Goal: Task Accomplishment & Management: Use online tool/utility

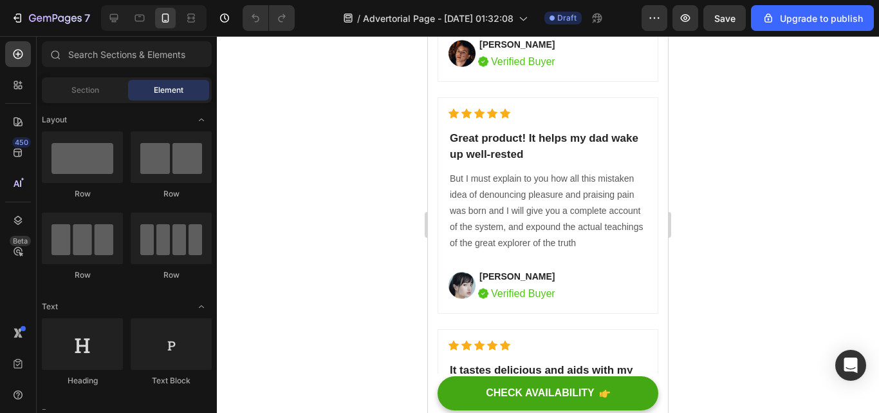
scroll to position [5906, 0]
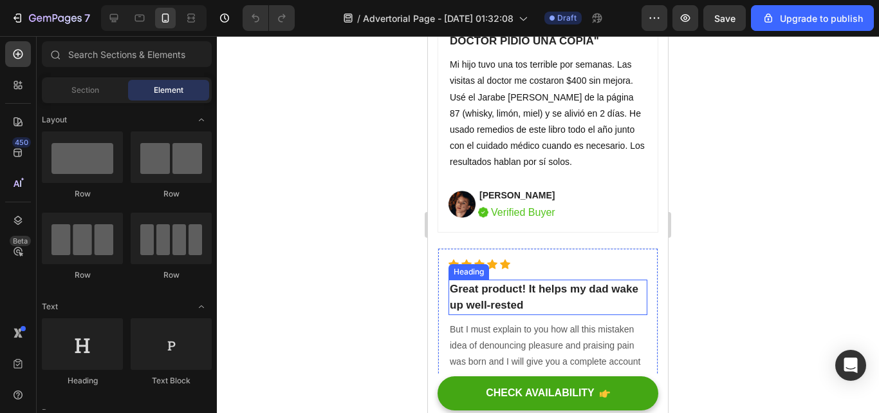
click at [491, 302] on p "Great product! It helps my dad wake up well-rested" at bounding box center [548, 297] width 196 height 33
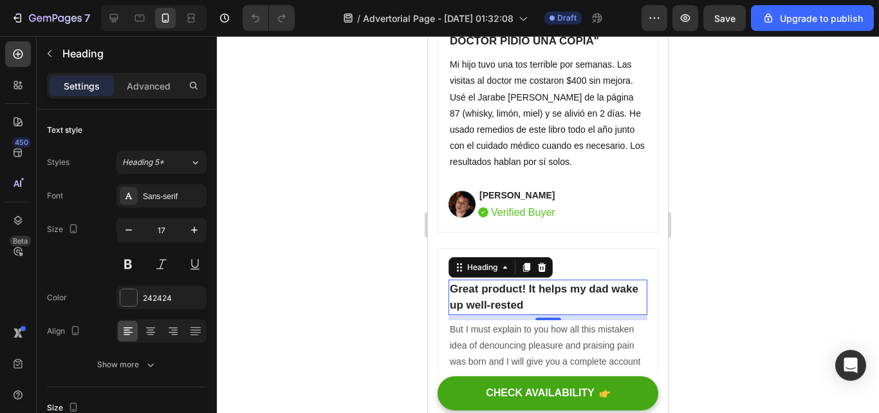
click at [561, 306] on p "Great product! It helps my dad wake up well-rested" at bounding box center [548, 297] width 196 height 33
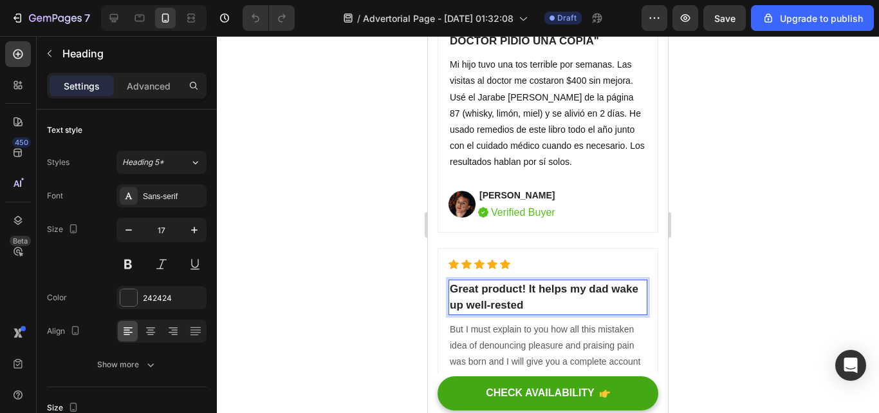
click at [561, 306] on p "Great product! It helps my dad wake up well-rested" at bounding box center [548, 297] width 196 height 33
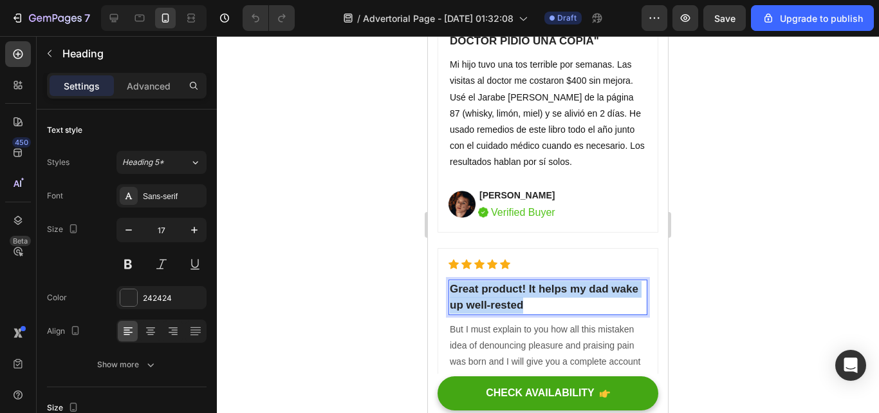
click at [561, 306] on p "Great product! It helps my dad wake up well-rested" at bounding box center [548, 297] width 196 height 33
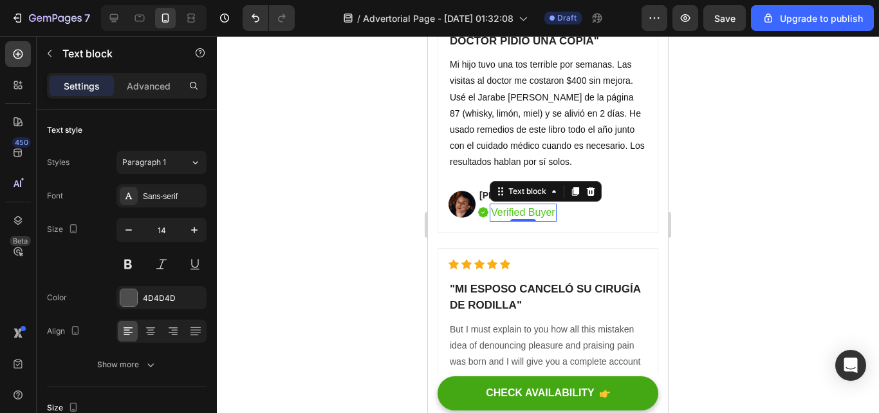
click at [546, 212] on p "Verified Buyer" at bounding box center [523, 212] width 64 height 15
click at [556, 214] on div "Verified Buyer" at bounding box center [523, 212] width 67 height 18
click at [847, 236] on div at bounding box center [548, 224] width 662 height 377
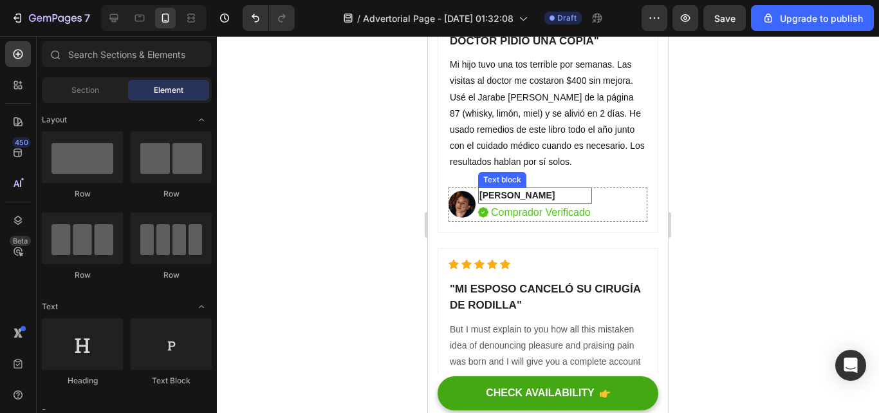
click at [535, 194] on p "David Alaba" at bounding box center [535, 196] width 111 height 14
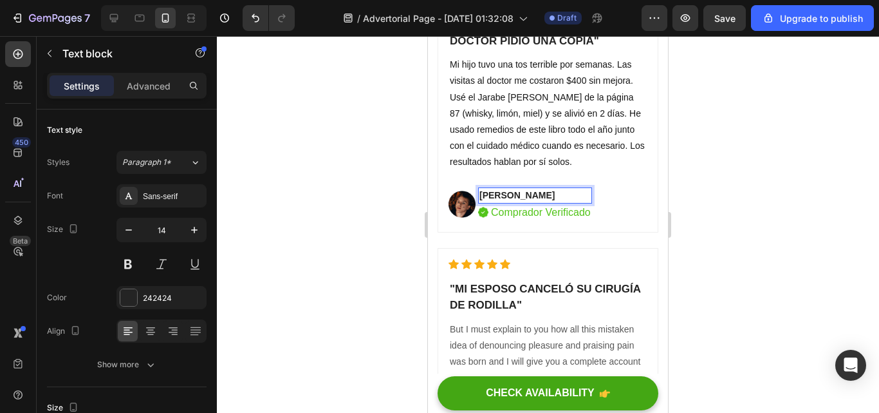
click at [503, 194] on p "David Alaba" at bounding box center [535, 196] width 111 height 14
click at [528, 196] on p "Jose Alaba" at bounding box center [535, 196] width 111 height 14
click at [525, 196] on p "Jose" at bounding box center [535, 196] width 111 height 14
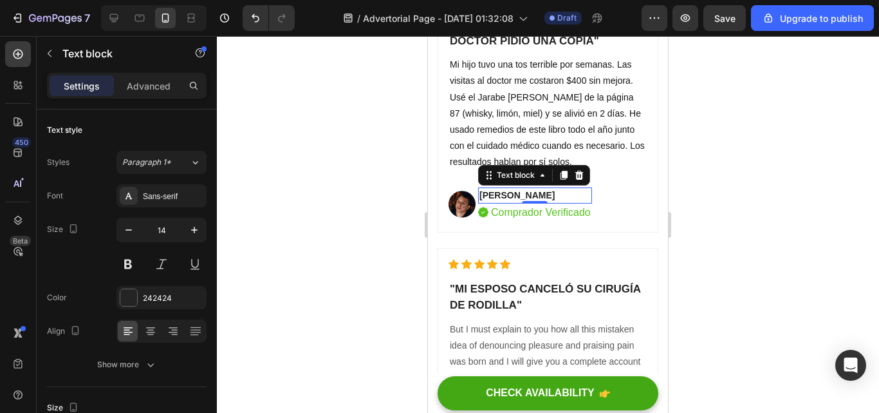
click at [854, 236] on div at bounding box center [548, 224] width 662 height 377
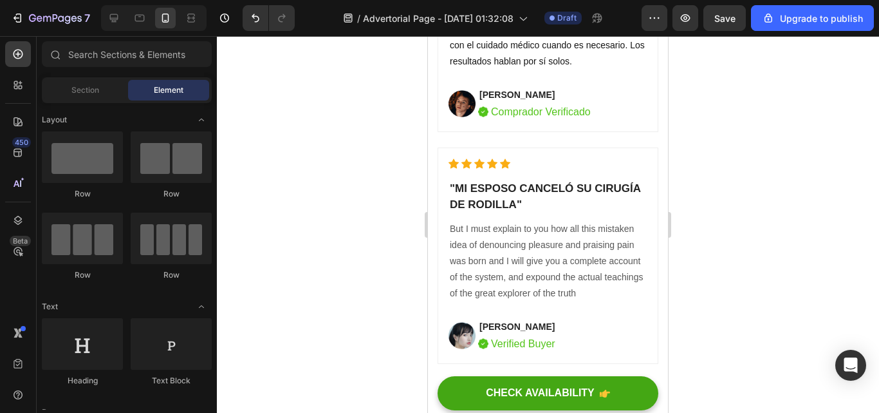
scroll to position [6090, 0]
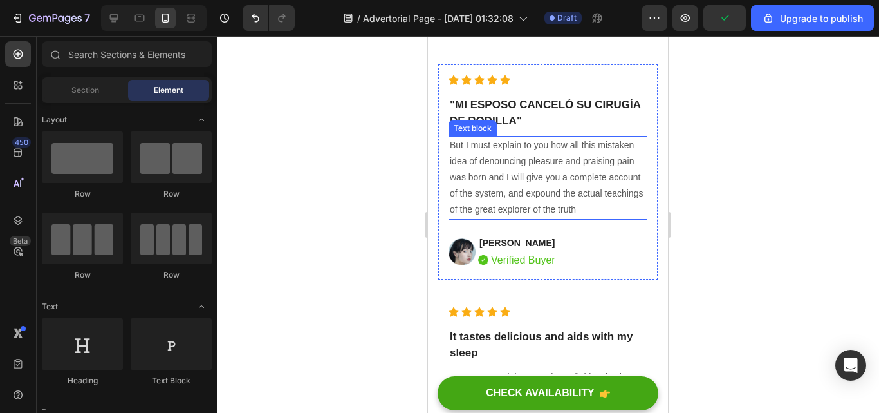
click at [625, 210] on p "But I must explain to you how all this mistaken idea of denouncing pleasure and…" at bounding box center [548, 177] width 196 height 81
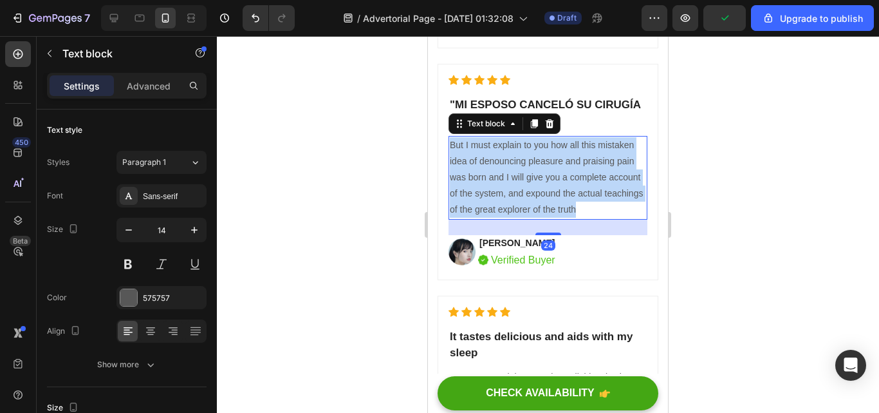
click at [625, 210] on p "But I must explain to you how all this mistaken idea of denouncing pleasure and…" at bounding box center [548, 177] width 196 height 81
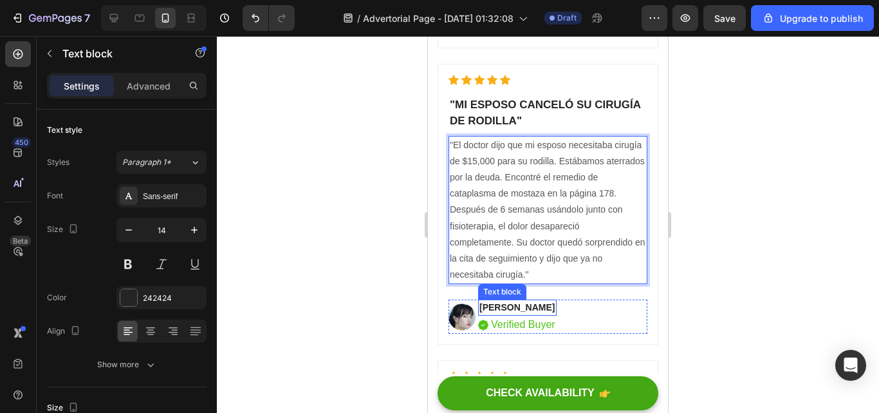
click at [534, 306] on p "Serena Gon" at bounding box center [518, 308] width 76 height 14
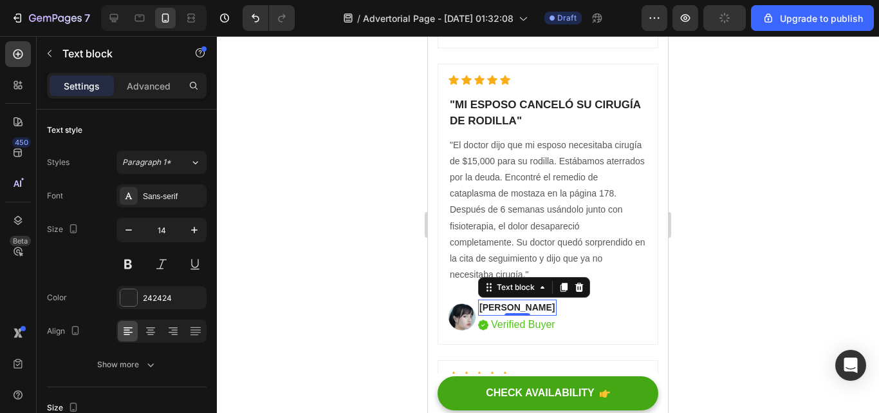
click at [534, 306] on p "Serena Gon" at bounding box center [518, 308] width 76 height 14
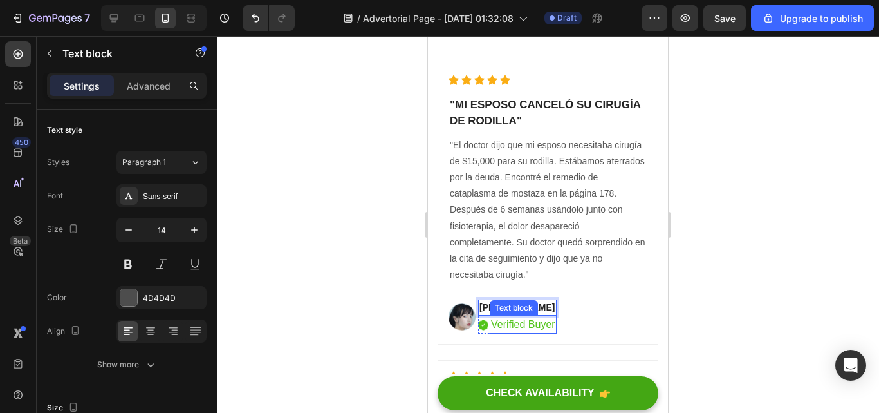
click at [551, 328] on p "Verified Buyer" at bounding box center [523, 324] width 64 height 15
click at [554, 326] on p "Verified Buyer" at bounding box center [523, 324] width 64 height 15
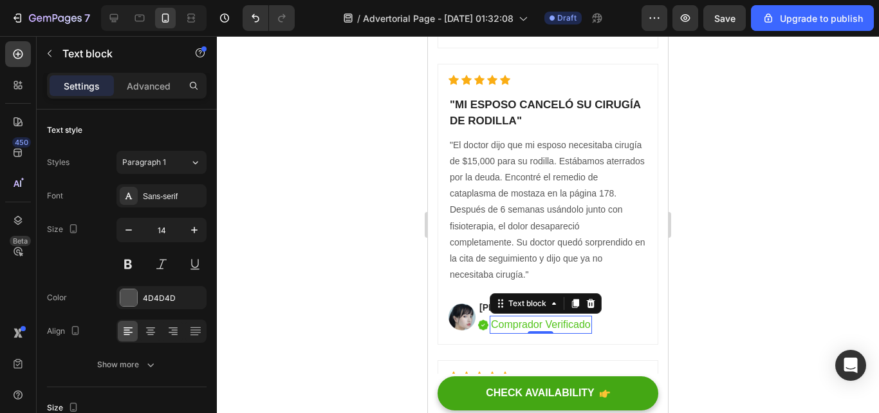
click at [731, 338] on div at bounding box center [548, 224] width 662 height 377
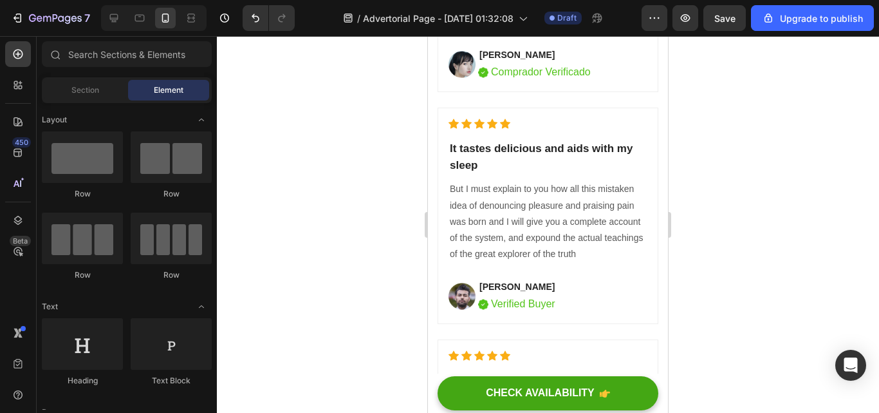
scroll to position [6376, 0]
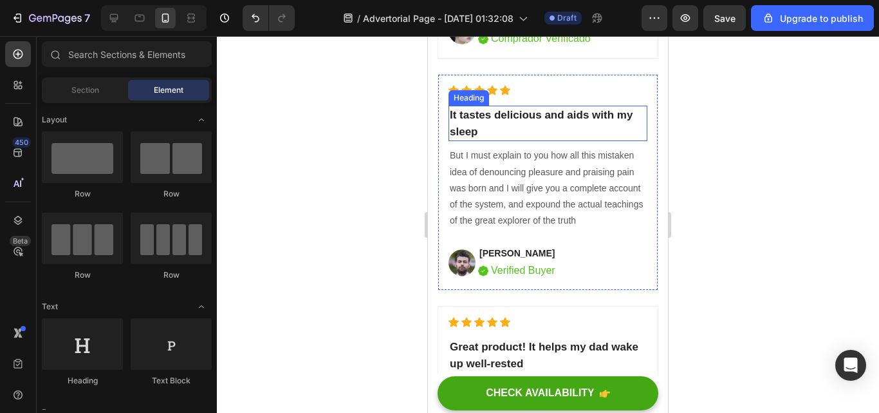
click at [504, 131] on p "It tastes delicious and aids with my sleep" at bounding box center [548, 123] width 196 height 33
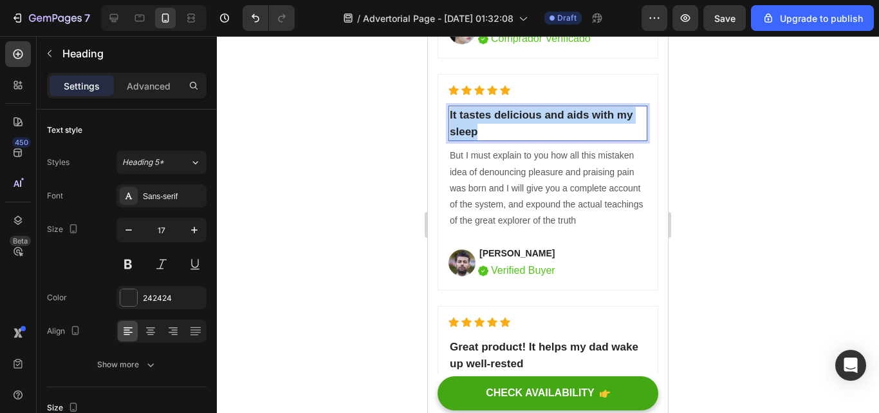
click at [504, 131] on p "It tastes delicious and aids with my sleep" at bounding box center [548, 123] width 196 height 33
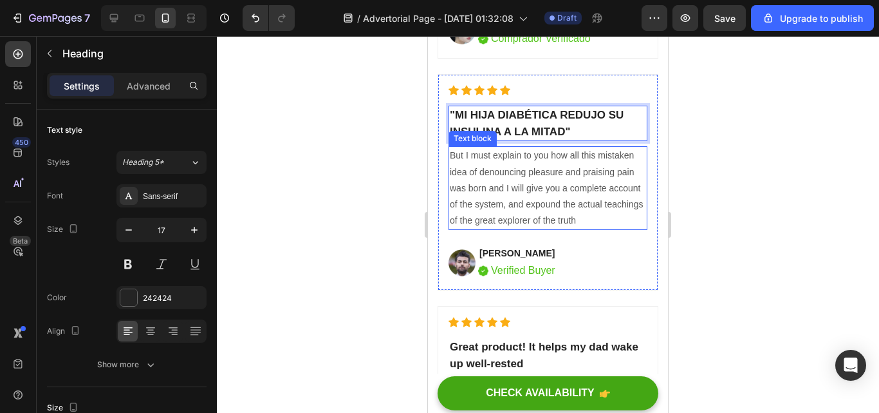
click at [621, 214] on p "But I must explain to you how all this mistaken idea of denouncing pleasure and…" at bounding box center [548, 187] width 196 height 81
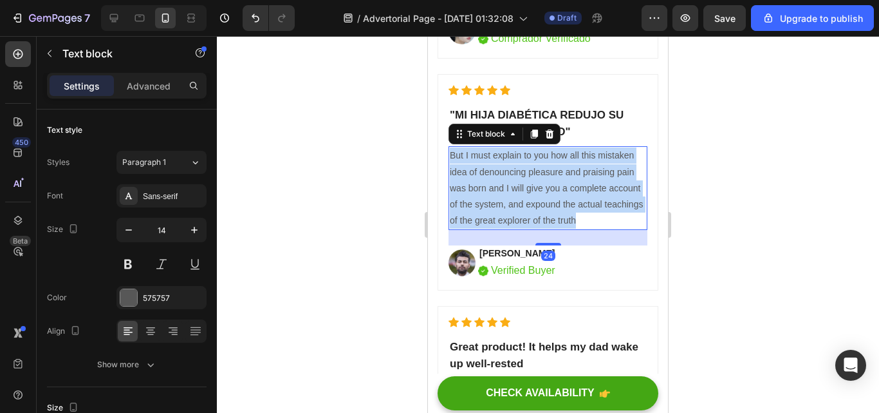
click at [621, 214] on p "But I must explain to you how all this mistaken idea of denouncing pleasure and…" at bounding box center [548, 187] width 196 height 81
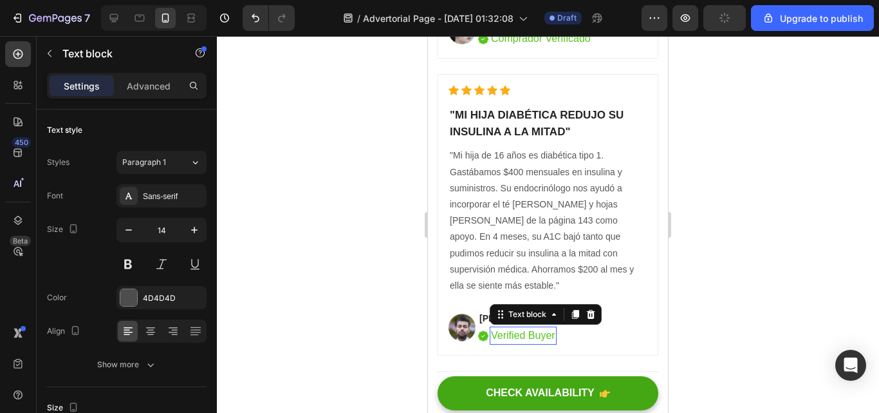
click at [556, 337] on div "Verified Buyer" at bounding box center [523, 335] width 67 height 18
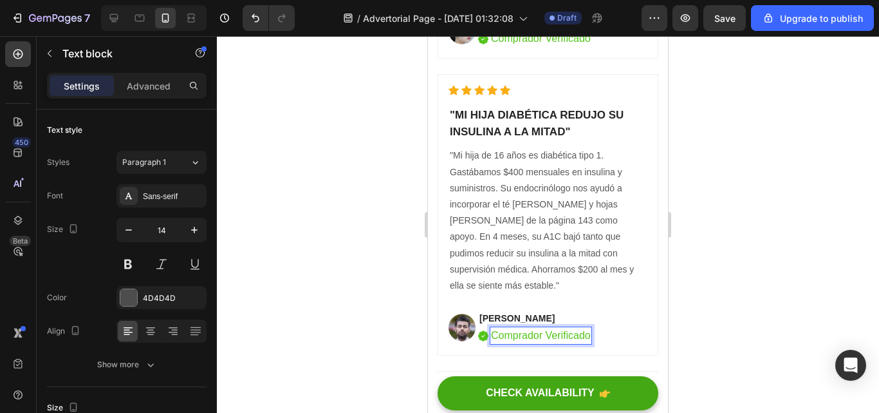
click at [765, 340] on div at bounding box center [548, 224] width 662 height 377
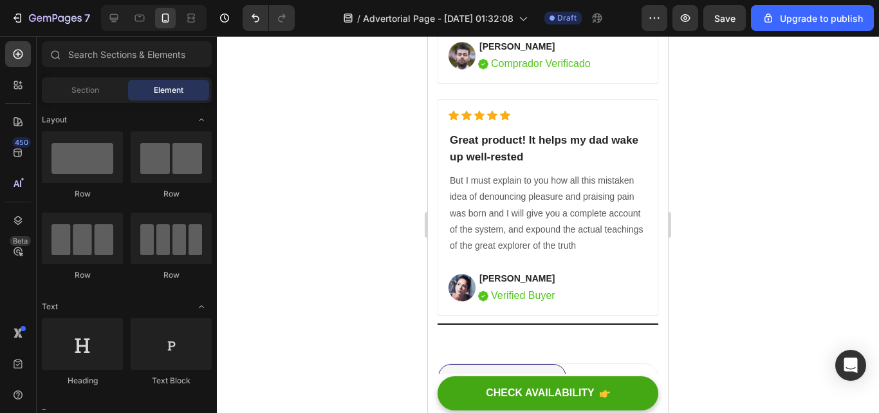
scroll to position [6664, 0]
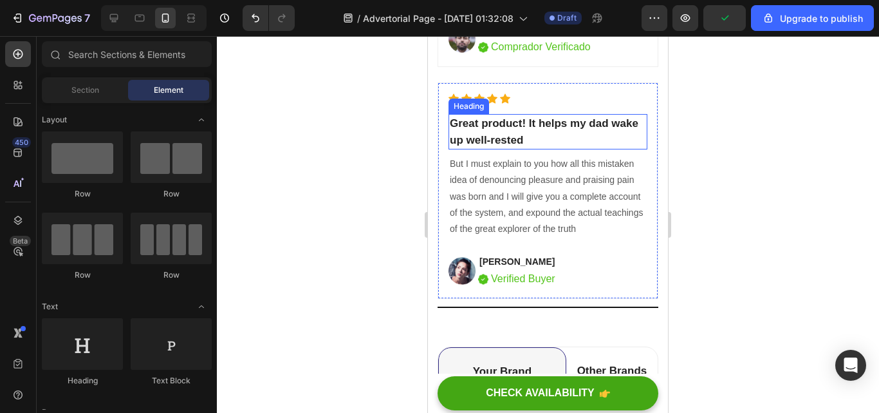
click at [559, 136] on p "Great product! It helps my dad wake up well-rested" at bounding box center [548, 131] width 196 height 33
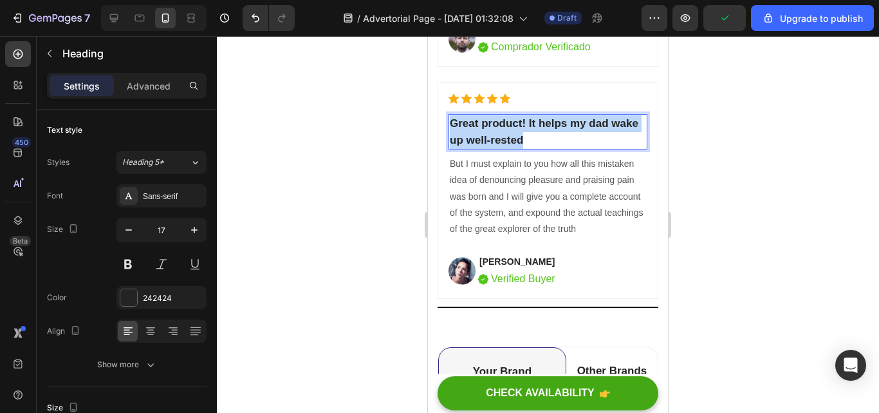
click at [559, 136] on p "Great product! It helps my dad wake up well-rested" at bounding box center [548, 131] width 196 height 33
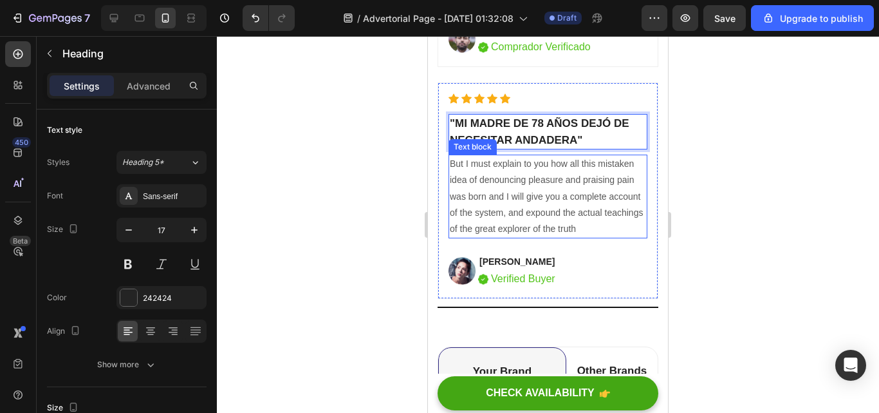
click at [617, 229] on p "But I must explain to you how all this mistaken idea of denouncing pleasure and…" at bounding box center [548, 196] width 196 height 81
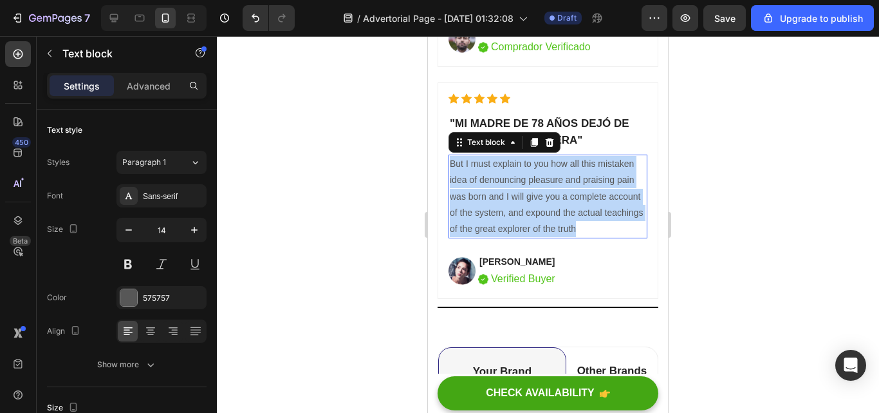
click at [617, 229] on p "But I must explain to you how all this mistaken idea of denouncing pleasure and…" at bounding box center [548, 196] width 196 height 81
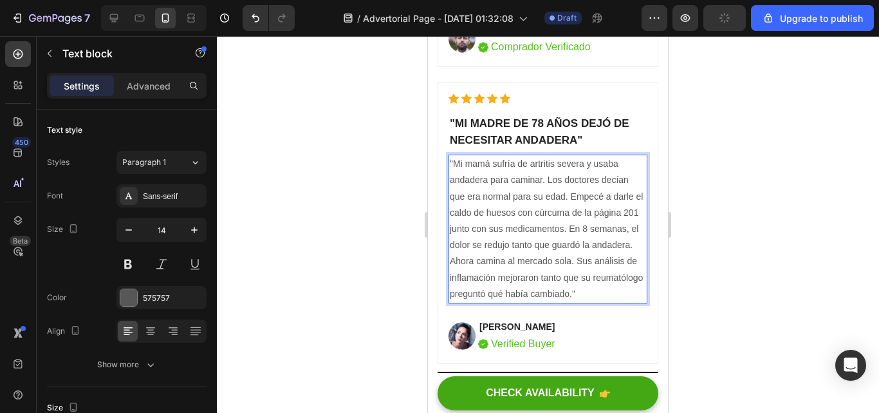
click at [815, 232] on div at bounding box center [548, 224] width 662 height 377
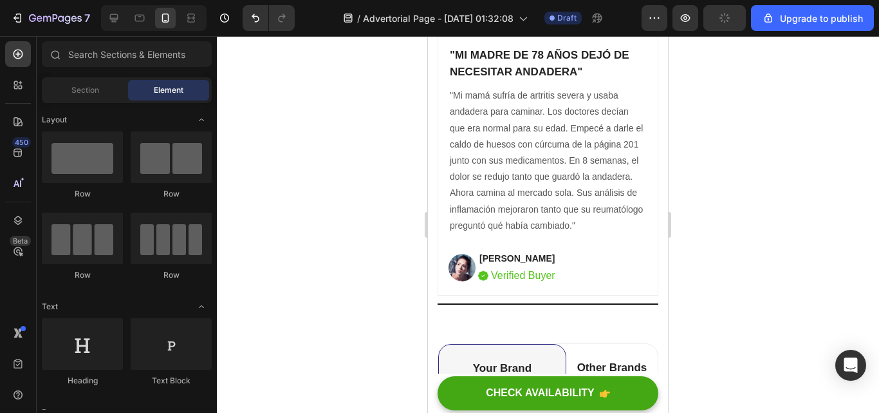
scroll to position [6750, 0]
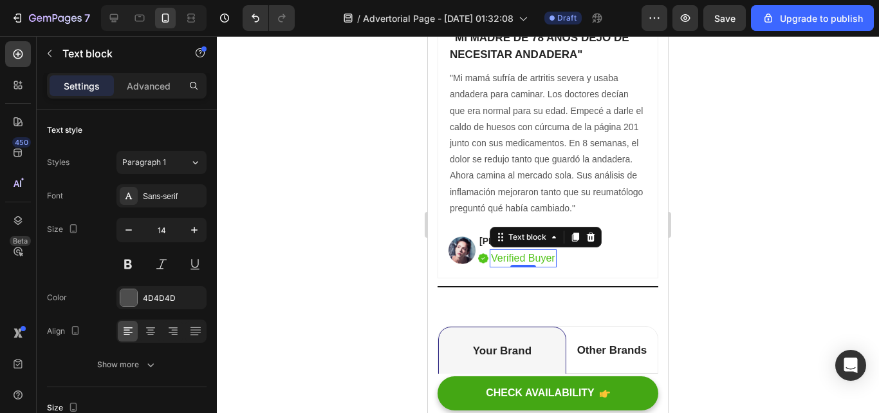
click at [554, 266] on p "Verified Buyer" at bounding box center [523, 257] width 64 height 15
click at [826, 274] on div at bounding box center [548, 224] width 662 height 377
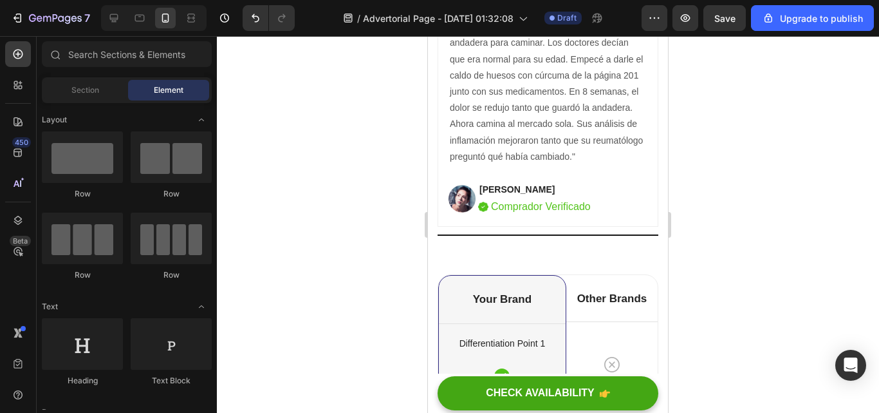
scroll to position [6784, 0]
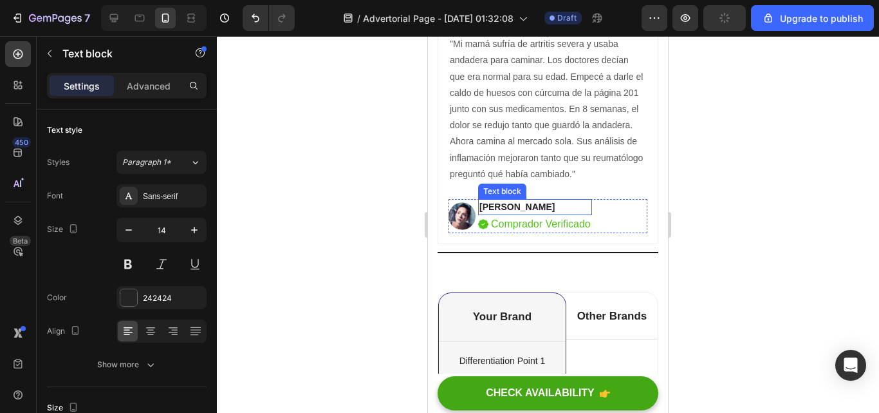
click at [536, 214] on p "Anna Chirstin" at bounding box center [535, 207] width 111 height 14
click at [541, 214] on p "Anna Chirstin" at bounding box center [535, 207] width 111 height 14
click at [739, 295] on div at bounding box center [548, 224] width 662 height 377
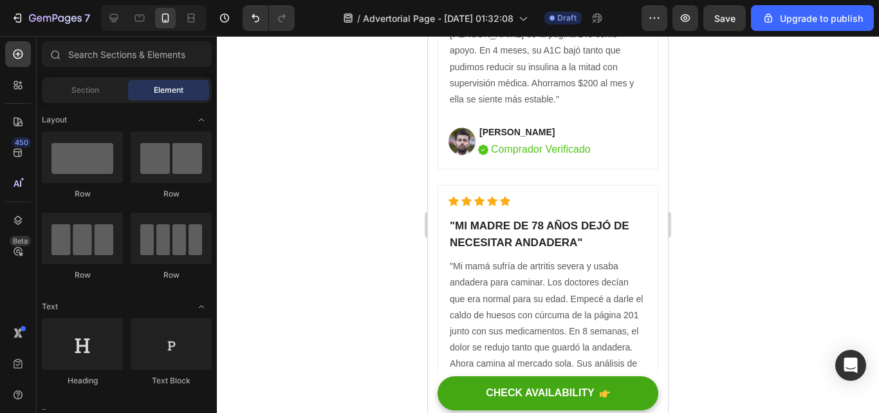
scroll to position [6578, 0]
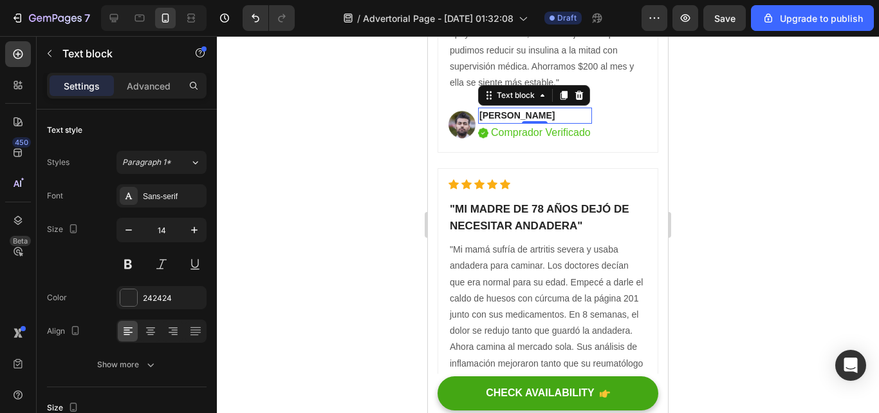
click at [528, 114] on p "Rayul Mike" at bounding box center [535, 116] width 111 height 14
click at [878, 178] on div at bounding box center [548, 224] width 662 height 377
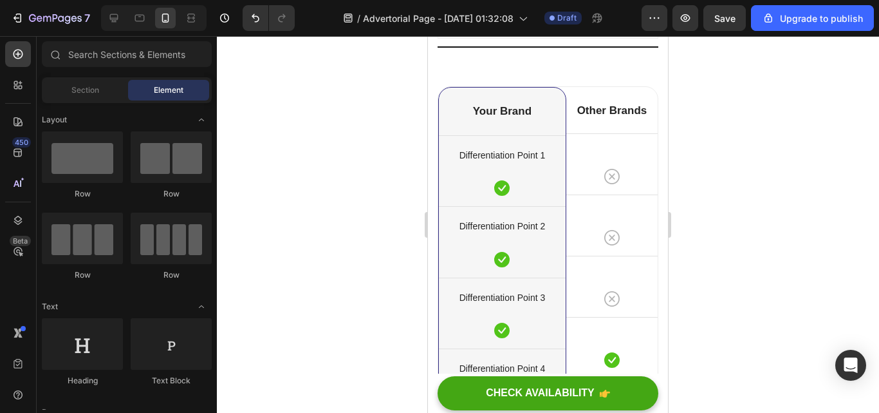
scroll to position [6972, 0]
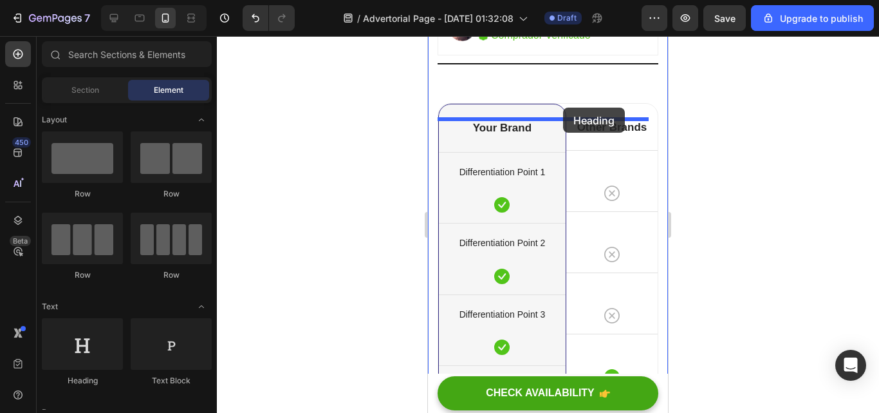
drag, startPoint x: 508, startPoint y: 370, endPoint x: 563, endPoint y: 107, distance: 268.4
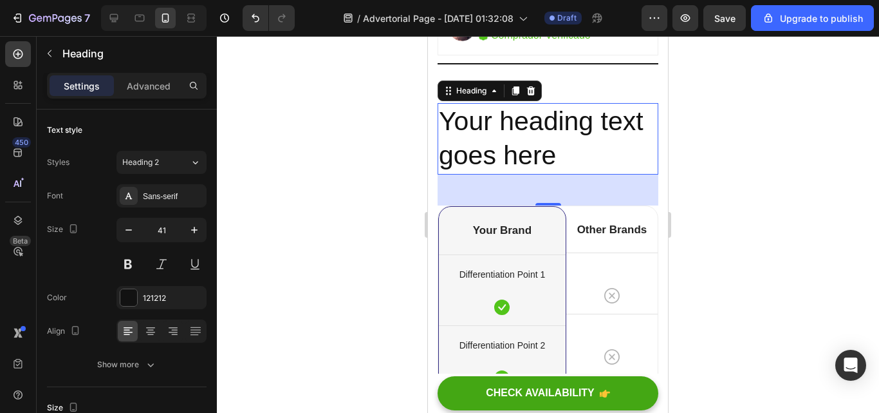
click at [574, 161] on h2 "Your heading text goes here" at bounding box center [548, 138] width 221 height 71
click at [574, 161] on p "Your heading text goes here" at bounding box center [548, 138] width 218 height 69
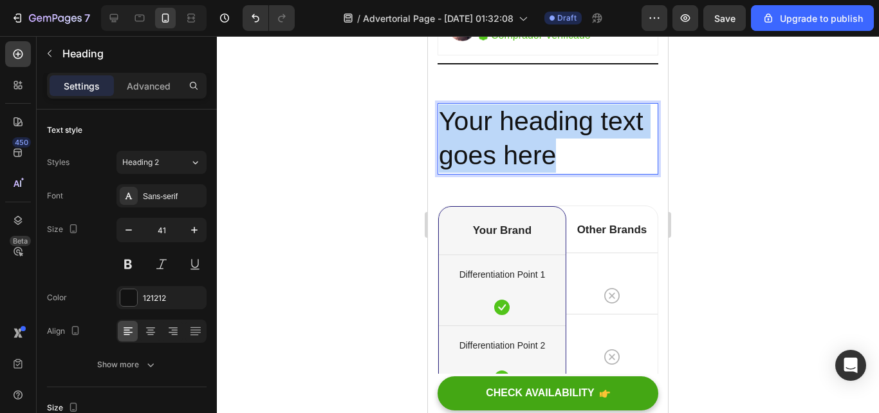
click at [574, 161] on p "Your heading text goes here" at bounding box center [548, 138] width 218 height 69
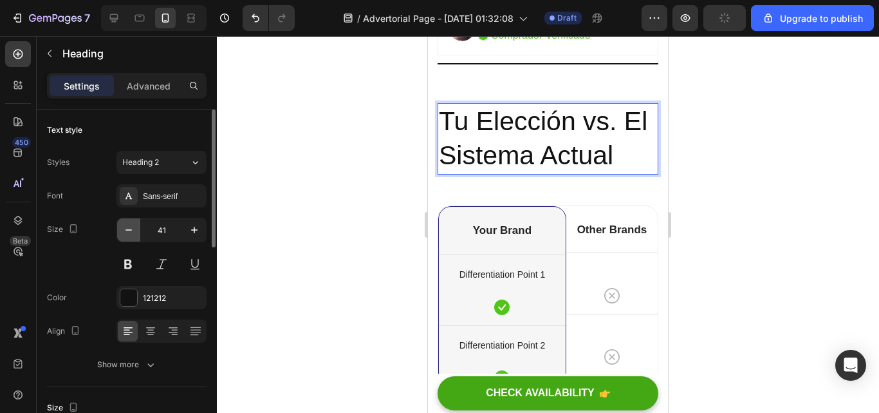
click at [118, 233] on button "button" at bounding box center [128, 229] width 23 height 23
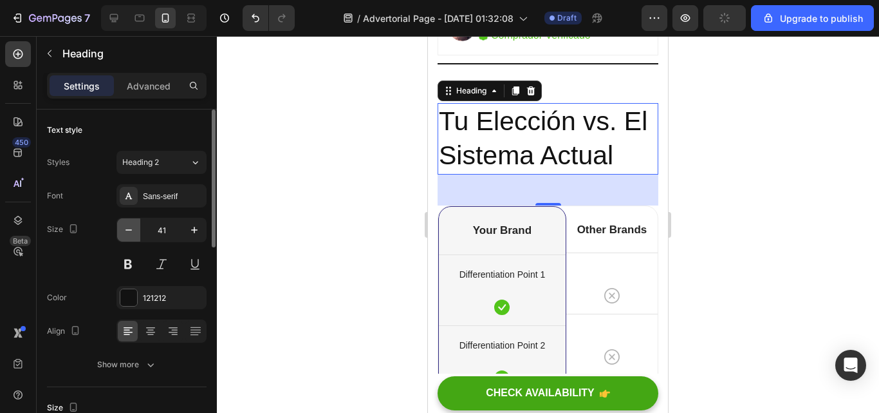
click at [118, 233] on button "button" at bounding box center [128, 229] width 23 height 23
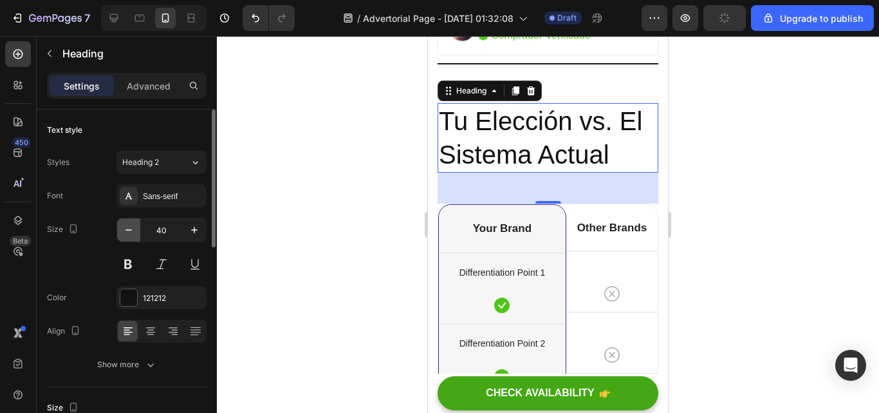
click at [118, 233] on button "button" at bounding box center [128, 229] width 23 height 23
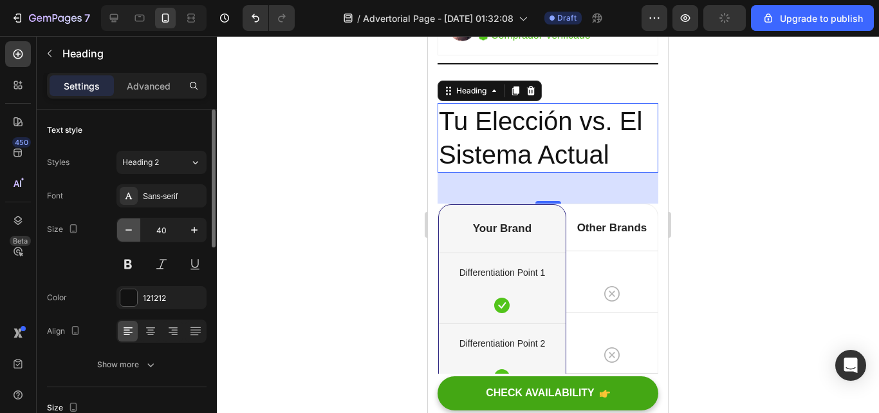
click at [118, 233] on button "button" at bounding box center [128, 229] width 23 height 23
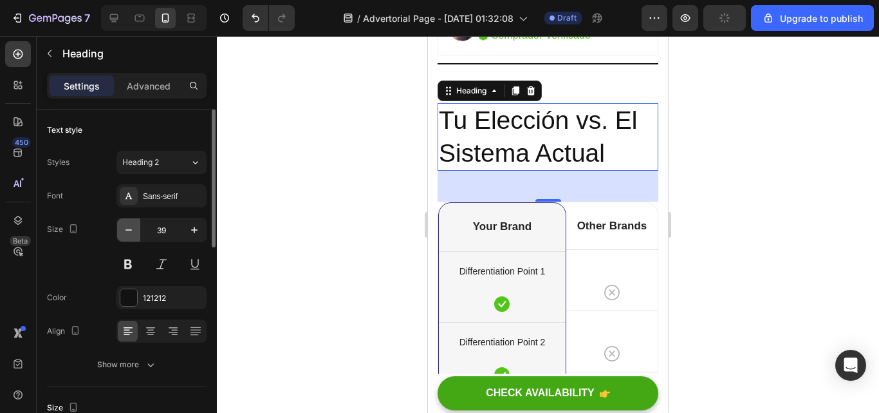
click at [118, 233] on button "button" at bounding box center [128, 229] width 23 height 23
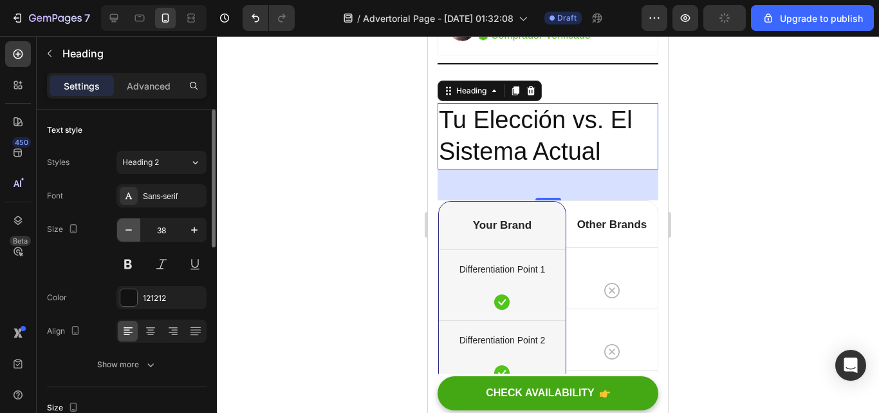
click at [118, 233] on button "button" at bounding box center [128, 229] width 23 height 23
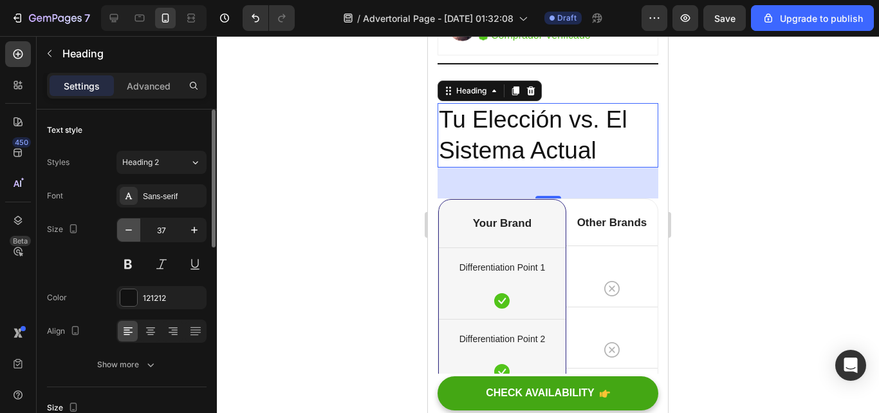
click at [118, 233] on button "button" at bounding box center [128, 229] width 23 height 23
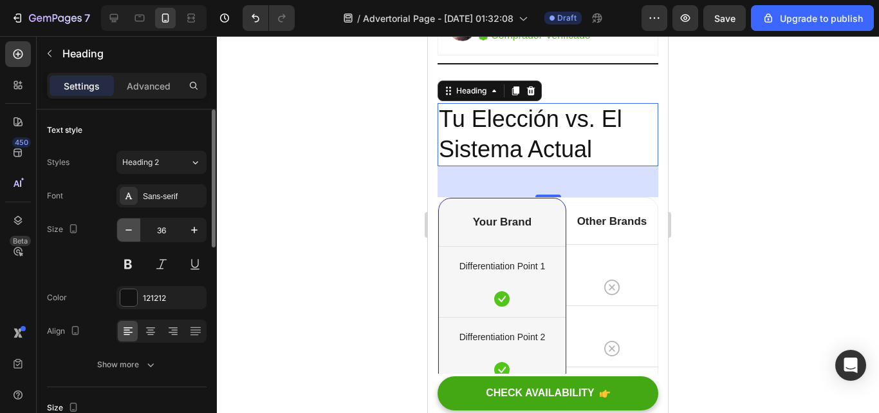
click at [118, 233] on button "button" at bounding box center [128, 229] width 23 height 23
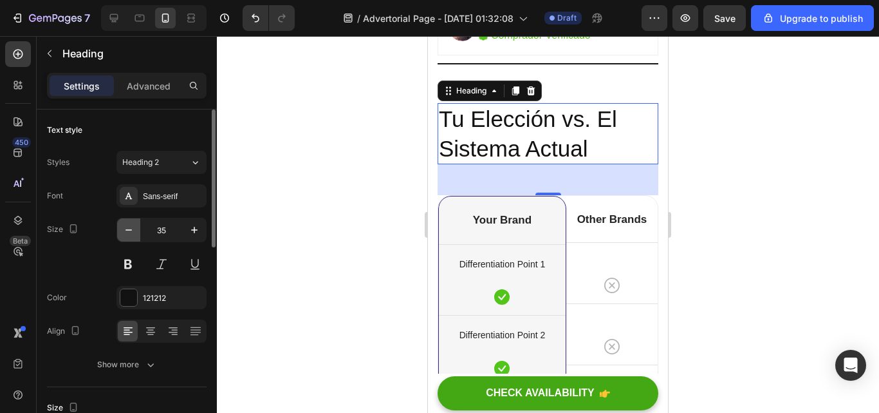
click at [118, 233] on button "button" at bounding box center [128, 229] width 23 height 23
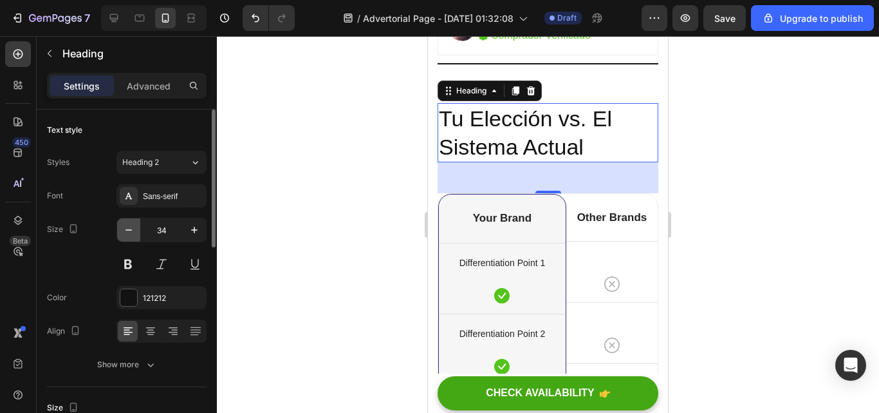
click at [118, 233] on button "button" at bounding box center [128, 229] width 23 height 23
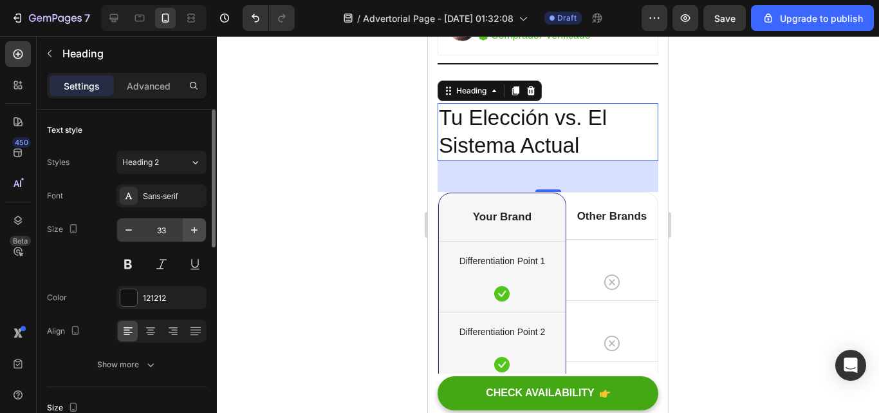
type input "32"
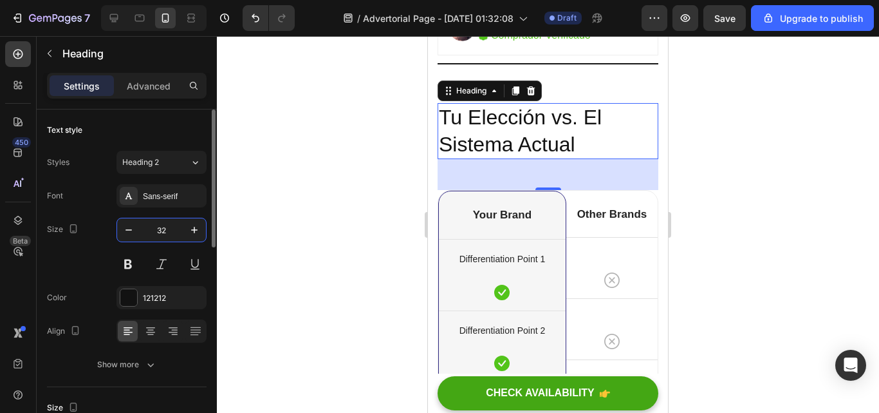
click at [180, 228] on input "32" at bounding box center [161, 229] width 42 height 23
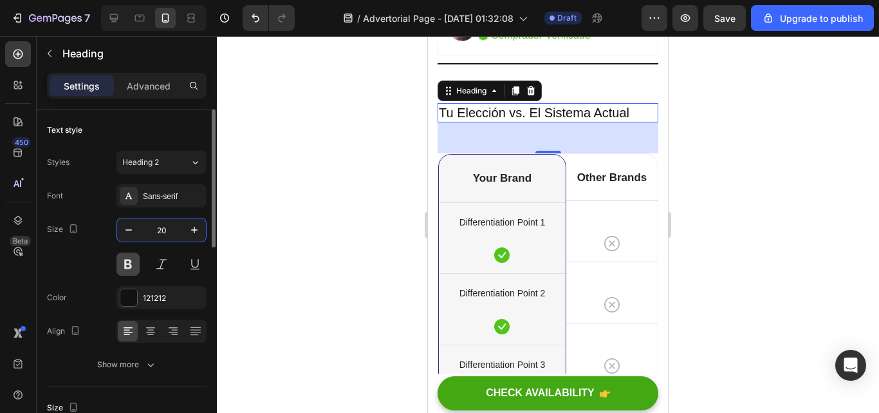
type input "20"
click at [126, 263] on button at bounding box center [128, 263] width 23 height 23
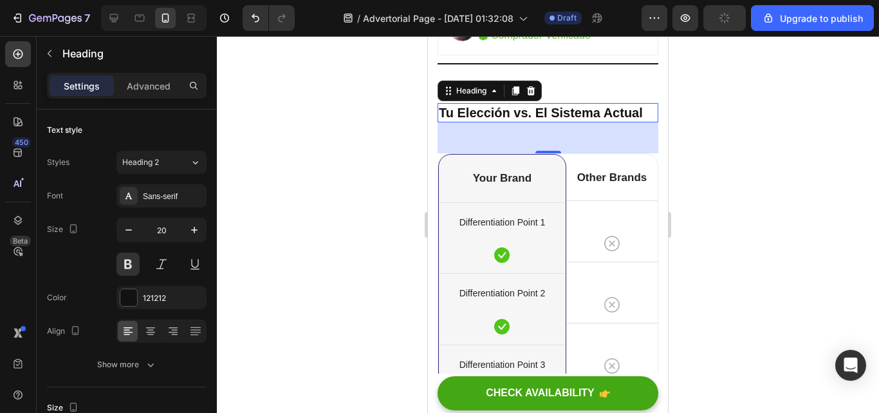
click at [256, 262] on div at bounding box center [548, 224] width 662 height 377
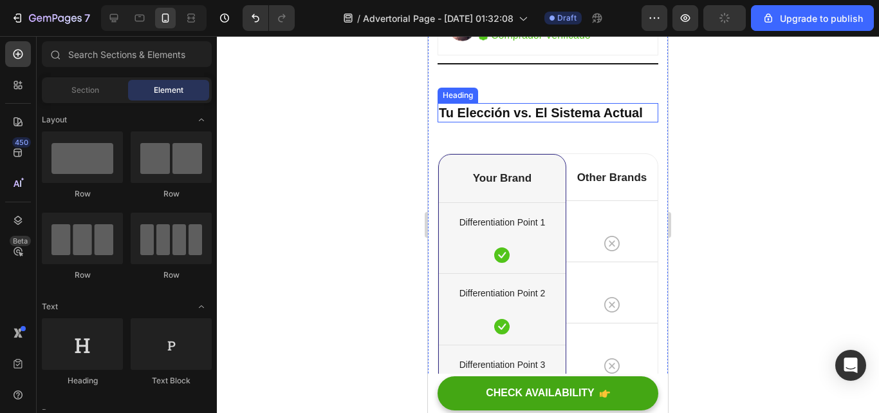
click at [536, 121] on p "Tu Elección vs. El Sistema Actual" at bounding box center [548, 112] width 218 height 17
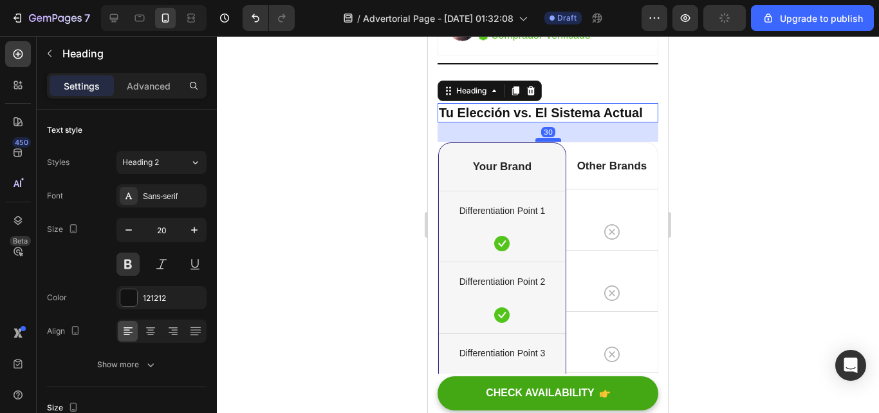
drag, startPoint x: 550, startPoint y: 165, endPoint x: 550, endPoint y: 157, distance: 8.4
click at [550, 142] on div at bounding box center [549, 140] width 26 height 4
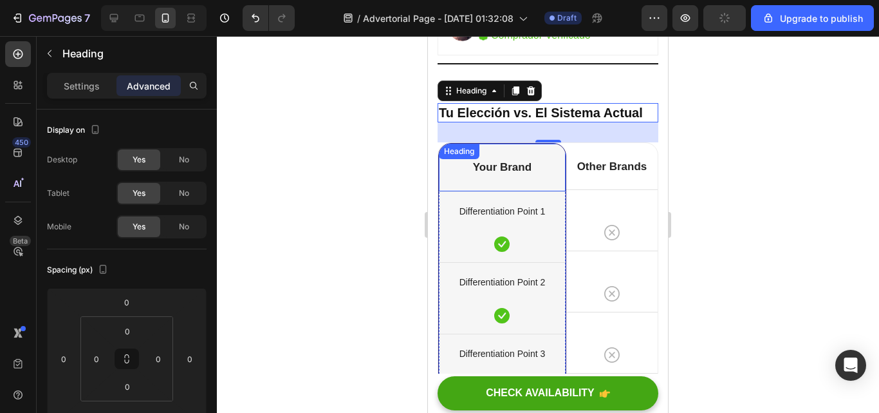
click at [530, 174] on p "Your Brand" at bounding box center [502, 167] width 124 height 14
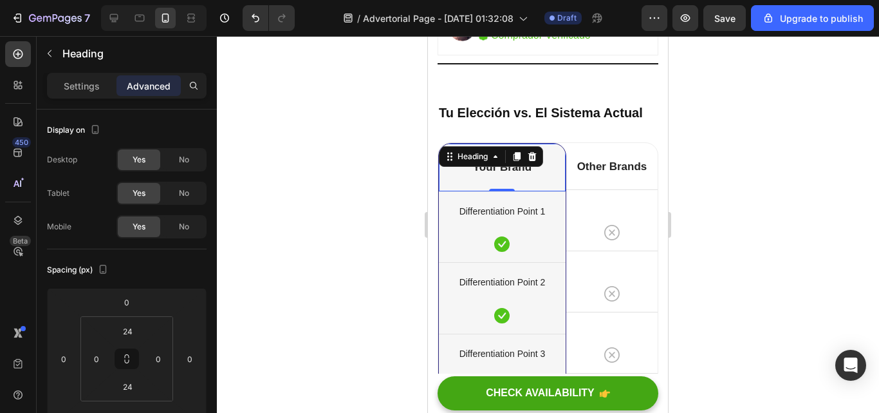
click at [530, 174] on p "Your Brand" at bounding box center [502, 167] width 124 height 14
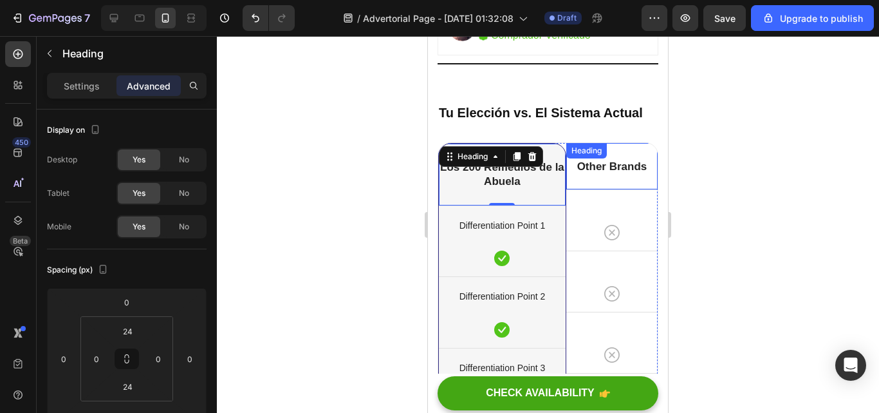
click at [626, 174] on p "Other Brands" at bounding box center [612, 167] width 89 height 14
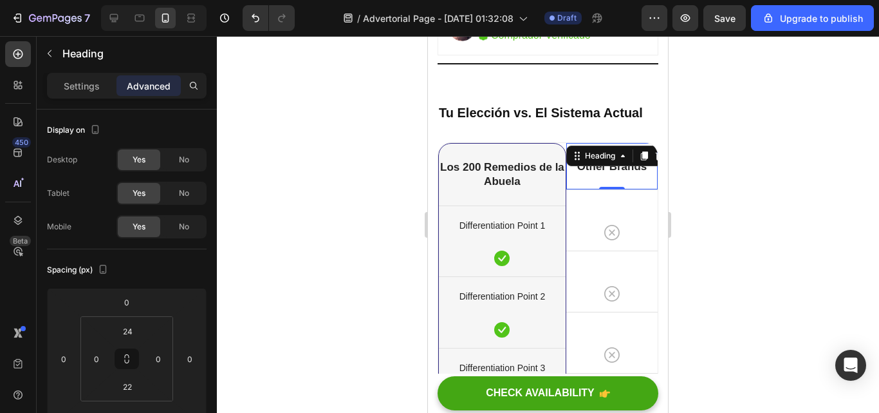
click at [615, 189] on div "Other Brands Heading 0" at bounding box center [611, 166] width 91 height 46
click at [640, 174] on p "Other Brands" at bounding box center [612, 167] width 89 height 14
click at [878, 259] on div at bounding box center [548, 224] width 662 height 377
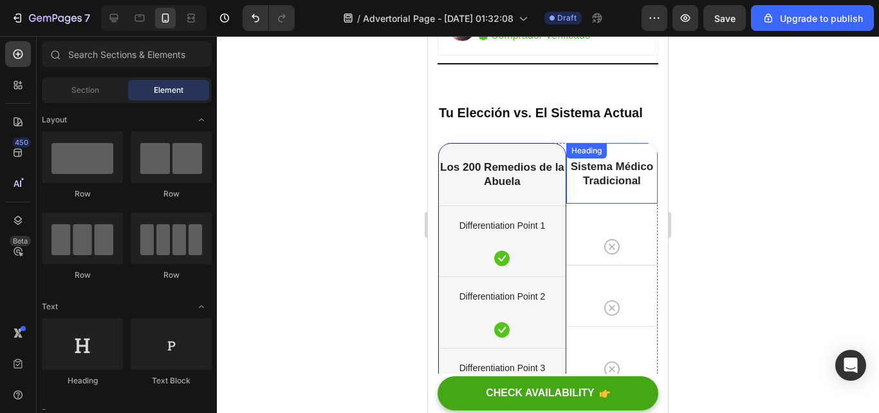
click at [586, 203] on div "Sistema Médico Tradicional Heading" at bounding box center [611, 173] width 91 height 61
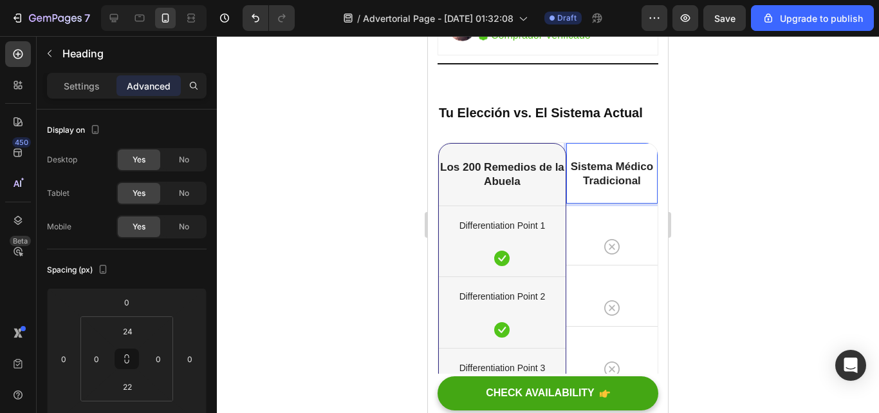
click at [601, 188] on p "Sistema Médico Tradicional" at bounding box center [612, 174] width 89 height 28
click at [602, 203] on div "Sistema Médico Tradicional Heading 0" at bounding box center [611, 173] width 91 height 61
click at [604, 206] on div at bounding box center [612, 204] width 26 height 4
type input "4"
click at [744, 223] on div at bounding box center [548, 224] width 662 height 377
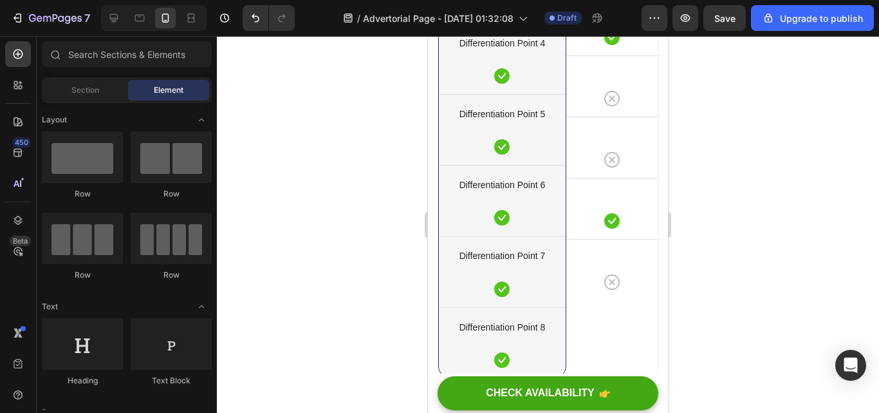
scroll to position [7351, 0]
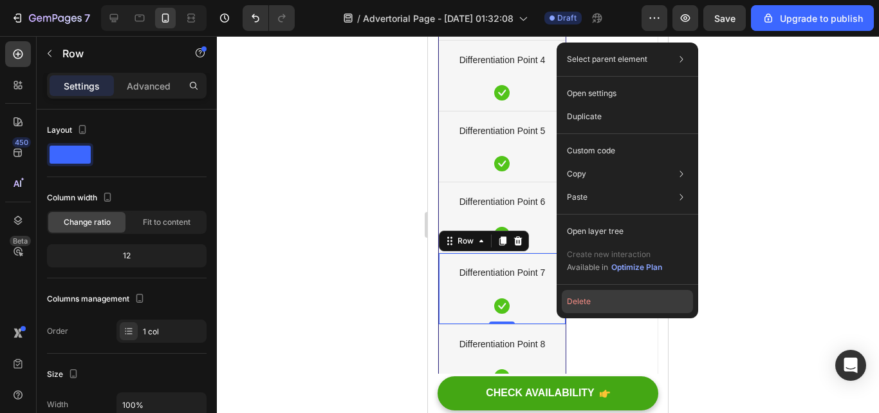
click at [565, 297] on button "Delete" at bounding box center [627, 301] width 131 height 23
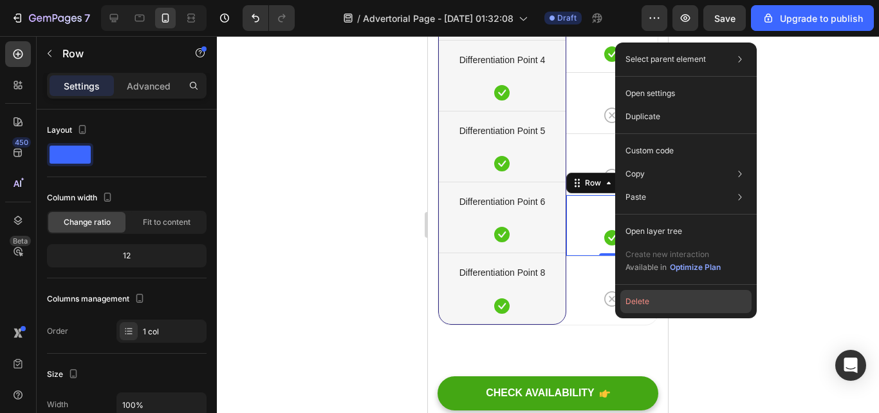
click at [636, 306] on button "Delete" at bounding box center [686, 301] width 131 height 23
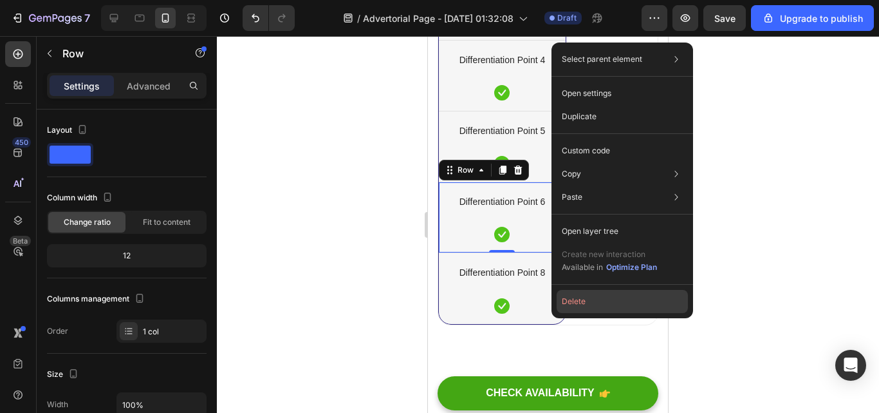
click at [568, 310] on button "Delete" at bounding box center [622, 301] width 131 height 23
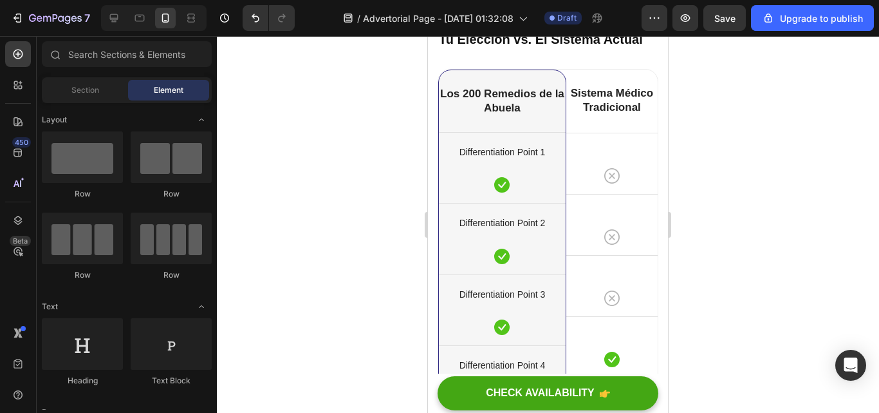
scroll to position [7012, 0]
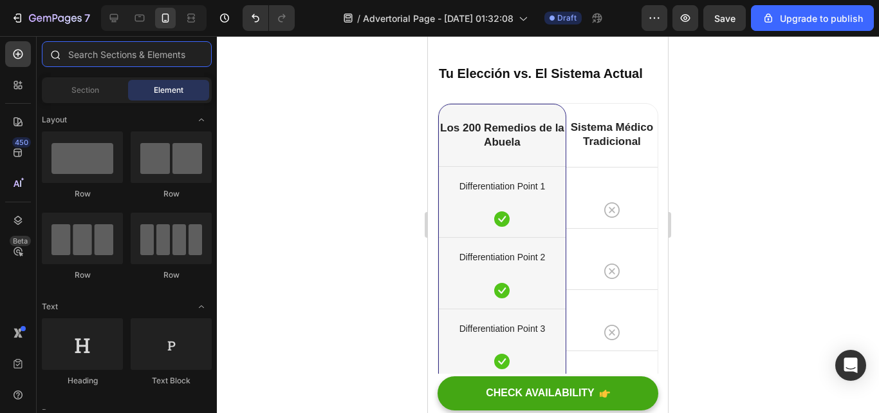
click at [125, 62] on input "text" at bounding box center [127, 54] width 170 height 26
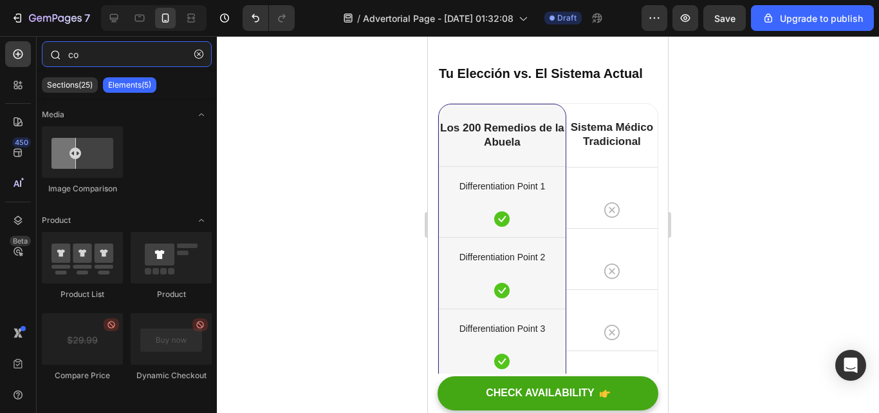
type input "c"
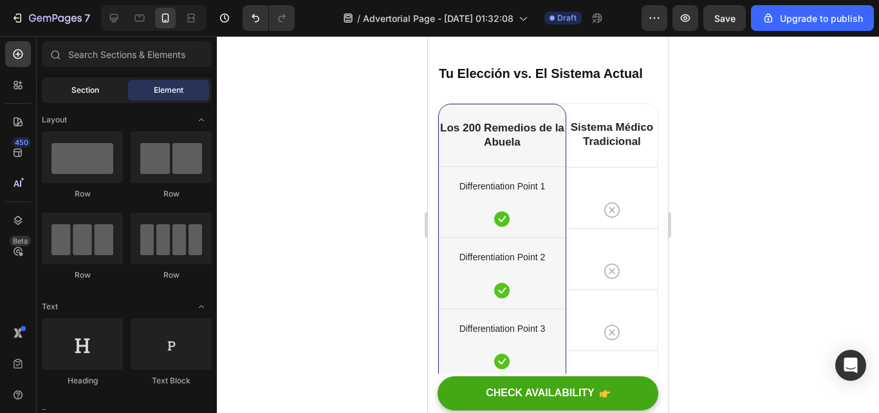
click at [76, 90] on span "Section" at bounding box center [85, 90] width 28 height 12
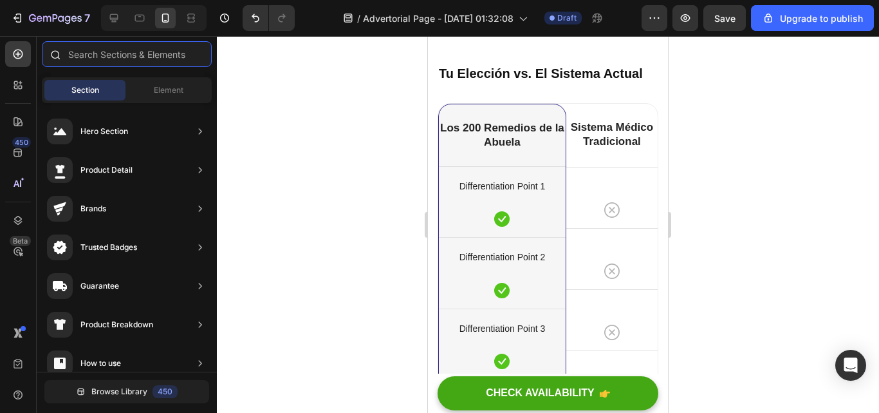
click at [89, 54] on input "text" at bounding box center [127, 54] width 170 height 26
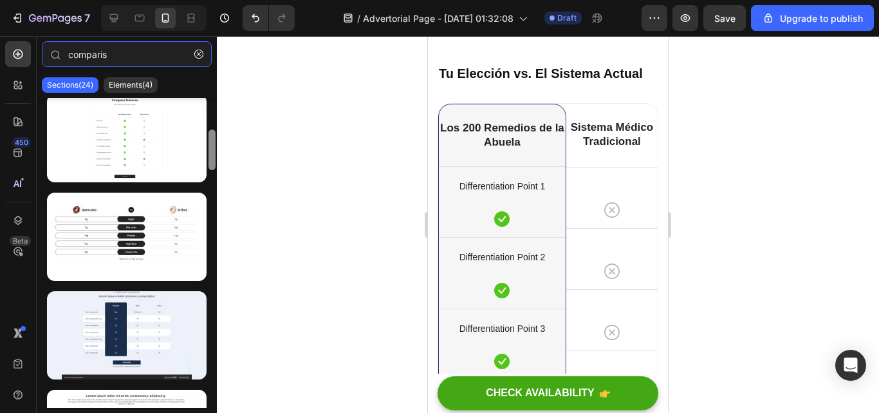
scroll to position [210, 0]
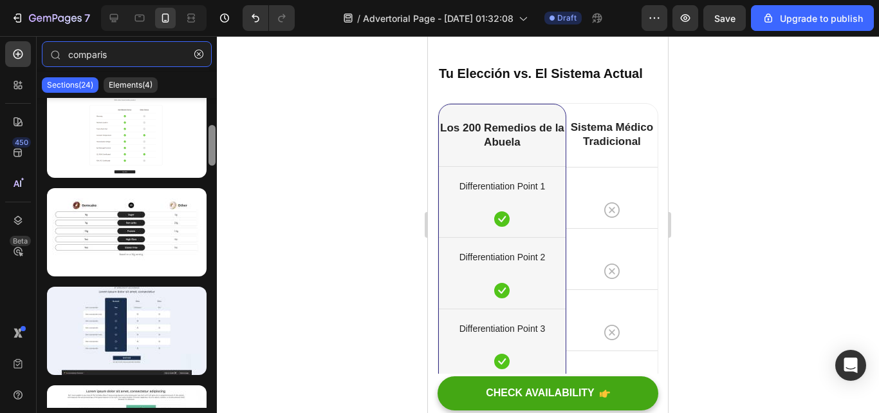
drag, startPoint x: 213, startPoint y: 111, endPoint x: 212, endPoint y: 139, distance: 27.7
click at [212, 139] on div at bounding box center [212, 145] width 7 height 41
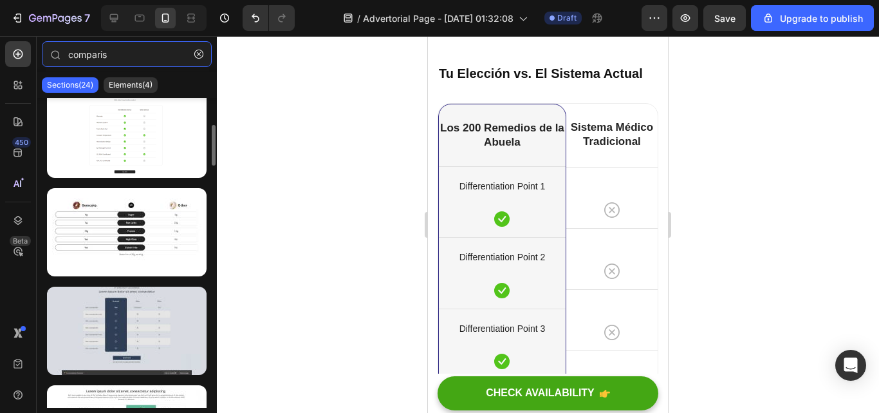
type input "comparis"
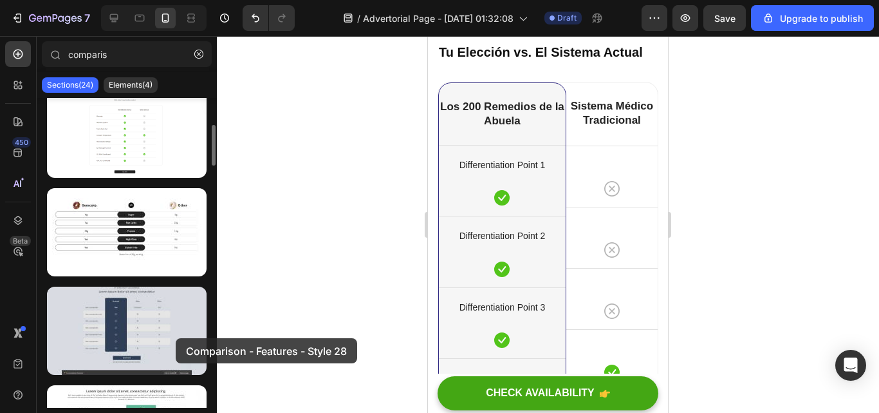
drag, startPoint x: 117, startPoint y: 301, endPoint x: 176, endPoint y: 338, distance: 69.7
click at [176, 338] on div at bounding box center [127, 330] width 160 height 88
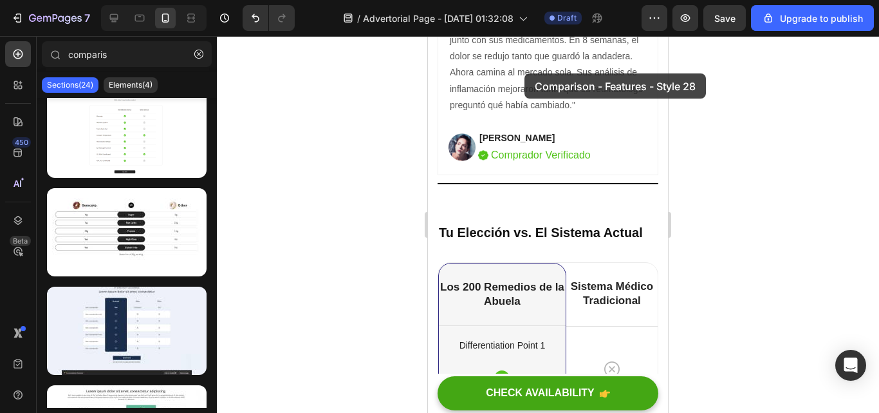
scroll to position [6811, 0]
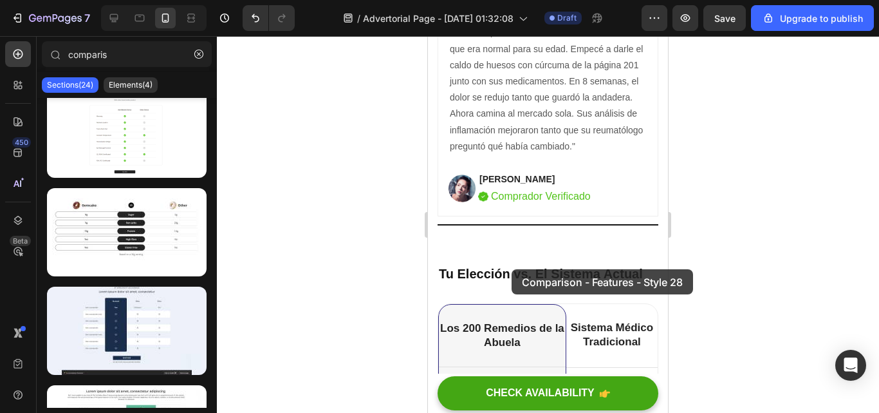
drag, startPoint x: 568, startPoint y: 369, endPoint x: 512, endPoint y: 269, distance: 114.7
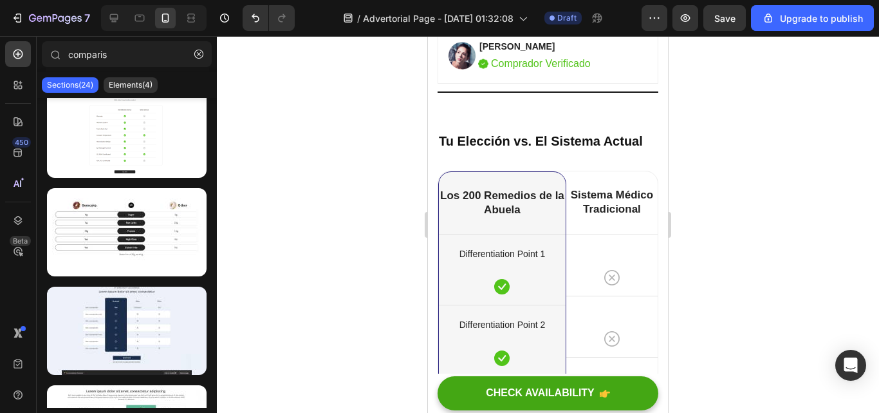
scroll to position [6962, 0]
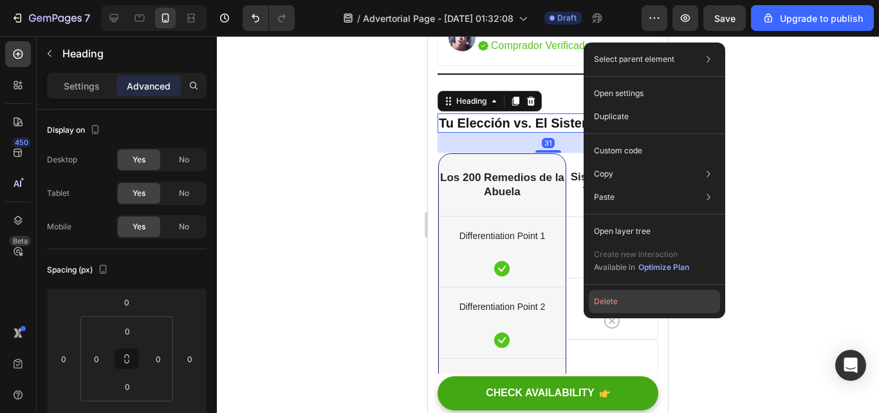
click at [608, 304] on button "Delete" at bounding box center [654, 301] width 131 height 23
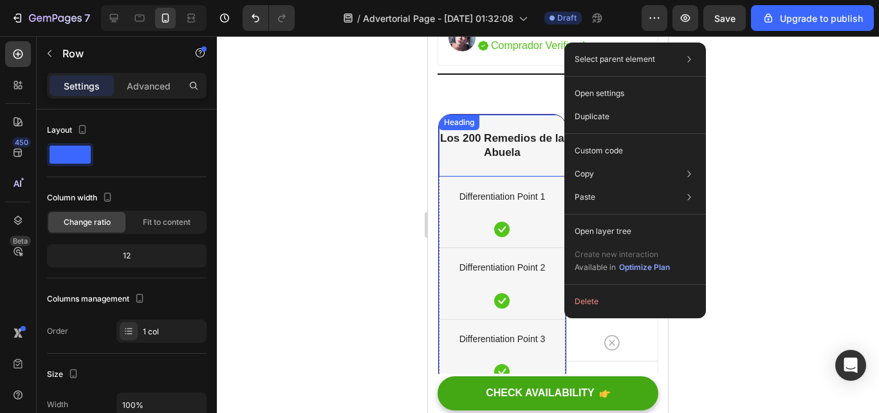
click at [559, 131] on div "Los 200 Remedios de la Abuela Heading" at bounding box center [502, 146] width 127 height 62
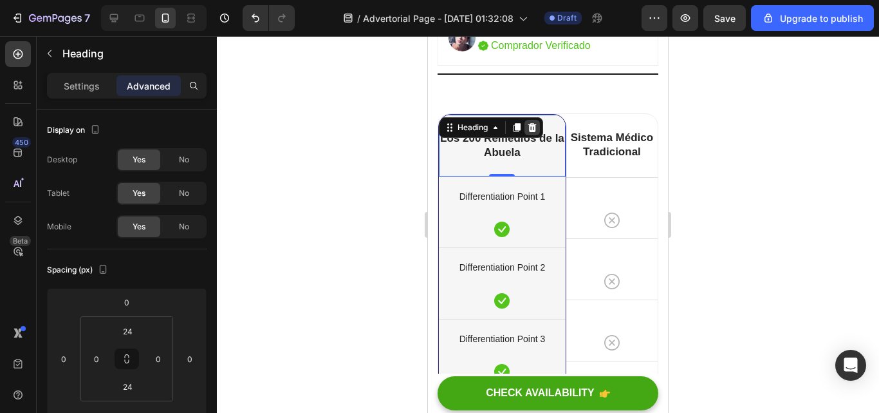
click at [528, 133] on icon at bounding box center [532, 127] width 10 height 10
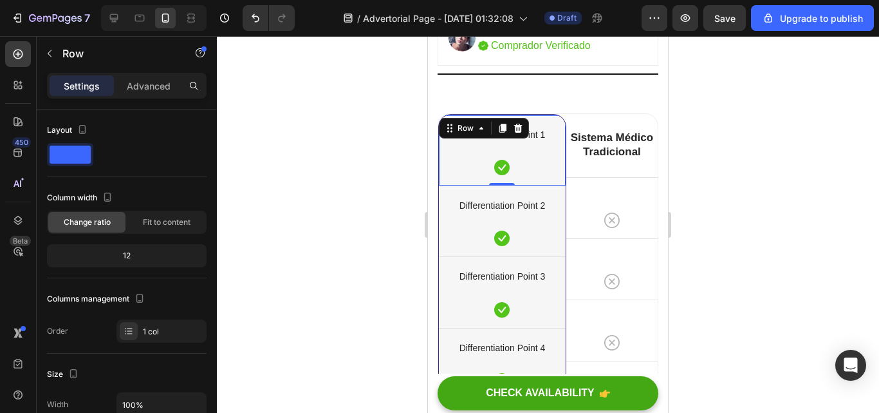
click at [559, 135] on div "Differentiation Point 1 Text block Icon Row 0" at bounding box center [502, 150] width 127 height 71
click at [523, 133] on icon at bounding box center [518, 128] width 10 height 10
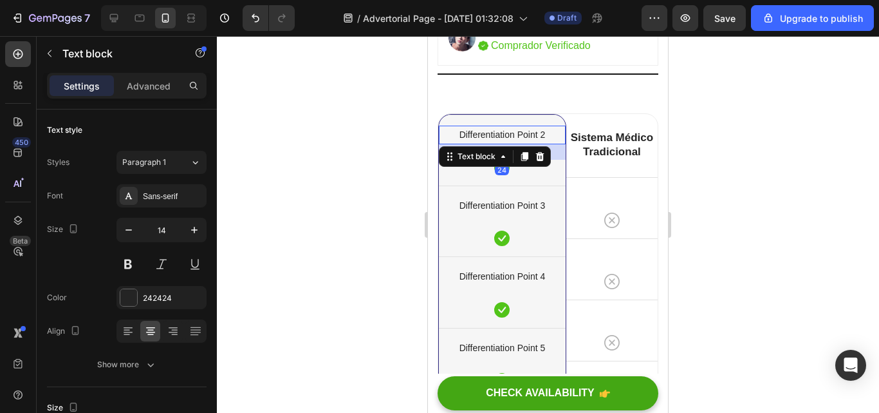
click at [546, 143] on p "Differentiation Point 2" at bounding box center [502, 135] width 124 height 16
click at [548, 136] on div "Differentiation Point 2 Text block 24 Icon Row" at bounding box center [502, 150] width 127 height 71
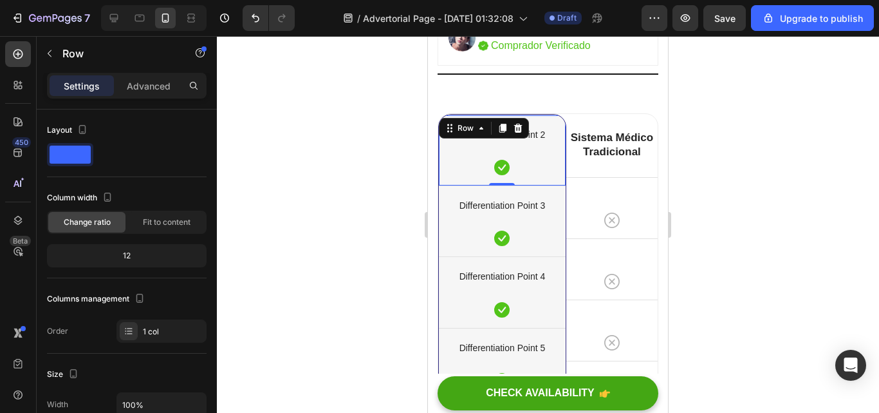
click at [548, 136] on div "Differentiation Point 2 Text block Icon Row 0" at bounding box center [502, 150] width 127 height 71
click at [525, 136] on div at bounding box center [517, 127] width 15 height 15
click at [541, 134] on div "Differentiation Point 3 Text block Icon Row 0" at bounding box center [502, 150] width 127 height 71
click at [513, 133] on icon at bounding box center [518, 128] width 10 height 10
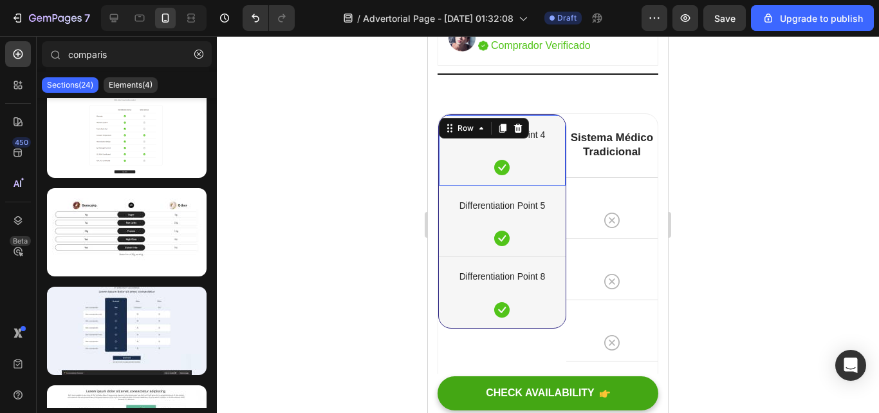
click at [537, 135] on div "Differentiation Point 4 Text block Icon Row 0" at bounding box center [502, 150] width 127 height 71
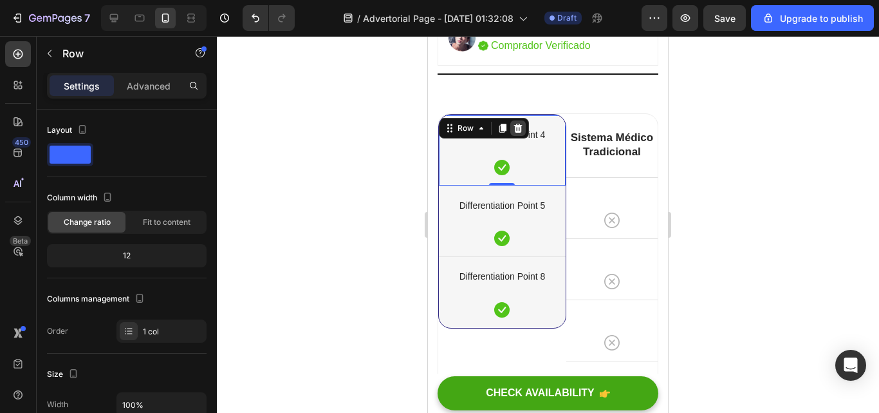
click at [516, 133] on icon at bounding box center [518, 128] width 8 height 9
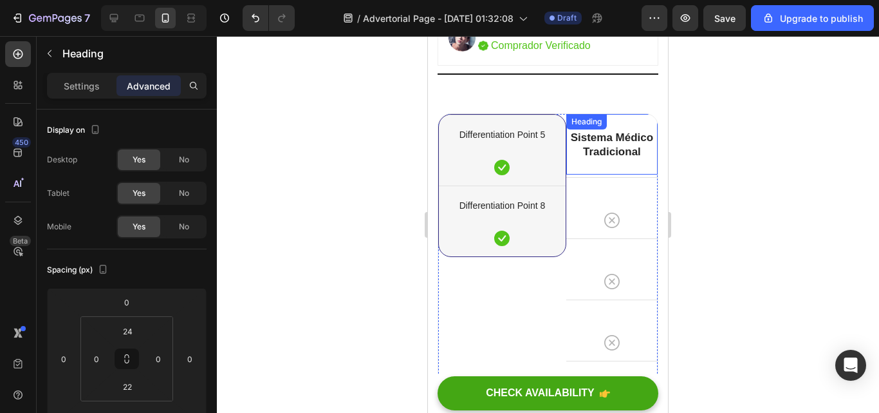
click at [632, 137] on div "Sistema Médico Tradicional Heading" at bounding box center [611, 144] width 91 height 61
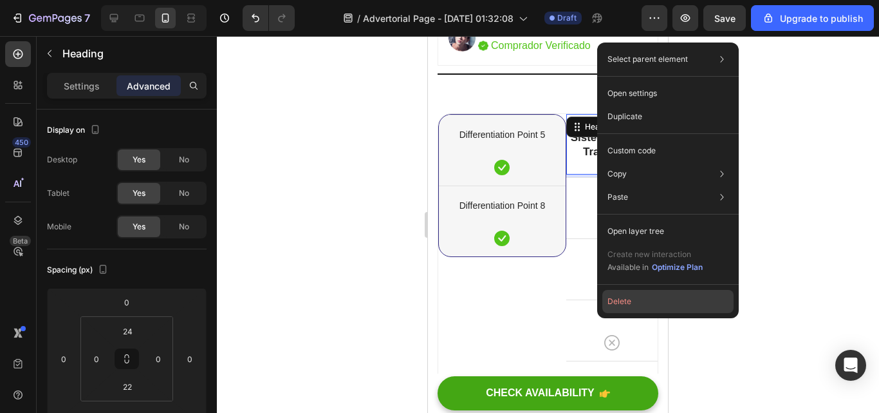
click at [632, 297] on button "Delete" at bounding box center [667, 301] width 131 height 23
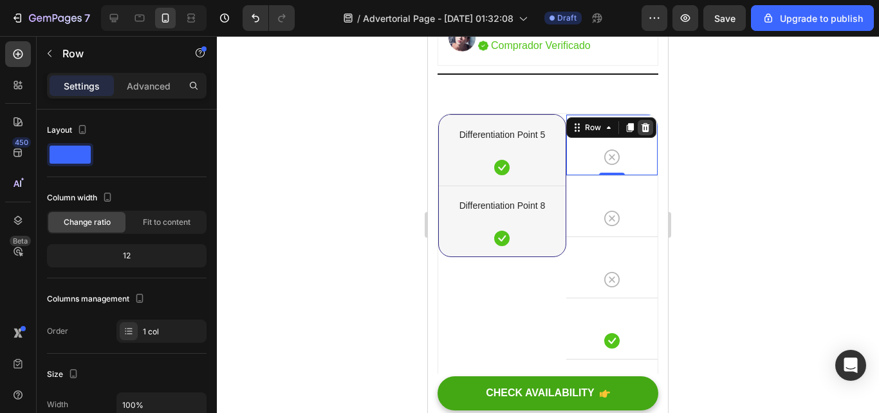
click at [640, 133] on icon at bounding box center [645, 127] width 10 height 10
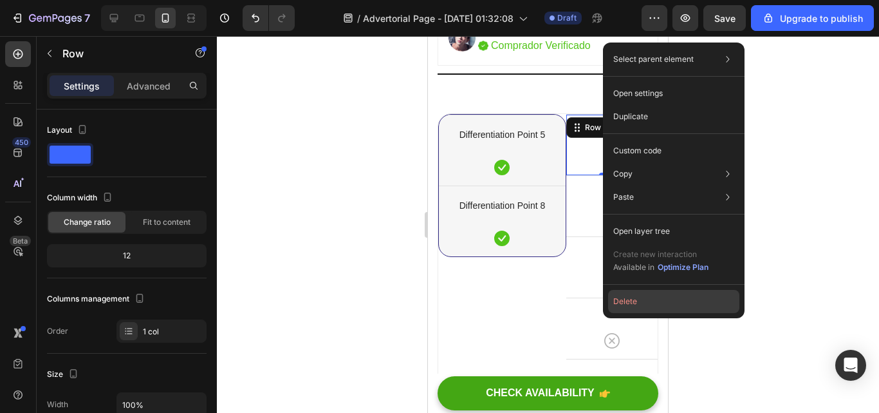
click at [634, 295] on button "Delete" at bounding box center [673, 301] width 131 height 23
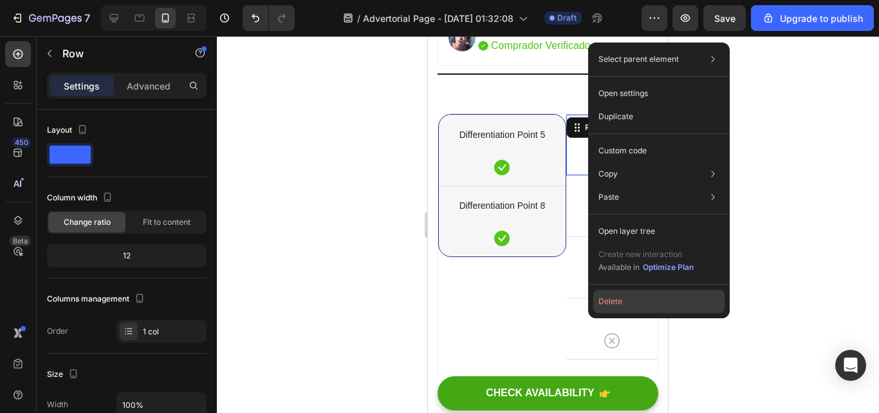
click at [603, 297] on button "Delete" at bounding box center [658, 301] width 131 height 23
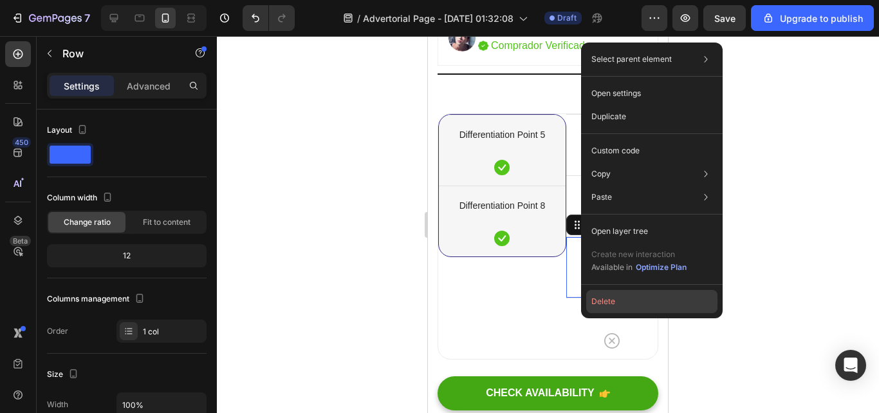
click at [599, 295] on button "Delete" at bounding box center [651, 301] width 131 height 23
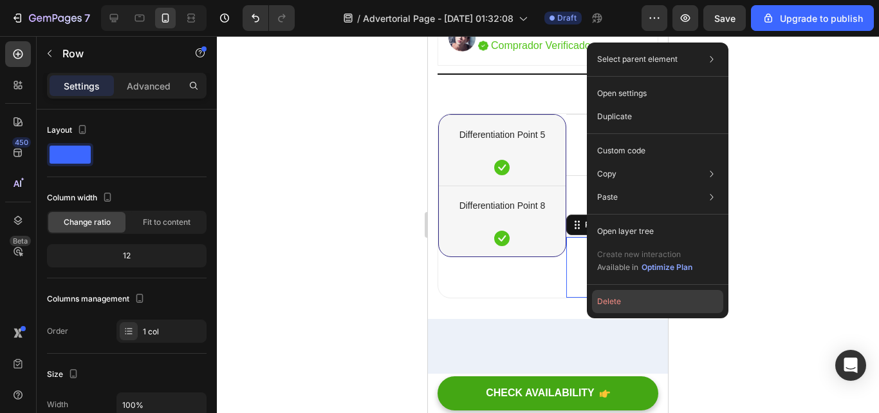
click at [608, 311] on button "Delete" at bounding box center [657, 301] width 131 height 23
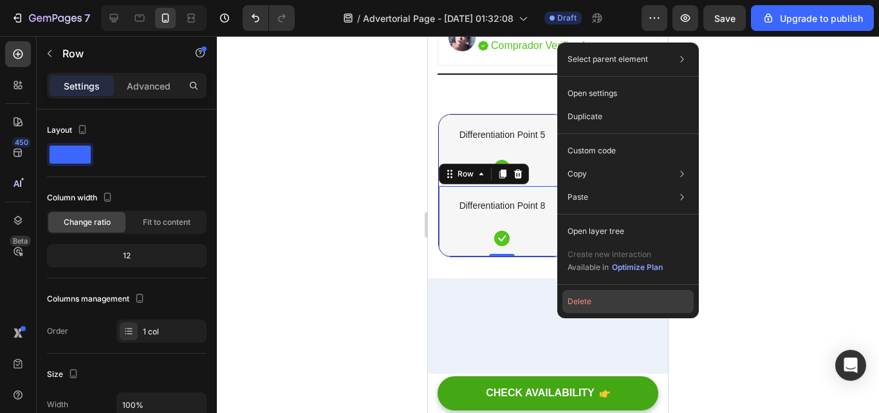
click at [568, 297] on button "Delete" at bounding box center [628, 301] width 131 height 23
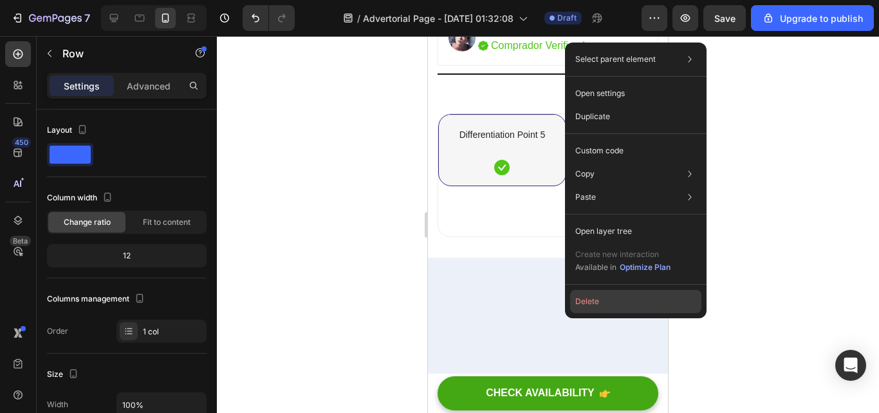
click at [579, 297] on button "Delete" at bounding box center [635, 301] width 131 height 23
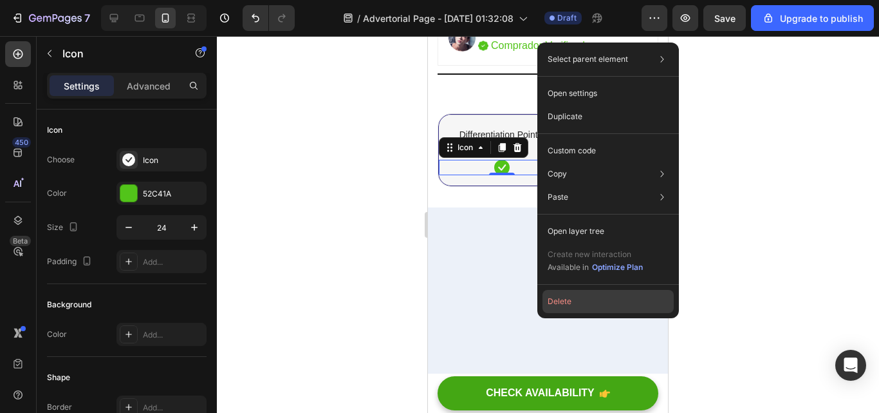
click at [555, 292] on button "Delete" at bounding box center [608, 301] width 131 height 23
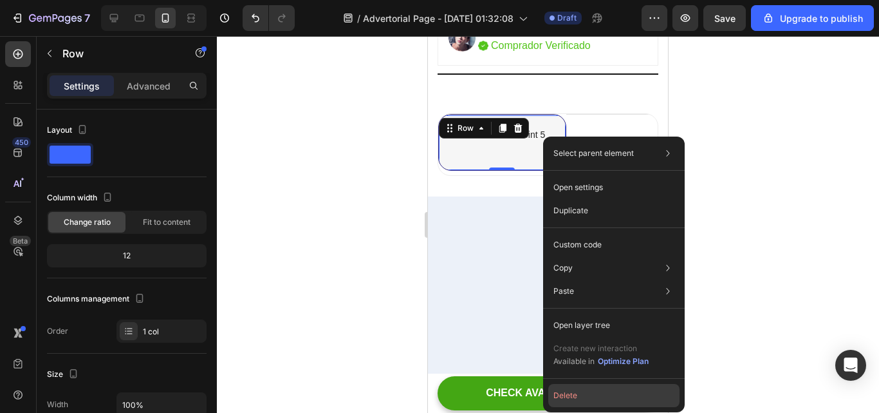
click at [565, 393] on button "Delete" at bounding box center [613, 395] width 131 height 23
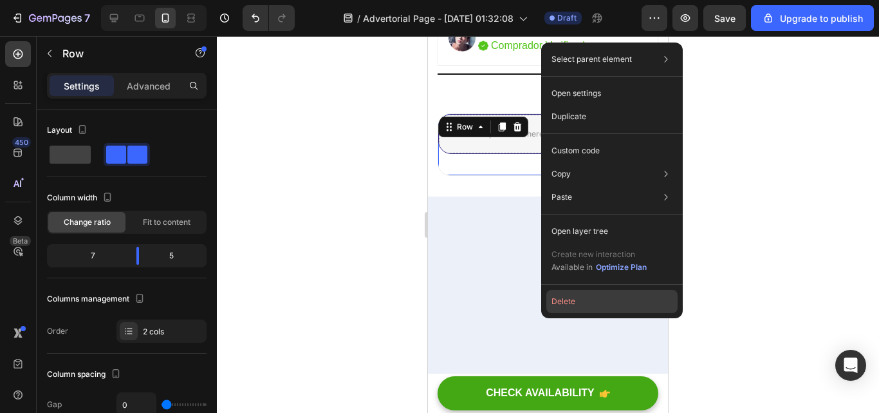
click at [557, 302] on button "Delete" at bounding box center [611, 301] width 131 height 23
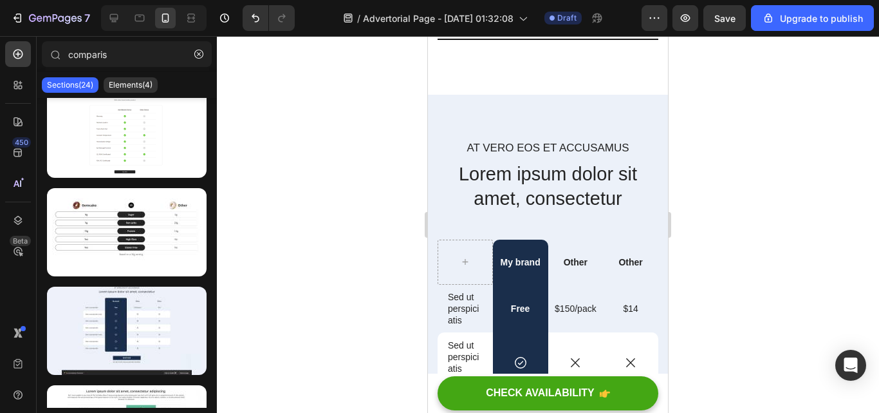
scroll to position [6928, 0]
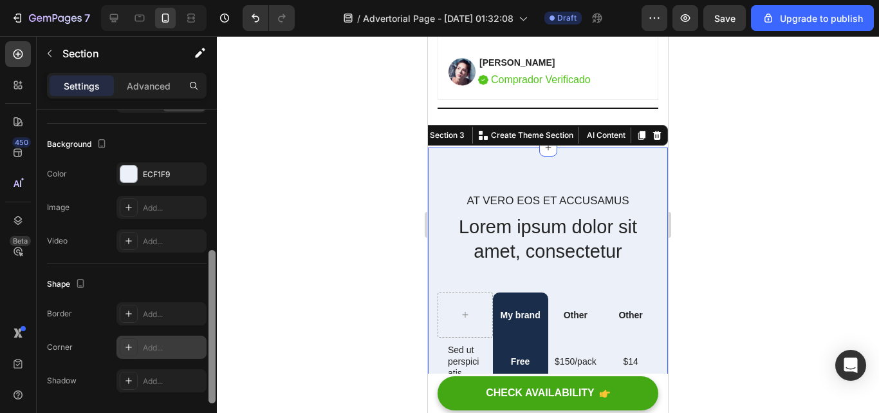
scroll to position [391, 0]
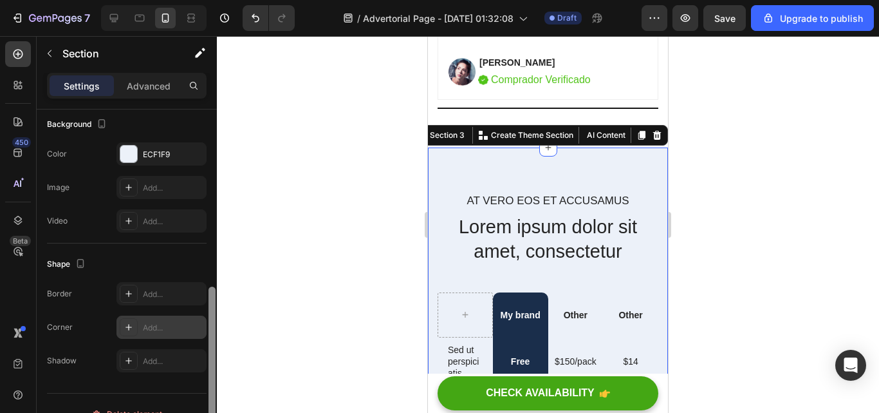
drag, startPoint x: 212, startPoint y: 161, endPoint x: 185, endPoint y: 338, distance: 179.0
click at [185, 338] on div "Layout Column width Change ratio Fit to content 12 Columns management Order 1 c…" at bounding box center [127, 279] width 180 height 340
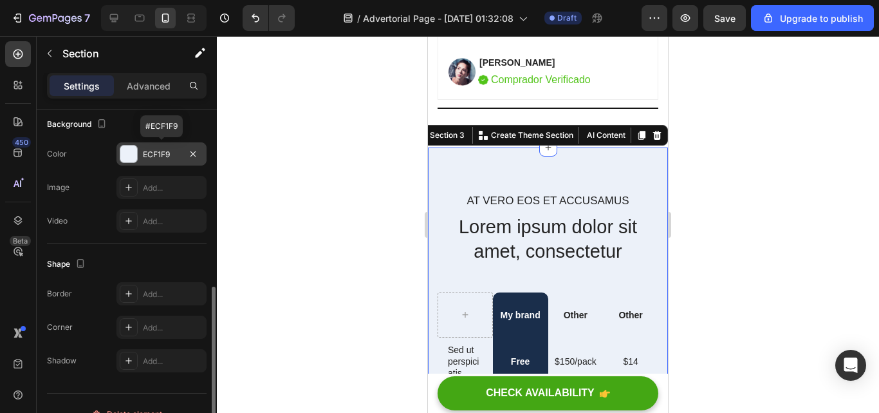
click at [146, 159] on div "ECF1F9" at bounding box center [161, 155] width 37 height 12
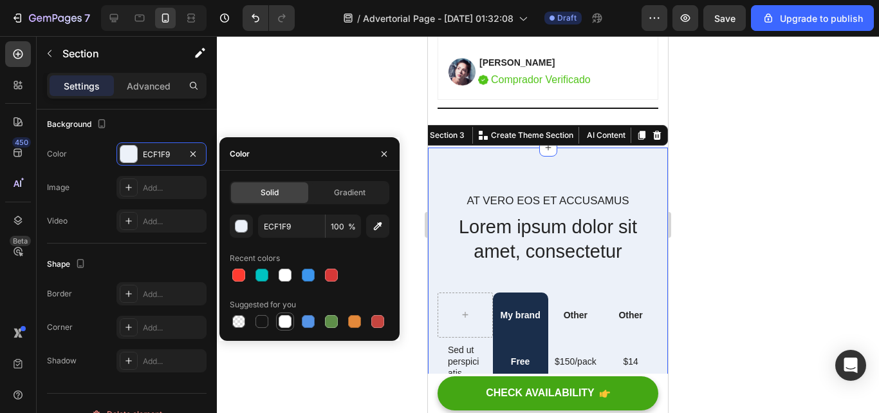
click at [284, 322] on div at bounding box center [285, 321] width 13 height 13
type input "FFFFFF"
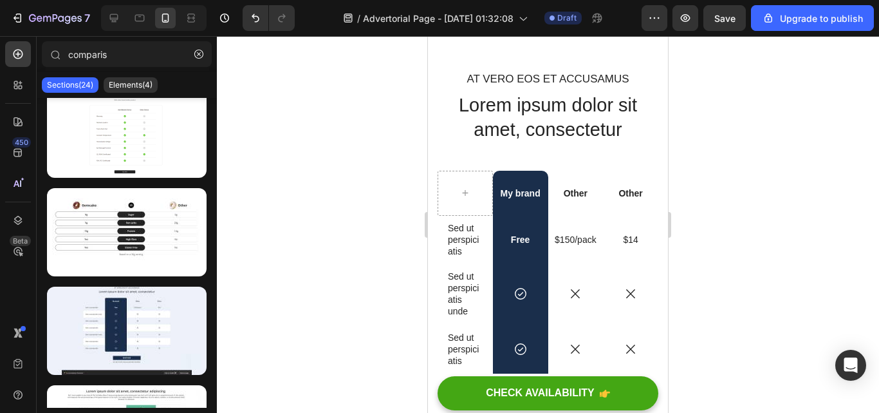
scroll to position [7409, 0]
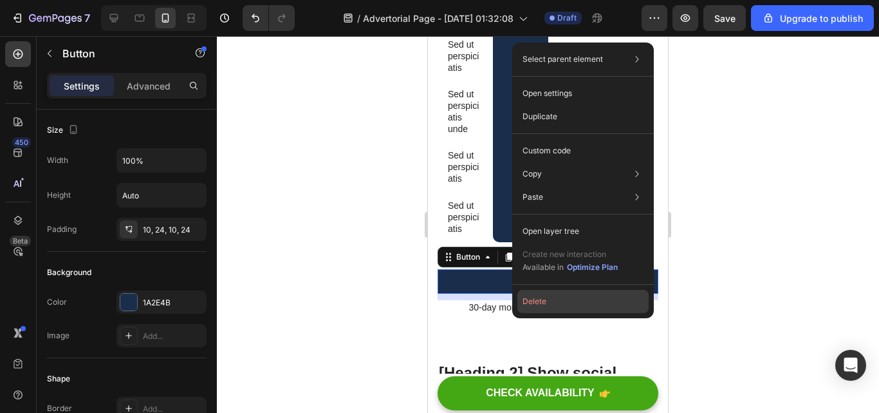
click at [525, 297] on button "Delete" at bounding box center [583, 301] width 131 height 23
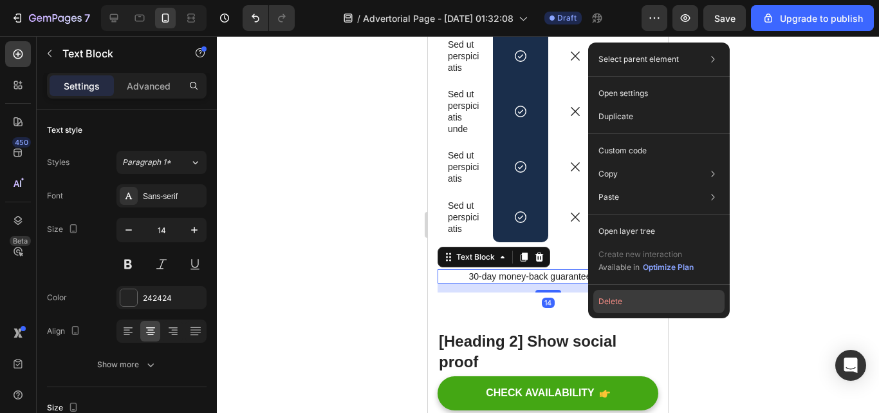
click at [605, 296] on button "Delete" at bounding box center [658, 301] width 131 height 23
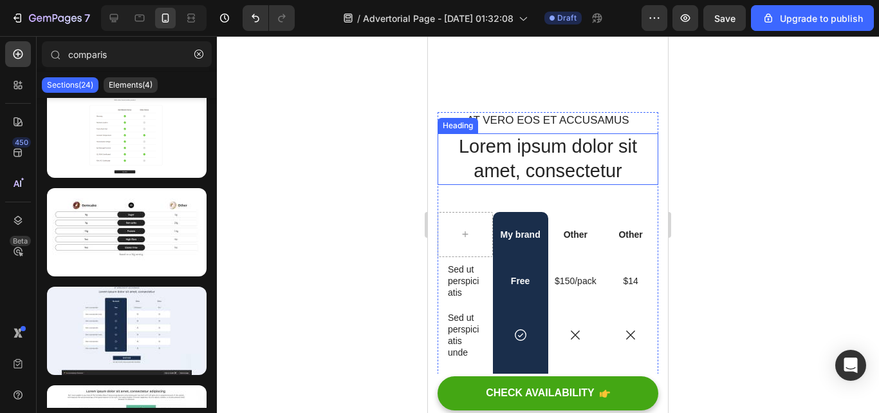
scroll to position [6885, 0]
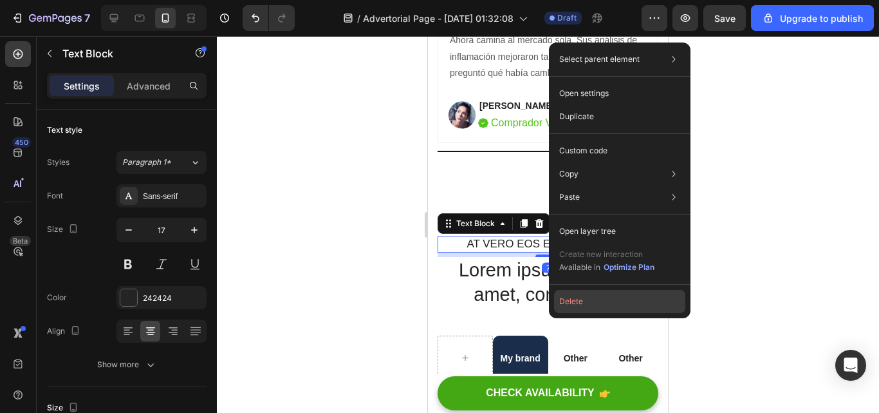
click at [568, 295] on button "Delete" at bounding box center [619, 301] width 131 height 23
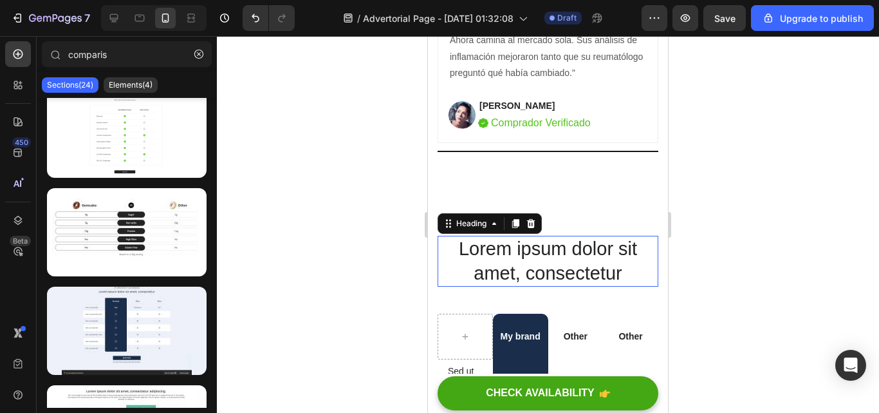
click at [636, 285] on h2 "Lorem ipsum dolor sit amet, consectetur" at bounding box center [548, 261] width 221 height 51
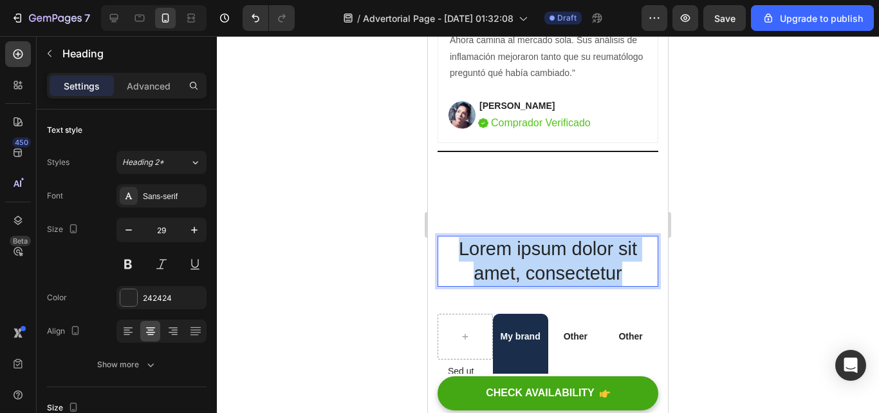
click at [636, 285] on p "Lorem ipsum dolor sit amet, consectetur" at bounding box center [548, 261] width 218 height 48
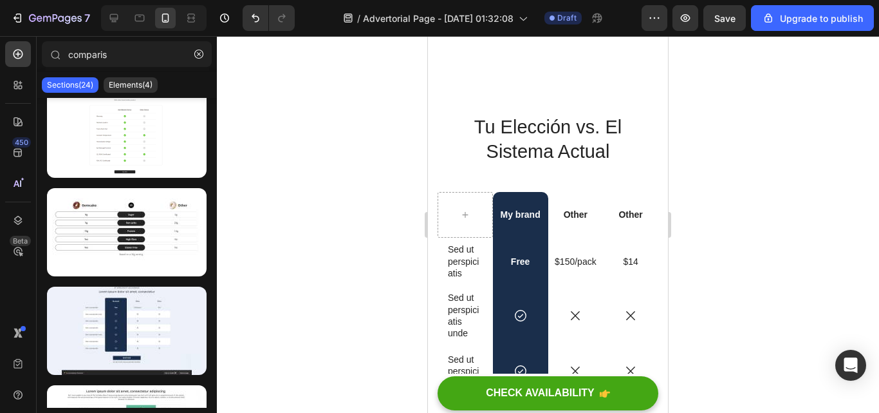
scroll to position [7024, 0]
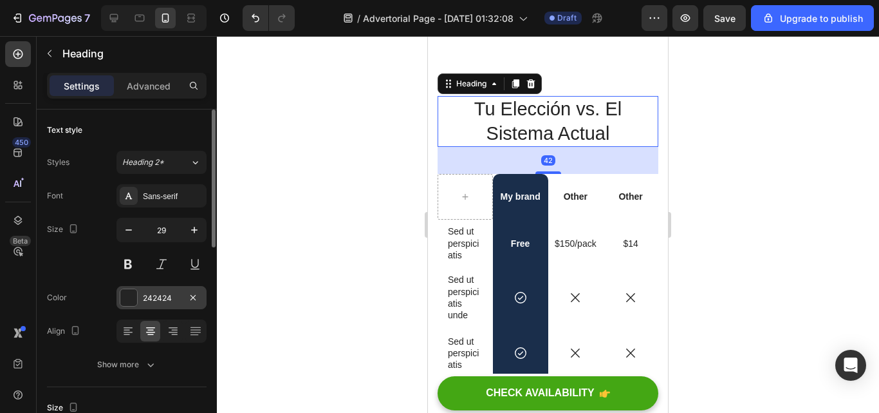
click at [170, 290] on div "242424" at bounding box center [162, 297] width 90 height 23
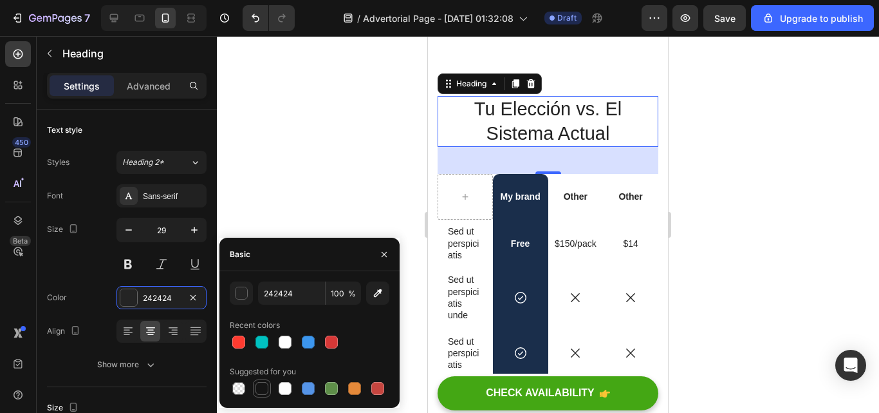
click at [261, 383] on div at bounding box center [262, 388] width 13 height 13
type input "151515"
click at [119, 265] on button at bounding box center [128, 263] width 23 height 23
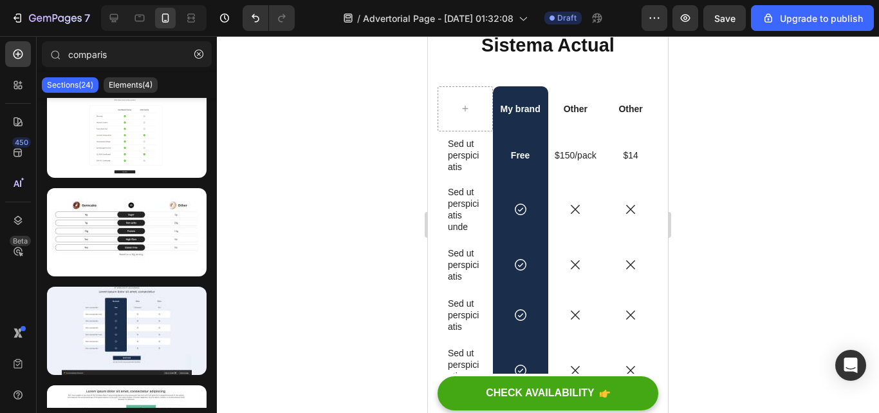
scroll to position [7111, 0]
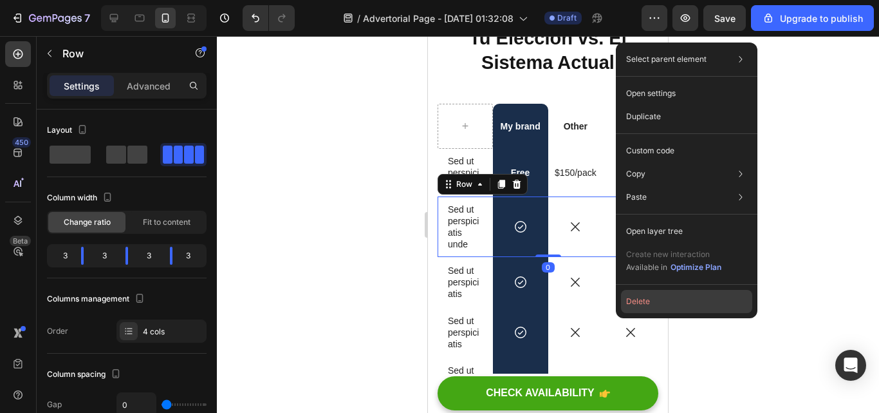
click at [625, 301] on button "Delete" at bounding box center [686, 301] width 131 height 23
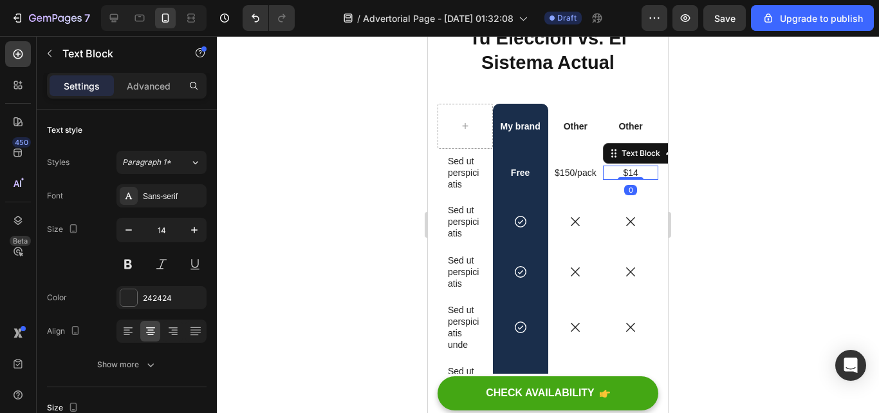
scroll to position [391, 0]
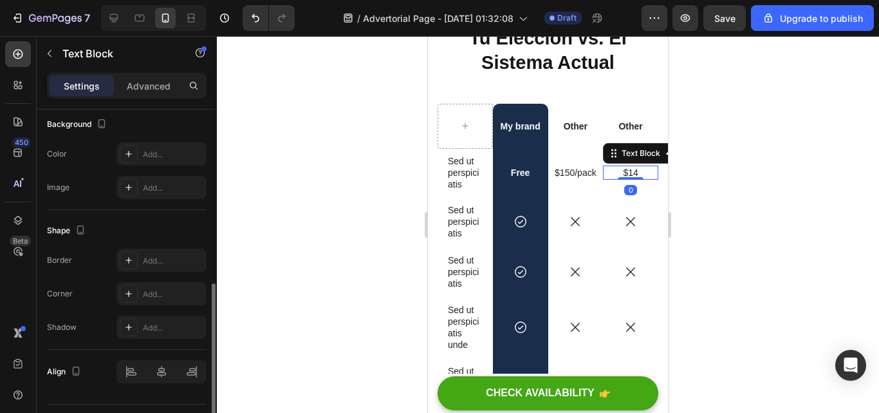
click at [611, 176] on p "$14" at bounding box center [631, 173] width 46 height 12
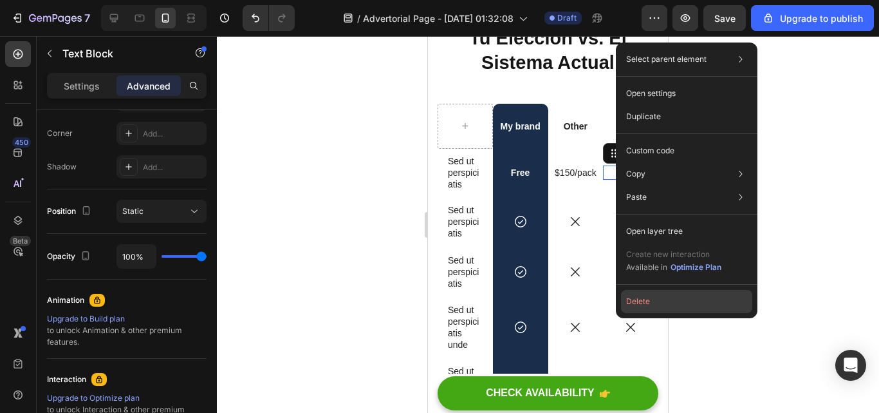
click at [646, 299] on button "Delete" at bounding box center [686, 301] width 131 height 23
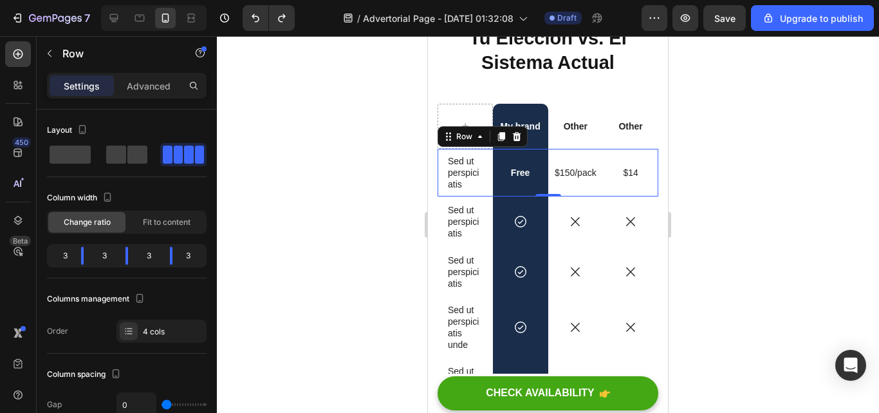
click at [839, 215] on div at bounding box center [548, 224] width 662 height 377
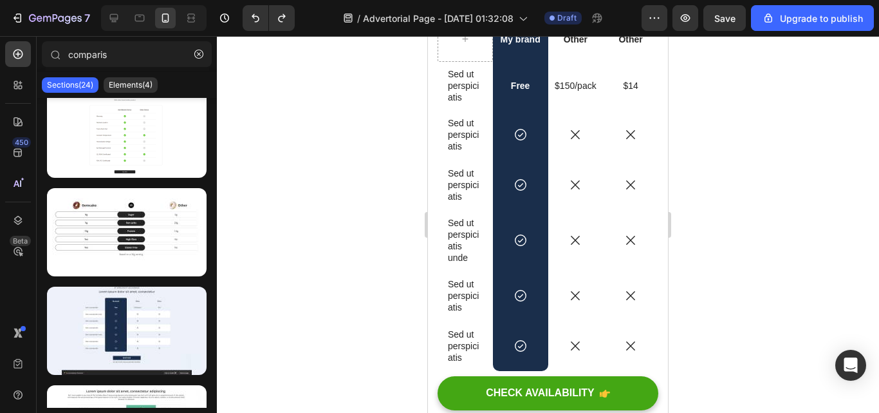
scroll to position [7163, 0]
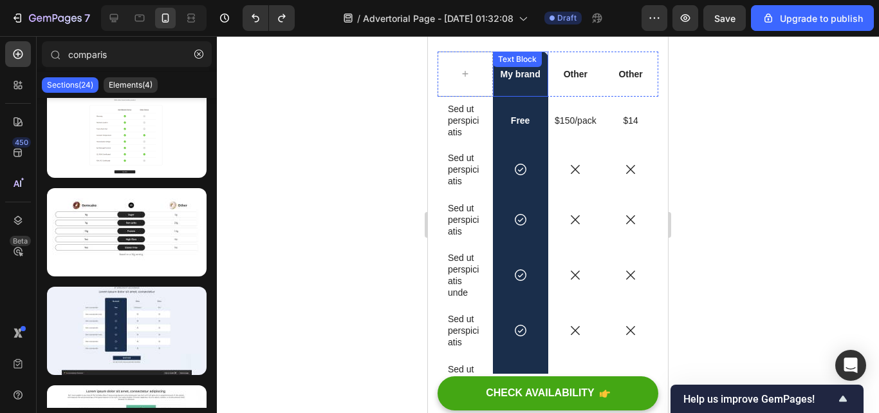
click at [528, 77] on p "My brand" at bounding box center [520, 74] width 53 height 12
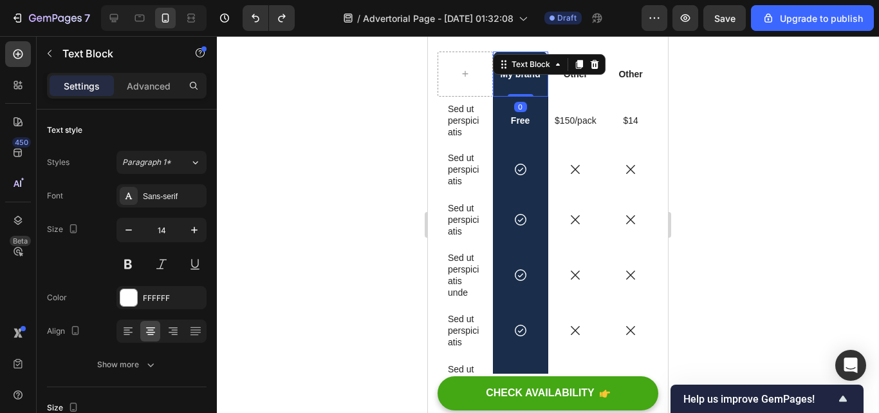
click at [536, 73] on div "Text Block" at bounding box center [549, 64] width 113 height 21
click at [537, 77] on p "My brand" at bounding box center [520, 74] width 53 height 12
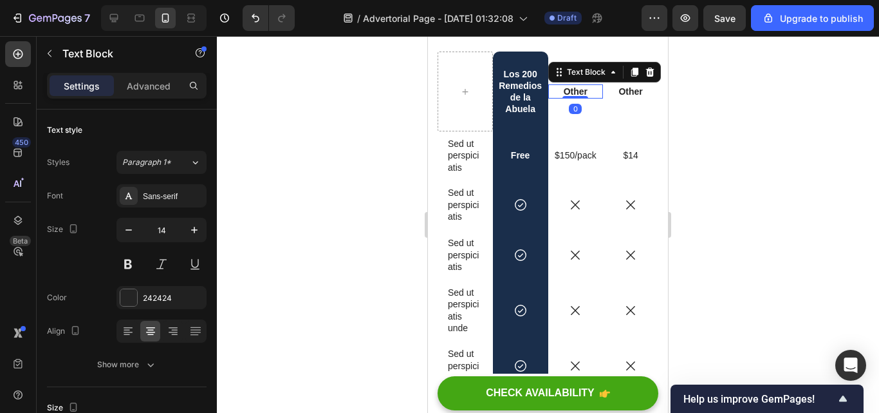
scroll to position [391, 0]
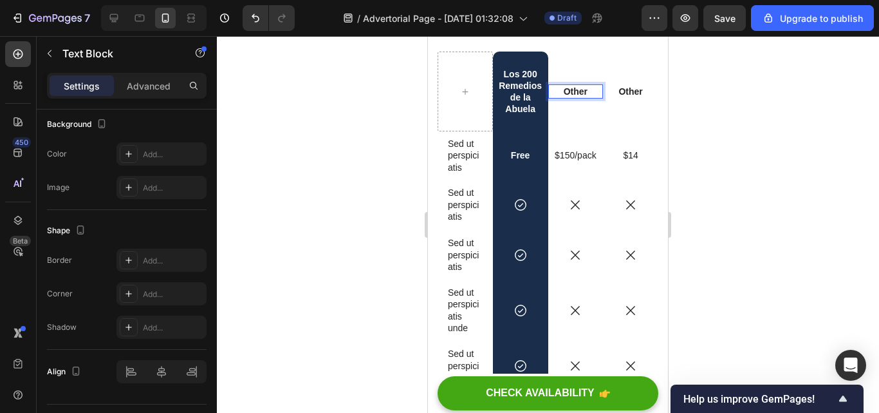
click at [584, 91] on p "Other" at bounding box center [576, 92] width 53 height 12
click at [639, 89] on p "Other" at bounding box center [630, 92] width 53 height 12
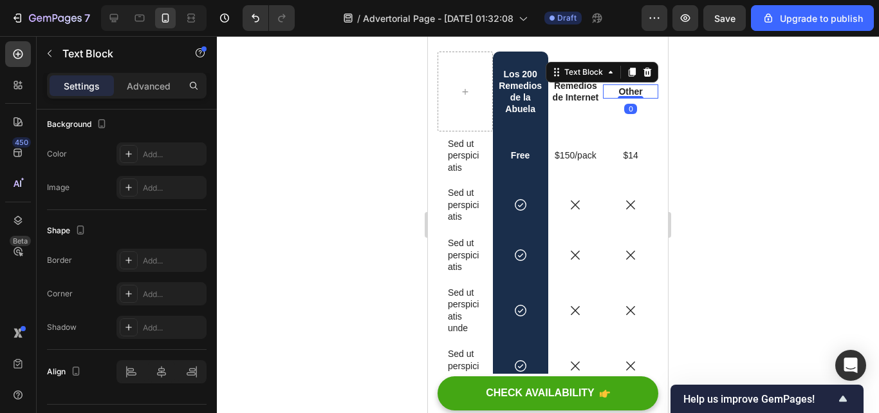
scroll to position [7156, 0]
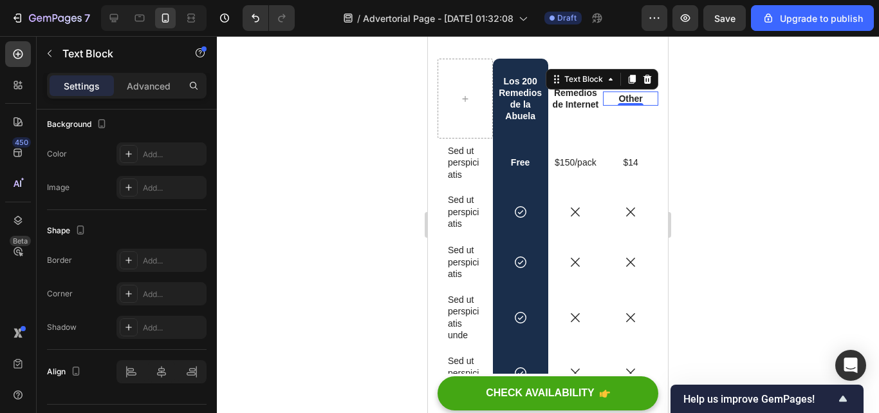
click at [637, 98] on p "Other" at bounding box center [630, 99] width 53 height 12
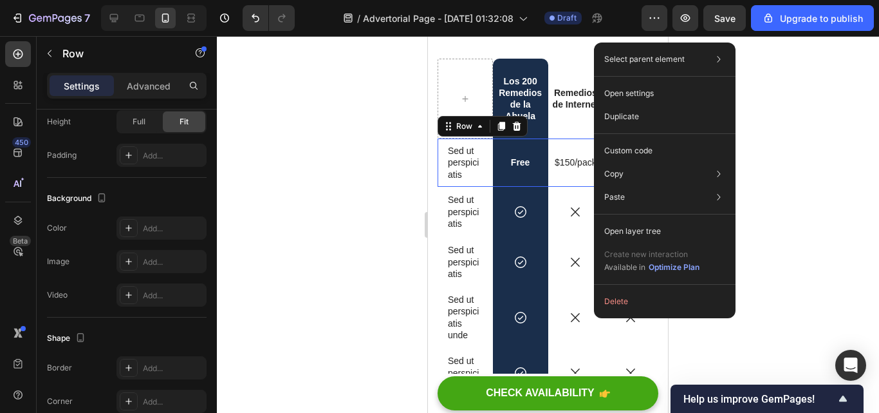
scroll to position [0, 0]
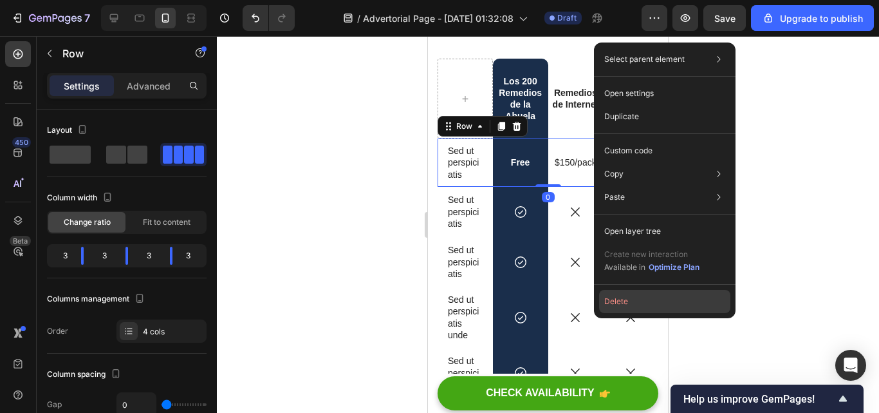
click at [610, 303] on button "Delete" at bounding box center [664, 301] width 131 height 23
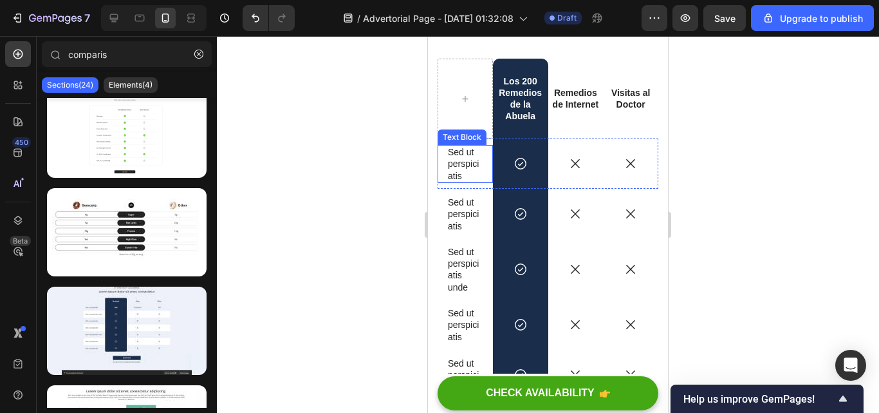
click at [462, 174] on p "Sed ut perspiciatis" at bounding box center [465, 163] width 35 height 35
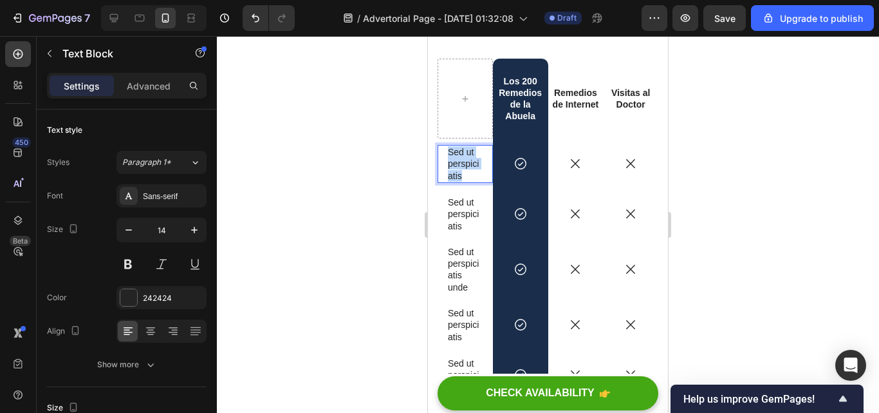
click at [462, 174] on p "Sed ut perspiciatis" at bounding box center [465, 163] width 35 height 35
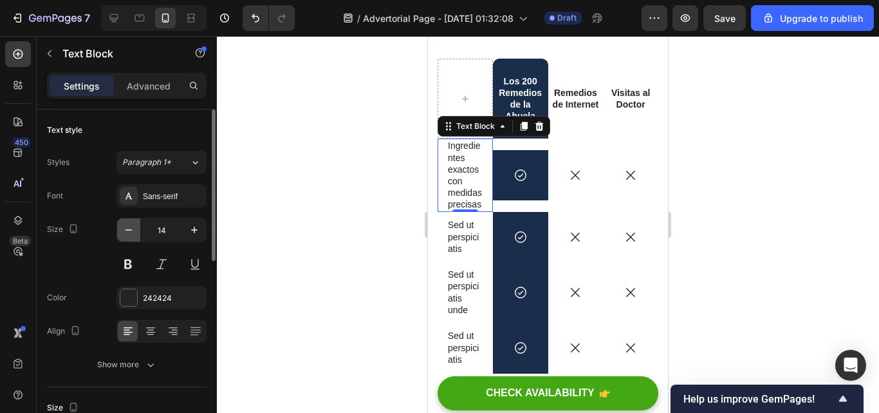
click at [126, 232] on icon "button" at bounding box center [128, 229] width 13 height 13
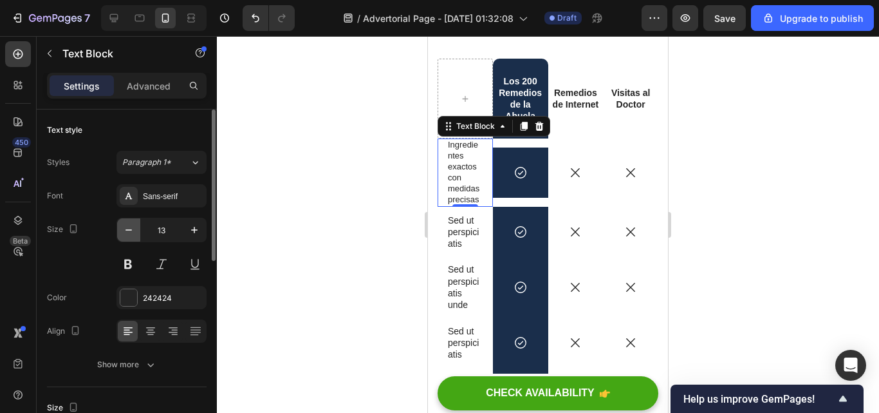
click at [126, 232] on icon "button" at bounding box center [128, 229] width 13 height 13
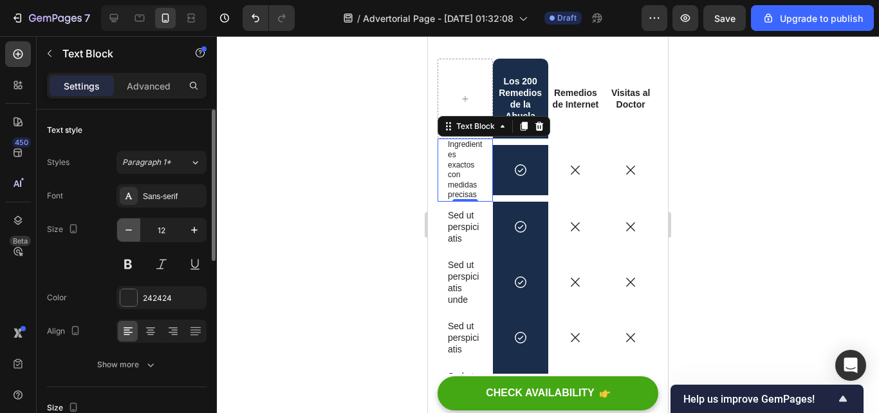
click at [126, 232] on icon "button" at bounding box center [128, 229] width 13 height 13
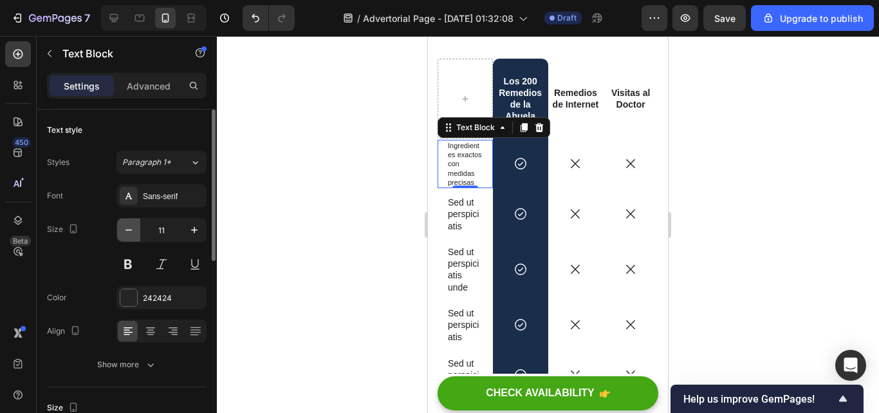
click at [126, 232] on icon "button" at bounding box center [128, 229] width 13 height 13
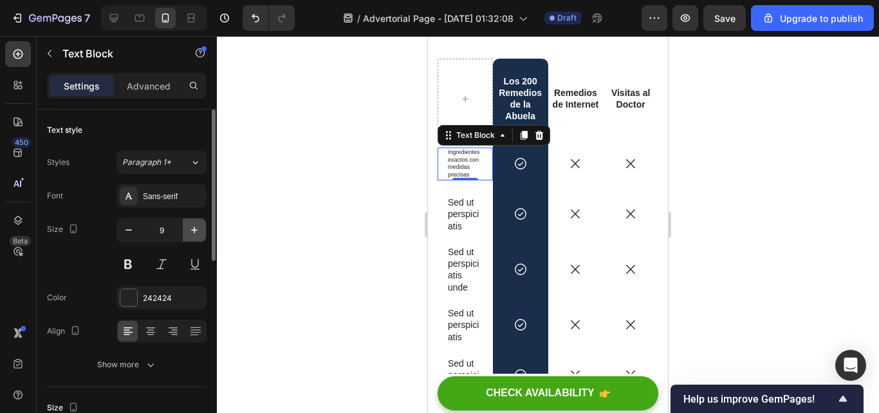
click at [199, 230] on icon "button" at bounding box center [194, 229] width 13 height 13
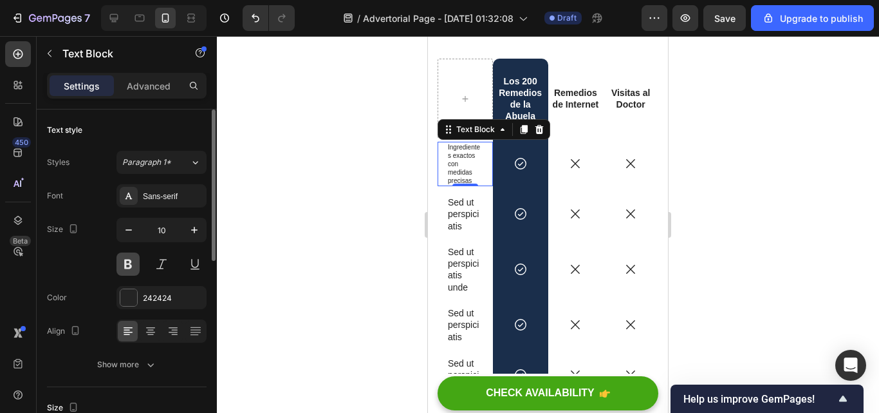
click at [125, 267] on button at bounding box center [128, 263] width 23 height 23
click at [118, 231] on button "button" at bounding box center [128, 229] width 23 height 23
type input "9"
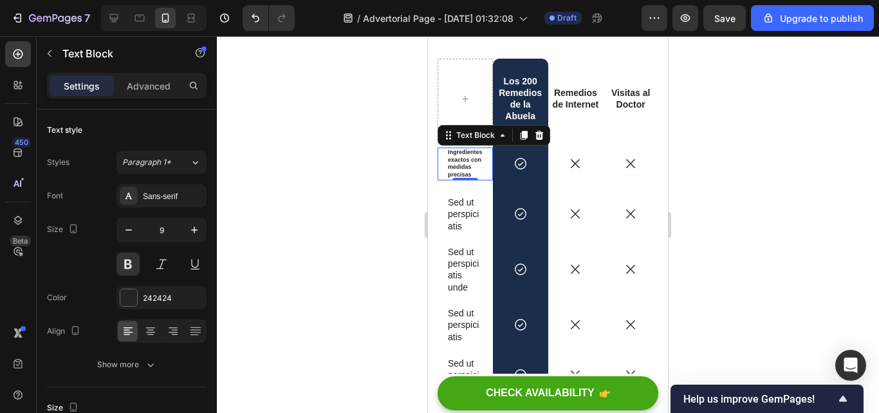
click at [739, 98] on div at bounding box center [548, 224] width 662 height 377
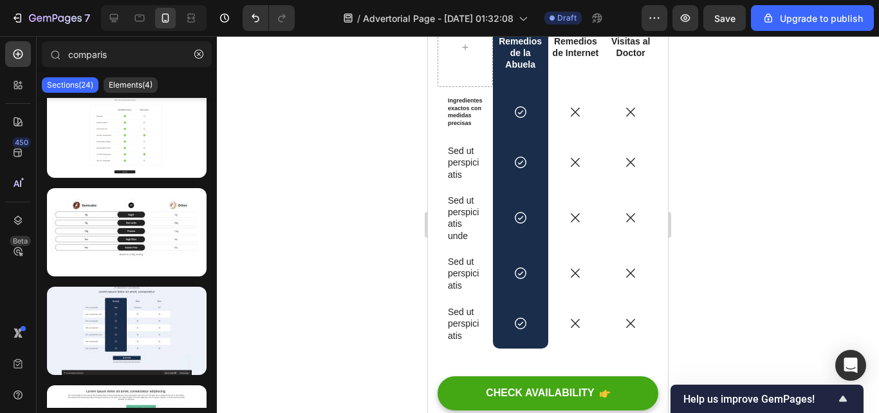
scroll to position [7260, 0]
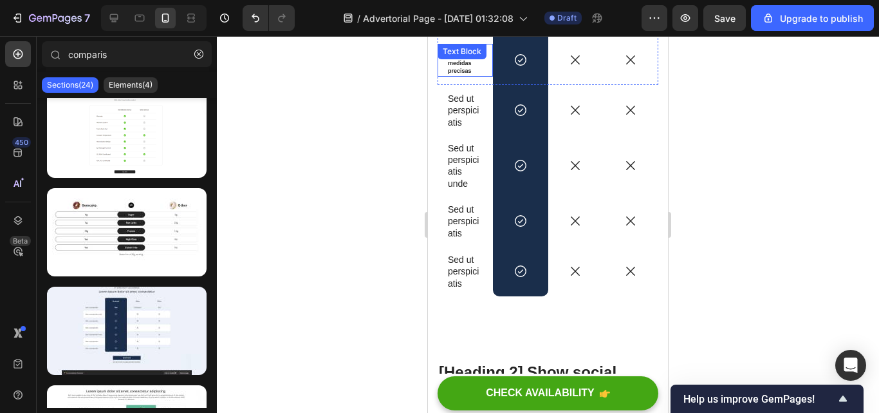
click at [462, 59] on div "Ingredientes exactos con medidas precisas Text Block" at bounding box center [465, 60] width 55 height 33
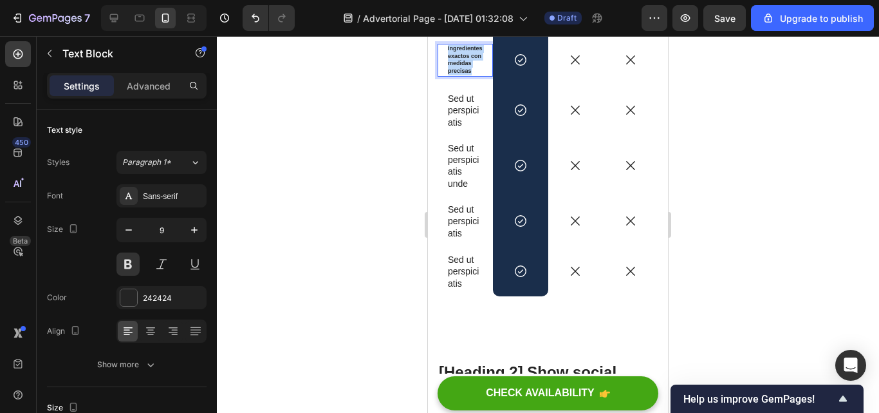
click at [476, 72] on p "Ingredientes exactos con medidas precisas" at bounding box center [465, 60] width 35 height 30
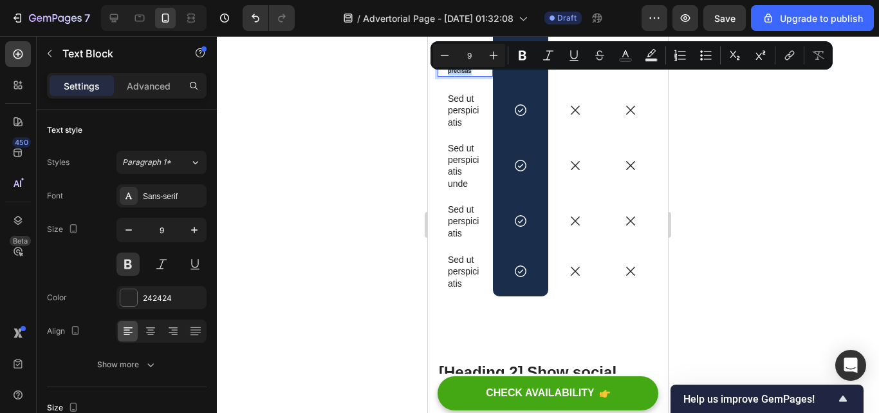
click at [476, 72] on p "Ingredientes exactos con medidas precisas" at bounding box center [465, 60] width 35 height 30
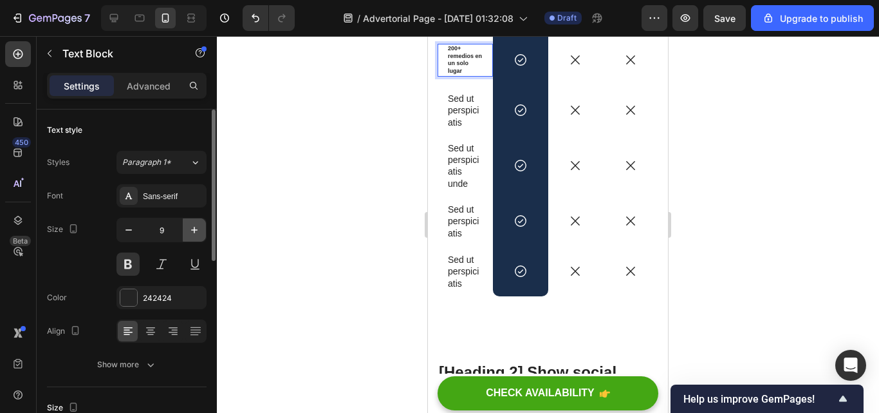
click at [198, 236] on icon "button" at bounding box center [194, 229] width 13 height 13
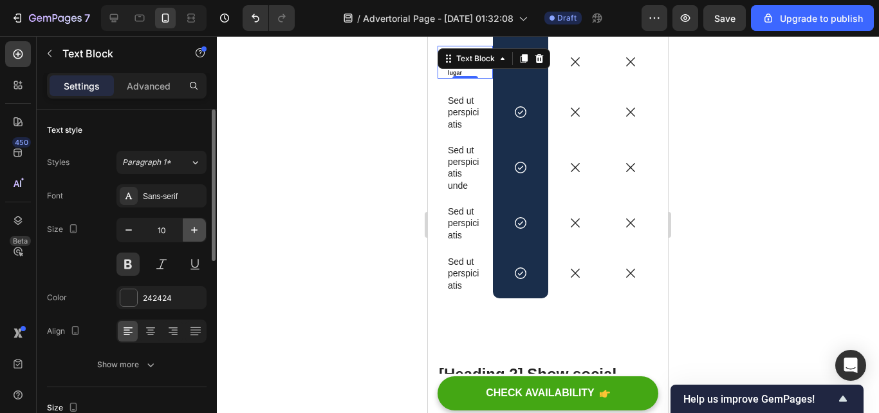
click at [198, 236] on icon "button" at bounding box center [194, 229] width 13 height 13
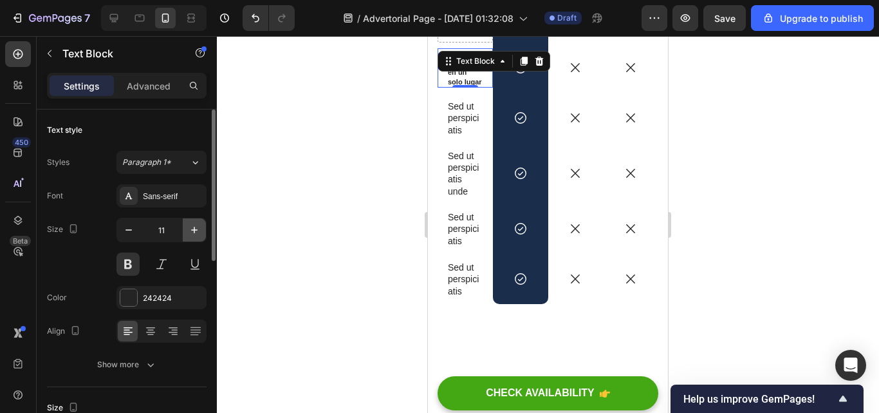
click at [198, 236] on icon "button" at bounding box center [194, 229] width 13 height 13
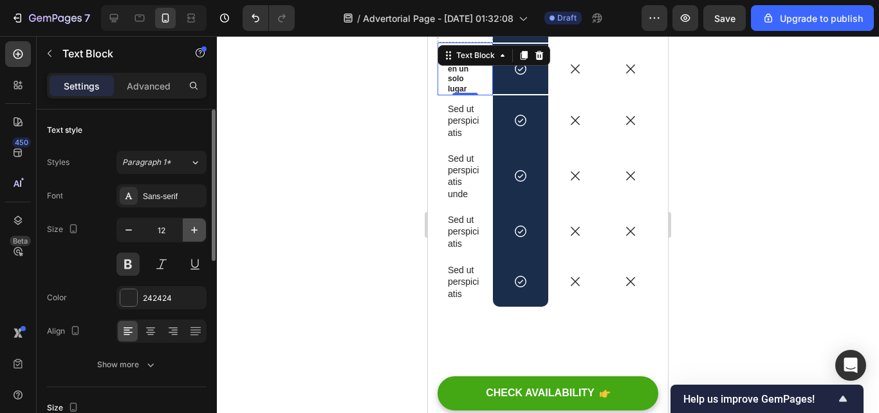
scroll to position [7251, 0]
click at [135, 237] on button "button" at bounding box center [128, 229] width 23 height 23
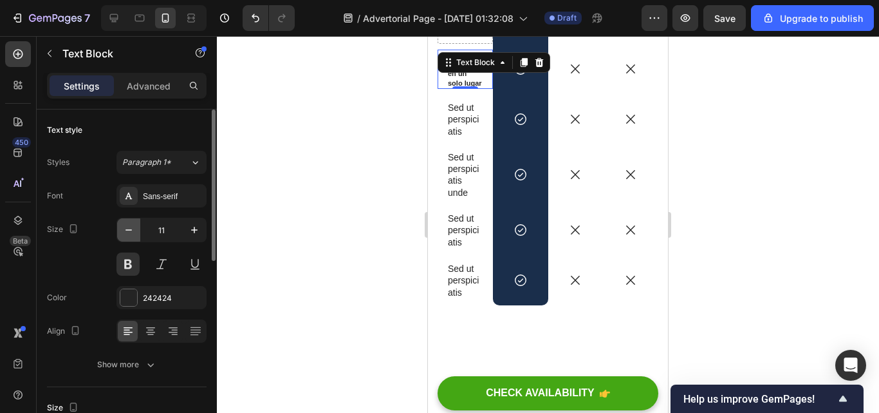
scroll to position [7252, 0]
click at [471, 84] on p "200+ remedios en un solo lugar" at bounding box center [465, 68] width 35 height 37
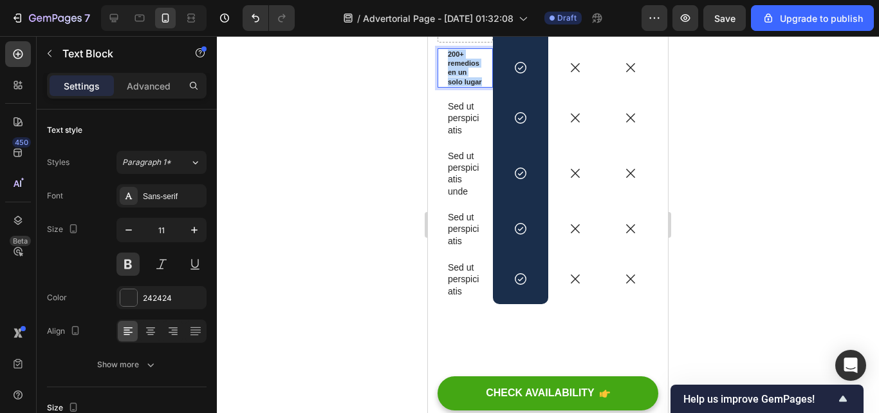
click at [471, 84] on p "200+ remedios en un solo lugar" at bounding box center [465, 68] width 35 height 37
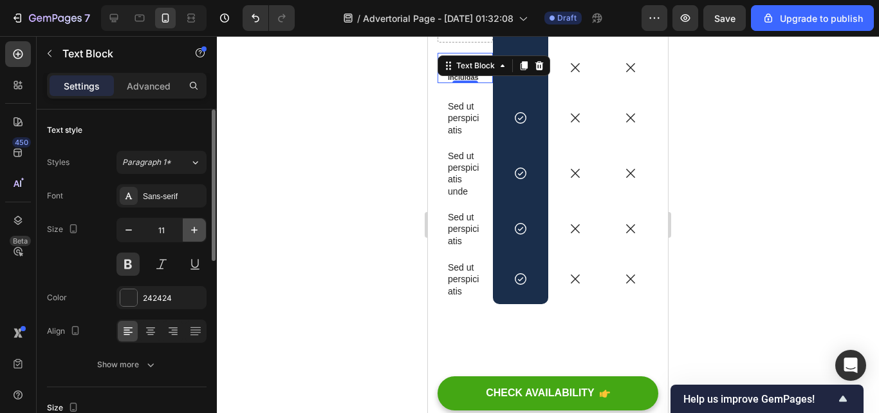
click at [191, 232] on icon "button" at bounding box center [194, 229] width 13 height 13
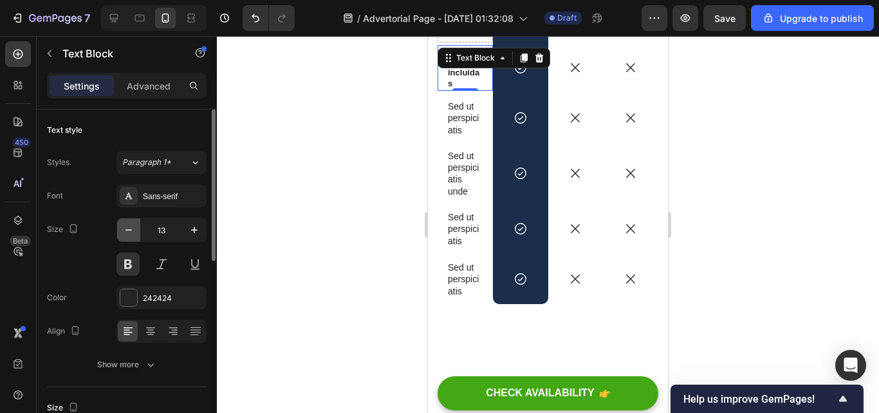
click at [136, 227] on button "button" at bounding box center [128, 229] width 23 height 23
type input "12"
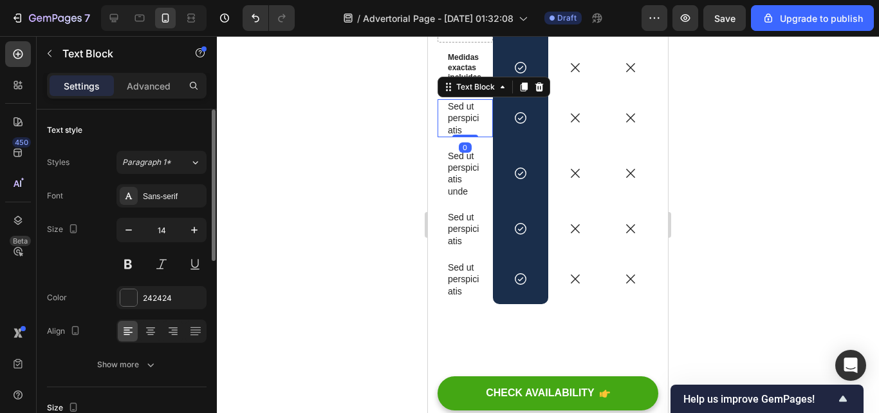
click at [476, 111] on p "Sed ut perspiciatis" at bounding box center [465, 117] width 35 height 35
click at [480, 126] on div "Sed ut perspiciatis" at bounding box center [465, 118] width 37 height 38
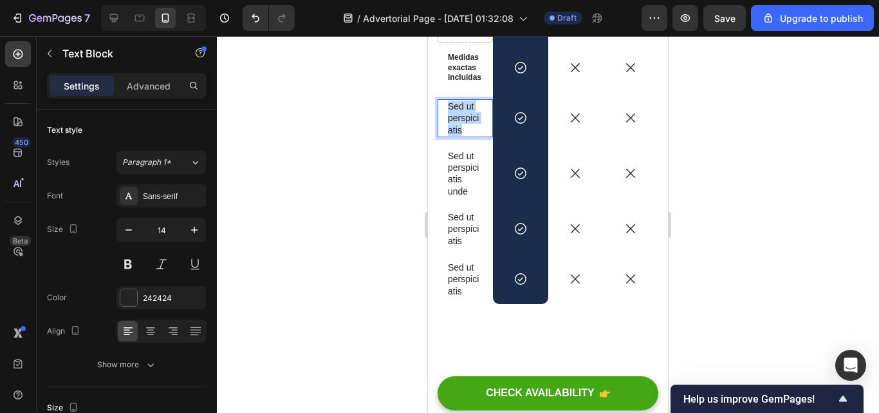
click at [480, 126] on div "Sed ut perspiciatis" at bounding box center [465, 118] width 37 height 38
click at [127, 270] on button at bounding box center [128, 263] width 23 height 23
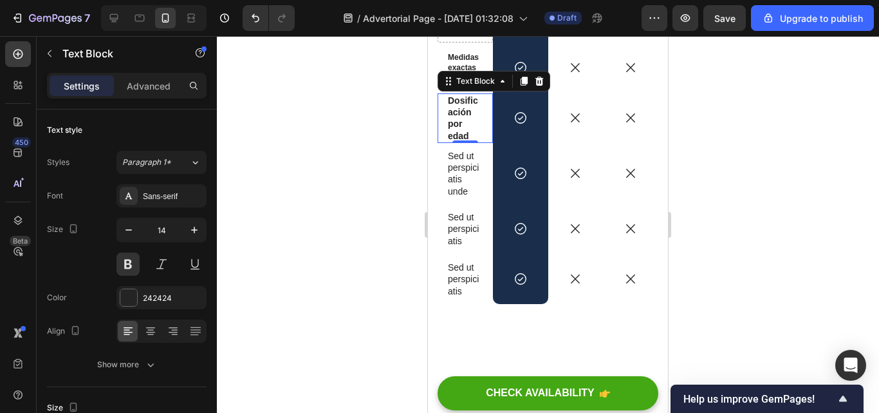
click at [873, 111] on div at bounding box center [548, 224] width 662 height 377
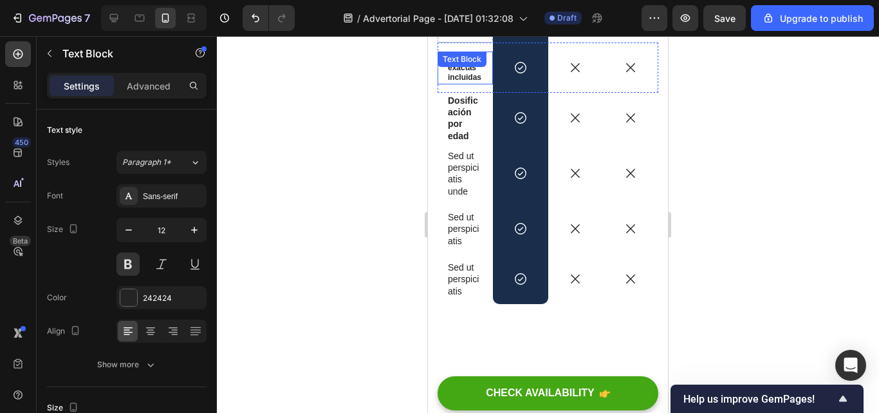
click at [472, 72] on p "Medidas exactas incluidas" at bounding box center [465, 68] width 35 height 30
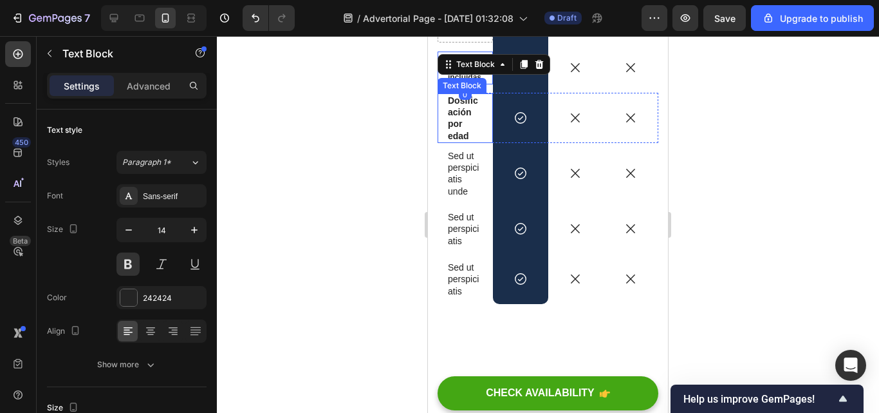
click at [460, 110] on p "Dosificación por edad" at bounding box center [465, 118] width 35 height 47
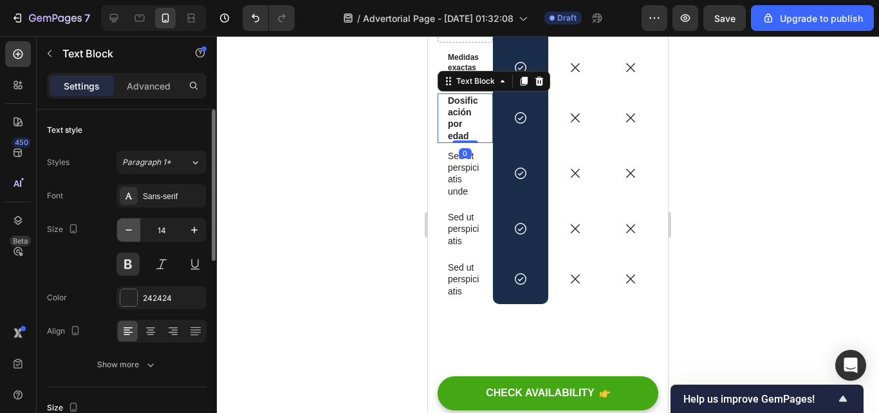
click at [138, 232] on button "button" at bounding box center [128, 229] width 23 height 23
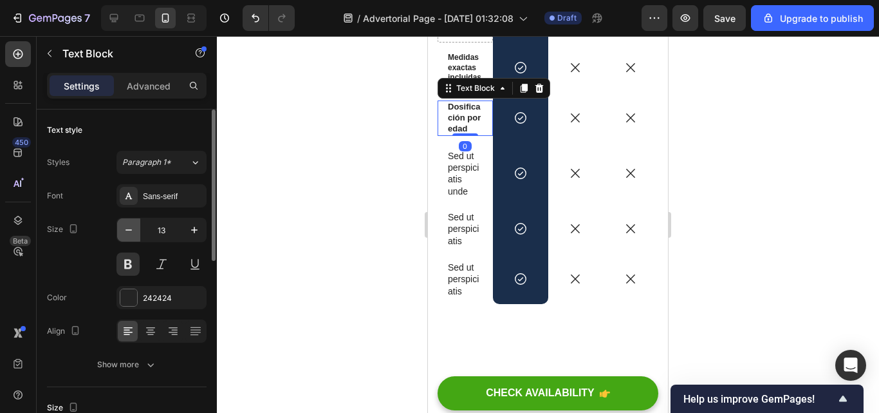
click at [138, 232] on button "button" at bounding box center [128, 229] width 23 height 23
type input "12"
click at [147, 293] on div "242424" at bounding box center [161, 298] width 37 height 12
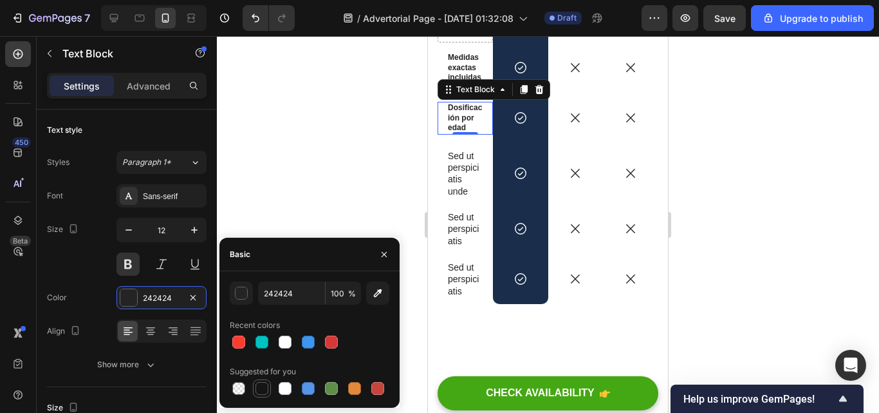
click at [264, 387] on div at bounding box center [262, 388] width 13 height 13
type input "151515"
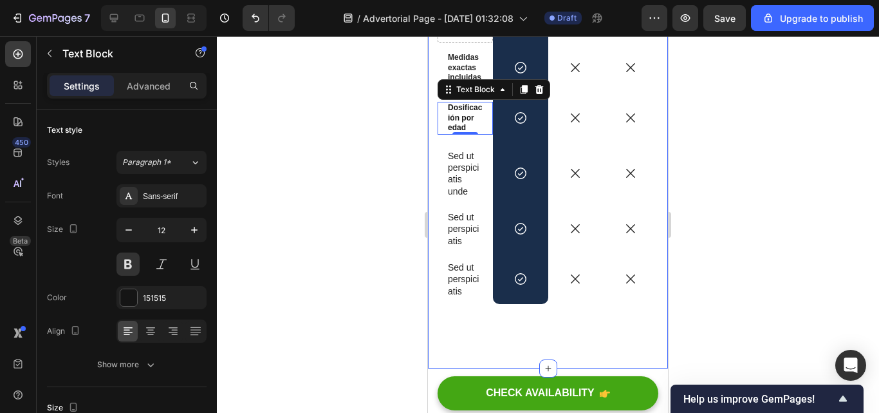
click at [693, 197] on div at bounding box center [548, 224] width 662 height 377
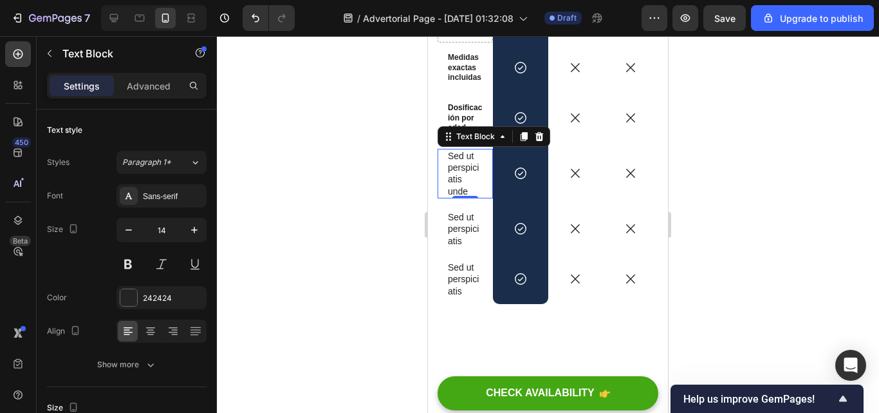
click at [477, 192] on p "Sed ut perspiciatis unde" at bounding box center [465, 173] width 35 height 47
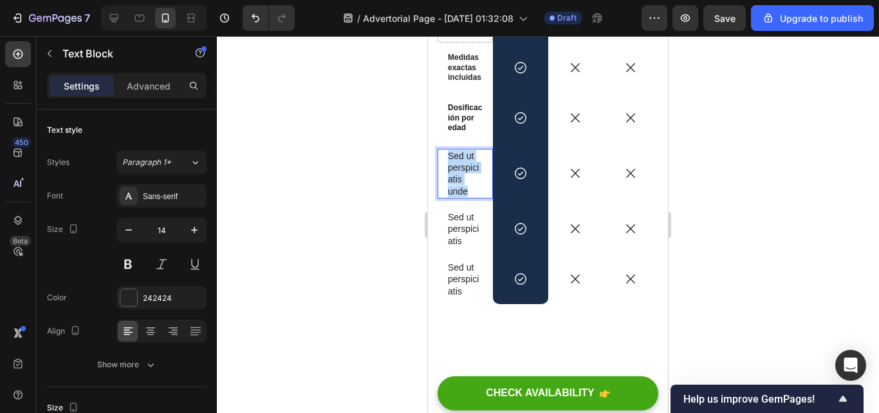
click at [477, 192] on p "Sed ut perspiciatis unde" at bounding box center [465, 173] width 35 height 47
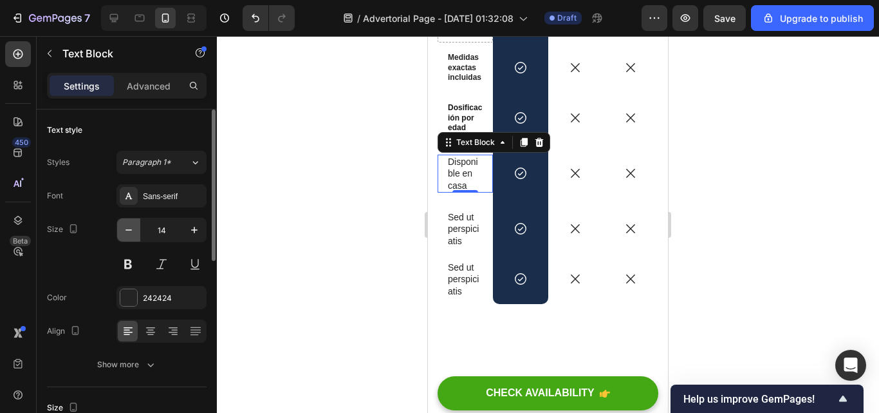
click at [122, 229] on icon "button" at bounding box center [128, 229] width 13 height 13
type input "12"
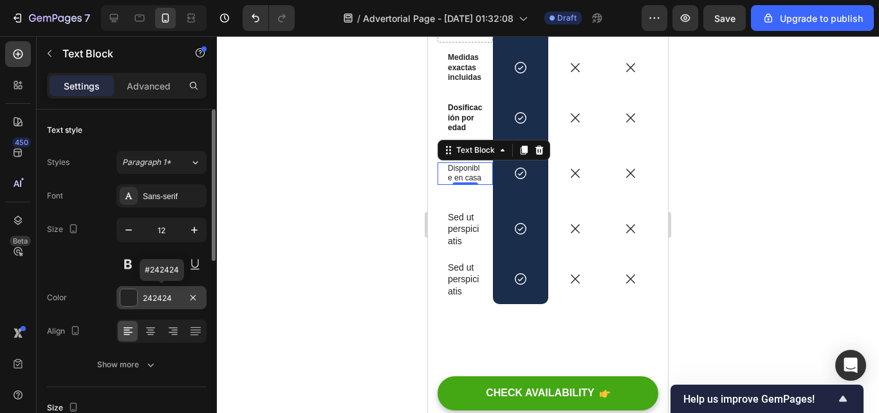
click at [151, 295] on div "242424" at bounding box center [161, 298] width 37 height 12
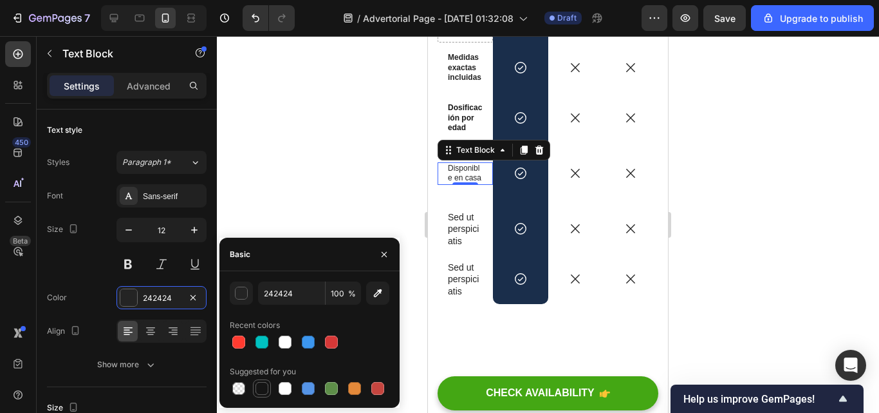
click at [259, 381] on div at bounding box center [261, 387] width 15 height 15
type input "151515"
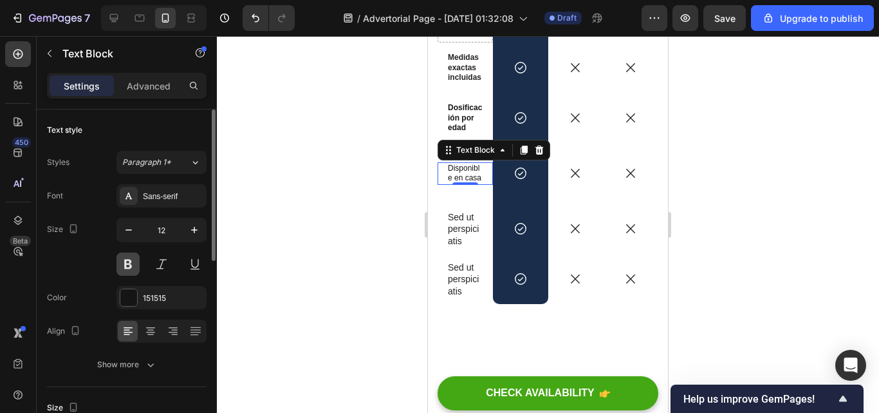
click at [121, 266] on button at bounding box center [128, 263] width 23 height 23
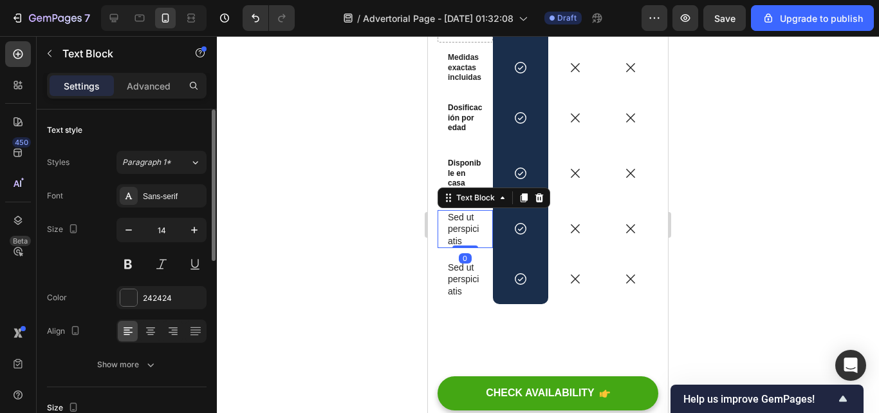
click at [468, 238] on p "Sed ut perspiciatis" at bounding box center [465, 228] width 35 height 35
click at [467, 236] on p "Sed ut perspiciatis" at bounding box center [465, 228] width 35 height 35
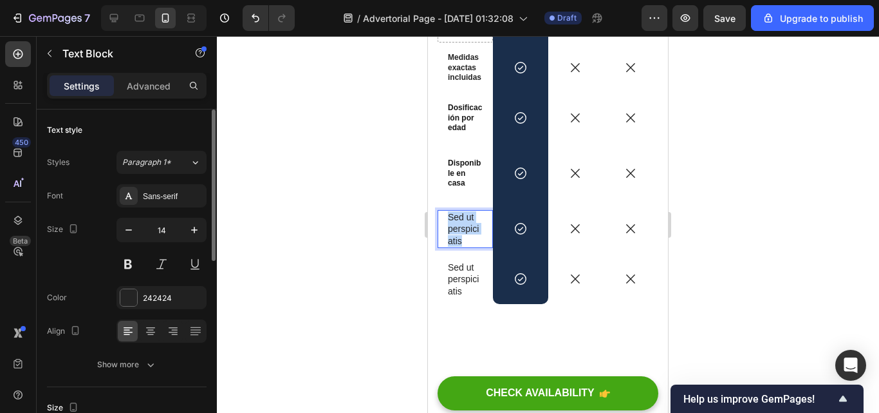
click at [467, 236] on p "Sed ut perspiciatis" at bounding box center [465, 228] width 35 height 35
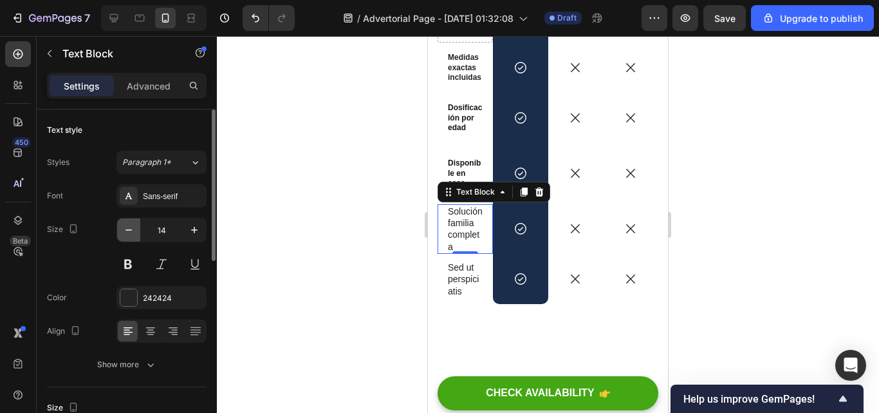
click at [129, 235] on icon "button" at bounding box center [128, 229] width 13 height 13
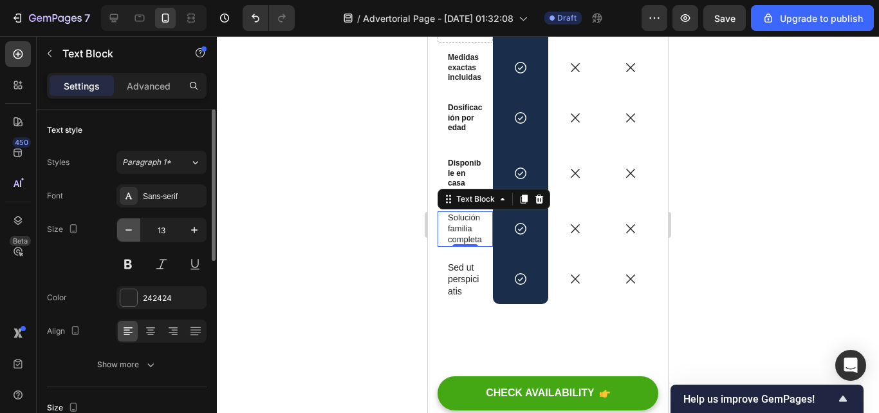
click at [129, 235] on icon "button" at bounding box center [128, 229] width 13 height 13
type input "12"
click at [132, 263] on button at bounding box center [128, 263] width 23 height 23
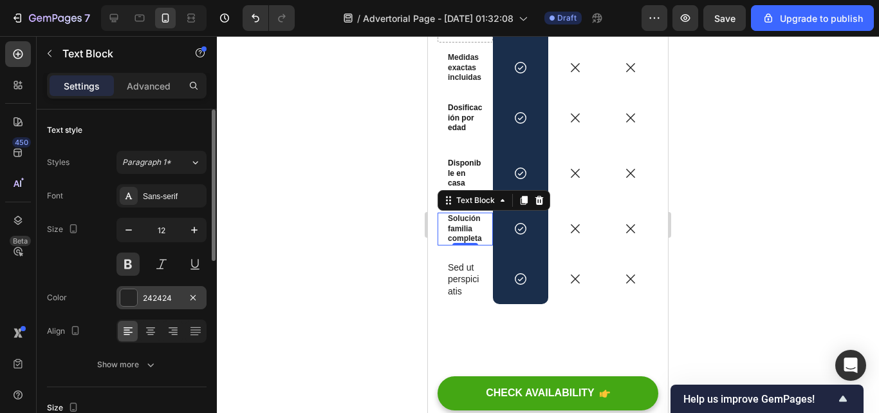
click at [131, 292] on div at bounding box center [128, 297] width 17 height 17
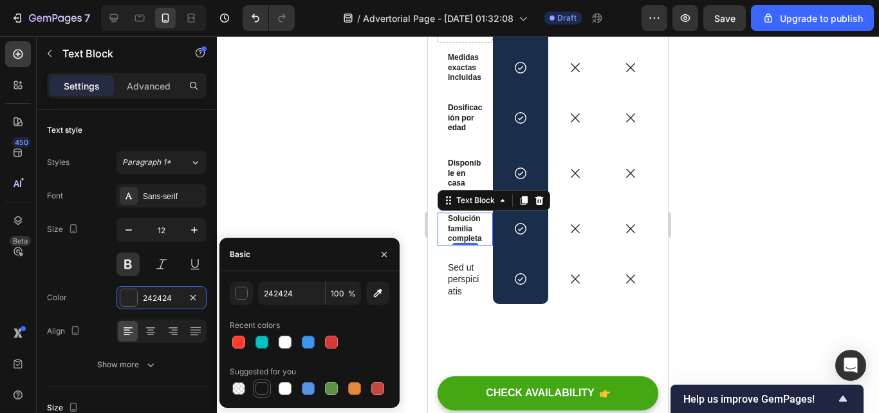
click at [263, 395] on div at bounding box center [261, 387] width 15 height 15
type input "151515"
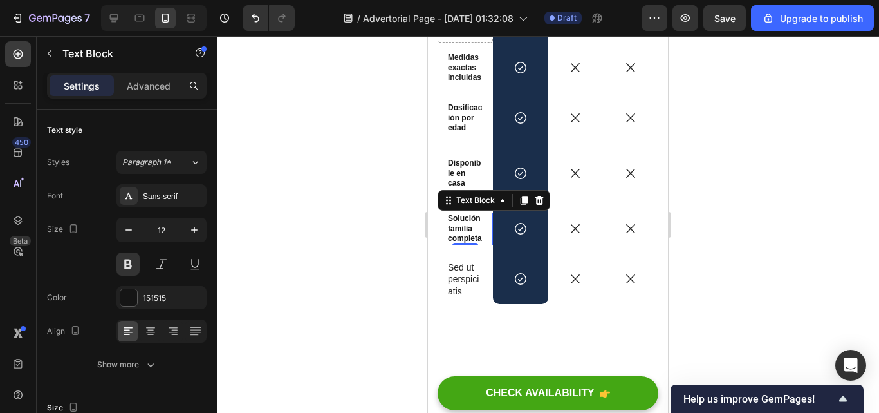
click at [321, 56] on div at bounding box center [548, 224] width 662 height 377
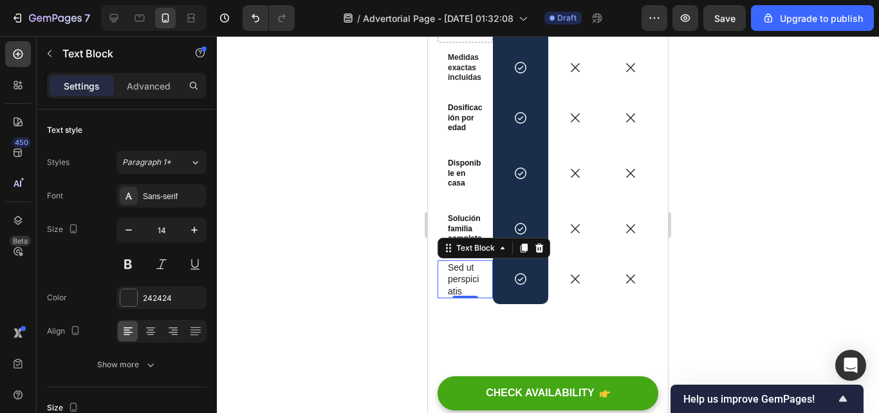
click at [464, 289] on p "Sed ut perspiciatis" at bounding box center [465, 278] width 35 height 35
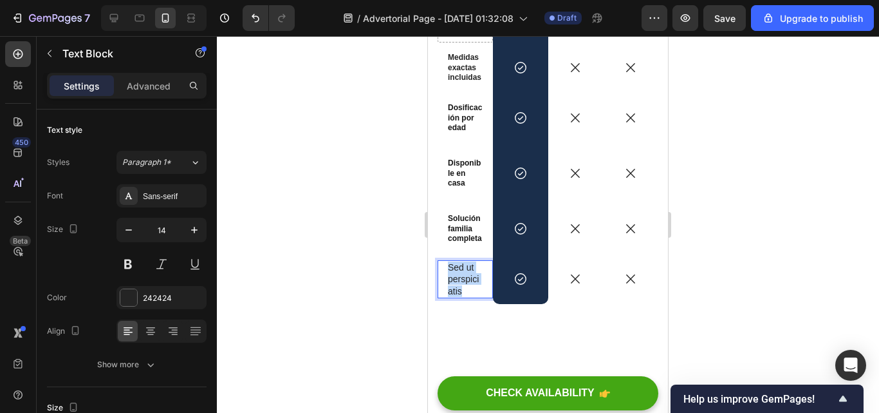
click at [464, 289] on p "Sed ut perspiciatis" at bounding box center [465, 278] width 35 height 35
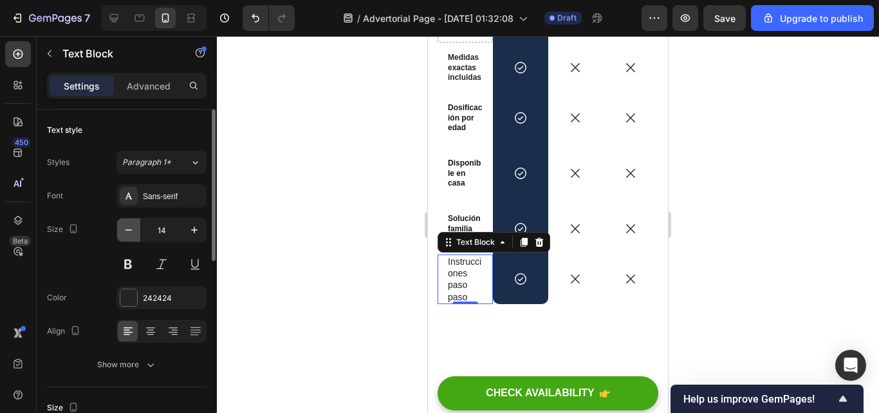
click at [126, 235] on icon "button" at bounding box center [128, 229] width 13 height 13
type input "12"
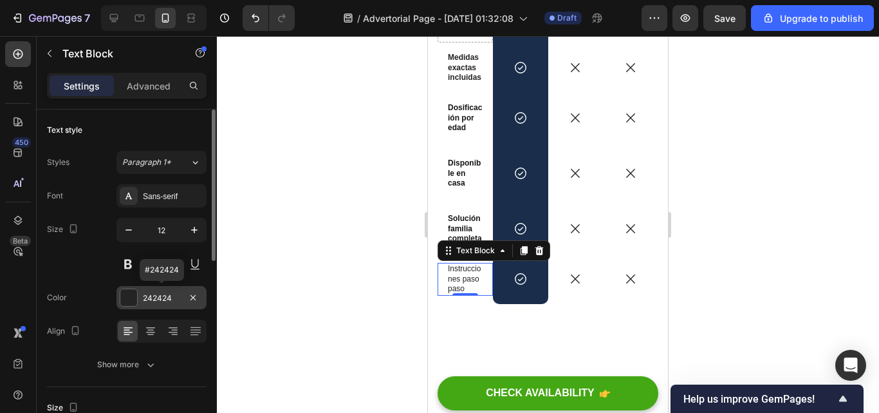
click at [165, 305] on div "242424" at bounding box center [162, 297] width 90 height 23
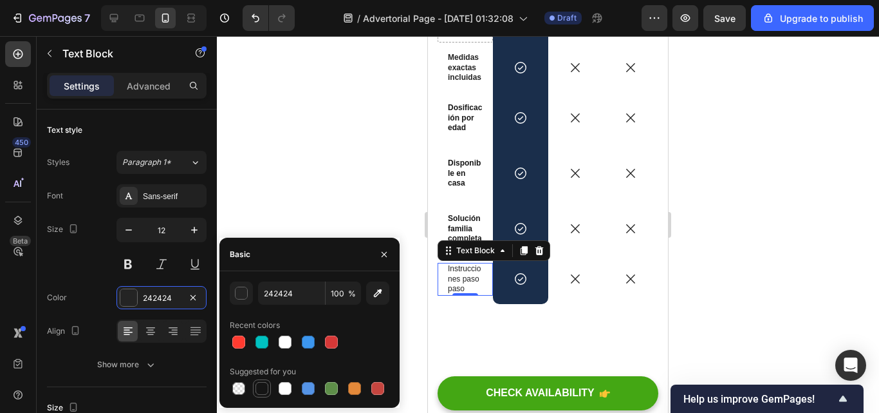
click at [258, 390] on div at bounding box center [262, 388] width 13 height 13
type input "151515"
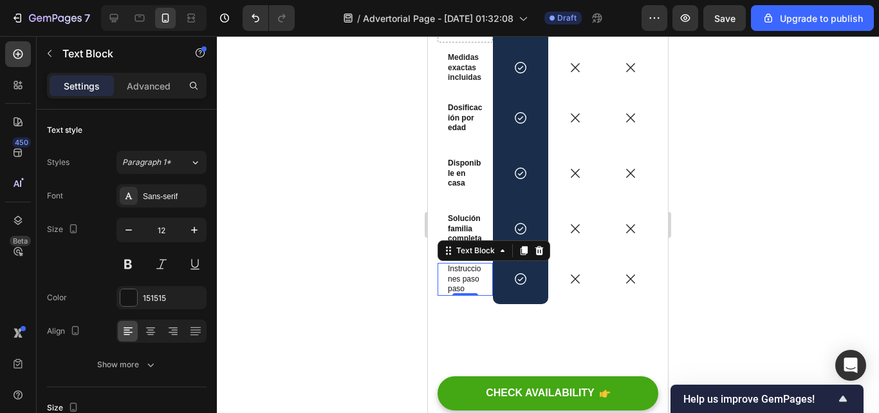
click at [319, 184] on div at bounding box center [548, 224] width 662 height 377
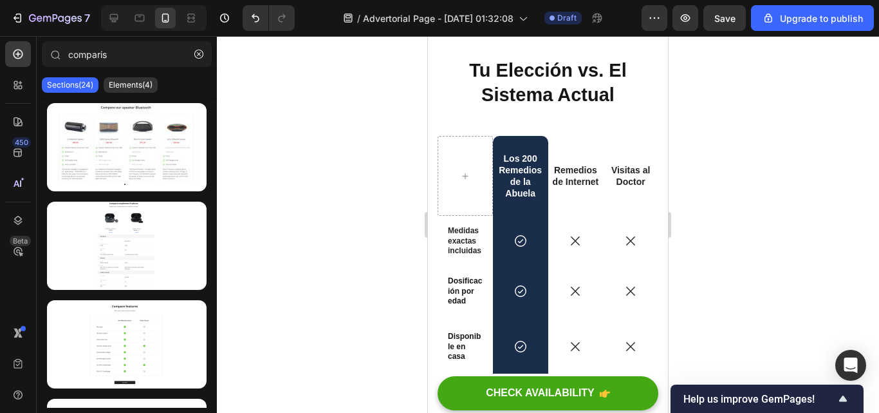
scroll to position [7097, 0]
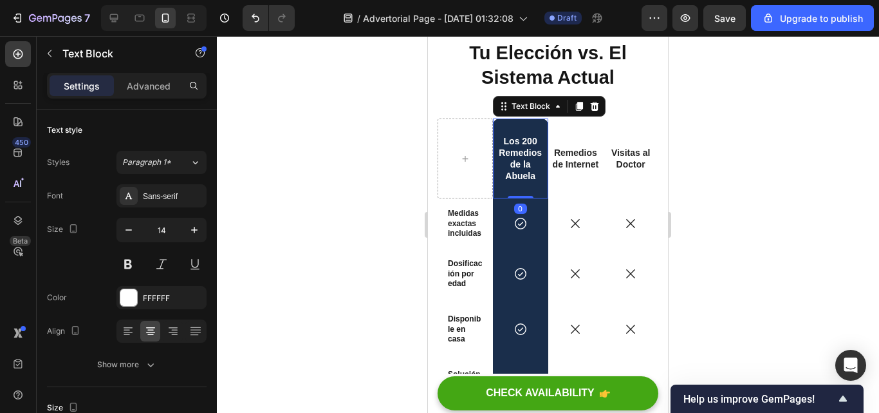
click at [499, 180] on p "Los 200 Remedios de la Abuela" at bounding box center [520, 158] width 53 height 47
click at [518, 196] on div at bounding box center [521, 196] width 26 height 4
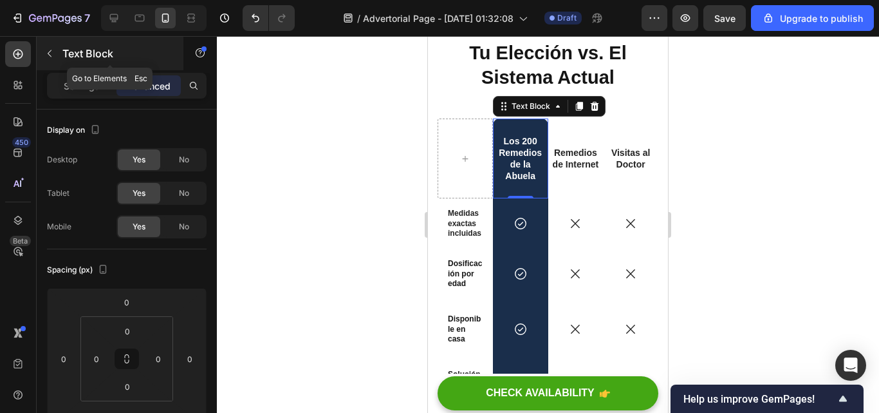
click at [53, 55] on icon "button" at bounding box center [49, 53] width 10 height 10
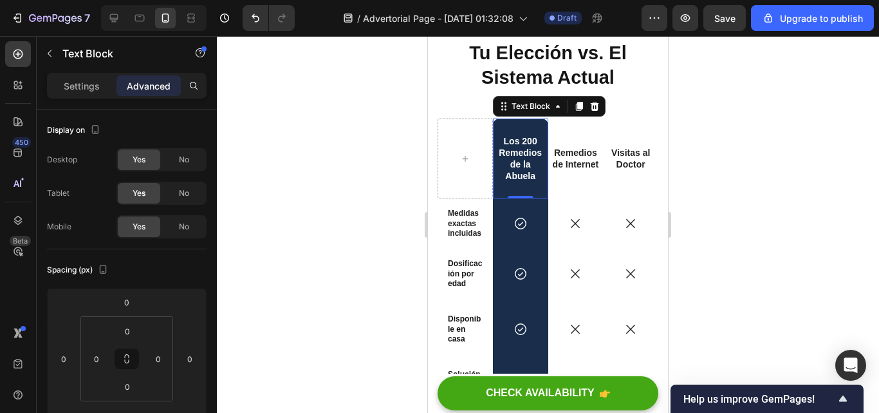
click at [512, 187] on div "Los 200 Remedios de la Abuela" at bounding box center [520, 158] width 55 height 80
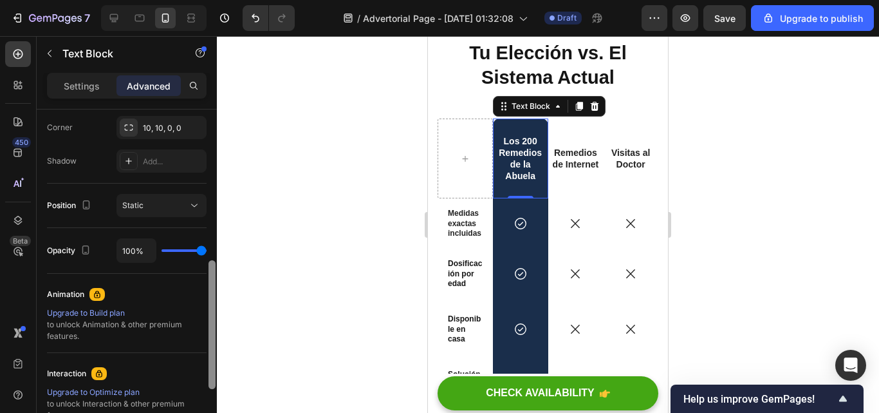
drag, startPoint x: 213, startPoint y: 181, endPoint x: 206, endPoint y: 255, distance: 74.4
click at [206, 255] on div "Display on Desktop Yes No Tablet Yes No Mobile Yes No Spacing (px) 0 0 0 0 0 0 …" at bounding box center [127, 279] width 180 height 340
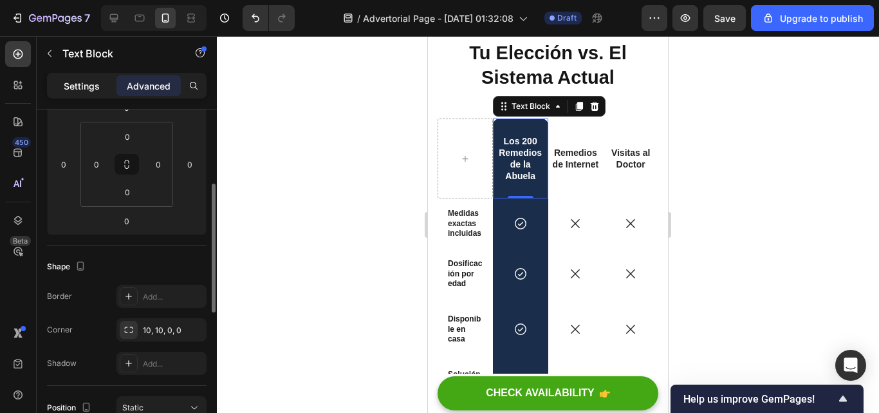
click at [69, 90] on p "Settings" at bounding box center [82, 86] width 36 height 14
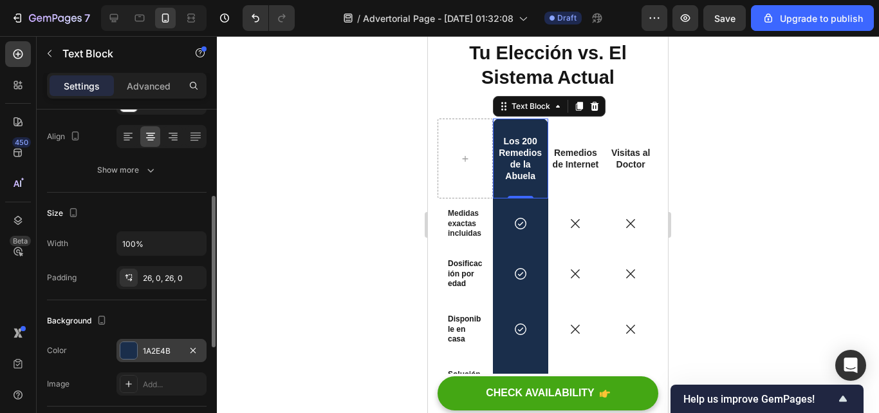
click at [173, 341] on div "1A2E4B" at bounding box center [162, 350] width 90 height 23
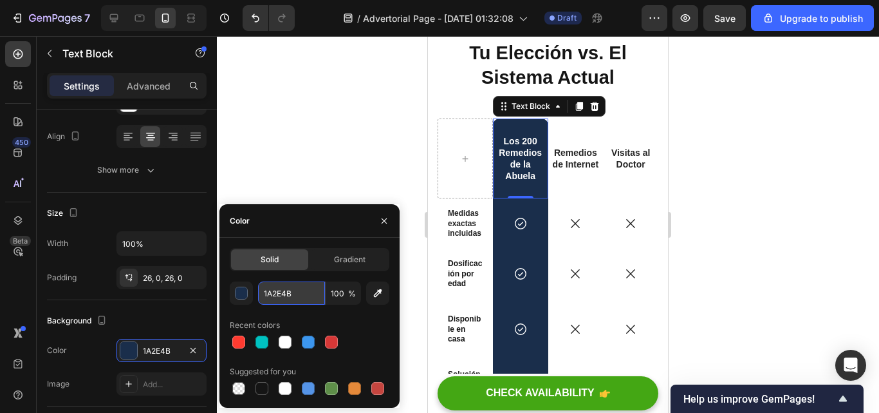
click at [310, 289] on input "1A2E4B" at bounding box center [291, 292] width 67 height 23
paste input "6B4423"
type input "6B4423"
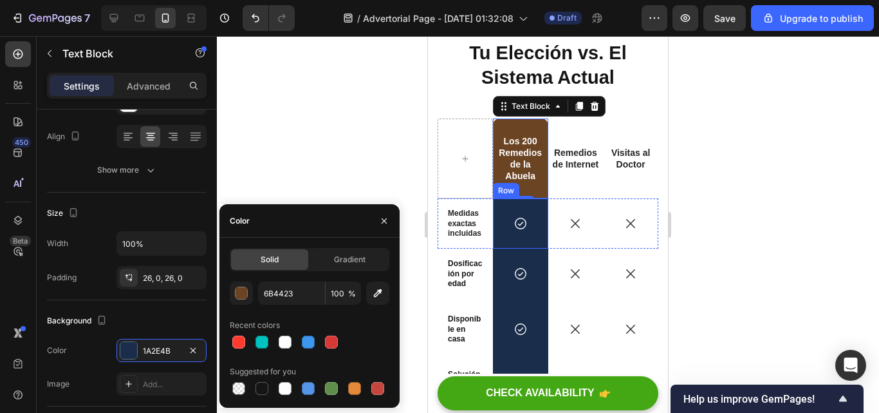
click at [499, 236] on div "Icon Row" at bounding box center [520, 223] width 55 height 50
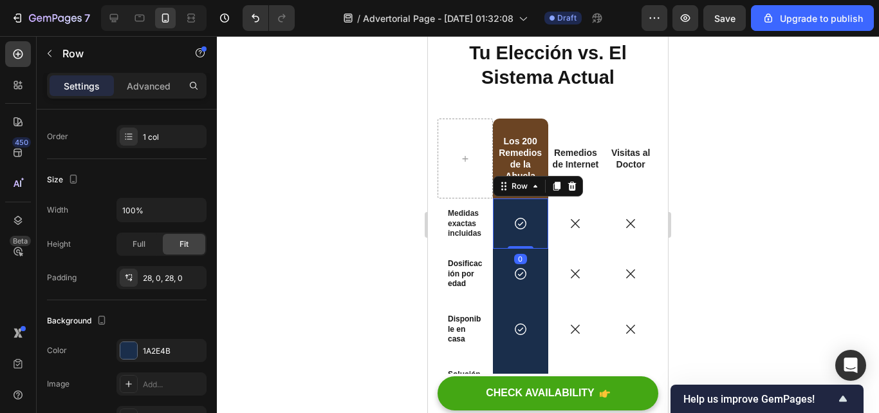
scroll to position [0, 0]
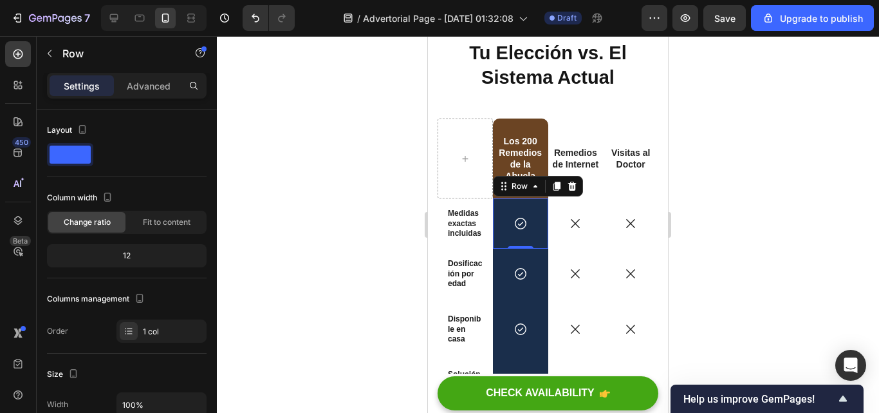
click at [532, 239] on div "Icon Row 0" at bounding box center [520, 223] width 55 height 50
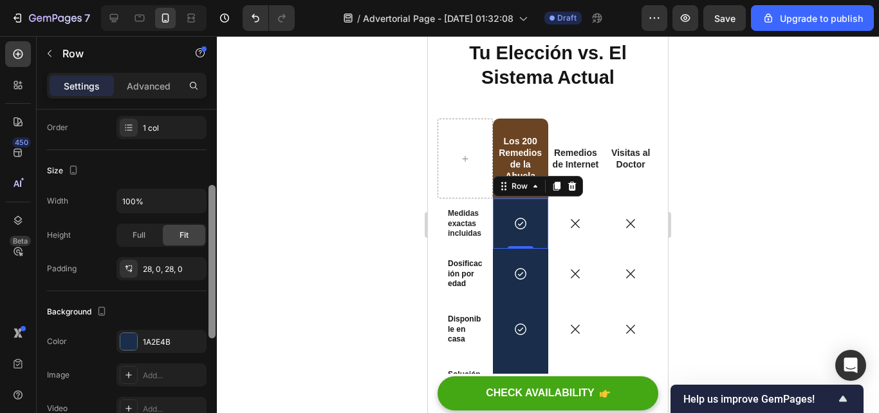
scroll to position [230, 0]
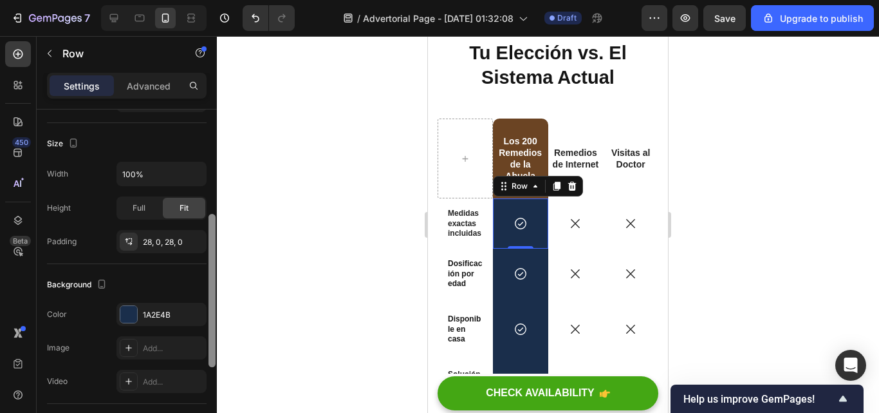
drag, startPoint x: 214, startPoint y: 255, endPoint x: 206, endPoint y: 359, distance: 104.6
click at [206, 359] on div "Layout Column width Change ratio Fit to content 12 Columns management Order 1 c…" at bounding box center [127, 279] width 180 height 340
click at [160, 320] on div "1A2E4B" at bounding box center [161, 315] width 37 height 12
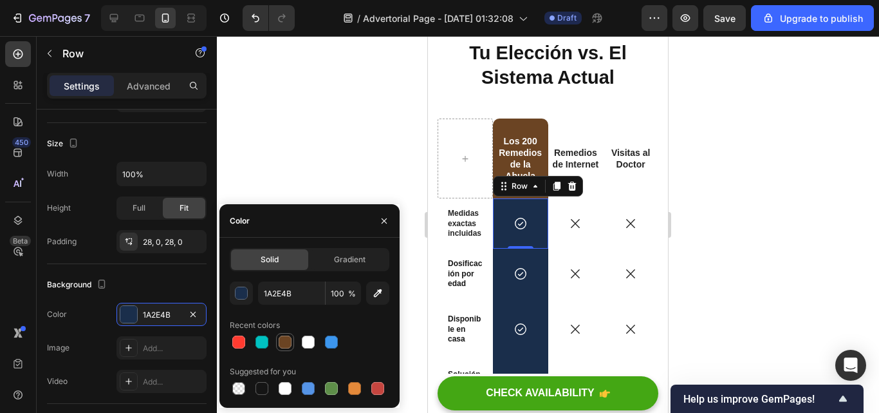
click at [279, 342] on div at bounding box center [285, 341] width 13 height 13
type input "6B4423"
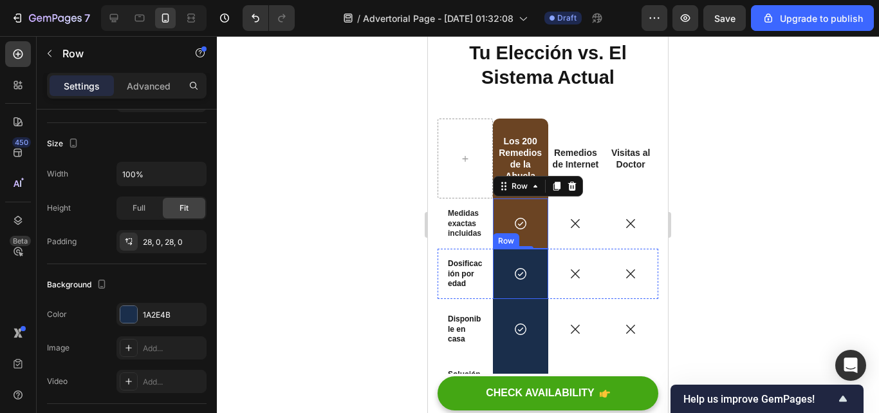
click at [525, 284] on div "Icon Row" at bounding box center [520, 273] width 55 height 50
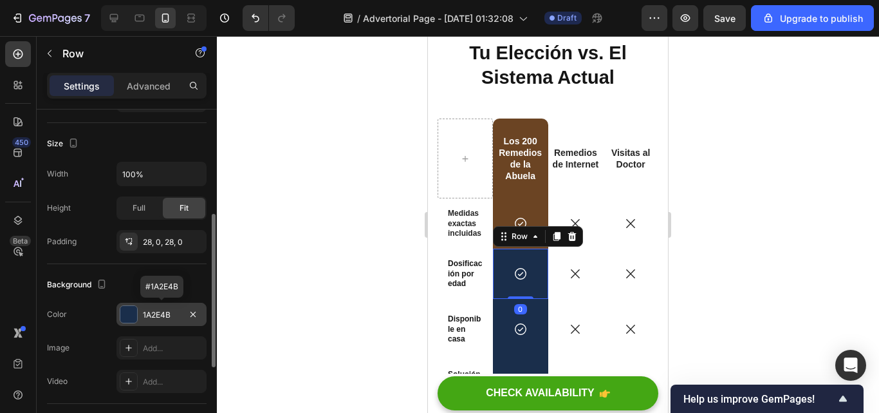
click at [180, 317] on div "1A2E4B" at bounding box center [161, 315] width 37 height 12
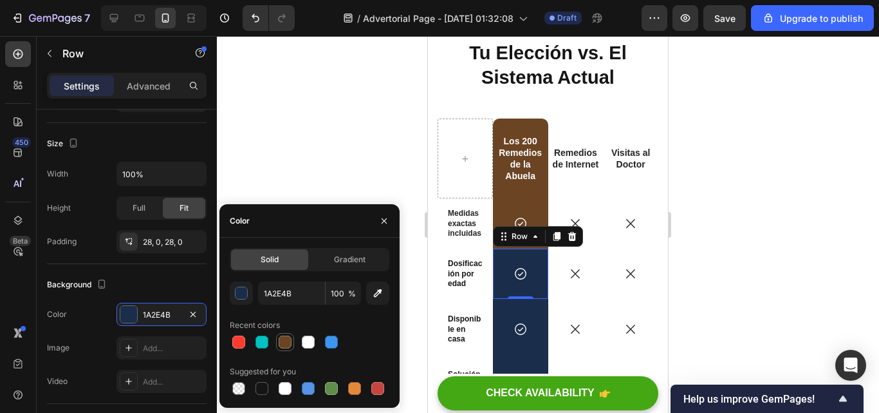
click at [289, 345] on div at bounding box center [285, 341] width 13 height 13
type input "6B4423"
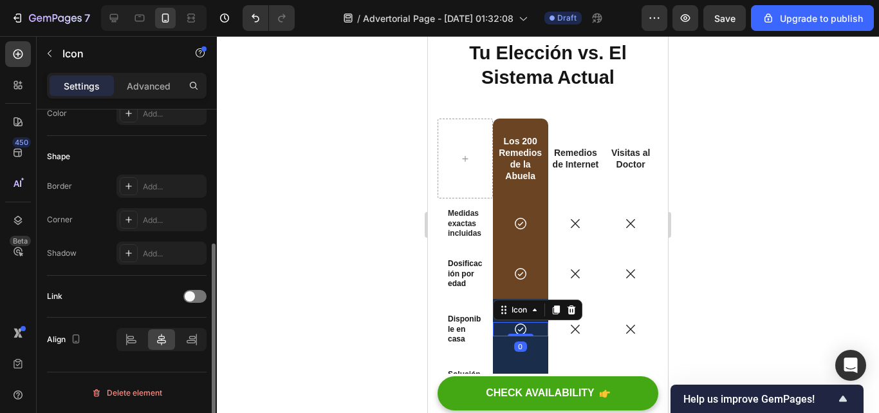
scroll to position [0, 0]
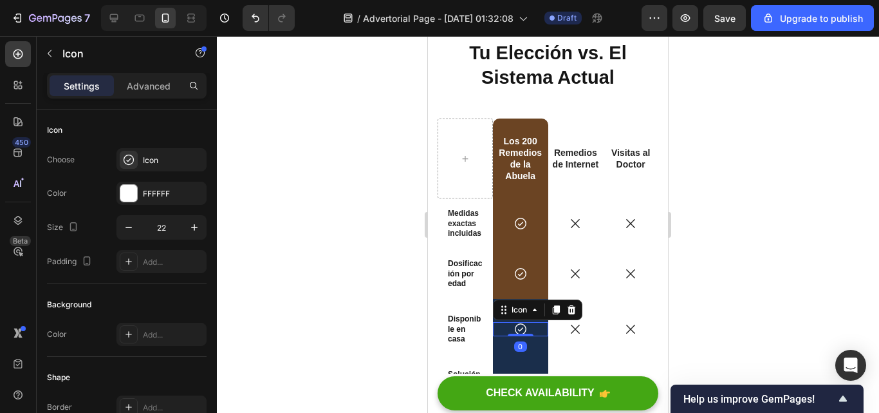
click at [503, 323] on div "Icon 0" at bounding box center [520, 329] width 55 height 14
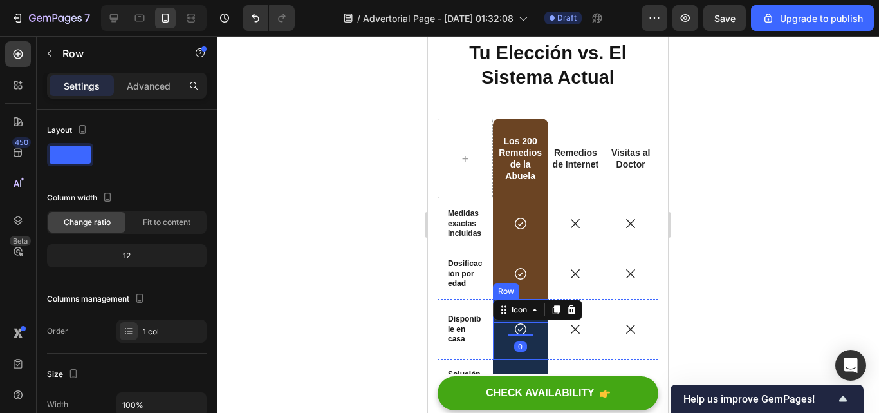
click at [499, 343] on div "Icon 0 Row" at bounding box center [520, 329] width 55 height 61
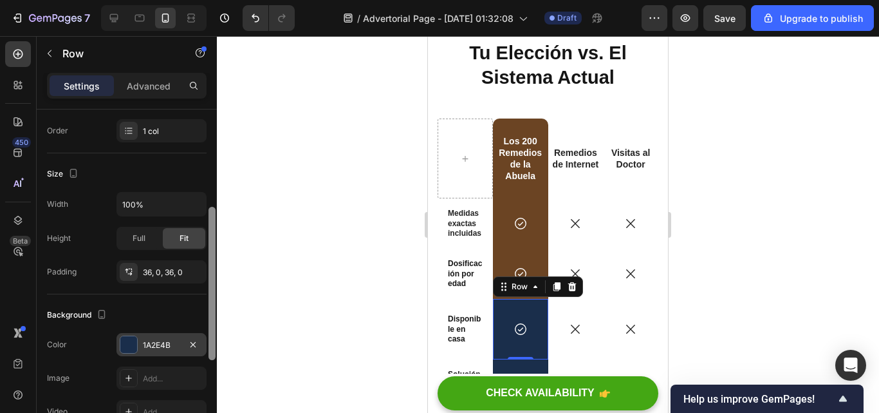
scroll to position [205, 0]
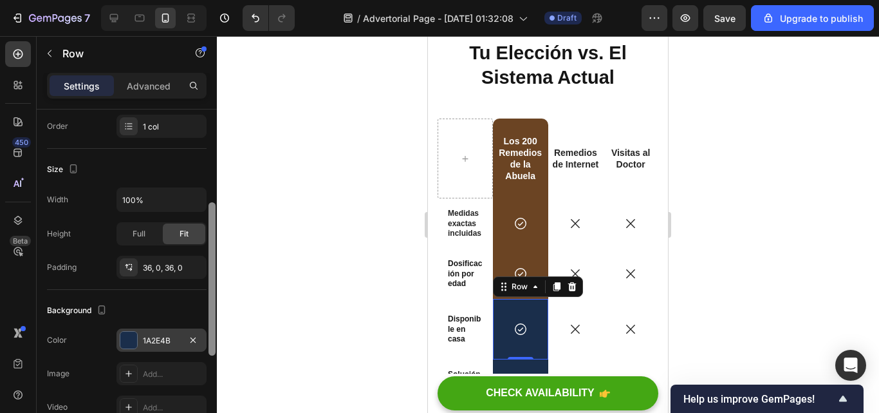
drag, startPoint x: 210, startPoint y: 237, endPoint x: 194, endPoint y: 330, distance: 94.1
click at [194, 330] on div "Layout Column width Change ratio Fit to content 12 Columns management Order 1 c…" at bounding box center [127, 279] width 180 height 340
click at [166, 332] on div "1A2E4B" at bounding box center [162, 339] width 90 height 23
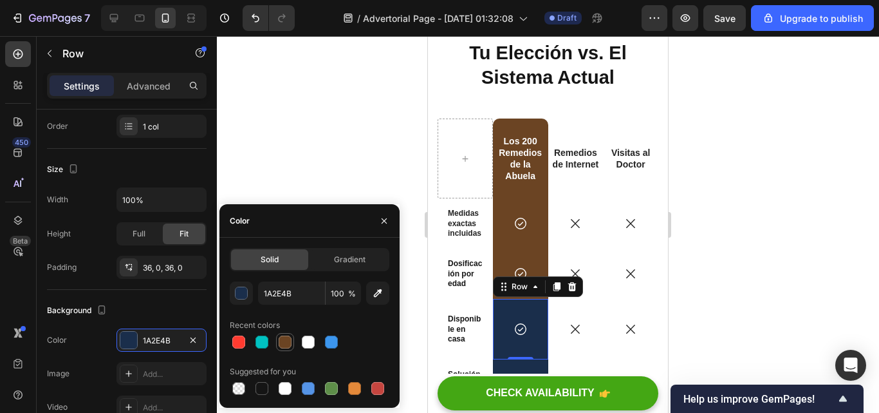
click at [290, 339] on div at bounding box center [285, 341] width 13 height 13
type input "6B4423"
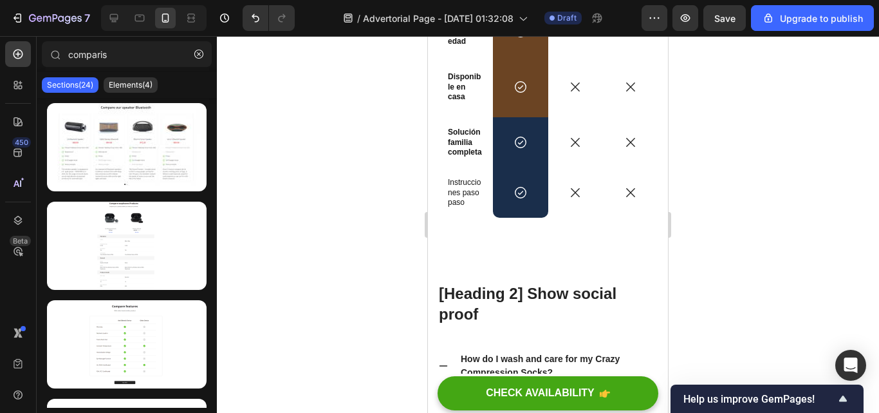
scroll to position [7356, 0]
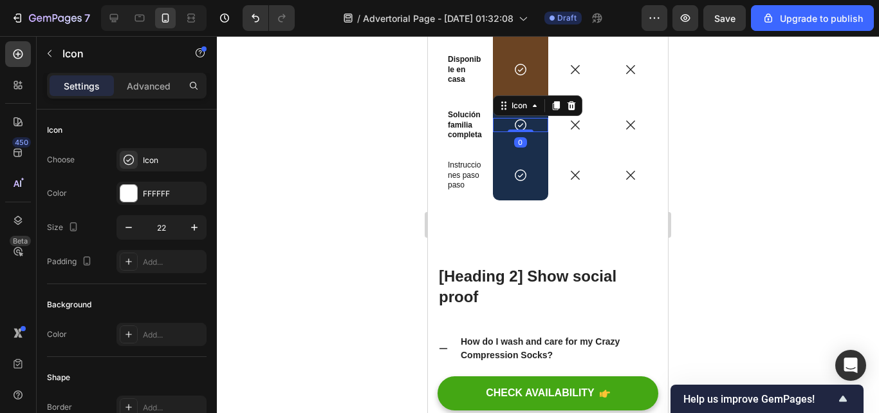
click at [500, 127] on div "Icon 0" at bounding box center [520, 125] width 55 height 14
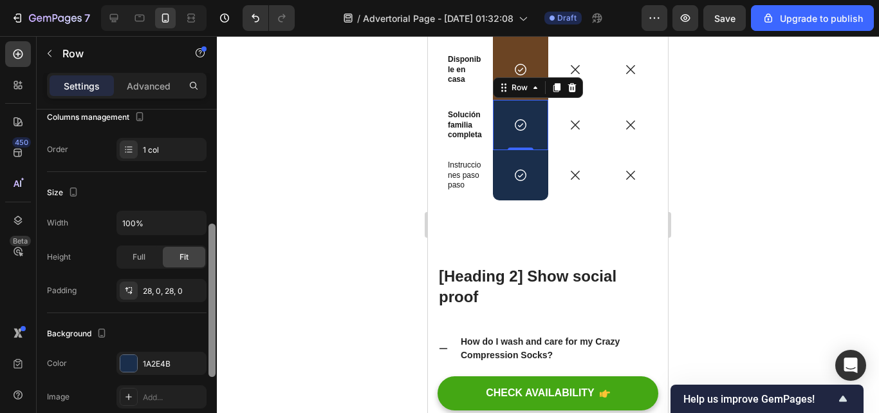
scroll to position [205, 0]
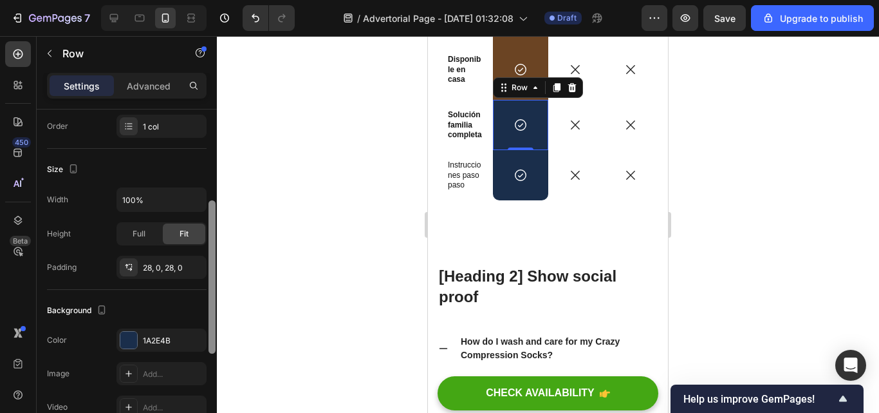
drag, startPoint x: 214, startPoint y: 228, endPoint x: 201, endPoint y: 321, distance: 93.6
click at [201, 321] on div "Layout Column width Change ratio Fit to content 12 Columns management Order 1 c…" at bounding box center [127, 279] width 180 height 340
click at [168, 333] on div "1A2E4B" at bounding box center [162, 339] width 90 height 23
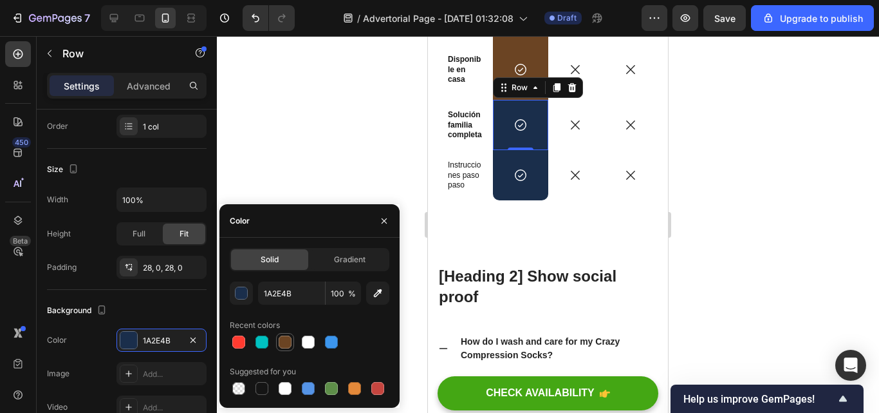
click at [280, 337] on div at bounding box center [285, 341] width 13 height 13
type input "6B4423"
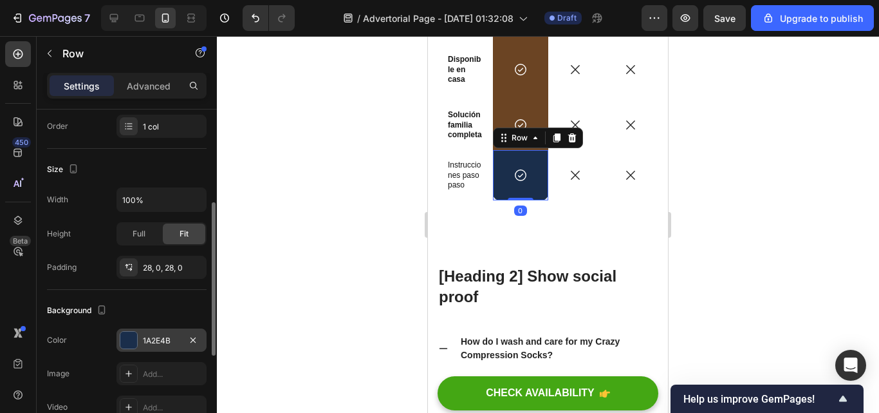
click at [153, 337] on div "1A2E4B" at bounding box center [161, 341] width 37 height 12
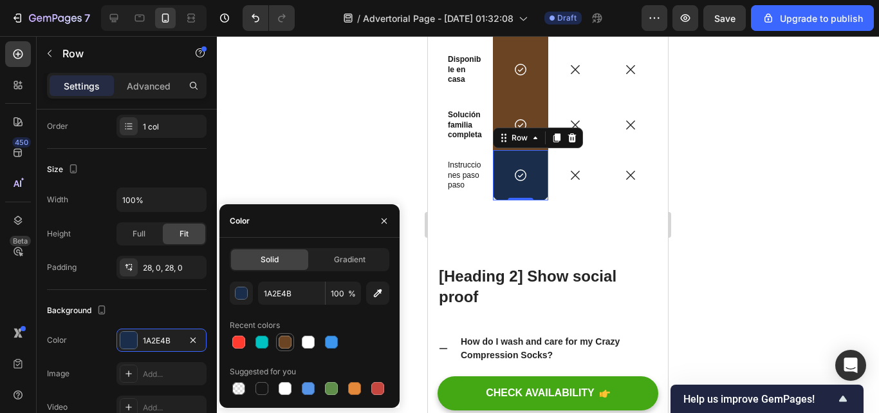
click at [290, 340] on div at bounding box center [285, 341] width 13 height 13
type input "6B4423"
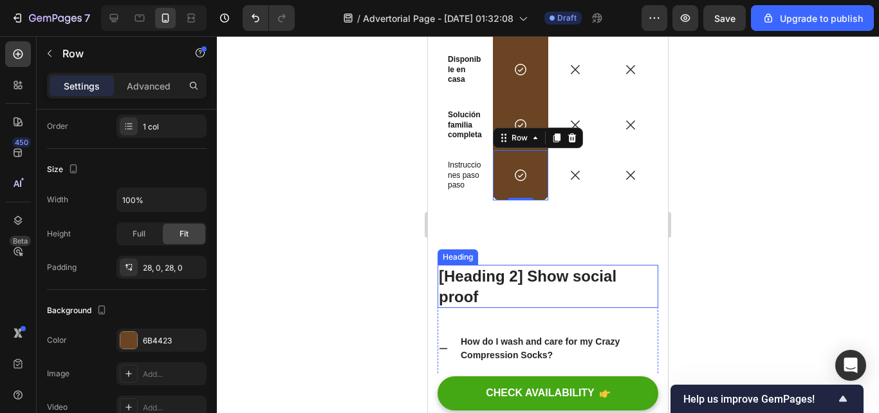
click at [697, 284] on div at bounding box center [548, 224] width 662 height 377
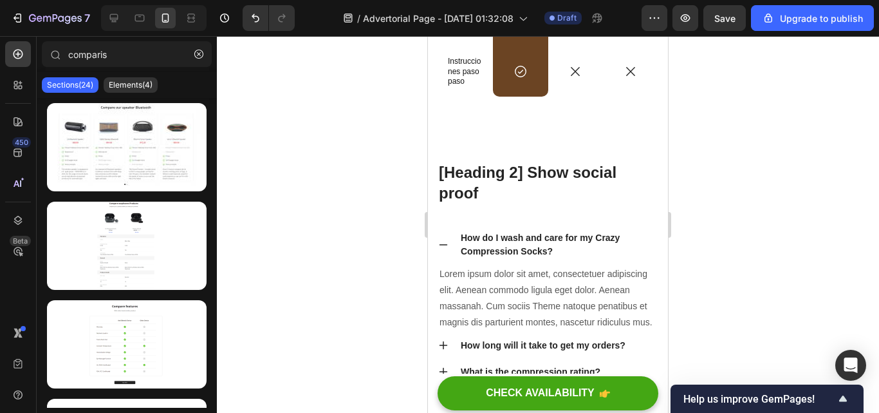
scroll to position [7442, 0]
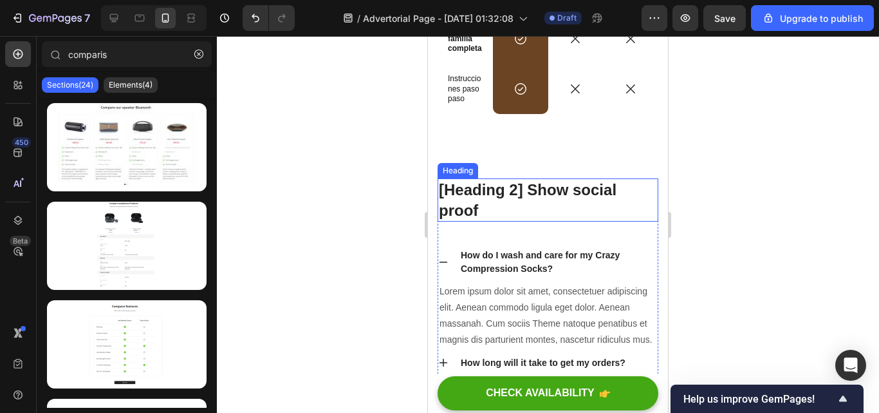
click at [496, 206] on p "[Heading 2] Show social proof" at bounding box center [548, 200] width 218 height 40
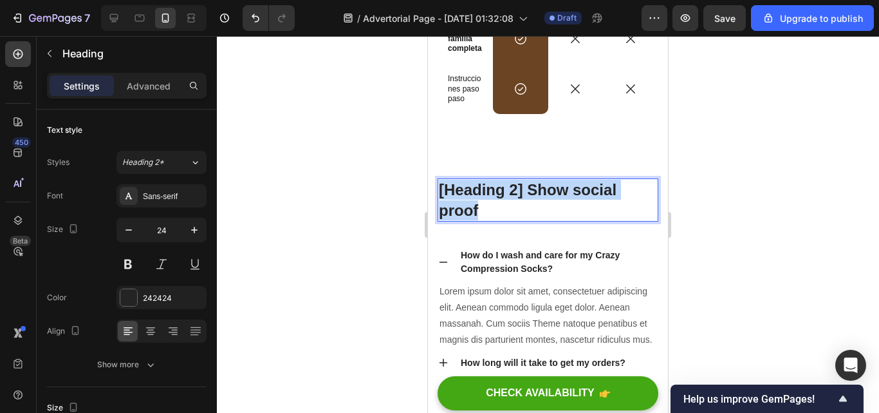
click at [496, 206] on p "[Heading 2] Show social proof" at bounding box center [548, 200] width 218 height 40
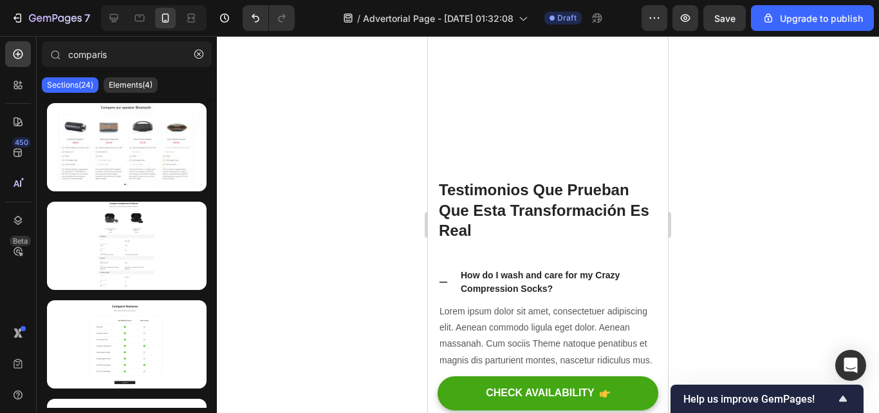
scroll to position [7702, 0]
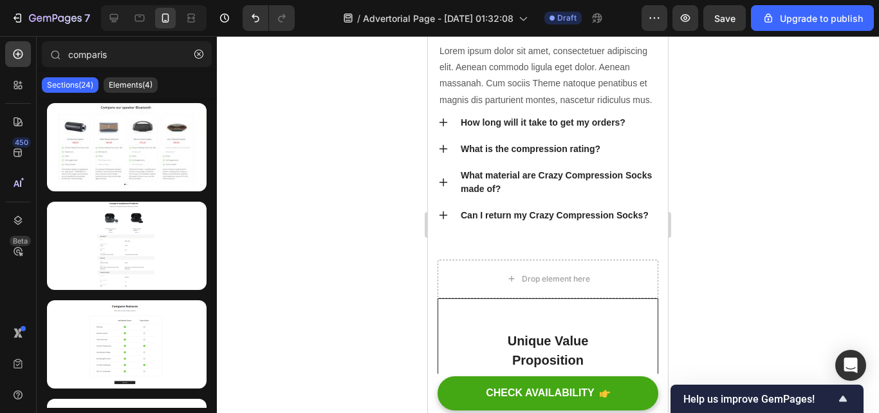
click at [443, 127] on icon at bounding box center [444, 122] width 8 height 8
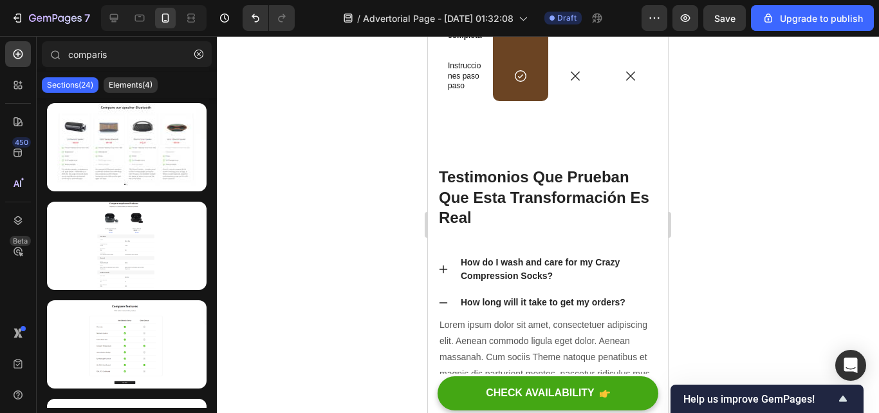
scroll to position [7611, 0]
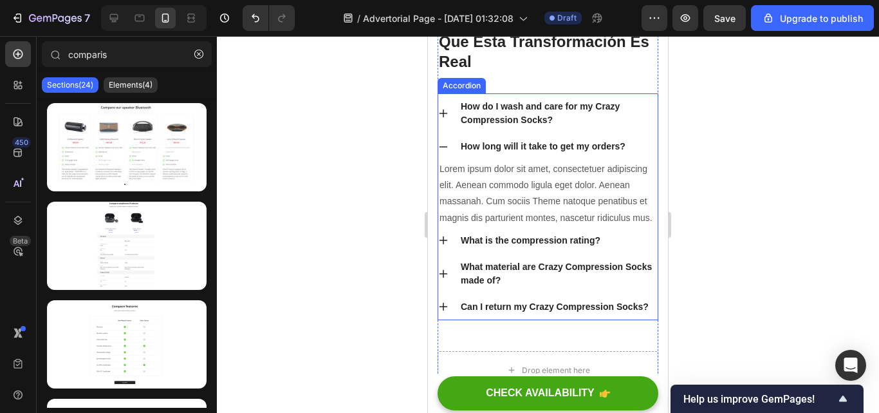
click at [440, 151] on icon at bounding box center [443, 147] width 10 height 10
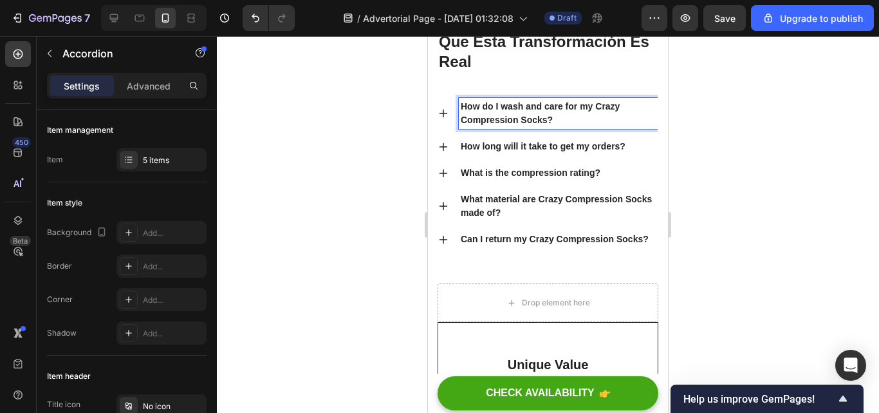
click at [559, 118] on p "How do I wash and care for my Crazy Compression Socks?" at bounding box center [558, 113] width 195 height 27
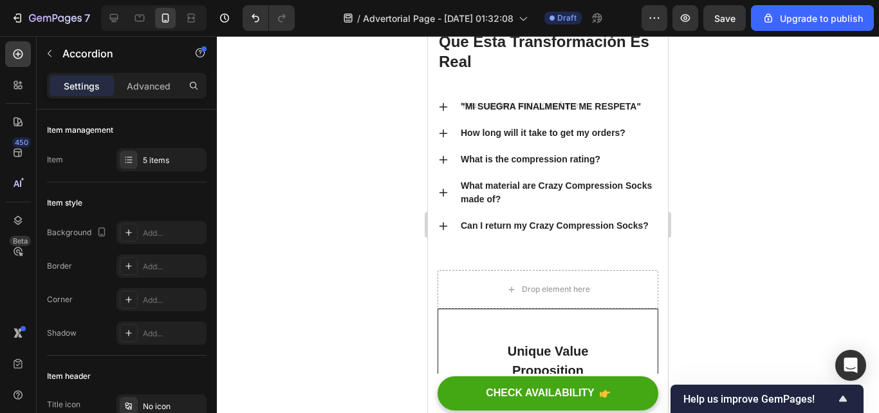
scroll to position [7608, 0]
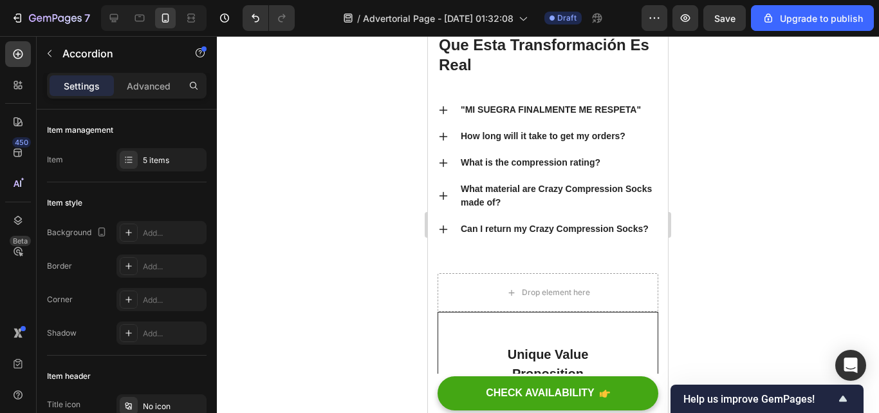
click at [465, 107] on p ""MI SUEGRA FINALMENTE ME RESPETA"" at bounding box center [551, 110] width 180 height 14
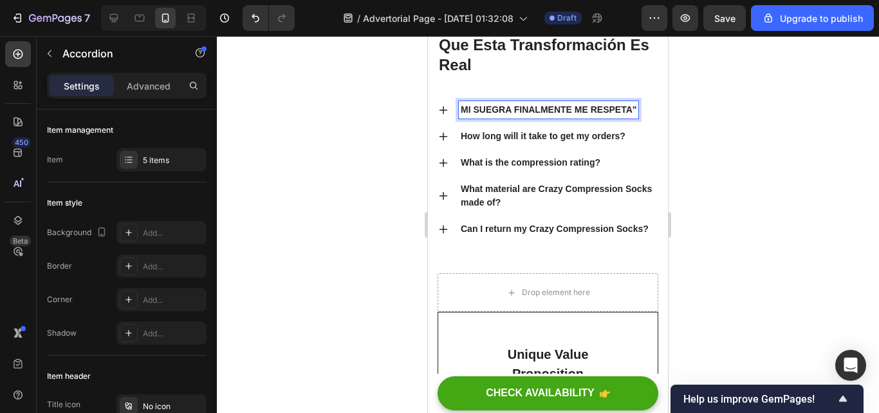
click at [635, 111] on p "MI SUEGRA FINALMENTE ME RESPETA"" at bounding box center [549, 110] width 176 height 14
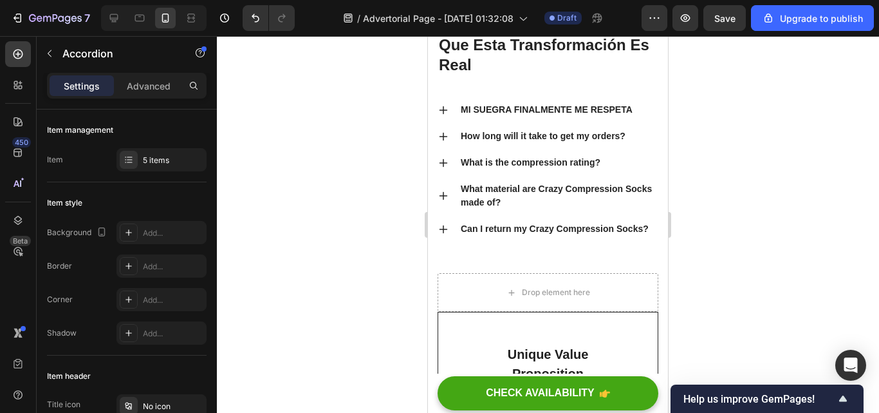
click at [446, 108] on icon at bounding box center [443, 110] width 10 height 10
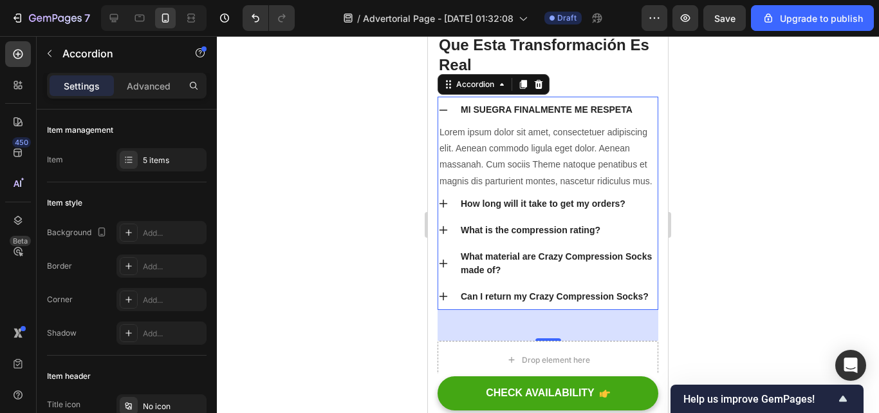
click at [448, 111] on icon at bounding box center [443, 110] width 10 height 10
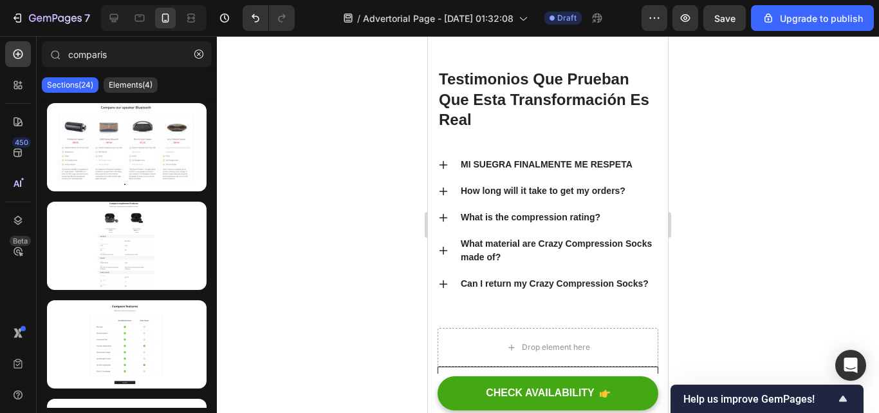
scroll to position [7570, 0]
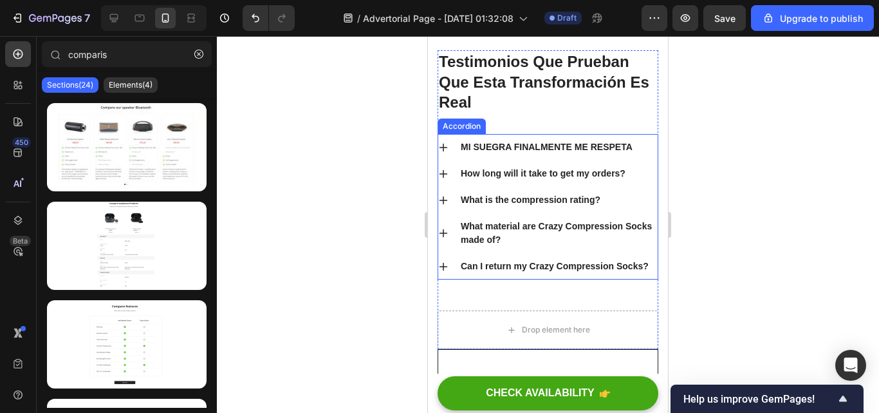
click at [489, 145] on p "MI SUEGRA FINALMENTE ME RESPETA" at bounding box center [547, 147] width 172 height 14
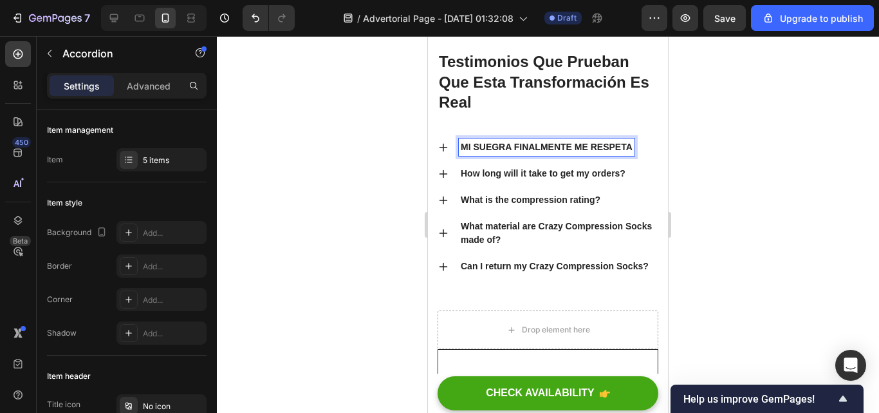
click at [630, 143] on p "MI SUEGRA FINALMENTE ME RESPETA" at bounding box center [547, 147] width 172 height 14
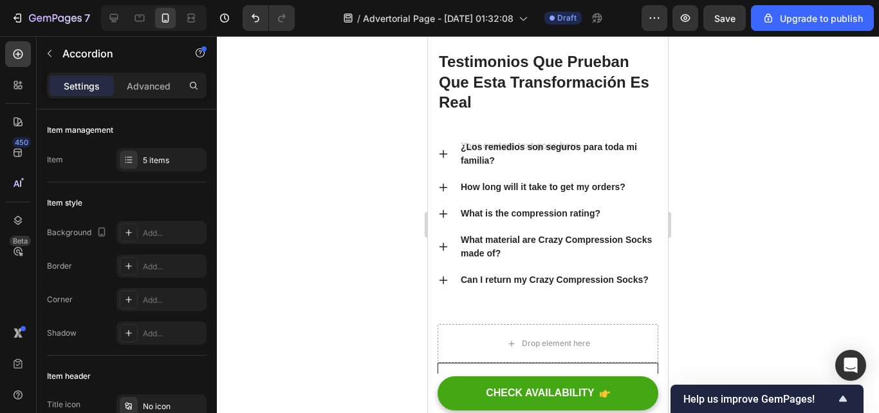
scroll to position [7567, 0]
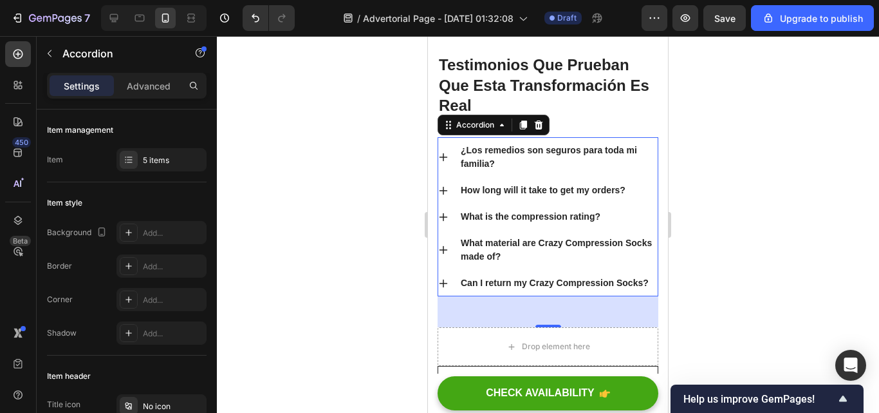
click at [444, 159] on icon at bounding box center [443, 157] width 10 height 10
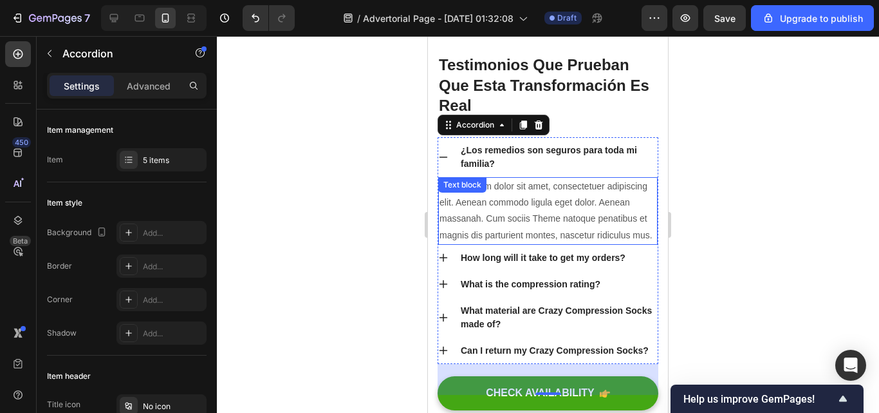
click at [509, 243] on p "Lorem ipsum dolor sit amet, consectetuer adipiscing elit. Aenean commodo ligula…" at bounding box center [548, 210] width 217 height 65
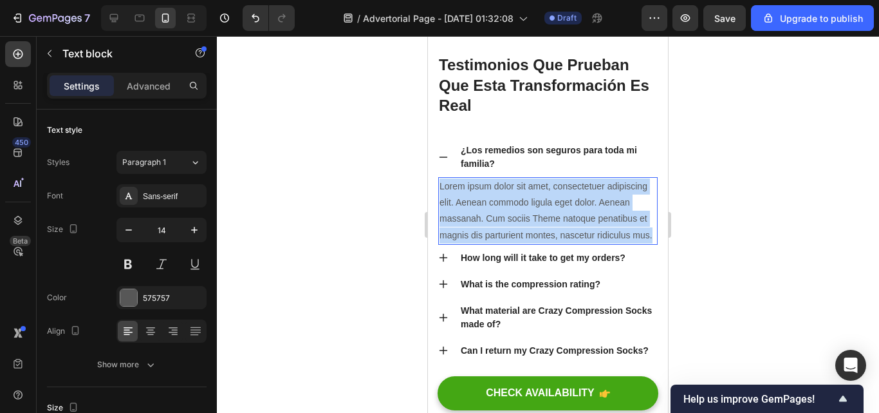
click at [509, 243] on p "Lorem ipsum dolor sit amet, consectetuer adipiscing elit. Aenean commodo ligula…" at bounding box center [548, 210] width 217 height 65
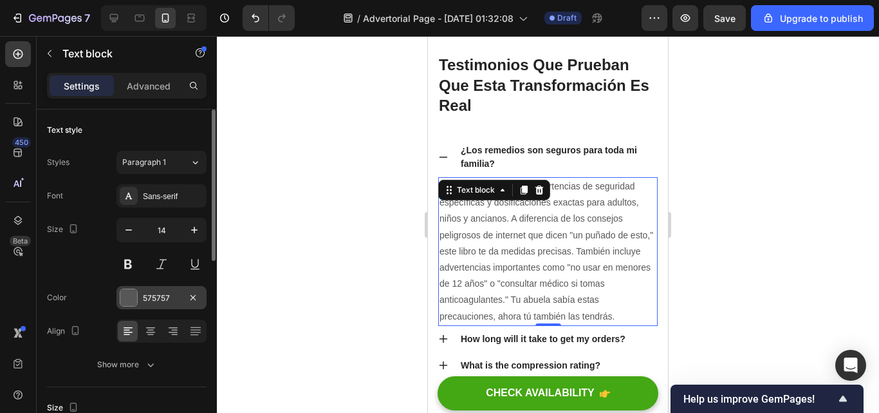
click at [139, 299] on div "575757" at bounding box center [162, 297] width 90 height 23
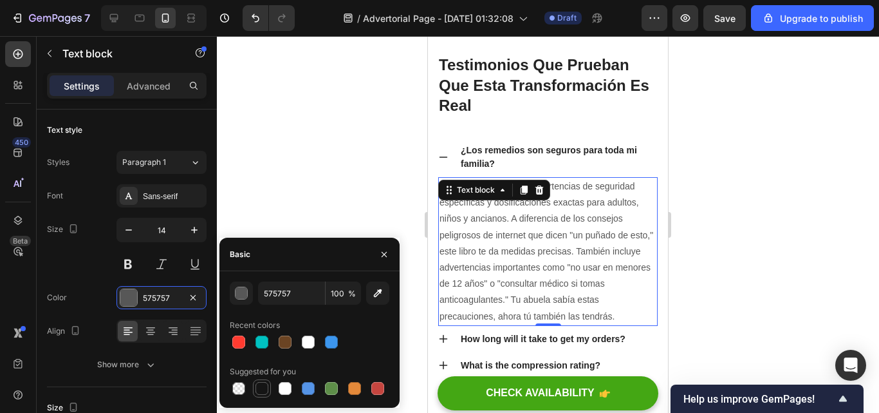
click at [269, 384] on div at bounding box center [261, 387] width 15 height 15
type input "151515"
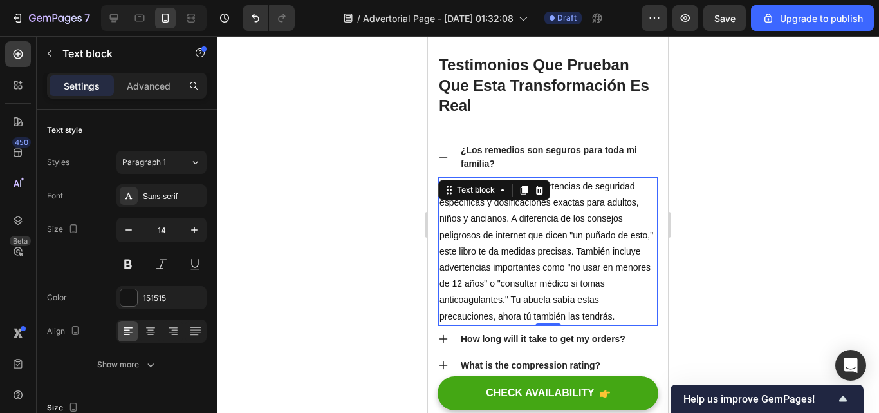
click at [304, 191] on div at bounding box center [548, 224] width 662 height 377
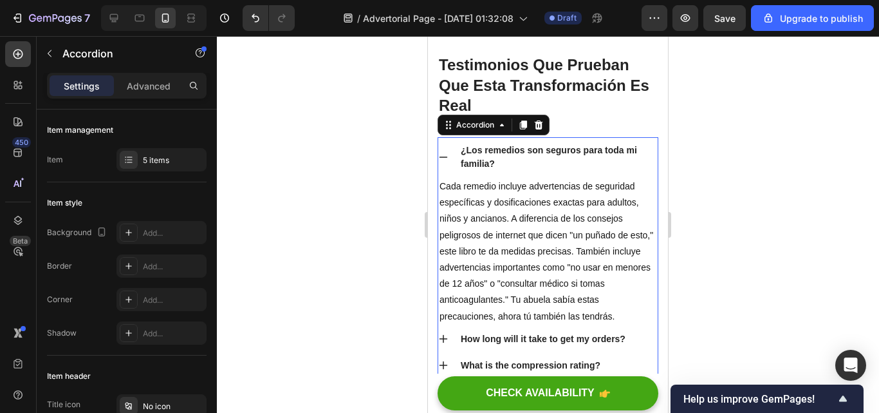
click at [444, 156] on icon at bounding box center [443, 157] width 10 height 10
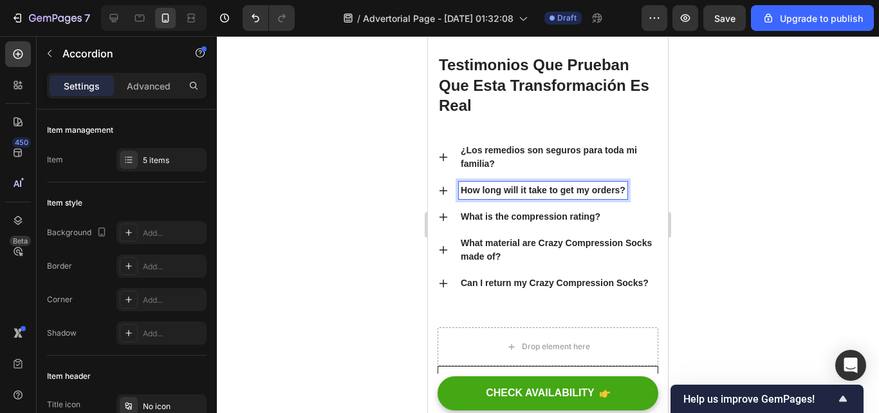
click at [626, 192] on div "How long will it take to get my orders?" at bounding box center [543, 190] width 169 height 17
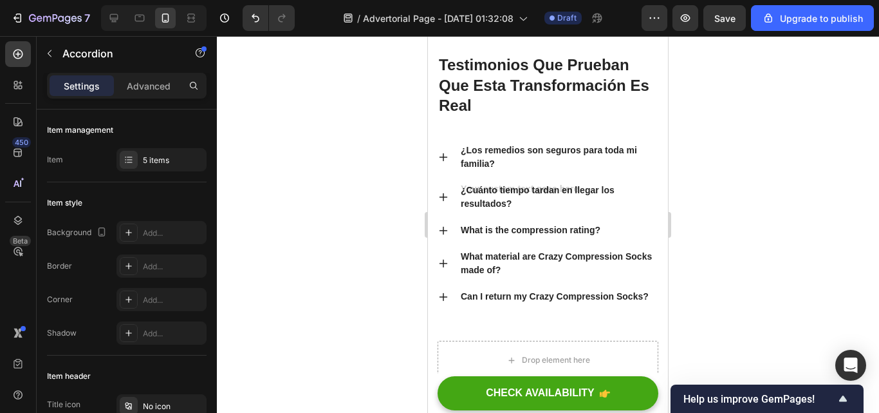
scroll to position [7564, 0]
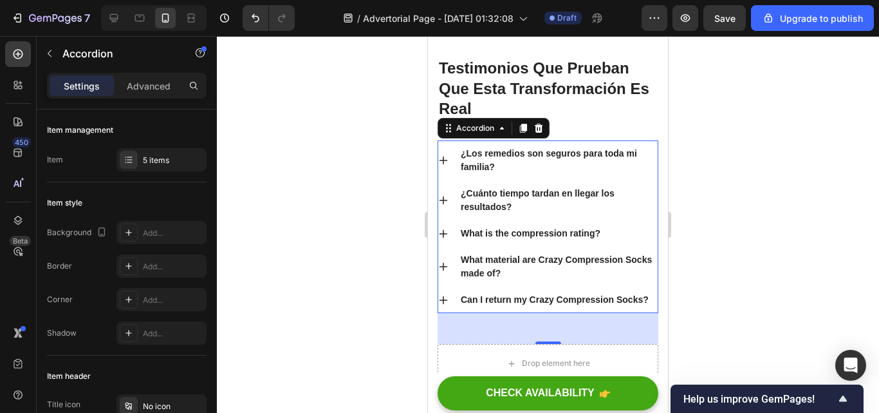
click at [447, 202] on icon at bounding box center [443, 200] width 10 height 10
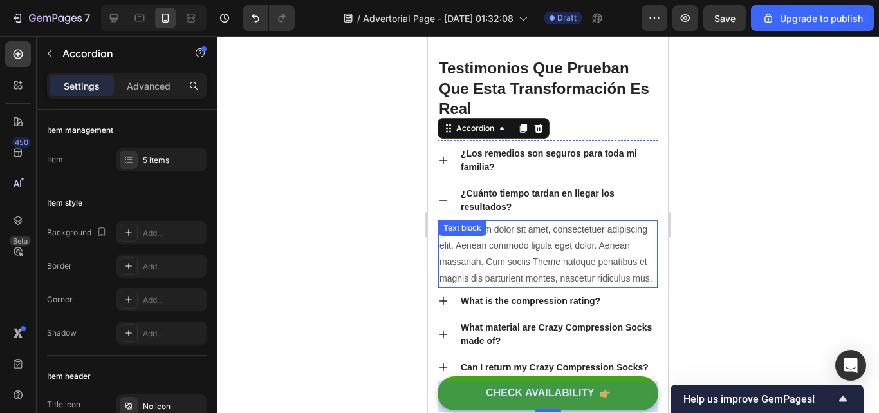
click at [517, 286] on p "Lorem ipsum dolor sit amet, consectetuer adipiscing elit. Aenean commodo ligula…" at bounding box center [548, 253] width 217 height 65
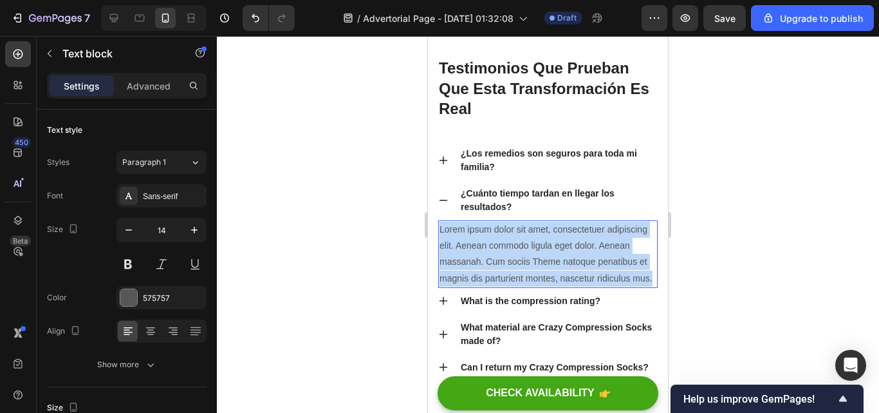
click at [517, 286] on p "Lorem ipsum dolor sit amet, consectetuer adipiscing elit. Aenean commodo ligula…" at bounding box center [548, 253] width 217 height 65
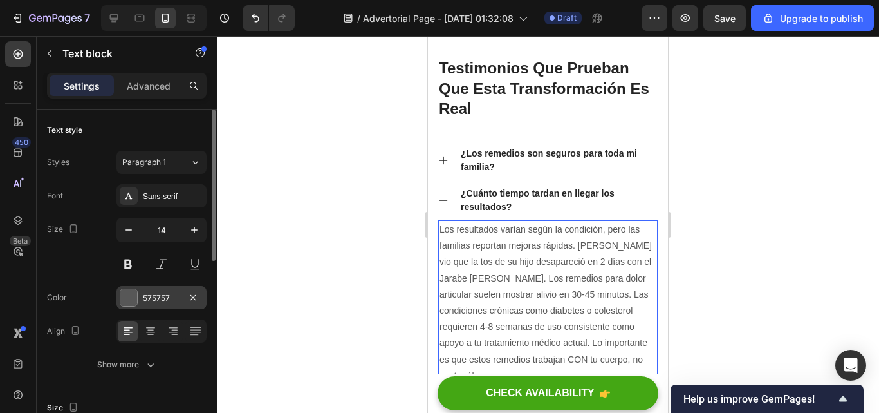
click at [162, 303] on div "575757" at bounding box center [161, 298] width 37 height 12
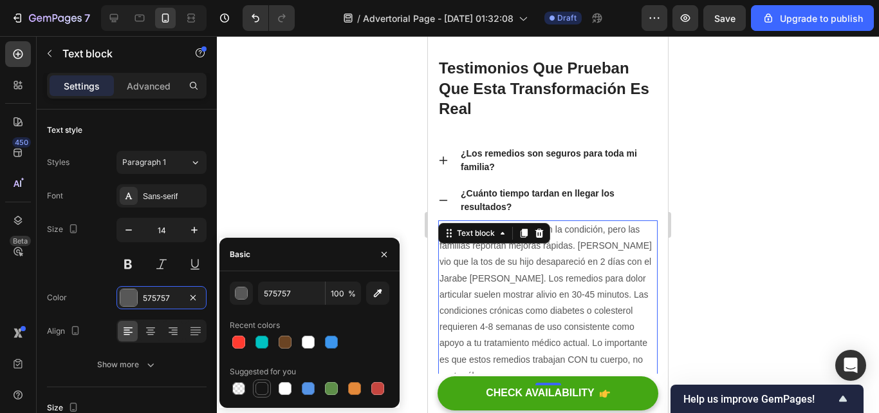
click at [260, 387] on div at bounding box center [262, 388] width 13 height 13
type input "151515"
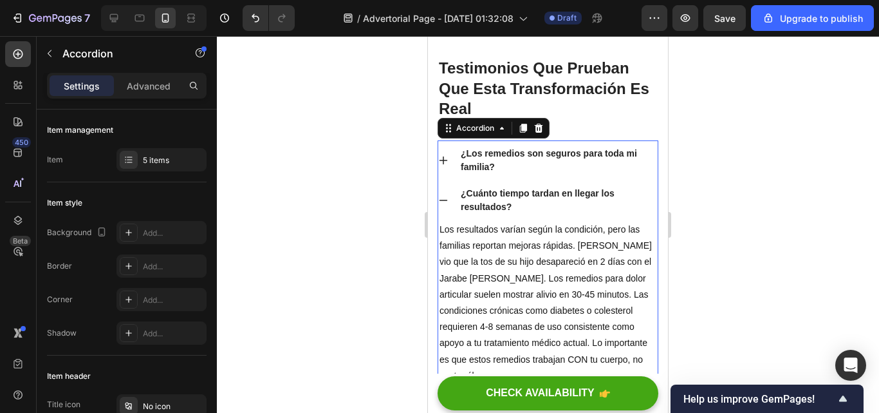
click at [446, 200] on icon at bounding box center [444, 200] width 8 height 1
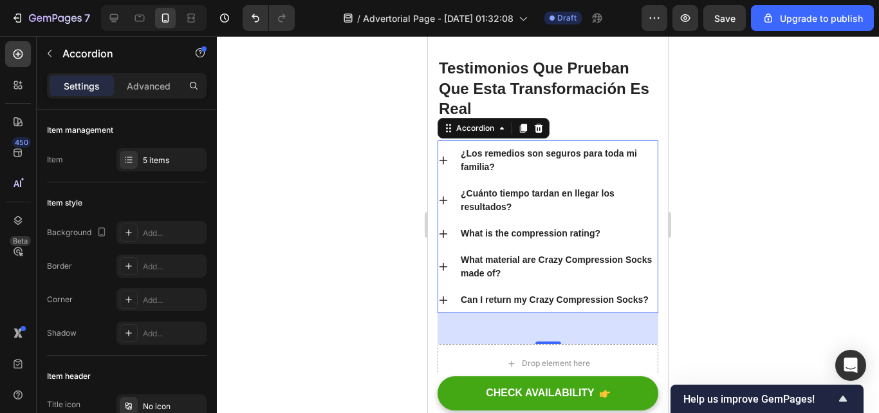
click at [445, 233] on icon at bounding box center [444, 233] width 8 height 8
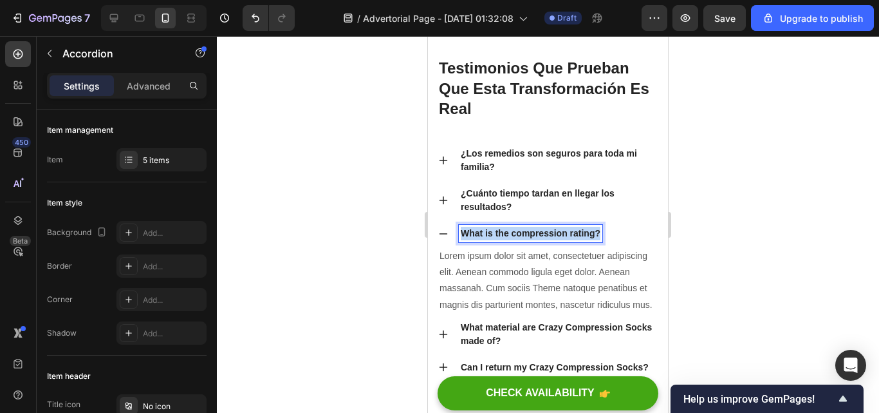
click at [600, 236] on p "What is the compression rating?" at bounding box center [531, 234] width 140 height 14
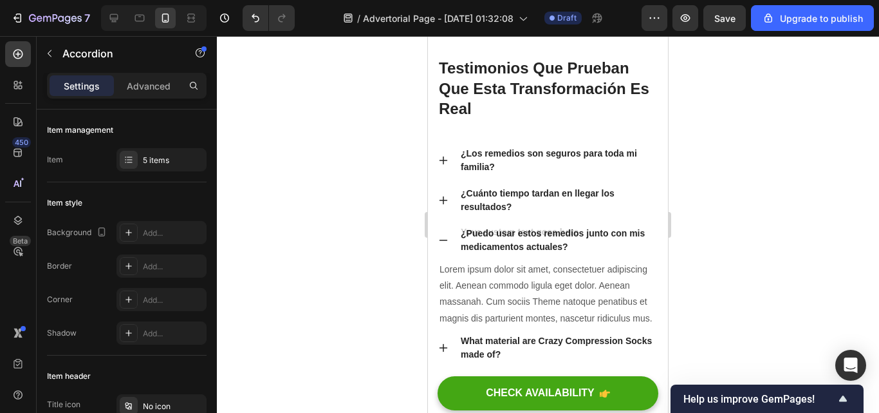
scroll to position [7561, 0]
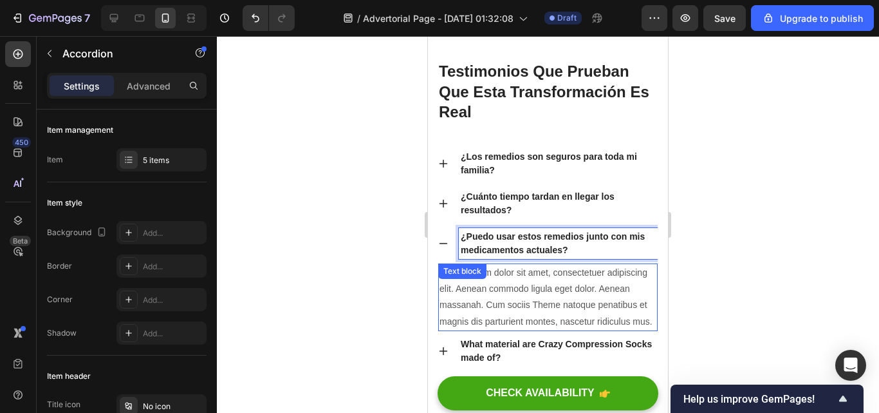
click at [500, 330] on p "Lorem ipsum dolor sit amet, consectetuer adipiscing elit. Aenean commodo ligula…" at bounding box center [548, 297] width 217 height 65
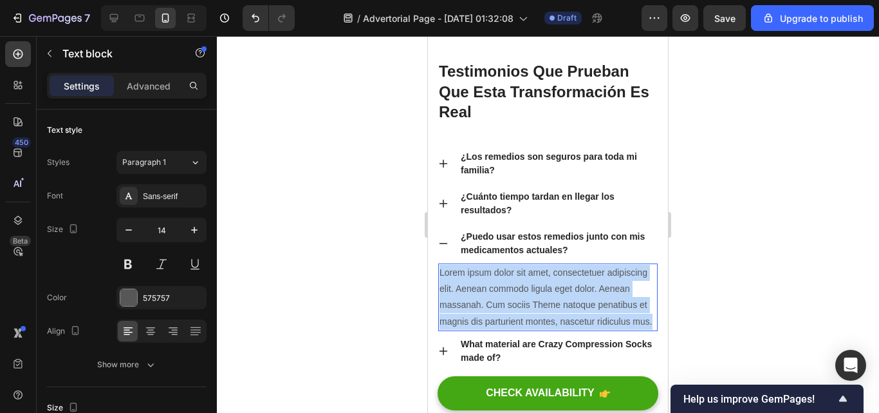
click at [500, 330] on p "Lorem ipsum dolor sit amet, consectetuer adipiscing elit. Aenean commodo ligula…" at bounding box center [548, 297] width 217 height 65
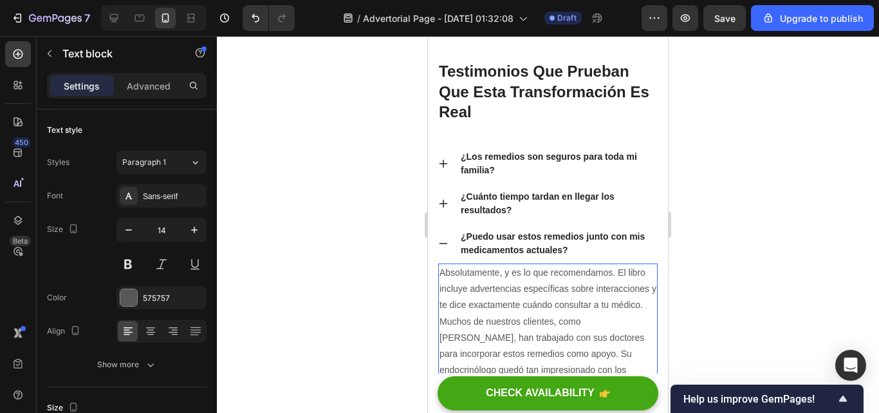
scroll to position [7584, 0]
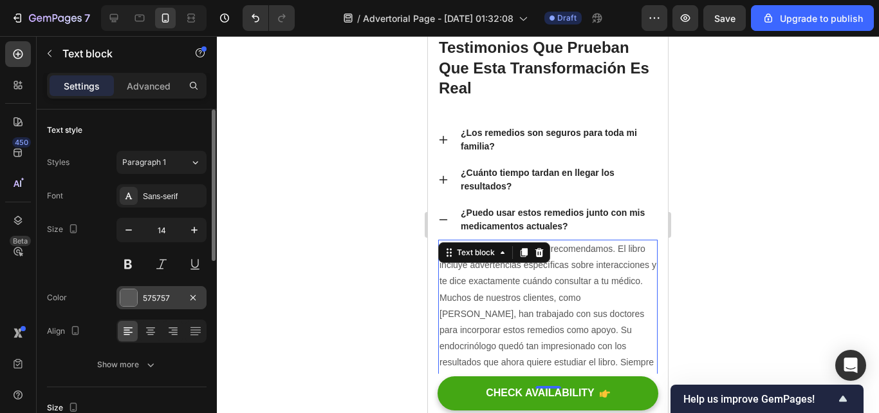
click at [159, 303] on div "575757" at bounding box center [161, 298] width 37 height 12
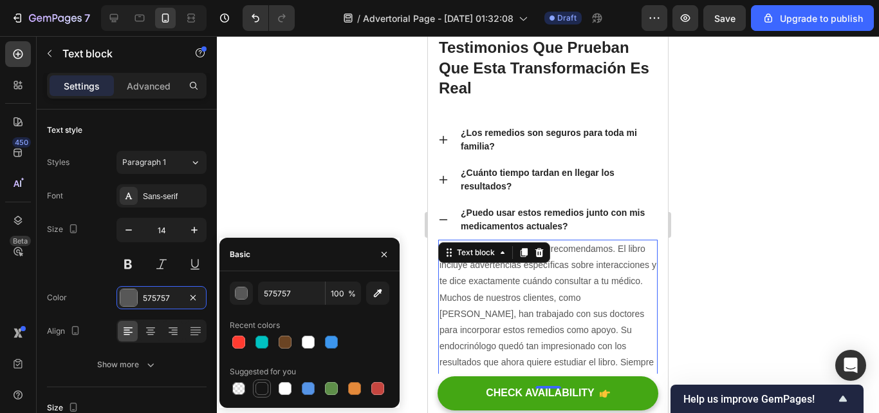
click at [258, 387] on div at bounding box center [262, 388] width 13 height 13
type input "151515"
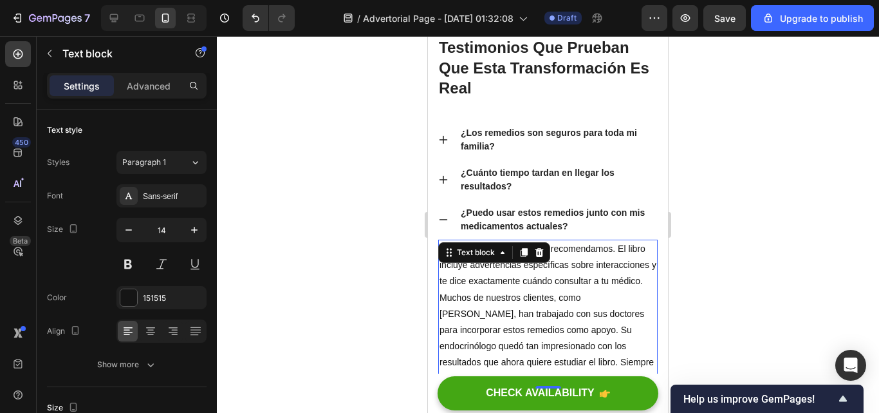
click at [291, 205] on div at bounding box center [548, 224] width 662 height 377
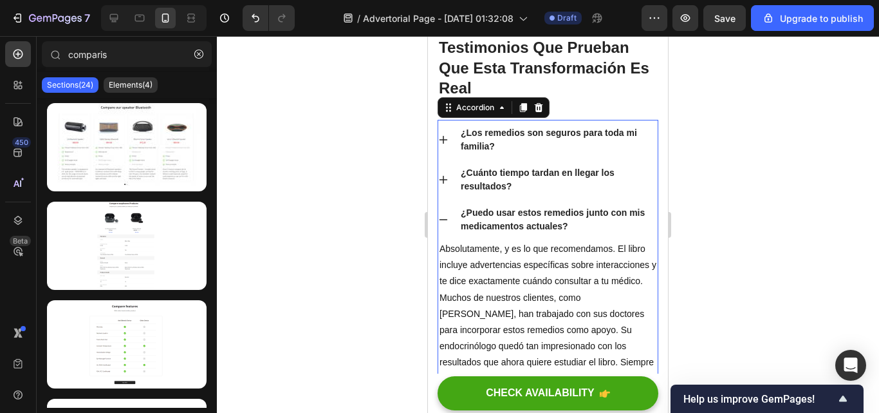
click at [443, 219] on icon at bounding box center [444, 219] width 8 height 1
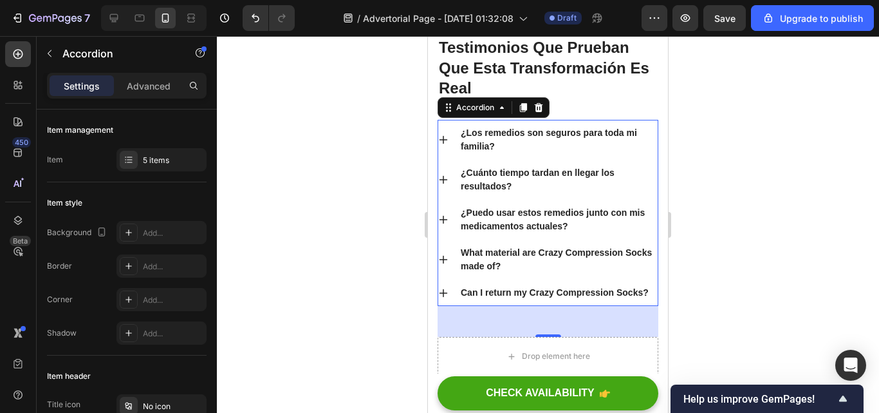
click at [444, 260] on icon at bounding box center [443, 259] width 10 height 10
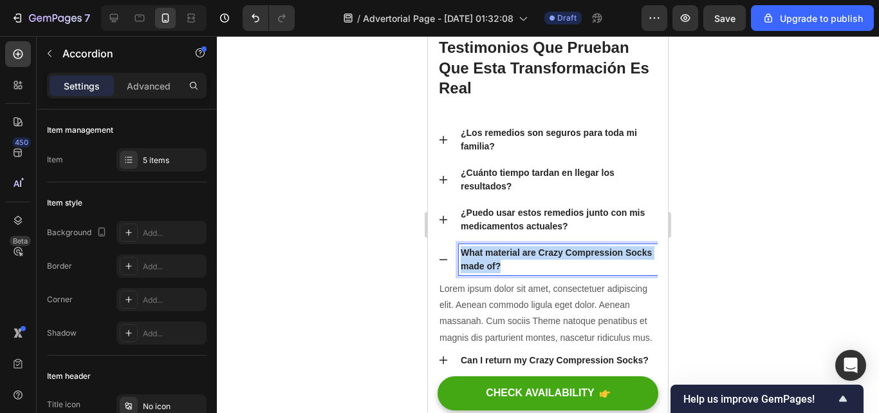
click at [534, 267] on p "What material are Crazy Compression Socks made of?" at bounding box center [558, 259] width 195 height 27
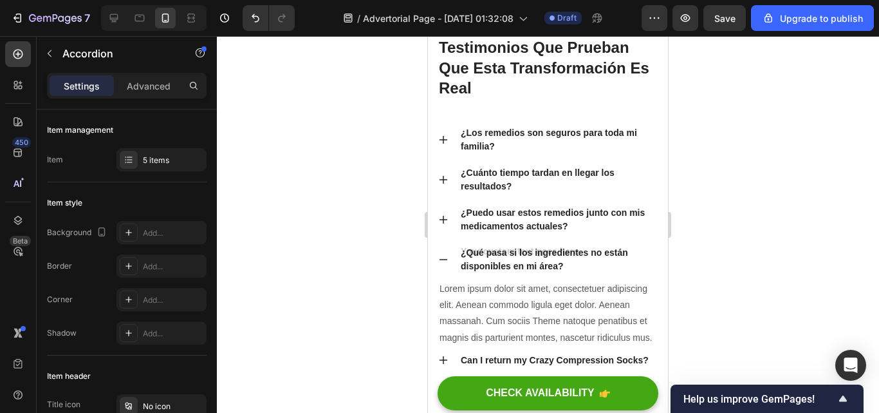
scroll to position [7581, 0]
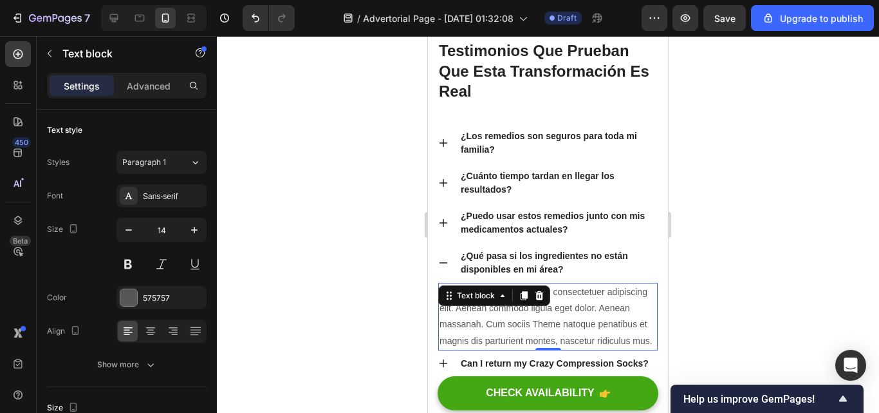
click at [507, 349] on p "Lorem ipsum dolor sit amet, consectetuer adipiscing elit. Aenean commodo ligula…" at bounding box center [548, 316] width 217 height 65
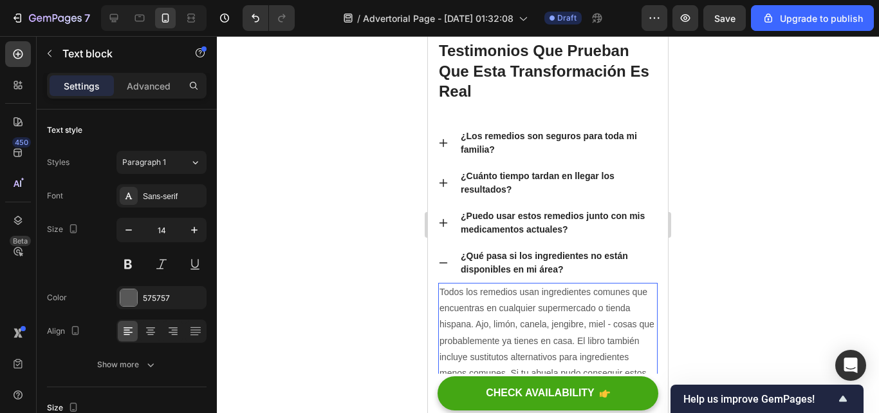
scroll to position [7592, 0]
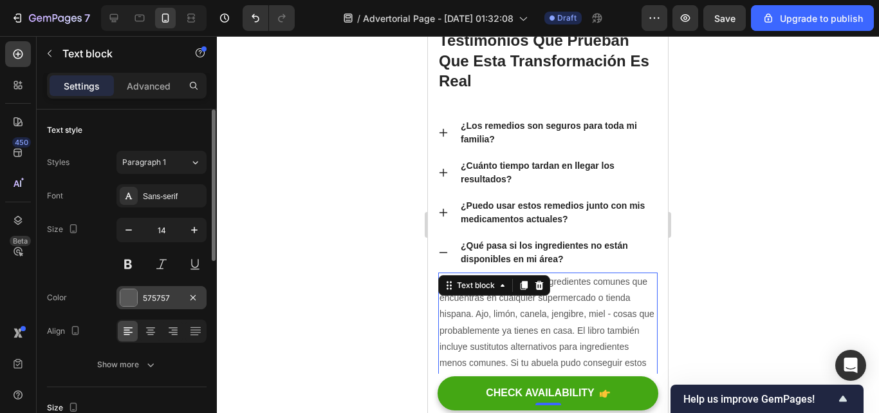
click at [175, 289] on div "575757" at bounding box center [162, 297] width 90 height 23
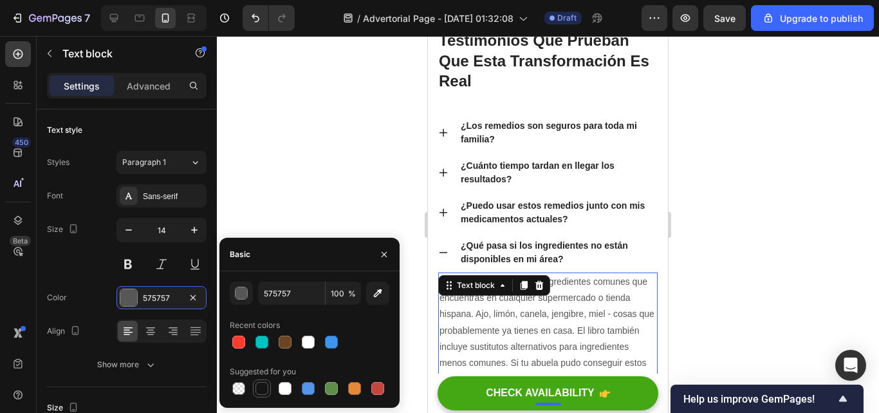
click at [265, 379] on div at bounding box center [262, 388] width 18 height 18
type input "151515"
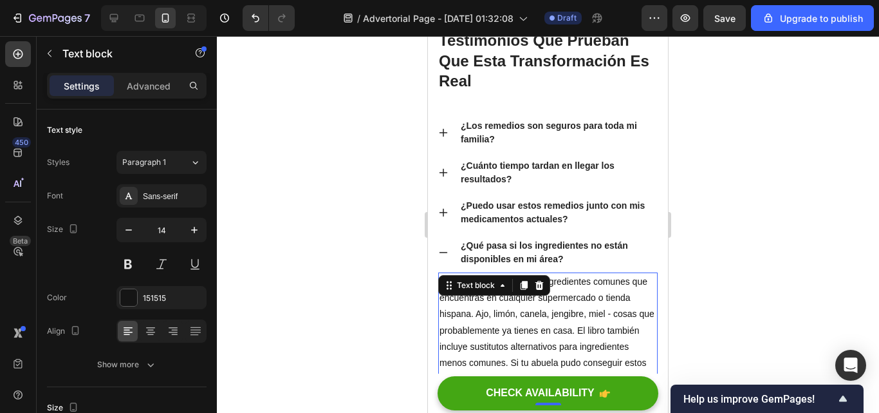
click at [321, 133] on div at bounding box center [548, 224] width 662 height 377
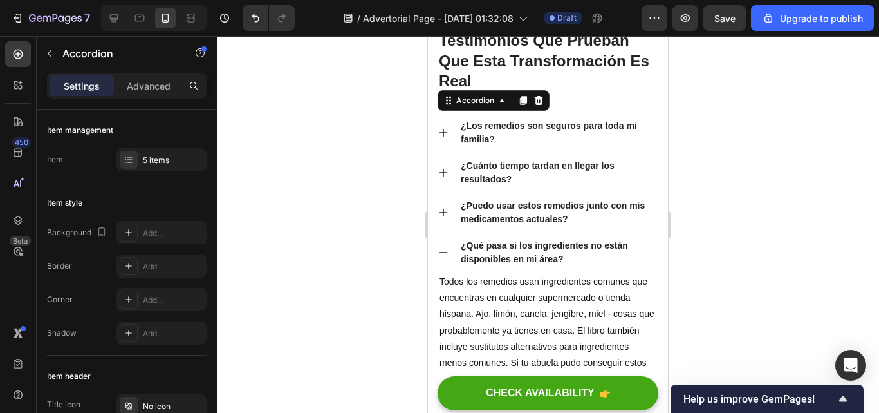
click at [442, 248] on icon at bounding box center [443, 252] width 10 height 10
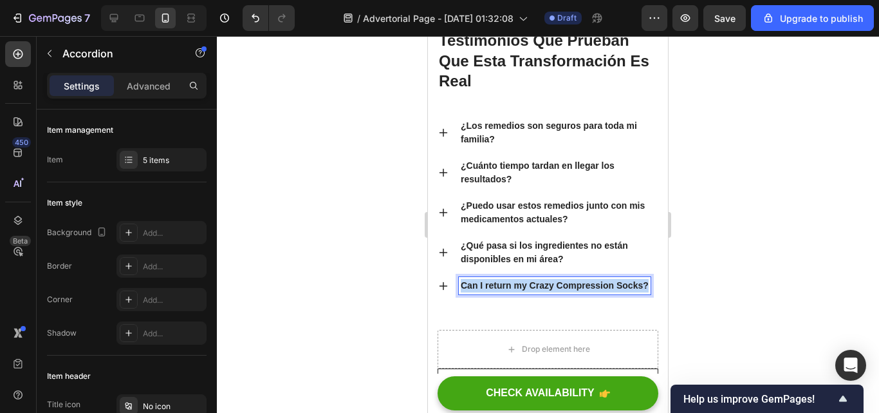
click at [545, 292] on p "Can I return my Crazy Compression Socks?" at bounding box center [555, 286] width 188 height 14
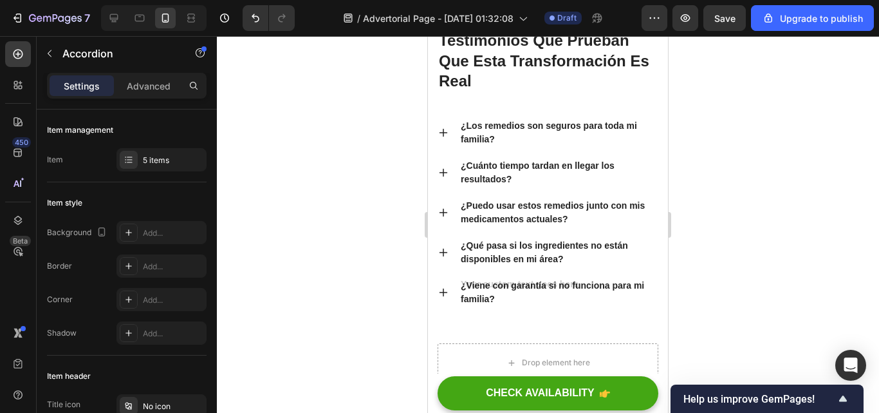
scroll to position [7588, 0]
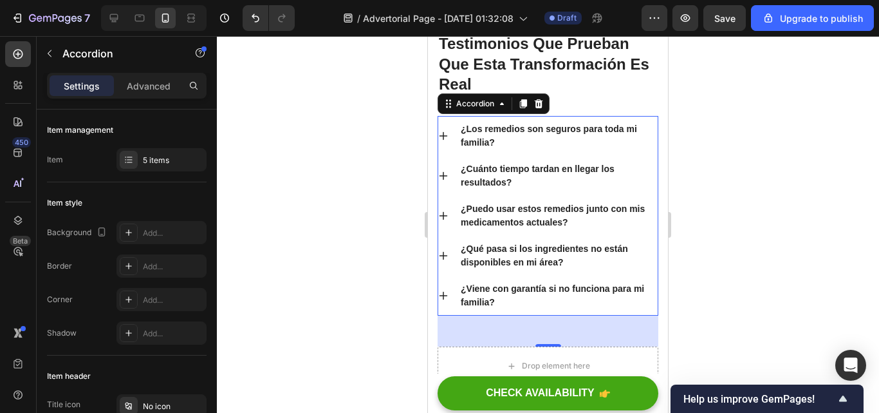
click at [447, 291] on icon at bounding box center [443, 295] width 10 height 10
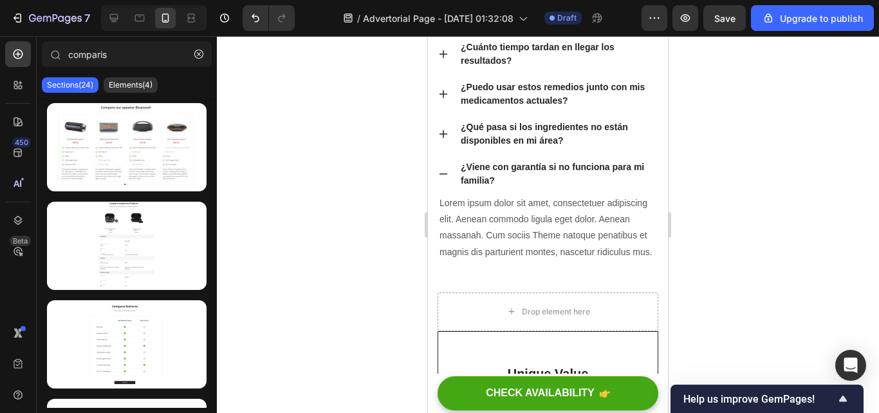
scroll to position [7727, 0]
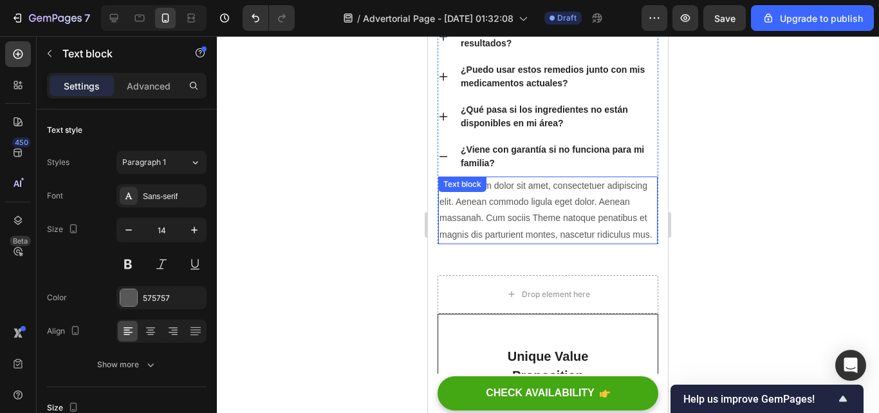
click at [525, 243] on p "Lorem ipsum dolor sit amet, consectetuer adipiscing elit. Aenean commodo ligula…" at bounding box center [548, 210] width 217 height 65
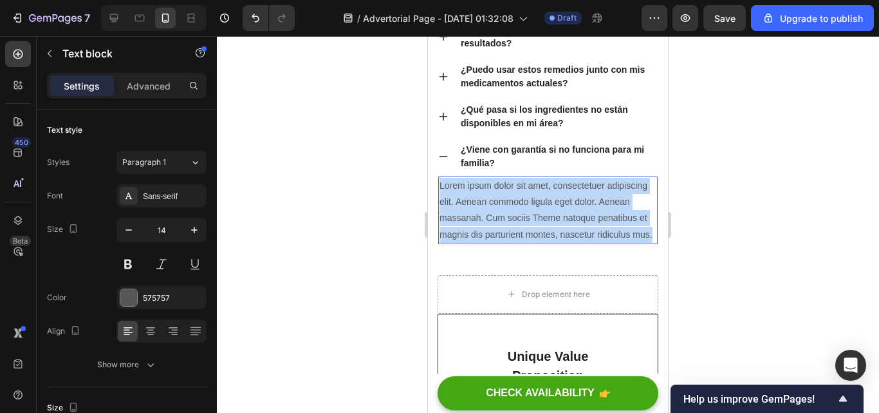
click at [525, 243] on p "Lorem ipsum dolor sit amet, consectetuer adipiscing elit. Aenean commodo ligula…" at bounding box center [548, 210] width 217 height 65
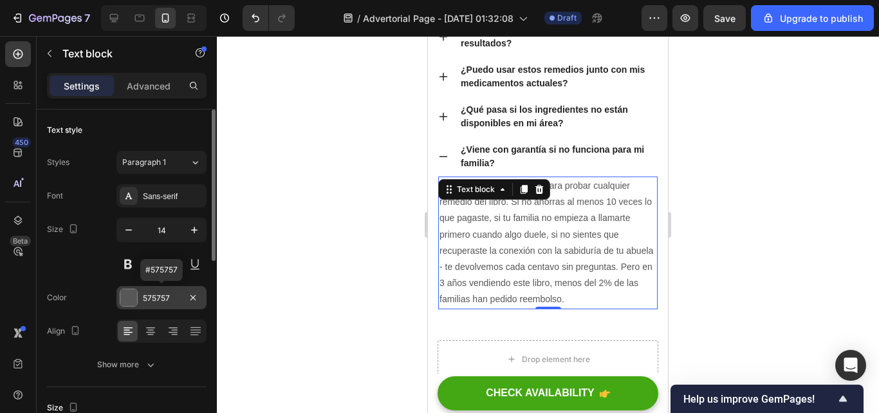
click at [160, 297] on div "575757" at bounding box center [161, 298] width 37 height 12
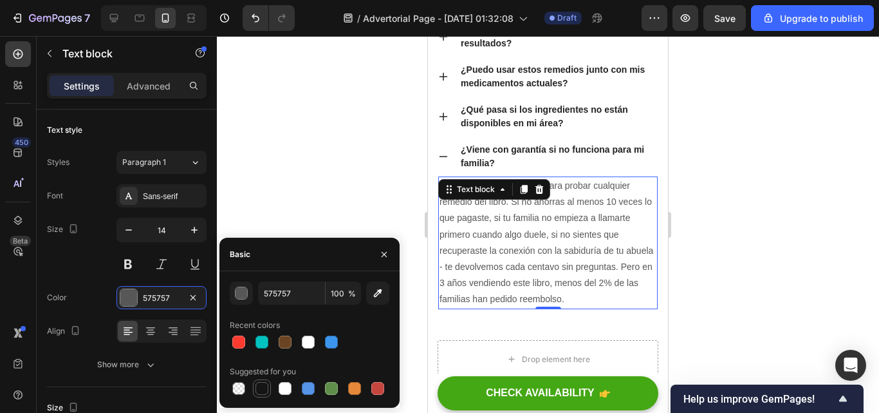
click at [259, 384] on div at bounding box center [262, 388] width 13 height 13
type input "151515"
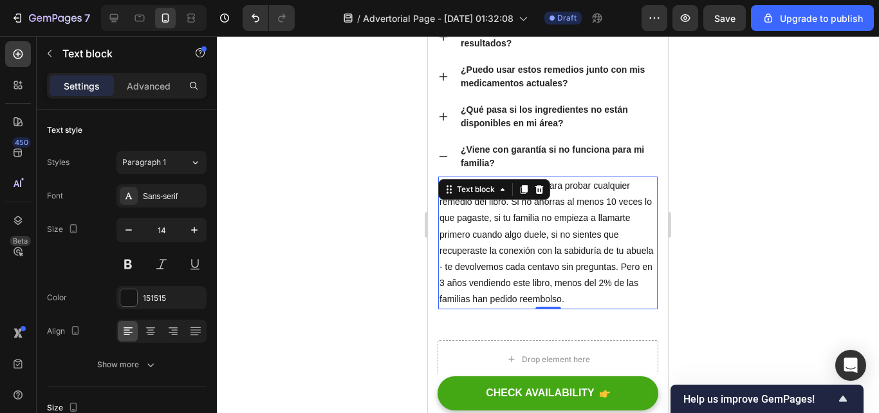
click at [293, 208] on div at bounding box center [548, 224] width 662 height 377
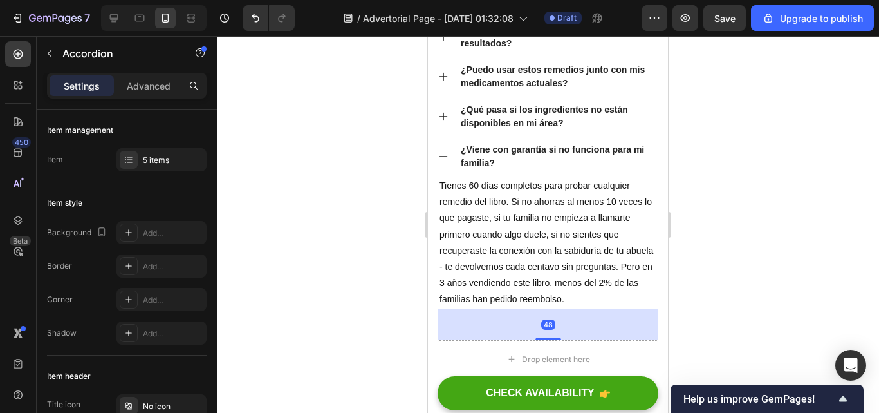
click at [443, 156] on icon at bounding box center [444, 156] width 8 height 1
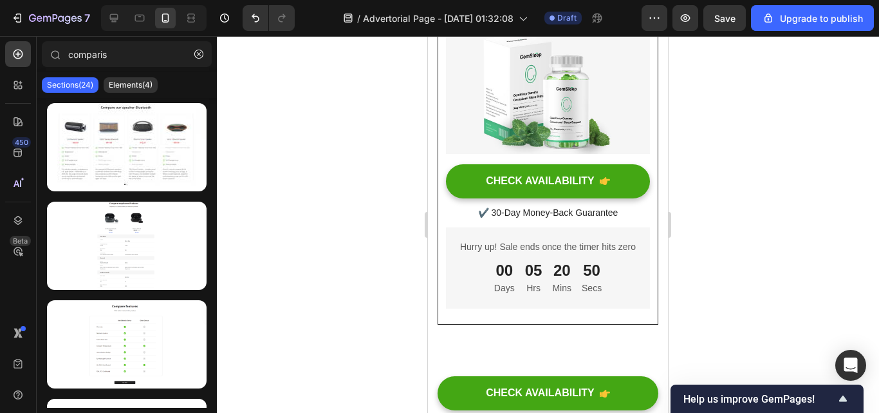
scroll to position [7934, 0]
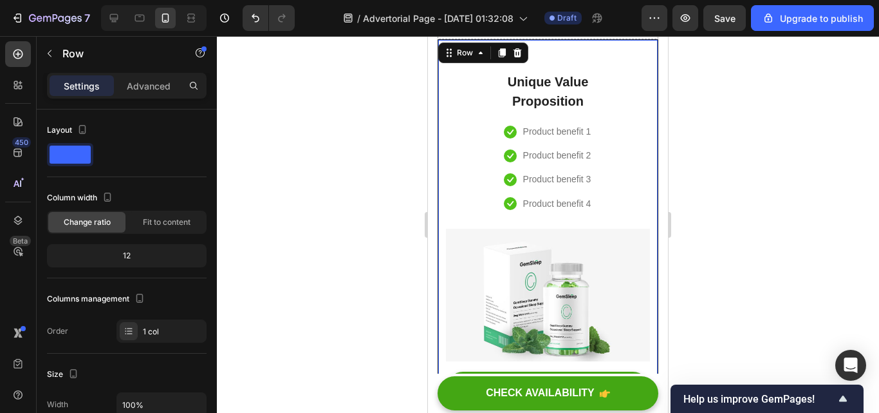
click at [637, 126] on div "Unique Value Proposition Heading Icon Product benefit 1 Text block Icon Product…" at bounding box center [548, 285] width 204 height 460
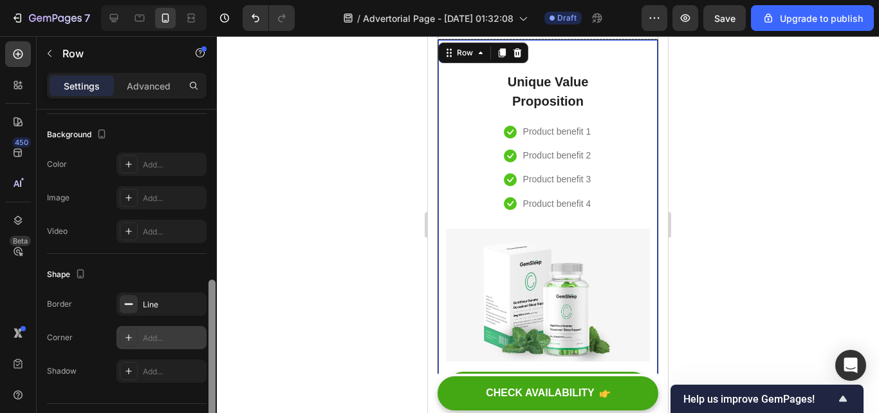
scroll to position [386, 0]
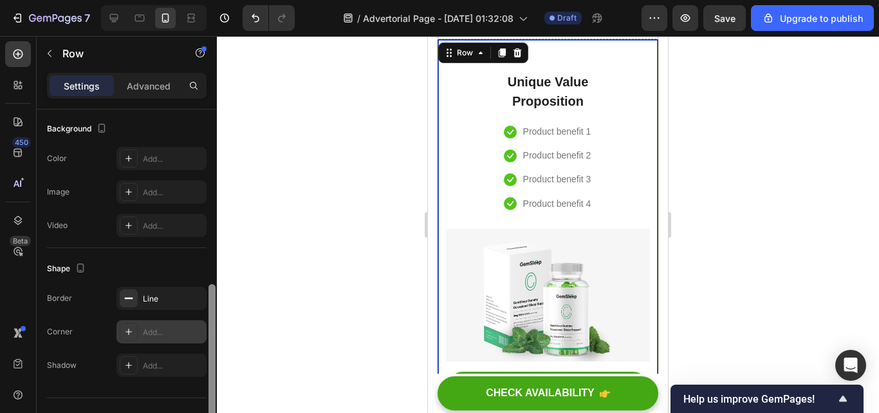
drag, startPoint x: 214, startPoint y: 159, endPoint x: 194, endPoint y: 334, distance: 176.1
click at [194, 334] on div "Layout Column width Change ratio Fit to content 12 Columns management Order 1 c…" at bounding box center [127, 279] width 180 height 340
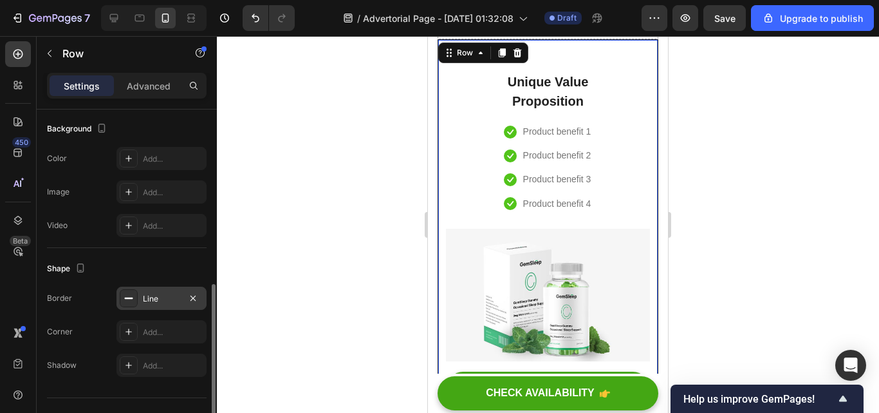
click at [166, 299] on div "Line" at bounding box center [161, 299] width 37 height 12
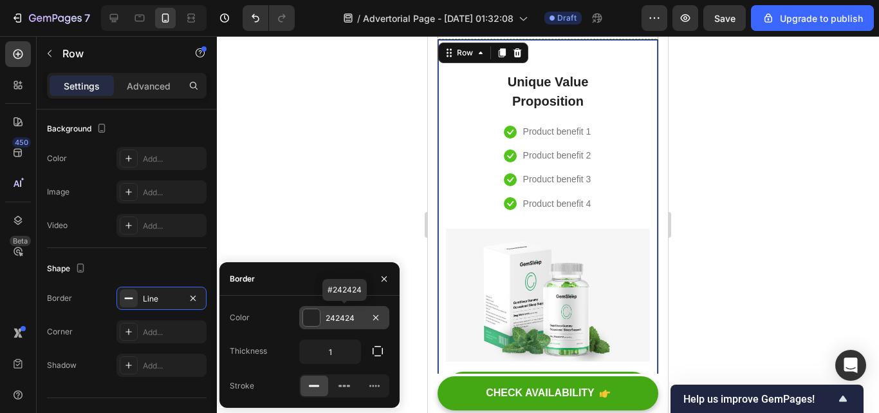
click at [361, 314] on div "242424" at bounding box center [344, 318] width 37 height 12
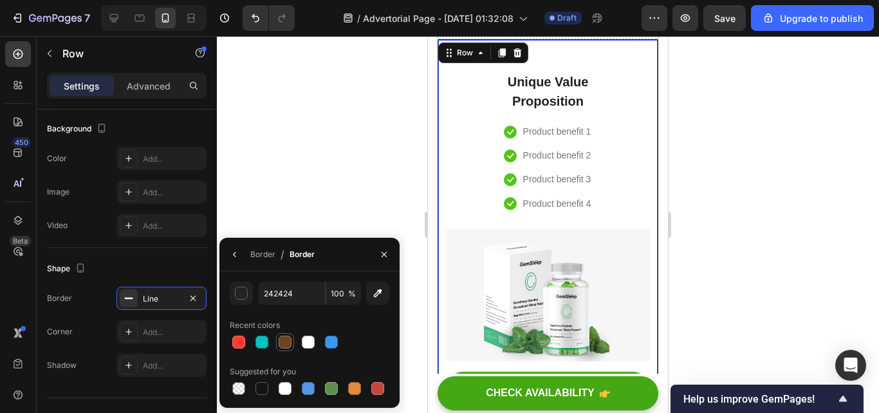
click at [283, 343] on div at bounding box center [285, 341] width 13 height 13
type input "6B4423"
click at [234, 260] on button "button" at bounding box center [235, 254] width 21 height 21
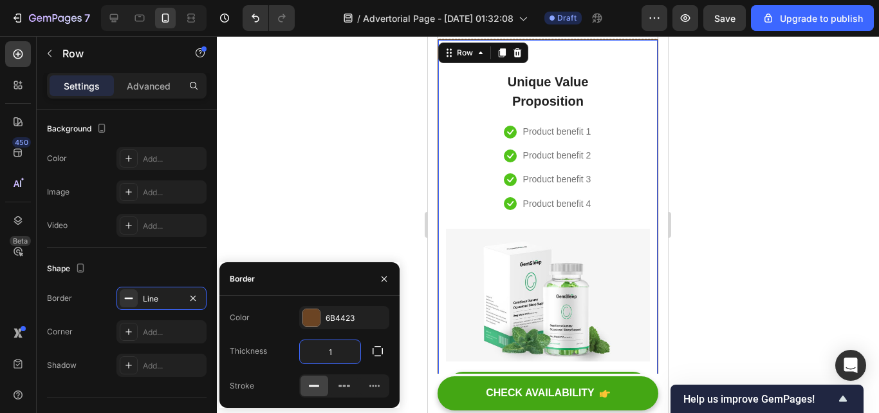
click at [335, 348] on input "1" at bounding box center [330, 351] width 61 height 23
type input "2"
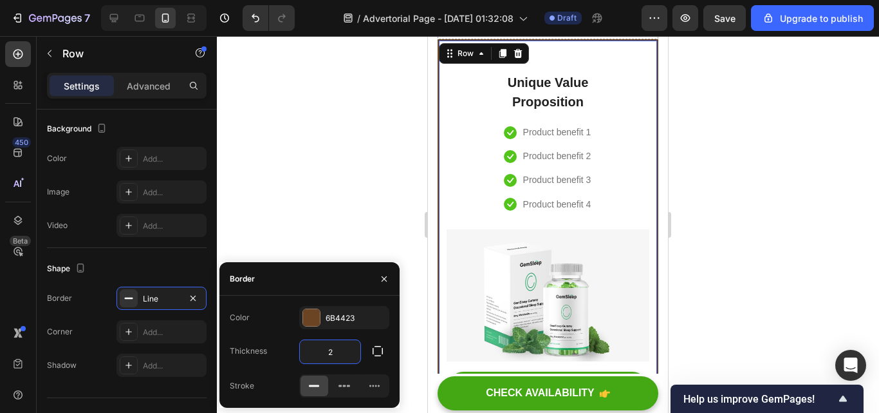
click at [312, 69] on div at bounding box center [548, 224] width 662 height 377
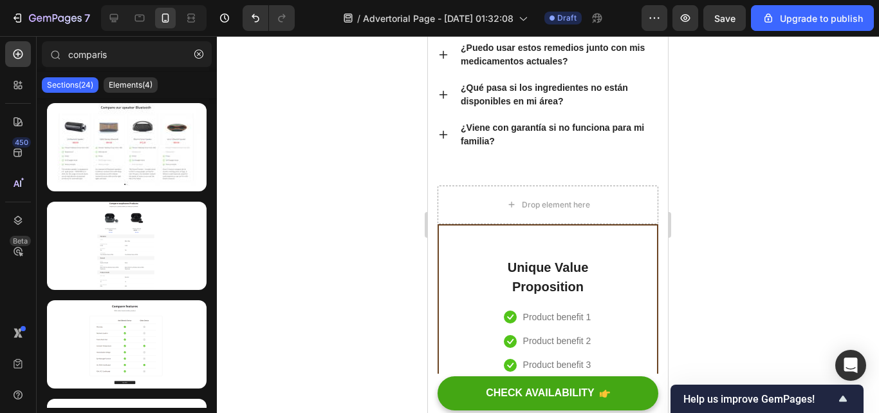
scroll to position [7985, 0]
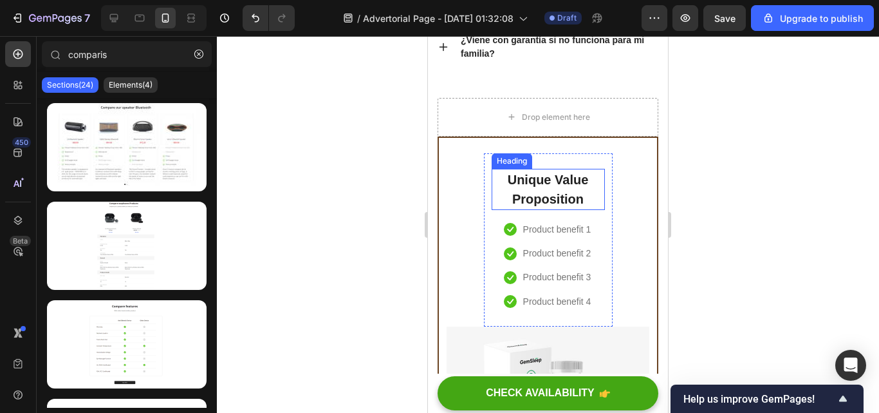
click at [578, 194] on p "Unique Value Proposition" at bounding box center [548, 189] width 111 height 39
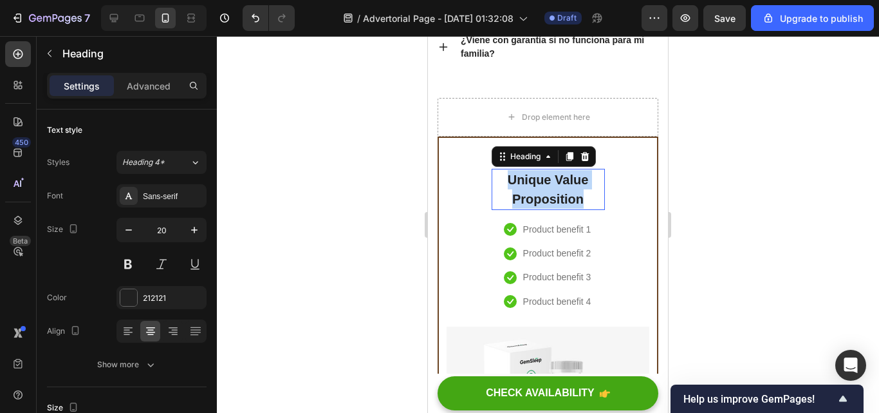
click at [578, 194] on p "Unique Value Proposition" at bounding box center [548, 189] width 111 height 39
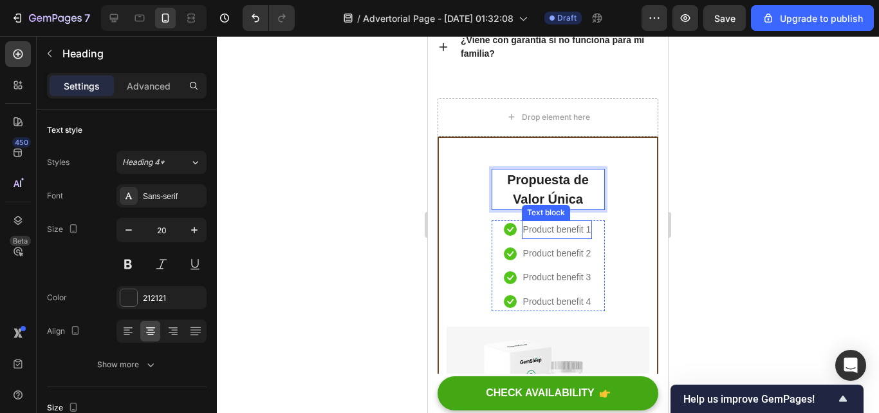
click at [583, 231] on p "Product benefit 1" at bounding box center [557, 229] width 68 height 16
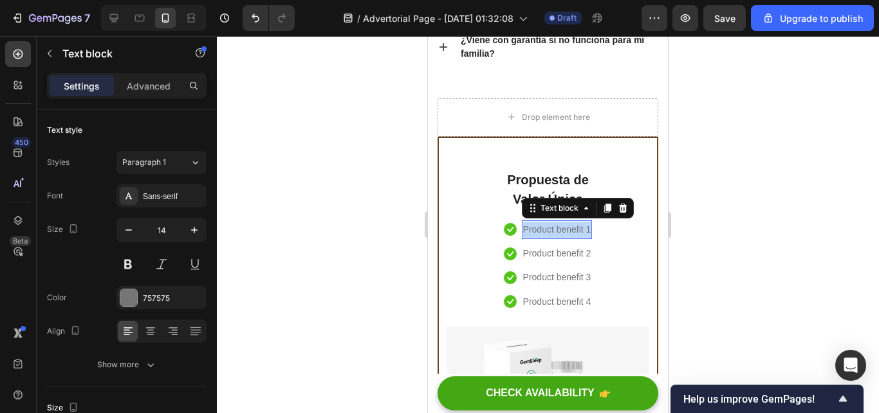
click at [583, 231] on p "Product benefit 1" at bounding box center [557, 229] width 68 height 16
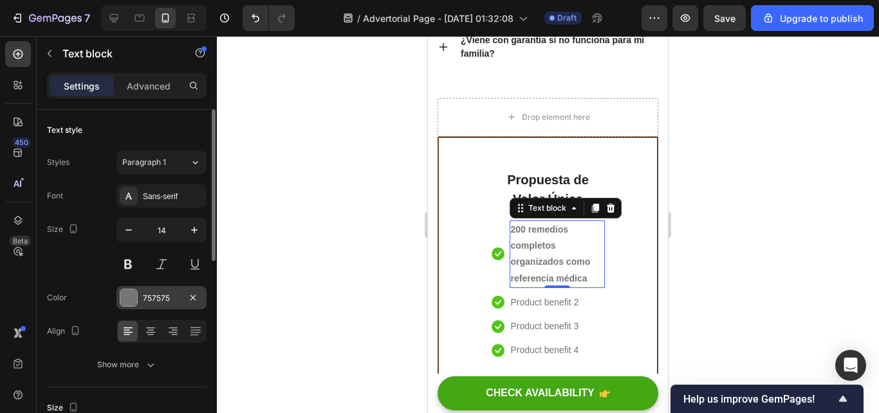
click at [157, 306] on div "757575" at bounding box center [162, 297] width 90 height 23
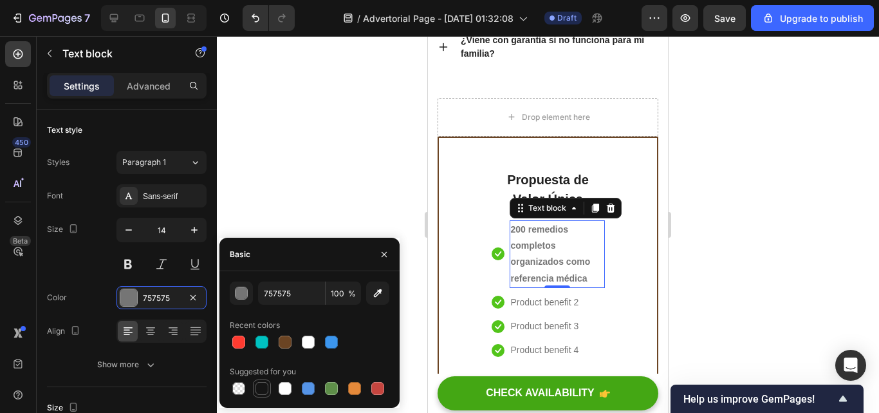
click at [261, 397] on div at bounding box center [262, 388] width 18 height 18
type input "151515"
click at [321, 149] on div at bounding box center [548, 224] width 662 height 377
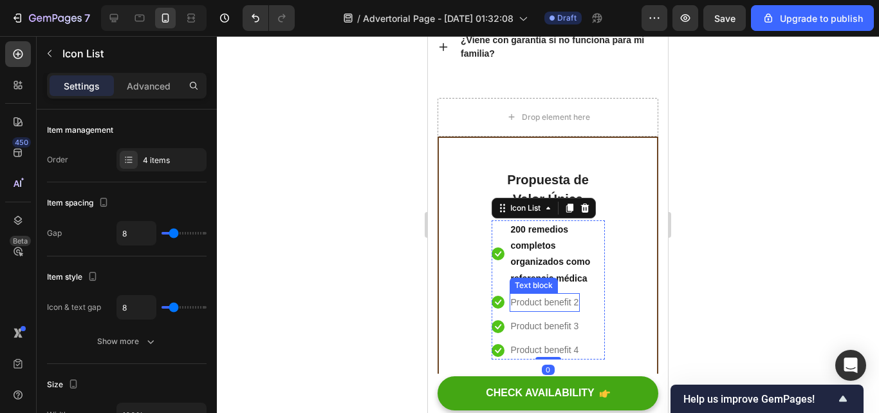
click at [572, 302] on p "Product benefit 2" at bounding box center [545, 302] width 68 height 16
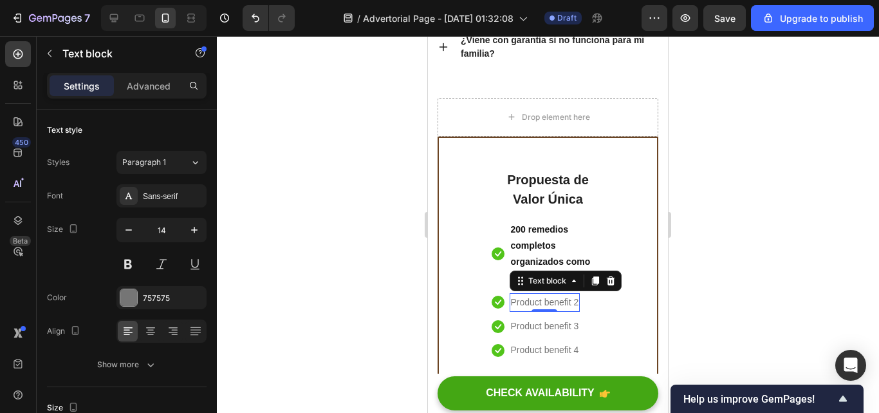
click at [572, 302] on p "Product benefit 2" at bounding box center [545, 302] width 68 height 16
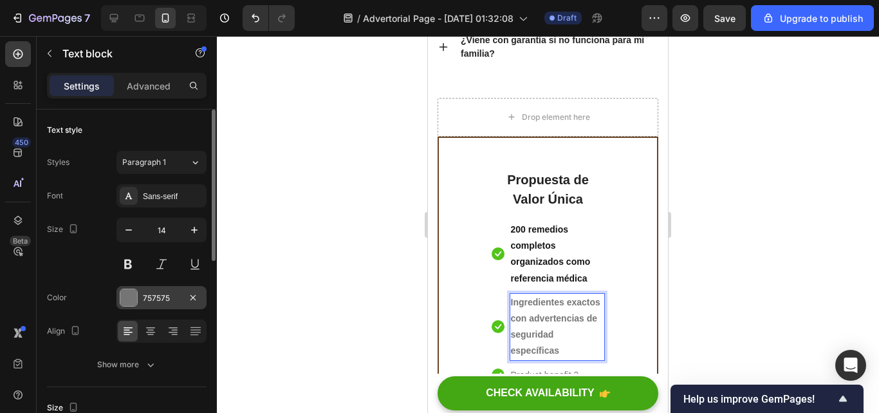
click at [149, 296] on div "757575" at bounding box center [161, 298] width 37 height 12
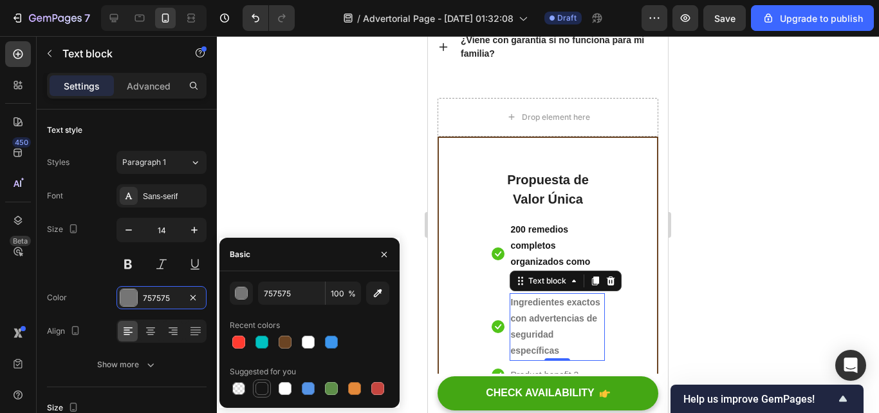
click at [259, 381] on div at bounding box center [261, 387] width 15 height 15
type input "151515"
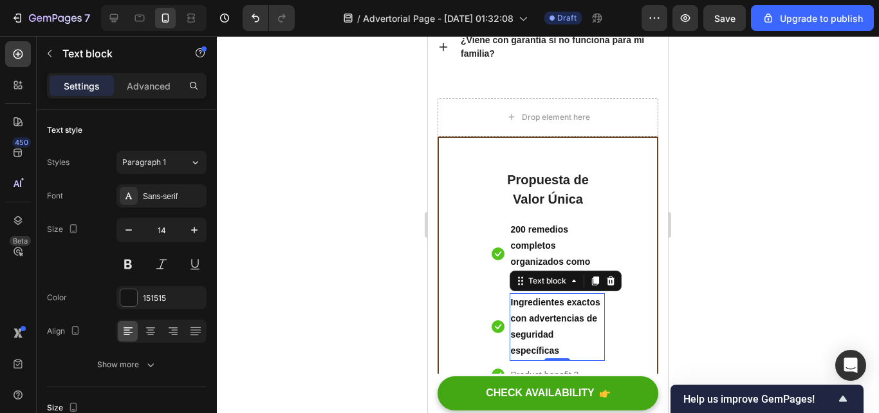
click at [306, 185] on div at bounding box center [548, 224] width 662 height 377
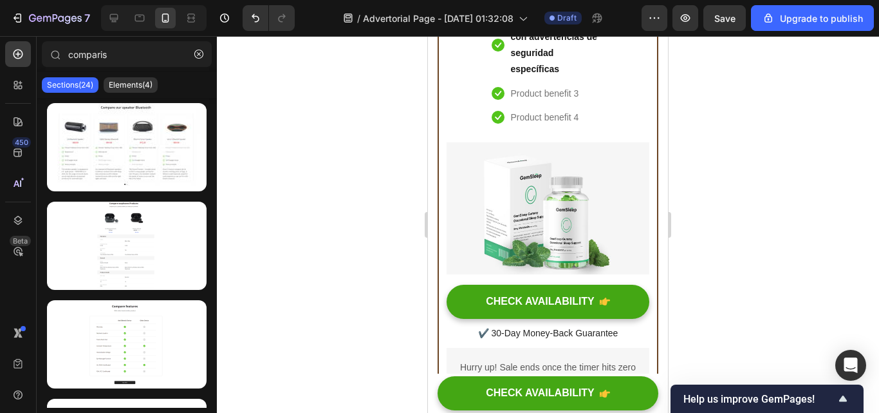
scroll to position [8213, 0]
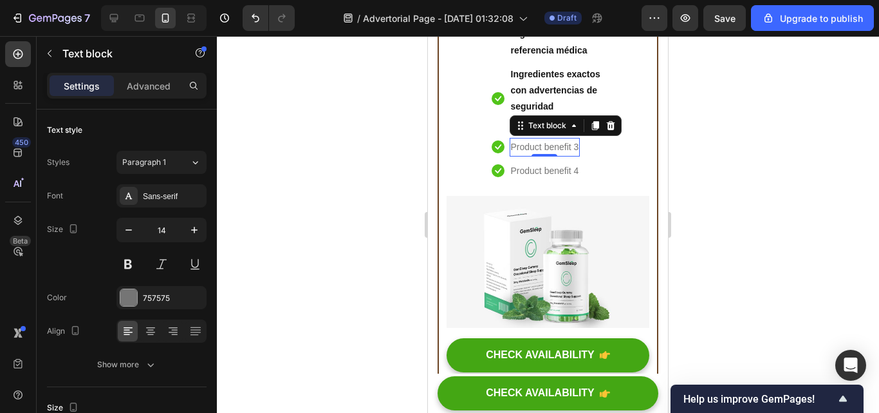
click at [576, 144] on p "Product benefit 3" at bounding box center [545, 147] width 68 height 16
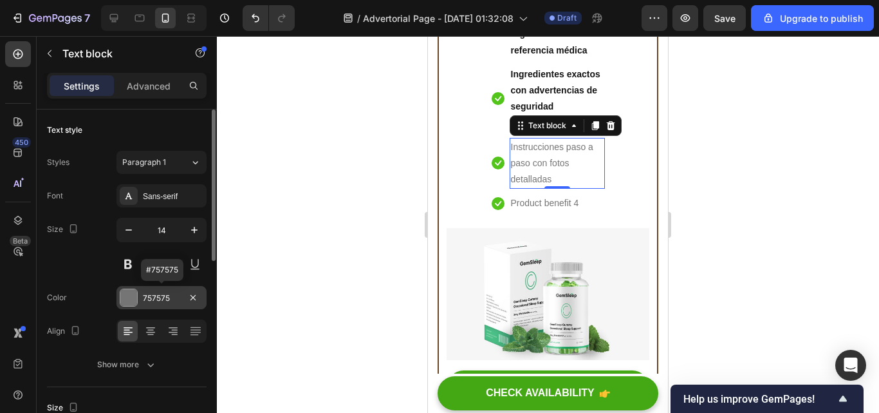
click at [141, 294] on div "757575" at bounding box center [162, 297] width 90 height 23
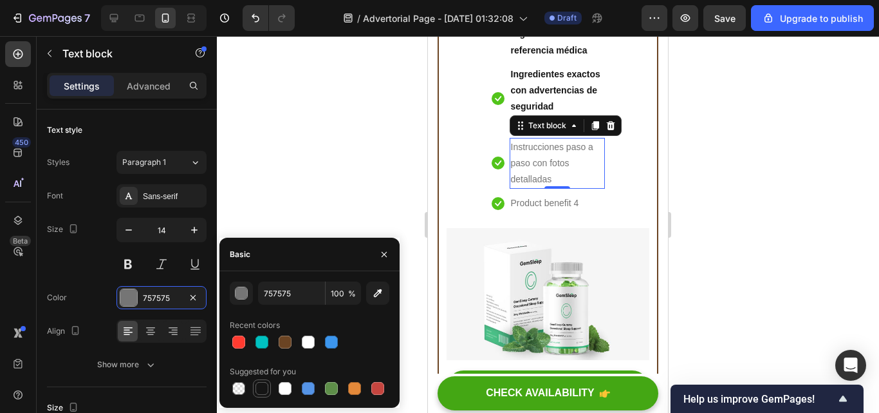
click at [256, 381] on div at bounding box center [261, 387] width 15 height 15
type input "151515"
click at [126, 267] on button at bounding box center [128, 263] width 23 height 23
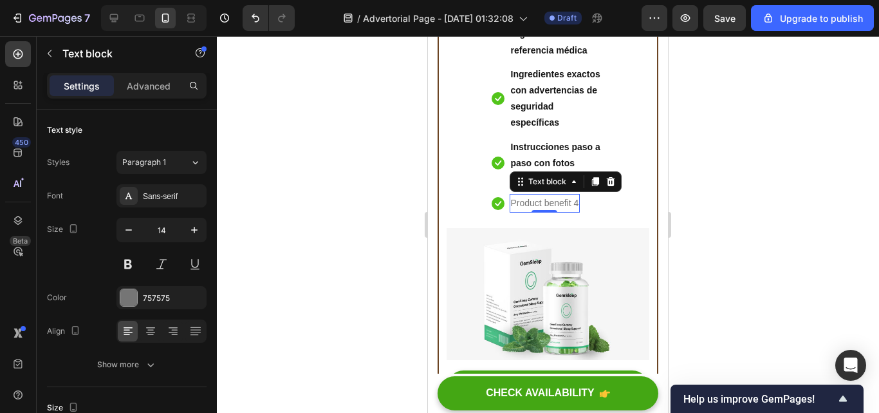
scroll to position [386, 0]
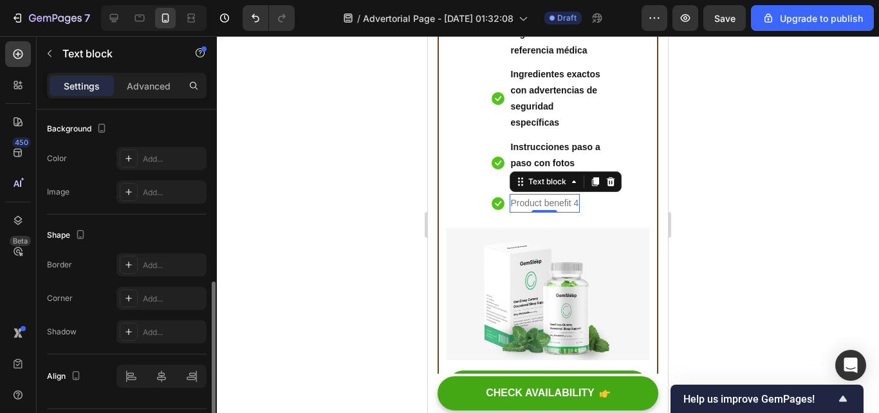
click at [579, 204] on p "Product benefit 4" at bounding box center [545, 203] width 68 height 16
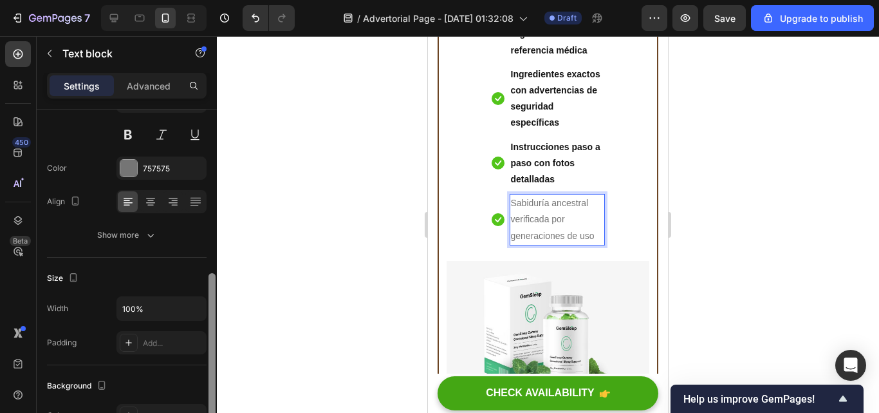
scroll to position [0, 0]
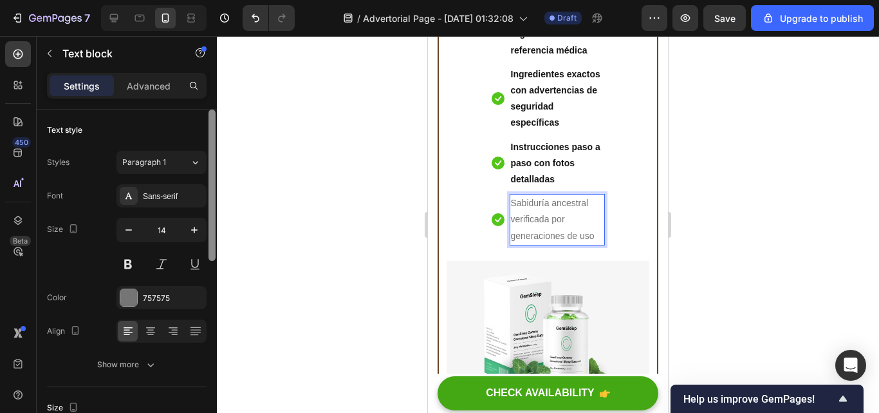
drag, startPoint x: 210, startPoint y: 354, endPoint x: 215, endPoint y: 178, distance: 176.4
click at [215, 178] on div at bounding box center [212, 184] width 7 height 151
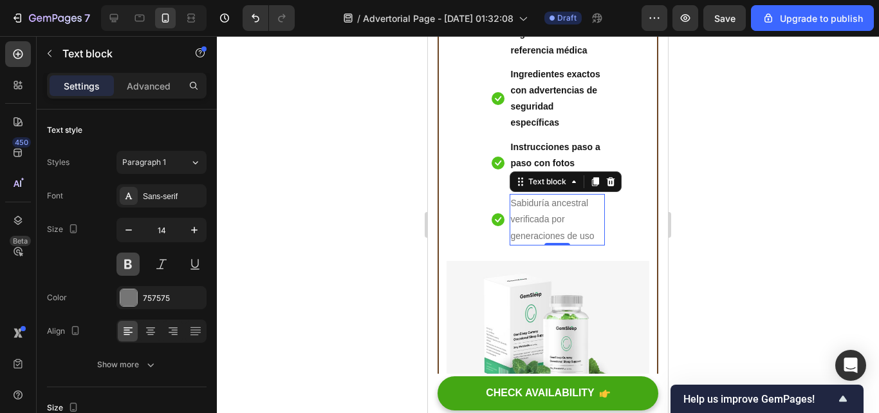
click at [129, 261] on button at bounding box center [128, 263] width 23 height 23
click at [149, 306] on div "757575" at bounding box center [162, 297] width 90 height 23
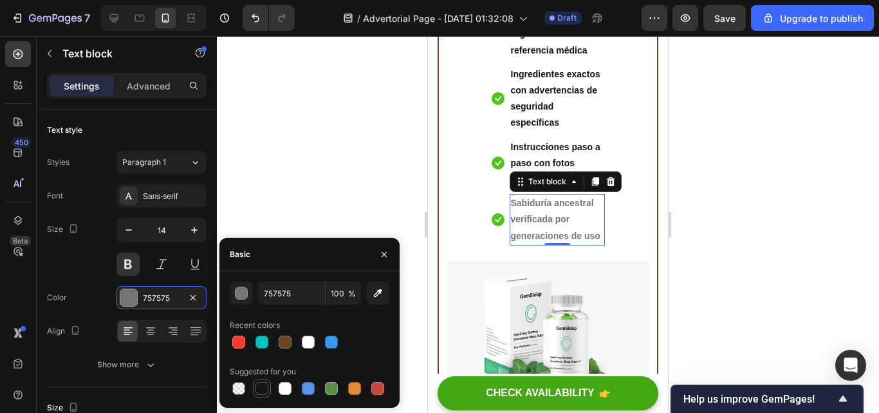
click at [266, 387] on div at bounding box center [262, 388] width 13 height 13
type input "151515"
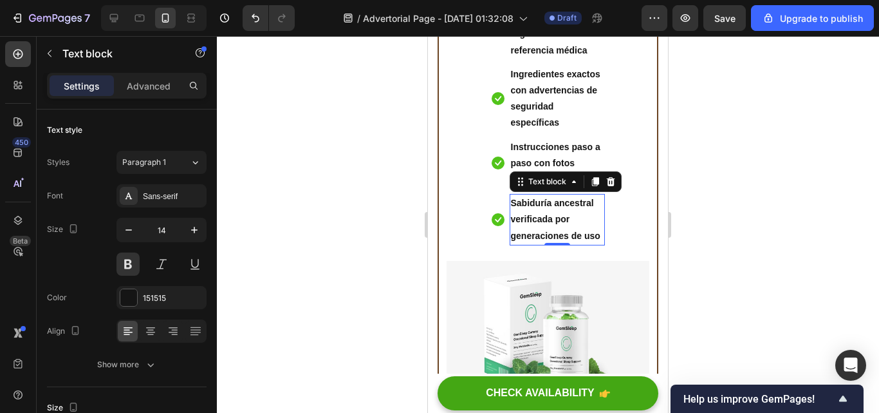
click at [299, 125] on div at bounding box center [548, 224] width 662 height 377
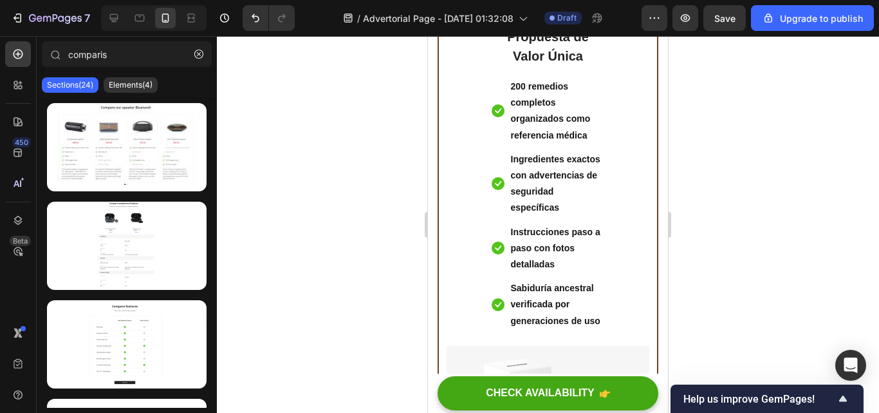
scroll to position [8093, 0]
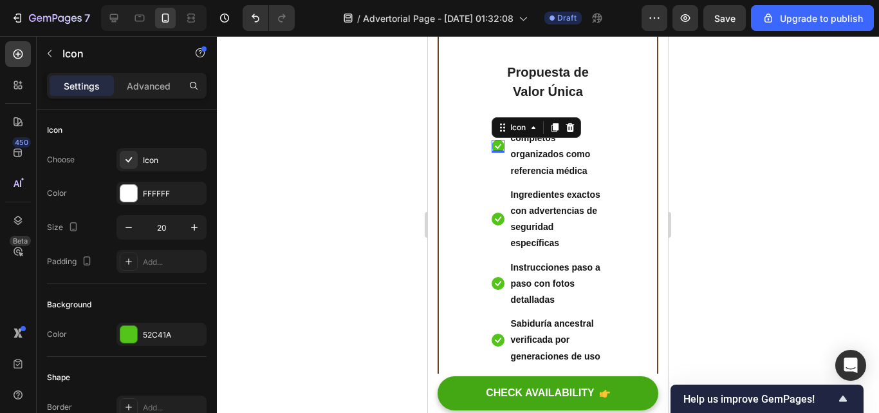
click at [492, 148] on div "Icon 0" at bounding box center [498, 146] width 13 height 13
click at [148, 339] on div "52C41A" at bounding box center [161, 335] width 37 height 12
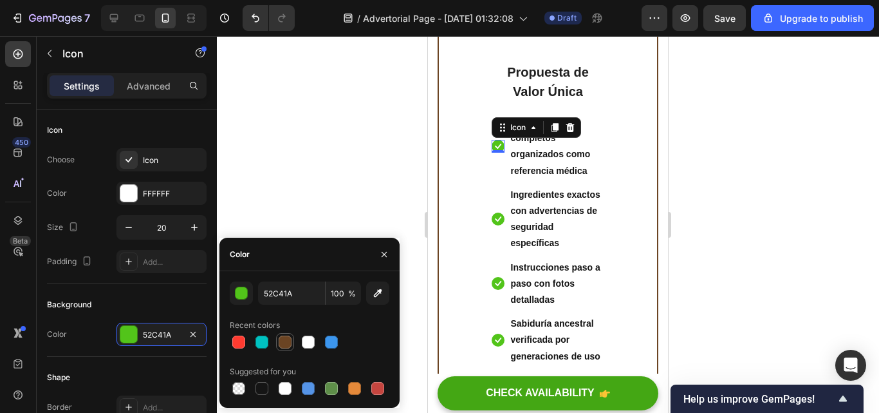
click at [288, 344] on div at bounding box center [285, 341] width 13 height 13
type input "6B4423"
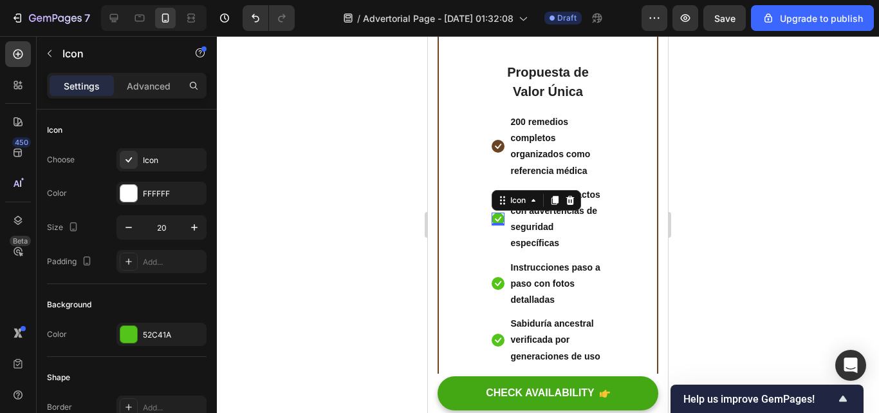
click at [492, 218] on icon at bounding box center [498, 218] width 13 height 13
click at [158, 329] on div "52C41A" at bounding box center [161, 335] width 37 height 12
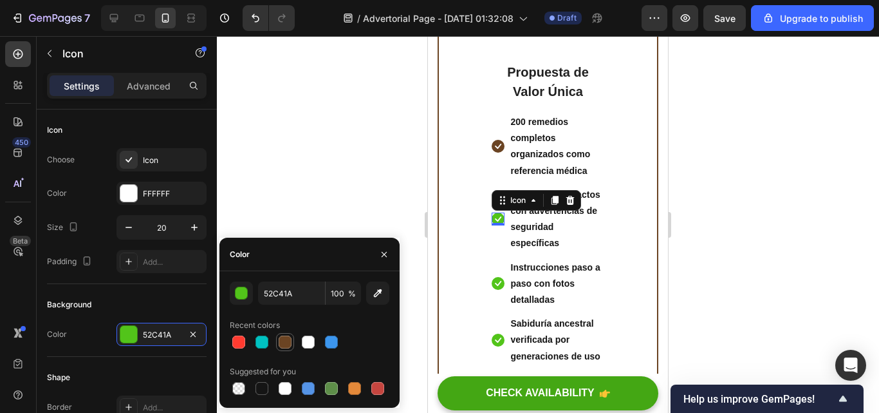
click at [286, 342] on div at bounding box center [285, 341] width 13 height 13
type input "6B4423"
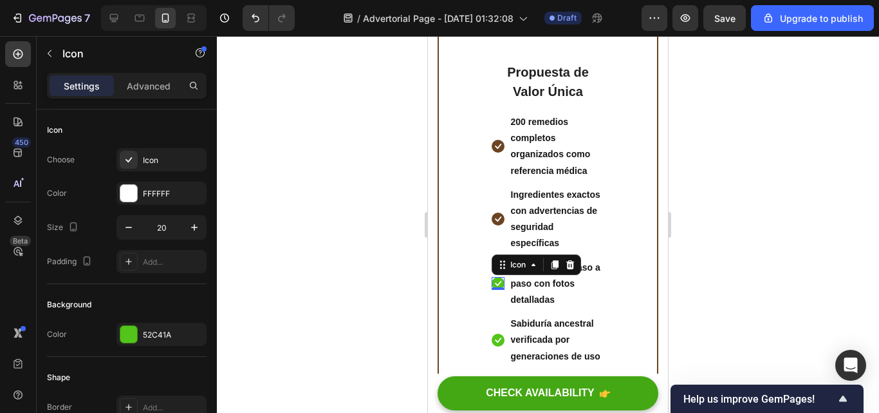
click at [492, 285] on div "Icon 0" at bounding box center [498, 283] width 13 height 13
click at [173, 331] on div "52C41A" at bounding box center [161, 335] width 37 height 12
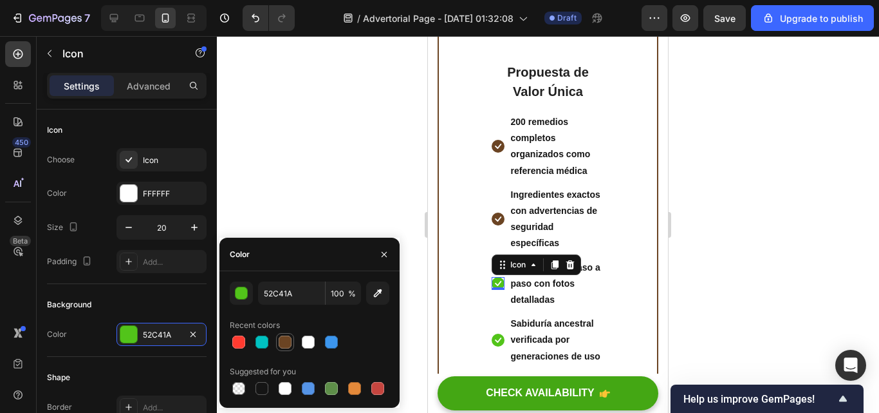
click at [279, 334] on div at bounding box center [284, 341] width 15 height 15
type input "6B4423"
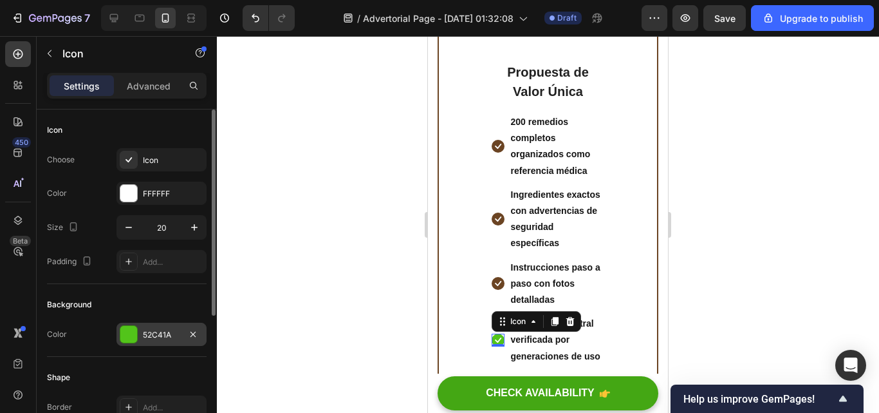
click at [154, 342] on div "52C41A" at bounding box center [162, 333] width 90 height 23
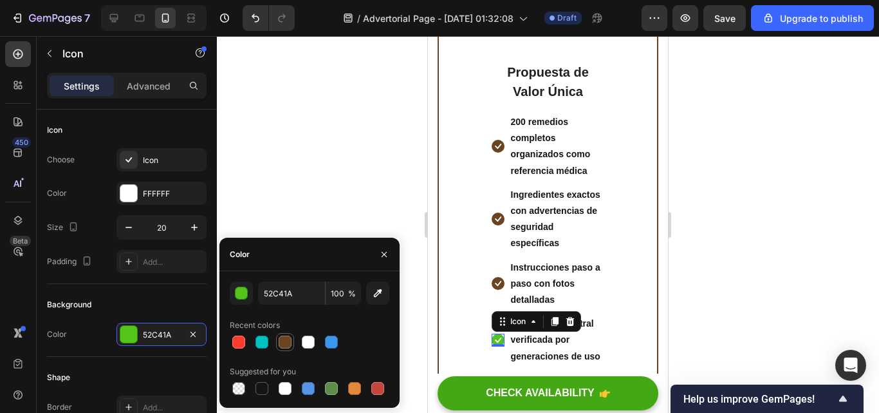
click at [283, 342] on div at bounding box center [285, 341] width 13 height 13
type input "6B4423"
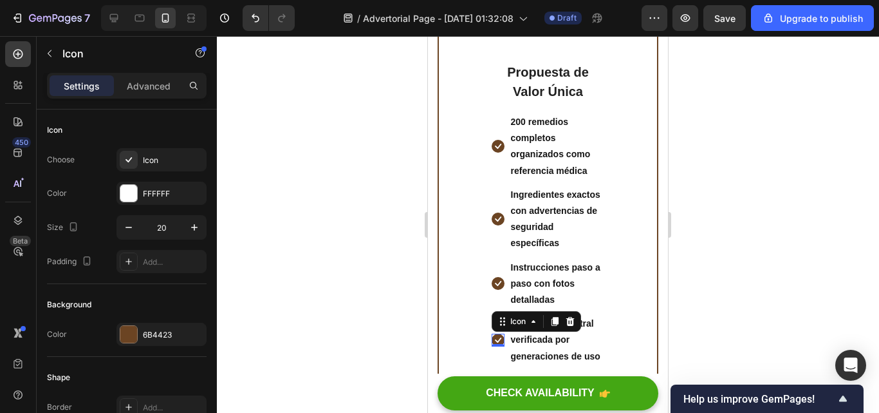
click at [324, 182] on div at bounding box center [548, 224] width 662 height 377
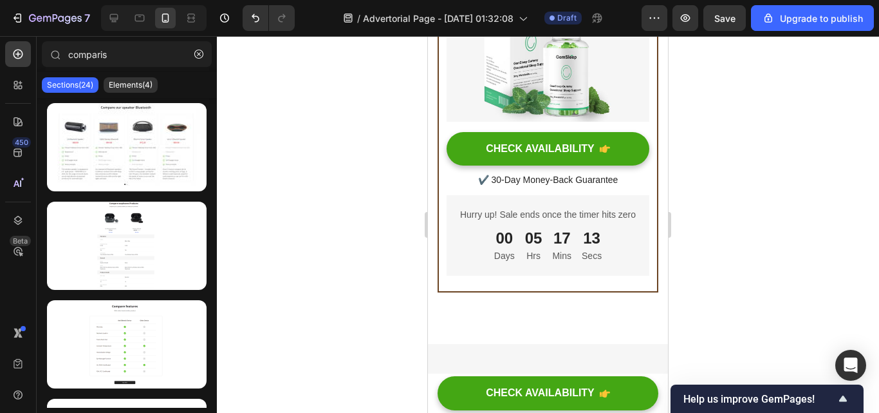
scroll to position [8431, 0]
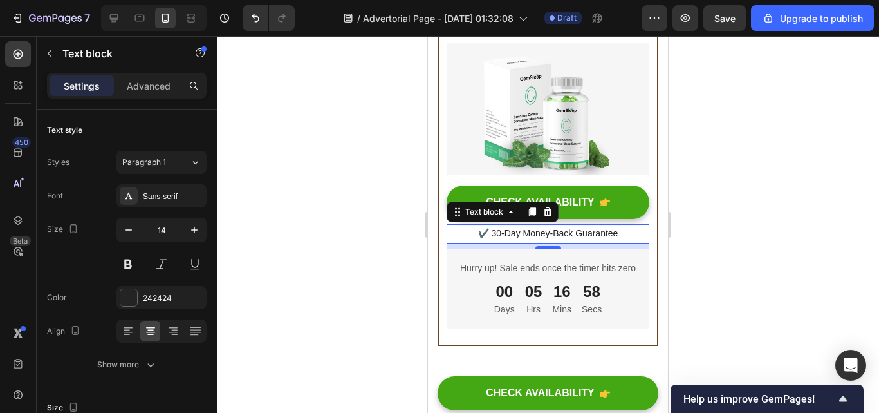
click at [614, 231] on p "✔️ 30-Day Money-Back Guarantee" at bounding box center [548, 233] width 200 height 16
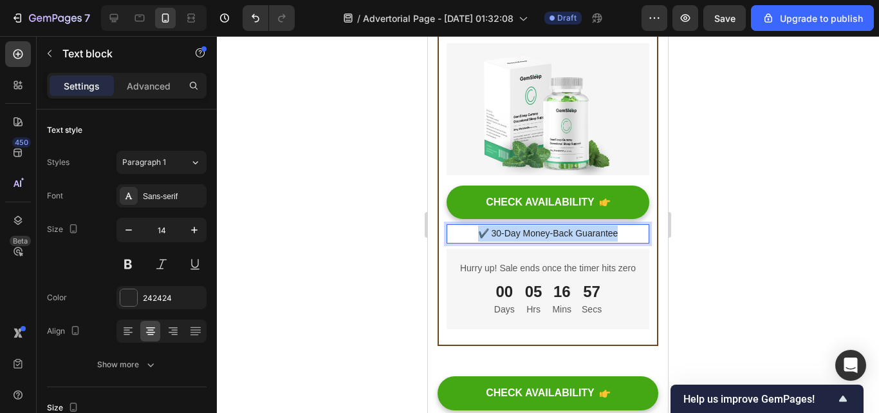
click at [614, 231] on p "✔️ 30-Day Money-Back Guarantee" at bounding box center [548, 233] width 200 height 16
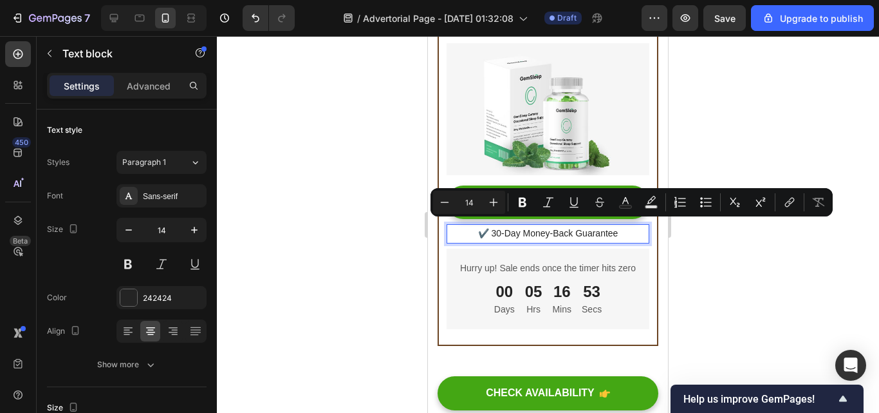
click at [614, 231] on p "✔️ 30-Day Money-Back Guarantee" at bounding box center [548, 233] width 200 height 16
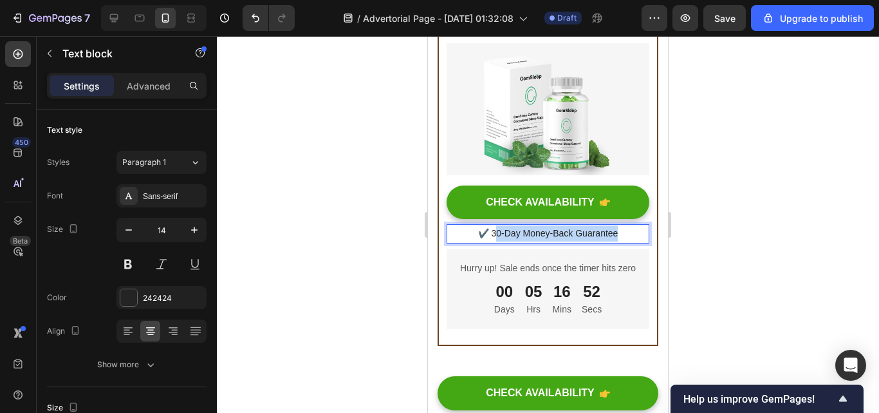
drag, startPoint x: 614, startPoint y: 231, endPoint x: 492, endPoint y: 234, distance: 122.3
click at [492, 234] on p "✔️ 30-Day Money-Back Guarantee" at bounding box center [548, 233] width 200 height 16
click at [489, 234] on p "✔️ 30-Day Money-Back Guarantee" at bounding box center [548, 233] width 200 height 16
drag, startPoint x: 488, startPoint y: 225, endPoint x: 617, endPoint y: 227, distance: 129.4
click at [617, 227] on p "✔️ 30-Day Money-Back Guarantee" at bounding box center [548, 233] width 200 height 16
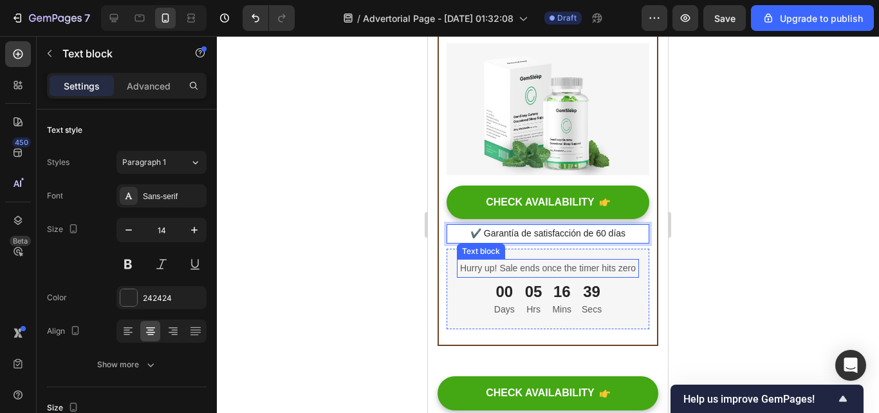
click at [595, 271] on p "Hurry up! Sale ends once the timer hits zero" at bounding box center [548, 268] width 180 height 16
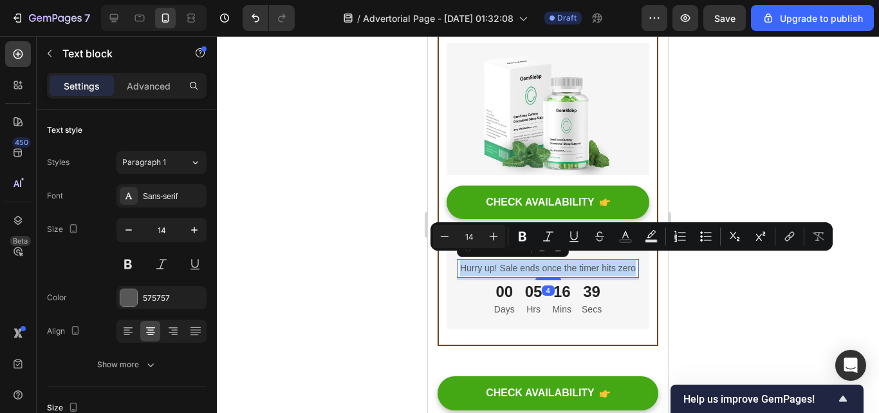
click at [595, 271] on p "Hurry up! Sale ends once the timer hits zero" at bounding box center [548, 268] width 180 height 16
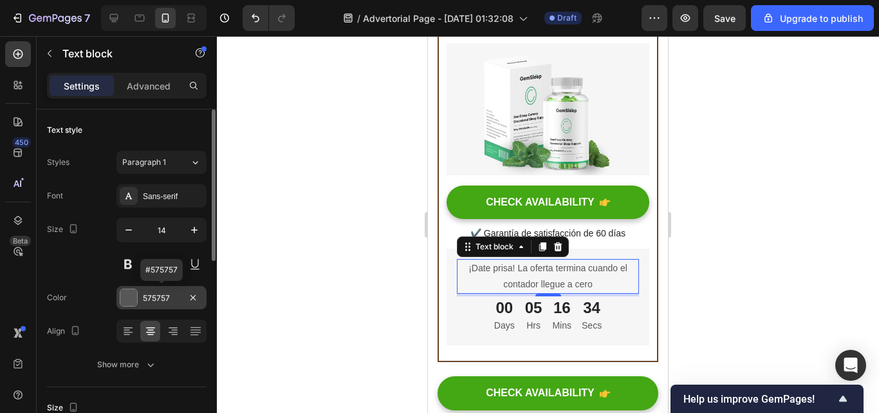
click at [148, 299] on div "575757" at bounding box center [161, 298] width 37 height 12
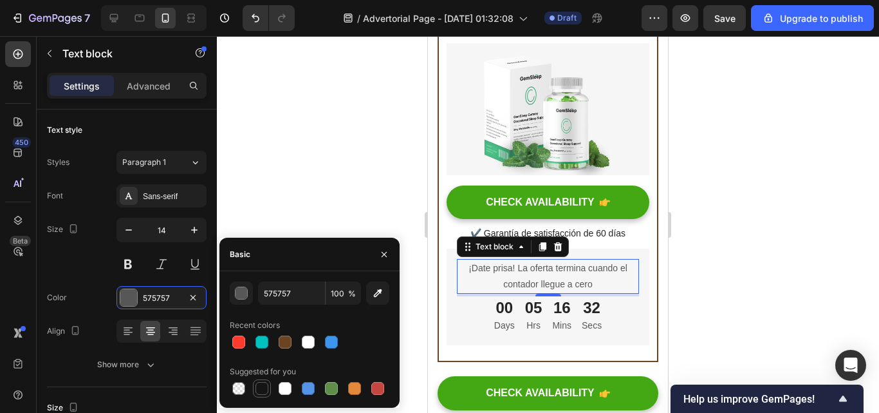
click at [258, 386] on div at bounding box center [262, 388] width 13 height 13
type input "151515"
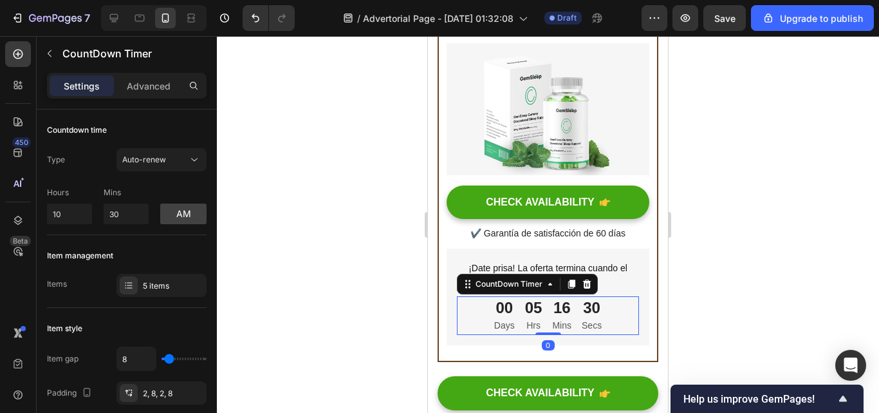
click at [497, 319] on p "Days" at bounding box center [504, 325] width 21 height 16
click at [505, 317] on p "Days" at bounding box center [504, 325] width 21 height 16
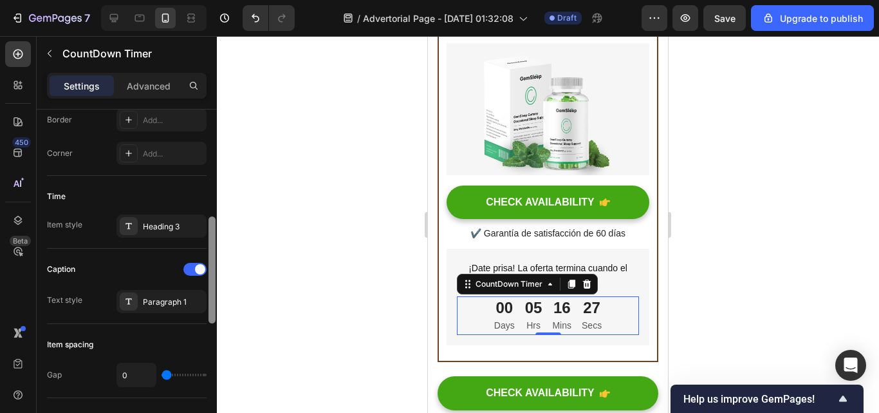
drag, startPoint x: 207, startPoint y: 210, endPoint x: 207, endPoint y: 218, distance: 7.7
click at [207, 218] on div at bounding box center [212, 279] width 10 height 340
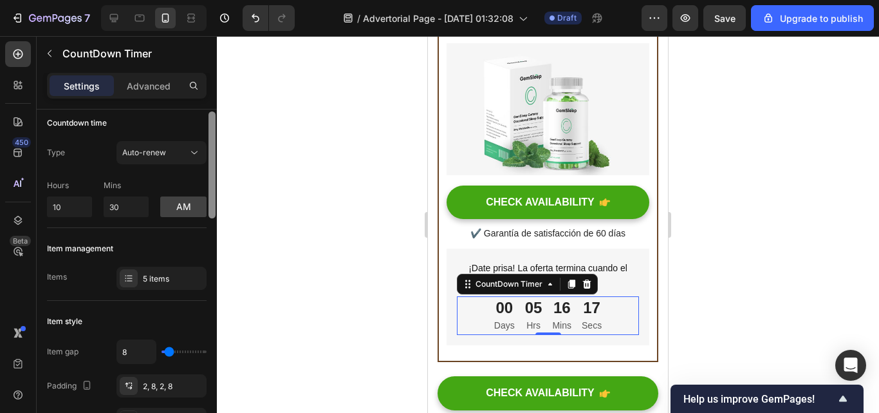
scroll to position [0, 0]
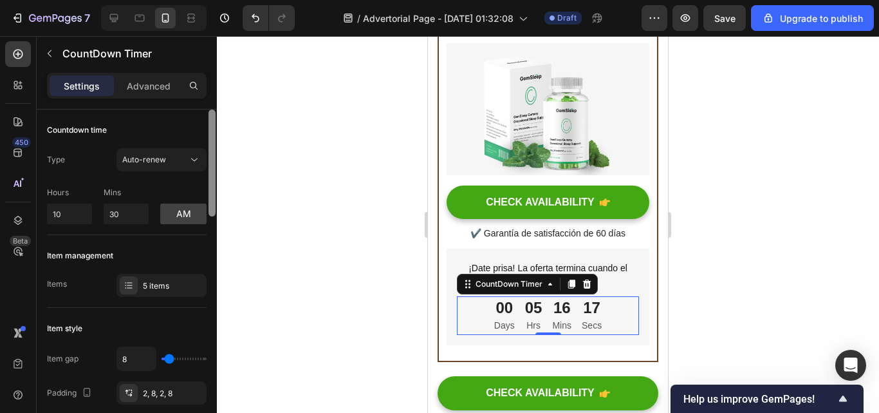
drag, startPoint x: 212, startPoint y: 232, endPoint x: 223, endPoint y: 104, distance: 128.5
click at [223, 0] on div "7 / Advertorial Page - [DATE] 01:32:08 Draft Preview Save Upgrade to publish 45…" at bounding box center [439, 0] width 879 height 0
click at [168, 291] on div "5 items" at bounding box center [173, 286] width 61 height 12
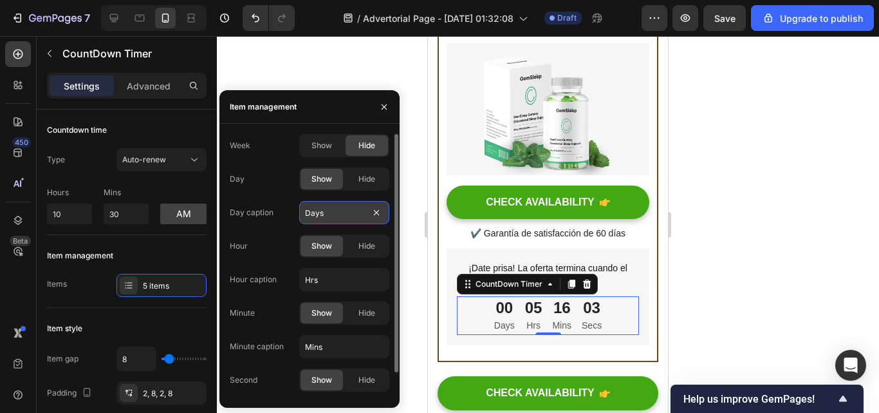
click at [348, 209] on input "Days" at bounding box center [344, 212] width 90 height 23
paste input "Días"
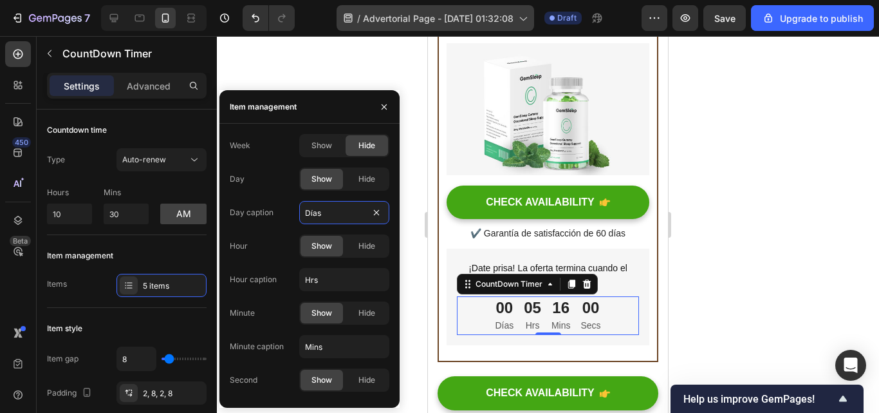
type input "Días"
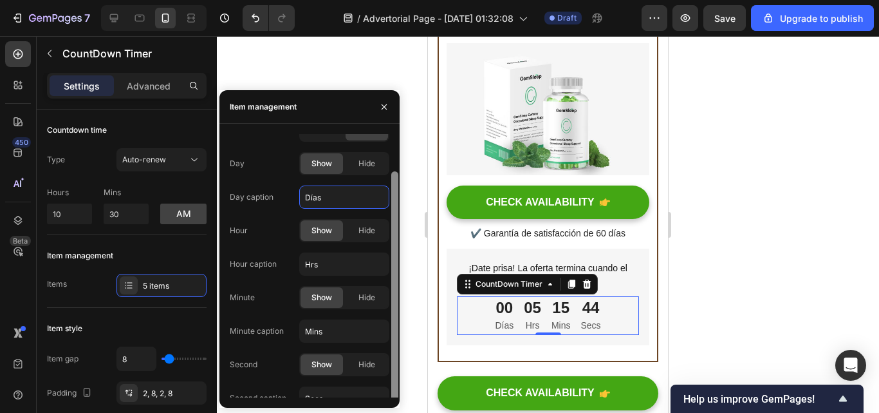
scroll to position [28, 0]
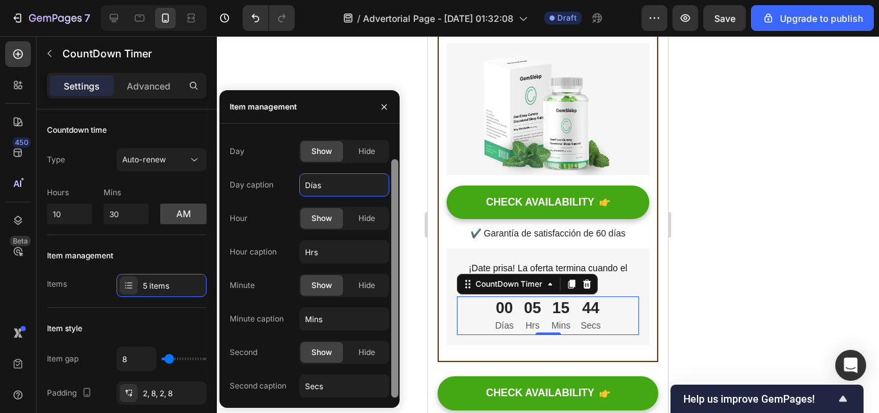
drag, startPoint x: 395, startPoint y: 264, endPoint x: 393, endPoint y: 318, distance: 54.1
click at [393, 318] on div at bounding box center [394, 278] width 7 height 238
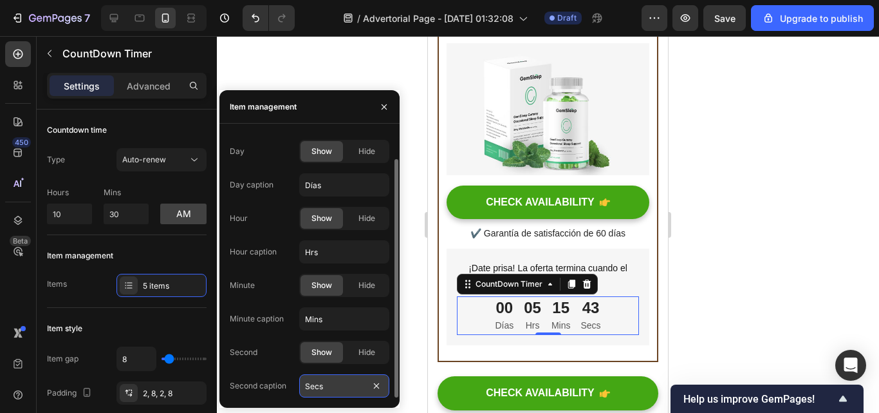
click at [343, 378] on input "Secs" at bounding box center [344, 385] width 90 height 23
paste input "Segs"
type input "Segs"
click at [290, 344] on div "Second Show Hide" at bounding box center [310, 352] width 160 height 23
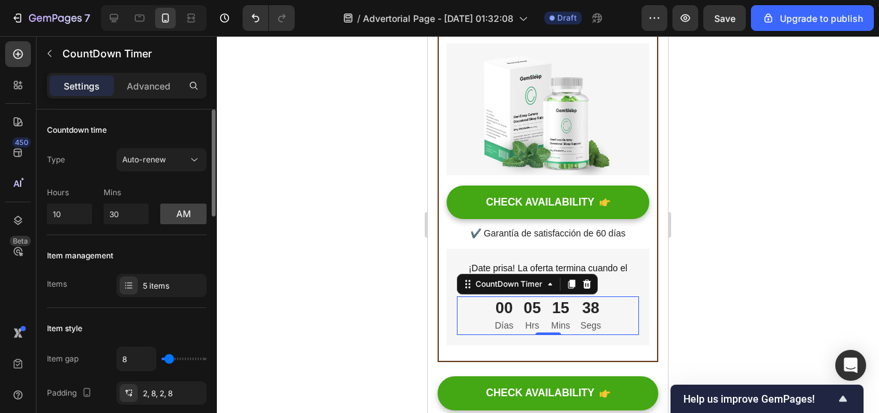
click at [123, 330] on div "Item style" at bounding box center [127, 328] width 160 height 21
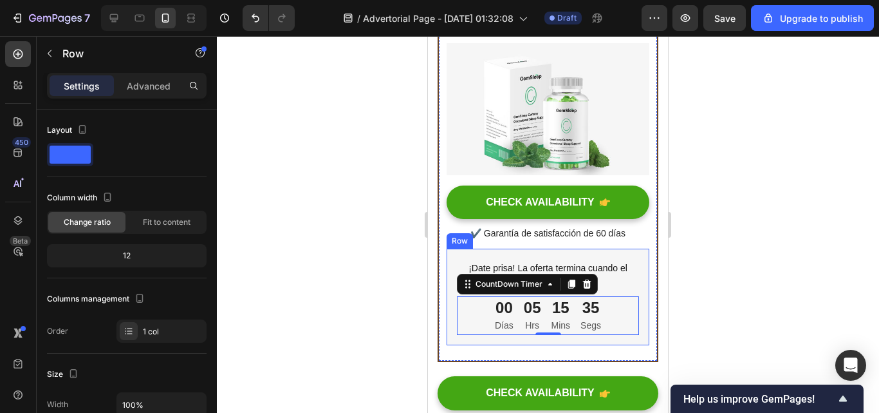
click at [634, 261] on div "¡Date prisa! La oferta termina cuando el contador llegue a cero Text block 00 D…" at bounding box center [548, 296] width 203 height 97
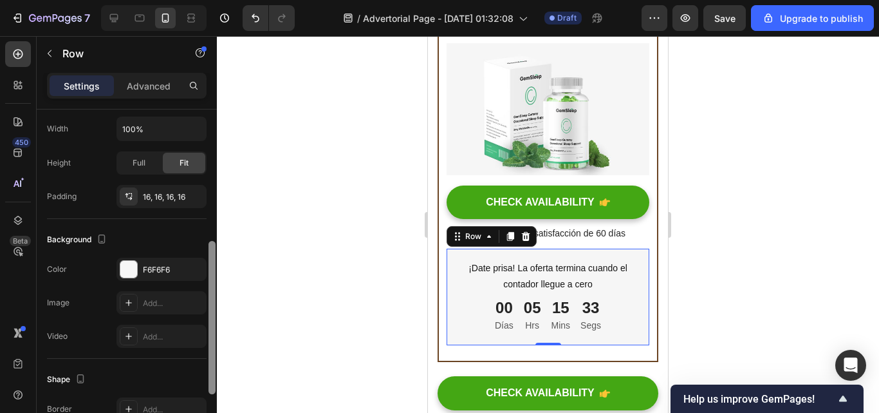
scroll to position [280, 0]
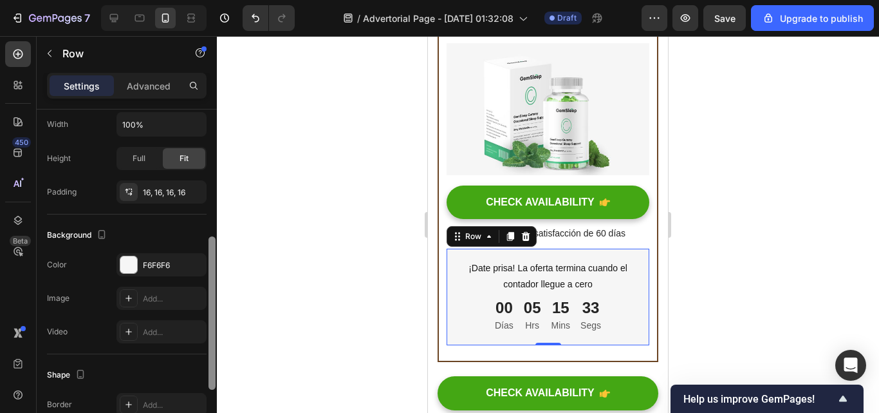
drag, startPoint x: 211, startPoint y: 251, endPoint x: 204, endPoint y: 378, distance: 127.0
click at [204, 378] on div "Layout Column width Change ratio Fit to content 12 Columns management Order 1 c…" at bounding box center [127, 279] width 180 height 340
click at [144, 273] on div "F6F6F6" at bounding box center [162, 264] width 90 height 23
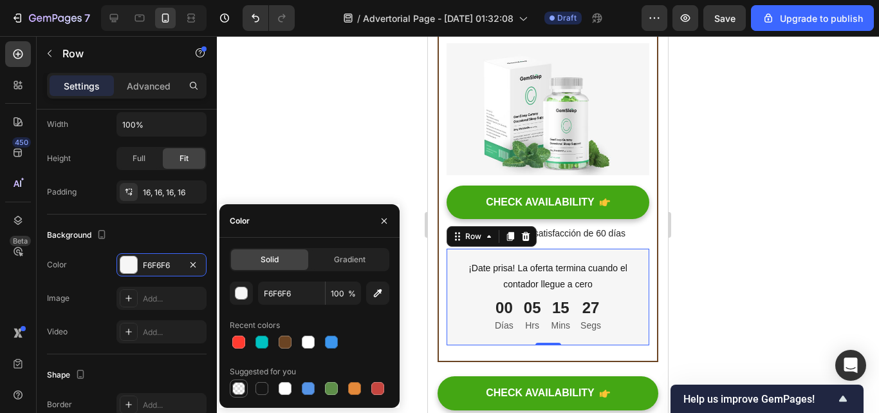
click at [242, 387] on div at bounding box center [238, 388] width 13 height 13
type input "000000"
type input "0"
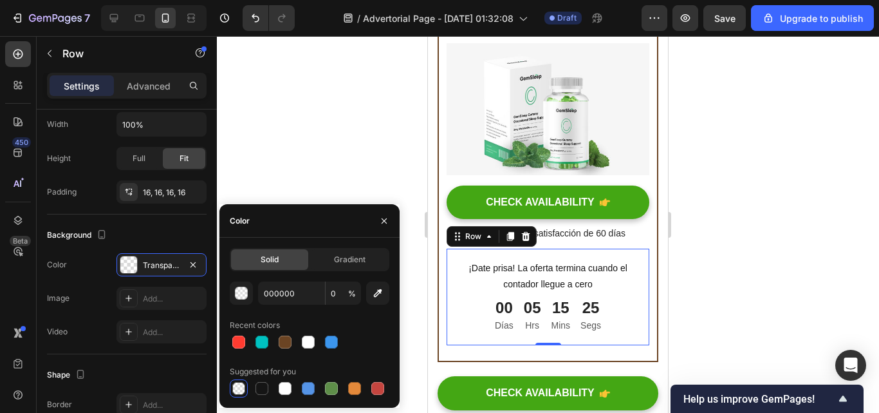
click at [292, 152] on div at bounding box center [548, 224] width 662 height 377
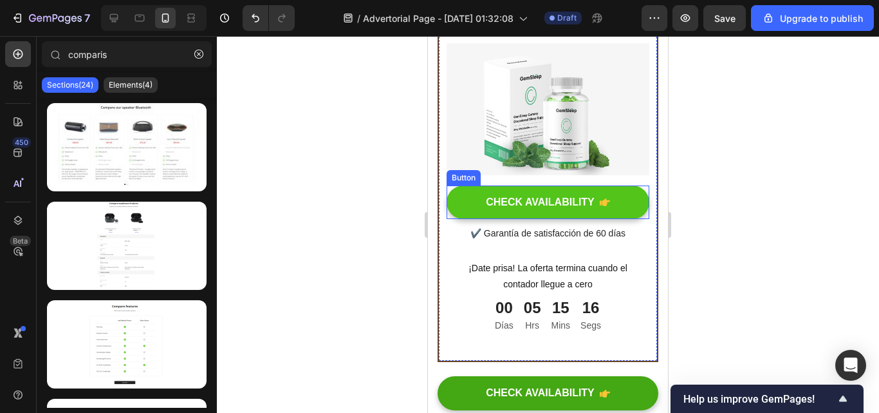
click at [472, 202] on button "CHECK AVAILABILITY" at bounding box center [548, 202] width 203 height 34
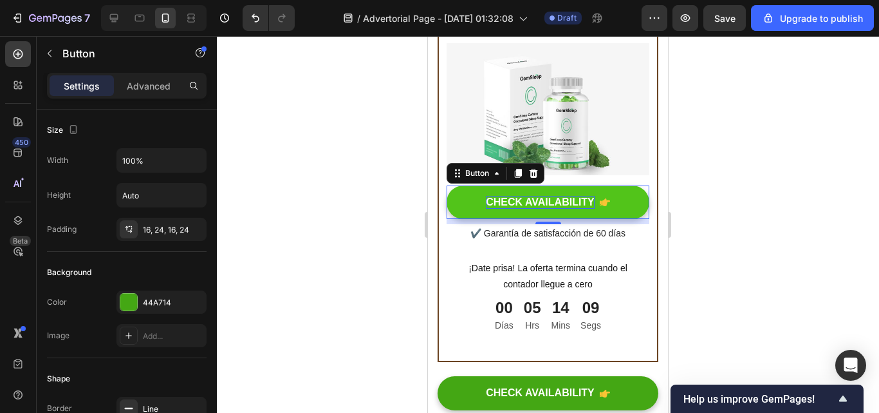
click at [586, 196] on div "CHECK AVAILABILITY" at bounding box center [540, 203] width 109 height 14
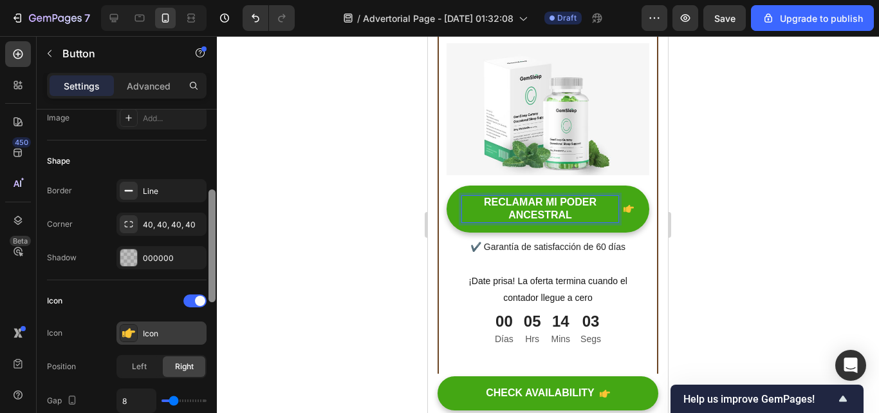
scroll to position [248, 0]
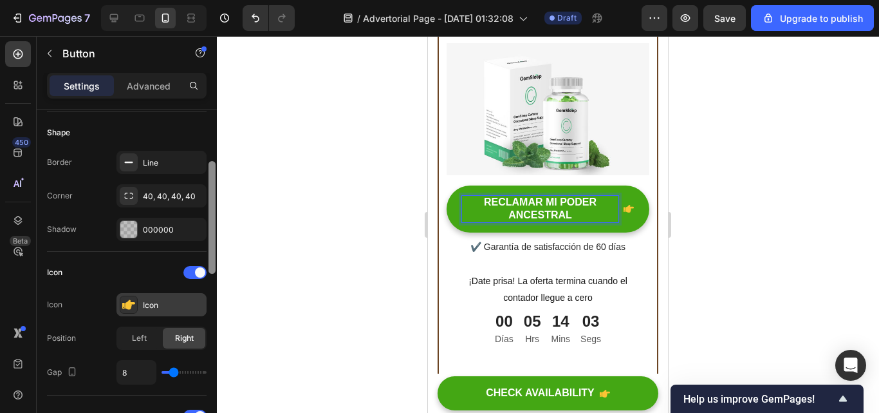
drag, startPoint x: 214, startPoint y: 212, endPoint x: 201, endPoint y: 295, distance: 84.0
click at [201, 295] on div "Size Width 100% Height Auto Padding 16, 24, 16, 24 Background Color 44A714 Imag…" at bounding box center [127, 279] width 180 height 340
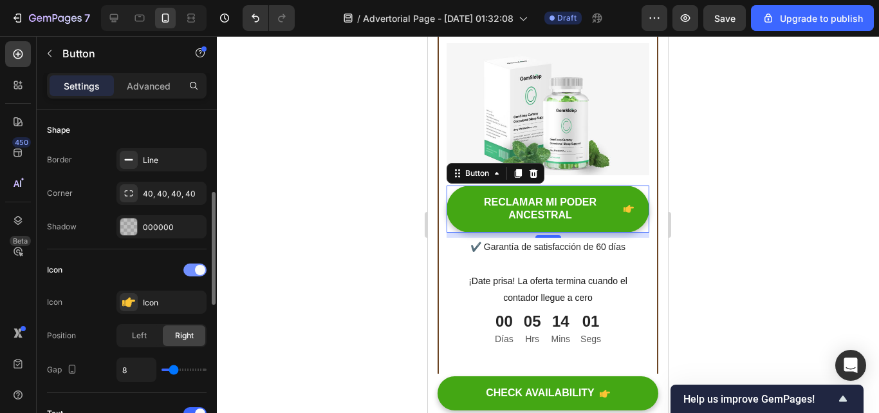
click at [196, 272] on span at bounding box center [200, 270] width 10 height 10
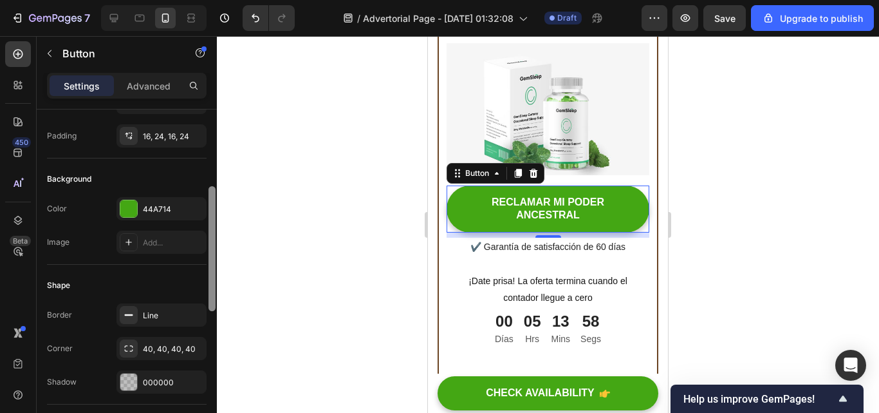
scroll to position [88, 0]
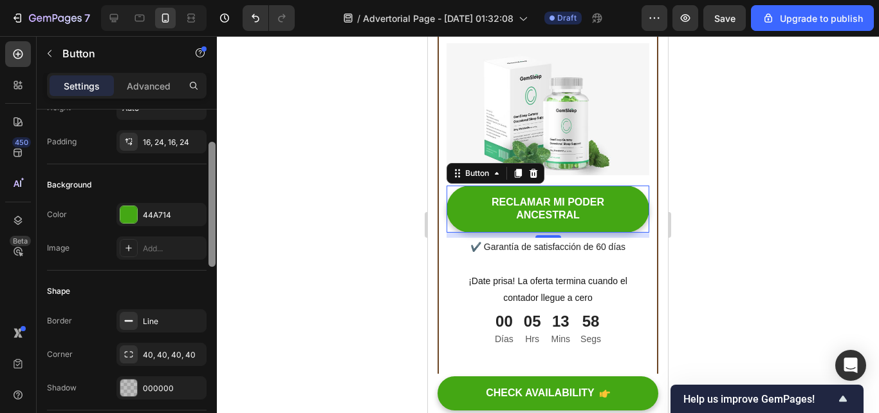
drag, startPoint x: 212, startPoint y: 251, endPoint x: 208, endPoint y: 192, distance: 59.4
click at [208, 192] on div at bounding box center [212, 279] width 10 height 340
click at [161, 210] on div "44A714" at bounding box center [161, 215] width 37 height 12
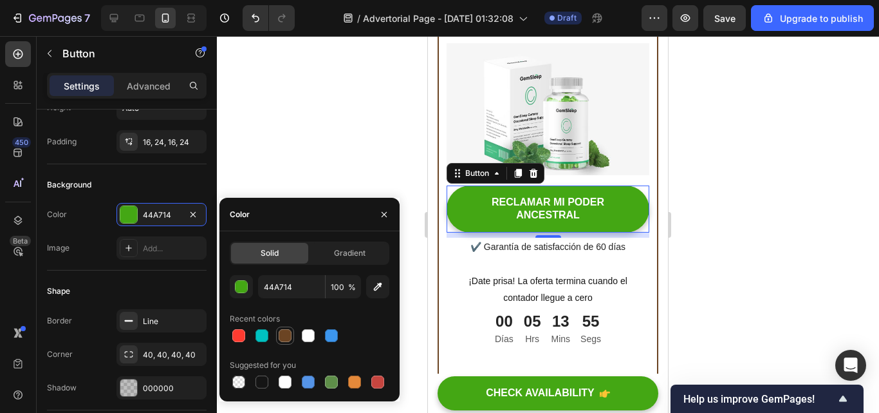
click at [283, 335] on div at bounding box center [285, 335] width 13 height 13
type input "6B4423"
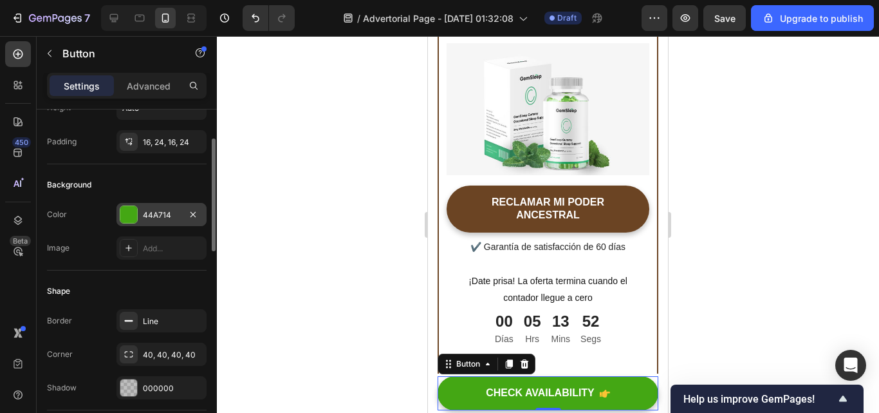
click at [161, 208] on div "44A714" at bounding box center [162, 214] width 90 height 23
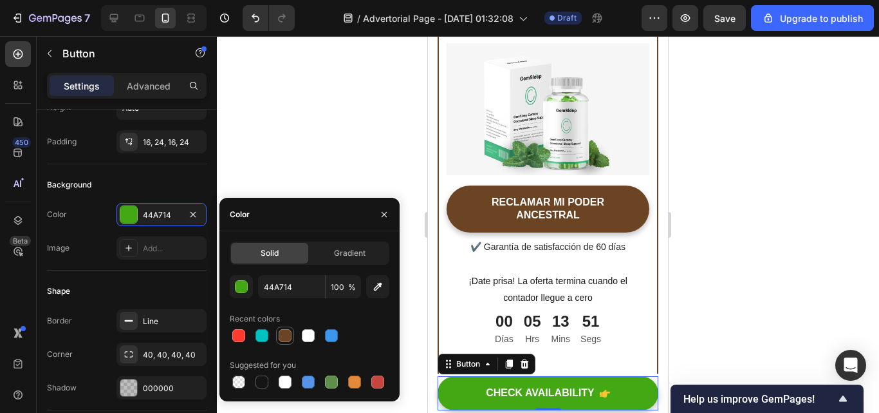
click at [283, 333] on div at bounding box center [285, 335] width 13 height 13
type input "6B4423"
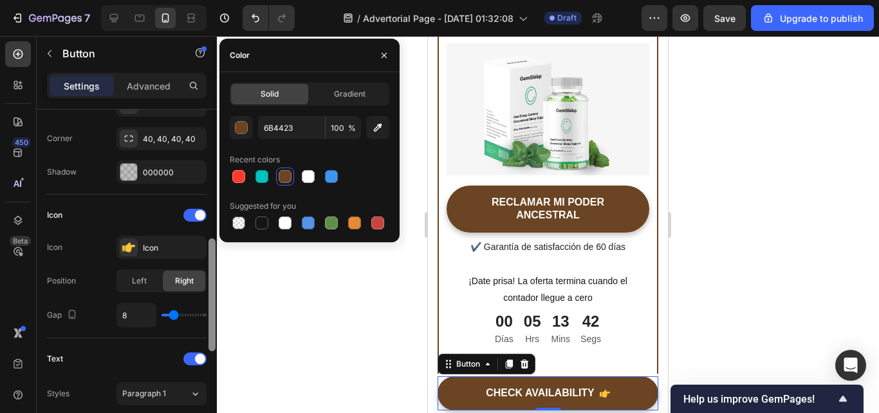
scroll to position [328, 0]
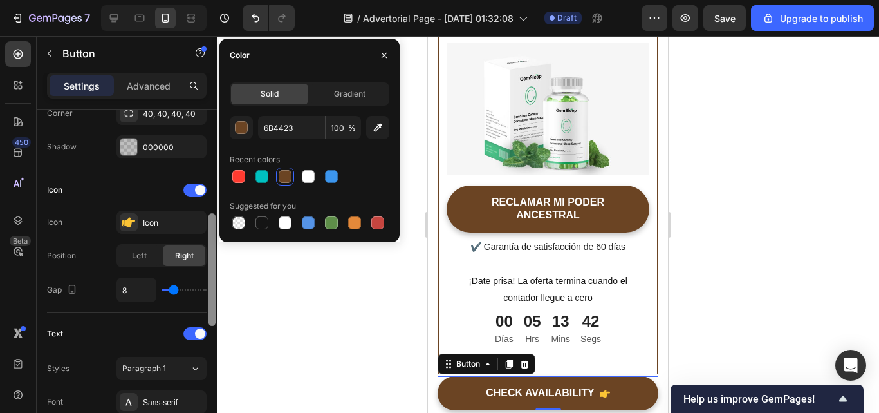
drag, startPoint x: 211, startPoint y: 240, endPoint x: 207, endPoint y: 320, distance: 79.9
click at [207, 320] on div "Size Width 100% Height Auto Padding 16, 24, 16, 24 Background Color 6B4423 Imag…" at bounding box center [127, 279] width 180 height 340
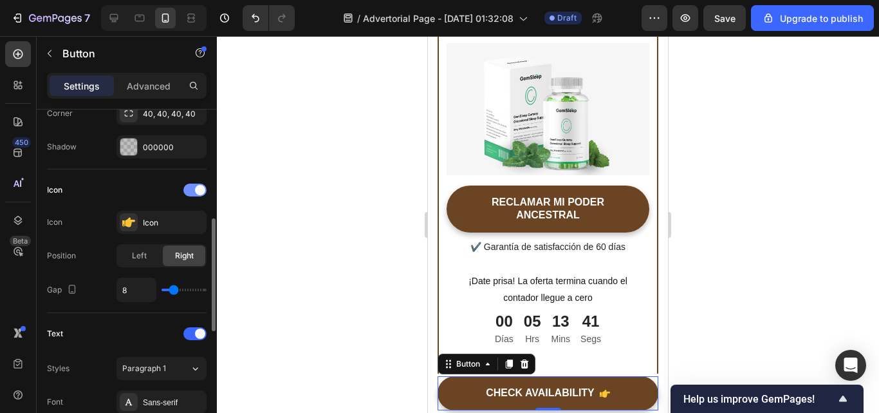
click at [202, 189] on span at bounding box center [200, 190] width 10 height 10
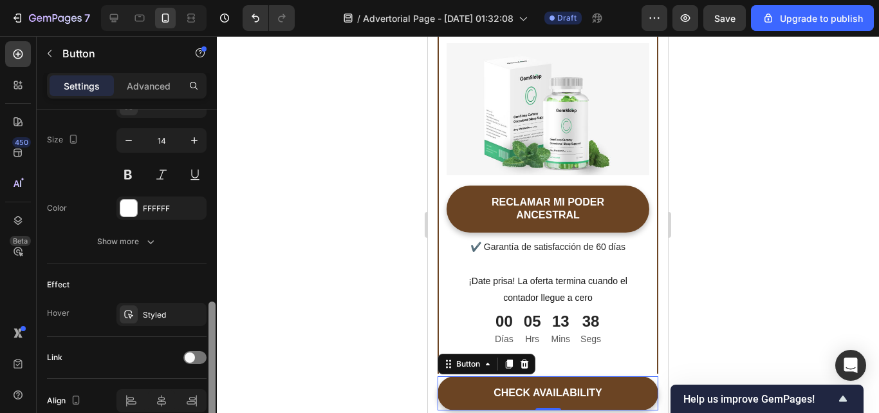
scroll to position [524, 0]
drag, startPoint x: 212, startPoint y: 256, endPoint x: 212, endPoint y: 328, distance: 72.1
click at [212, 328] on div at bounding box center [212, 361] width 7 height 125
click at [193, 312] on icon "button" at bounding box center [193, 311] width 5 height 5
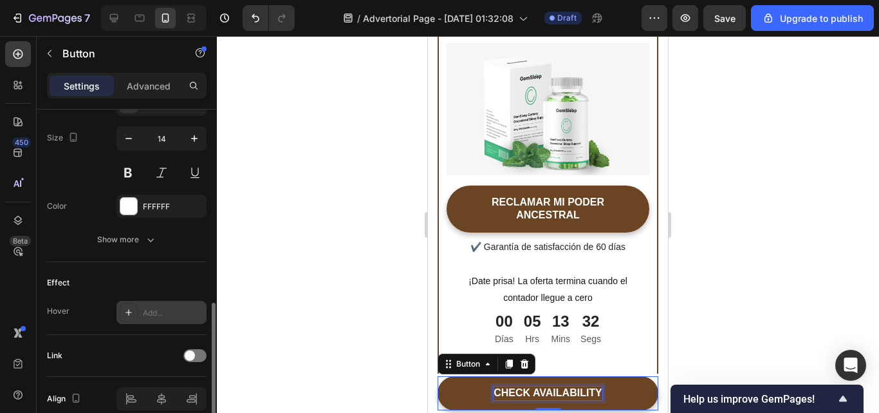
click at [595, 392] on p "CHECK AVAILABILITY" at bounding box center [548, 393] width 109 height 14
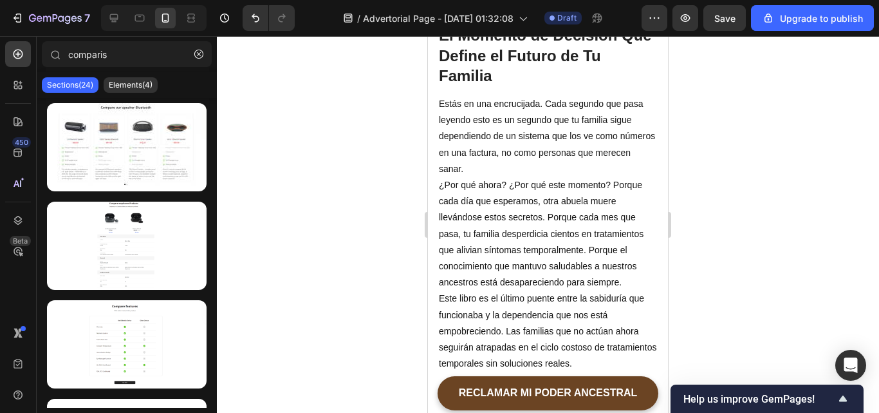
scroll to position [4419, 0]
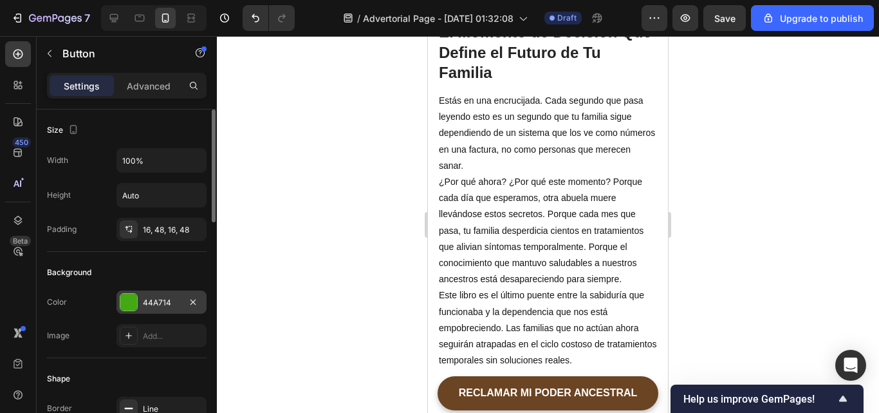
click at [144, 312] on div "44A714" at bounding box center [162, 301] width 90 height 23
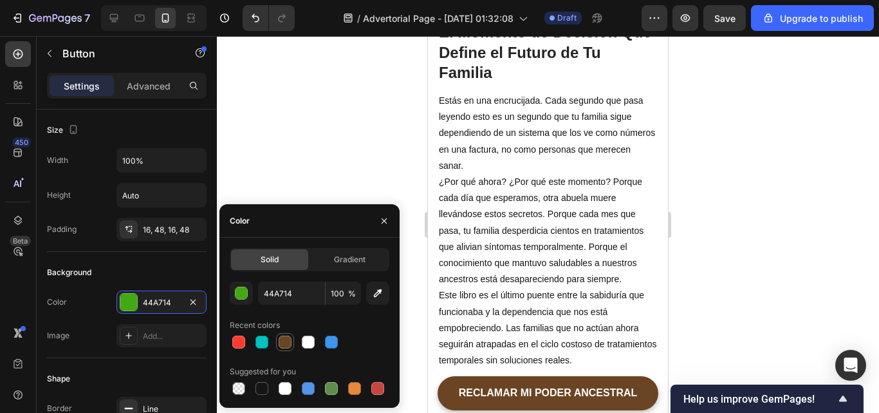
click at [279, 345] on div at bounding box center [285, 341] width 13 height 13
type input "6B4423"
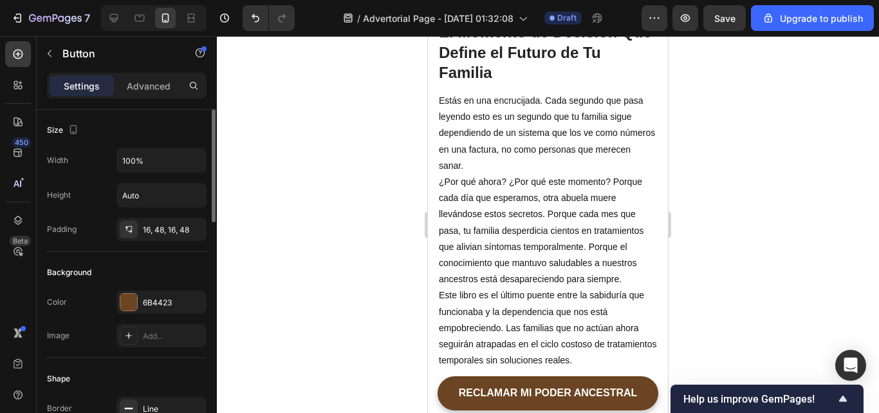
click at [153, 268] on div "Background" at bounding box center [127, 272] width 160 height 21
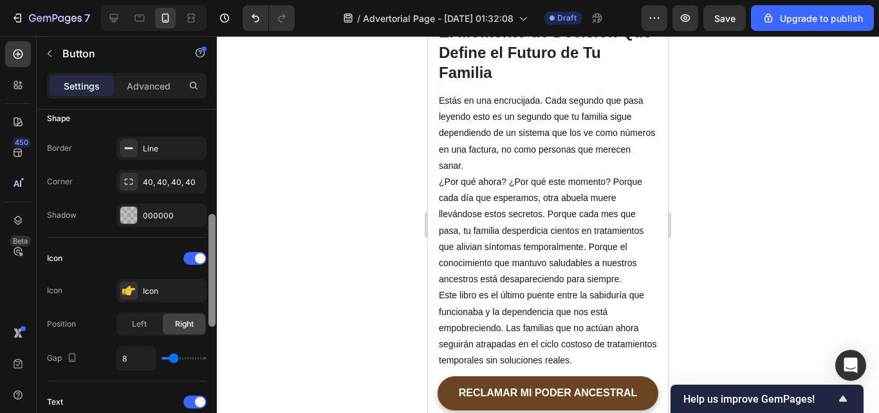
scroll to position [274, 0]
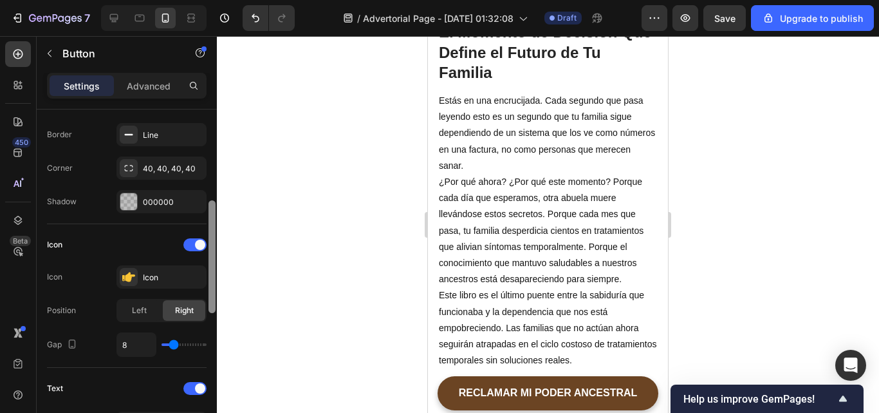
drag, startPoint x: 213, startPoint y: 211, endPoint x: 208, endPoint y: 302, distance: 90.9
click at [208, 302] on div at bounding box center [212, 279] width 10 height 340
drag, startPoint x: 202, startPoint y: 238, endPoint x: 192, endPoint y: 243, distance: 10.7
click at [192, 243] on div at bounding box center [194, 244] width 23 height 13
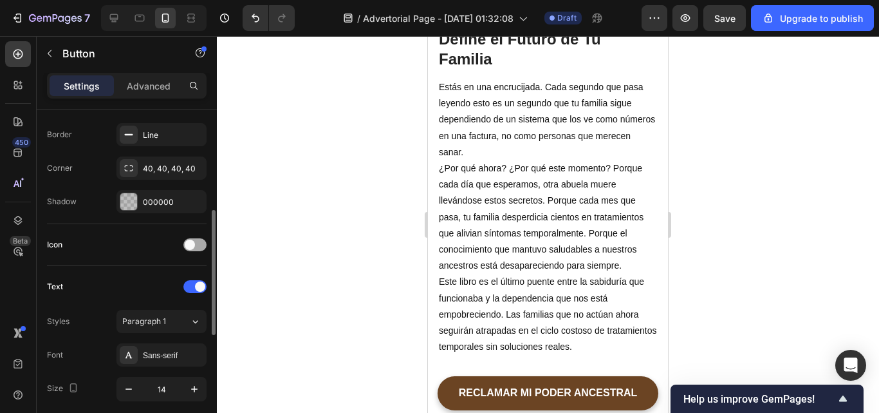
click at [192, 243] on span at bounding box center [190, 244] width 10 height 10
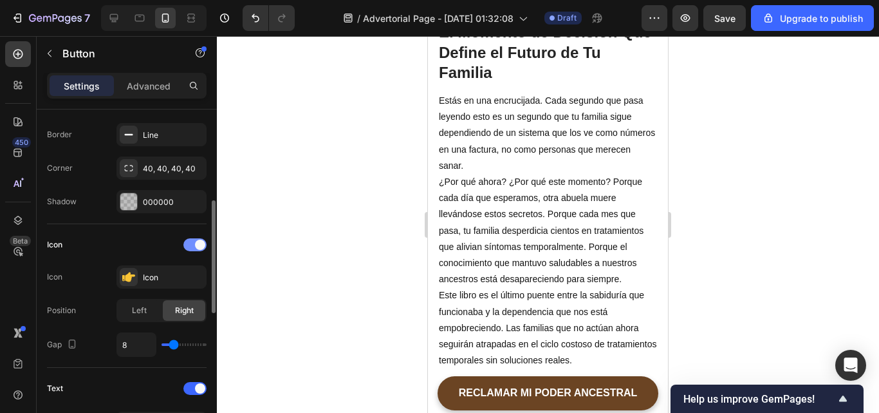
click at [192, 243] on div at bounding box center [194, 244] width 23 height 13
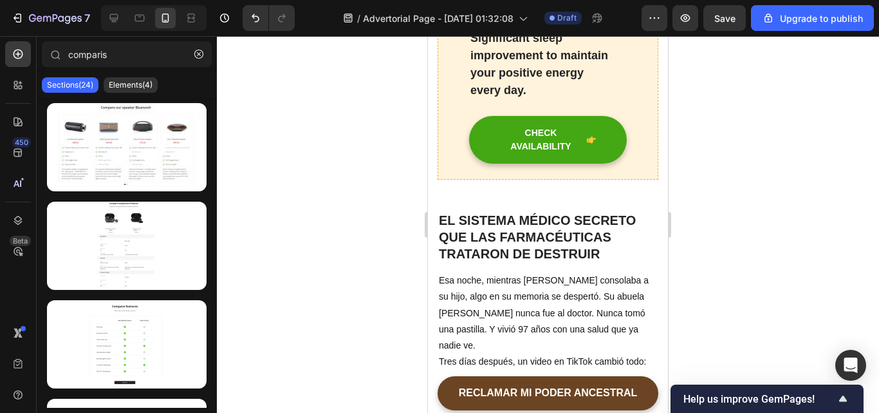
scroll to position [1327, 0]
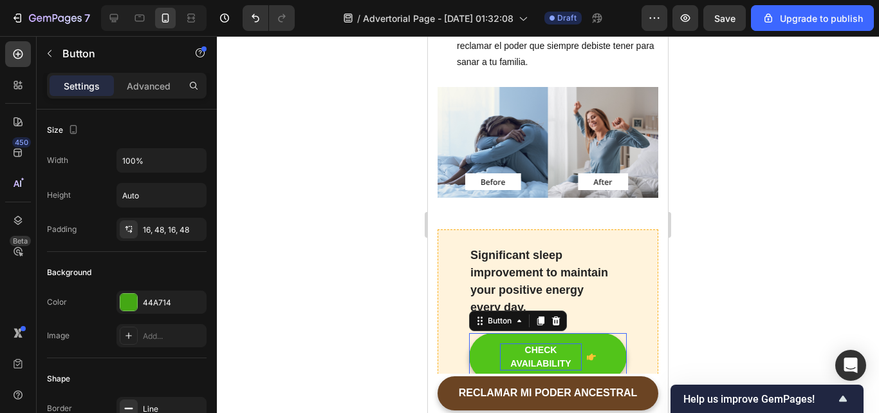
click at [569, 343] on div "CHECK AVAILABILITY" at bounding box center [541, 356] width 82 height 27
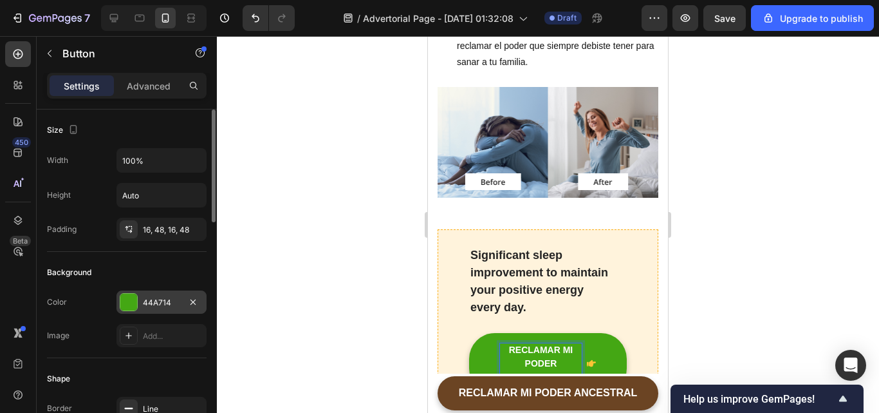
click at [160, 298] on div "44A714" at bounding box center [161, 303] width 37 height 12
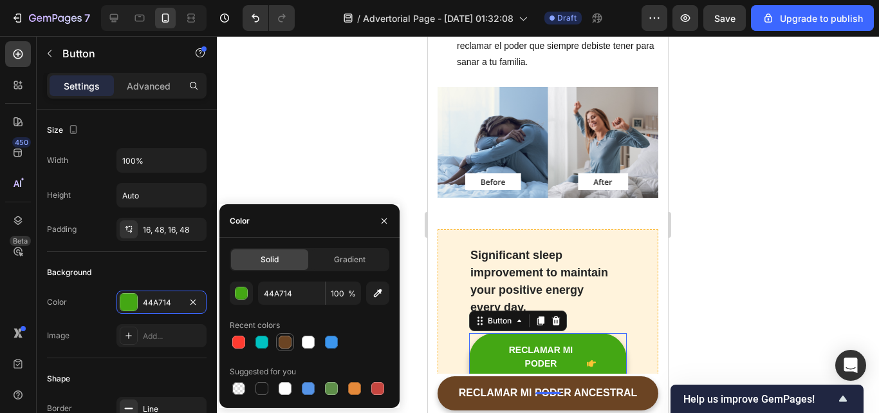
click at [285, 344] on div at bounding box center [285, 341] width 13 height 13
type input "6B4423"
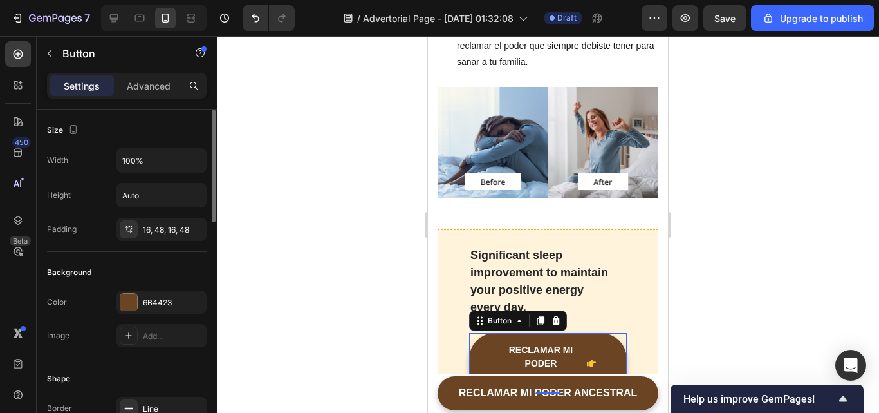
click at [145, 274] on div "Background" at bounding box center [127, 272] width 160 height 21
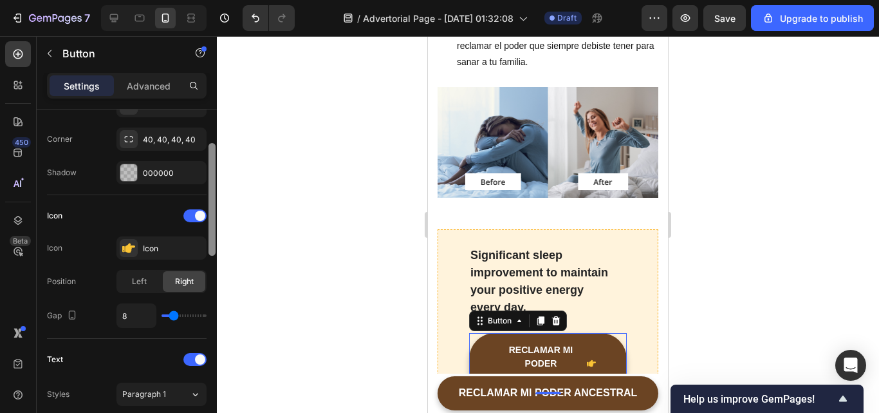
drag, startPoint x: 212, startPoint y: 196, endPoint x: 206, endPoint y: 297, distance: 101.9
click at [206, 297] on div "Size Width 100% Height Auto Padding 16, 48, 16, 48 Background Color 6B4423 Imag…" at bounding box center [127, 279] width 180 height 340
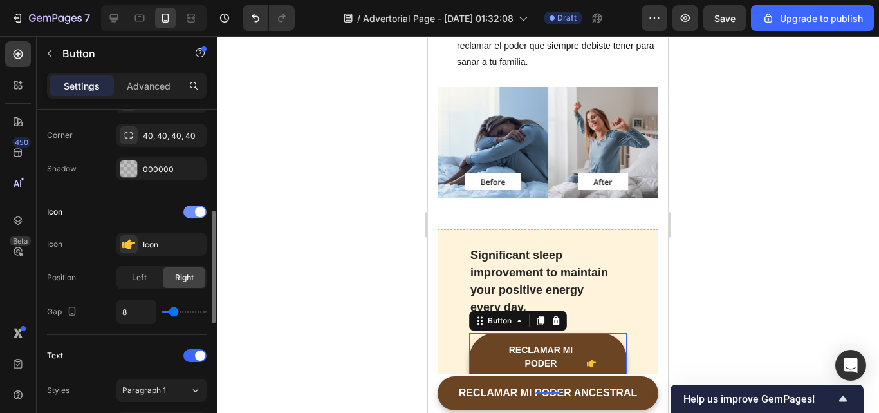
drag, startPoint x: 200, startPoint y: 201, endPoint x: 200, endPoint y: 208, distance: 7.1
click at [200, 208] on div "Icon Icon Icon Position Left Right Gap 8" at bounding box center [127, 263] width 160 height 144
click at [200, 208] on span at bounding box center [200, 212] width 10 height 10
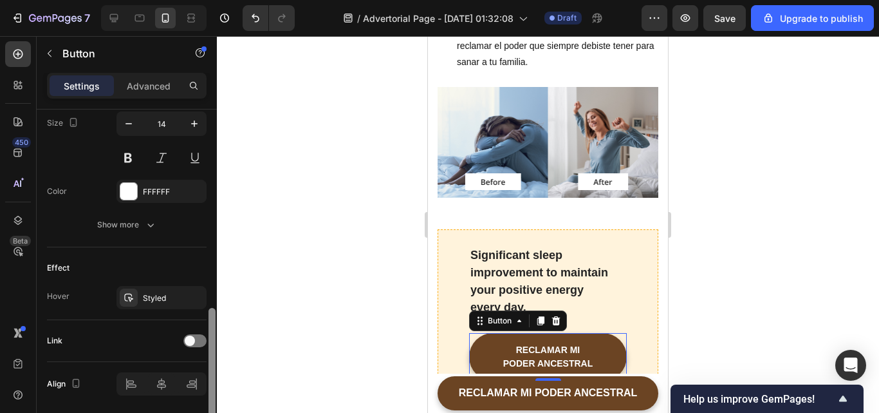
scroll to position [577, 0]
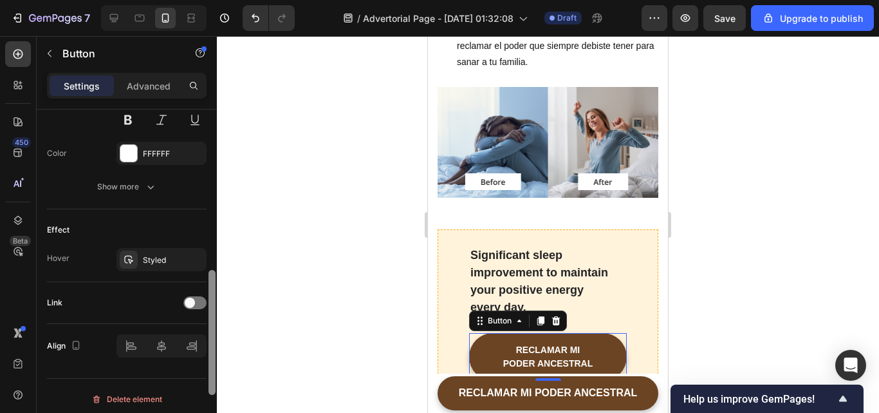
drag, startPoint x: 211, startPoint y: 232, endPoint x: 209, endPoint y: 329, distance: 97.2
click at [209, 329] on div at bounding box center [212, 332] width 7 height 125
click at [192, 261] on icon "button" at bounding box center [193, 259] width 10 height 10
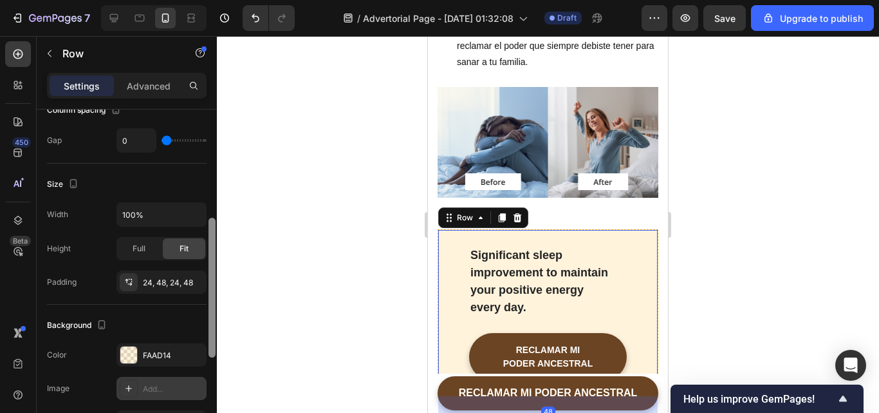
scroll to position [297, 0]
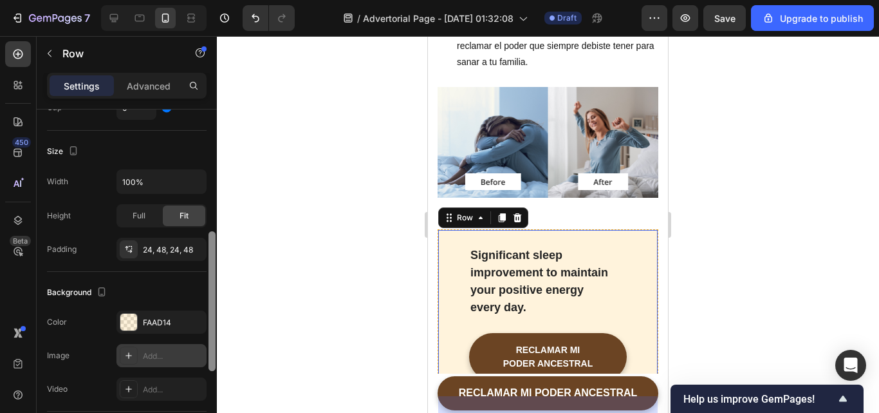
drag, startPoint x: 212, startPoint y: 235, endPoint x: 201, endPoint y: 357, distance: 122.8
click at [201, 357] on div "Layout Column width Change ratio Fit to content 12 Columns management Order 2 c…" at bounding box center [127, 279] width 180 height 340
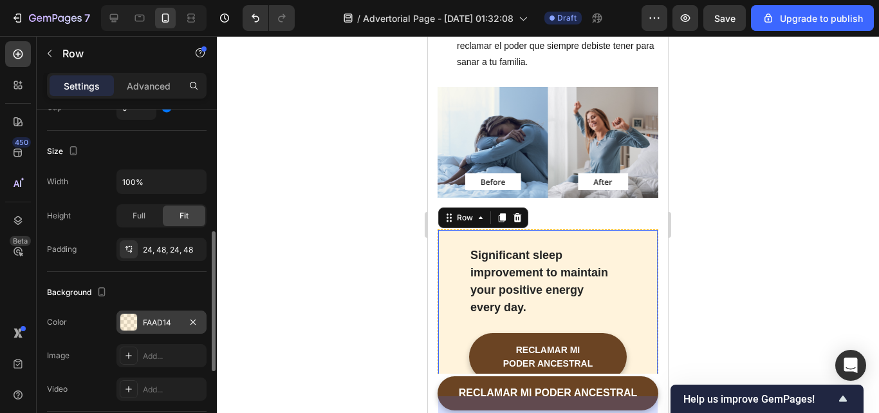
click at [168, 322] on div "FAAD14" at bounding box center [161, 323] width 37 height 12
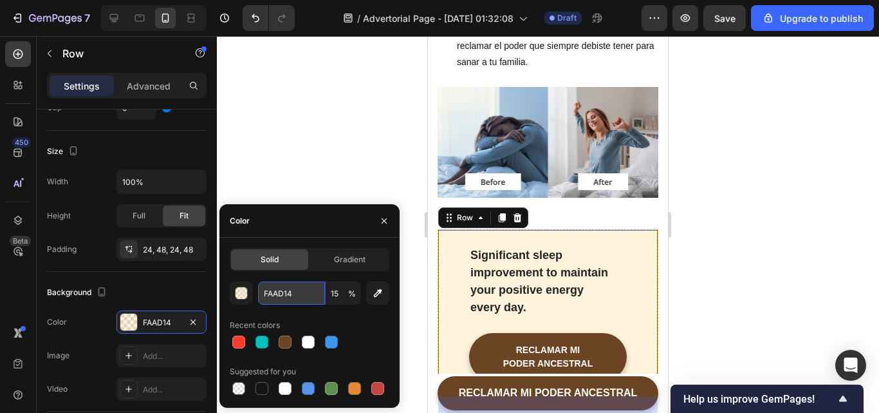
click at [295, 298] on input "FAAD14" at bounding box center [291, 292] width 67 height 23
paste input "FFD23F"
click at [295, 310] on div "FFD23F 15 % Recent colors Suggested for you" at bounding box center [310, 339] width 160 height 116
click at [296, 296] on input "FFD23F" at bounding box center [291, 292] width 67 height 23
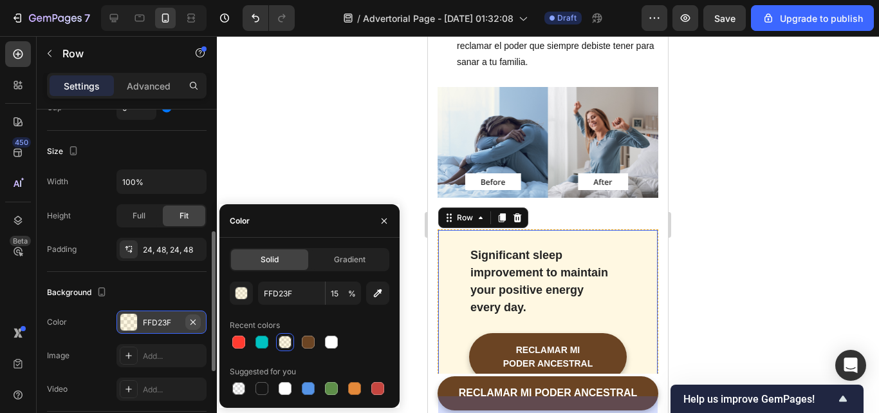
click at [194, 320] on icon "button" at bounding box center [193, 322] width 10 height 10
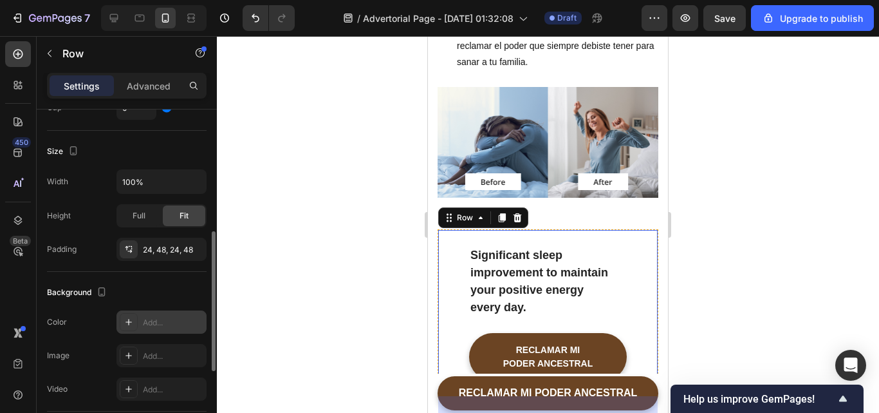
click at [458, 243] on div "Significant sleep improvement to maintain your positive energy every day. Text …" at bounding box center [548, 312] width 221 height 167
click at [165, 322] on div "Add..." at bounding box center [173, 323] width 61 height 12
type input "DDDDDD"
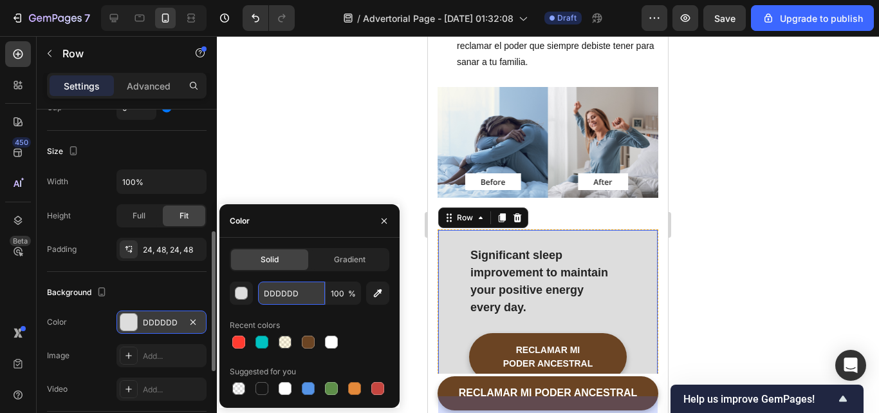
click at [298, 298] on input "DDDDDD" at bounding box center [291, 292] width 67 height 23
paste input "FFD23F"
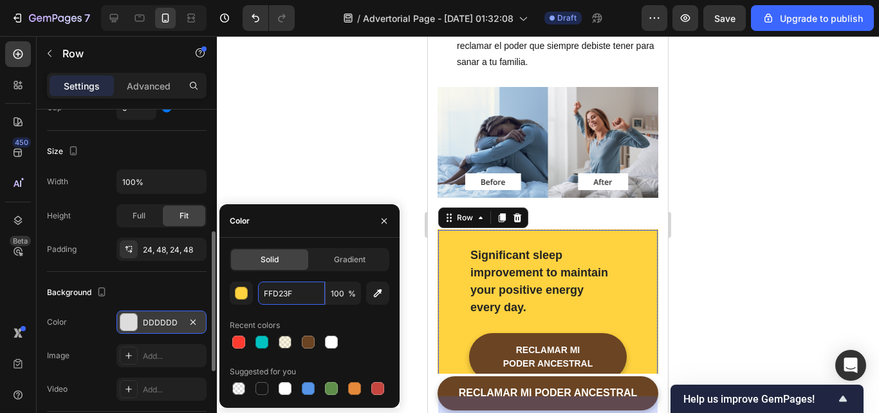
type input "FFD23F"
click at [300, 311] on div "FFD23F 100 % Recent colors Suggested for you" at bounding box center [310, 339] width 160 height 116
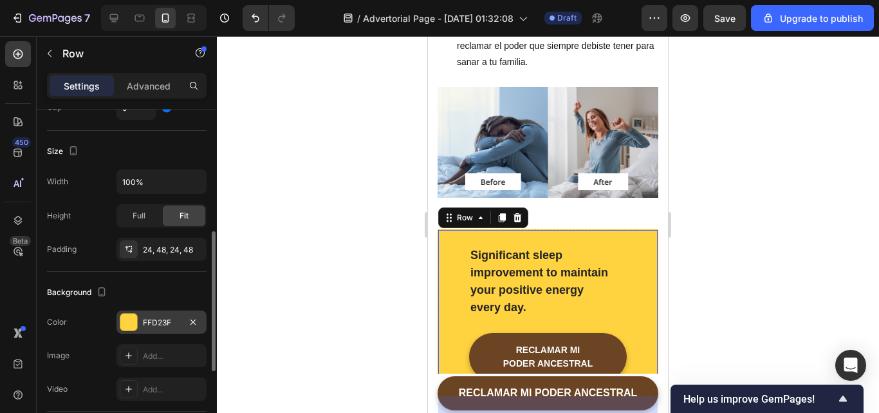
click at [330, 154] on div at bounding box center [548, 224] width 662 height 377
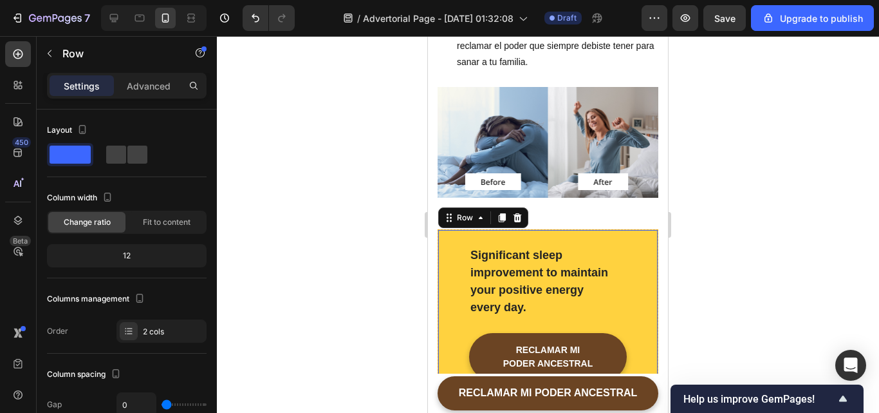
click at [458, 248] on div "Significant sleep improvement to maintain your positive energy every day. Text …" at bounding box center [548, 312] width 221 height 167
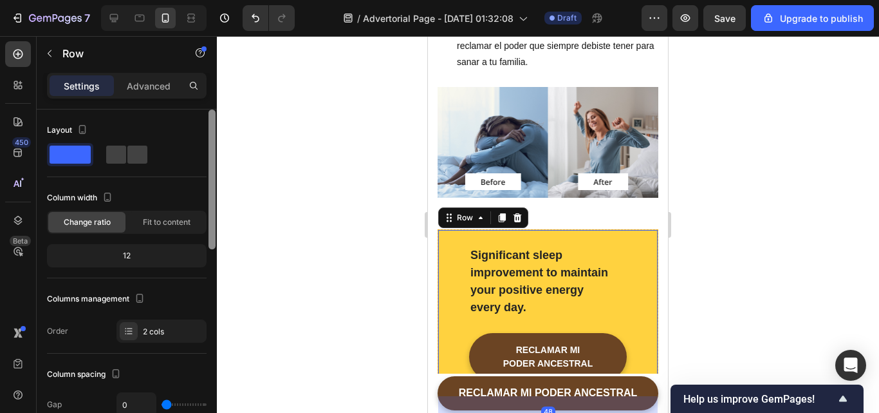
scroll to position [340, 0]
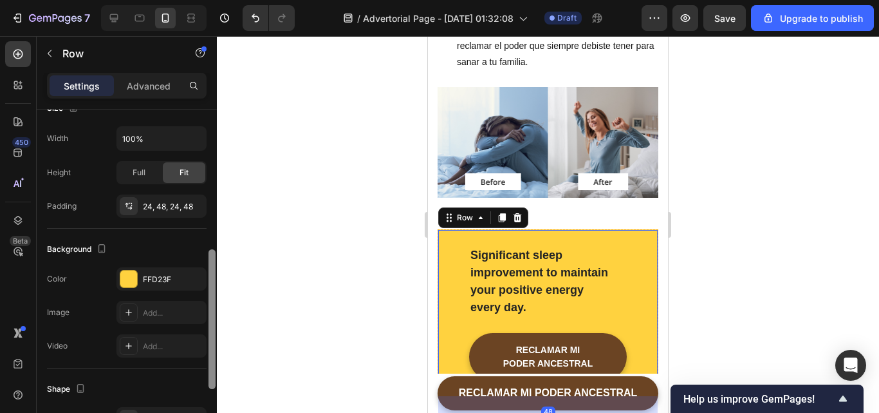
drag, startPoint x: 208, startPoint y: 239, endPoint x: 208, endPoint y: 256, distance: 16.7
click at [208, 256] on div at bounding box center [212, 279] width 10 height 340
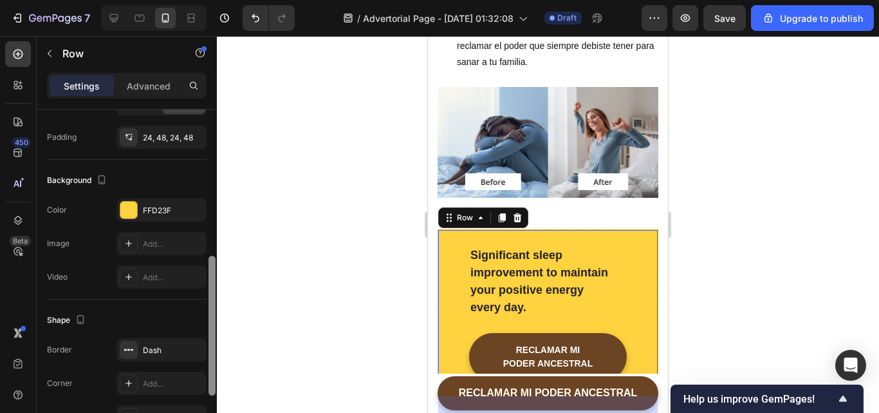
scroll to position [459, 0]
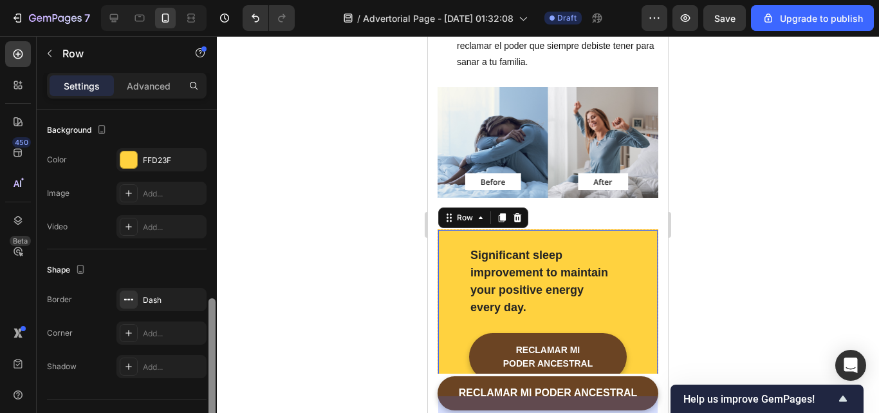
drag, startPoint x: 212, startPoint y: 283, endPoint x: 206, endPoint y: 326, distance: 43.5
click at [206, 326] on div "Layout Column width Change ratio Fit to content 12 Columns management Order 2 c…" at bounding box center [127, 279] width 180 height 340
click at [168, 299] on div "Dash" at bounding box center [161, 300] width 37 height 12
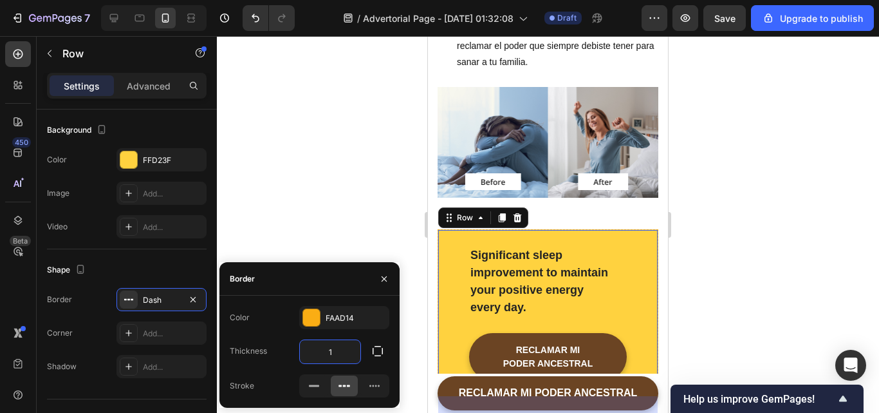
click at [337, 352] on input "1" at bounding box center [330, 351] width 61 height 23
type input "2"
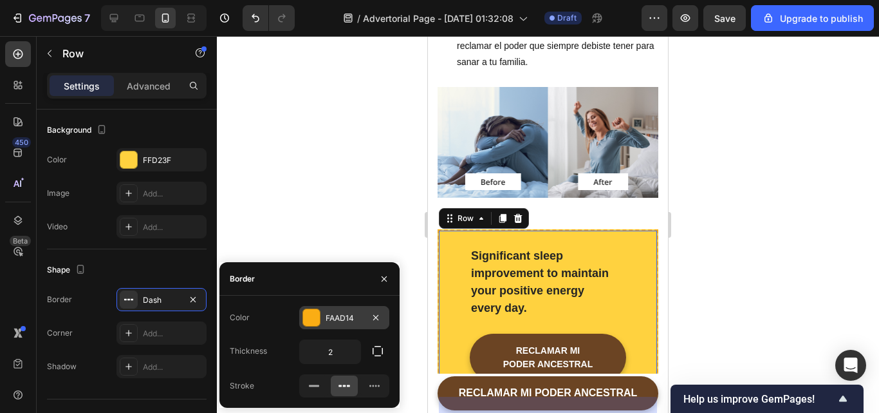
click at [359, 321] on div "FAAD14" at bounding box center [344, 318] width 37 height 12
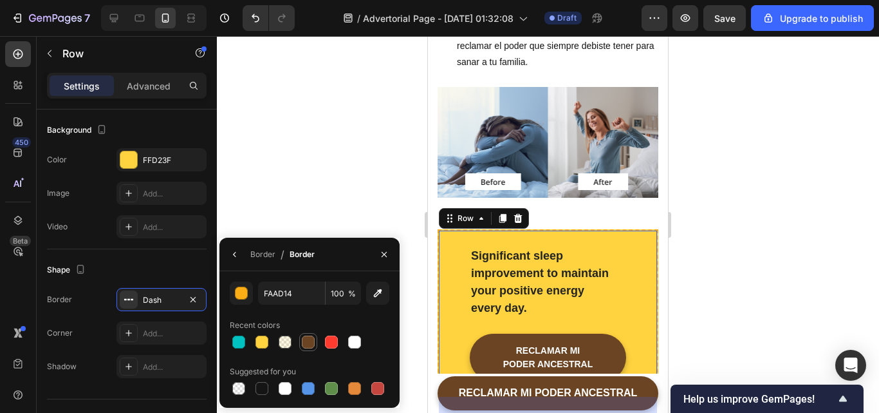
click at [305, 346] on div at bounding box center [308, 341] width 13 height 13
type input "6B4423"
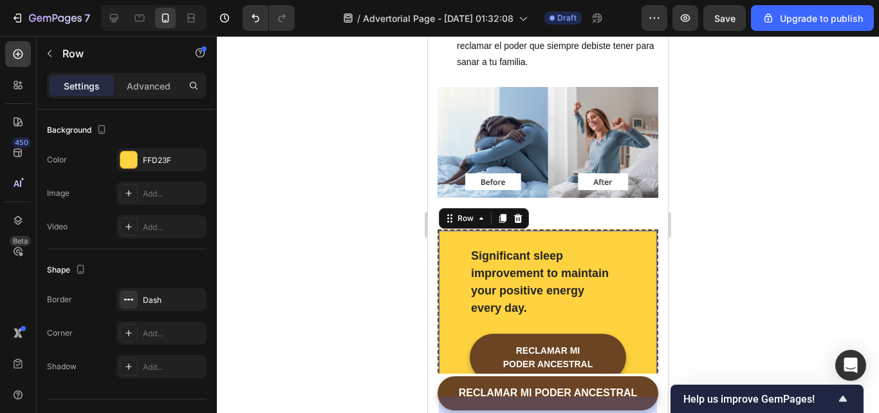
click at [335, 136] on div at bounding box center [548, 224] width 662 height 377
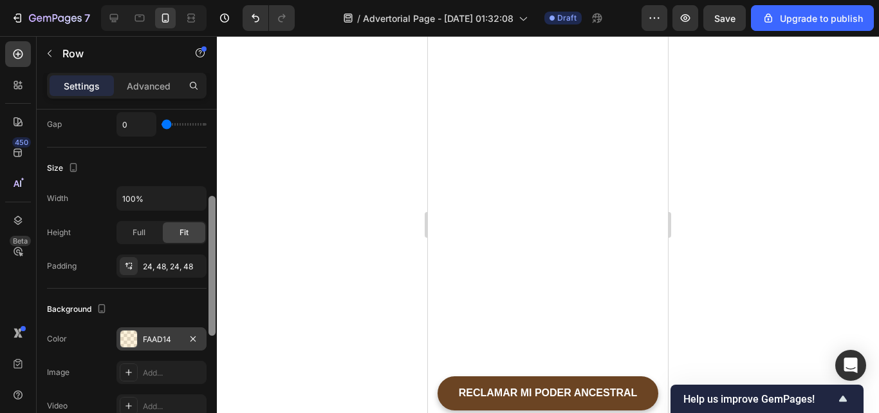
scroll to position [286, 0]
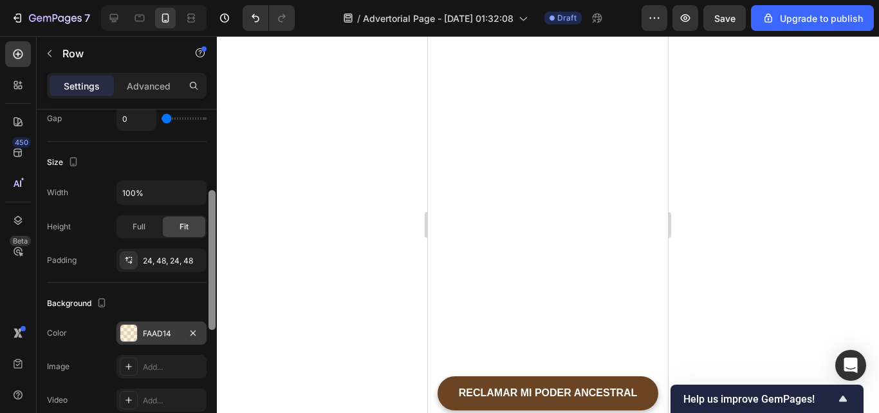
drag, startPoint x: 210, startPoint y: 243, endPoint x: 202, endPoint y: 341, distance: 97.5
click at [202, 341] on div "Layout Column width Change ratio Fit to content 12 Columns management Order 2 c…" at bounding box center [127, 279] width 180 height 340
click at [172, 333] on div "FAAD14" at bounding box center [161, 334] width 37 height 12
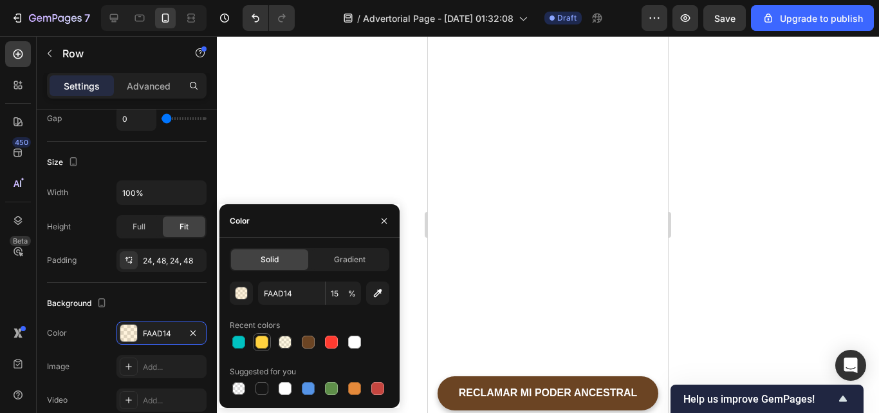
click at [256, 344] on div at bounding box center [262, 341] width 13 height 13
type input "FFD23F"
type input "100"
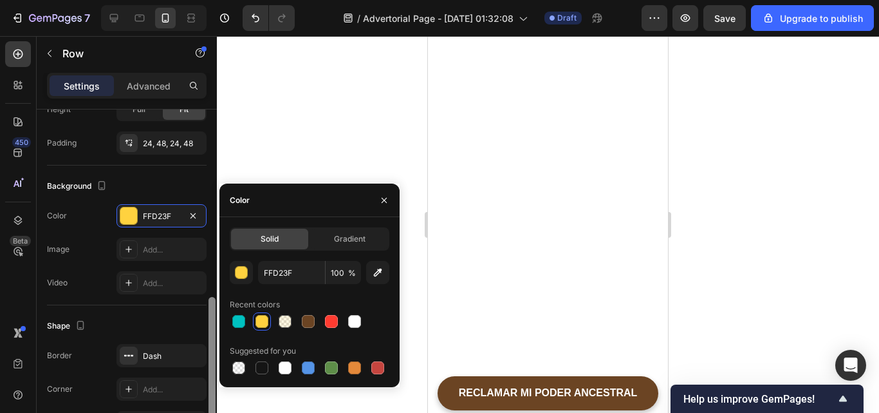
scroll to position [440, 0]
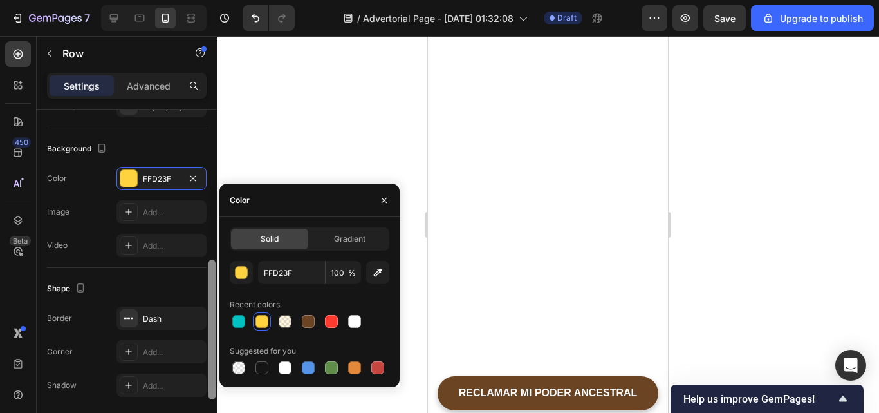
drag, startPoint x: 213, startPoint y: 301, endPoint x: 209, endPoint y: 365, distance: 63.8
click at [209, 365] on div at bounding box center [212, 329] width 7 height 140
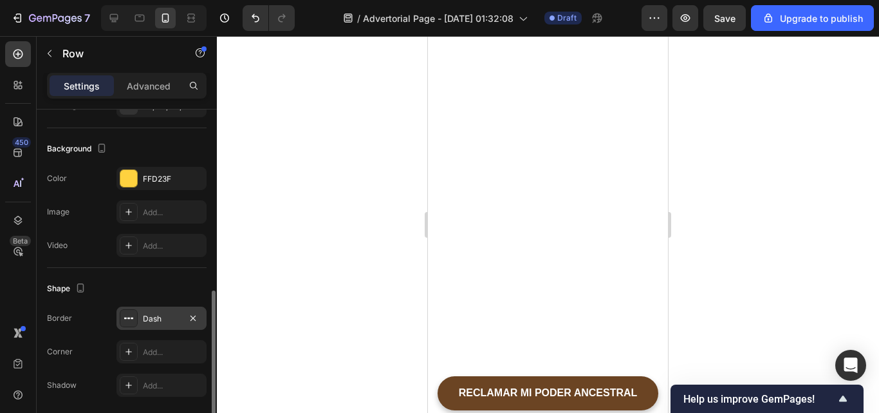
click at [174, 315] on div "Dash" at bounding box center [161, 319] width 37 height 12
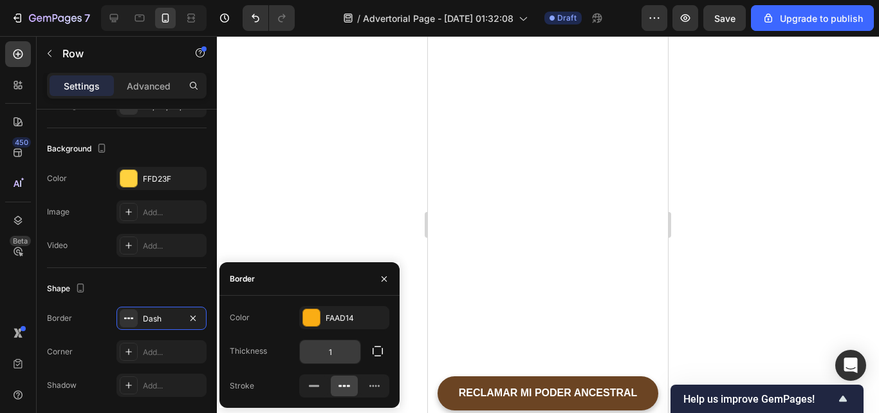
click at [333, 339] on div "1" at bounding box center [330, 351] width 62 height 24
click at [333, 347] on input "1" at bounding box center [330, 351] width 61 height 23
type input "2"
click at [359, 316] on div "FAAD14" at bounding box center [344, 318] width 37 height 12
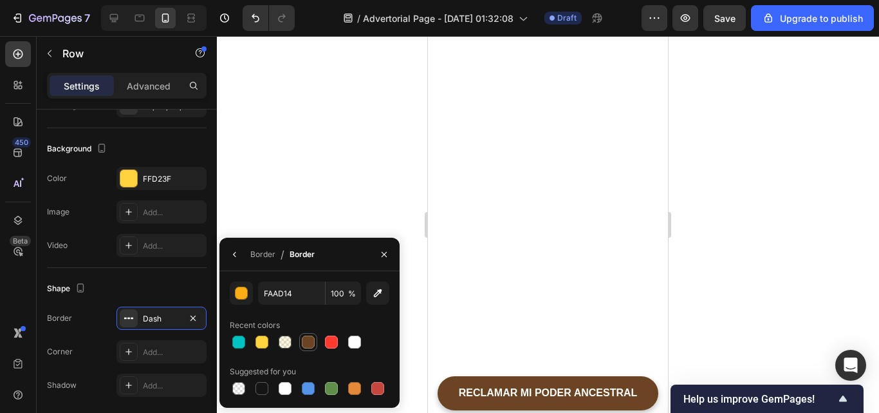
click at [302, 349] on div at bounding box center [308, 341] width 15 height 15
type input "6B4423"
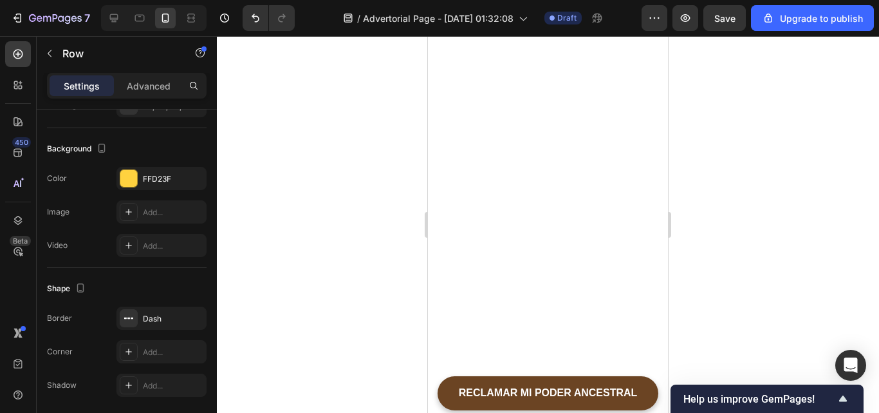
click at [762, 248] on div at bounding box center [548, 224] width 662 height 377
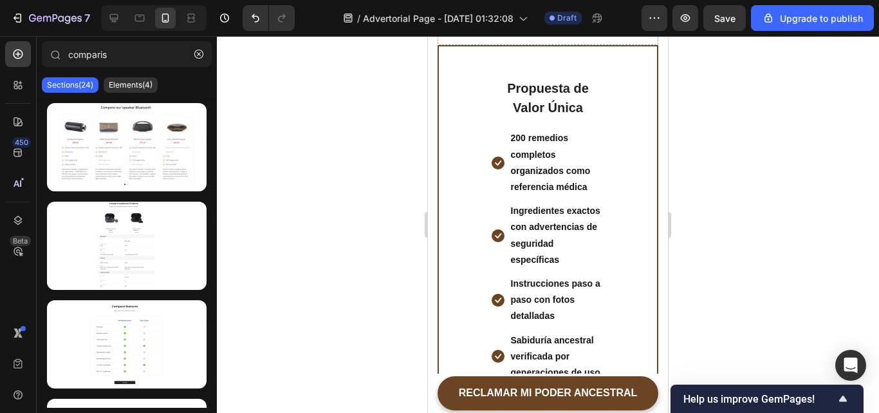
scroll to position [7970, 0]
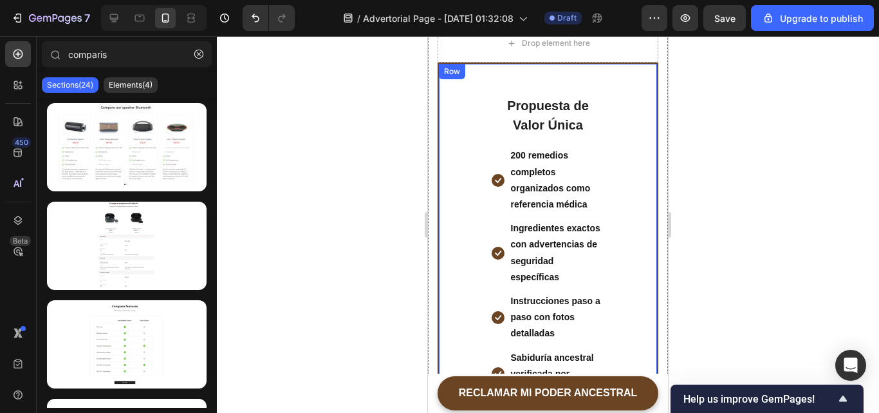
click at [471, 237] on div "Propuesta de Valor Única Heading Icon 200 remedios completos organizados como r…" at bounding box center [548, 404] width 203 height 651
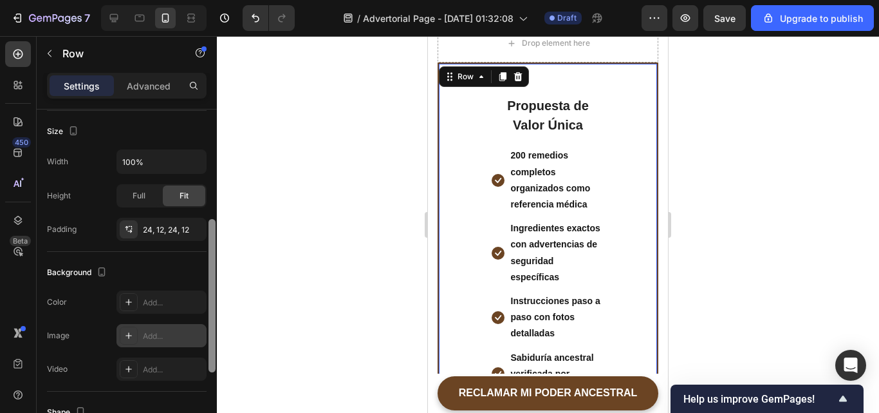
drag, startPoint x: 212, startPoint y: 194, endPoint x: 201, endPoint y: 313, distance: 120.3
click at [201, 313] on div "Layout Column width Change ratio Fit to content 12 Columns management Order 1 c…" at bounding box center [127, 279] width 180 height 340
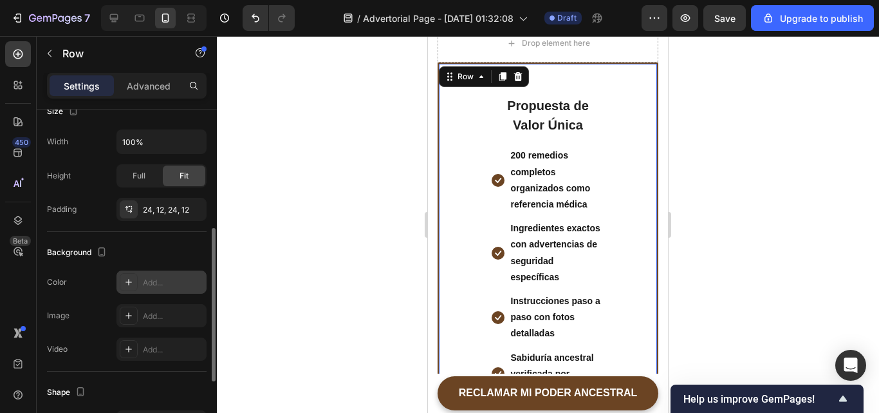
click at [176, 288] on div "Add..." at bounding box center [173, 283] width 61 height 12
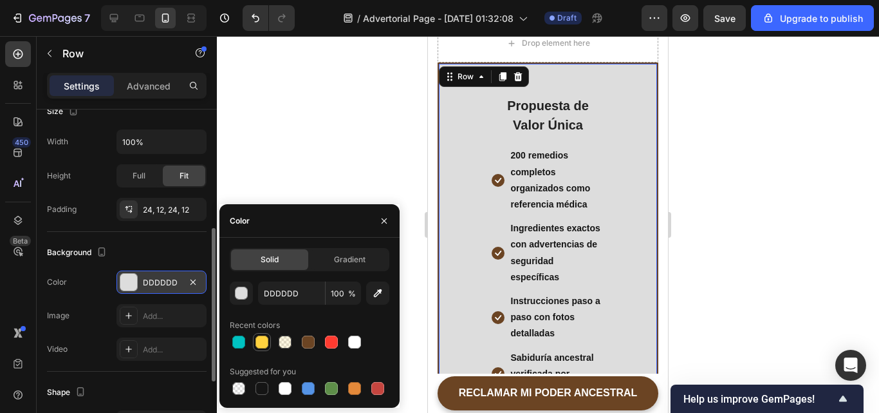
click at [261, 347] on div at bounding box center [262, 341] width 13 height 13
type input "FFD23F"
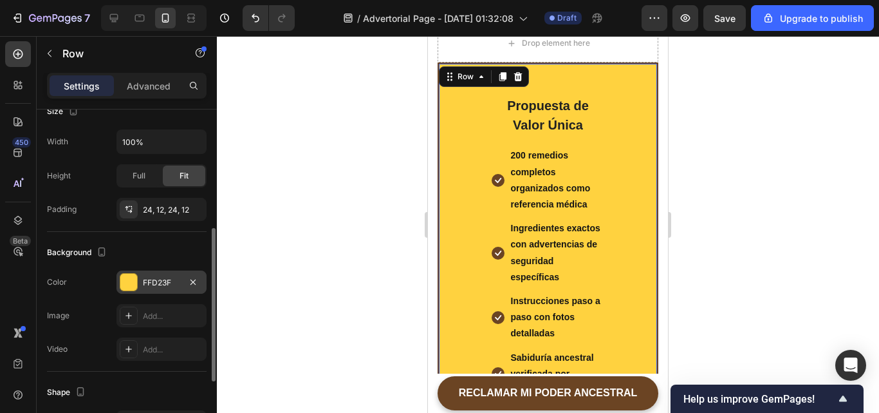
click at [285, 123] on div at bounding box center [548, 224] width 662 height 377
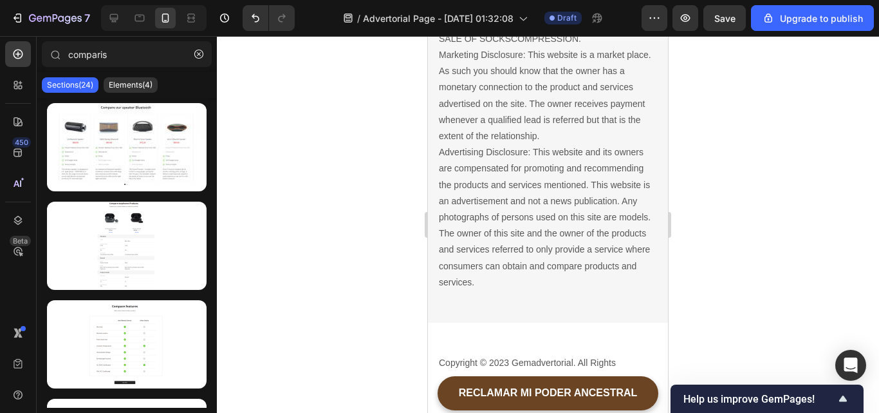
scroll to position [8981, 0]
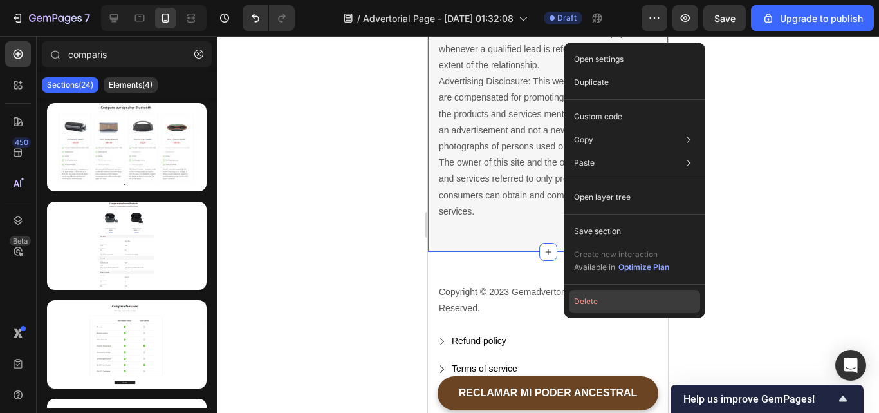
click at [578, 295] on button "Delete" at bounding box center [634, 301] width 131 height 23
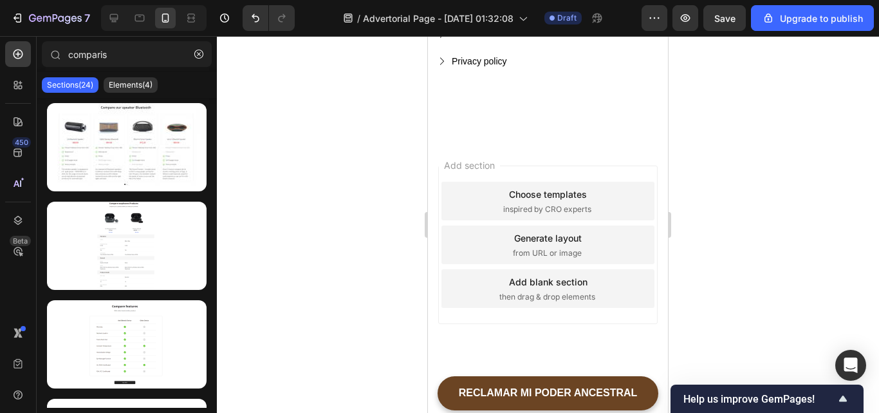
scroll to position [8511, 0]
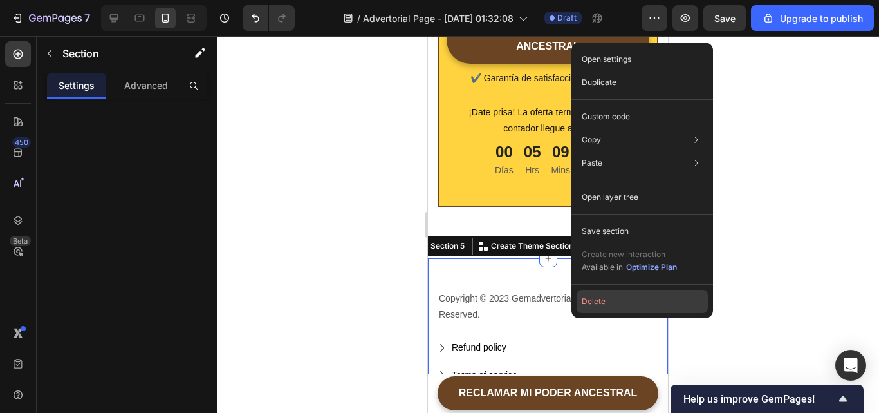
click at [591, 292] on button "Delete" at bounding box center [642, 301] width 131 height 23
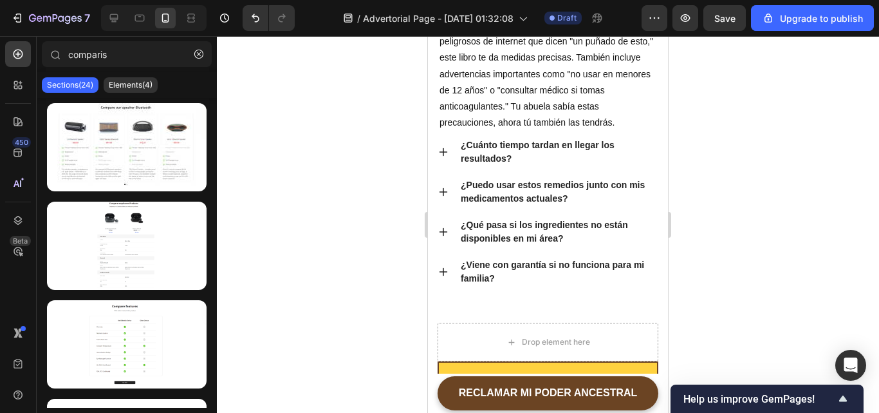
scroll to position [7672, 0]
click at [288, 178] on div at bounding box center [548, 224] width 662 height 377
click at [194, 51] on icon "button" at bounding box center [198, 54] width 9 height 9
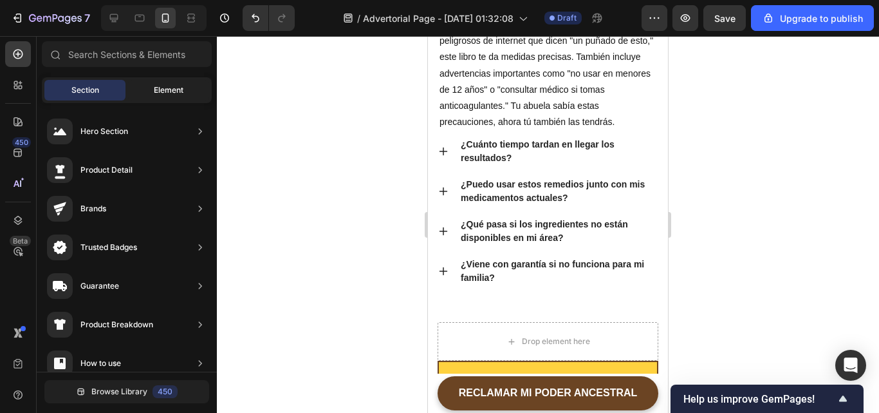
click at [177, 86] on span "Element" at bounding box center [169, 90] width 30 height 12
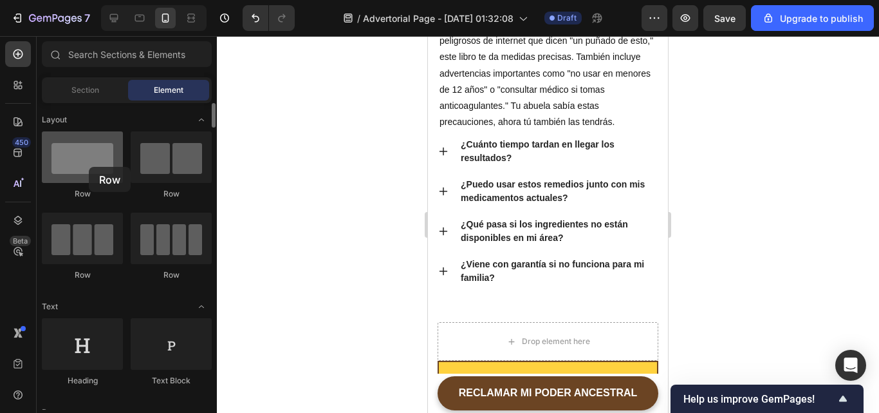
drag, startPoint x: 67, startPoint y: 156, endPoint x: 88, endPoint y: 166, distance: 23.0
click at [88, 166] on div at bounding box center [82, 156] width 81 height 51
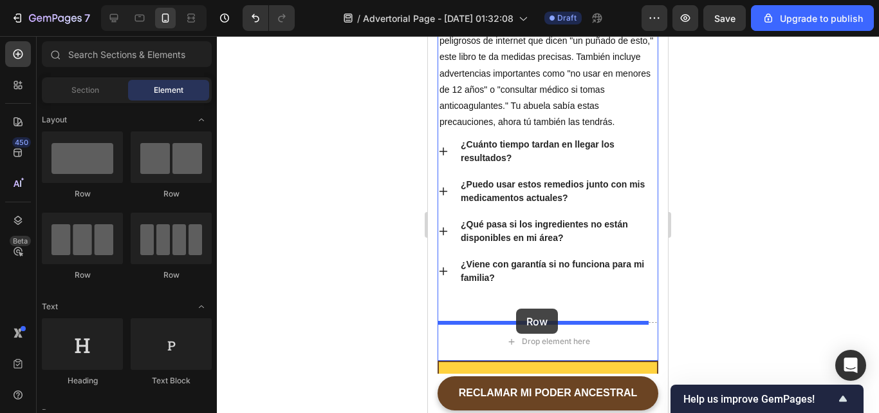
drag, startPoint x: 599, startPoint y: 209, endPoint x: 516, endPoint y: 308, distance: 129.4
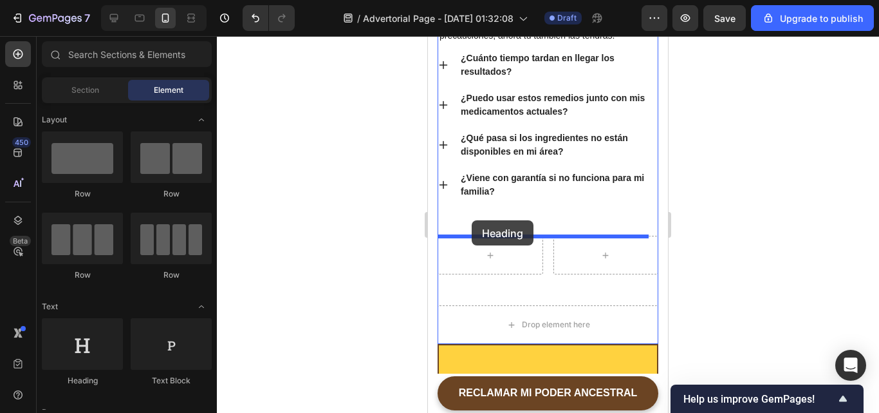
scroll to position [7754, 0]
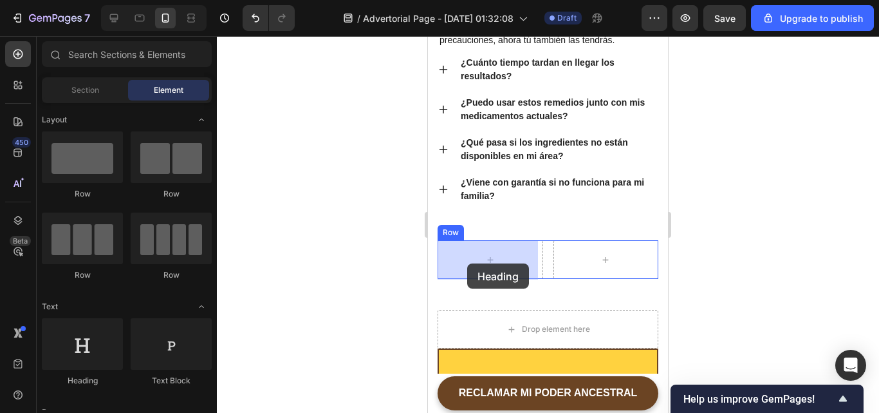
drag, startPoint x: 500, startPoint y: 378, endPoint x: 602, endPoint y: 232, distance: 178.0
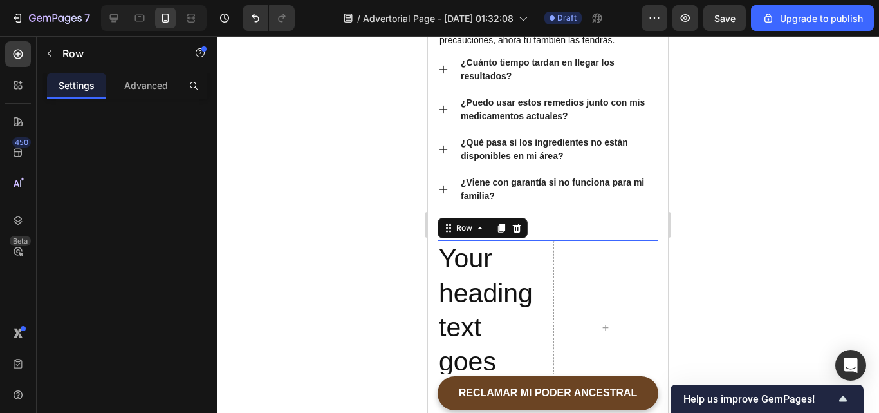
click at [543, 270] on div "Your heading text goes here Heading Row 0" at bounding box center [548, 327] width 221 height 174
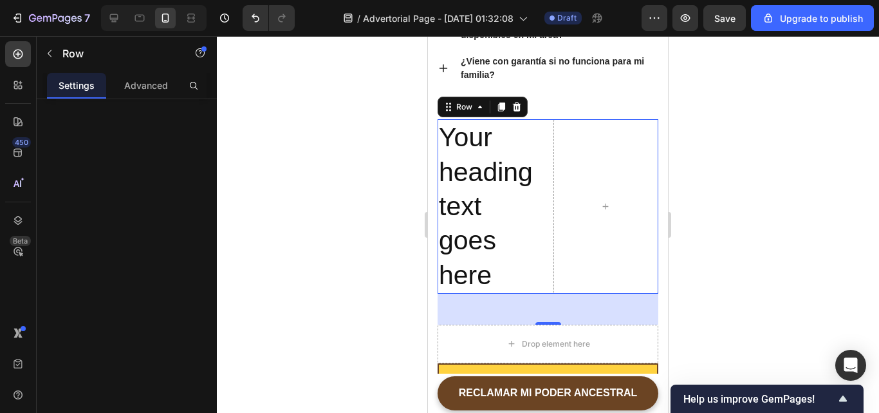
scroll to position [7882, 0]
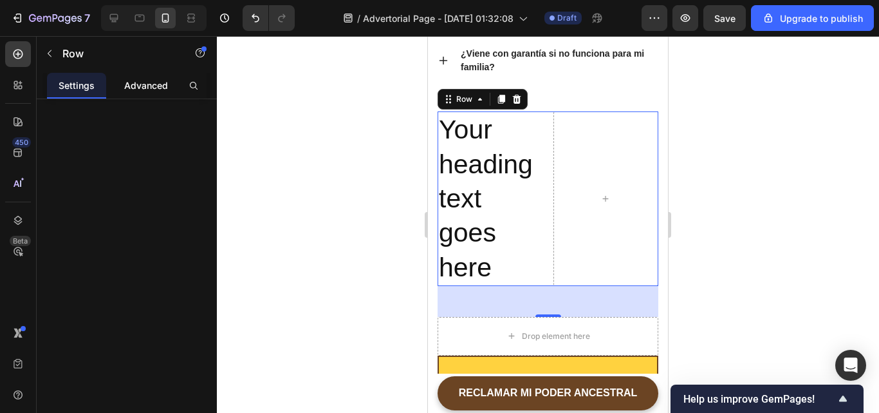
click at [153, 86] on p "Advanced" at bounding box center [146, 86] width 44 height 14
click at [86, 82] on p "Settings" at bounding box center [77, 86] width 36 height 14
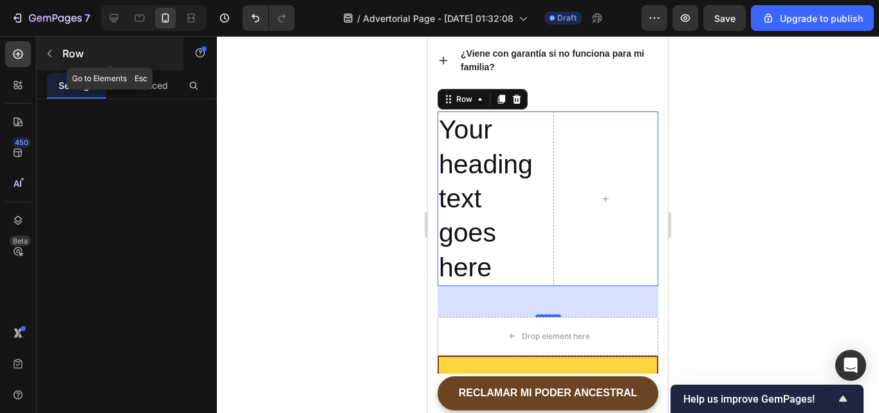
click at [55, 52] on button "button" at bounding box center [49, 53] width 21 height 21
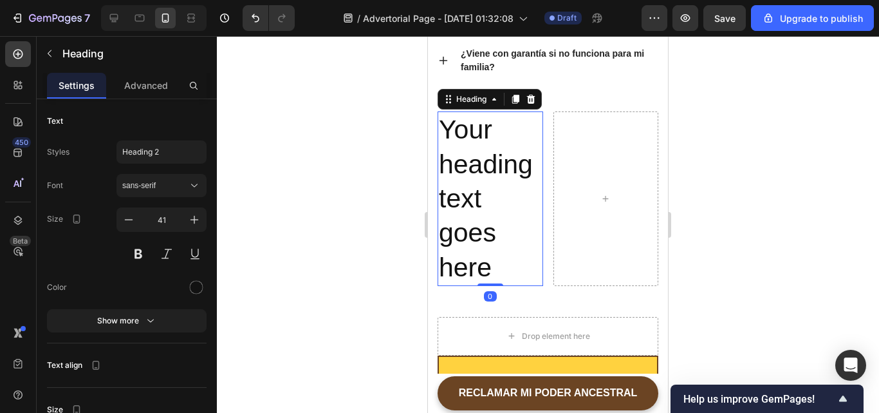
click at [457, 183] on h2 "Your heading text goes here" at bounding box center [491, 198] width 106 height 174
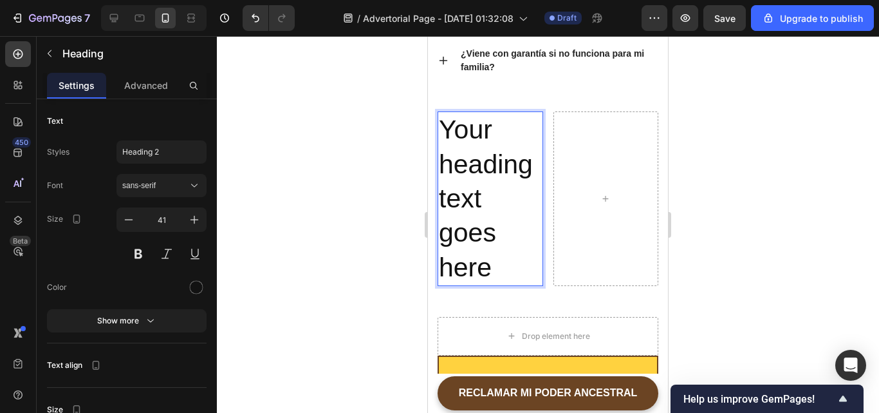
click at [489, 254] on h2 "Your heading text goes here" at bounding box center [491, 198] width 106 height 174
click at [489, 254] on p "Your heading text goes here" at bounding box center [490, 198] width 103 height 171
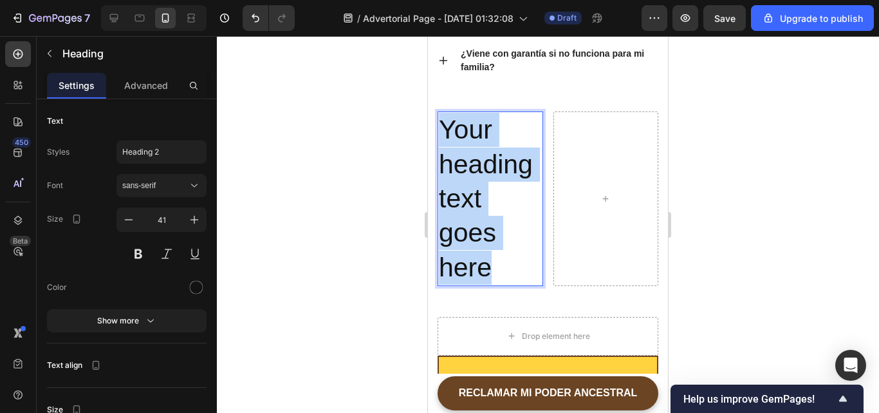
click at [489, 254] on p "Your heading text goes here" at bounding box center [490, 198] width 103 height 171
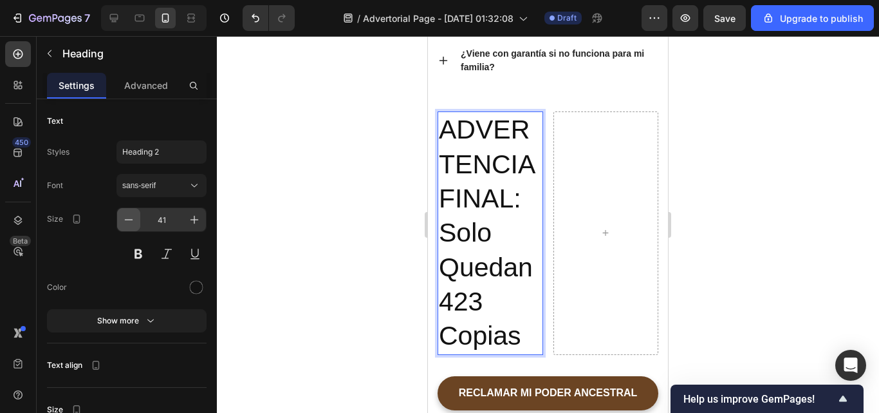
click at [133, 218] on icon "button" at bounding box center [128, 219] width 13 height 13
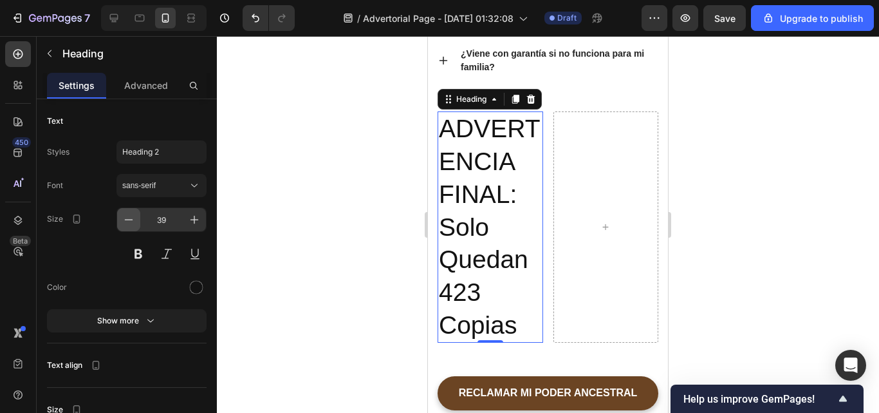
click at [133, 218] on icon "button" at bounding box center [128, 219] width 13 height 13
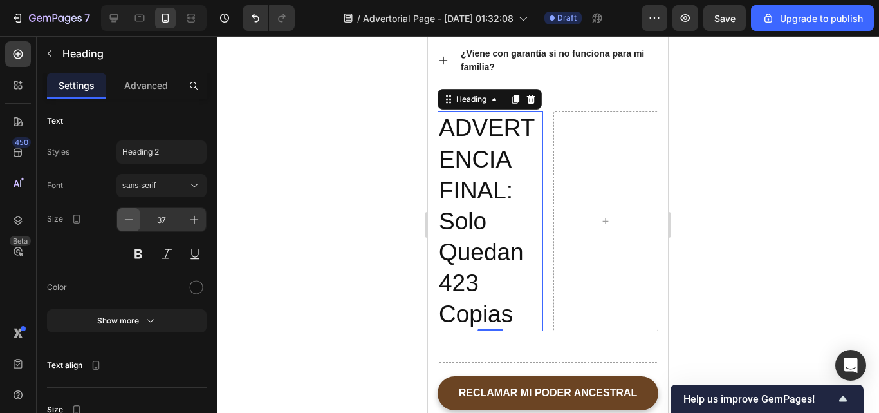
click at [133, 218] on icon "button" at bounding box center [128, 219] width 13 height 13
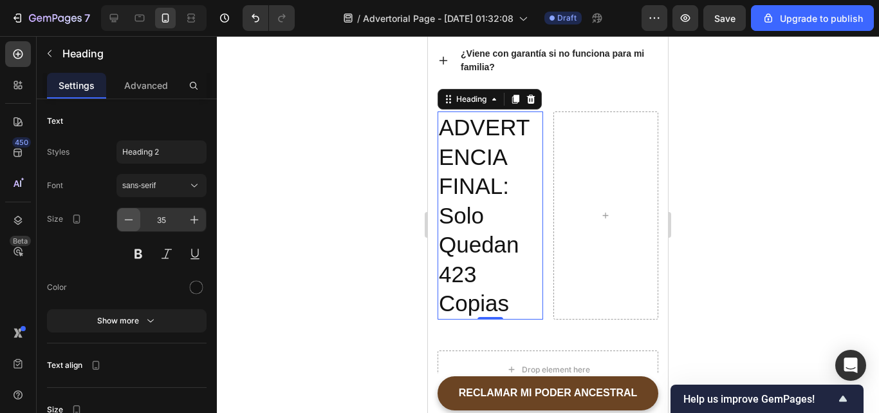
click at [133, 218] on icon "button" at bounding box center [128, 219] width 13 height 13
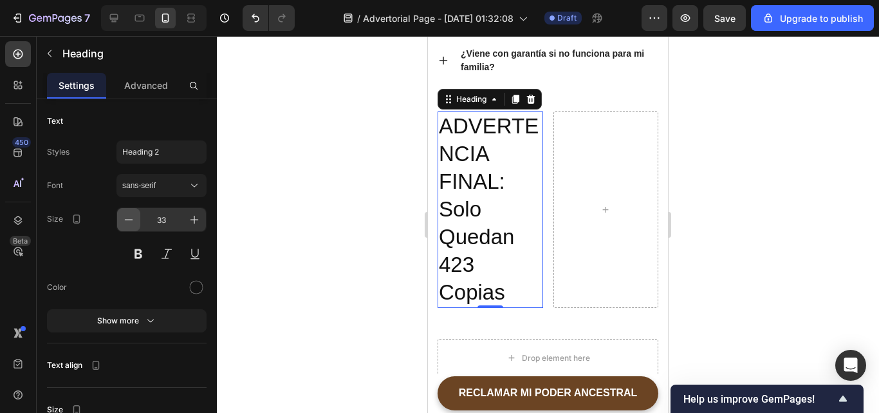
click at [133, 218] on icon "button" at bounding box center [128, 219] width 13 height 13
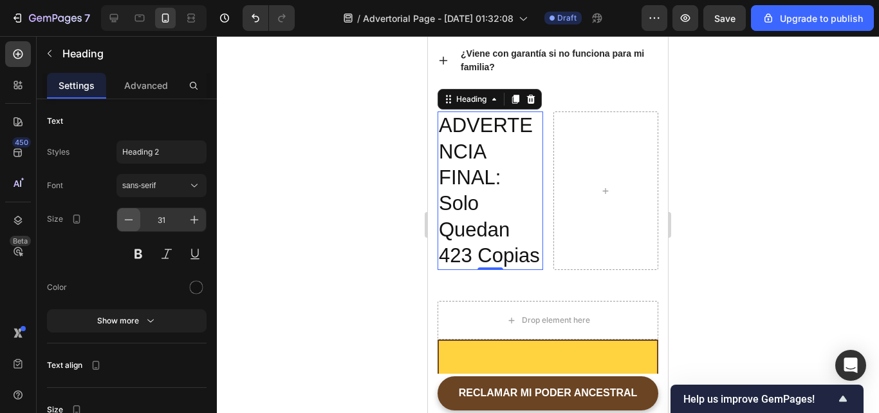
click at [133, 218] on icon "button" at bounding box center [128, 219] width 13 height 13
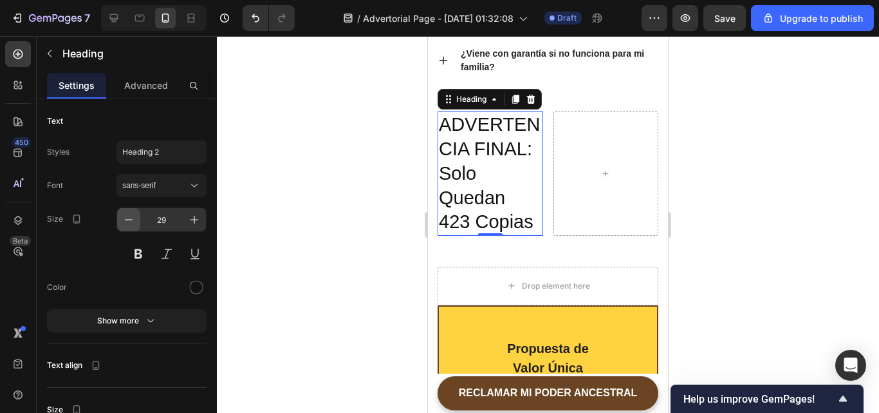
click at [133, 218] on icon "button" at bounding box center [128, 219] width 13 height 13
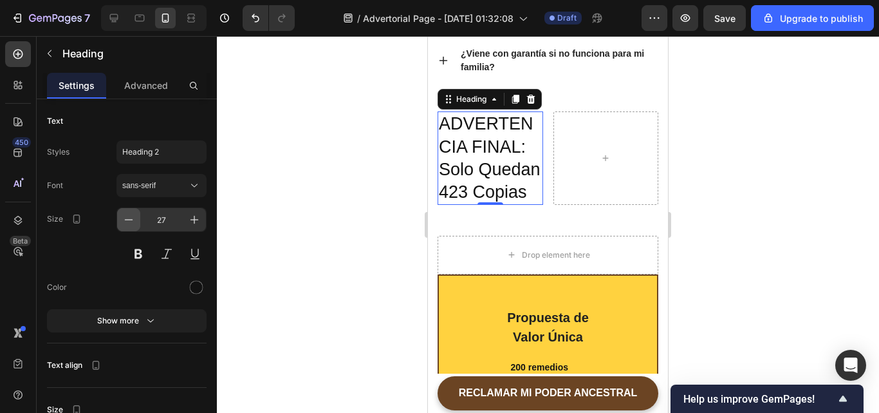
click at [133, 218] on icon "button" at bounding box center [128, 219] width 13 height 13
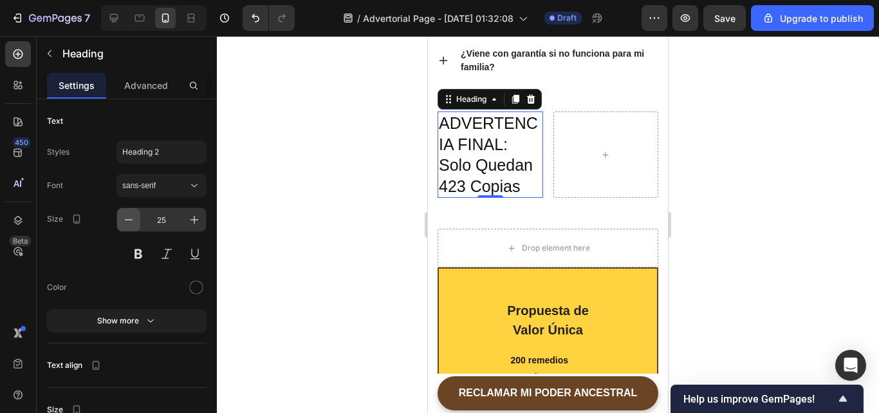
click at [133, 218] on icon "button" at bounding box center [128, 219] width 13 height 13
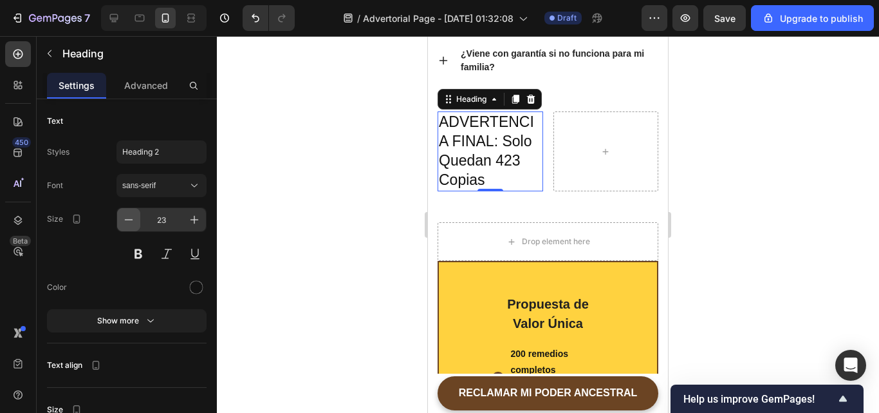
click at [133, 218] on icon "button" at bounding box center [128, 219] width 13 height 13
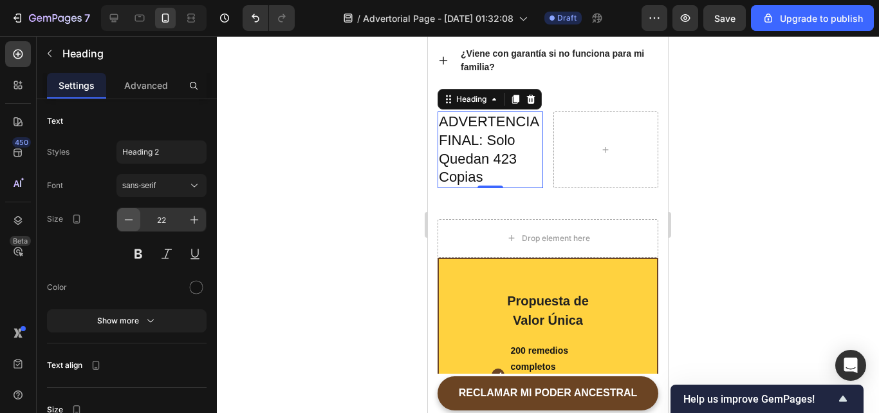
click at [133, 218] on icon "button" at bounding box center [128, 219] width 13 height 13
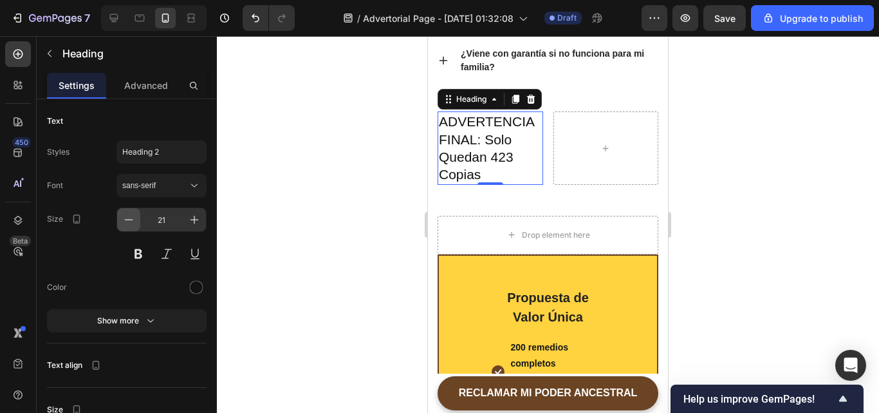
click at [133, 218] on icon "button" at bounding box center [128, 219] width 13 height 13
type input "20"
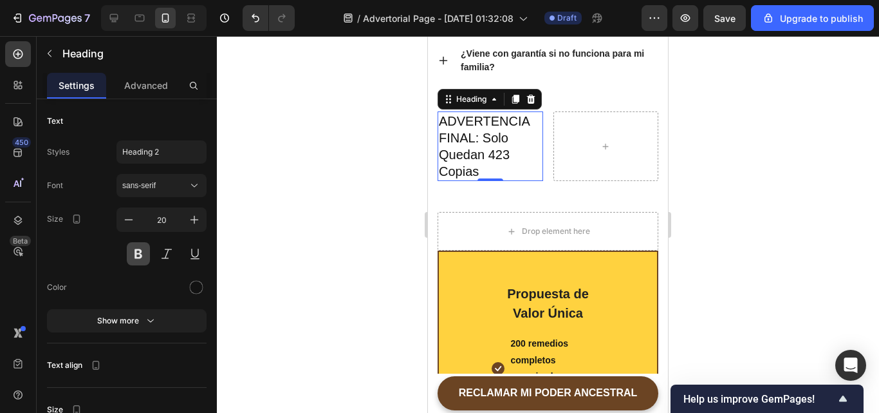
click at [145, 256] on button at bounding box center [138, 253] width 23 height 23
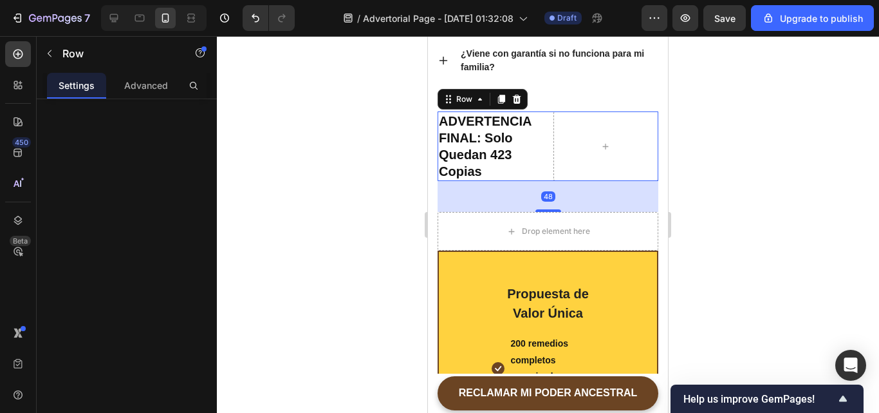
click at [543, 172] on div "ADVERTENCIA FINAL: Solo Quedan 423 Copias Heading Row 48" at bounding box center [548, 146] width 221 height 70
click at [478, 98] on icon at bounding box center [480, 99] width 10 height 10
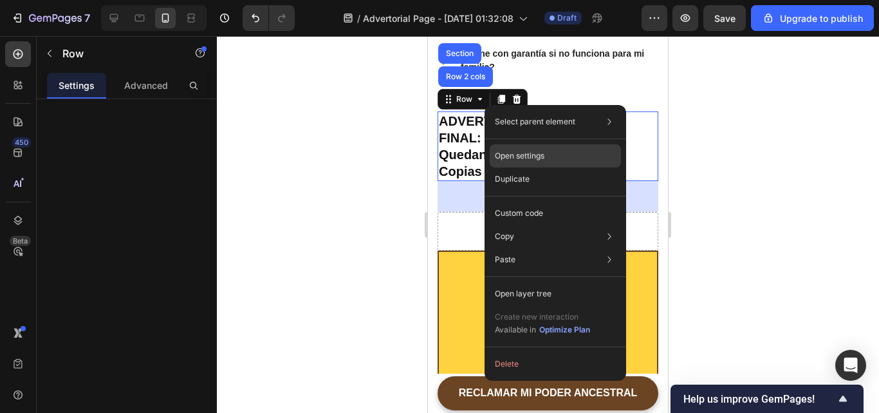
click at [527, 164] on div "Open settings" at bounding box center [555, 155] width 131 height 23
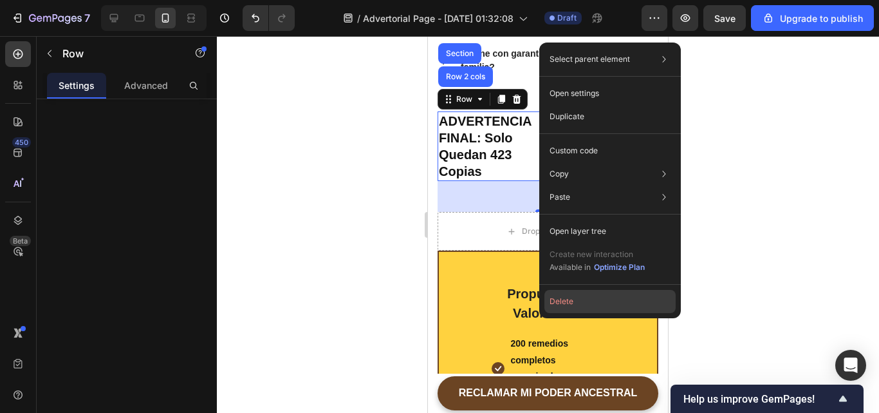
click at [552, 306] on button "Delete" at bounding box center [610, 301] width 131 height 23
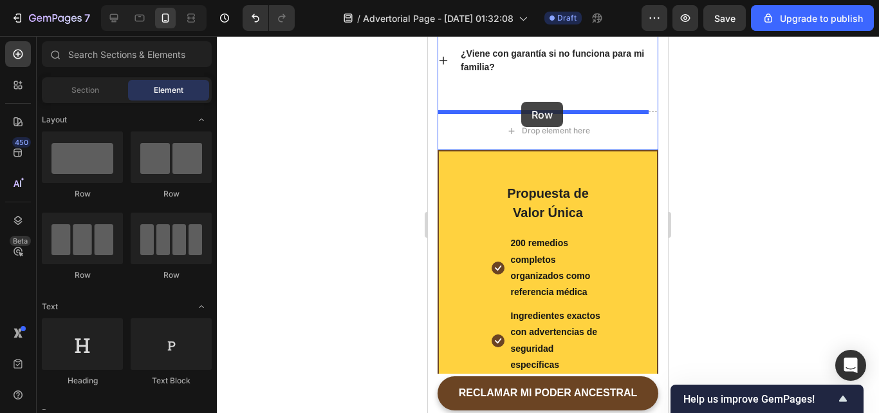
drag, startPoint x: 585, startPoint y: 212, endPoint x: 521, endPoint y: 103, distance: 126.1
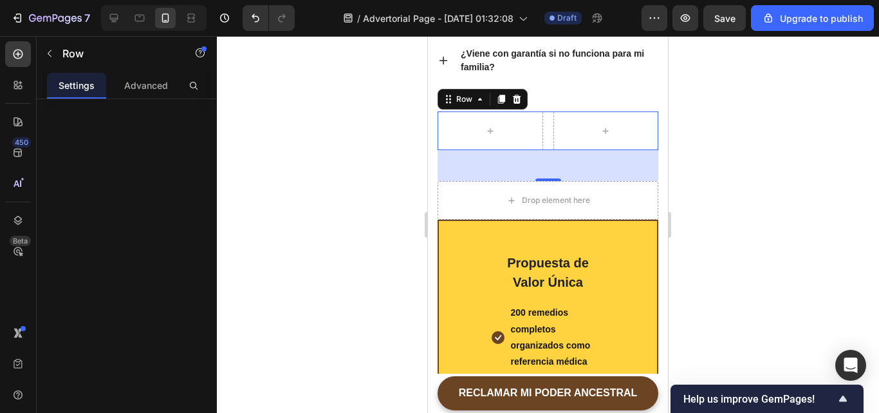
click at [74, 155] on div at bounding box center [127, 274] width 180 height 350
drag, startPoint x: 74, startPoint y: 155, endPoint x: 99, endPoint y: 157, distance: 25.2
click at [97, 157] on div at bounding box center [127, 274] width 180 height 350
click at [520, 96] on icon at bounding box center [517, 99] width 10 height 10
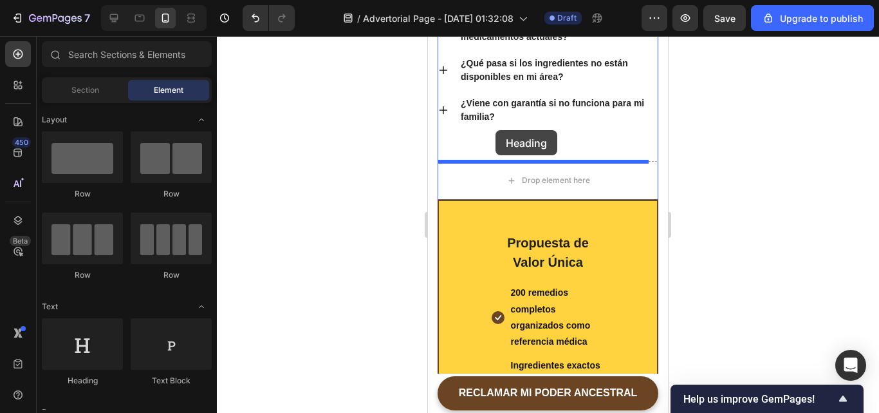
scroll to position [7810, 0]
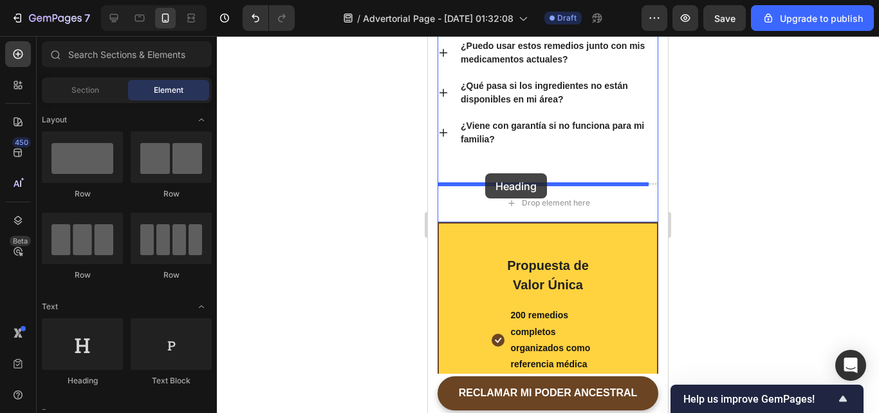
drag, startPoint x: 494, startPoint y: 398, endPoint x: 485, endPoint y: 174, distance: 224.8
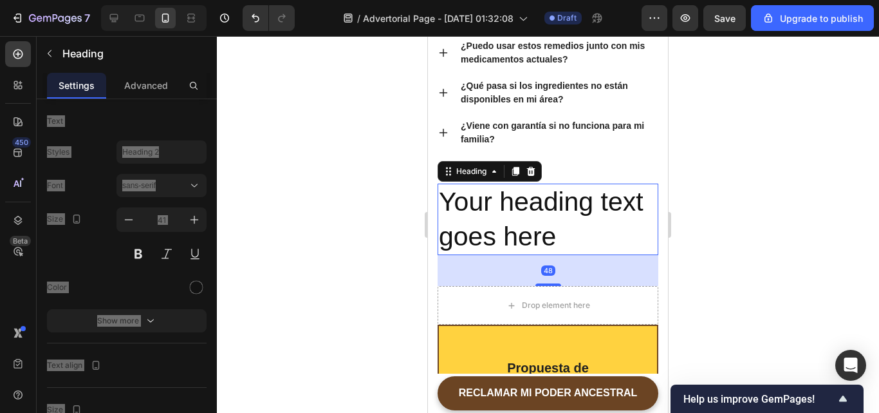
click at [573, 241] on h2 "Your heading text goes here" at bounding box center [548, 218] width 221 height 71
click at [573, 241] on p "Your heading text goes here" at bounding box center [548, 219] width 218 height 69
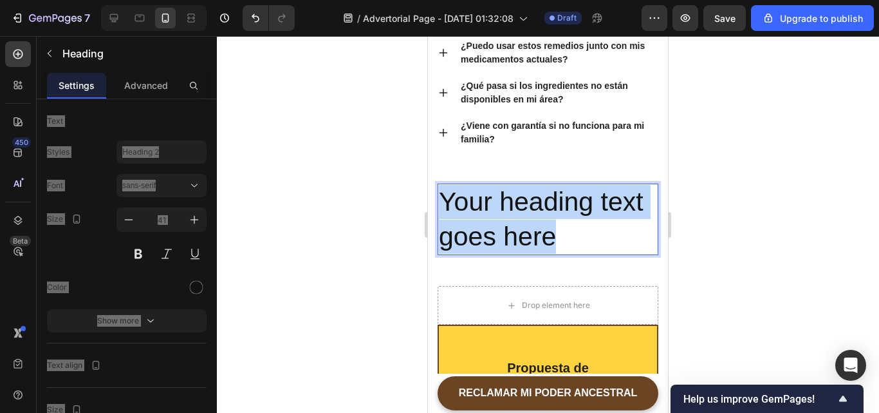
click at [573, 241] on p "Your heading text goes here" at bounding box center [548, 219] width 218 height 69
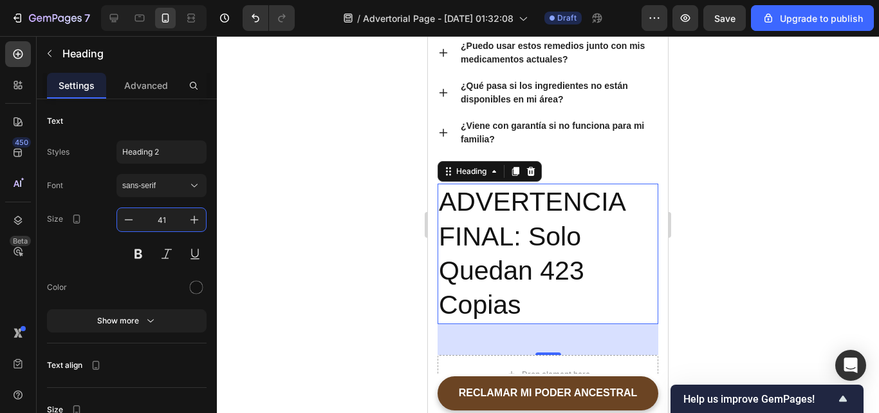
click at [167, 218] on input "41" at bounding box center [161, 219] width 42 height 21
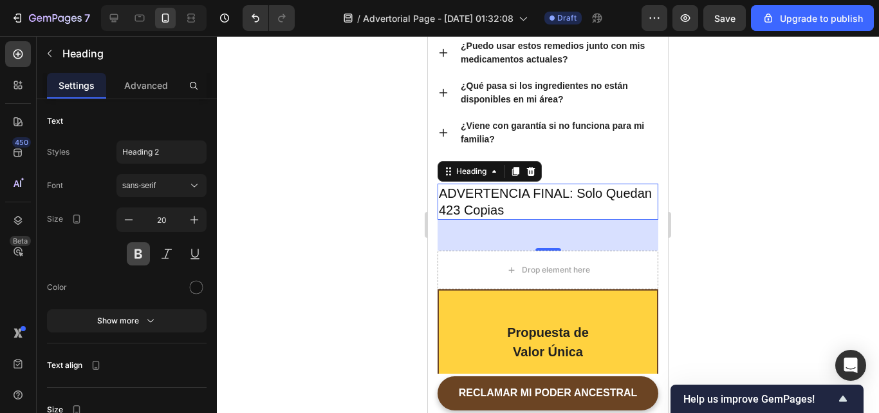
click at [136, 250] on button at bounding box center [138, 253] width 23 height 23
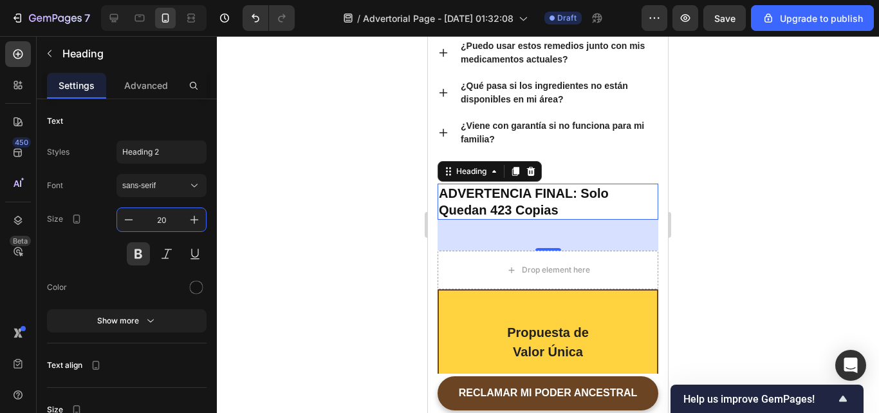
click at [168, 220] on input "20" at bounding box center [161, 219] width 42 height 21
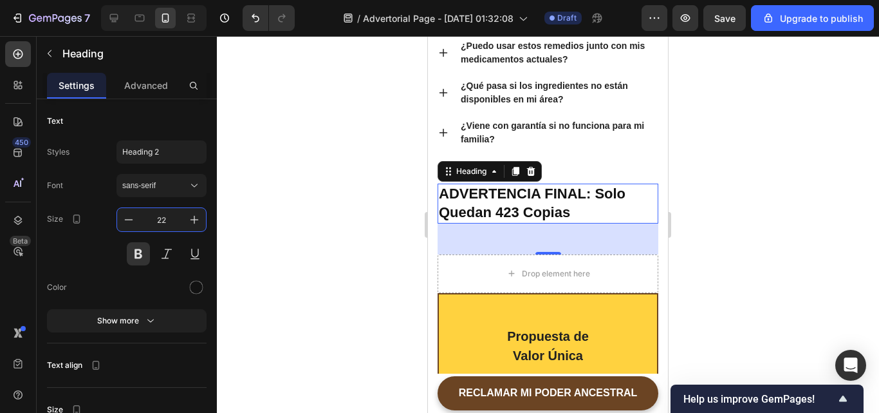
type input "22"
click at [313, 265] on div at bounding box center [548, 224] width 662 height 377
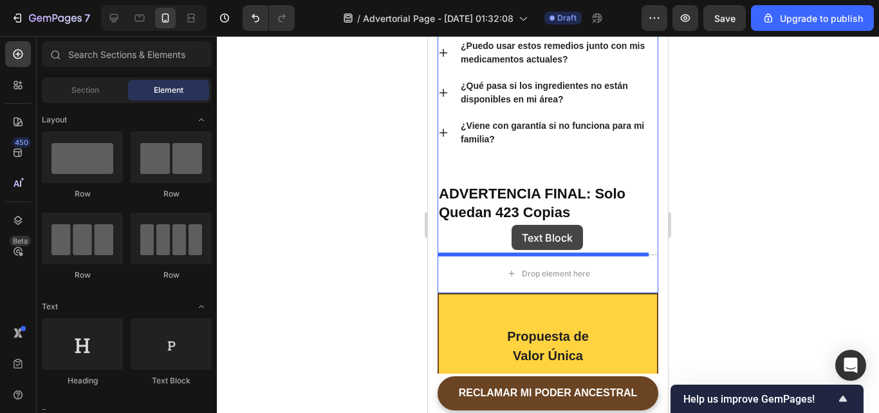
drag, startPoint x: 586, startPoint y: 392, endPoint x: 512, endPoint y: 225, distance: 183.0
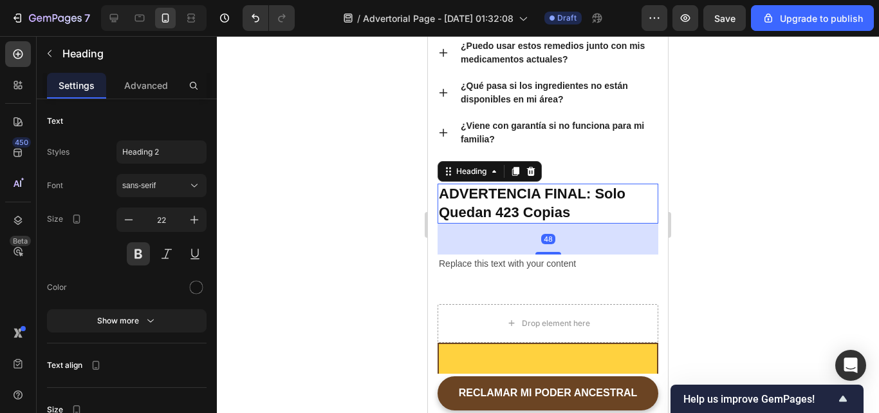
click at [554, 212] on p "ADVERTENCIA FINAL: Solo Quedan 423 Copias" at bounding box center [548, 203] width 218 height 37
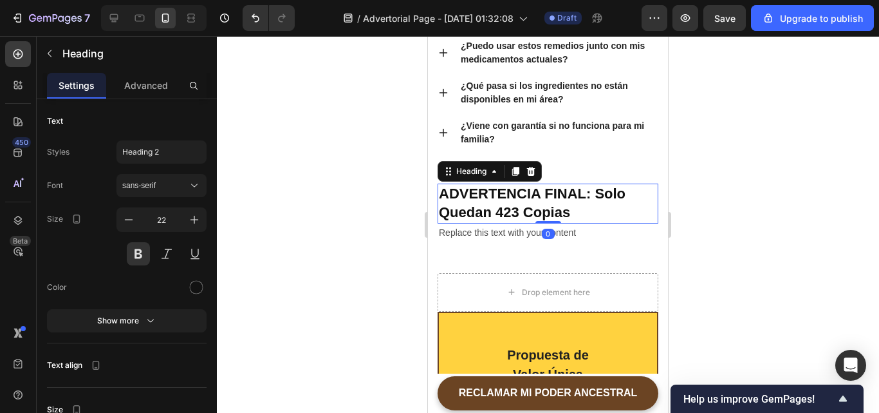
drag, startPoint x: 542, startPoint y: 252, endPoint x: 543, endPoint y: 217, distance: 35.4
click at [543, 217] on div "ADVERTENCIA FINAL: Solo Quedan 423 Copias Heading 0" at bounding box center [548, 202] width 221 height 39
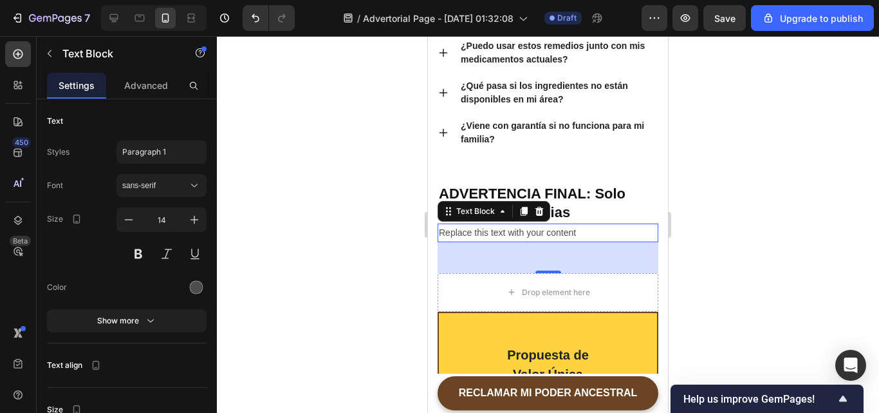
click at [583, 232] on div "Replace this text with your content" at bounding box center [548, 232] width 221 height 19
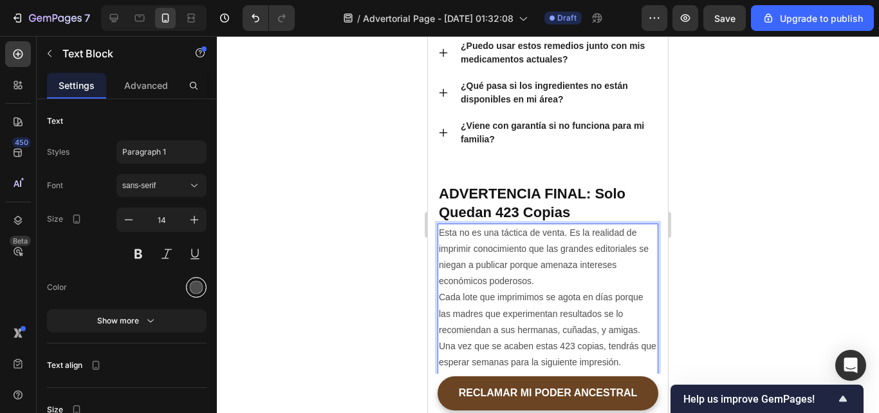
click at [190, 289] on div at bounding box center [197, 288] width 14 height 14
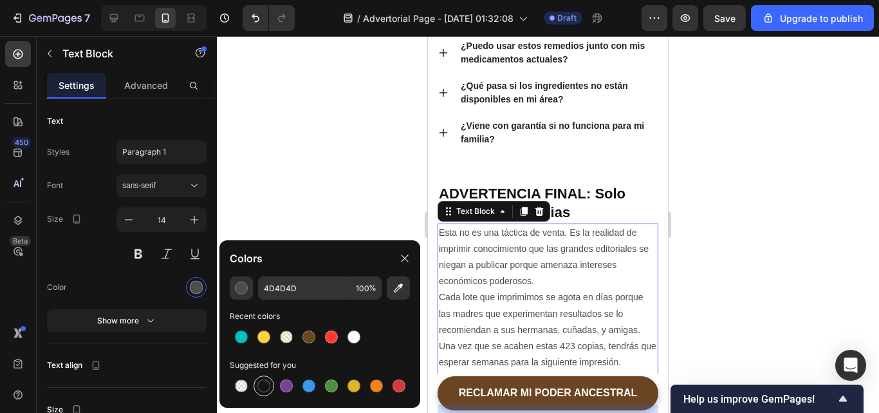
click at [261, 382] on div at bounding box center [263, 385] width 13 height 13
type input "151515"
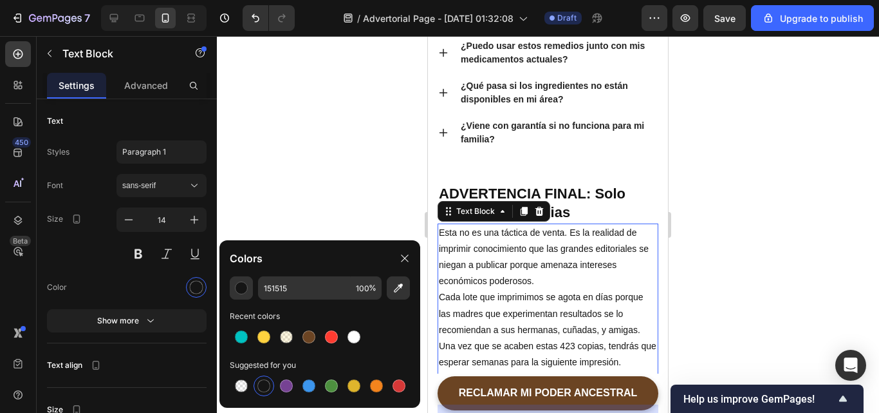
click at [341, 37] on div at bounding box center [548, 224] width 662 height 377
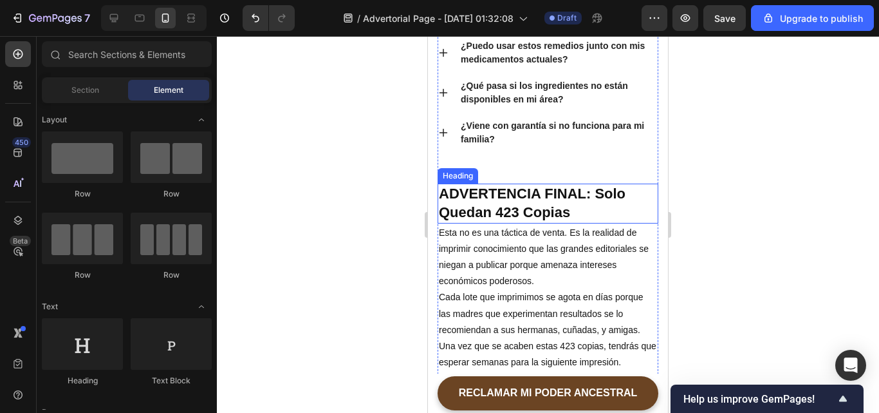
click at [494, 204] on p "ADVERTENCIA FINAL: Solo Quedan 423 Copias" at bounding box center [548, 203] width 218 height 37
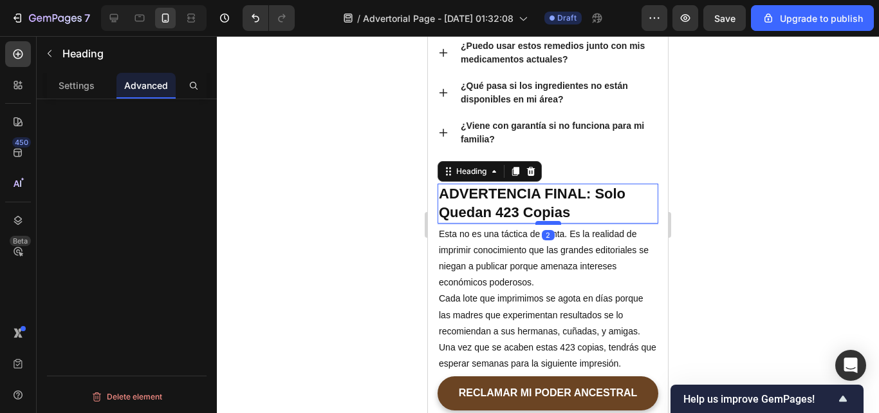
click at [543, 225] on div at bounding box center [549, 223] width 26 height 4
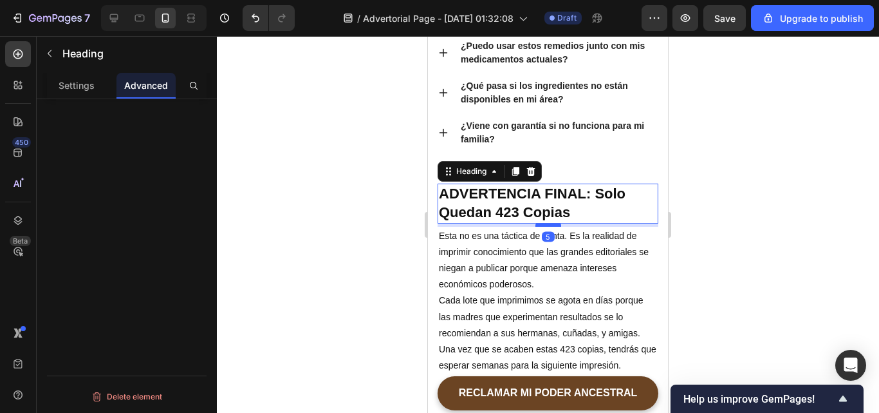
click at [543, 227] on div at bounding box center [549, 225] width 26 height 4
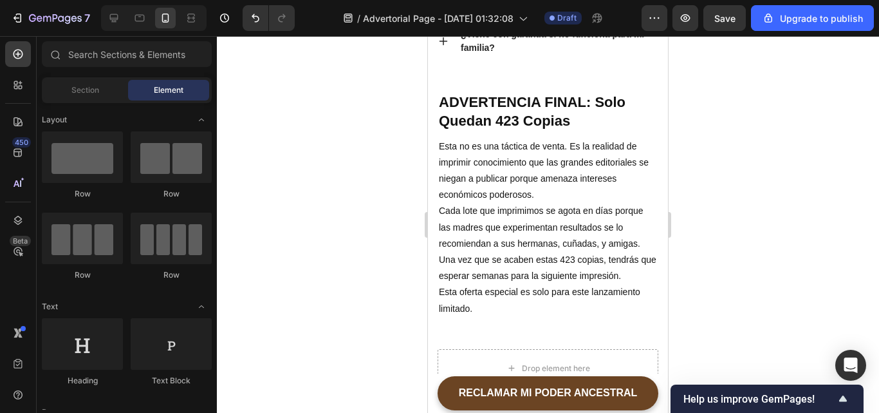
scroll to position [7969, 0]
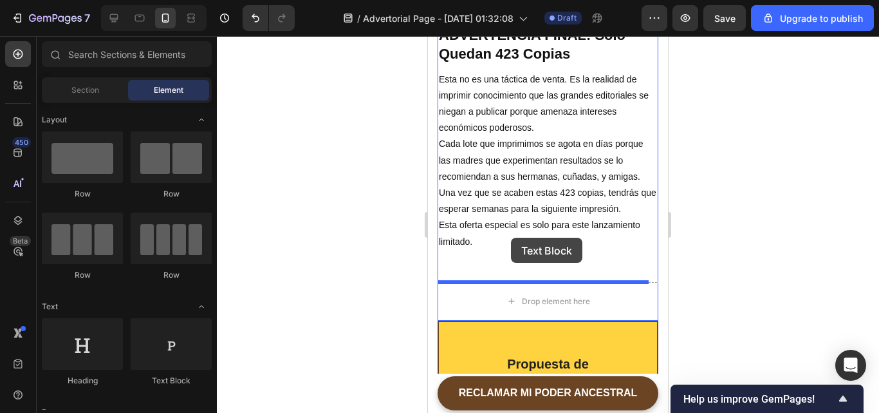
drag, startPoint x: 598, startPoint y: 384, endPoint x: 511, endPoint y: 239, distance: 168.3
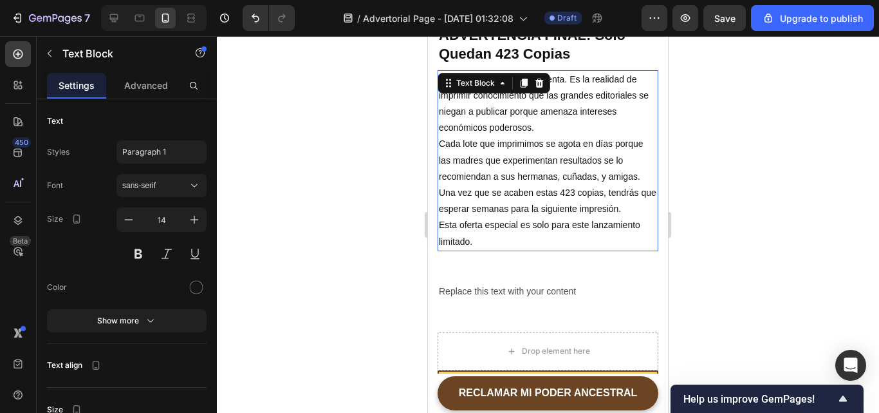
click at [522, 230] on p "Esta oferta especial es solo para este lanzamiento limitado." at bounding box center [548, 233] width 218 height 32
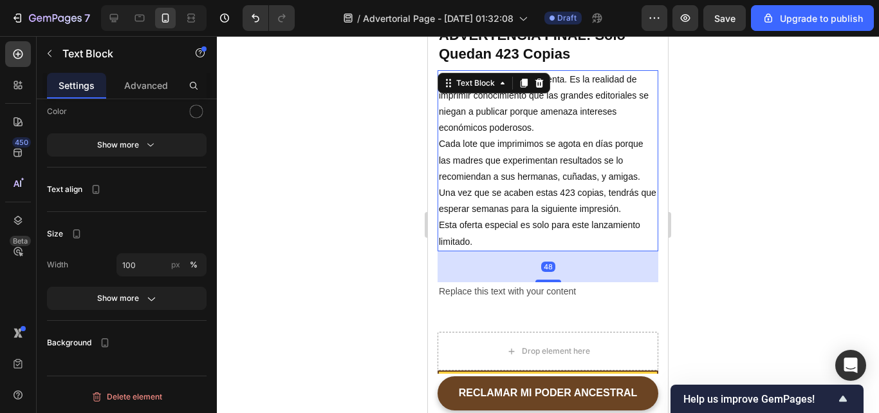
drag, startPoint x: 541, startPoint y: 279, endPoint x: 542, endPoint y: 246, distance: 33.5
click at [541, 279] on div at bounding box center [549, 280] width 26 height 3
click at [542, 251] on div "48" at bounding box center [548, 251] width 221 height 0
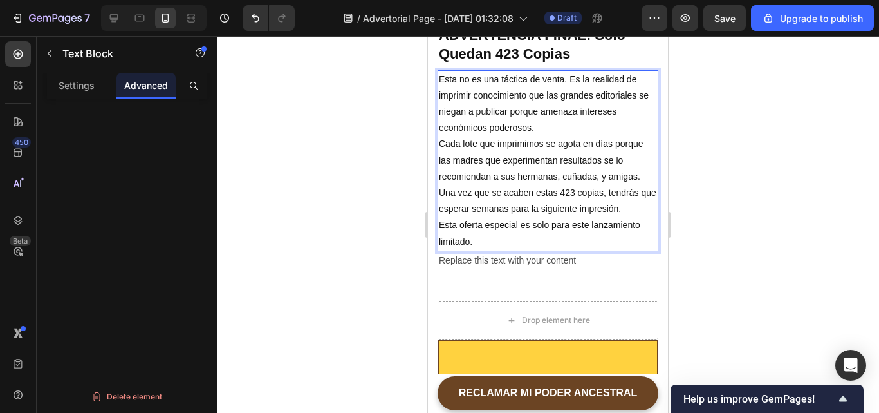
scroll to position [0, 0]
click at [542, 243] on p "Esta oferta especial es solo para este lanzamiento limitado." at bounding box center [548, 233] width 218 height 32
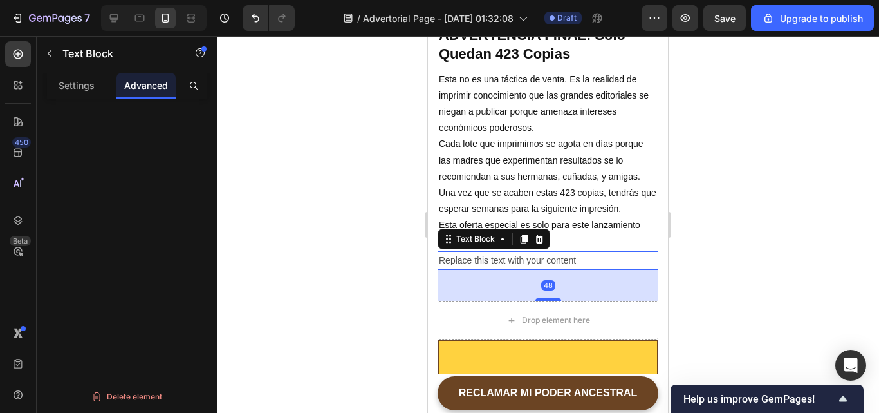
click at [578, 258] on div "Replace this text with your content" at bounding box center [548, 260] width 221 height 19
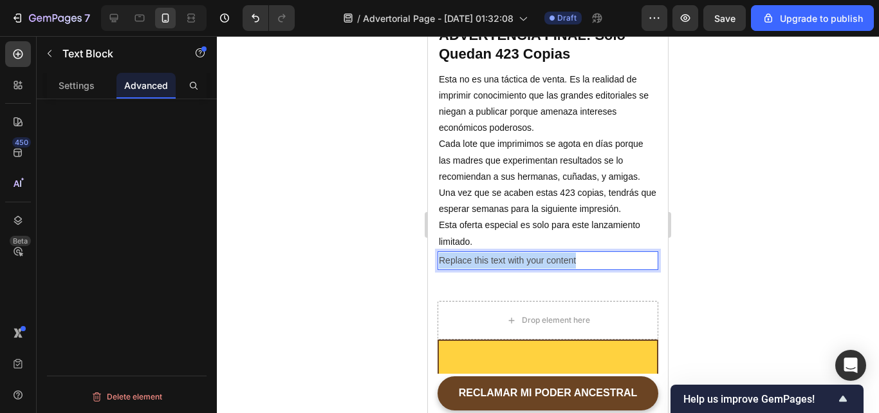
click at [578, 258] on p "Replace this text with your content" at bounding box center [548, 260] width 218 height 16
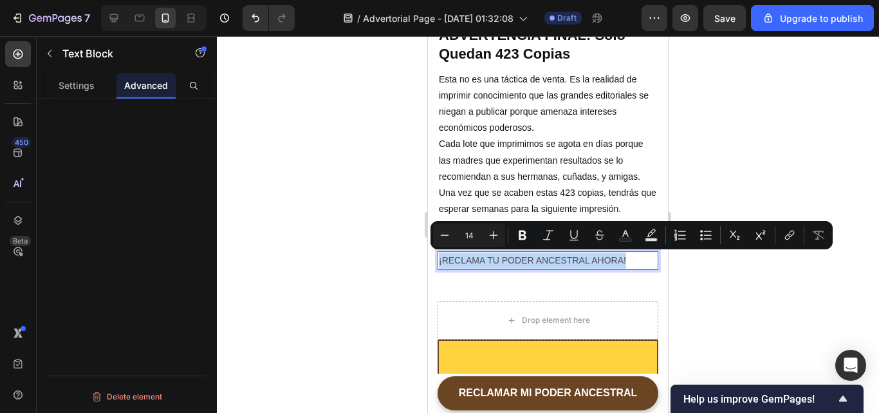
drag, startPoint x: 632, startPoint y: 259, endPoint x: 439, endPoint y: 257, distance: 193.1
click at [439, 257] on p "¡RECLAMA TU PODER ANCESTRAL AHORA!" at bounding box center [548, 260] width 218 height 16
click at [619, 239] on button "Text Color" at bounding box center [625, 234] width 23 height 23
type input "4D4D4D"
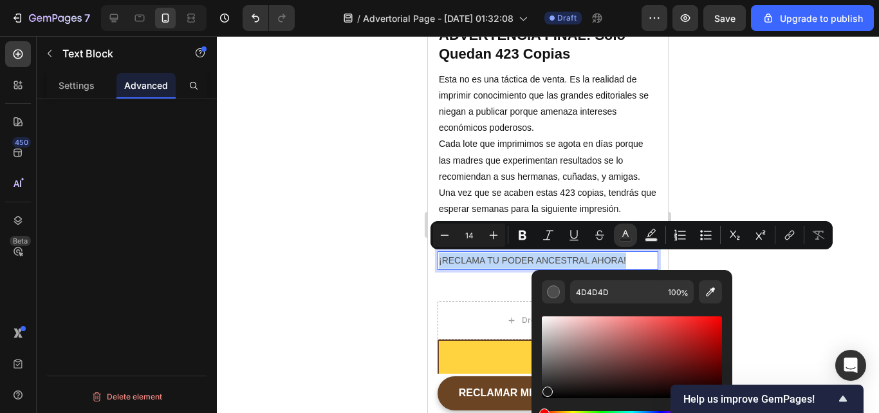
type input "1C1B1B"
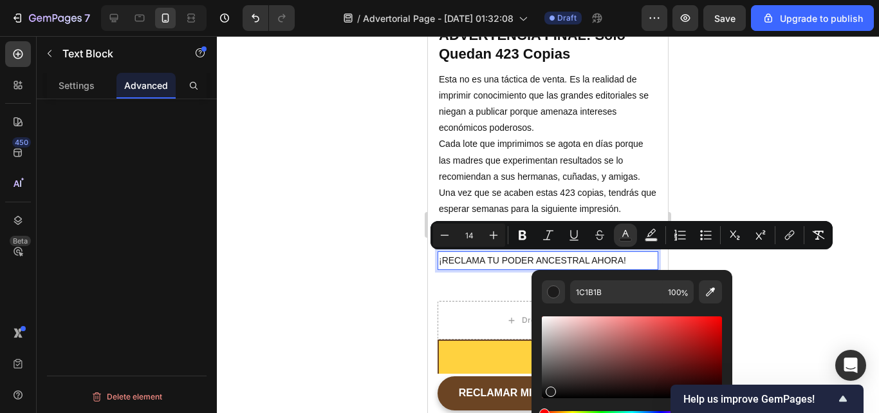
drag, startPoint x: 543, startPoint y: 373, endPoint x: 546, endPoint y: 388, distance: 15.7
click at [546, 388] on div "Editor contextual toolbar" at bounding box center [632, 357] width 180 height 82
click at [523, 238] on icon "Editor contextual toolbar" at bounding box center [522, 235] width 13 height 13
click at [727, 266] on div at bounding box center [548, 224] width 662 height 377
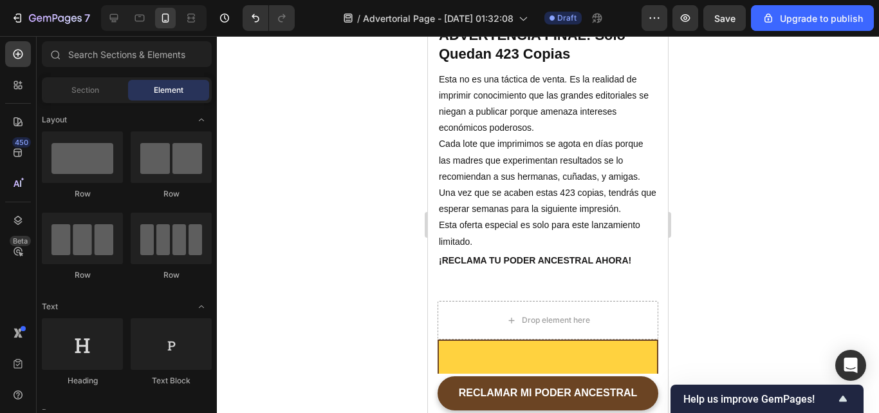
scroll to position [8121, 0]
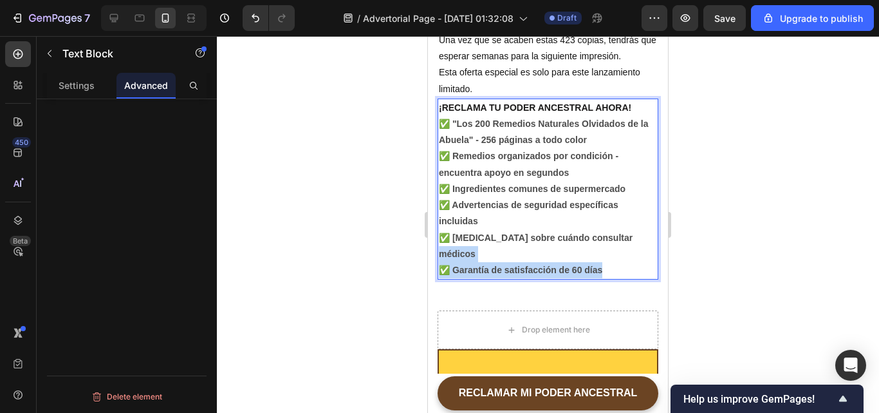
drag, startPoint x: 617, startPoint y: 268, endPoint x: 457, endPoint y: 247, distance: 161.0
click at [457, 247] on p "✅ "Los 200 Remedios Naturales Olvidados de la Abuela" - 256 páginas a todo colo…" at bounding box center [548, 197] width 218 height 162
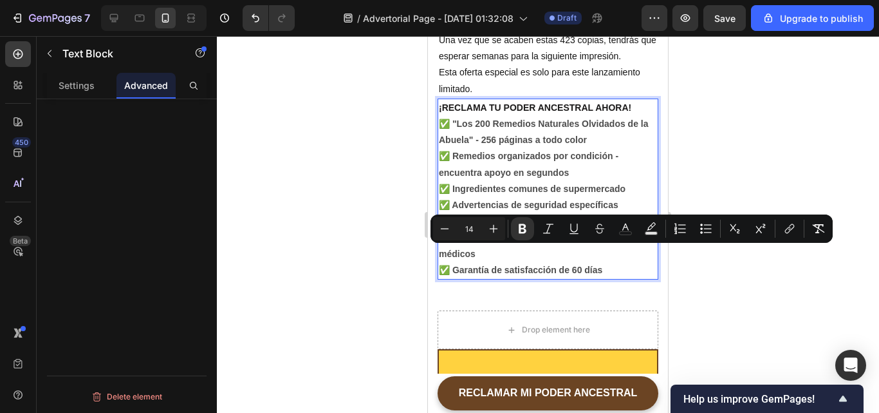
click at [449, 129] on p "✅ "Los 200 Remedios Naturales Olvidados de la Abuela" - 256 páginas a todo colo…" at bounding box center [548, 197] width 218 height 162
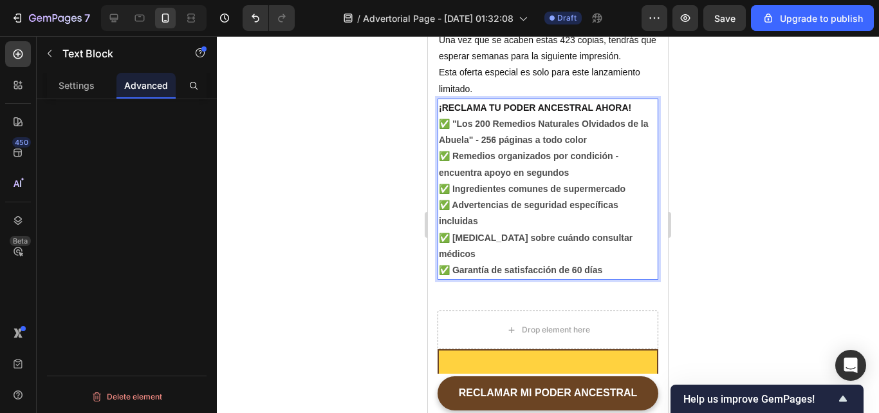
click at [451, 127] on strong "✅ "Los 200 Remedios Naturales Olvidados de la Abuela" - 256 páginas a todo color" at bounding box center [544, 131] width 210 height 26
click at [453, 122] on strong "✅ "Los 200 Remedios Naturales Olvidados de la Abuela" - 256 páginas a todo color" at bounding box center [544, 131] width 210 height 26
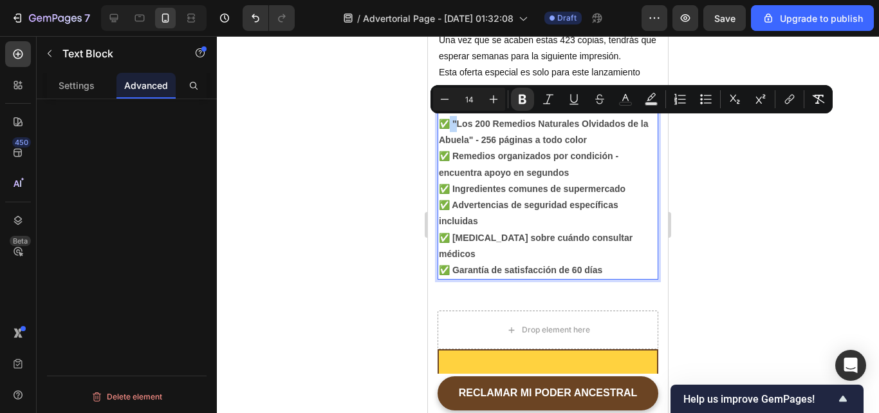
click at [453, 122] on strong "✅ "Los 200 Remedios Naturales Olvidados de la Abuela" - 256 páginas a todo color" at bounding box center [544, 131] width 210 height 26
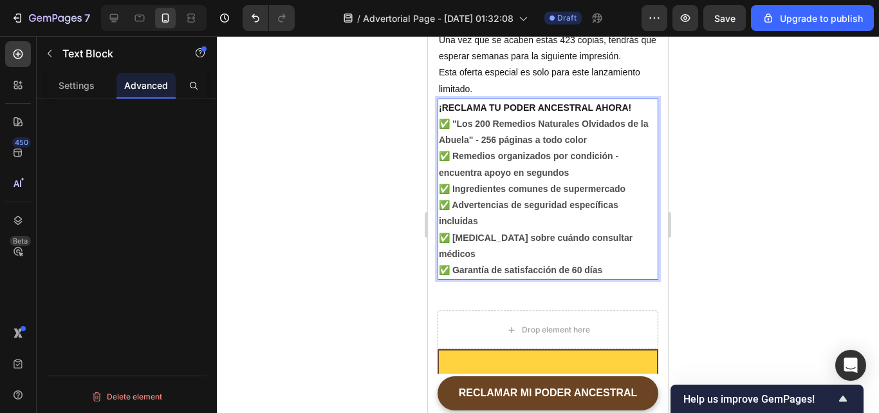
click at [458, 122] on strong "✅ "Los 200 Remedios Naturales Olvidados de la Abuela" - 256 páginas a todo color" at bounding box center [544, 131] width 210 height 26
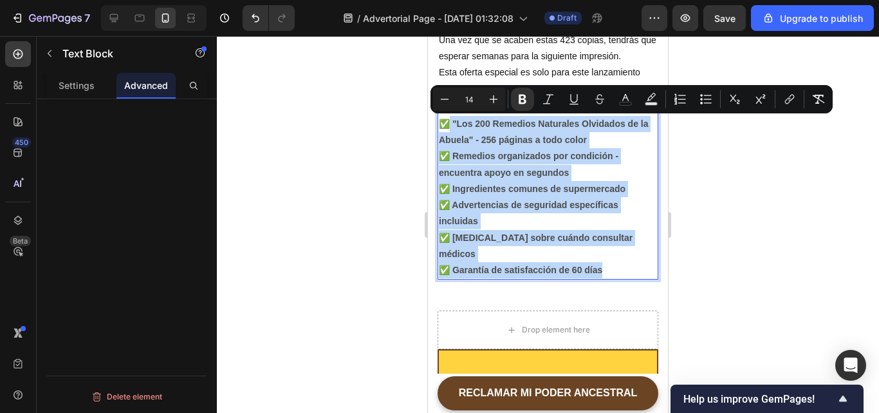
drag, startPoint x: 451, startPoint y: 123, endPoint x: 617, endPoint y: 269, distance: 221.2
click at [617, 269] on p "✅ "Los 200 Remedios Naturales Olvidados de la Abuela" - 256 páginas a todo colo…" at bounding box center [548, 197] width 218 height 162
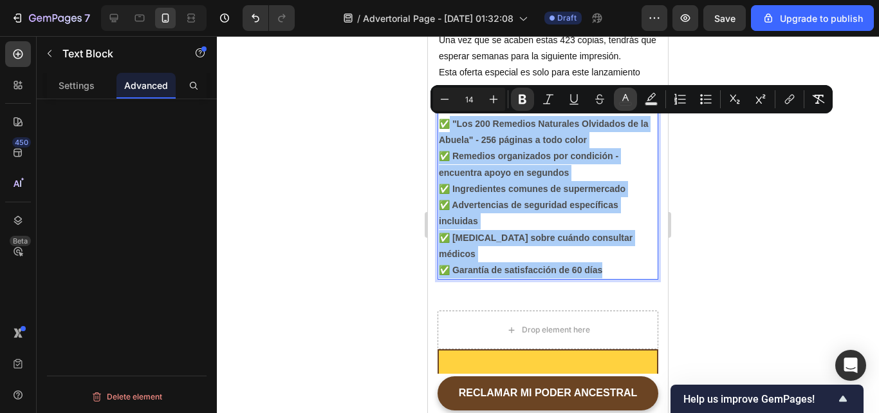
click at [624, 107] on button "color" at bounding box center [625, 99] width 23 height 23
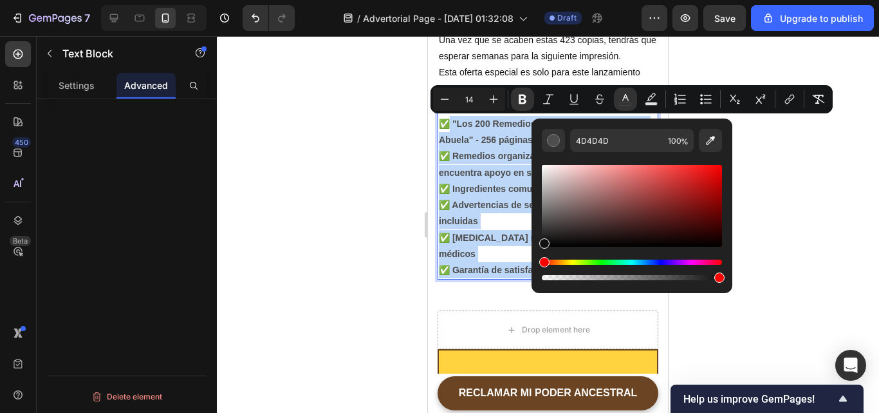
drag, startPoint x: 543, startPoint y: 225, endPoint x: 543, endPoint y: 240, distance: 14.8
click at [543, 240] on div "Editor contextual toolbar" at bounding box center [544, 243] width 10 height 10
type input "111111"
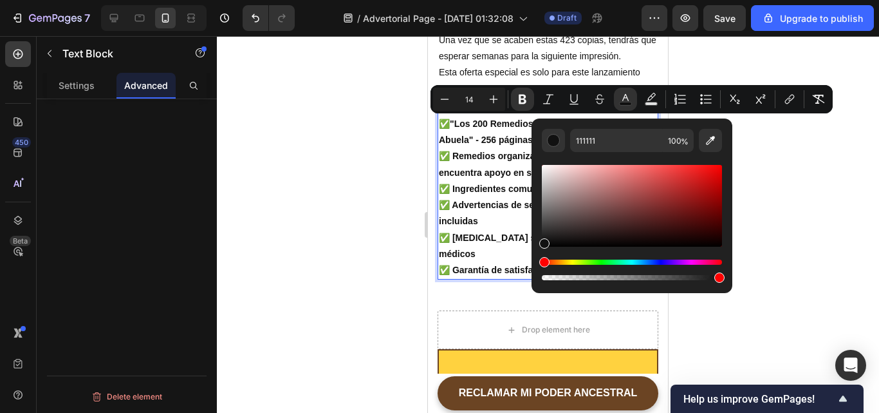
click at [821, 218] on div at bounding box center [548, 224] width 662 height 377
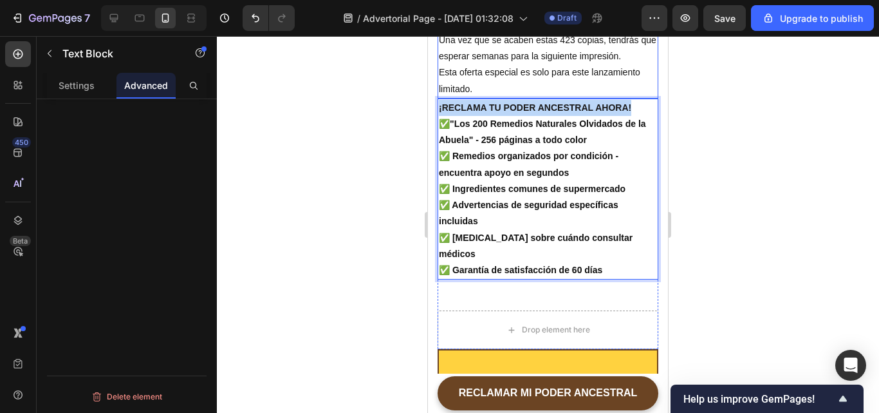
drag, startPoint x: 632, startPoint y: 105, endPoint x: 438, endPoint y: 97, distance: 194.5
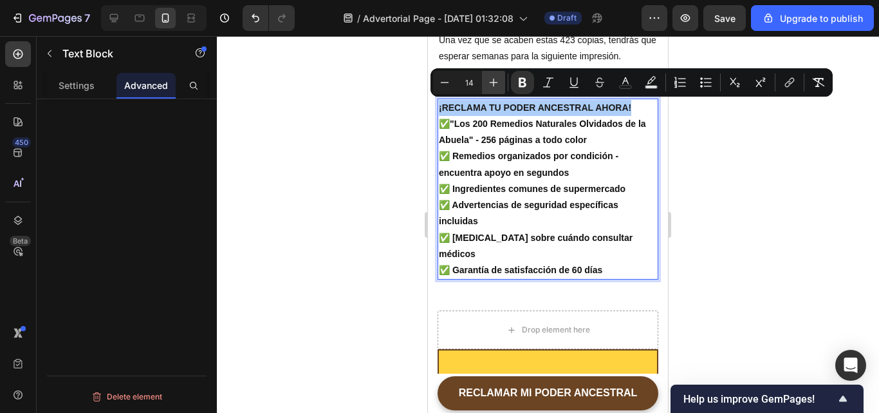
click at [486, 84] on button "Plus" at bounding box center [493, 82] width 23 height 23
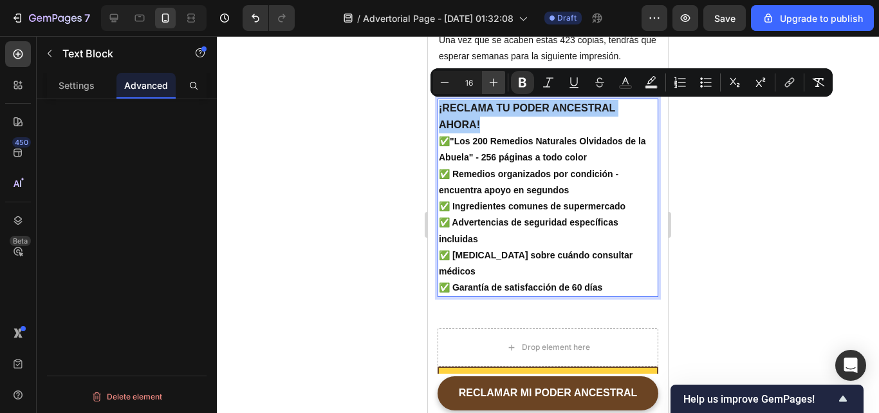
click at [486, 84] on button "Plus" at bounding box center [493, 82] width 23 height 23
type input "18"
click at [702, 264] on div at bounding box center [548, 224] width 662 height 377
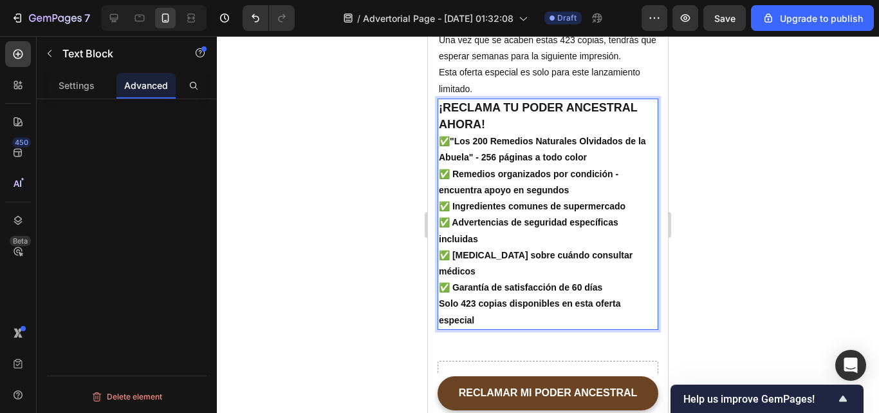
click at [442, 308] on p "Solo 423 copias disponibles en esta oferta especial" at bounding box center [548, 311] width 218 height 32
drag, startPoint x: 479, startPoint y: 318, endPoint x: 454, endPoint y: 315, distance: 25.2
click at [454, 315] on p "Solo 423 copias disponibles en esta oferta especial" at bounding box center [548, 311] width 218 height 32
click at [479, 320] on p "Solo 423 copias disponibles en esta oferta especial" at bounding box center [548, 311] width 218 height 32
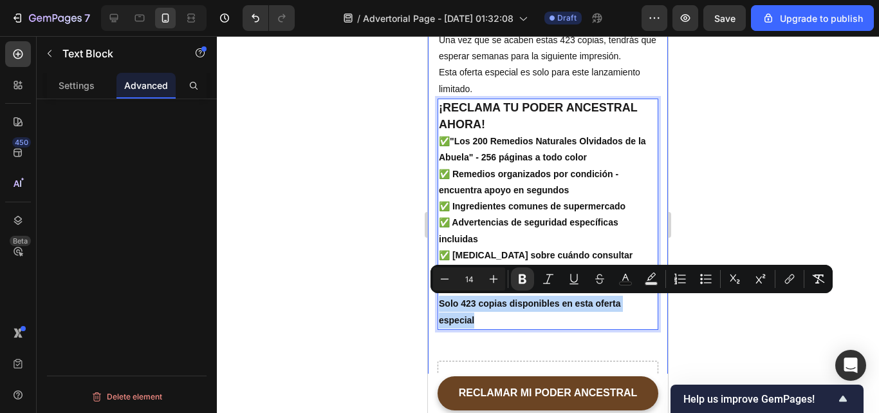
drag, startPoint x: 479, startPoint y: 320, endPoint x: 434, endPoint y: 301, distance: 48.8
click at [434, 301] on div "Testimonios Que Prueban Que Esta Transformación Es Real Heading ¿Los remedios s…" at bounding box center [548, 272] width 240 height 1724
click at [499, 281] on icon "Editor contextual toolbar" at bounding box center [493, 278] width 13 height 13
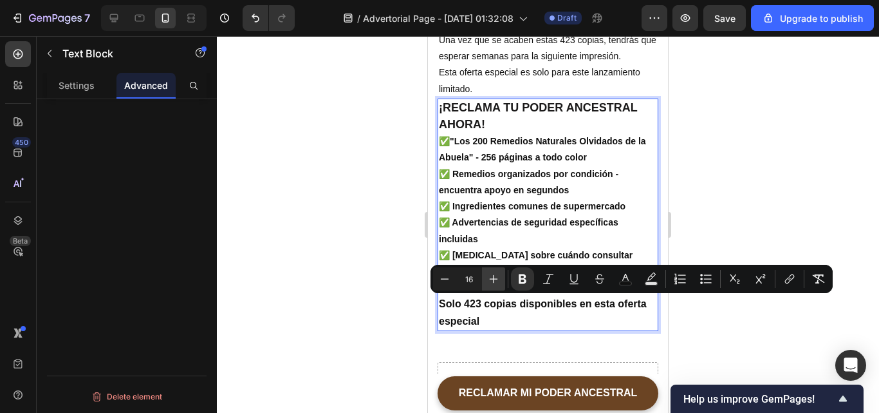
click at [499, 281] on icon "Editor contextual toolbar" at bounding box center [493, 278] width 13 height 13
type input "17"
click at [702, 321] on div at bounding box center [548, 224] width 662 height 377
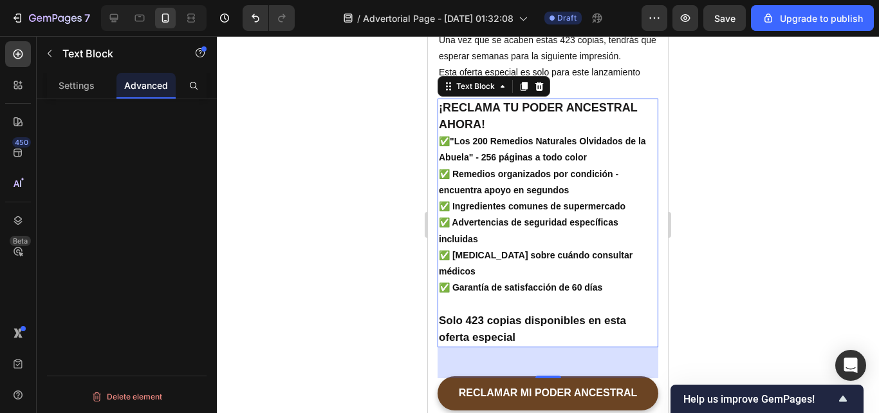
click at [702, 286] on div at bounding box center [548, 224] width 662 height 377
click at [488, 124] on p "¡RECLAMA TU PODER ANCESTRAL AHORA!" at bounding box center [548, 116] width 218 height 33
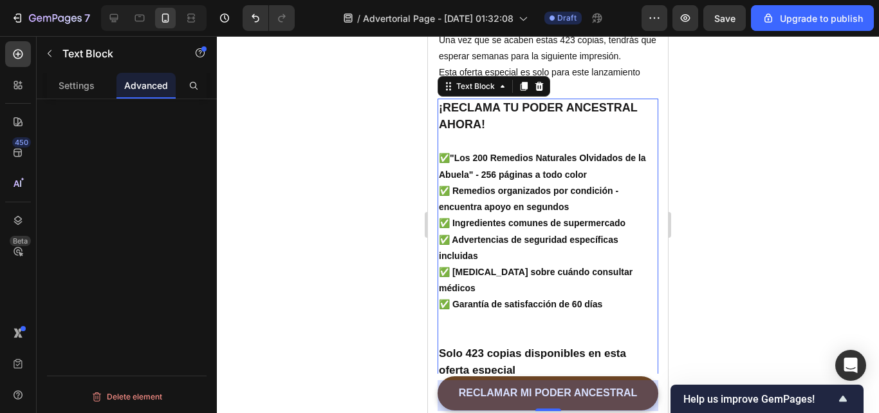
click at [781, 185] on div at bounding box center [548, 224] width 662 height 377
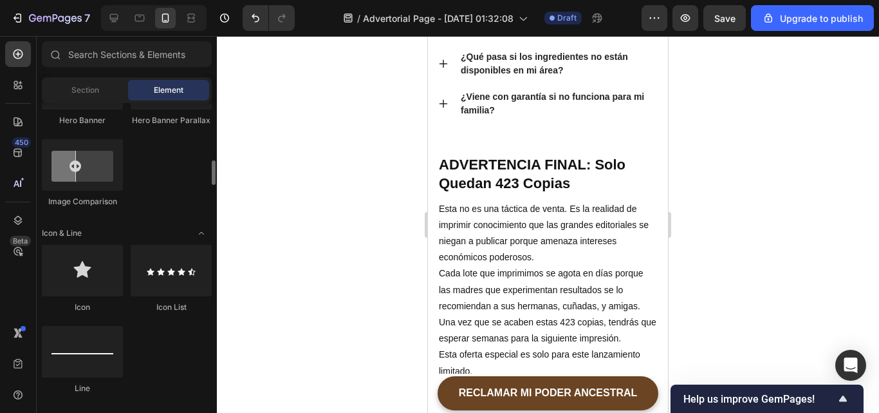
scroll to position [734, 0]
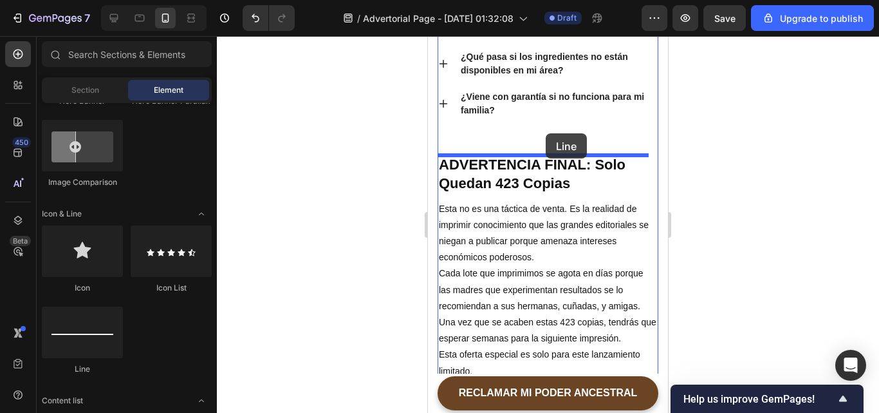
drag, startPoint x: 510, startPoint y: 375, endPoint x: 546, endPoint y: 133, distance: 244.7
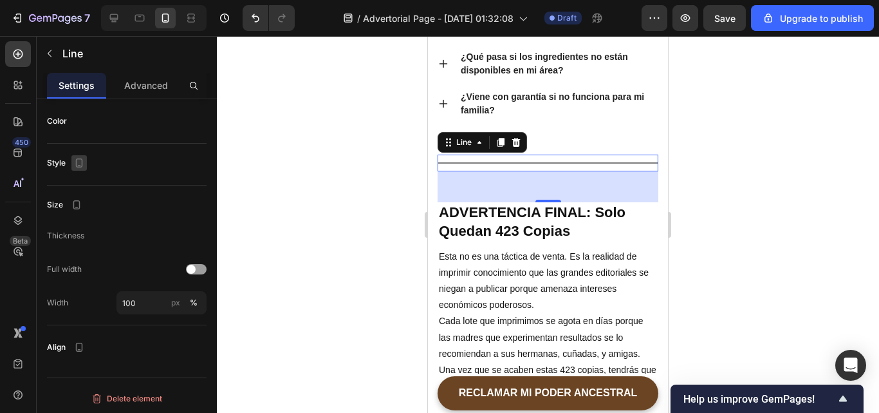
click at [75, 162] on icon "button" at bounding box center [79, 162] width 13 height 13
click at [122, 266] on div "Full width" at bounding box center [127, 268] width 160 height 23
click at [162, 88] on p "Advanced" at bounding box center [146, 86] width 44 height 14
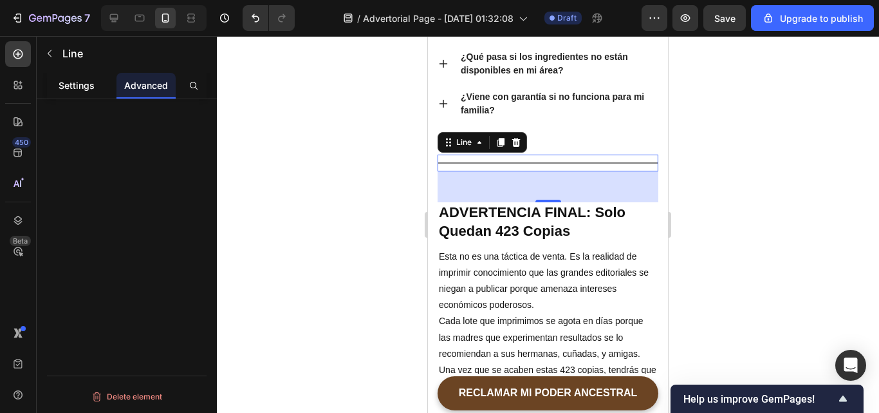
click at [88, 84] on p "Settings" at bounding box center [77, 86] width 36 height 14
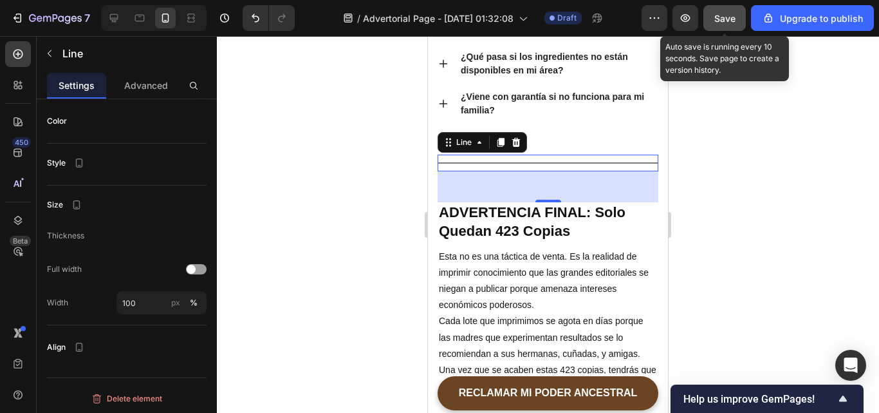
click at [718, 16] on span "Save" at bounding box center [724, 18] width 21 height 11
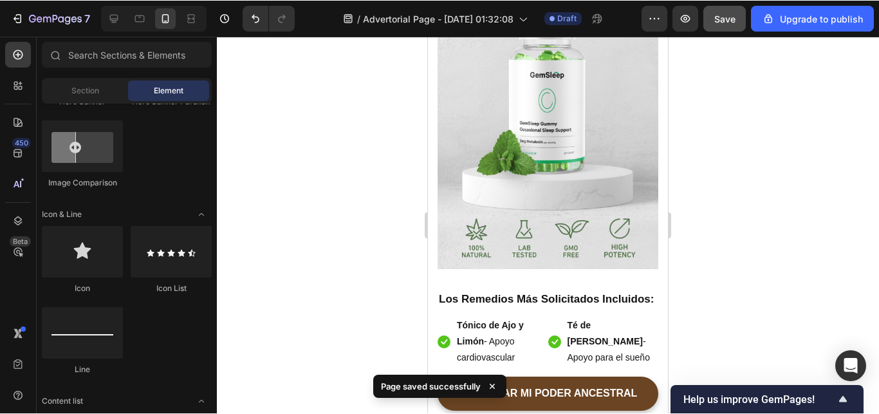
scroll to position [4578, 0]
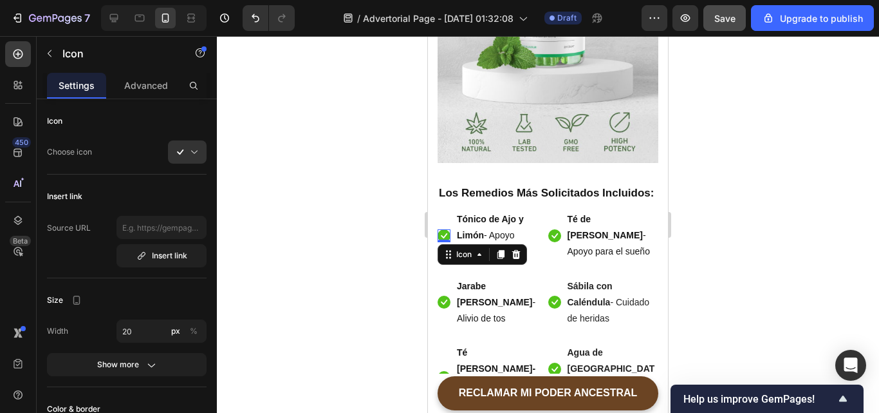
click at [445, 229] on icon at bounding box center [444, 235] width 13 height 13
click at [203, 200] on div "Insert link" at bounding box center [127, 196] width 160 height 23
click at [181, 194] on div "Insert link" at bounding box center [127, 196] width 160 height 23
drag, startPoint x: 181, startPoint y: 194, endPoint x: 185, endPoint y: 232, distance: 37.6
click at [185, 232] on div "Insert link Source URL Insert link" at bounding box center [127, 231] width 160 height 93
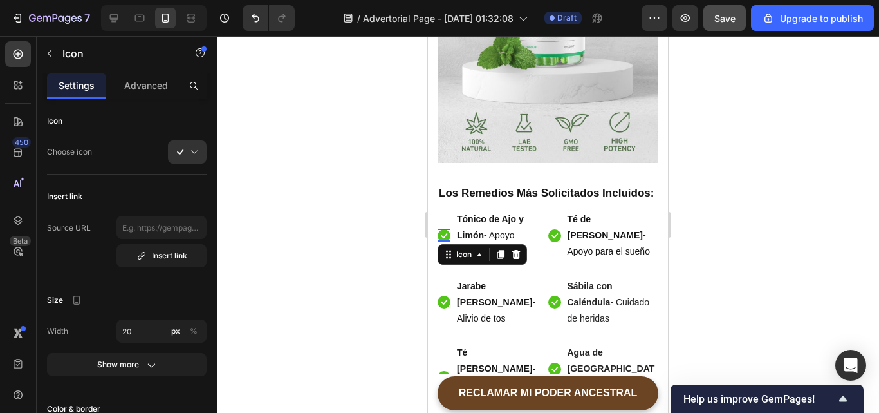
click at [95, 294] on div "Size" at bounding box center [127, 299] width 160 height 23
click at [206, 288] on div "Icon Choose icon Insert link Source URL Insert link Size Width 20 px % Show mor…" at bounding box center [127, 363] width 160 height 508
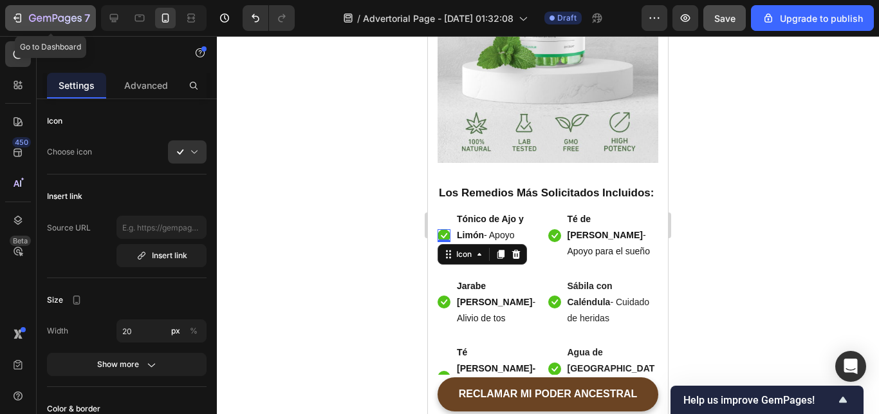
click at [12, 14] on icon "button" at bounding box center [17, 18] width 13 height 13
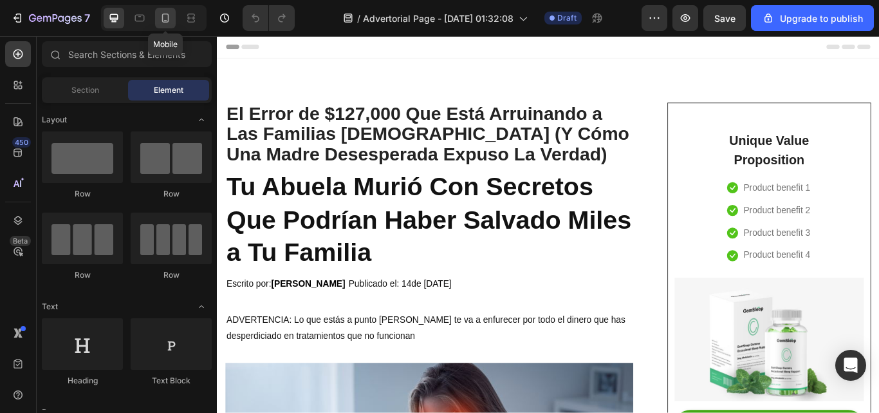
click at [163, 23] on icon at bounding box center [165, 18] width 13 height 13
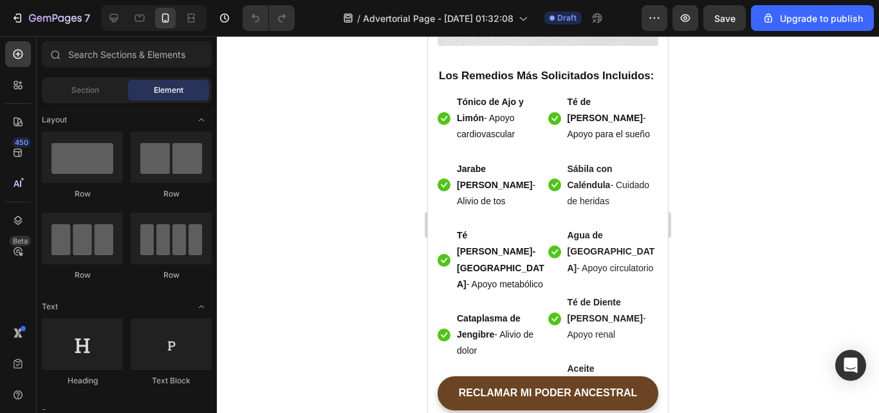
scroll to position [4466, 0]
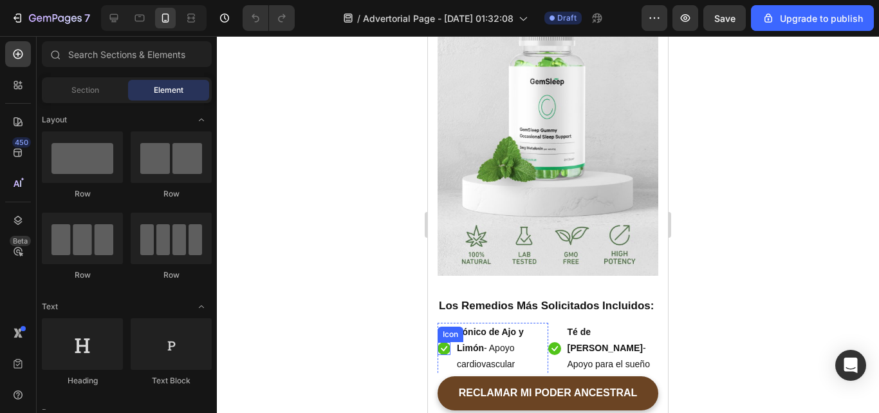
click at [447, 342] on icon at bounding box center [444, 348] width 13 height 13
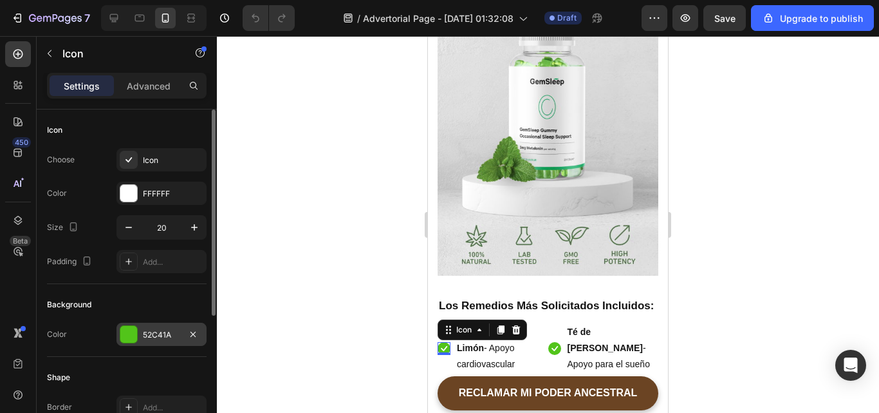
click at [174, 327] on div "52C41A" at bounding box center [162, 333] width 90 height 23
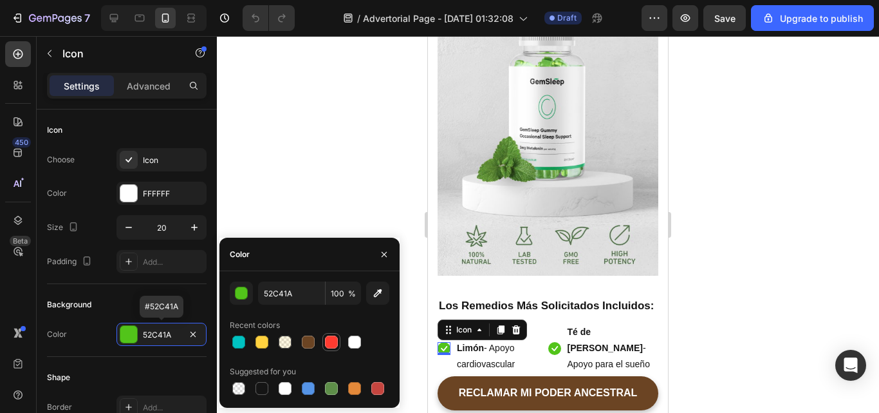
click at [284, 342] on div at bounding box center [285, 341] width 13 height 13
click at [325, 342] on div at bounding box center [331, 341] width 13 height 13
type input "FF3B30"
type input "100"
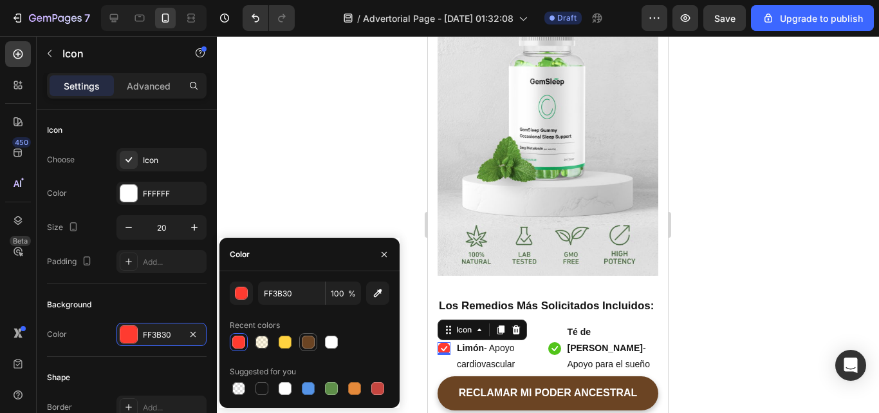
click at [302, 346] on div at bounding box center [308, 341] width 13 height 13
type input "6B4423"
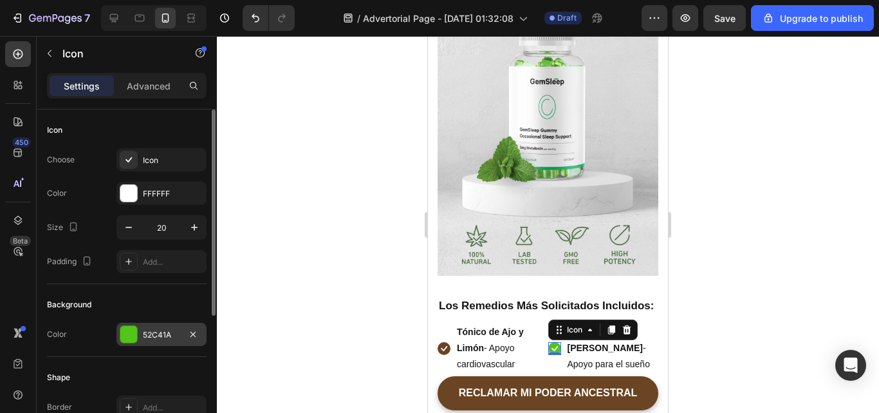
click at [141, 342] on div "52C41A" at bounding box center [162, 333] width 90 height 23
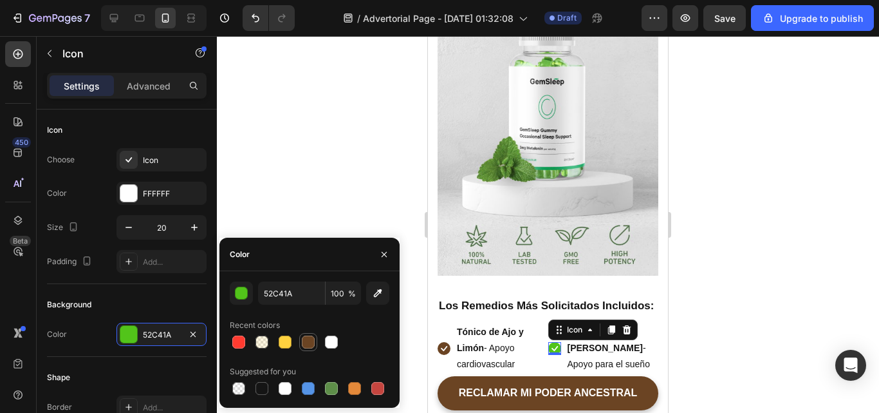
click at [310, 342] on div at bounding box center [308, 341] width 13 height 13
type input "6B4423"
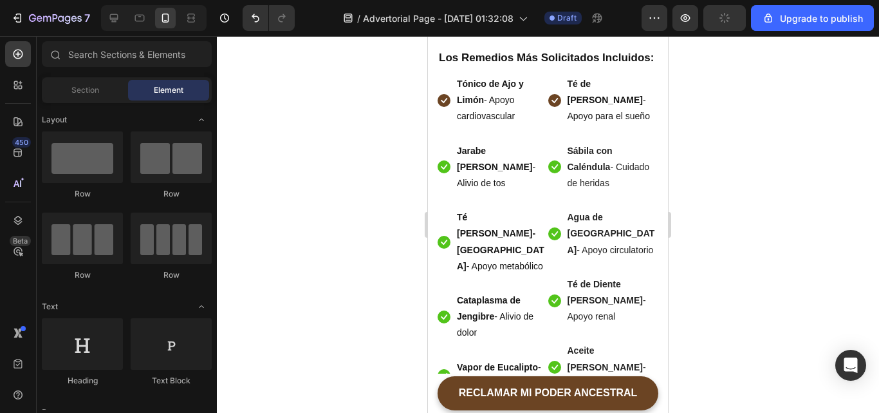
scroll to position [4643, 0]
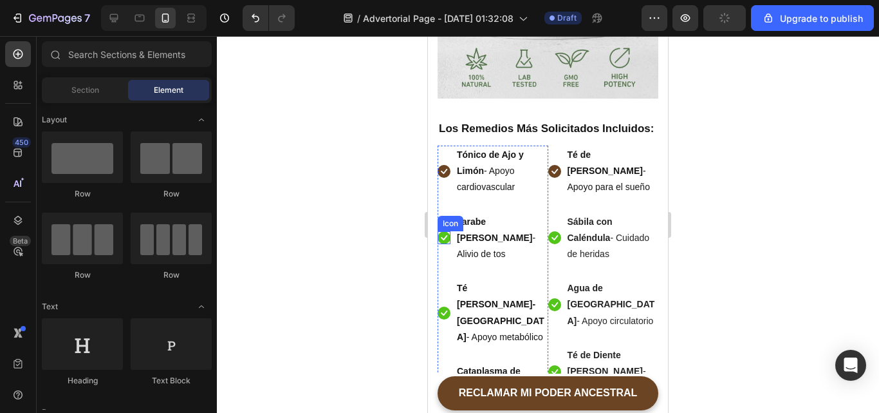
click at [446, 231] on icon at bounding box center [444, 237] width 13 height 13
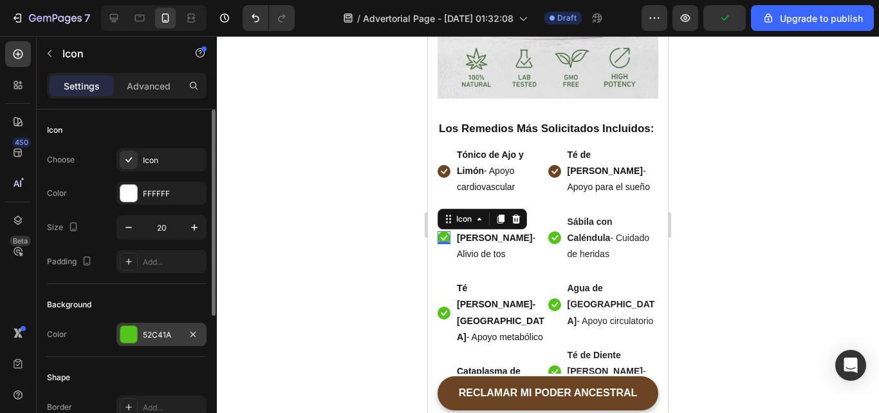
click at [162, 338] on div "52C41A" at bounding box center [161, 335] width 37 height 12
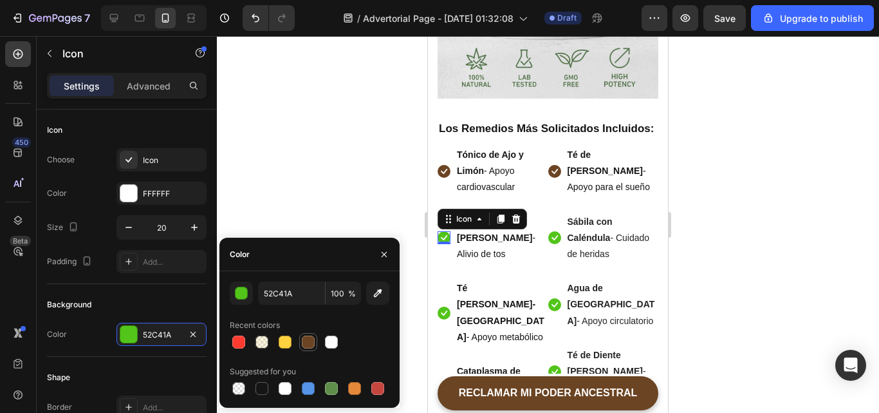
click at [303, 339] on div at bounding box center [308, 341] width 13 height 13
type input "6B4423"
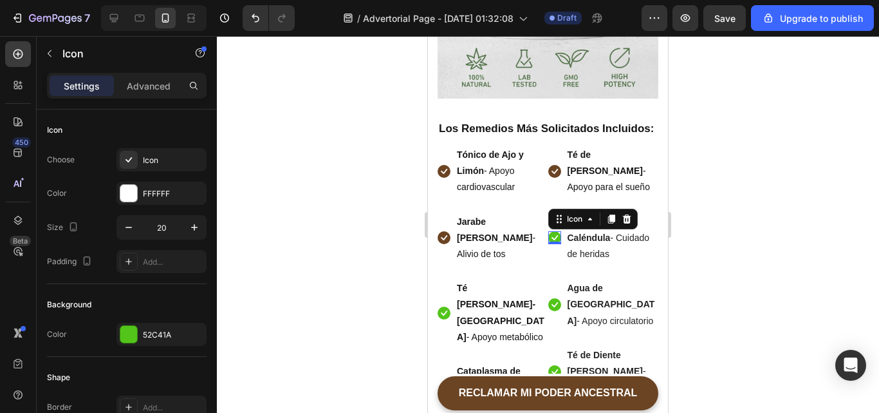
click at [548, 231] on icon at bounding box center [554, 237] width 13 height 13
click at [156, 331] on div "52C41A" at bounding box center [161, 335] width 37 height 12
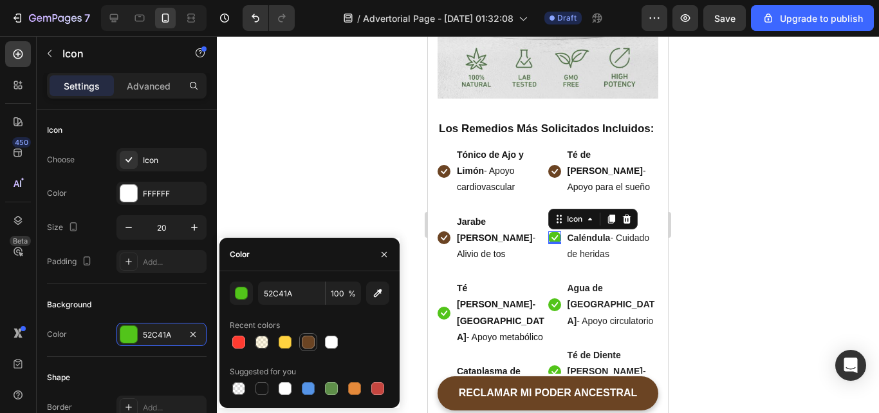
click at [304, 337] on div at bounding box center [308, 341] width 13 height 13
type input "6B4423"
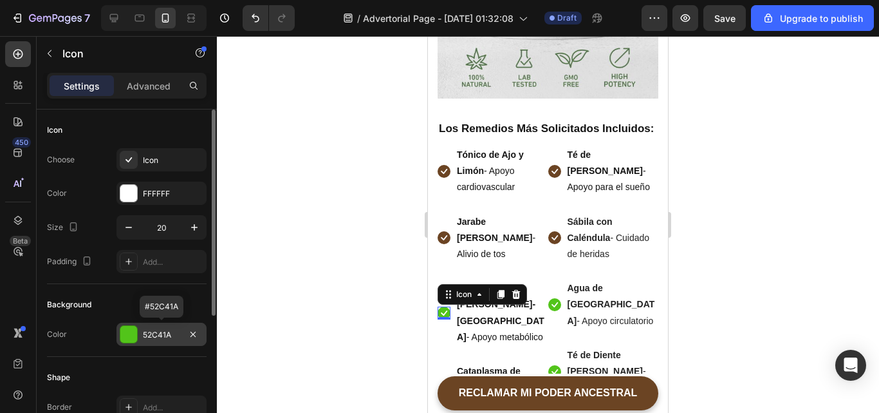
click at [164, 332] on div "52C41A" at bounding box center [161, 335] width 37 height 12
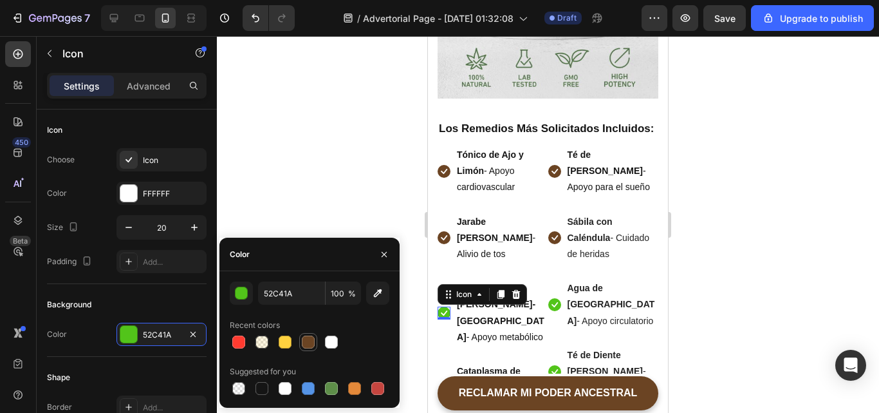
drag, startPoint x: 317, startPoint y: 340, endPoint x: 309, endPoint y: 343, distance: 9.0
click at [309, 343] on div at bounding box center [310, 342] width 160 height 18
click at [309, 343] on div at bounding box center [308, 341] width 13 height 13
type input "6B4423"
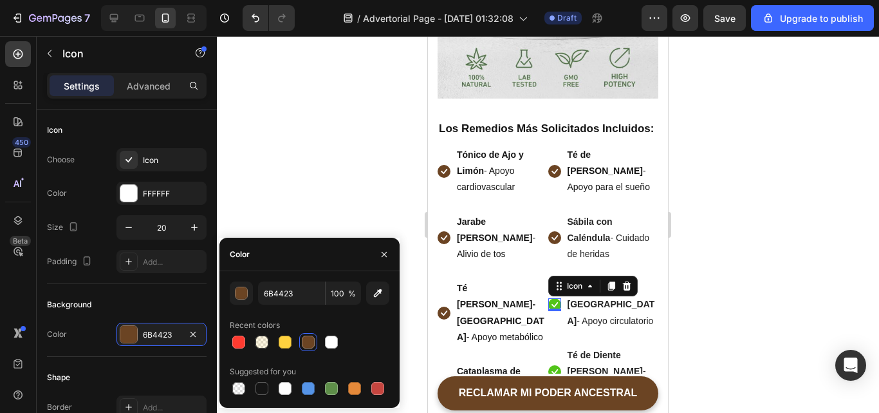
click at [548, 298] on icon at bounding box center [554, 304] width 13 height 13
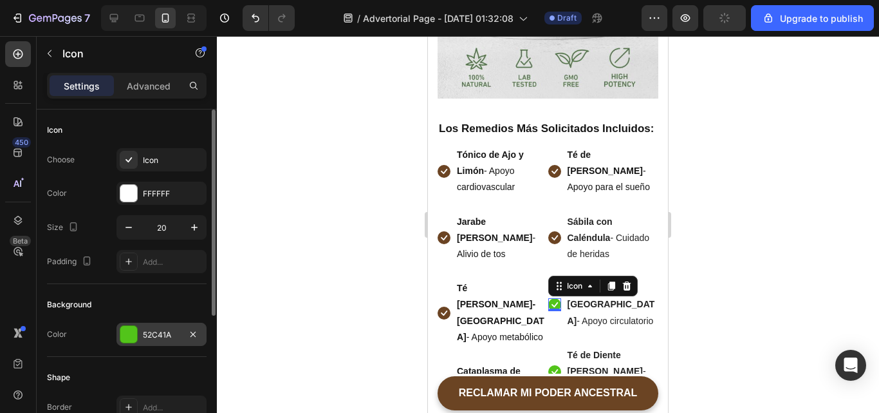
click at [166, 331] on div "52C41A" at bounding box center [161, 335] width 37 height 12
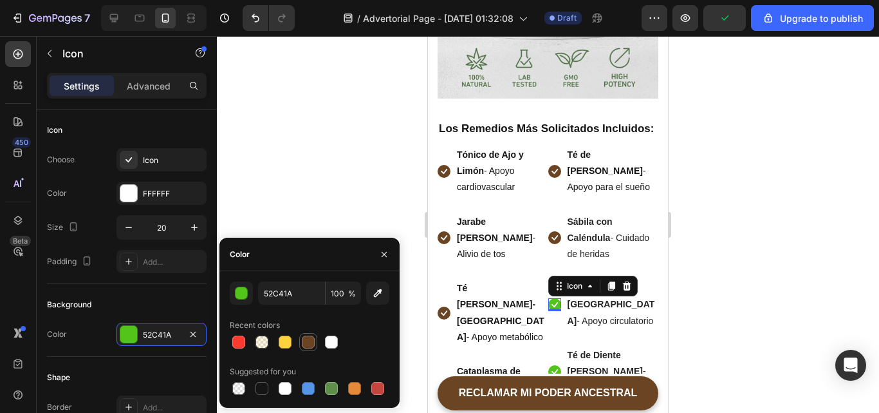
click at [301, 340] on div at bounding box center [308, 341] width 15 height 15
type input "6B4423"
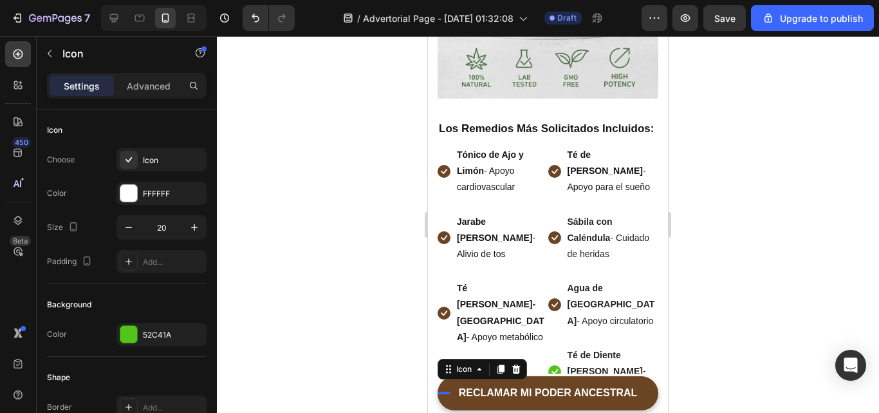
click at [440, 381] on icon at bounding box center [444, 387] width 13 height 13
click at [149, 332] on div "52C41A" at bounding box center [161, 335] width 37 height 12
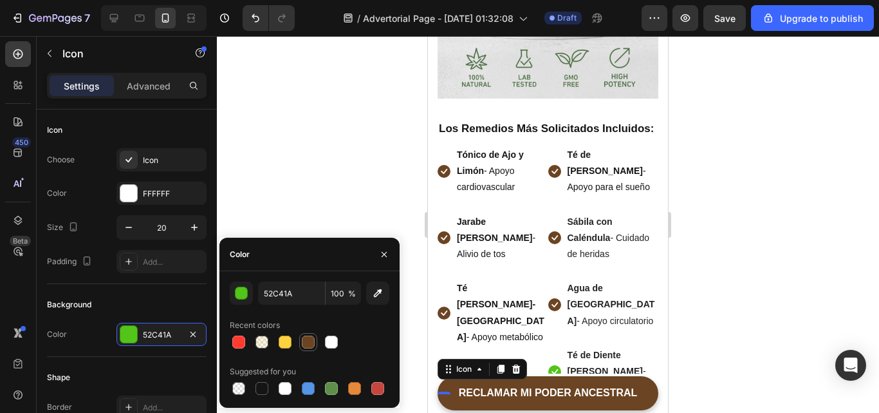
click at [309, 348] on div at bounding box center [308, 341] width 13 height 13
type input "6B4423"
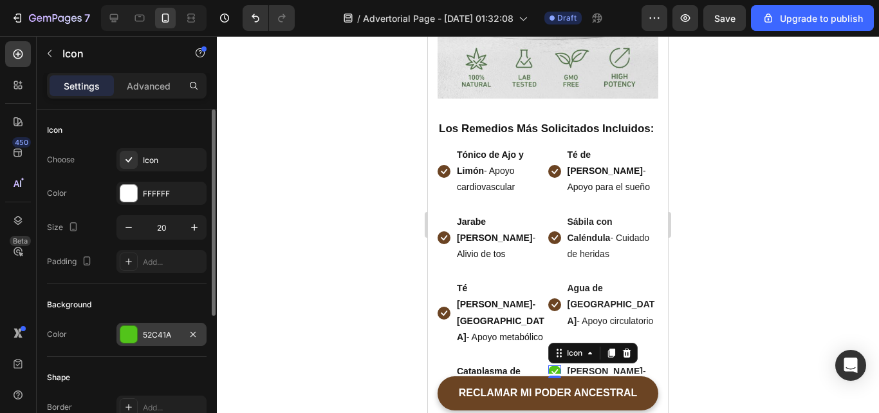
click at [150, 337] on div "52C41A" at bounding box center [161, 335] width 37 height 12
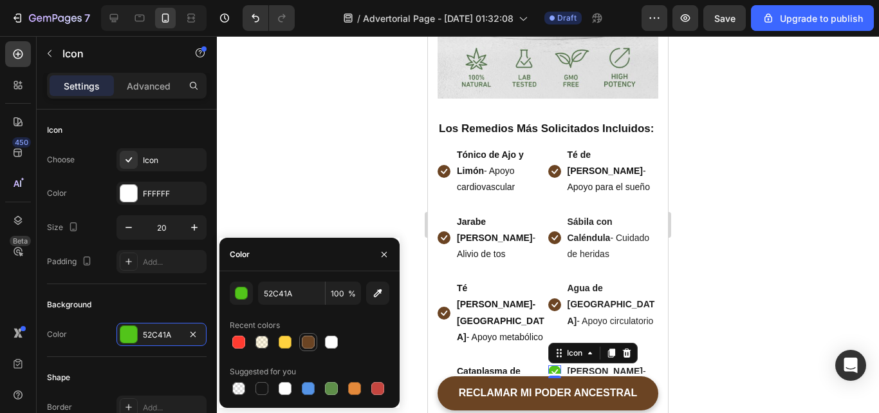
click at [312, 340] on div at bounding box center [308, 341] width 13 height 13
type input "6B4423"
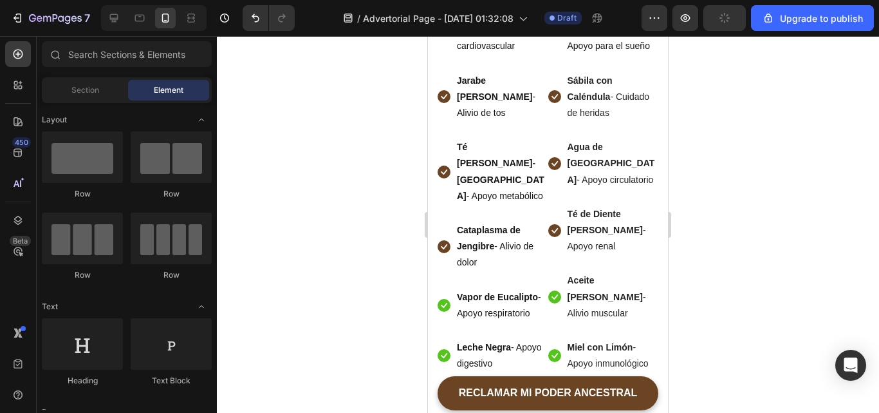
scroll to position [4819, 0]
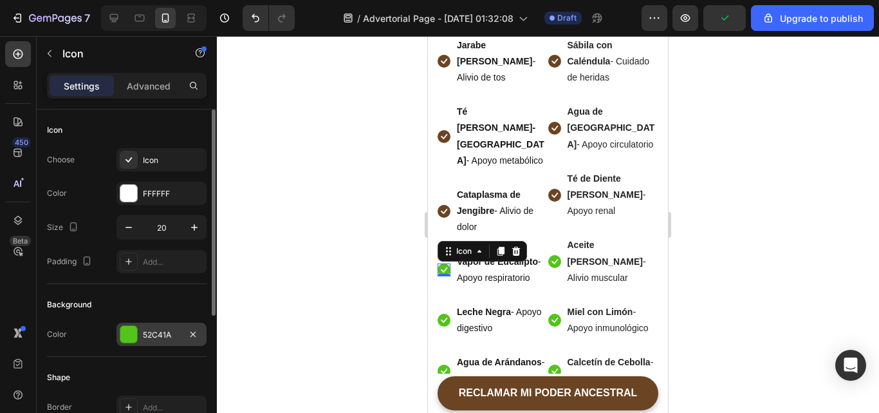
click at [158, 329] on div "52C41A" at bounding box center [161, 335] width 37 height 12
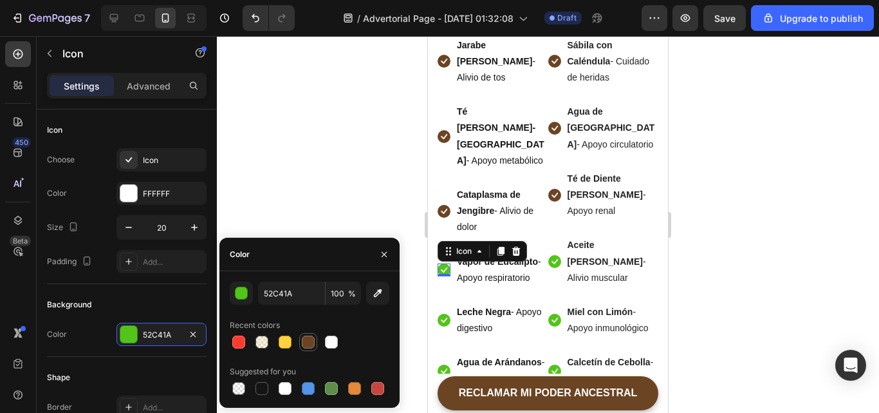
click at [307, 334] on div at bounding box center [308, 341] width 15 height 15
type input "6B4423"
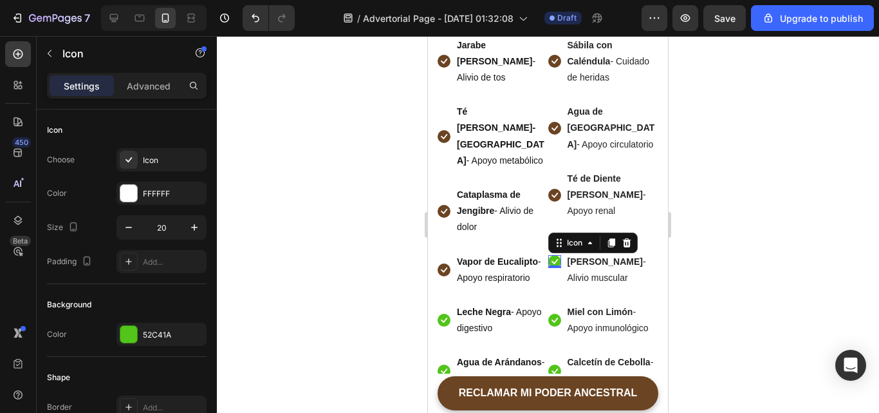
click at [548, 232] on div "Icon" at bounding box center [592, 242] width 89 height 21
click at [146, 330] on div "52C41A" at bounding box center [161, 335] width 37 height 12
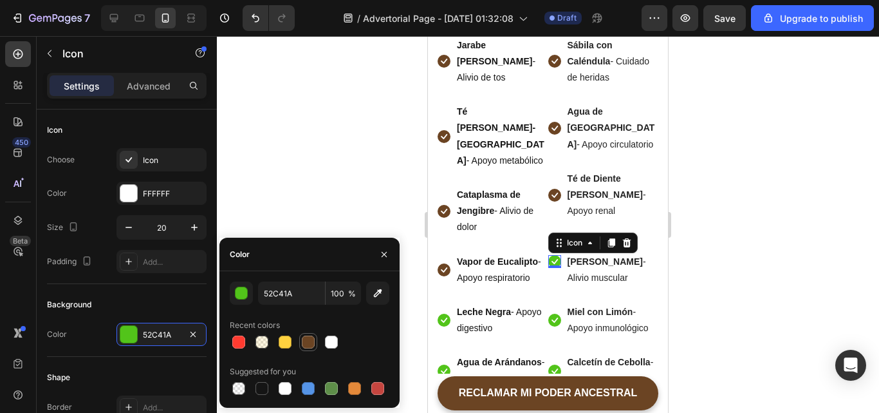
click at [303, 338] on div at bounding box center [308, 341] width 13 height 13
type input "6B4423"
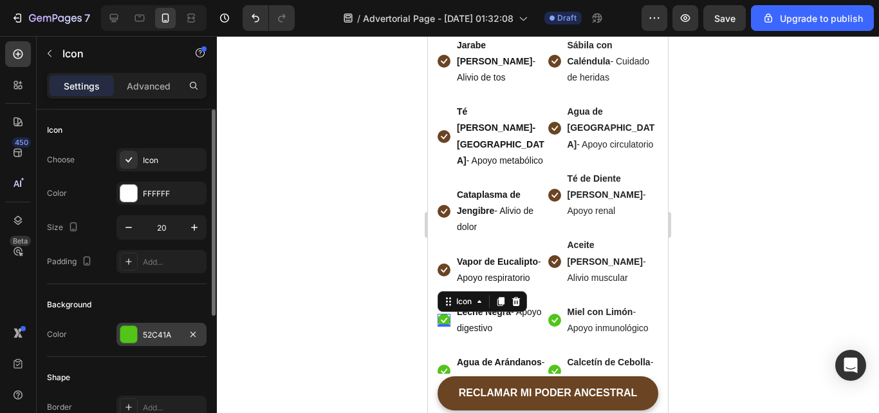
click at [173, 329] on div "52C41A" at bounding box center [161, 335] width 37 height 12
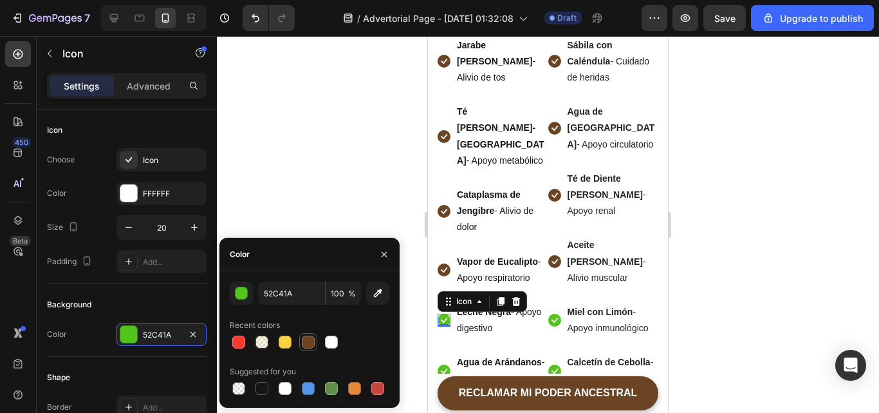
click at [305, 342] on div at bounding box center [308, 341] width 13 height 13
type input "6B4423"
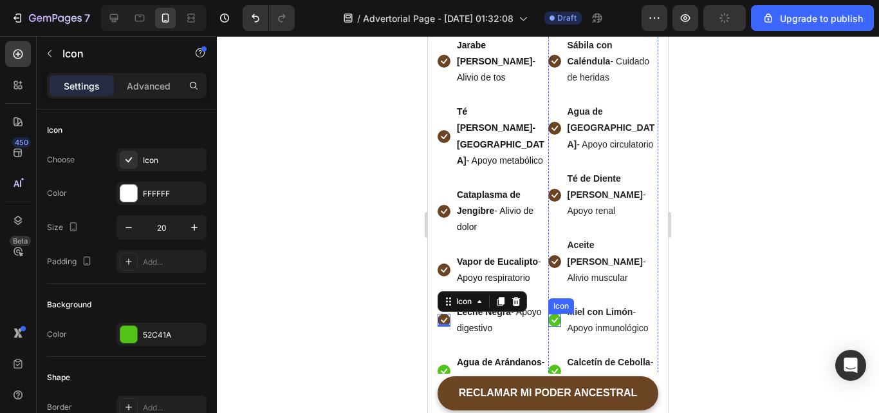
click at [552, 317] on icon at bounding box center [555, 319] width 6 height 5
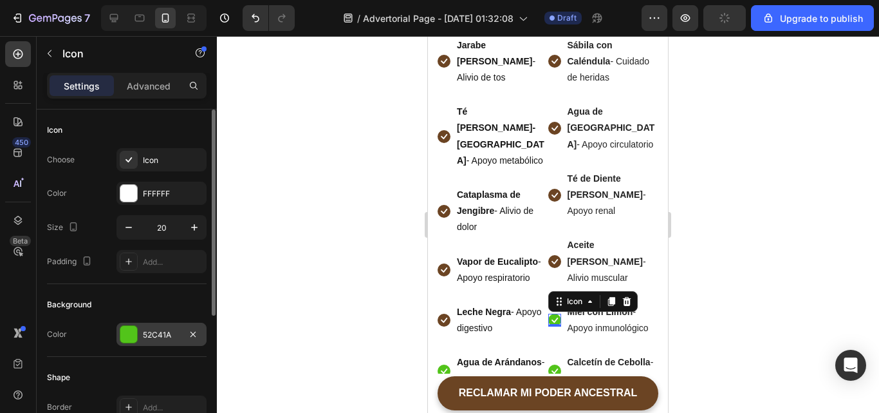
click at [178, 328] on div "52C41A" at bounding box center [162, 333] width 90 height 23
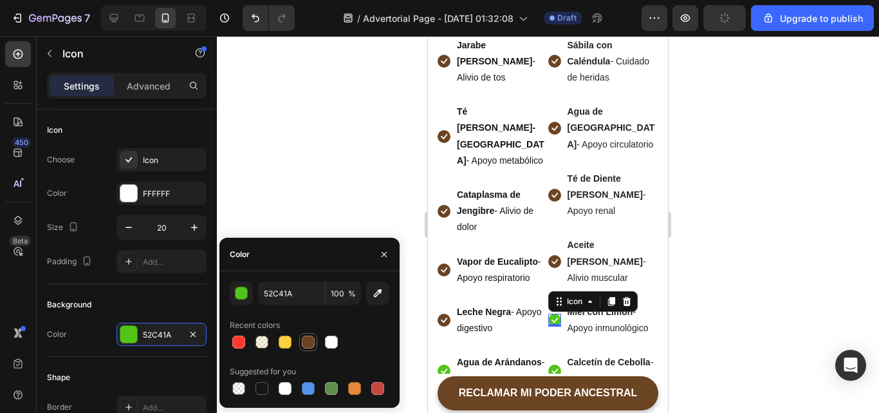
click at [301, 333] on div at bounding box center [308, 342] width 18 height 18
type input "6B4423"
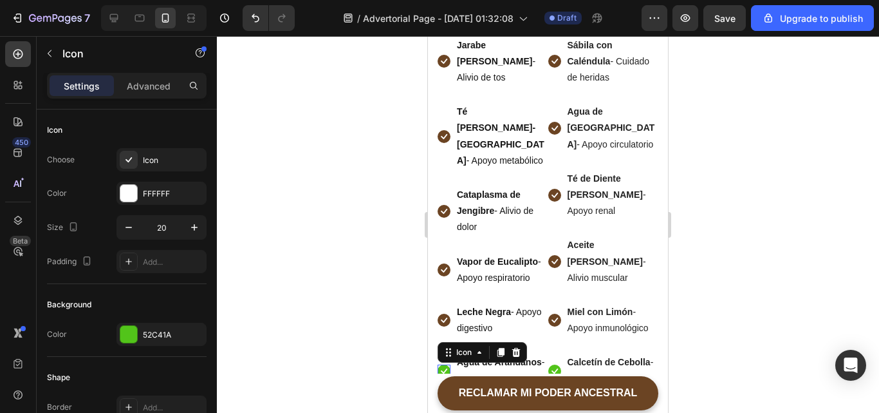
click at [445, 368] on icon at bounding box center [444, 370] width 6 height 5
click at [173, 335] on div "52C41A" at bounding box center [161, 335] width 37 height 12
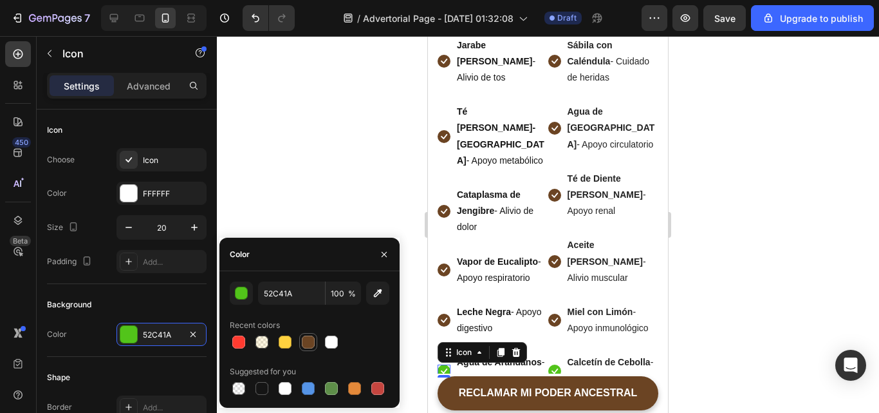
click at [314, 341] on div at bounding box center [308, 341] width 13 height 13
type input "6B4423"
click at [548, 364] on icon at bounding box center [554, 370] width 13 height 13
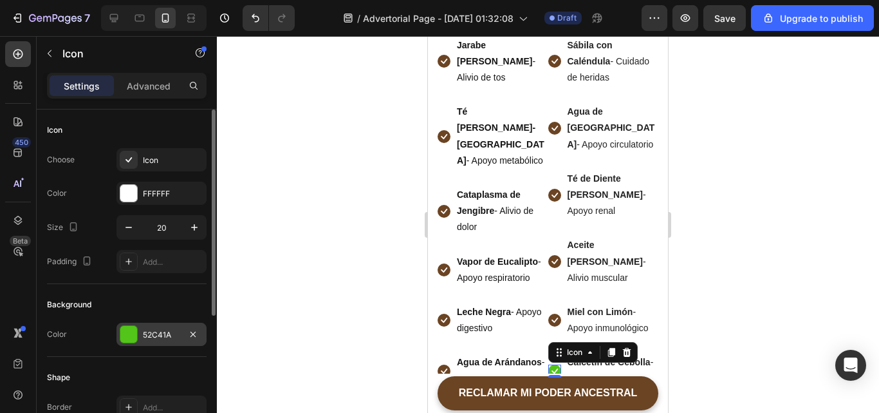
click at [169, 339] on div "52C41A" at bounding box center [161, 335] width 37 height 12
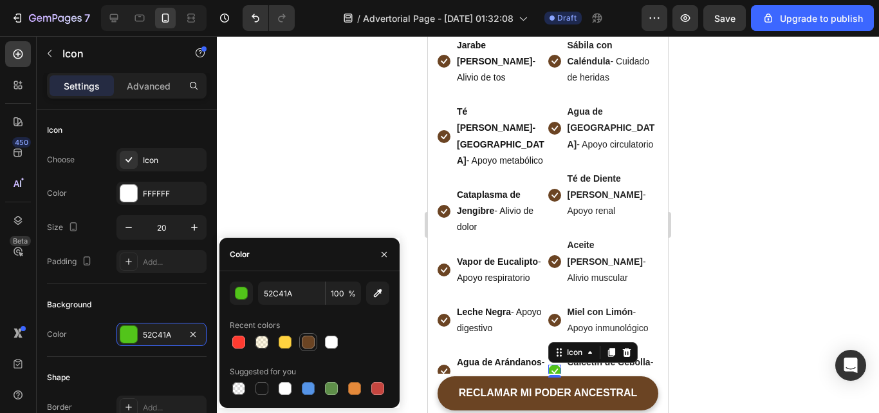
click at [314, 339] on div at bounding box center [308, 341] width 13 height 13
type input "6B4423"
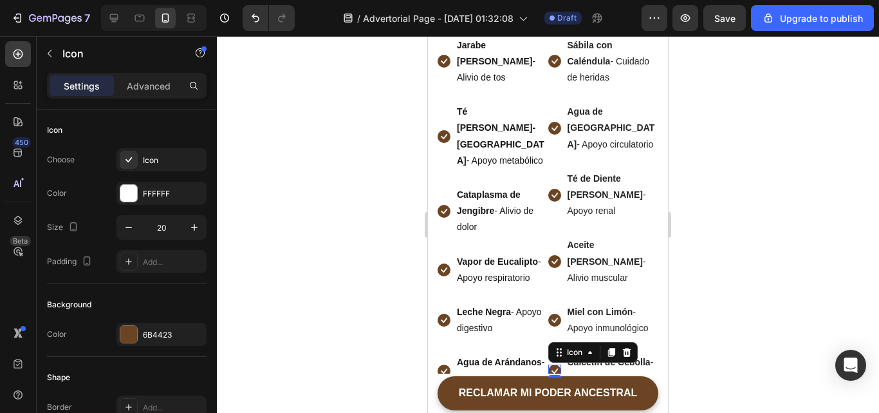
click at [798, 277] on div at bounding box center [548, 224] width 662 height 377
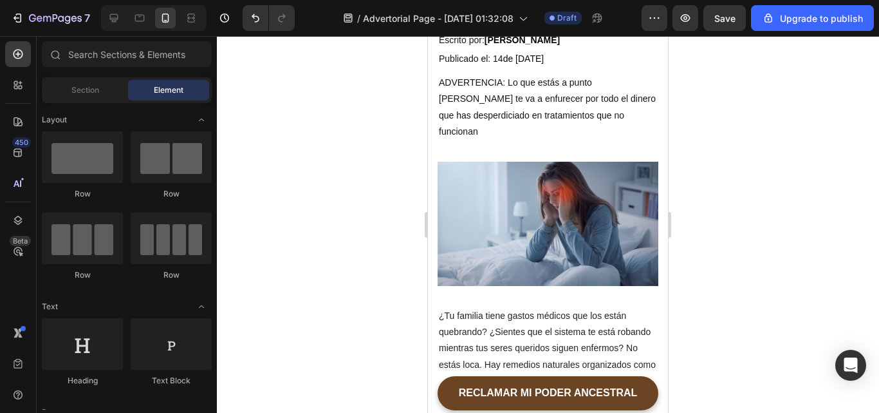
scroll to position [318, 0]
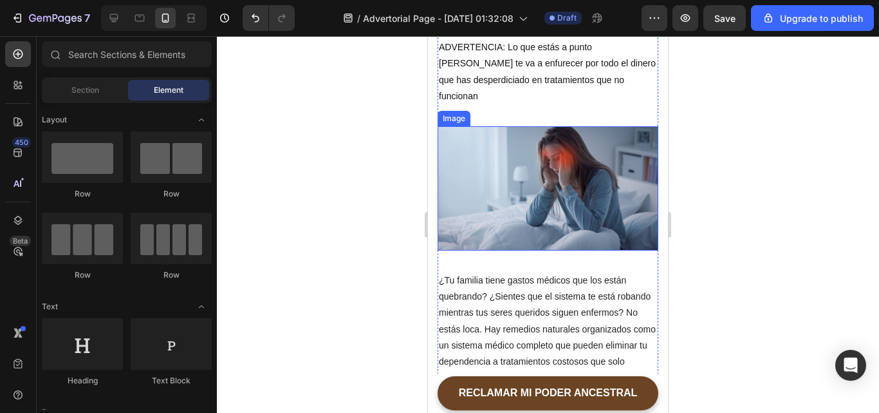
click at [530, 158] on img at bounding box center [548, 188] width 221 height 124
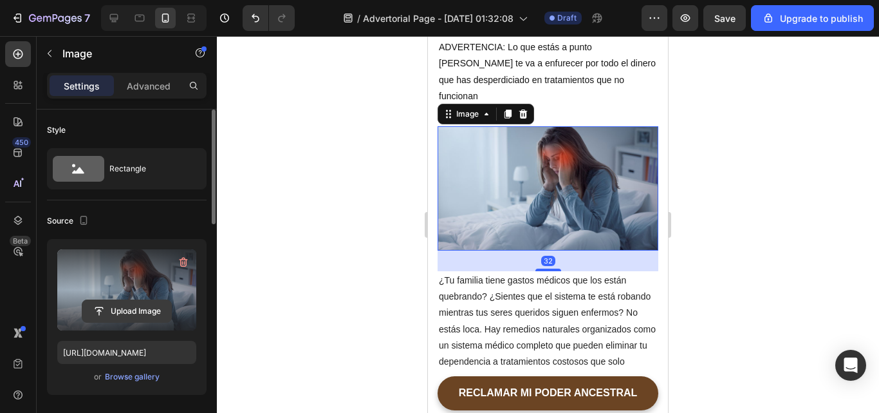
click at [122, 310] on input "file" at bounding box center [126, 311] width 89 height 22
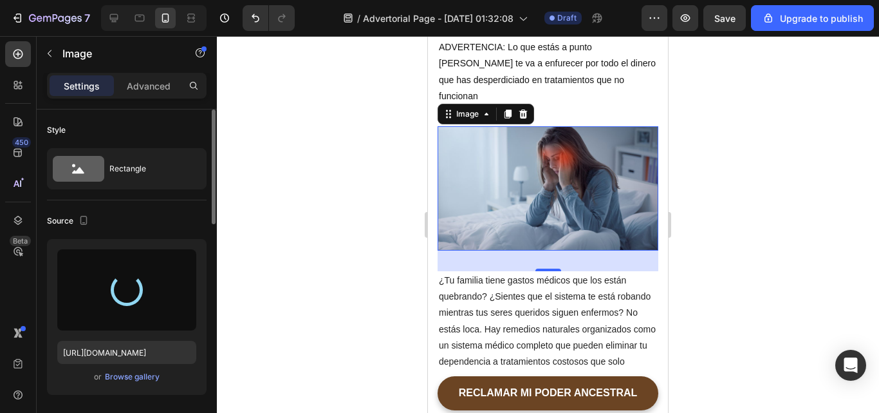
type input "https://cdn.shopify.com/s/files/1/0627/6946/3357/files/gempages_574806398798398…"
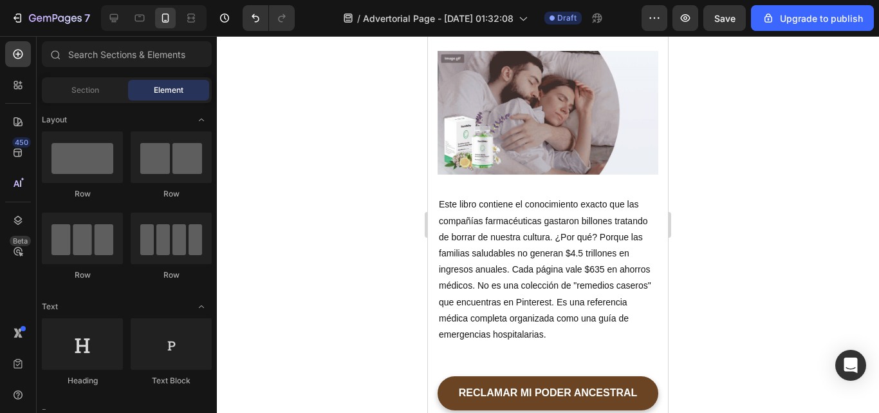
scroll to position [2124, 0]
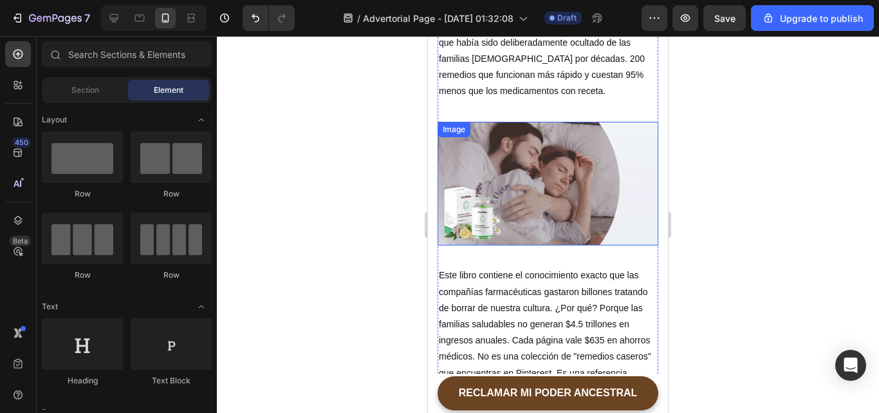
click at [559, 122] on img at bounding box center [548, 184] width 221 height 124
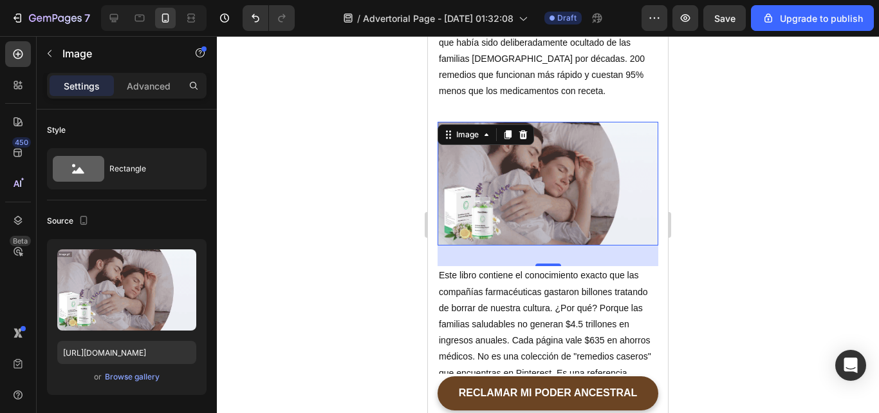
click at [702, 146] on div at bounding box center [548, 224] width 662 height 377
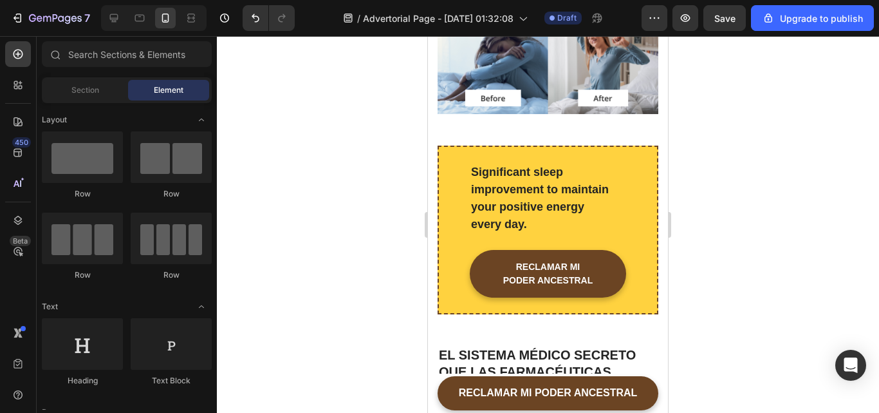
scroll to position [1238, 0]
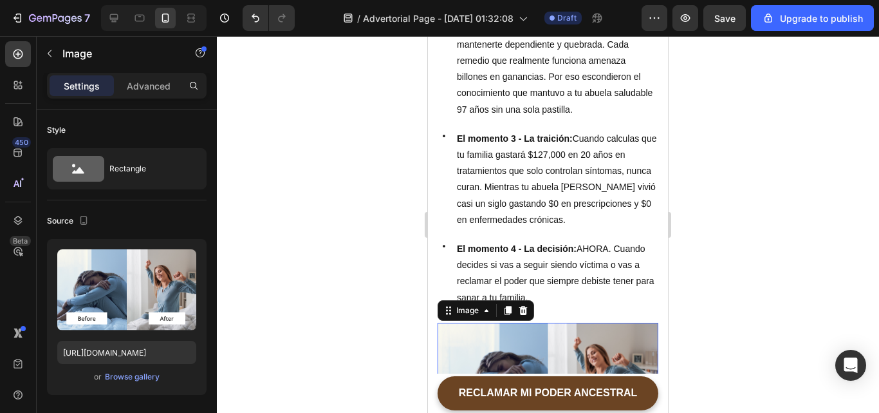
click at [550, 322] on img at bounding box center [548, 377] width 221 height 111
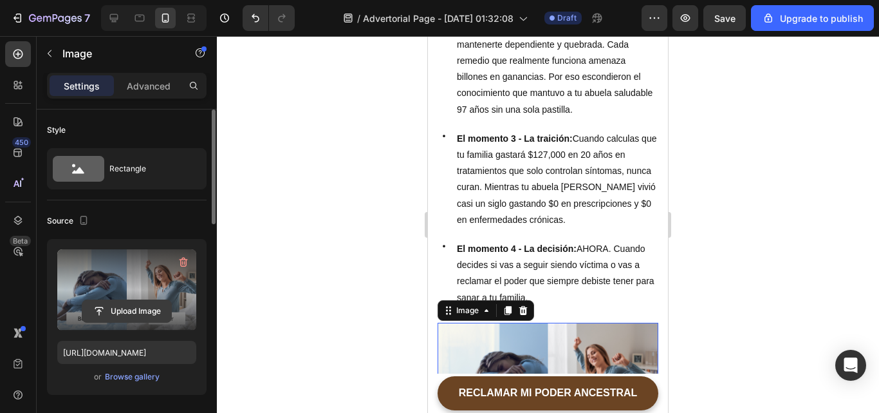
click at [126, 308] on input "file" at bounding box center [126, 311] width 89 height 22
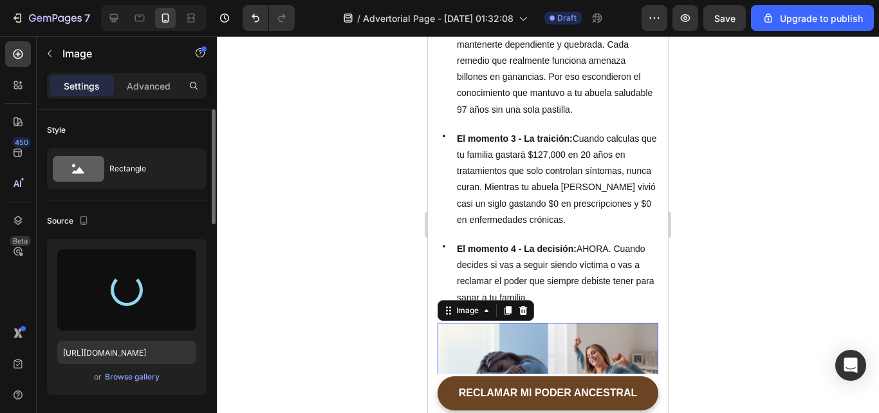
type input "https://cdn.shopify.com/s/files/1/0627/6946/3357/files/gempages_574806398798398…"
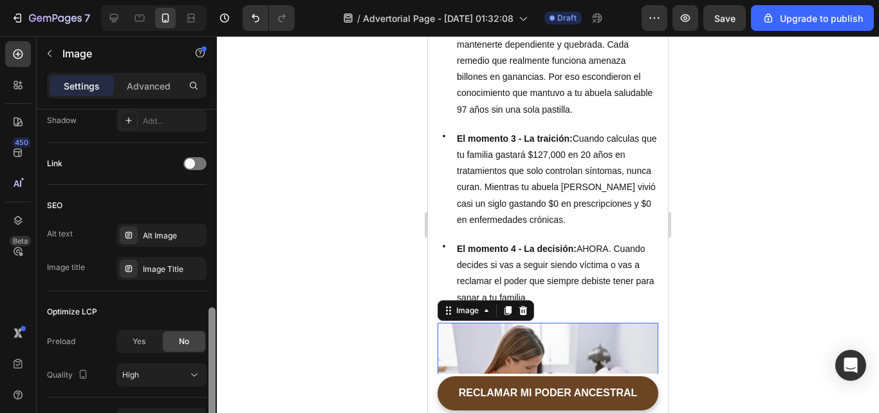
scroll to position [579, 0]
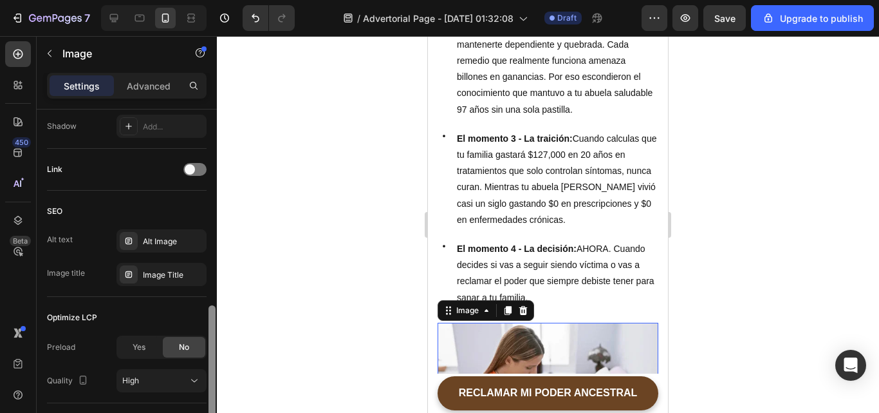
drag, startPoint x: 214, startPoint y: 214, endPoint x: 212, endPoint y: 410, distance: 196.3
click at [212, 410] on div at bounding box center [212, 362] width 7 height 115
click at [120, 353] on div "Yes" at bounding box center [139, 347] width 42 height 21
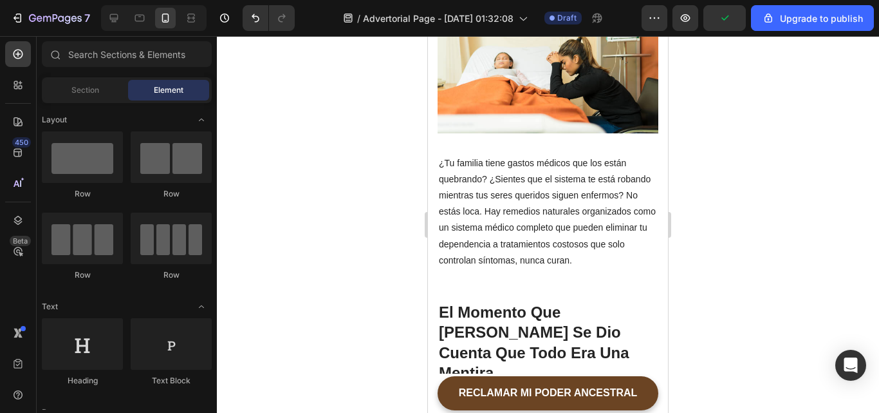
scroll to position [476, 0]
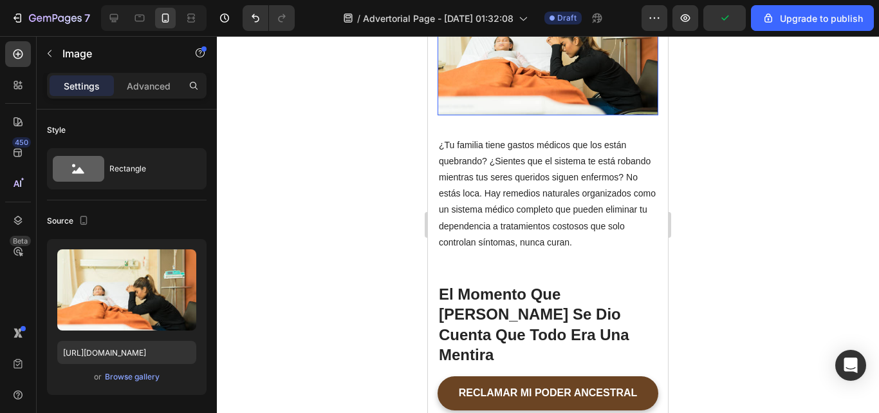
click at [559, 38] on img at bounding box center [548, 41] width 221 height 147
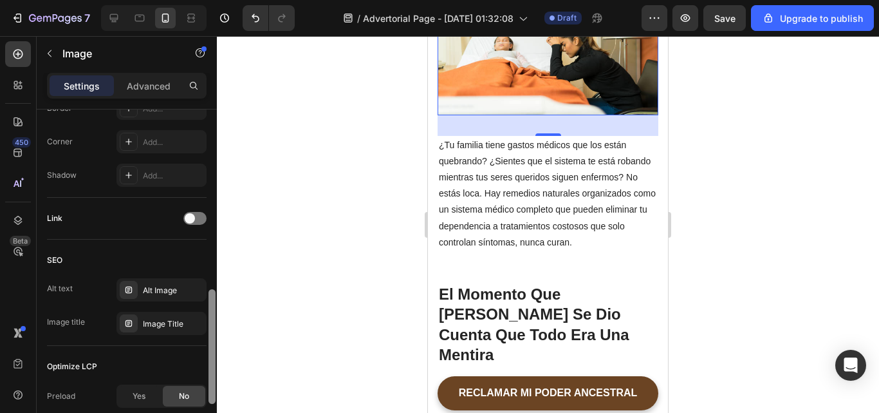
drag, startPoint x: 214, startPoint y: 193, endPoint x: 209, endPoint y: 371, distance: 178.4
click at [209, 371] on div at bounding box center [212, 346] width 7 height 115
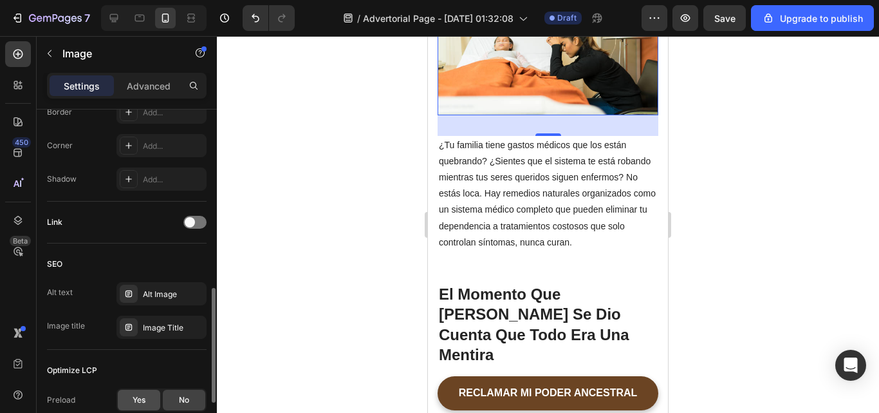
click at [131, 398] on div "Yes" at bounding box center [139, 399] width 42 height 21
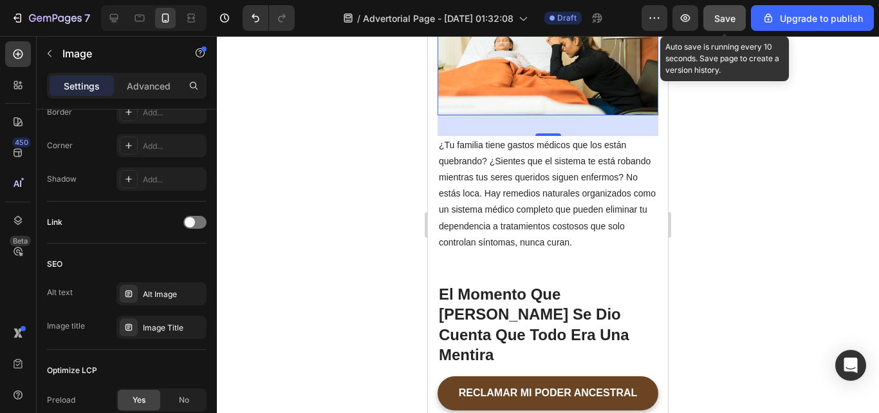
click at [725, 15] on span "Save" at bounding box center [724, 18] width 21 height 11
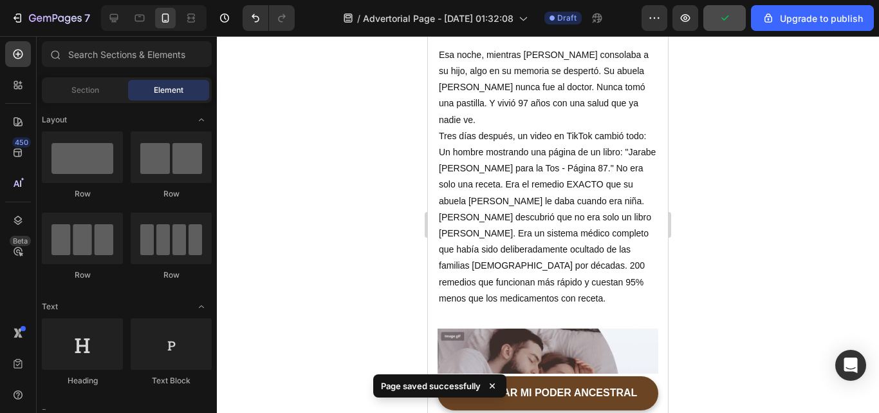
scroll to position [2054, 0]
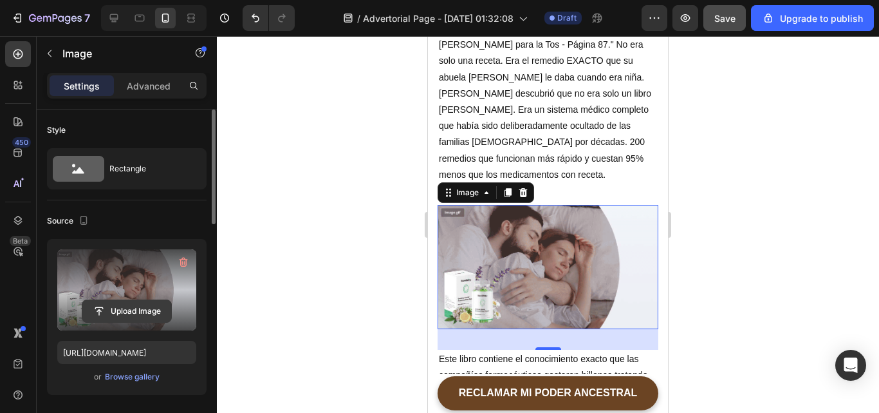
click at [123, 310] on input "file" at bounding box center [126, 311] width 89 height 22
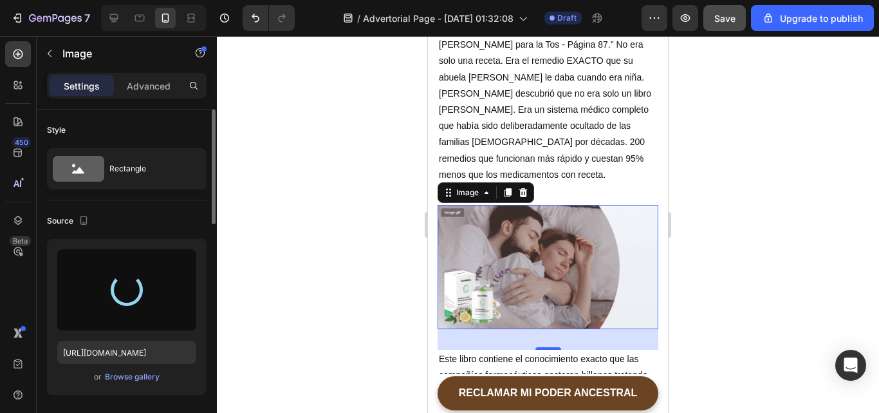
type input "https://cdn.shopify.com/s/files/1/0627/6946/3357/files/gempages_574806398798398…"
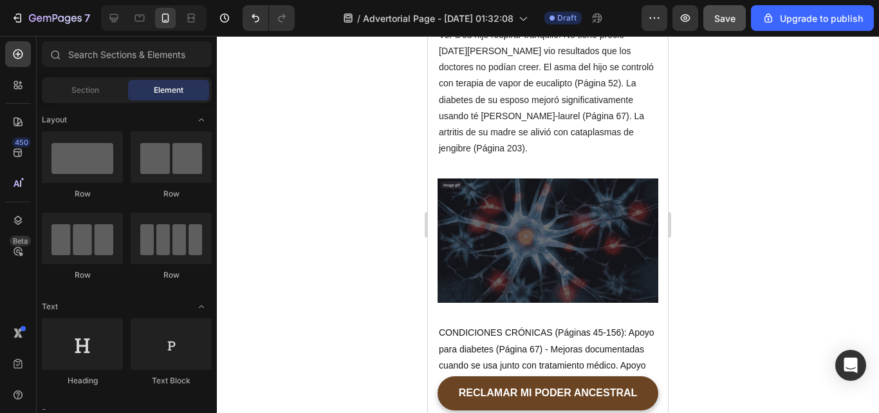
scroll to position [2965, 0]
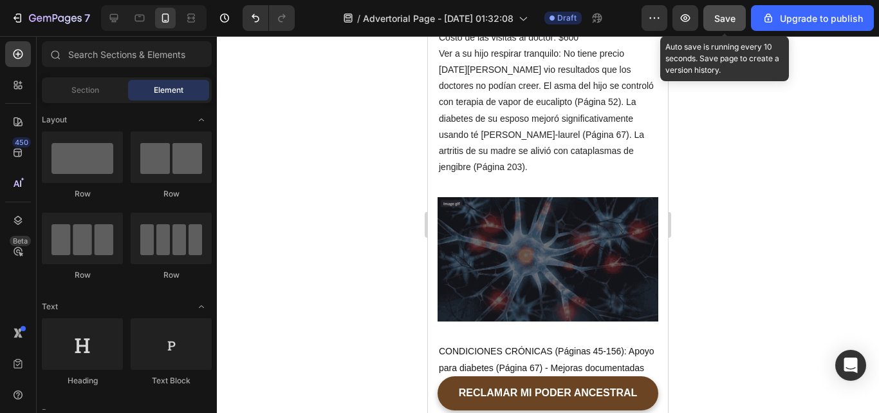
click at [729, 22] on span "Save" at bounding box center [724, 18] width 21 height 11
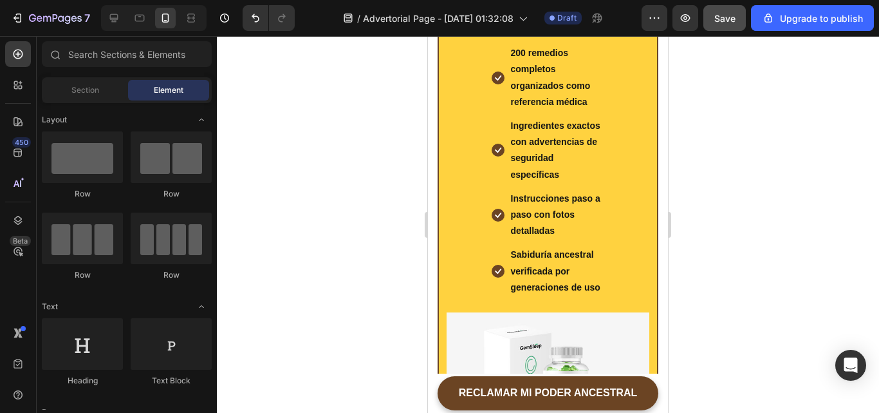
scroll to position [8994, 0]
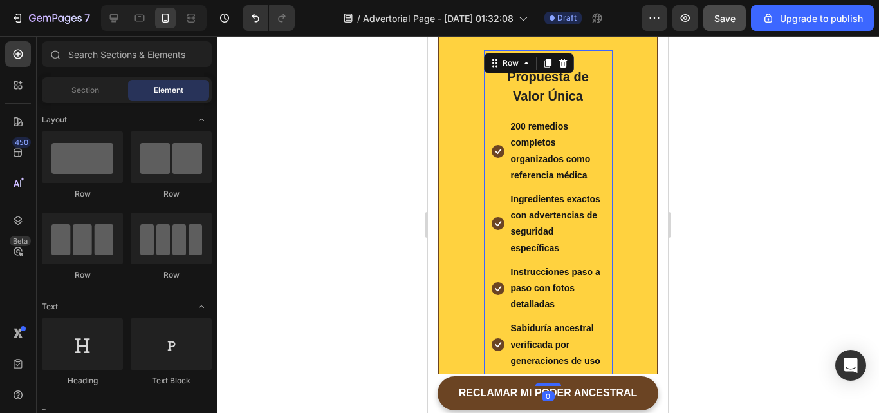
click at [602, 103] on div "Propuesta de Valor Única Heading Icon 200 remedios completos organizados como r…" at bounding box center [548, 217] width 129 height 335
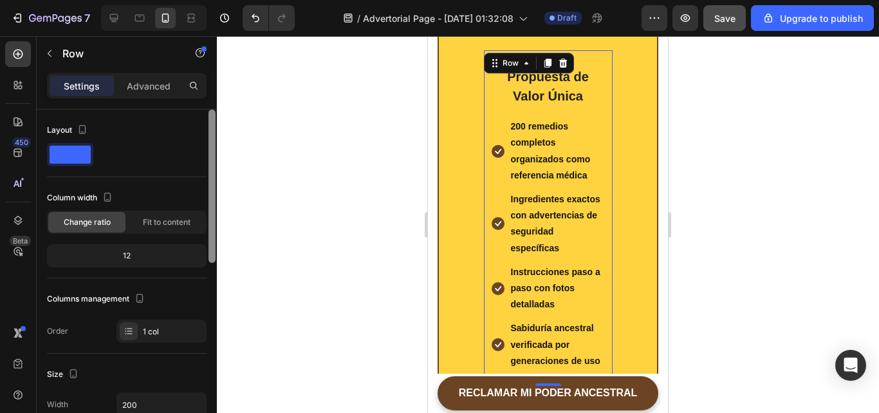
scroll to position [340, 0]
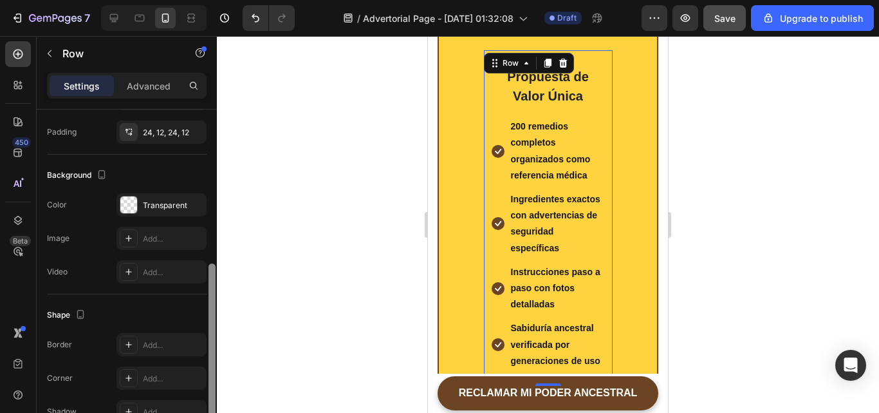
drag, startPoint x: 208, startPoint y: 174, endPoint x: 209, endPoint y: 198, distance: 23.9
click at [209, 198] on div at bounding box center [212, 279] width 10 height 340
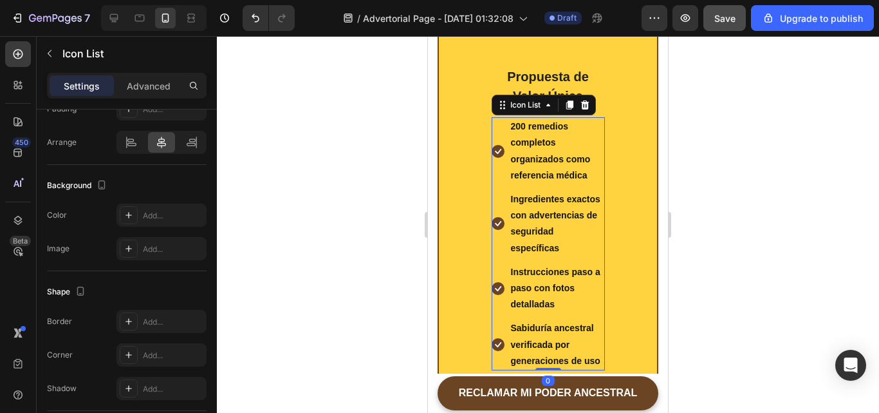
click at [496, 124] on li "Icon 200 remedios completos organizados como referencia médica Text block" at bounding box center [548, 151] width 113 height 68
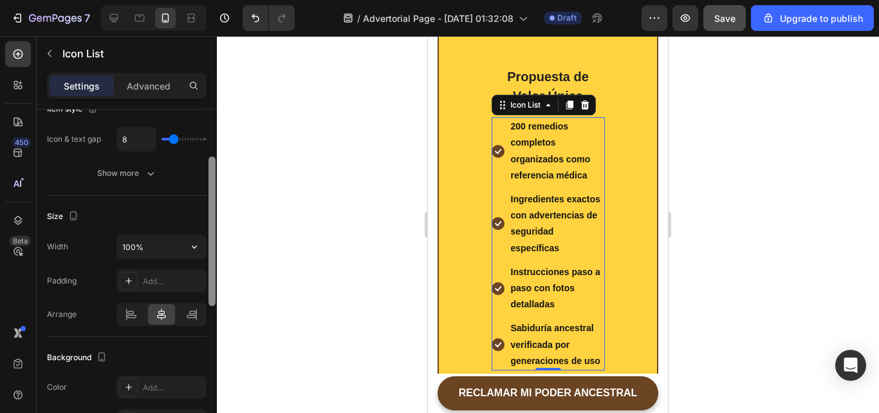
scroll to position [177, 0]
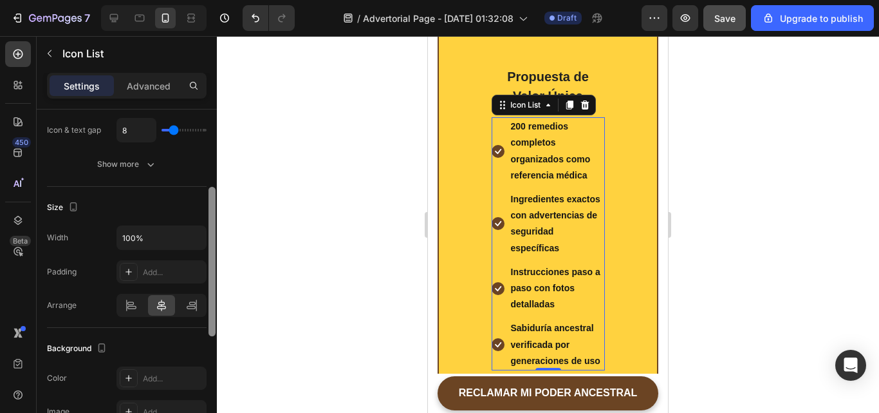
drag, startPoint x: 211, startPoint y: 208, endPoint x: 205, endPoint y: 286, distance: 78.2
click at [205, 286] on div "Item management Order 4 items Item spacing Gap 8 Item style Icon & text gap 8 S…" at bounding box center [127, 279] width 180 height 340
click at [133, 305] on icon at bounding box center [131, 305] width 13 height 13
click at [155, 306] on icon at bounding box center [161, 305] width 13 height 13
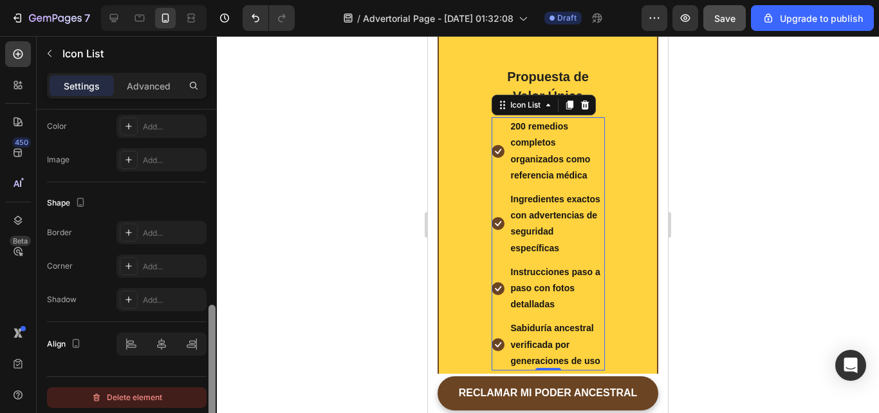
scroll to position [433, 0]
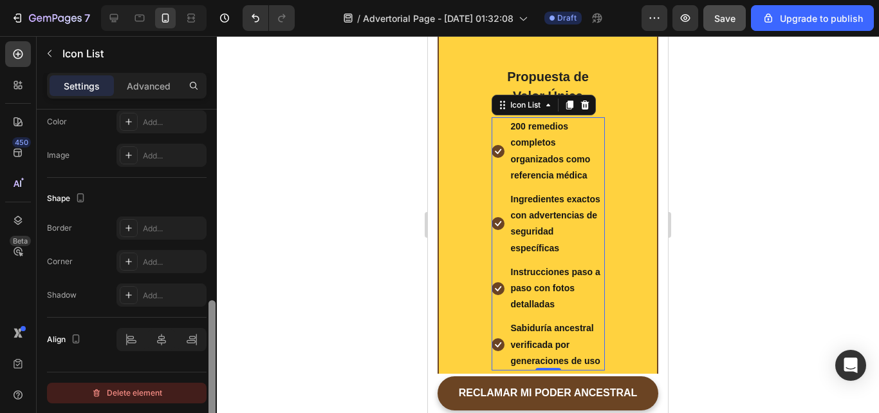
drag, startPoint x: 211, startPoint y: 275, endPoint x: 199, endPoint y: 389, distance: 114.6
click at [199, 389] on div "Item management Order 4 items Item spacing Gap 8 Item style Icon & text gap 8 S…" at bounding box center [127, 279] width 180 height 340
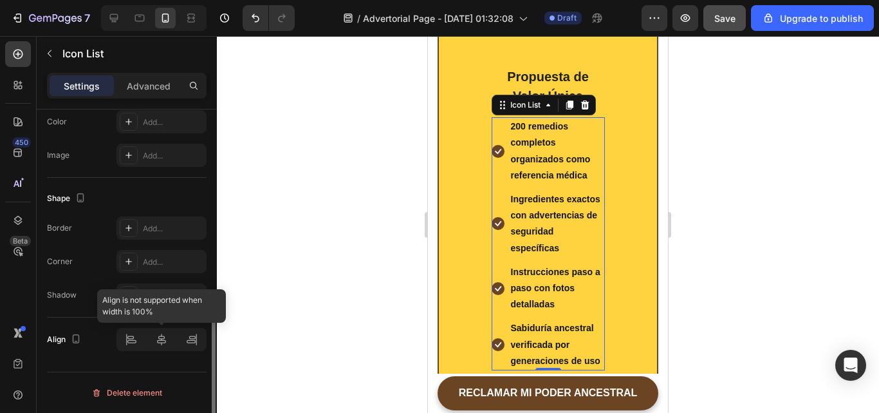
click at [135, 335] on div at bounding box center [162, 339] width 90 height 23
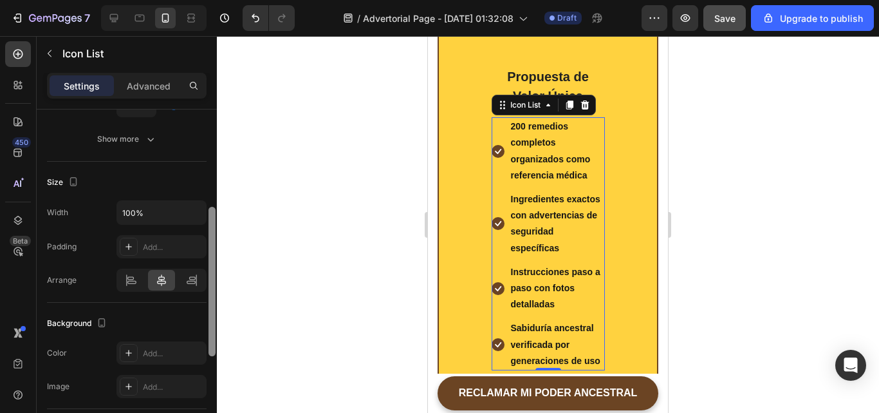
drag, startPoint x: 212, startPoint y: 341, endPoint x: 216, endPoint y: 242, distance: 98.6
click at [216, 242] on div at bounding box center [212, 285] width 10 height 340
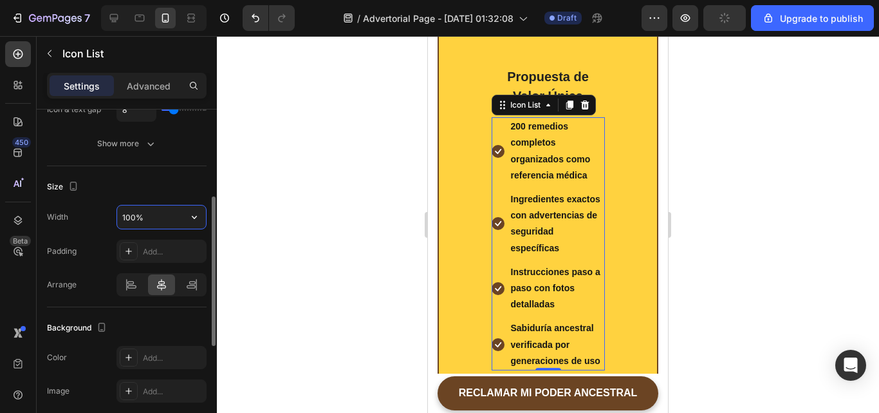
click at [169, 212] on input "100%" at bounding box center [161, 216] width 89 height 23
click at [197, 215] on icon "button" at bounding box center [194, 216] width 13 height 13
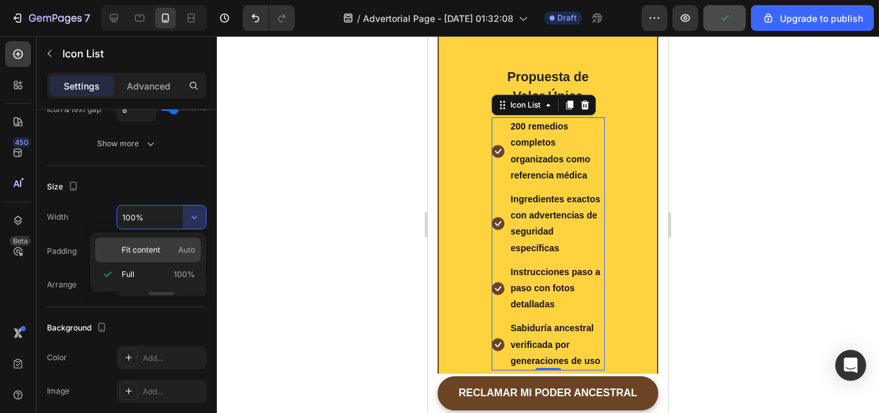
click at [174, 249] on p "Fit content Auto" at bounding box center [158, 250] width 73 height 12
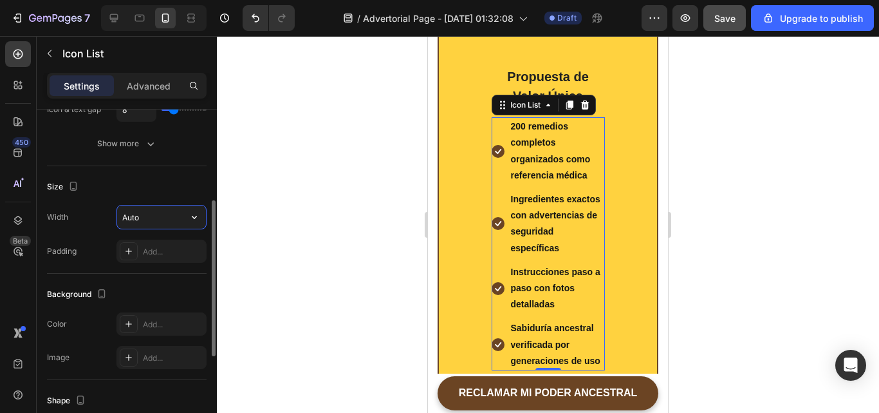
click at [176, 221] on input "Auto" at bounding box center [161, 216] width 89 height 23
type input "200"
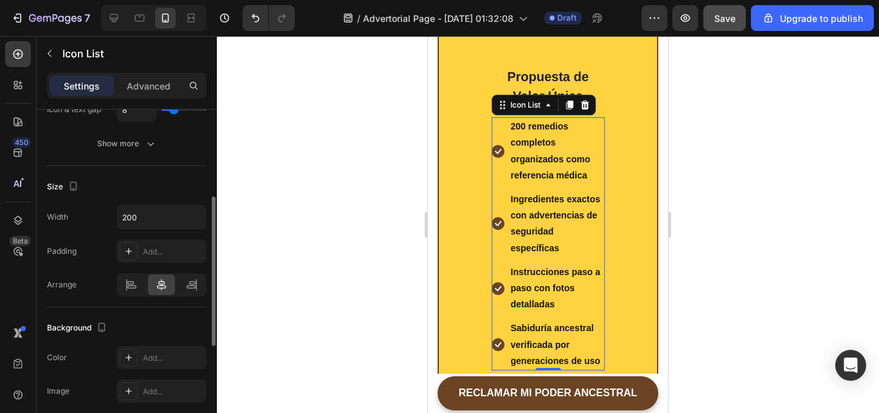
click at [173, 167] on div "Size Width 200 Padding Add... Arrange" at bounding box center [127, 236] width 160 height 141
click at [127, 285] on icon at bounding box center [131, 284] width 13 height 13
click at [165, 285] on icon at bounding box center [161, 284] width 13 height 13
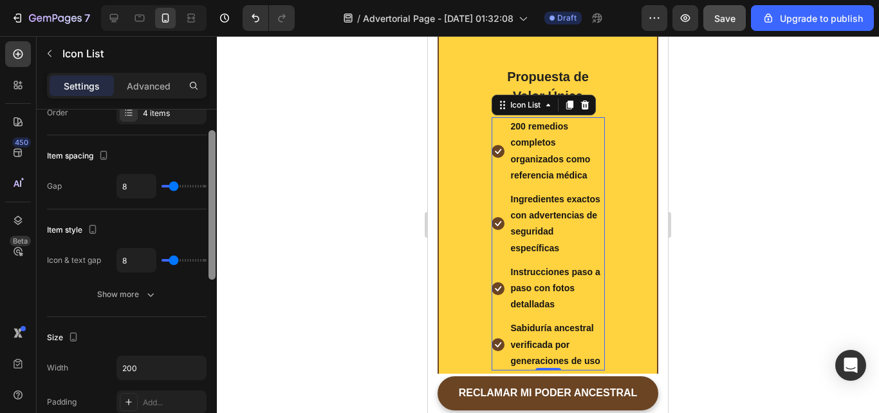
scroll to position [0, 0]
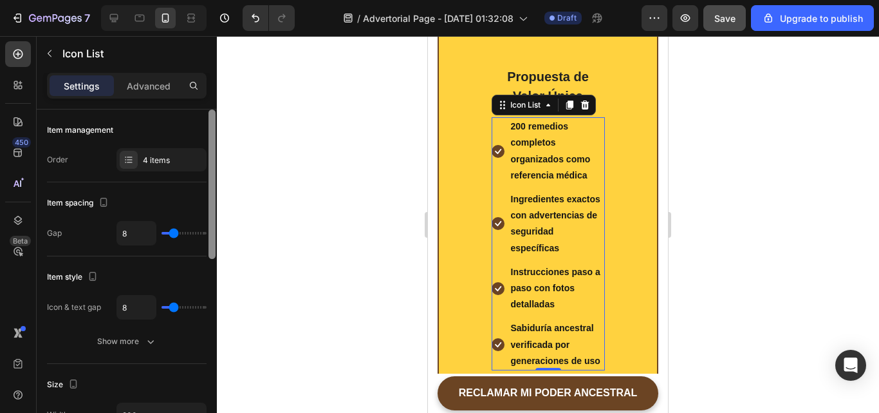
drag, startPoint x: 212, startPoint y: 279, endPoint x: 210, endPoint y: 179, distance: 100.4
click at [210, 179] on div at bounding box center [212, 183] width 7 height 149
click at [173, 156] on div "4 items" at bounding box center [173, 160] width 61 height 12
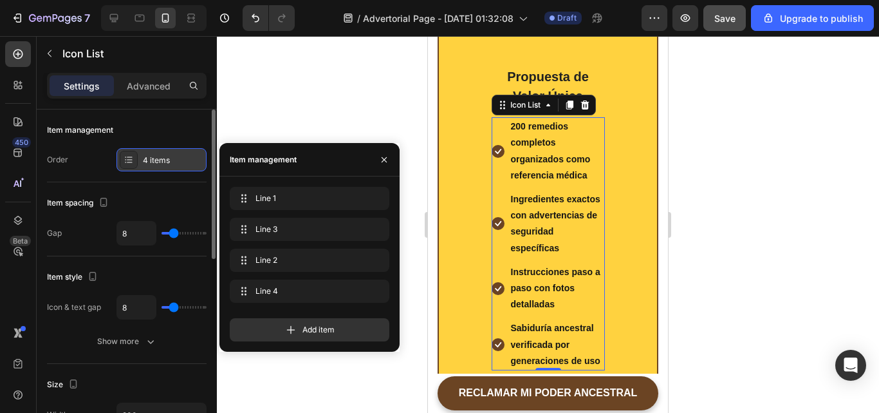
click at [127, 160] on icon at bounding box center [129, 159] width 5 height 1
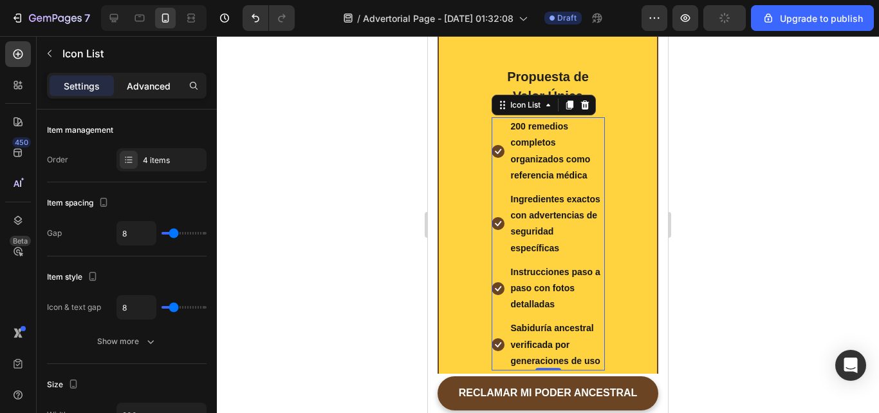
click at [163, 87] on p "Advanced" at bounding box center [149, 86] width 44 height 14
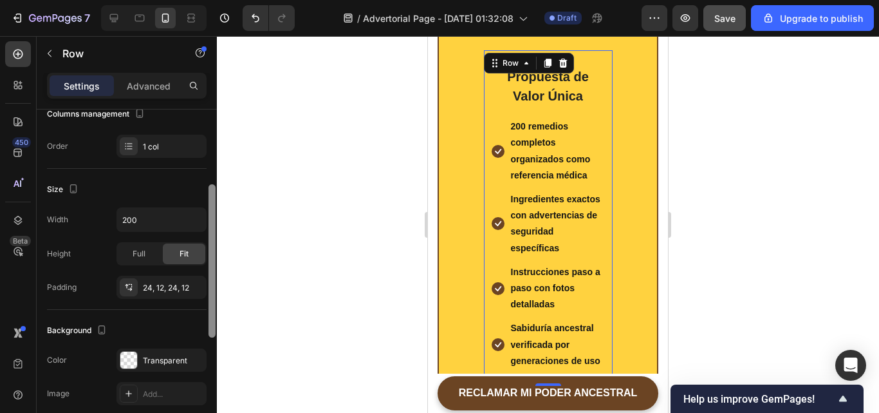
drag, startPoint x: 209, startPoint y: 147, endPoint x: 210, endPoint y: 233, distance: 86.3
click at [210, 232] on div at bounding box center [212, 260] width 7 height 153
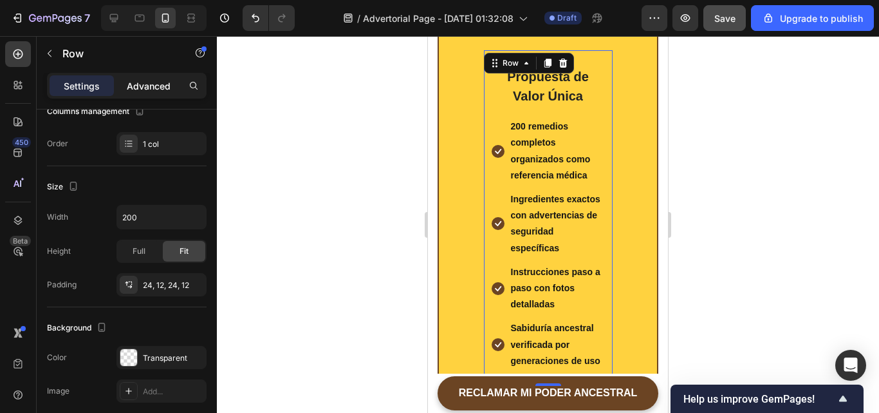
click at [152, 92] on p "Advanced" at bounding box center [149, 86] width 44 height 14
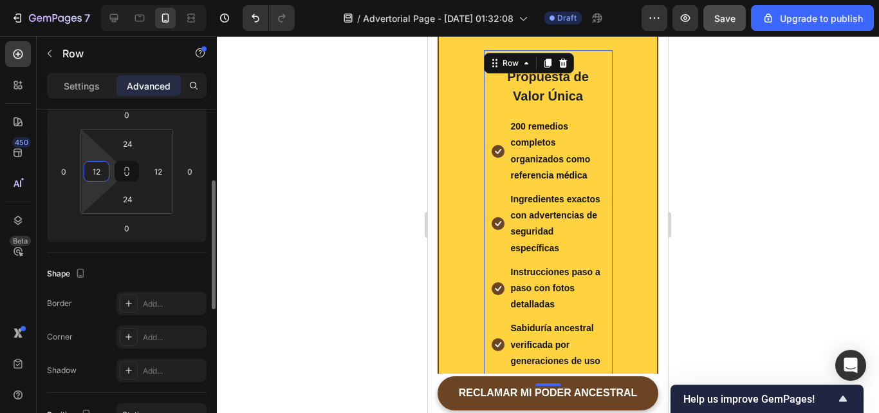
click at [100, 174] on input "12" at bounding box center [96, 171] width 19 height 19
type input "0"
click at [131, 143] on input "24" at bounding box center [128, 143] width 26 height 19
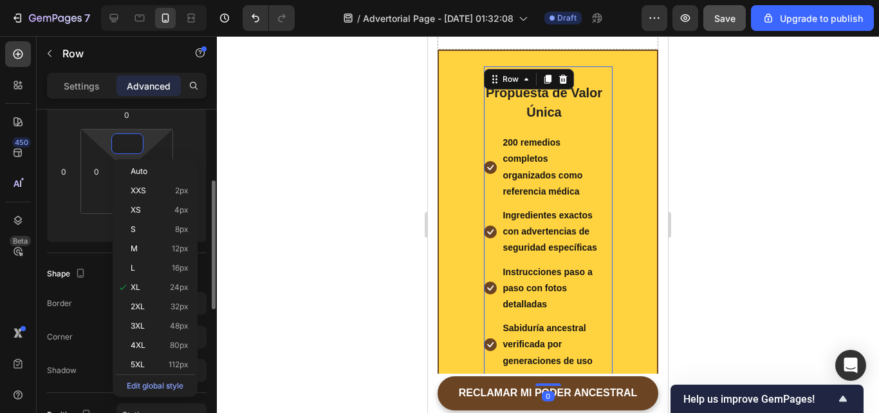
scroll to position [8963, 0]
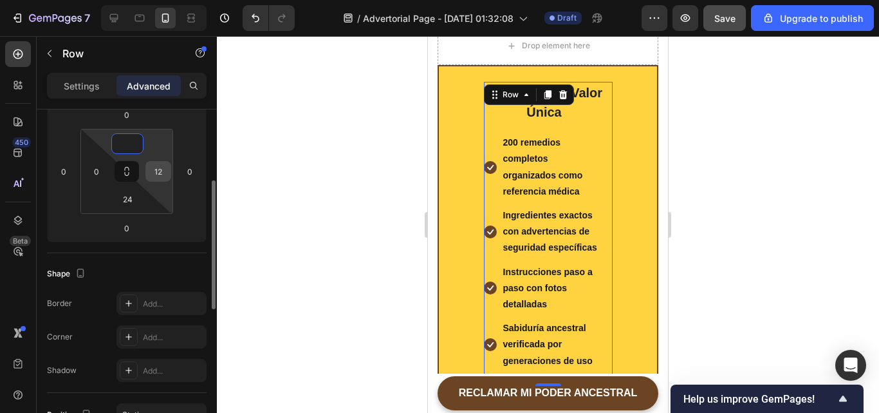
type input "0"
click at [170, 173] on div "12" at bounding box center [158, 171] width 26 height 21
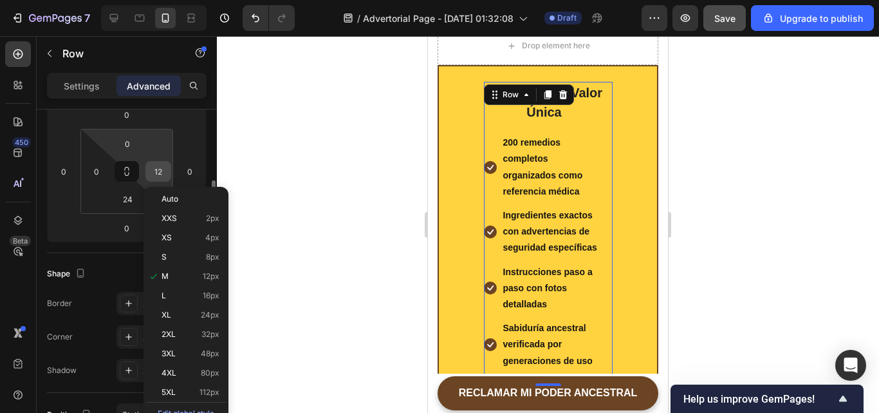
click at [163, 177] on input "12" at bounding box center [158, 171] width 19 height 19
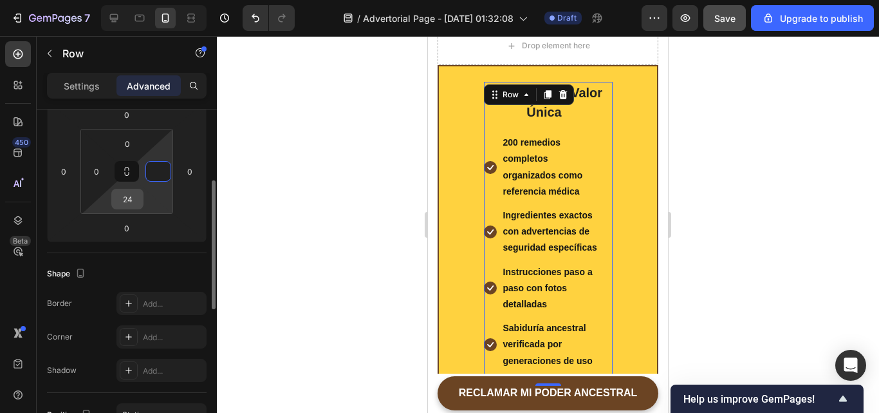
type input "0"
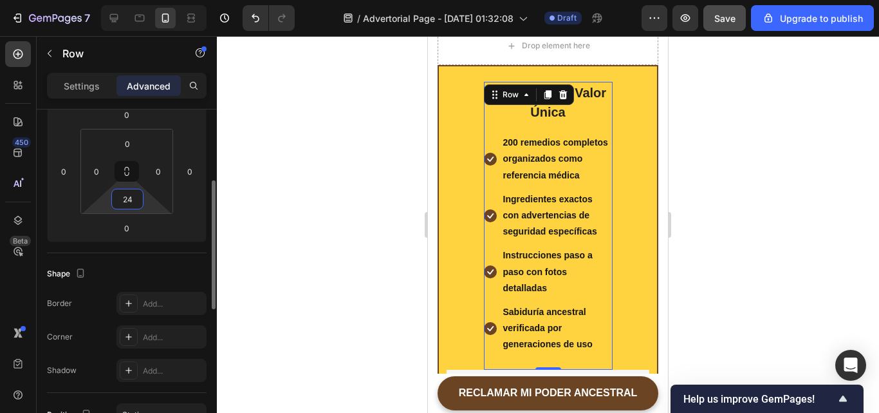
scroll to position [8946, 0]
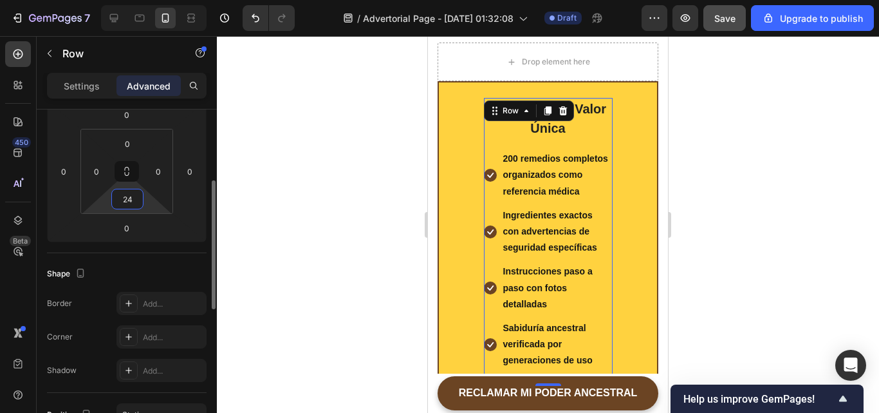
click at [133, 200] on input "24" at bounding box center [128, 198] width 26 height 19
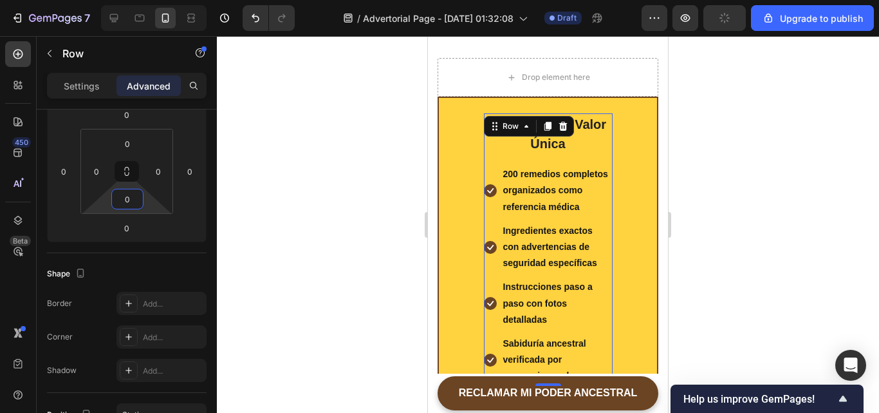
click at [287, 230] on div at bounding box center [548, 224] width 662 height 377
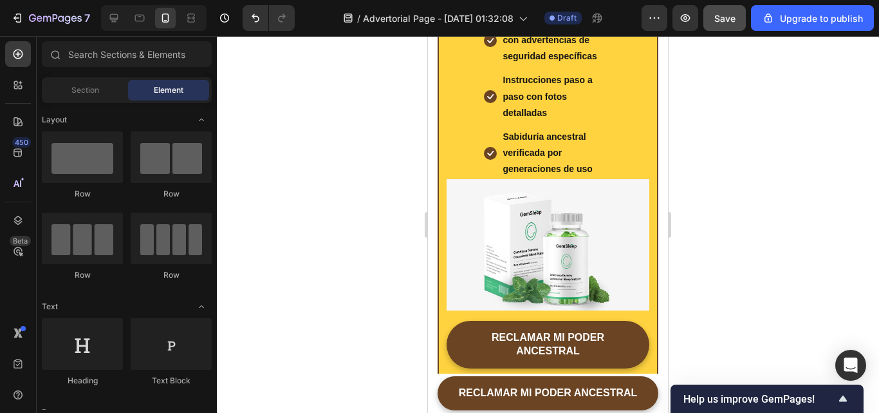
scroll to position [9066, 0]
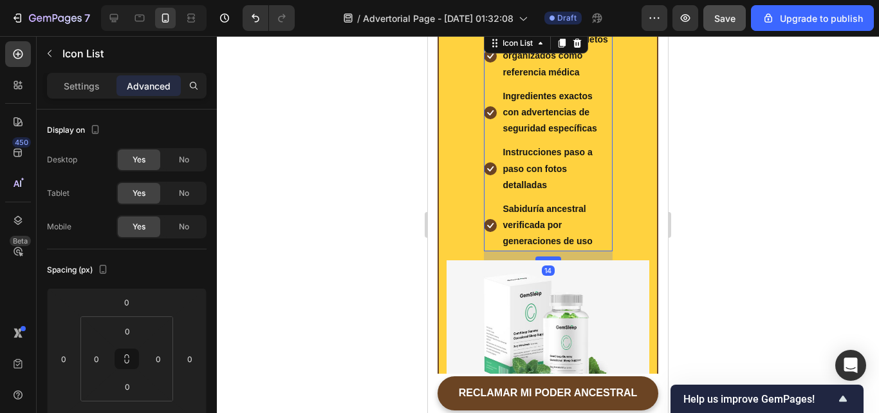
drag, startPoint x: 547, startPoint y: 248, endPoint x: 547, endPoint y: 257, distance: 9.0
click at [547, 257] on div at bounding box center [549, 258] width 26 height 4
type input "14"
click at [719, 319] on div at bounding box center [548, 224] width 662 height 377
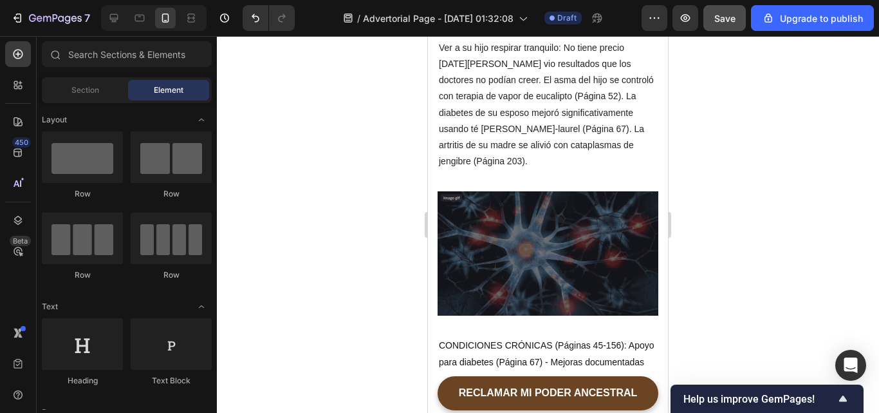
scroll to position [2916, 0]
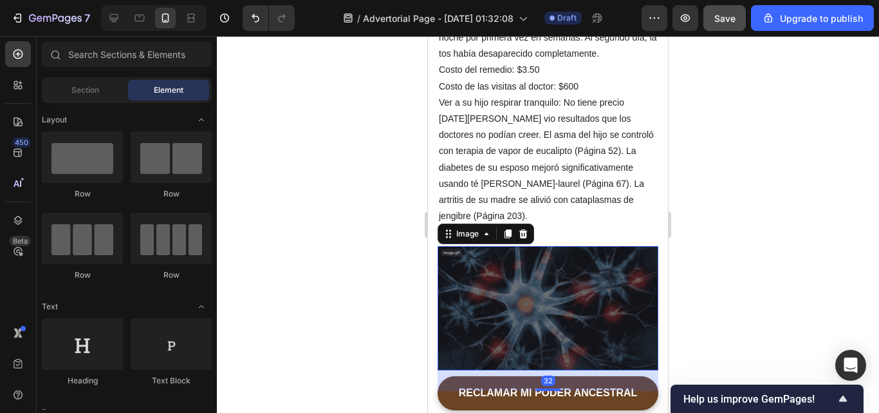
click at [512, 246] on img at bounding box center [548, 308] width 221 height 124
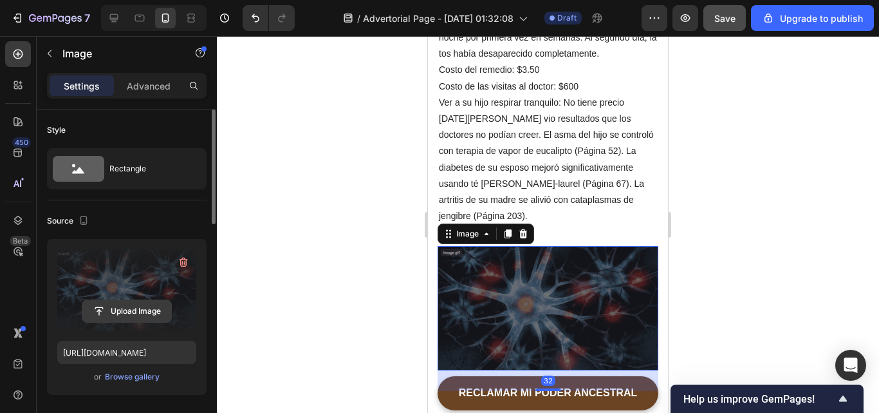
click at [126, 313] on input "file" at bounding box center [126, 311] width 89 height 22
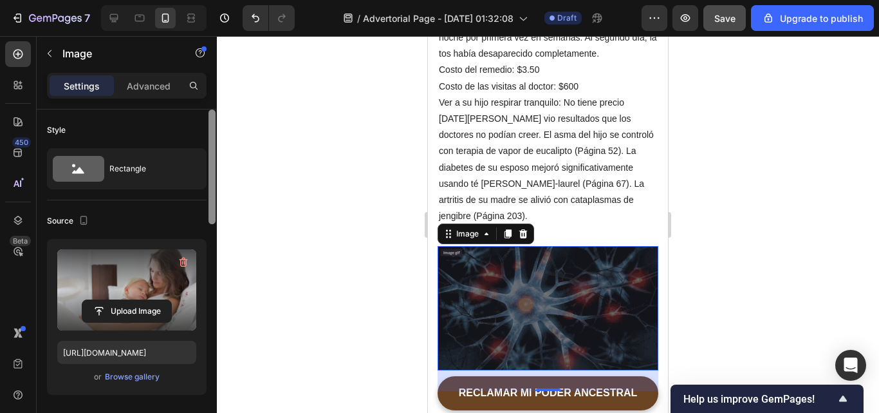
type input "https://cdn.shopify.com/s/files/1/0627/6946/3357/files/gempages_574806398798398…"
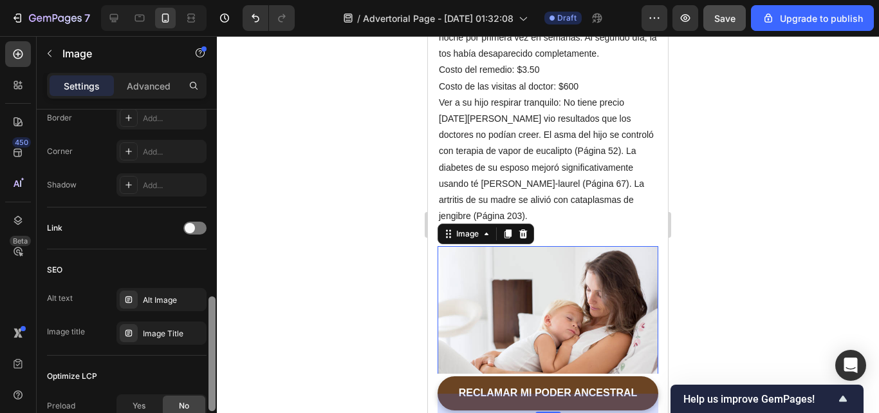
scroll to position [541, 0]
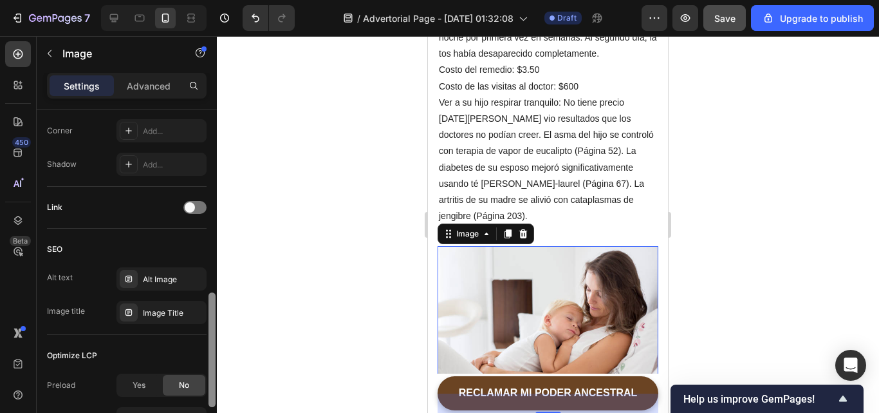
drag, startPoint x: 213, startPoint y: 203, endPoint x: 205, endPoint y: 387, distance: 183.6
click at [205, 387] on div "Style Rectangle Source Upload Image https://cdn.shopify.com/s/files/1/0627/6946…" at bounding box center [127, 279] width 180 height 340
click at [151, 384] on div "Yes" at bounding box center [139, 385] width 42 height 21
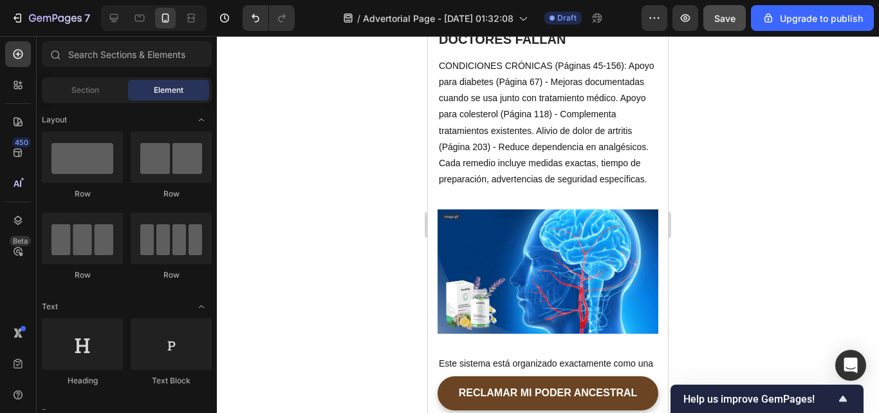
scroll to position [3515, 0]
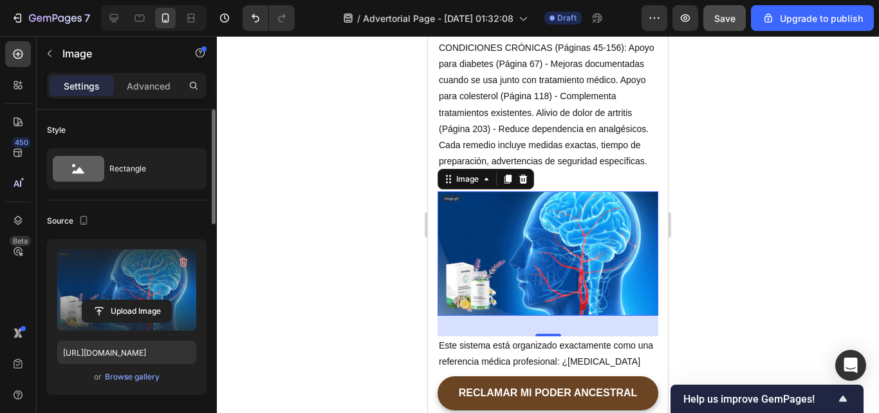
click at [113, 297] on label at bounding box center [126, 289] width 139 height 81
click at [113, 300] on input "file" at bounding box center [126, 311] width 89 height 22
click at [134, 300] on input "file" at bounding box center [126, 311] width 89 height 22
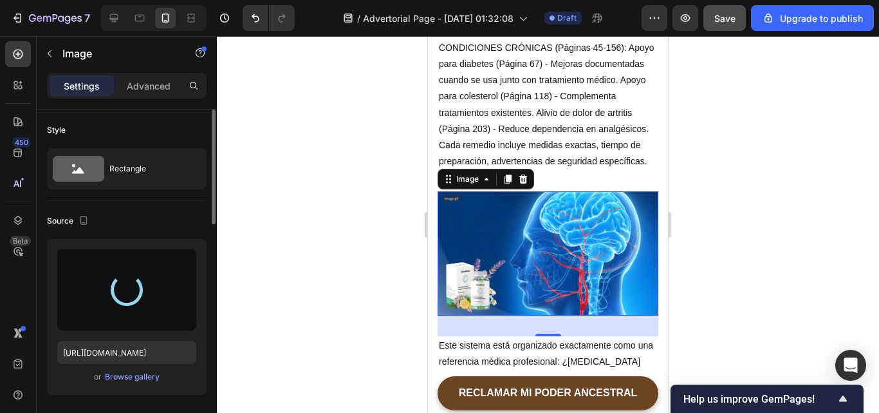
type input "https://cdn.shopify.com/s/files/1/0627/6946/3357/files/gempages_574806398798398…"
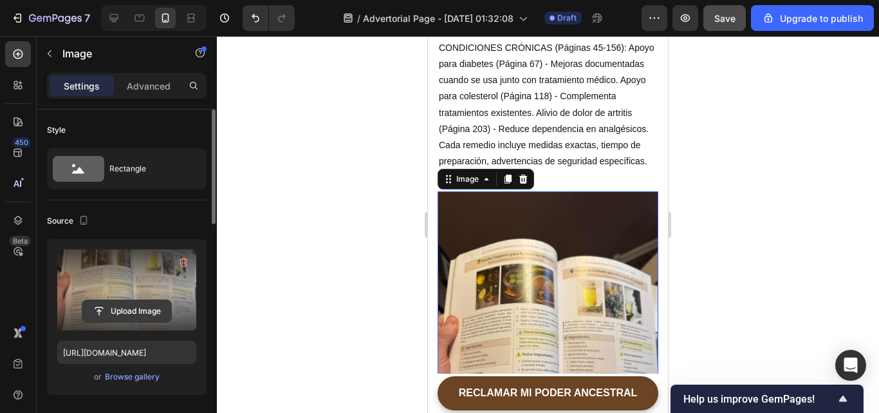
click at [153, 307] on input "file" at bounding box center [126, 311] width 89 height 22
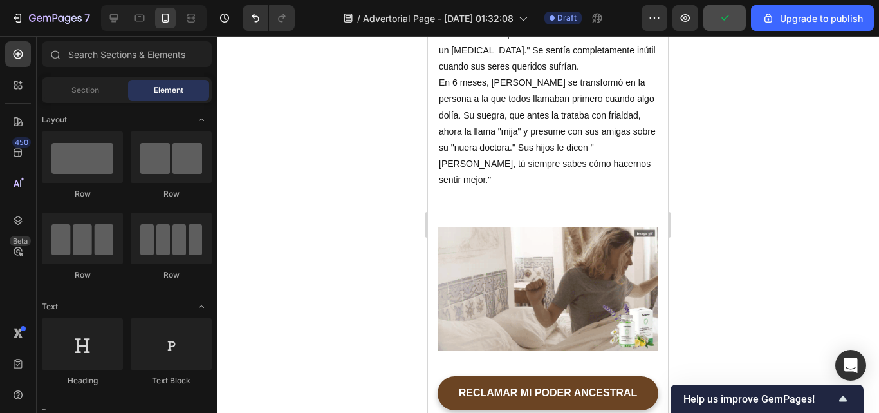
scroll to position [4288, 0]
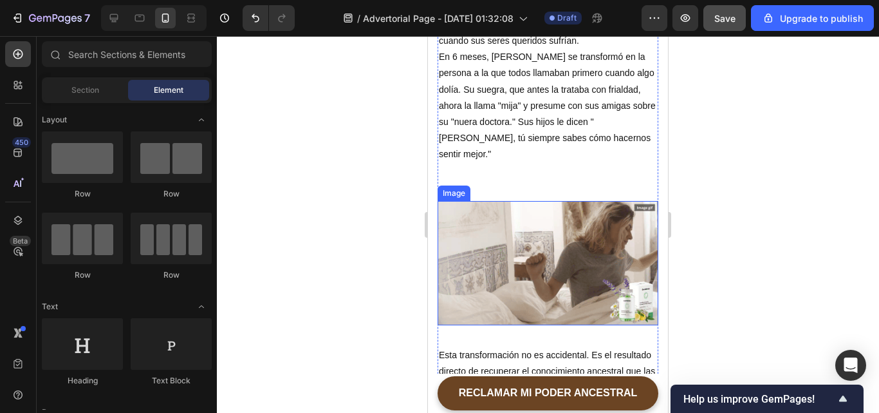
click at [499, 201] on img at bounding box center [548, 263] width 221 height 124
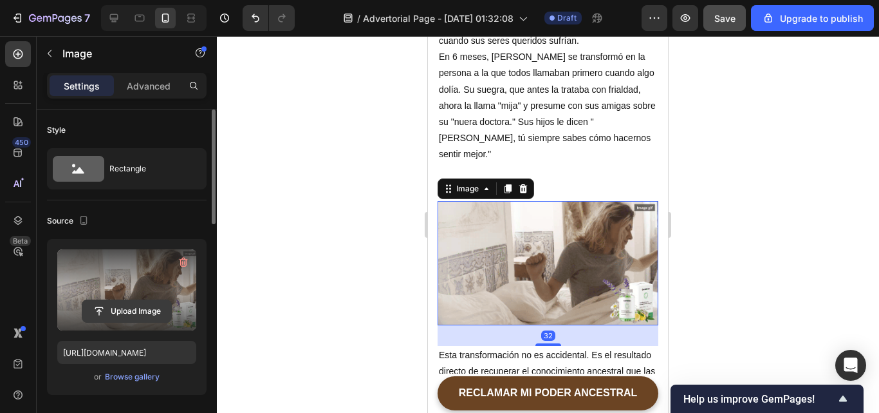
click at [90, 310] on input "file" at bounding box center [126, 311] width 89 height 22
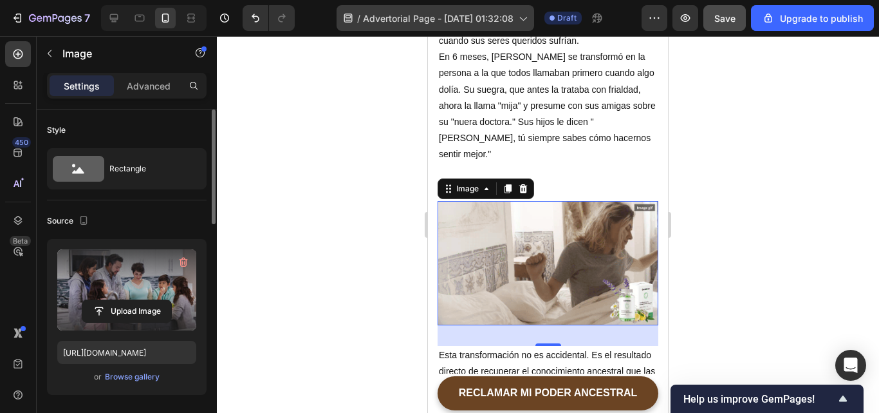
type input "https://cdn.shopify.com/s/files/1/0627/6946/3357/files/gempages_574806398798398…"
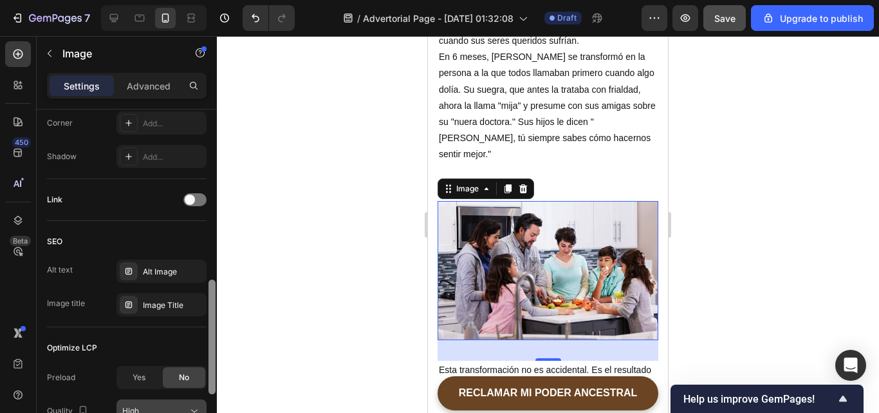
scroll to position [558, 0]
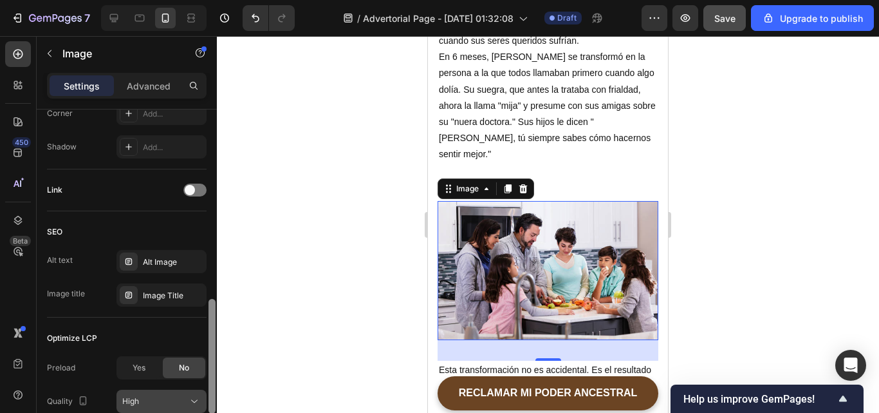
drag, startPoint x: 210, startPoint y: 216, endPoint x: 192, endPoint y: 405, distance: 190.0
click at [192, 405] on div "Style Rectangle Source Upload Image https://cdn.shopify.com/s/files/1/0627/6946…" at bounding box center [127, 279] width 180 height 340
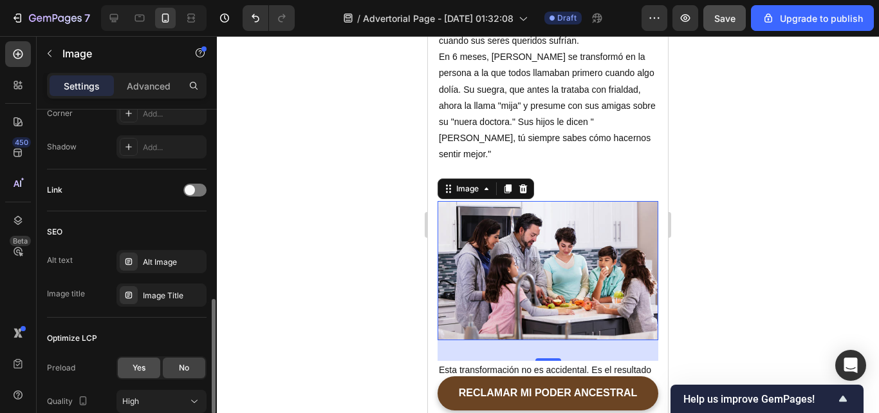
click at [147, 371] on div "Yes" at bounding box center [139, 367] width 42 height 21
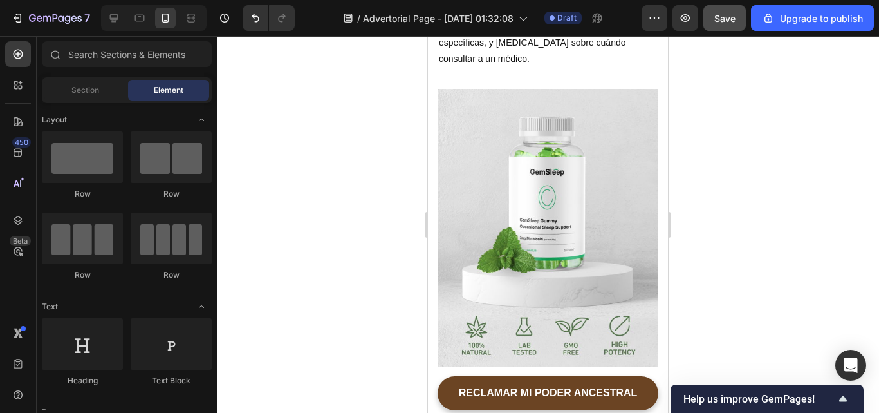
scroll to position [4860, 0]
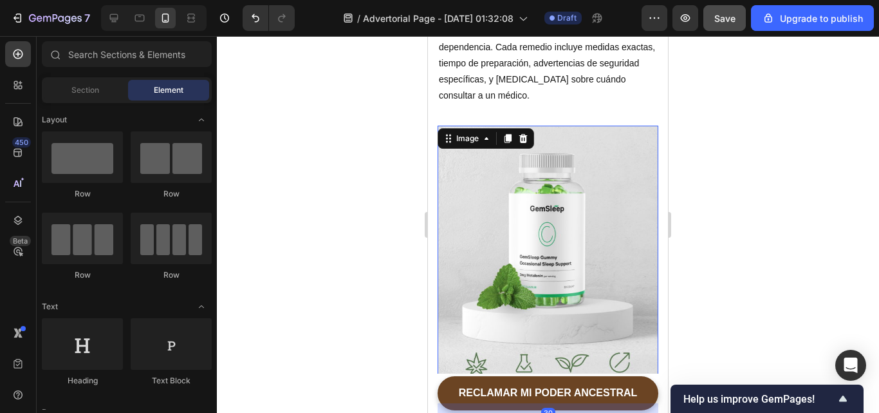
click at [565, 223] on img at bounding box center [548, 264] width 221 height 277
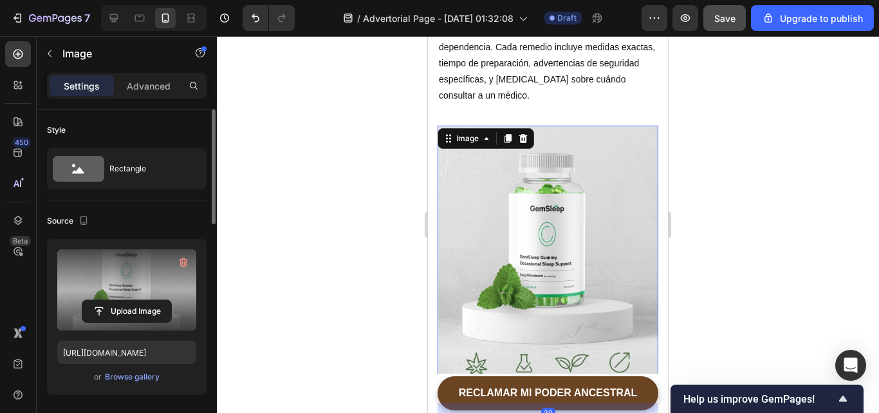
click at [119, 297] on label at bounding box center [126, 289] width 139 height 81
click at [119, 300] on input "file" at bounding box center [126, 311] width 89 height 22
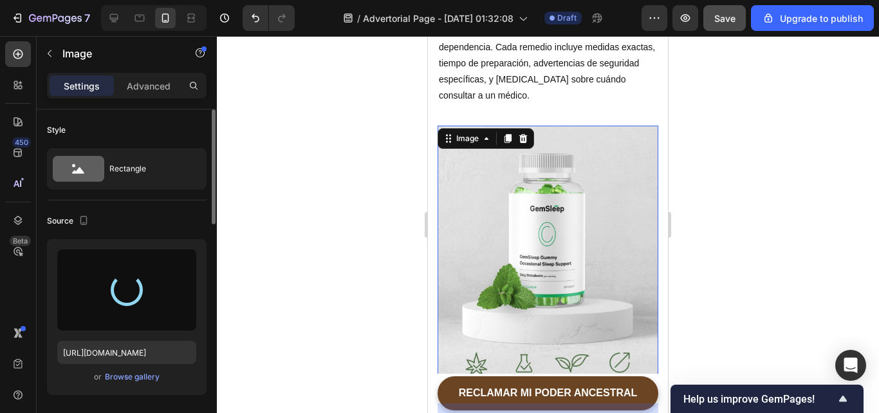
type input "https://cdn.shopify.com/s/files/1/0627/6946/3357/files/gempages_574806398798398…"
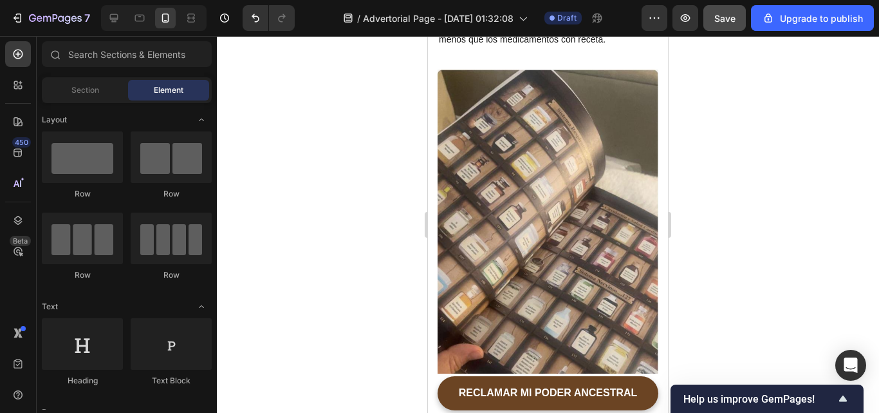
scroll to position [2357, 0]
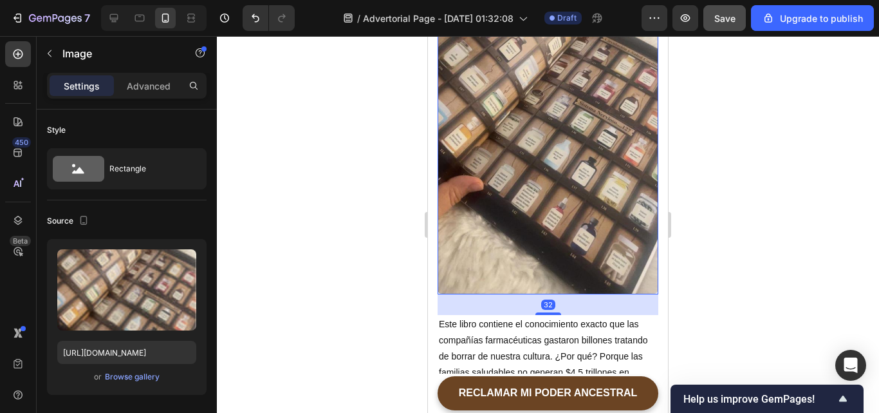
click at [606, 129] on img at bounding box center [548, 98] width 221 height 393
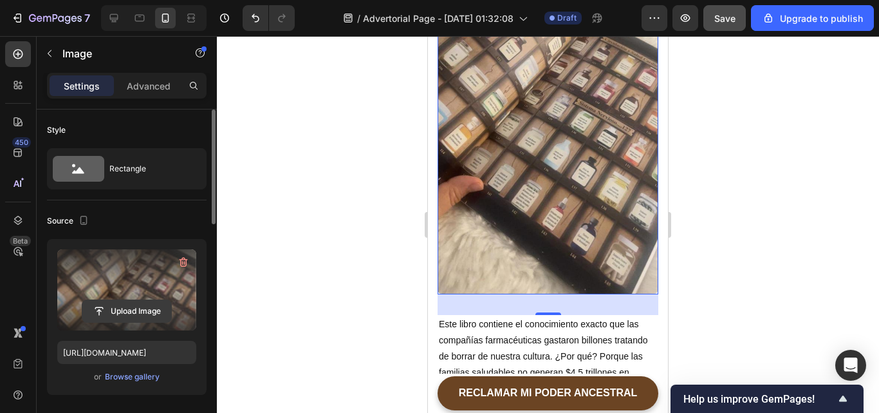
click at [113, 310] on input "file" at bounding box center [126, 311] width 89 height 22
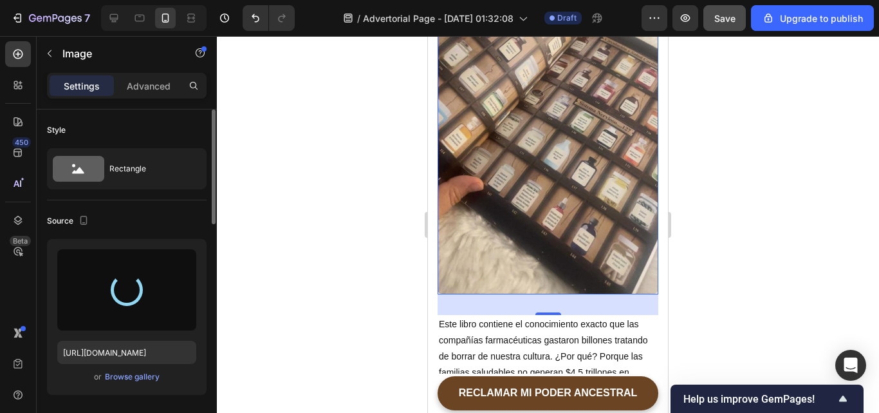
type input "https://cdn.shopify.com/s/files/1/0627/6946/3357/files/gempages_574806398798398…"
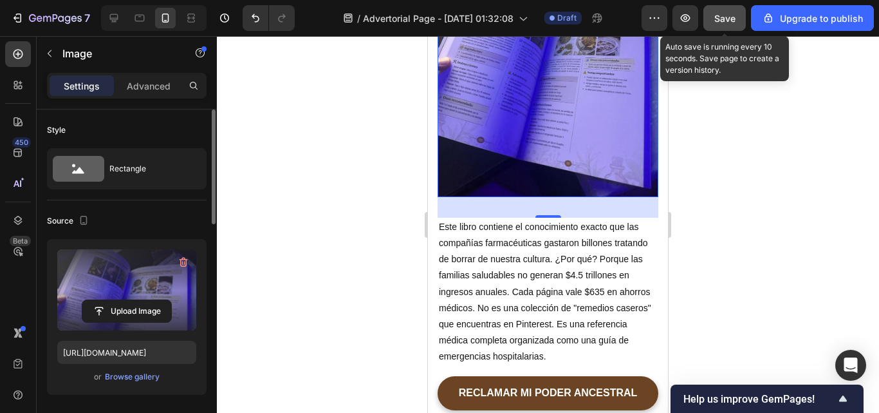
click at [725, 19] on span "Save" at bounding box center [724, 18] width 21 height 11
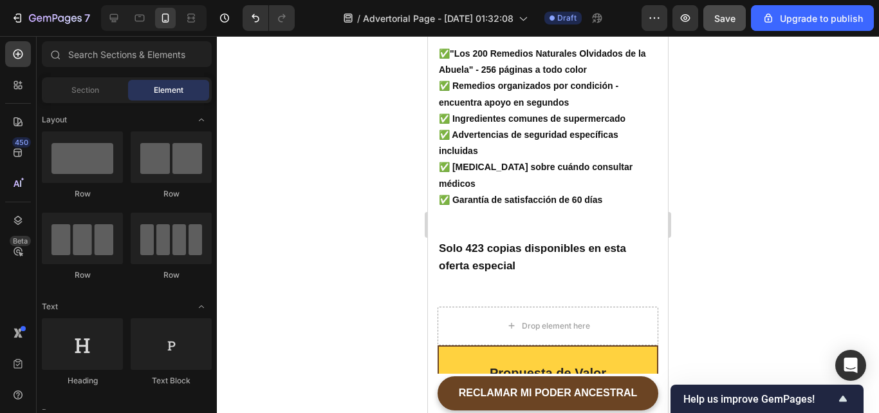
scroll to position [9315, 0]
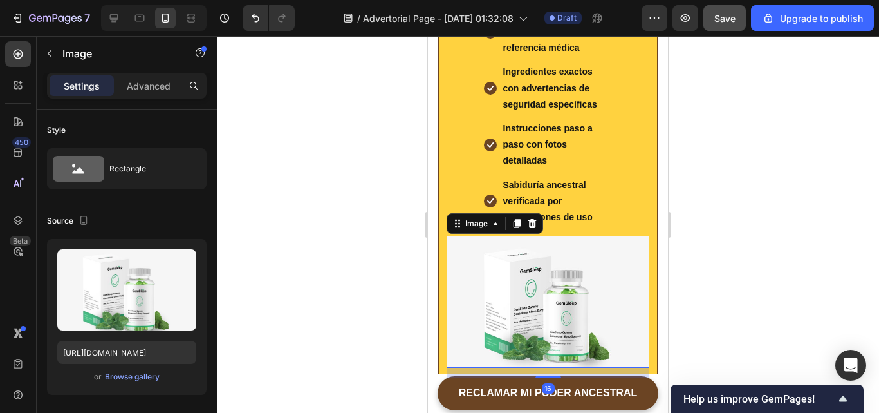
click at [532, 324] on img at bounding box center [548, 302] width 203 height 132
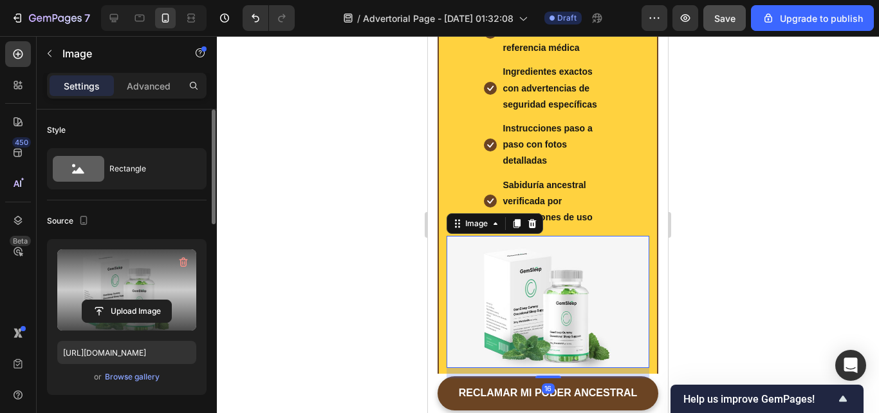
click at [142, 293] on label at bounding box center [126, 289] width 139 height 81
click at [142, 300] on input "file" at bounding box center [126, 311] width 89 height 22
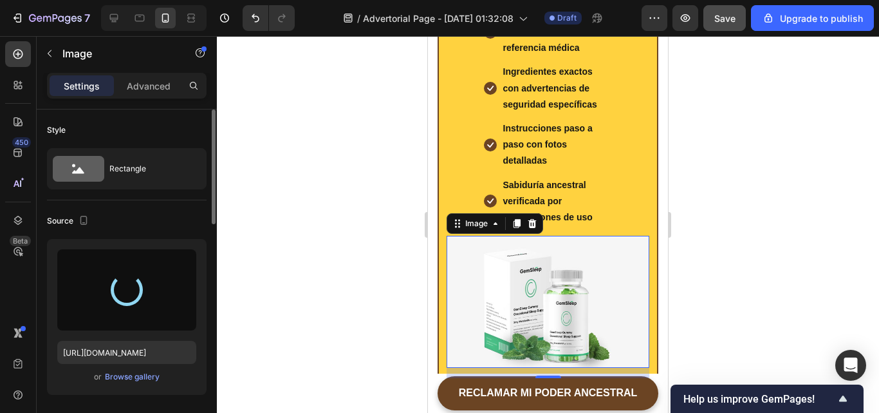
type input "https://cdn.shopify.com/s/files/1/0627/6946/3357/files/gempages_574806398798398…"
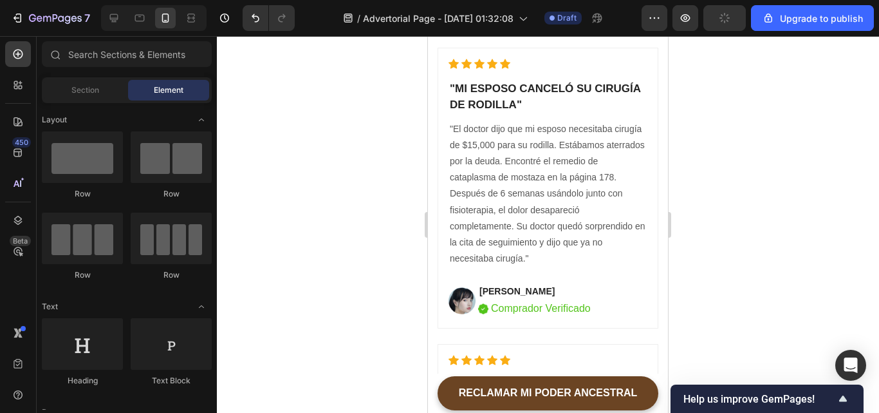
scroll to position [6744, 0]
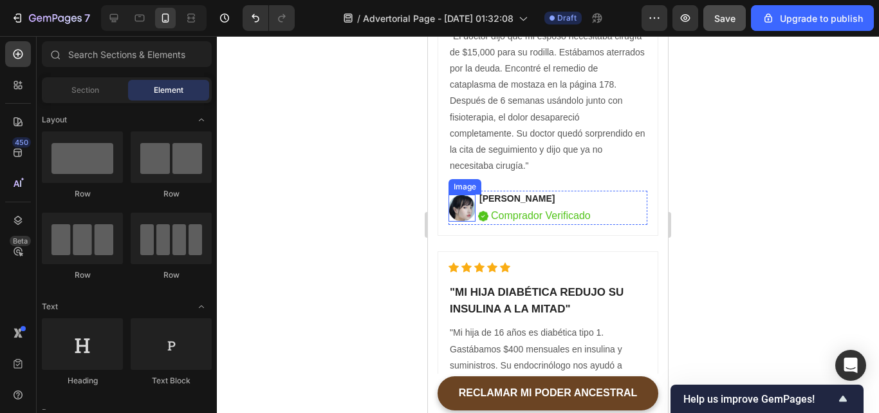
click at [465, 208] on img at bounding box center [462, 208] width 27 height 28
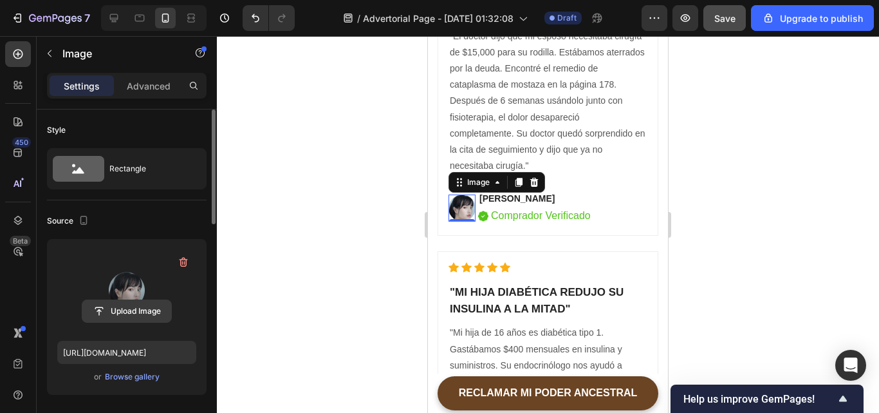
click at [122, 303] on input "file" at bounding box center [126, 311] width 89 height 22
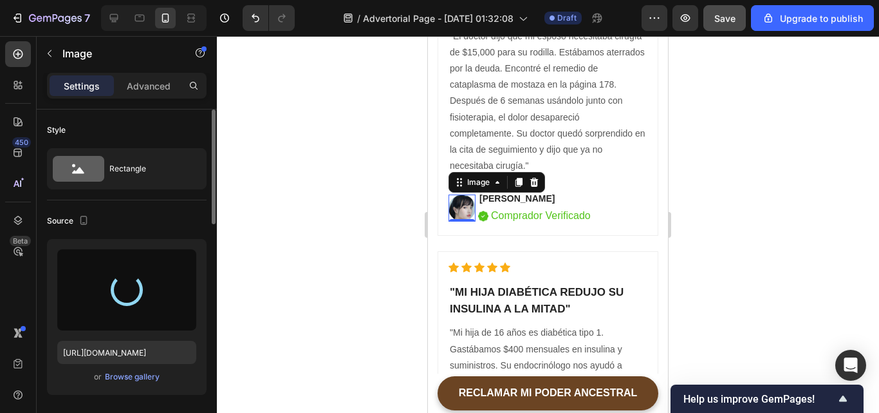
type input "https://cdn.shopify.com/s/files/1/0627/6946/3357/files/gempages_574806398798398…"
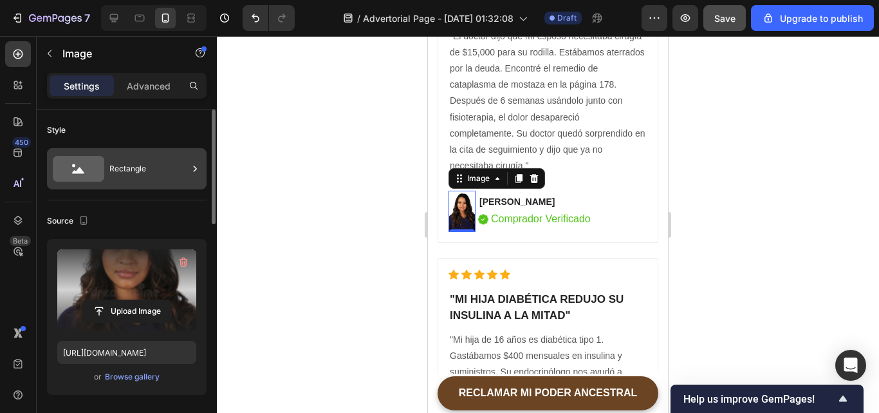
click at [82, 180] on icon at bounding box center [78, 169] width 51 height 26
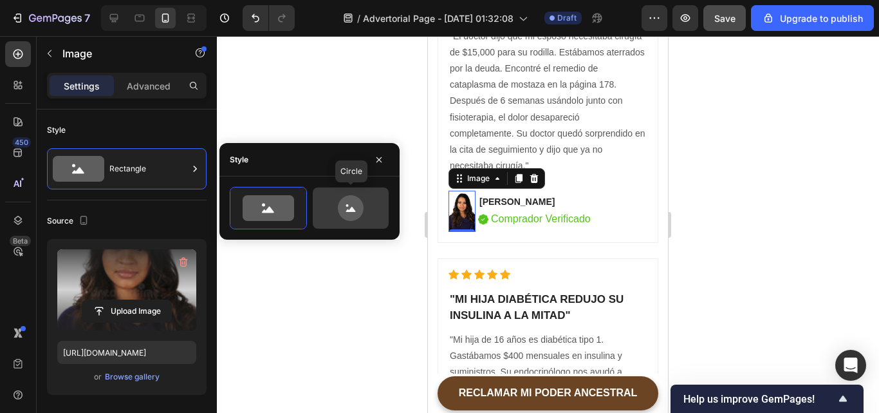
click at [338, 207] on icon at bounding box center [351, 208] width 61 height 26
type input "80"
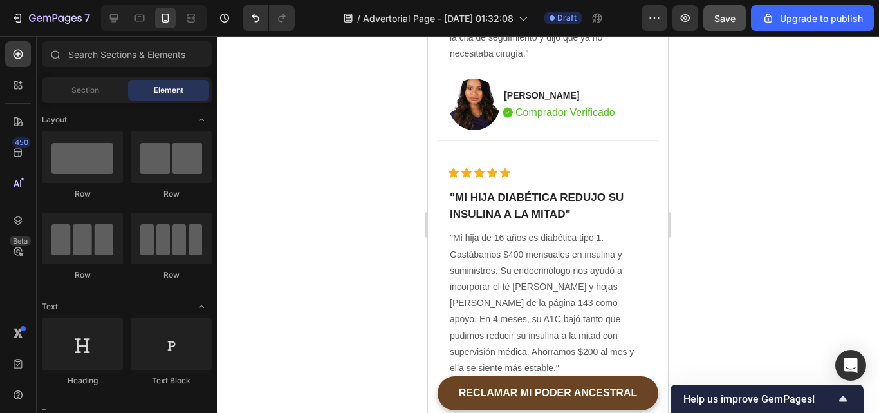
scroll to position [6838, 0]
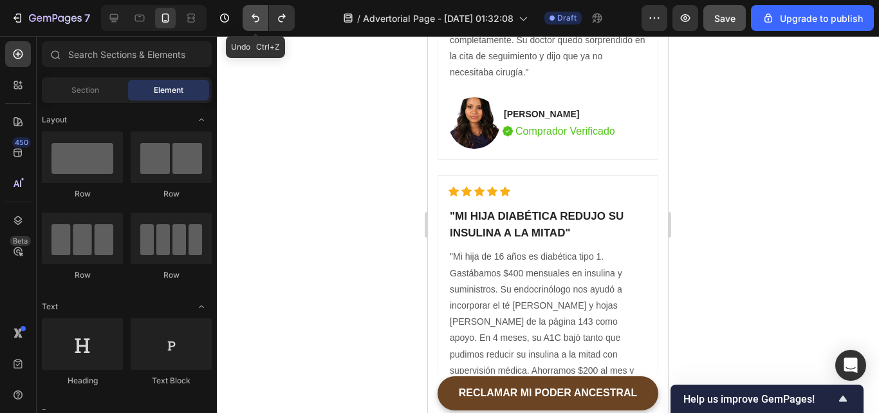
click at [255, 20] on icon "Undo/Redo" at bounding box center [255, 18] width 13 height 13
click at [259, 17] on icon "Undo/Redo" at bounding box center [256, 18] width 8 height 8
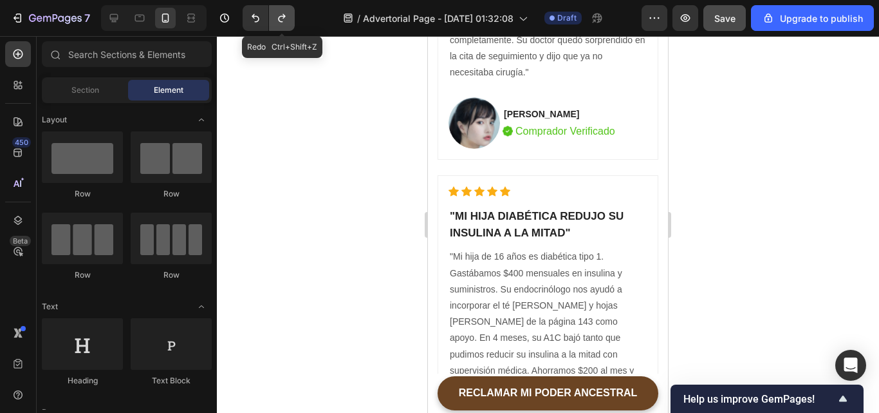
click at [271, 16] on button "Undo/Redo" at bounding box center [282, 18] width 26 height 26
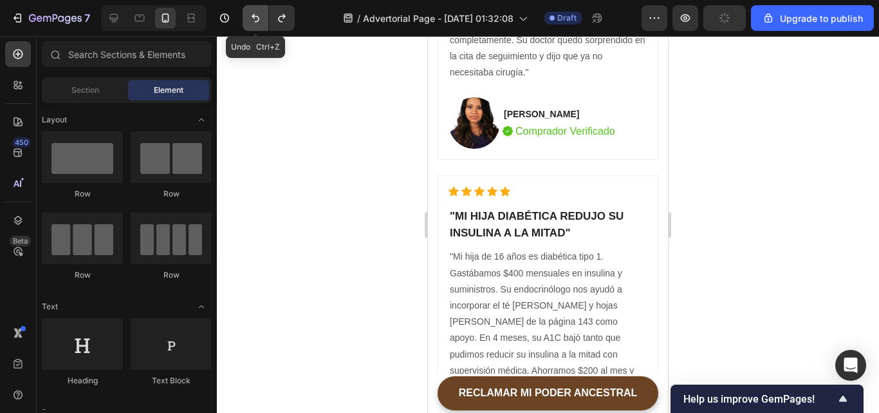
click at [256, 14] on icon "Undo/Redo" at bounding box center [255, 18] width 13 height 13
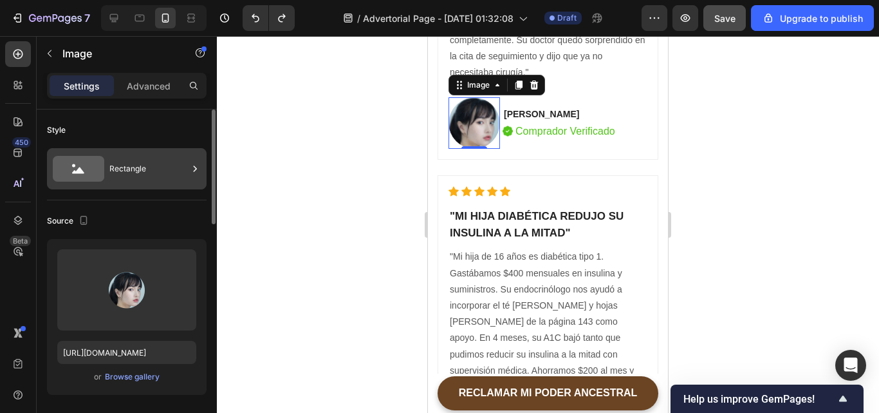
click at [113, 159] on div "Rectangle" at bounding box center [148, 169] width 79 height 30
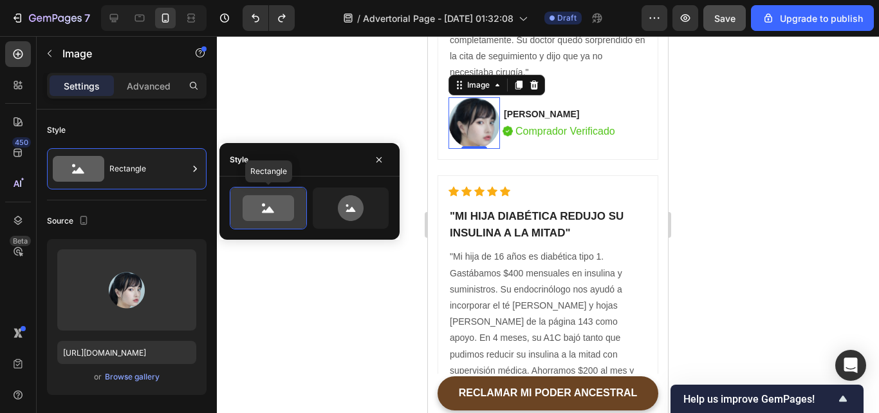
click at [259, 220] on icon at bounding box center [268, 208] width 51 height 26
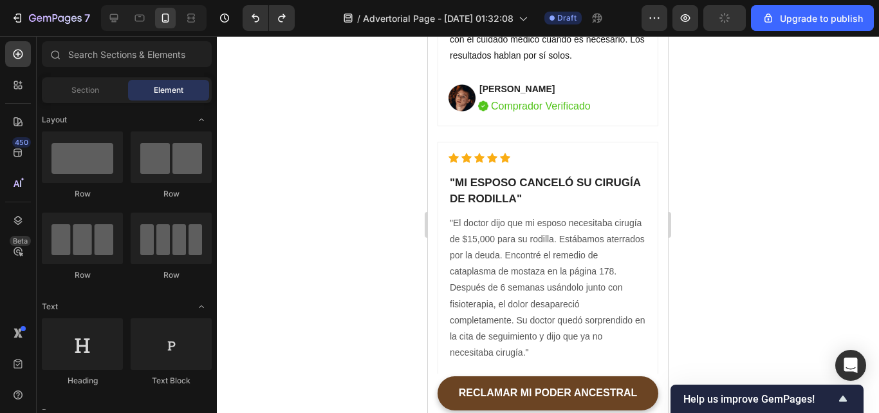
scroll to position [6520, 0]
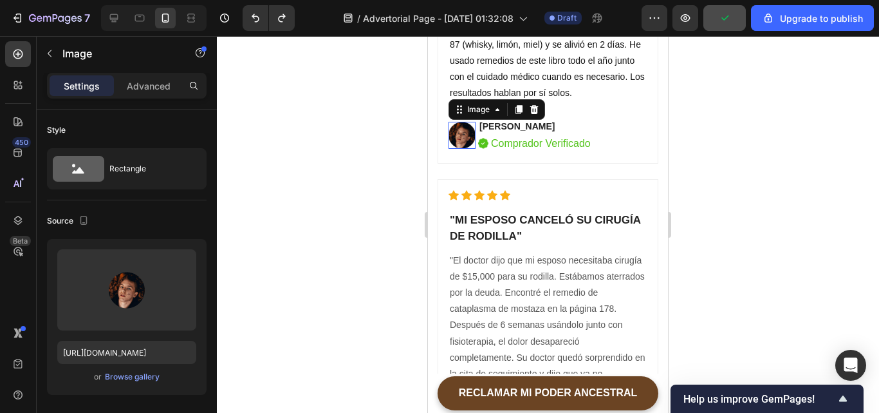
click at [463, 134] on img at bounding box center [462, 136] width 27 height 28
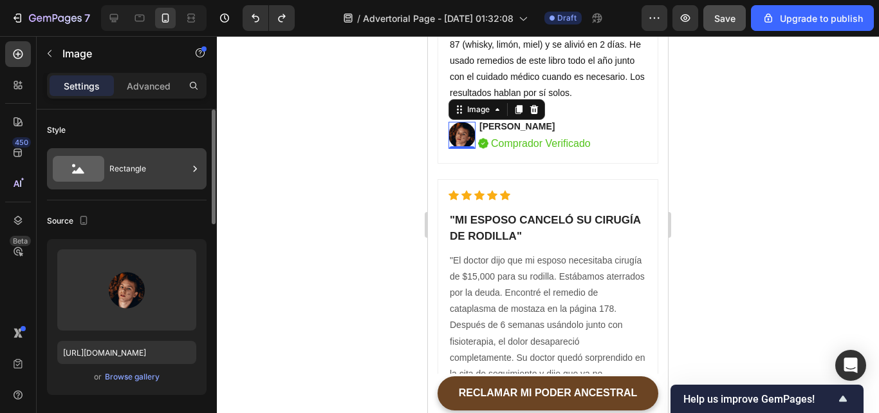
click at [108, 165] on div "Rectangle" at bounding box center [127, 168] width 160 height 41
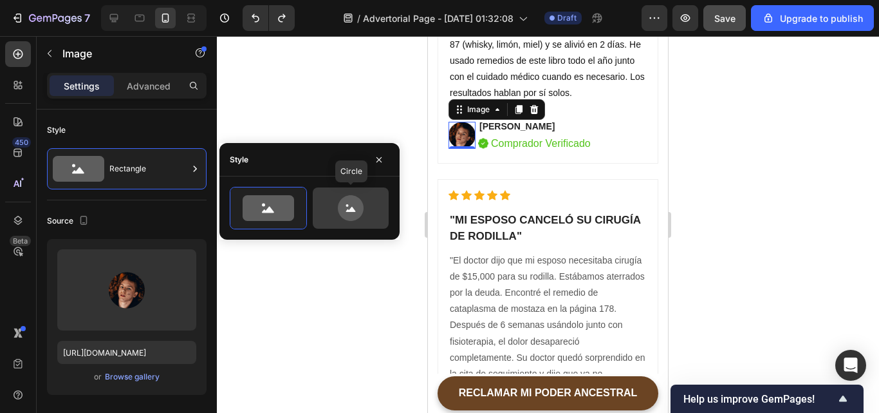
click at [339, 193] on div at bounding box center [351, 207] width 76 height 41
type input "80"
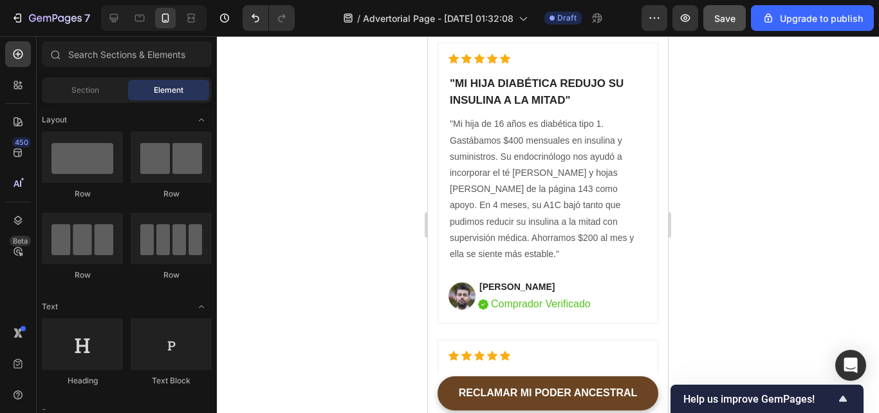
scroll to position [7006, 0]
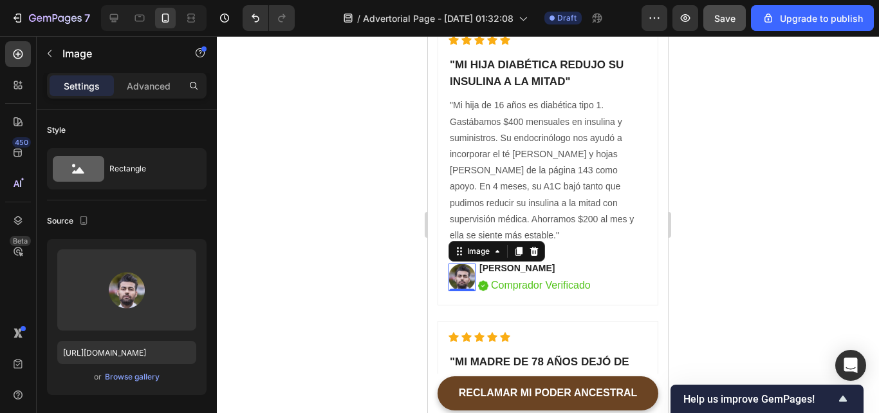
click at [465, 276] on img at bounding box center [462, 277] width 27 height 28
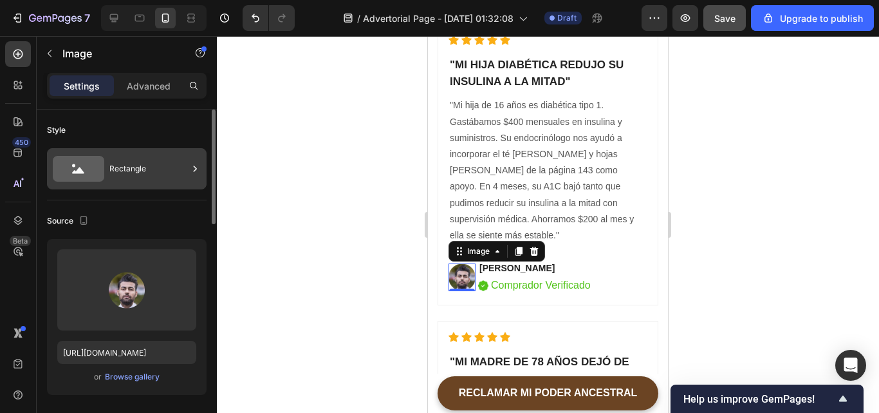
click at [140, 184] on div "Rectangle" at bounding box center [127, 168] width 160 height 41
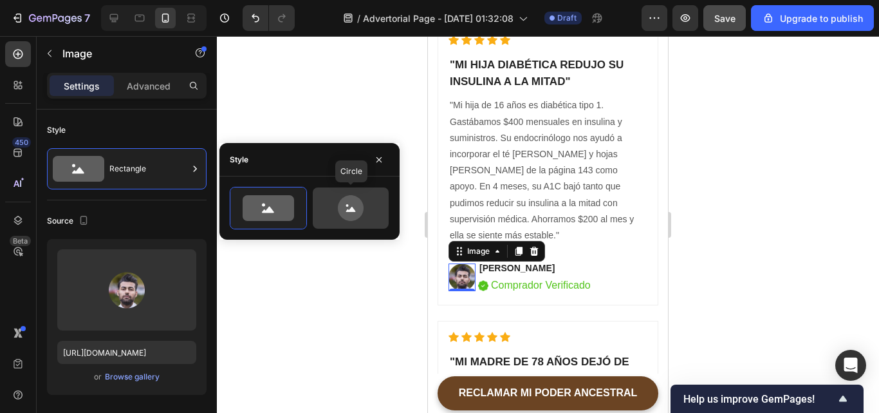
drag, startPoint x: 346, startPoint y: 200, endPoint x: 221, endPoint y: 268, distance: 141.7
click at [346, 200] on icon at bounding box center [351, 208] width 26 height 26
type input "80"
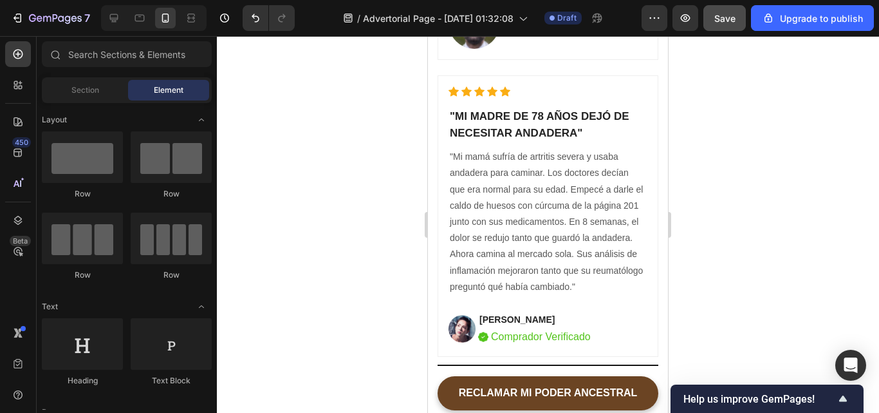
scroll to position [7381, 0]
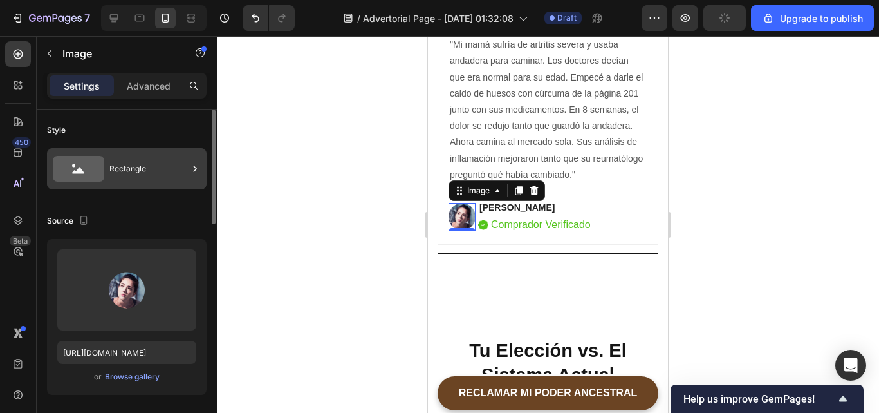
click at [156, 178] on div "Rectangle" at bounding box center [148, 169] width 79 height 30
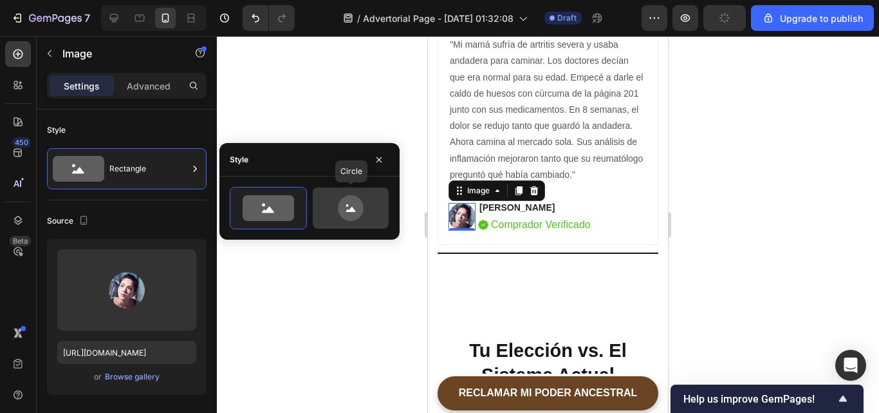
click at [368, 219] on icon at bounding box center [351, 208] width 61 height 26
type input "80"
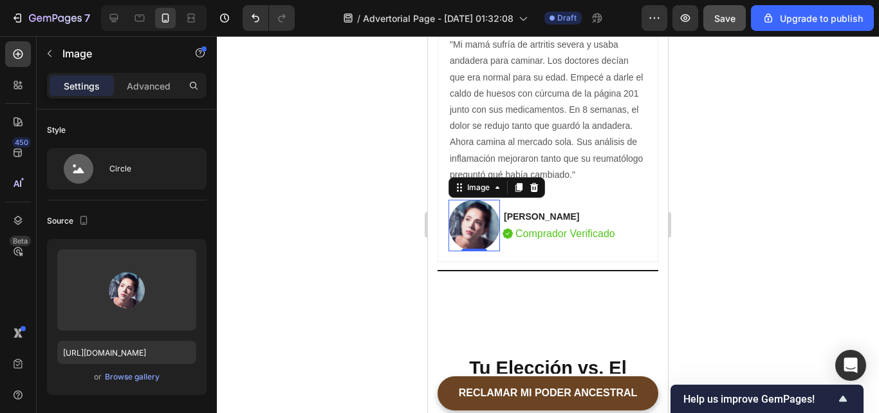
drag, startPoint x: 196, startPoint y: 209, endPoint x: 235, endPoint y: 263, distance: 67.0
click at [769, 288] on div at bounding box center [548, 224] width 662 height 377
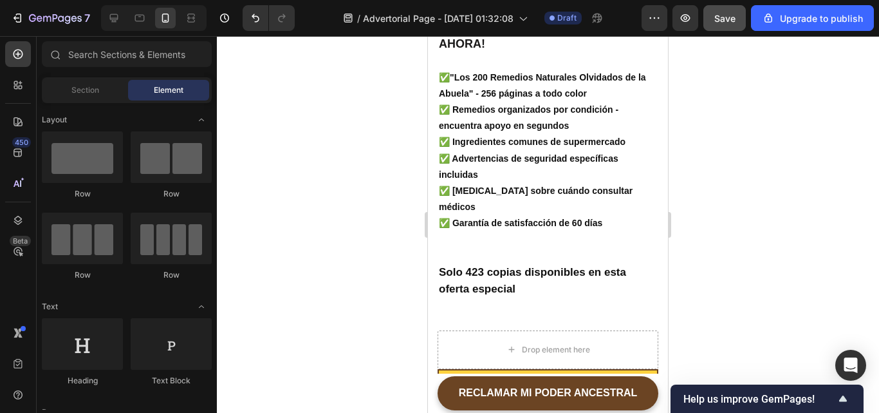
scroll to position [8841, 0]
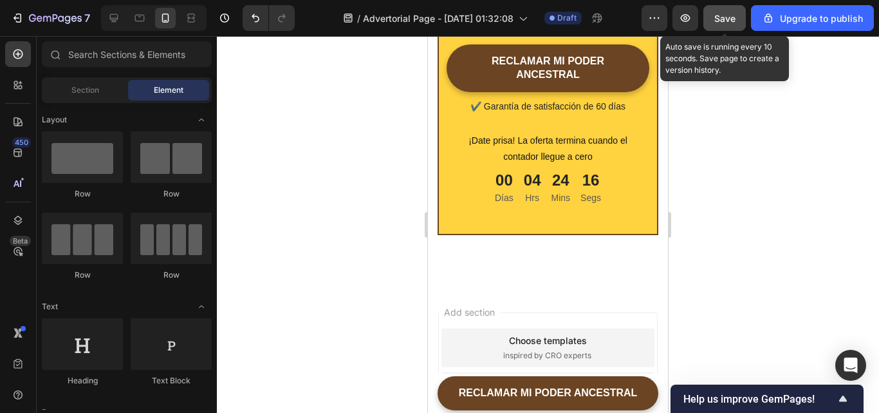
click at [720, 28] on button "Save" at bounding box center [725, 18] width 42 height 26
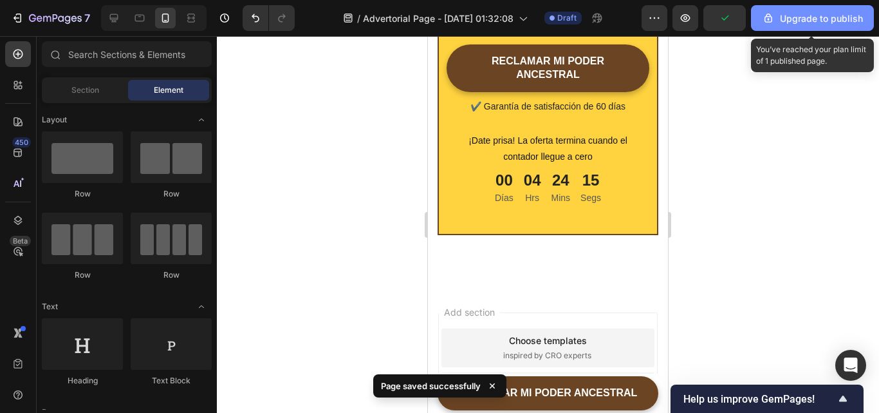
click at [783, 16] on div "Upgrade to publish" at bounding box center [812, 19] width 101 height 14
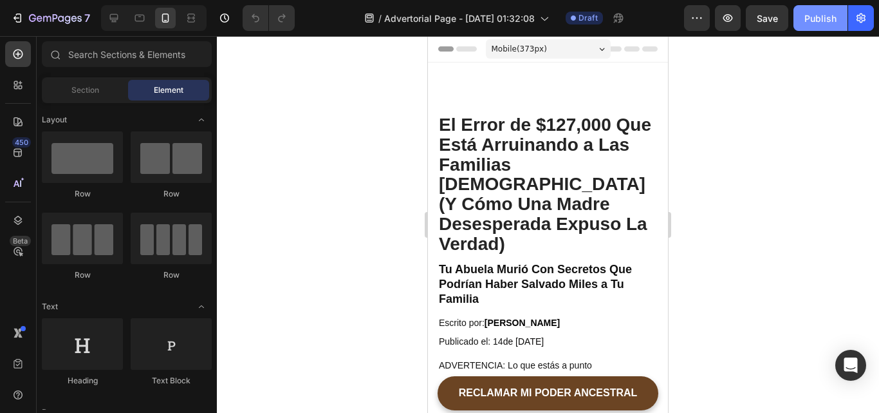
click at [814, 21] on div "Publish" at bounding box center [821, 19] width 32 height 14
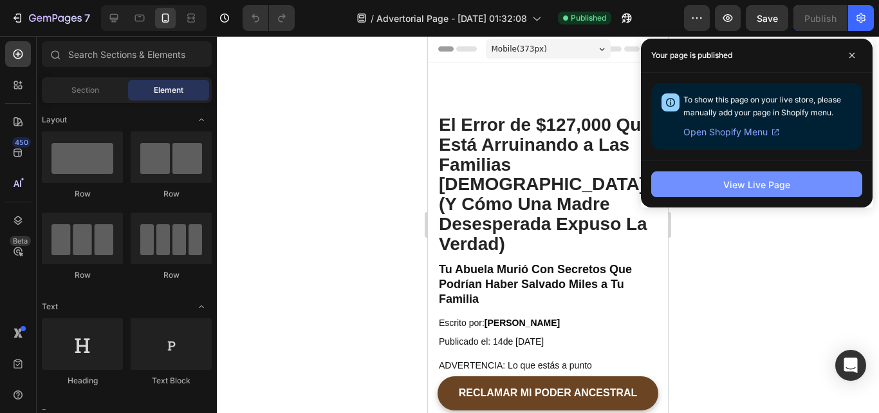
click at [724, 189] on div "View Live Page" at bounding box center [756, 185] width 67 height 14
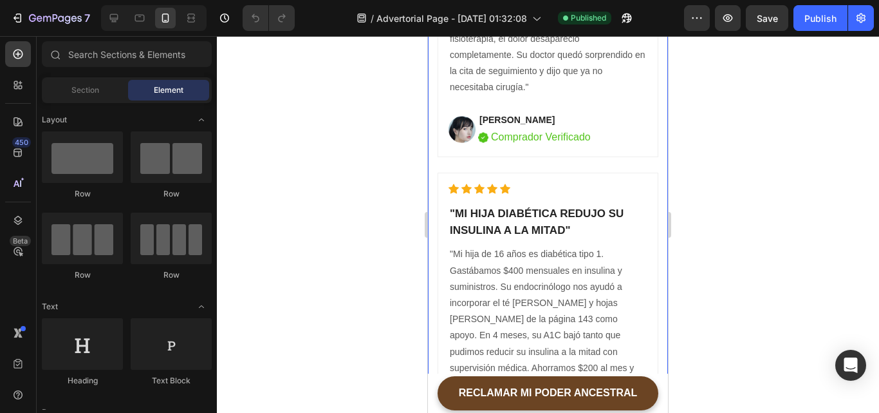
scroll to position [6822, 0]
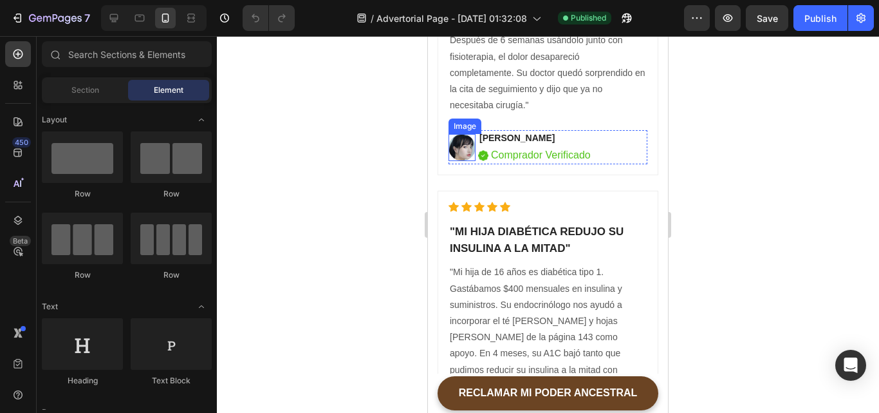
click at [461, 152] on img at bounding box center [462, 148] width 27 height 28
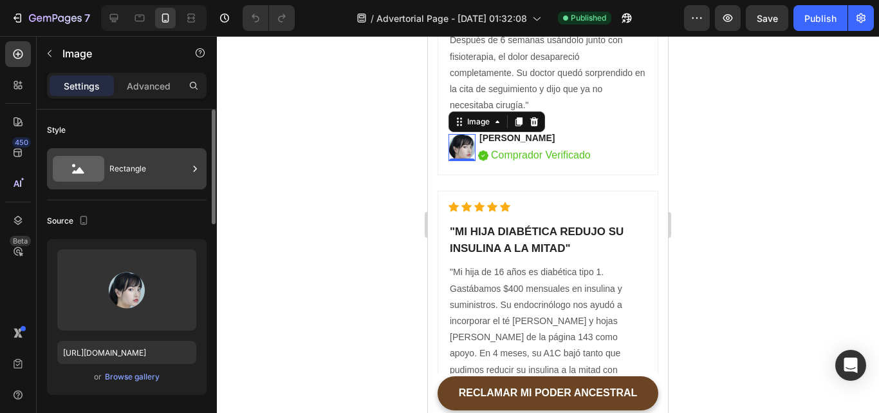
click at [125, 163] on div "Rectangle" at bounding box center [148, 169] width 79 height 30
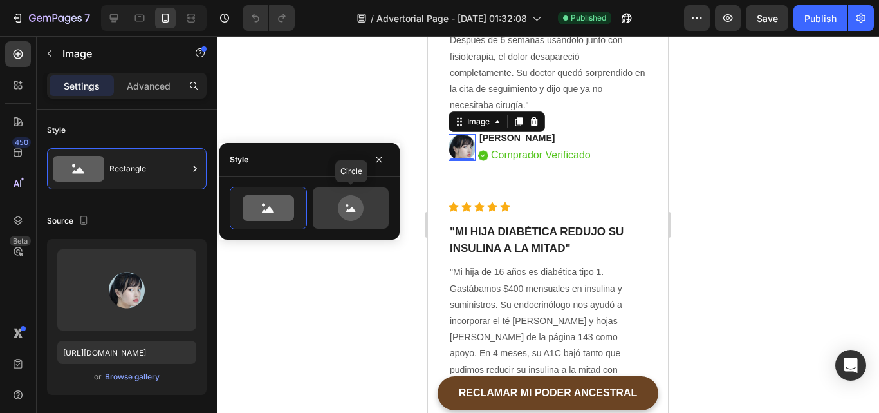
click at [366, 219] on icon at bounding box center [351, 208] width 61 height 26
type input "80"
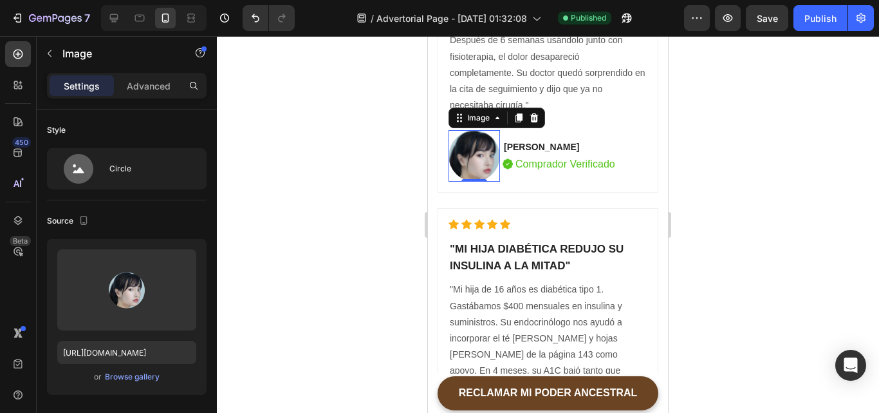
click at [737, 207] on div at bounding box center [548, 224] width 662 height 377
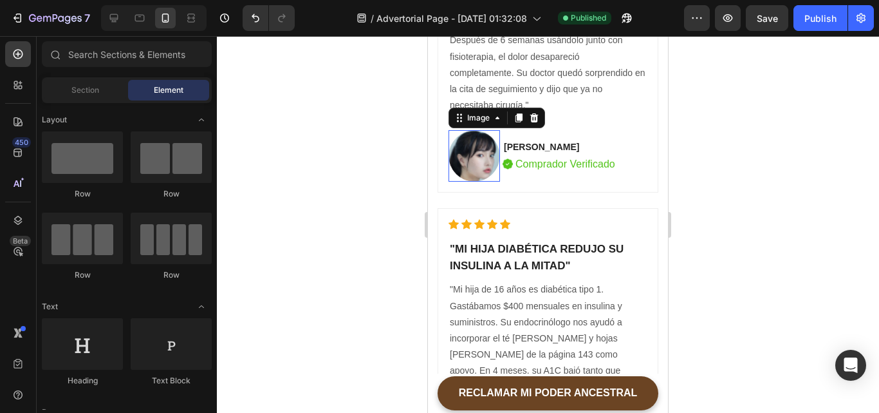
click at [471, 154] on img at bounding box center [474, 155] width 51 height 51
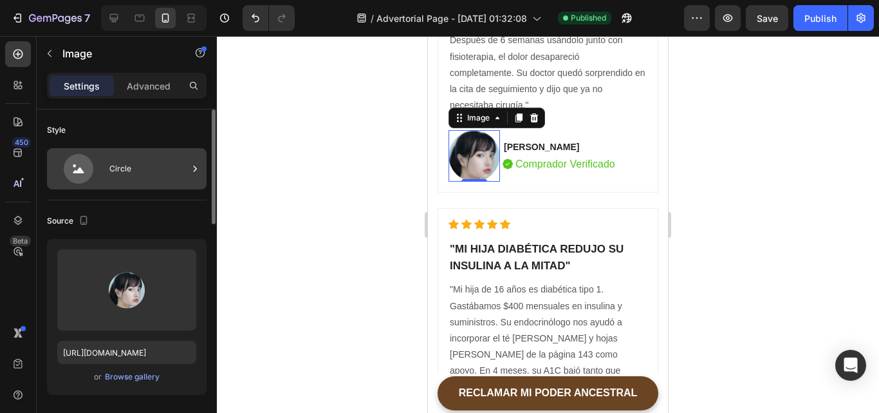
click at [140, 178] on div "Circle" at bounding box center [148, 169] width 79 height 30
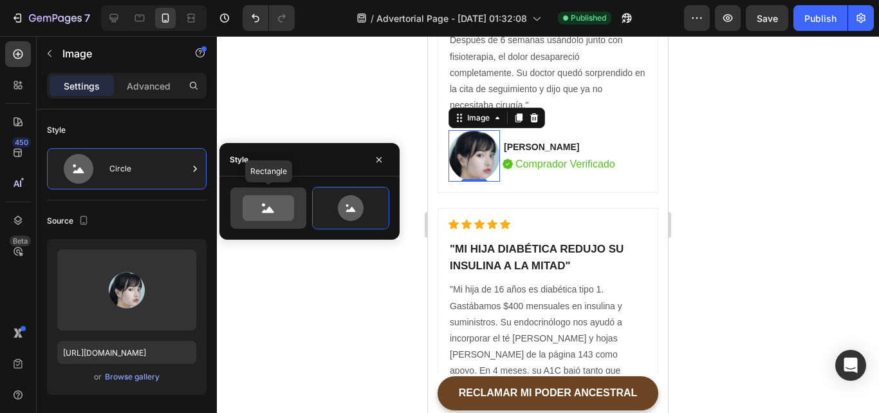
click at [265, 223] on div at bounding box center [268, 207] width 76 height 41
type input "100"
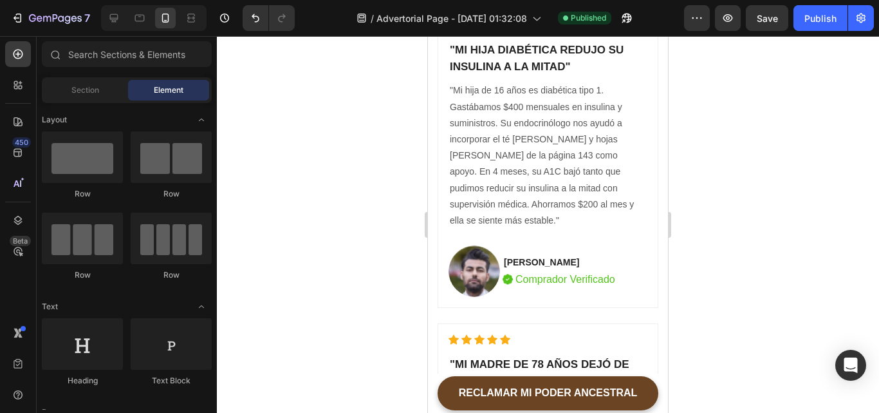
scroll to position [7024, 0]
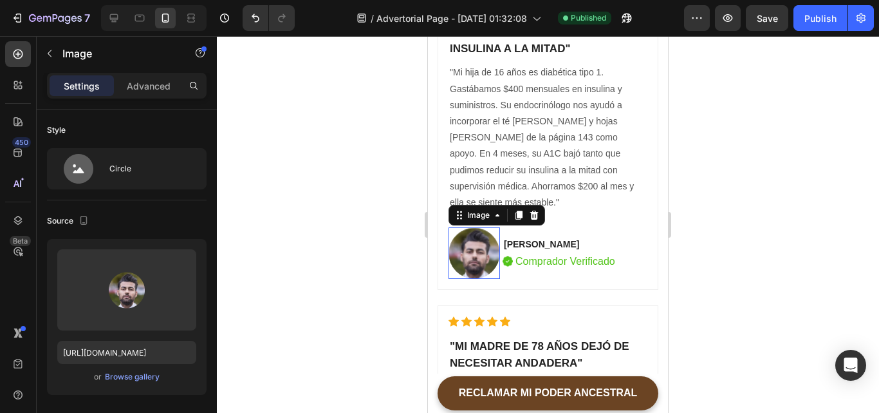
click at [484, 261] on img at bounding box center [474, 252] width 51 height 51
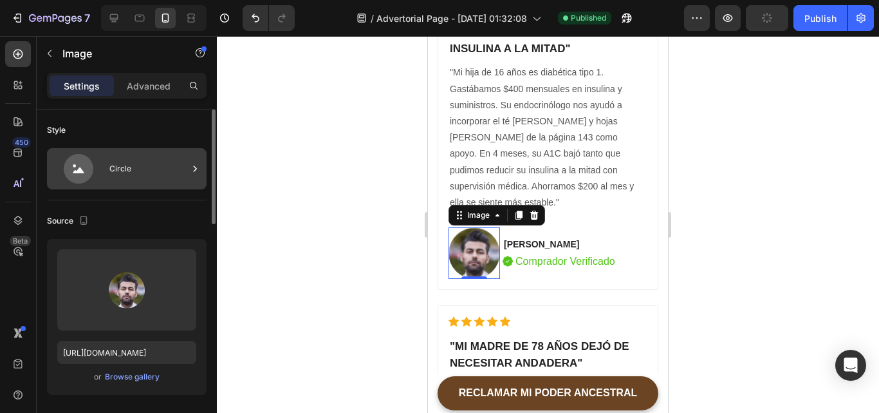
click at [109, 176] on div "Circle" at bounding box center [148, 169] width 79 height 30
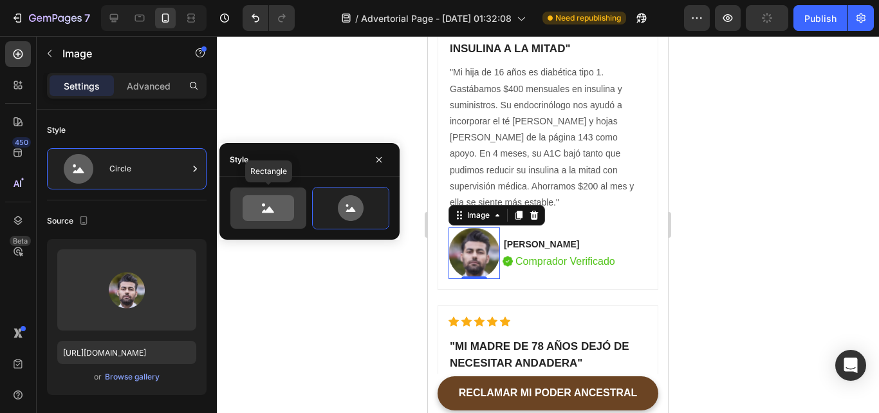
click at [269, 200] on icon at bounding box center [268, 208] width 51 height 26
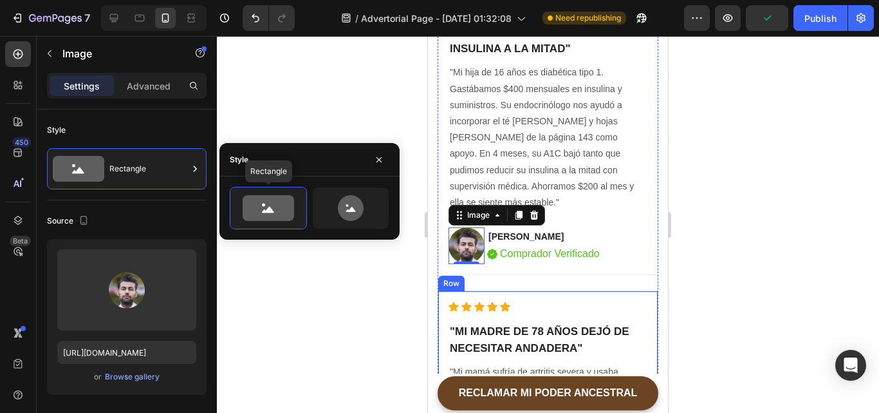
type input "100"
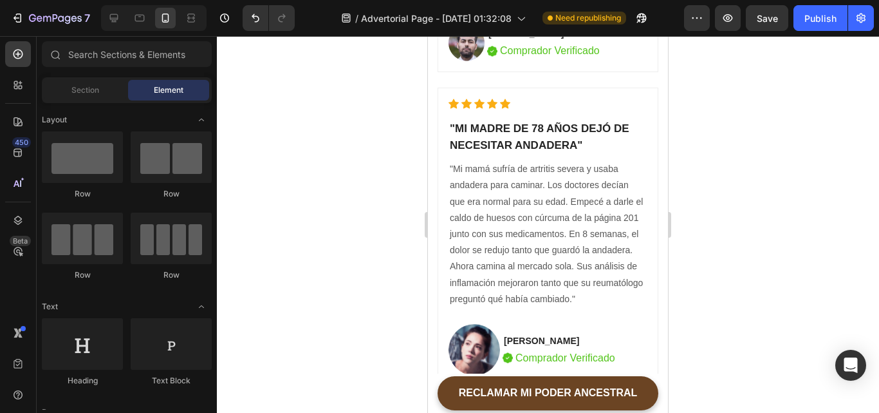
scroll to position [7521, 0]
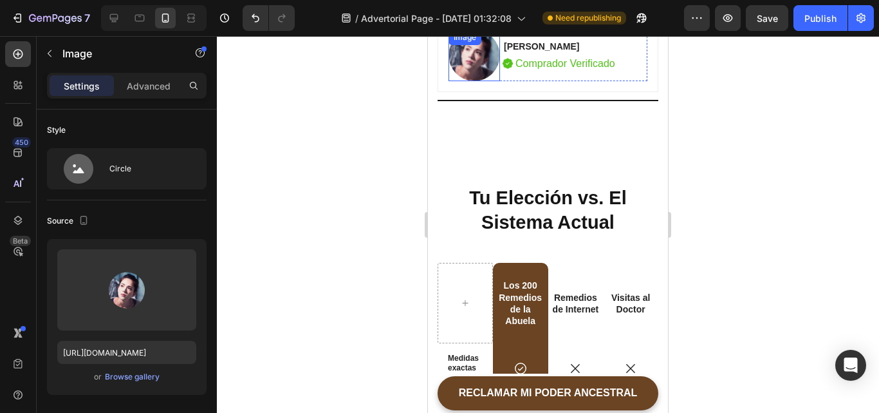
click at [471, 81] on img at bounding box center [474, 55] width 51 height 51
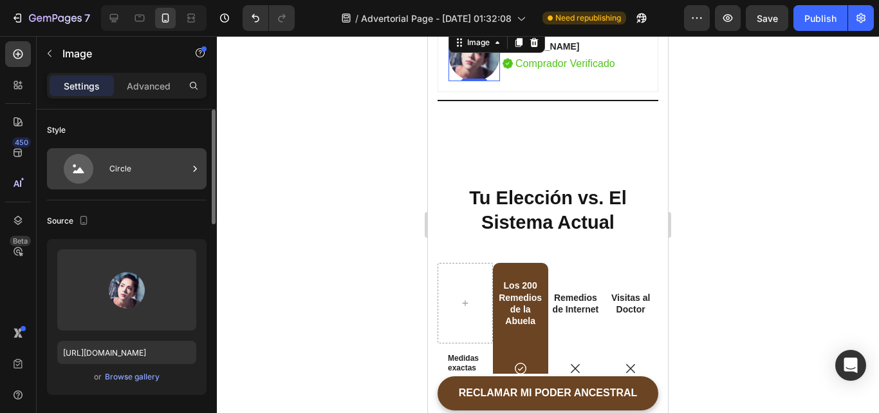
click at [83, 167] on icon at bounding box center [79, 169] width 30 height 30
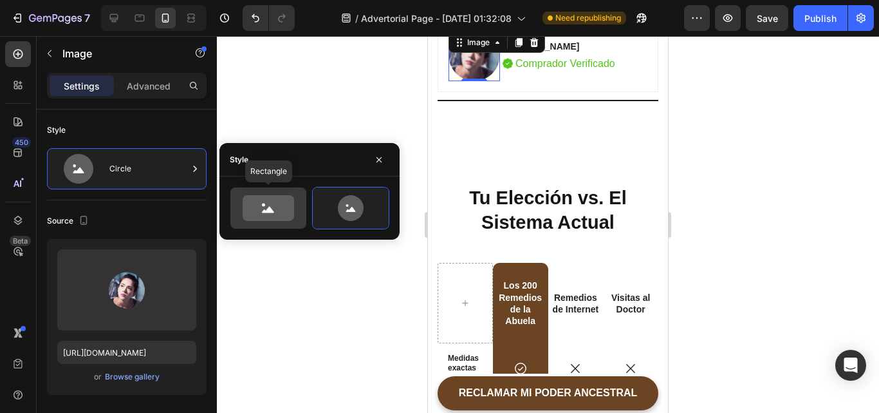
click at [248, 217] on icon at bounding box center [268, 208] width 51 height 26
type input "100"
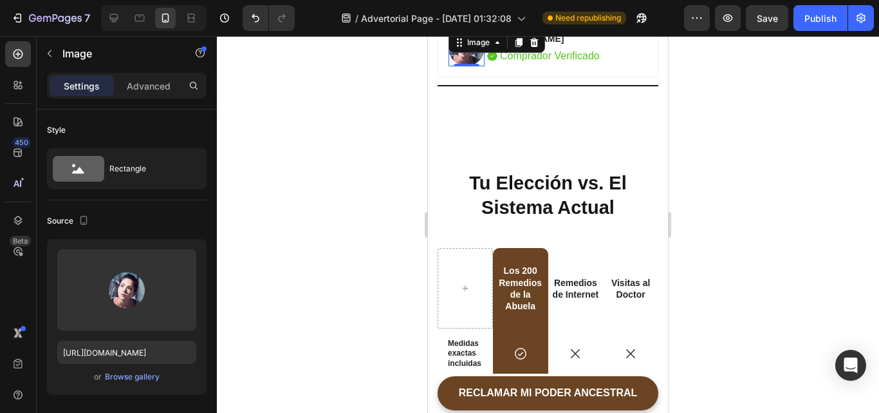
drag, startPoint x: 341, startPoint y: 115, endPoint x: 673, endPoint y: 270, distance: 366.0
click at [673, 270] on div "333333 100 % 333333 100 %" at bounding box center [548, 224] width 662 height 377
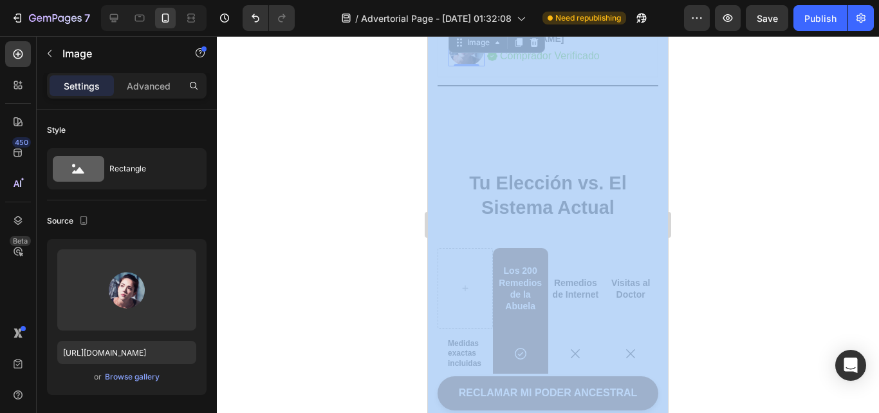
click at [776, 252] on div at bounding box center [548, 224] width 662 height 377
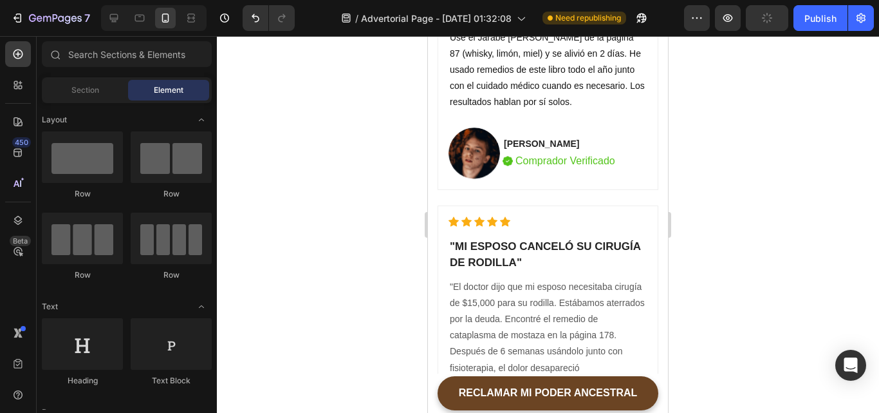
scroll to position [6493, 0]
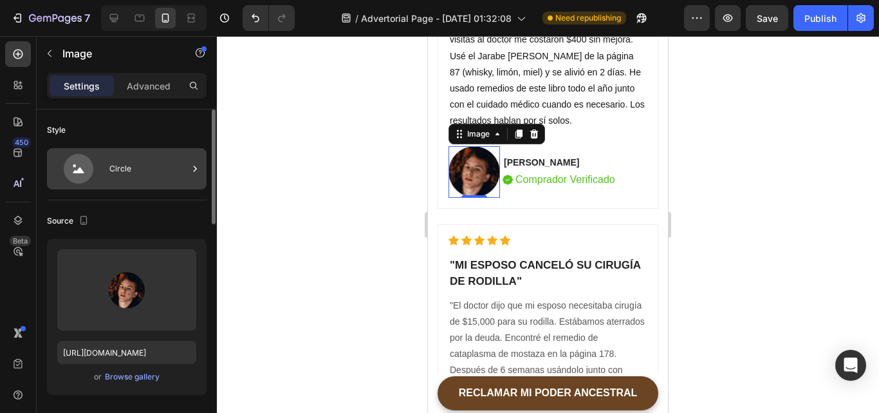
click at [128, 171] on div "Circle" at bounding box center [148, 169] width 79 height 30
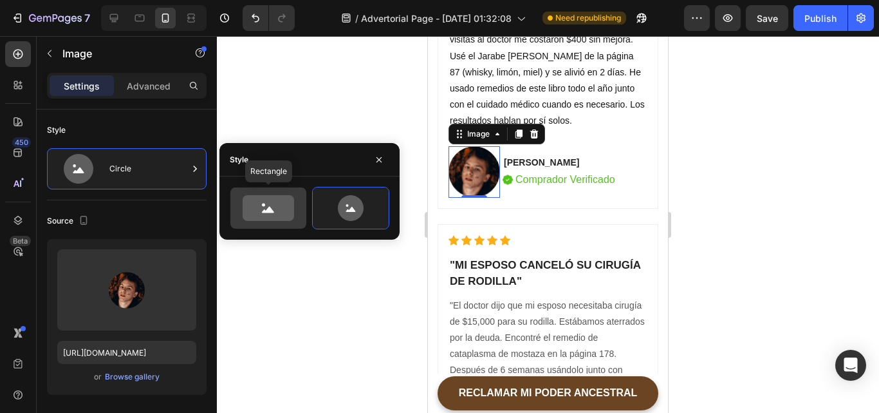
click at [259, 210] on icon at bounding box center [268, 208] width 51 height 26
type input "100"
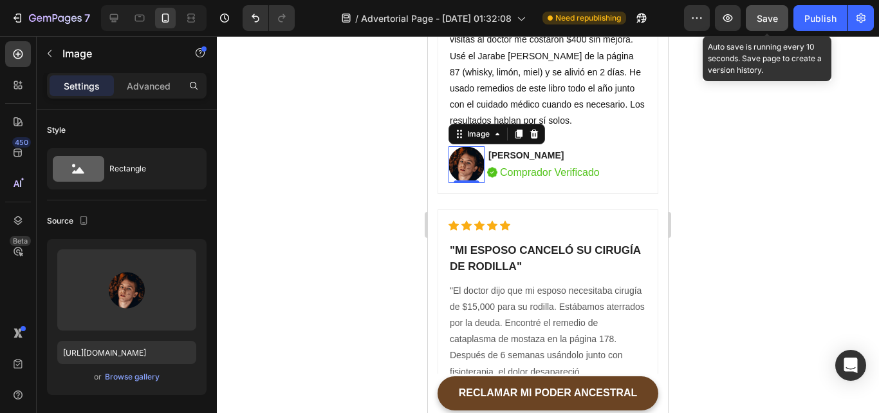
click at [774, 23] on span "Save" at bounding box center [767, 18] width 21 height 11
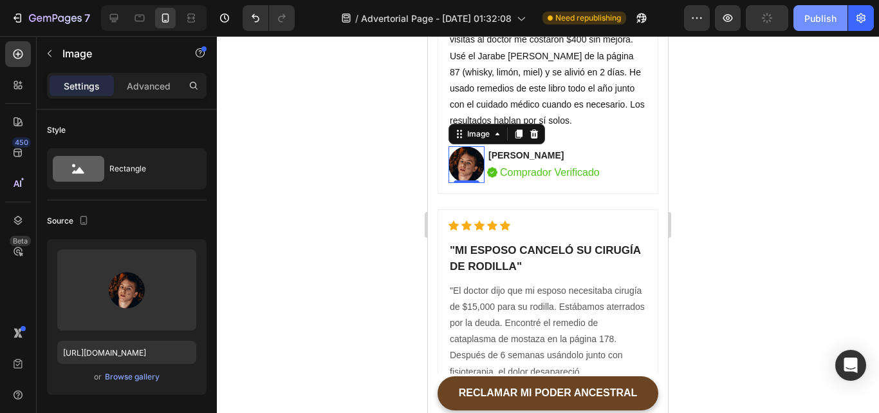
click at [797, 23] on button "Publish" at bounding box center [821, 18] width 54 height 26
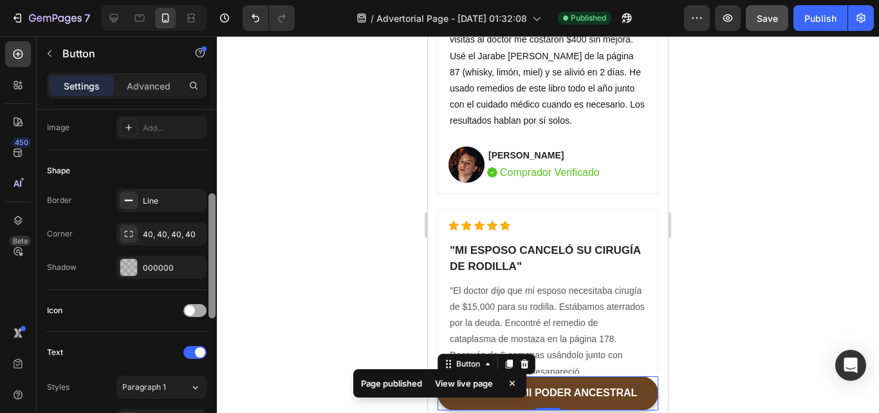
drag, startPoint x: 210, startPoint y: 229, endPoint x: 201, endPoint y: 308, distance: 79.7
click at [201, 308] on div "Size Width 100% Height Auto Padding 16, 24, 16, 24 Background Color 6B4423 Imag…" at bounding box center [127, 279] width 180 height 340
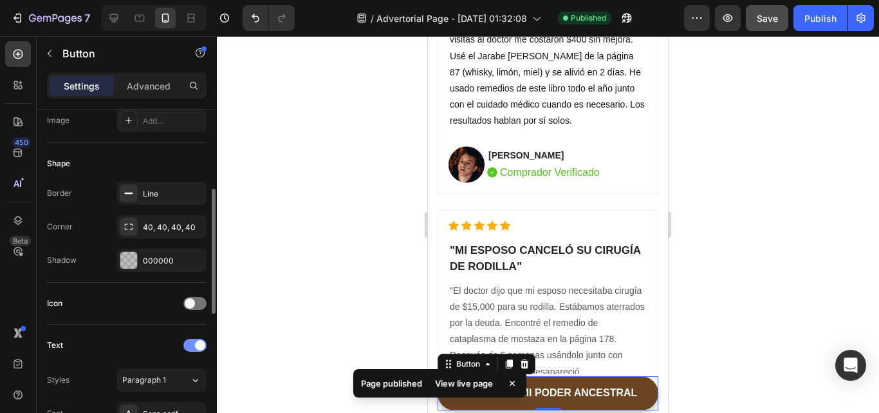
drag, startPoint x: 201, startPoint y: 308, endPoint x: 194, endPoint y: 346, distance: 38.6
click at [196, 346] on div "Size Width 100% Height Auto Padding 16, 24, 16, 24 Background Color 6B4423 Imag…" at bounding box center [127, 311] width 160 height 835
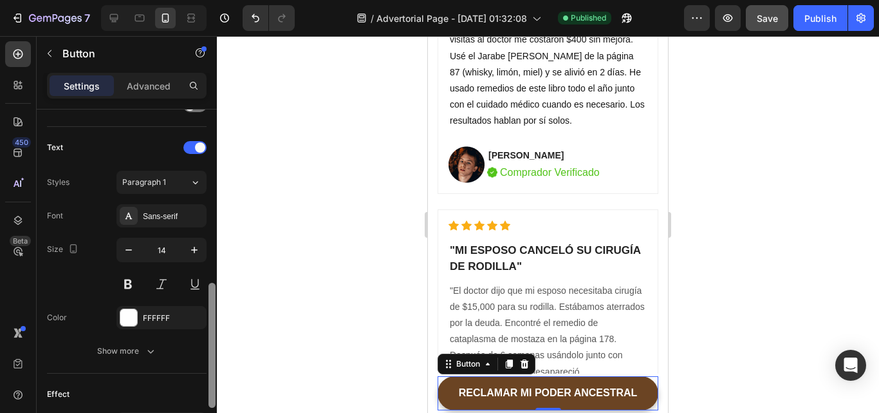
scroll to position [438, 0]
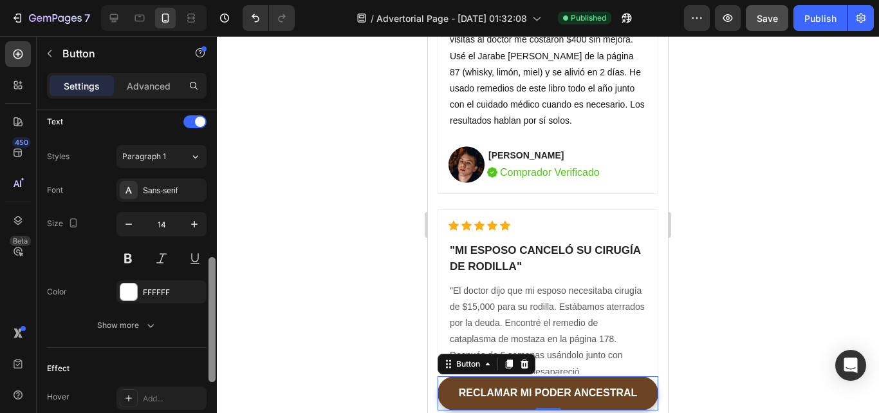
drag, startPoint x: 211, startPoint y: 304, endPoint x: 205, endPoint y: 386, distance: 82.0
click at [205, 386] on div "Size Width 100% Height Auto Padding 16, 24, 16, 24 Background Color 6B4423 Imag…" at bounding box center [127, 279] width 180 height 340
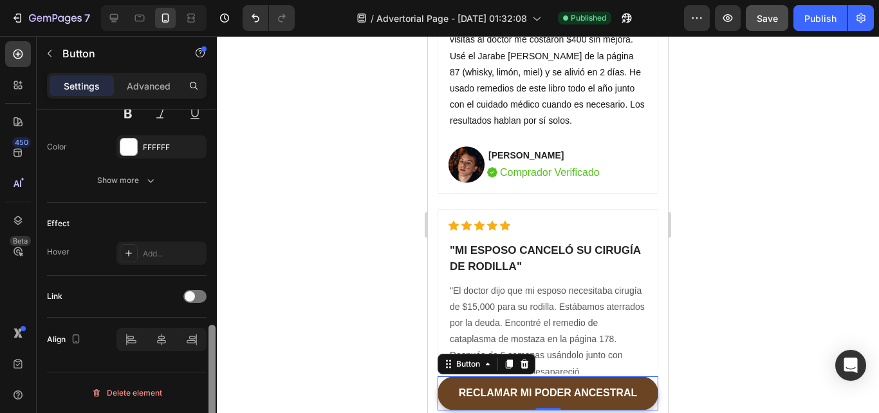
drag, startPoint x: 216, startPoint y: 316, endPoint x: 213, endPoint y: 127, distance: 189.3
click at [214, 127] on div at bounding box center [212, 279] width 10 height 340
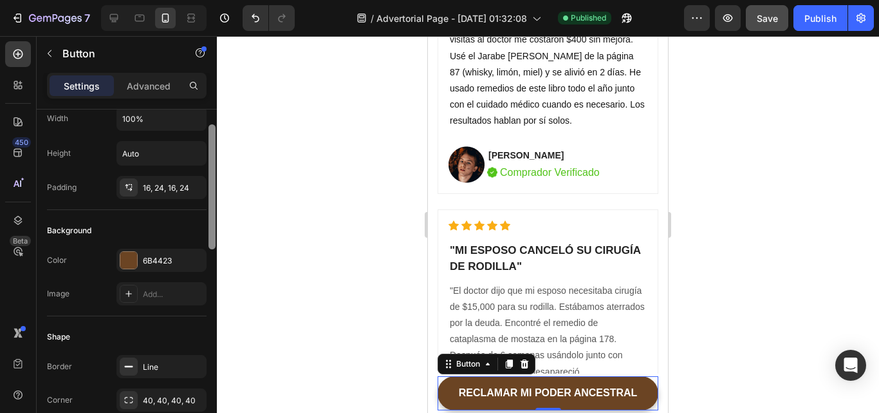
scroll to position [0, 0]
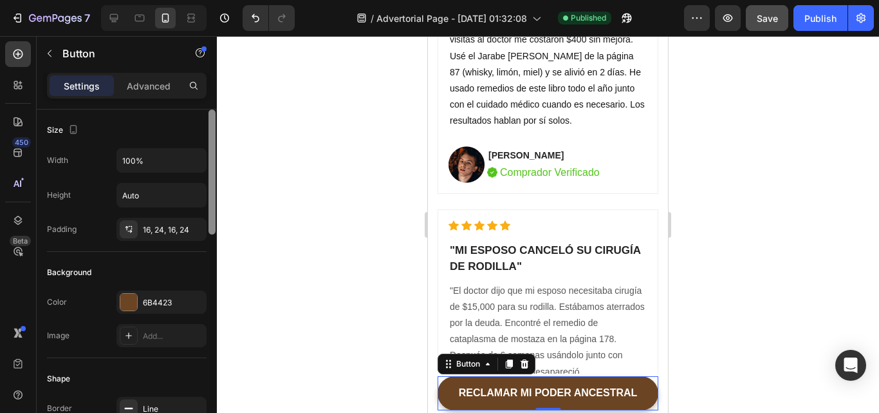
drag, startPoint x: 209, startPoint y: 298, endPoint x: 222, endPoint y: 73, distance: 225.7
click at [222, 0] on div "7 Version history / Advertorial Page - Sep 29, 01:32:08 Published Preview Save …" at bounding box center [439, 0] width 879 height 0
click at [157, 79] on p "Advanced" at bounding box center [149, 86] width 44 height 14
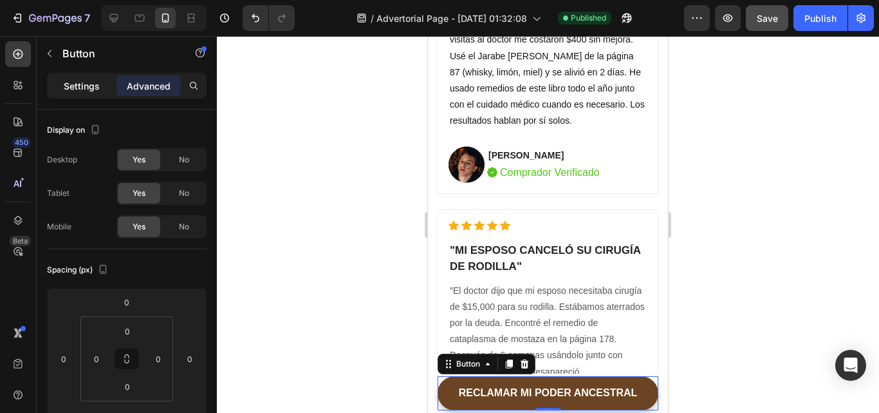
click at [73, 90] on p "Settings" at bounding box center [82, 86] width 36 height 14
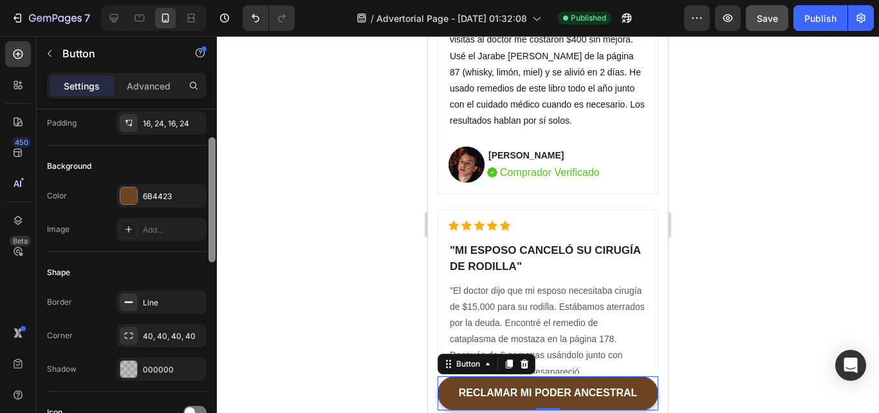
scroll to position [105, 0]
drag, startPoint x: 213, startPoint y: 201, endPoint x: 207, endPoint y: 239, distance: 39.2
click at [207, 239] on div "Size Width 100% Height Auto Padding 16, 24, 16, 24 Background Color 6B4423 Imag…" at bounding box center [127, 279] width 180 height 340
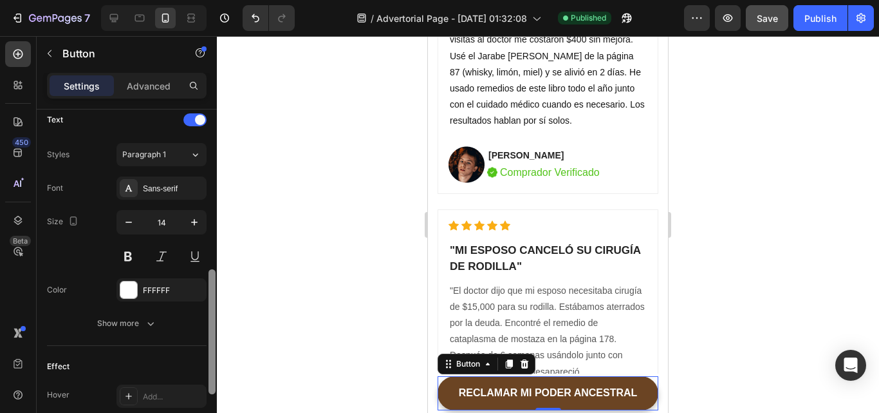
scroll to position [438, 0]
drag, startPoint x: 214, startPoint y: 239, endPoint x: 204, endPoint y: 362, distance: 123.3
click at [204, 362] on div "Size Width 100% Height Auto Padding 16, 24, 16, 24 Background Color 6B4423 Imag…" at bounding box center [127, 279] width 180 height 340
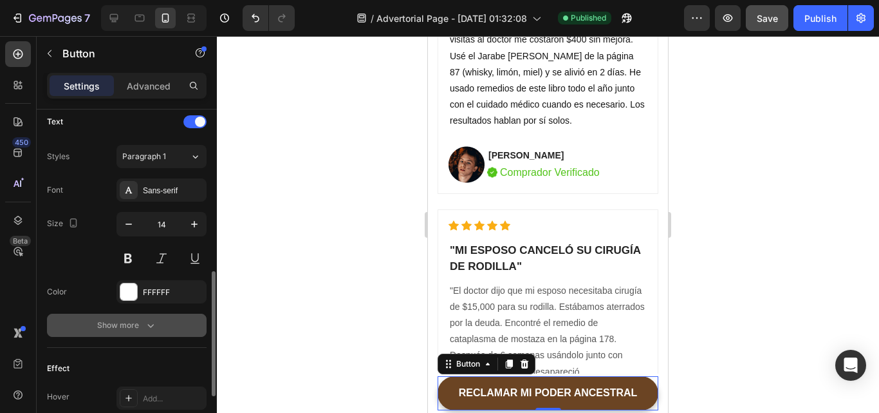
click at [144, 326] on icon "button" at bounding box center [150, 325] width 13 height 13
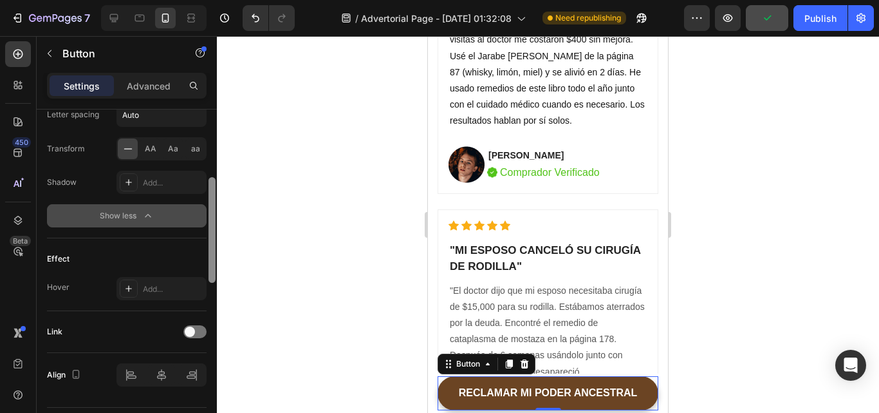
drag, startPoint x: 213, startPoint y: 339, endPoint x: 204, endPoint y: 434, distance: 95.7
click at [204, 0] on html "7 Version history / Advertorial Page - Sep 29, 01:32:08 Need republishing Previ…" at bounding box center [439, 0] width 879 height 0
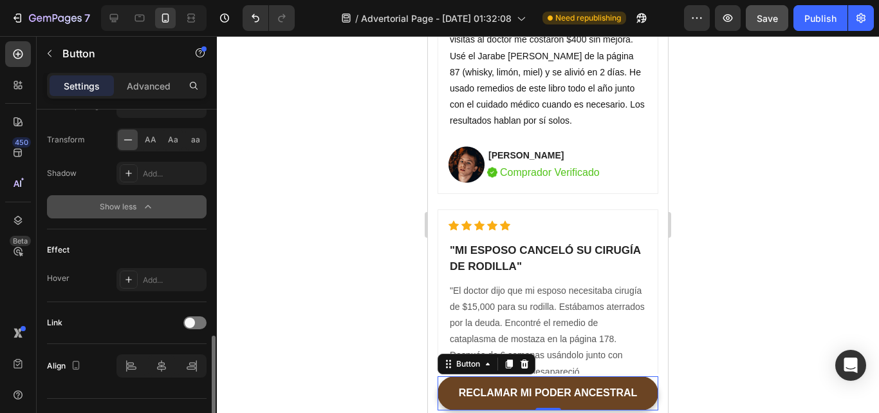
click at [723, 286] on div at bounding box center [548, 224] width 662 height 377
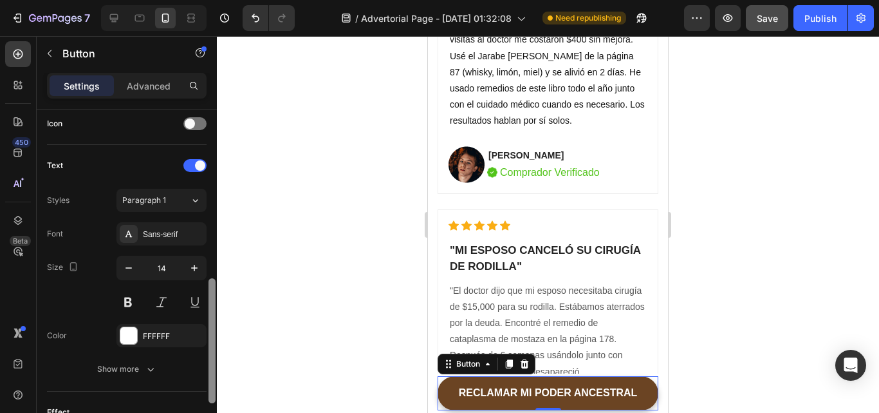
scroll to position [428, 0]
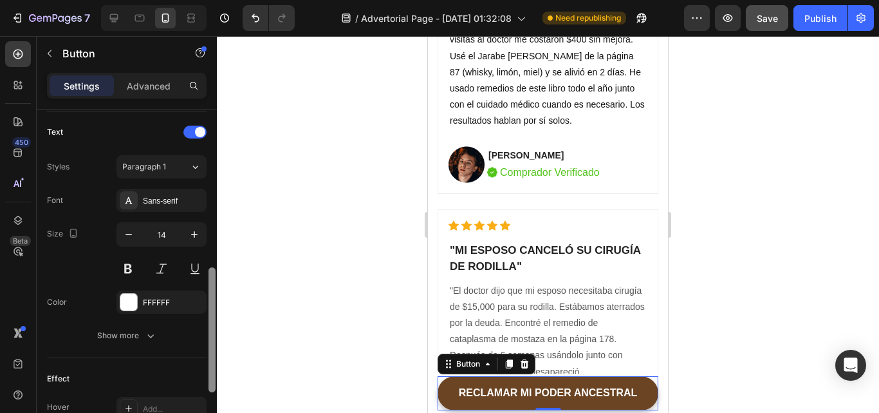
drag, startPoint x: 210, startPoint y: 225, endPoint x: 187, endPoint y: 382, distance: 158.1
click at [187, 382] on div "Size Width 100% Height Auto Padding 16, 24, 16, 24 Background Color 6B4423 Imag…" at bounding box center [127, 279] width 180 height 340
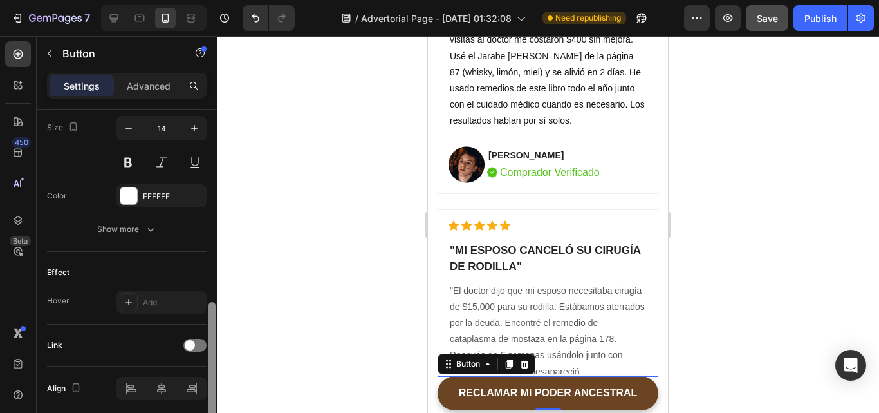
scroll to position [536, 0]
drag, startPoint x: 212, startPoint y: 326, endPoint x: 209, endPoint y: 366, distance: 40.0
click at [209, 366] on div at bounding box center [212, 362] width 7 height 125
click at [187, 340] on span at bounding box center [190, 343] width 10 height 10
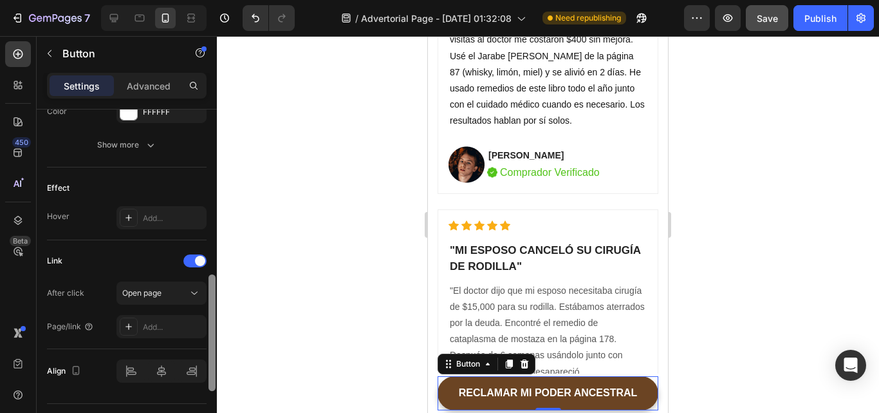
drag, startPoint x: 212, startPoint y: 344, endPoint x: 209, endPoint y: 373, distance: 29.1
click at [209, 373] on div at bounding box center [212, 332] width 7 height 117
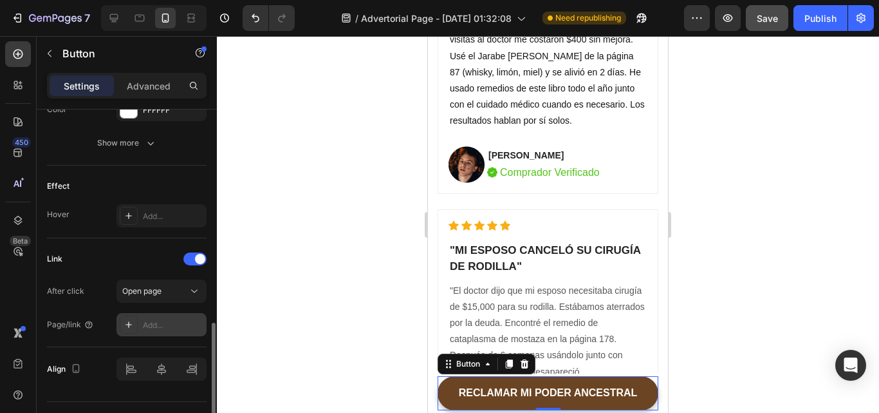
click at [164, 319] on div "Add..." at bounding box center [173, 325] width 61 height 12
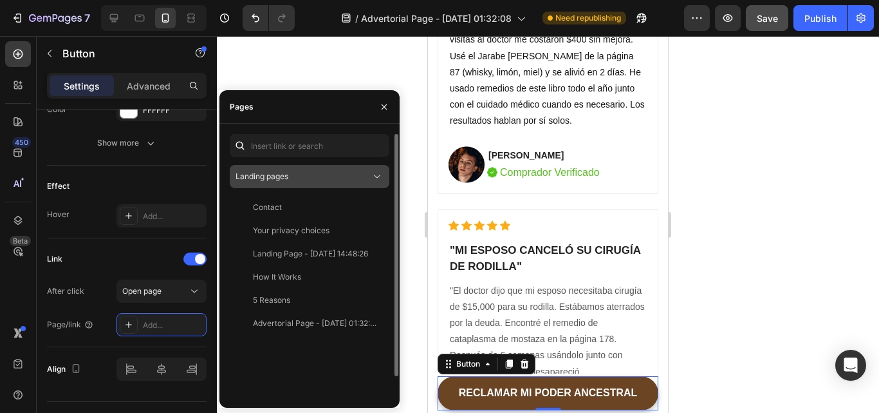
click at [300, 178] on div "Landing pages" at bounding box center [303, 177] width 135 height 12
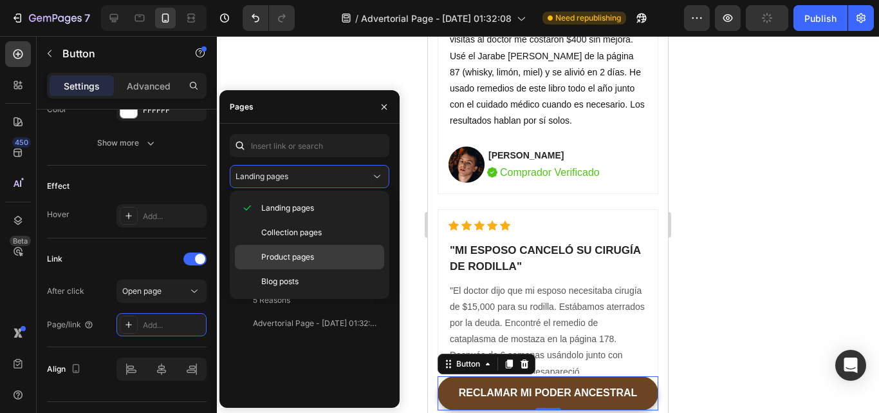
click at [284, 256] on span "Product pages" at bounding box center [287, 257] width 53 height 12
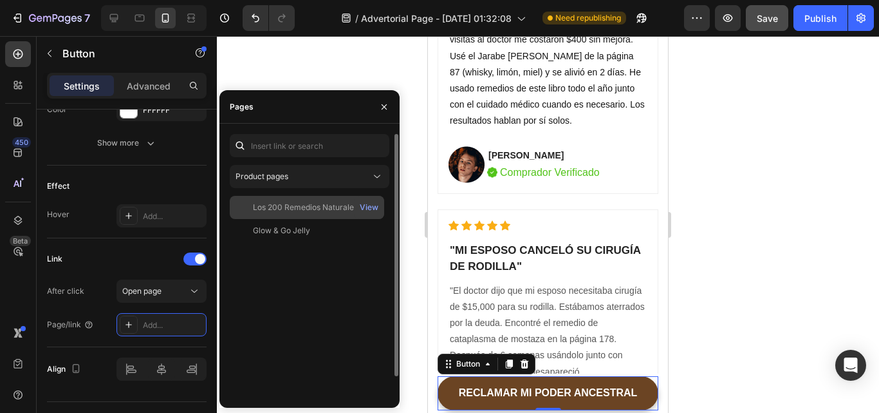
click at [299, 208] on div "Los 200 Remedios Naturales Olvidados de la Abuela | En Español" at bounding box center [315, 207] width 124 height 12
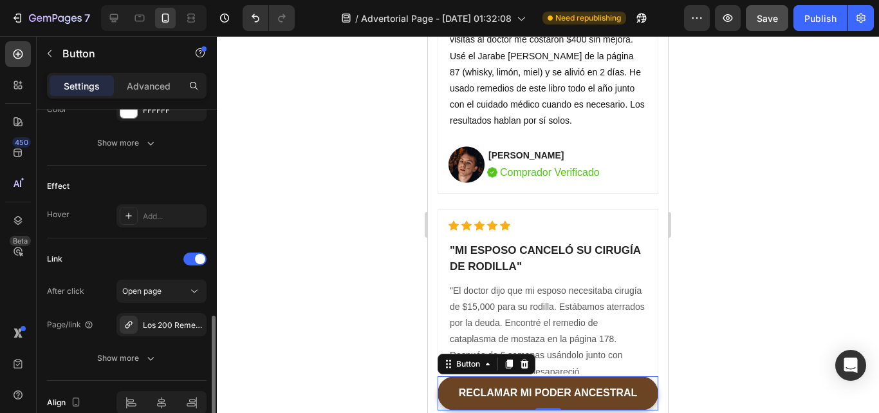
click at [124, 255] on div "Link" at bounding box center [127, 258] width 160 height 21
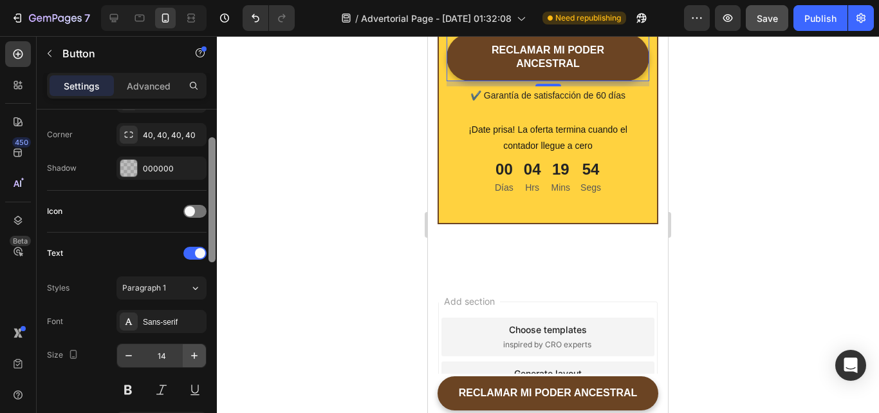
scroll to position [318, 0]
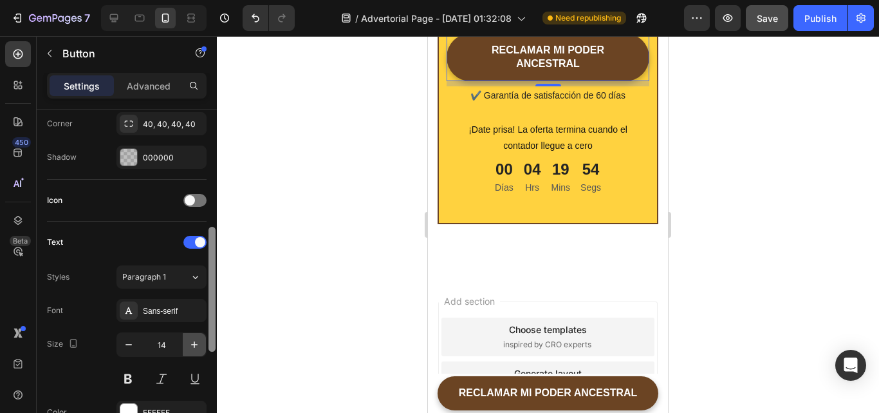
drag, startPoint x: 211, startPoint y: 220, endPoint x: 201, endPoint y: 337, distance: 117.5
click at [201, 337] on div "Size Width 100% Height Auto Padding 16, 24, 16, 24 Background Color 6B4423 Imag…" at bounding box center [127, 279] width 180 height 340
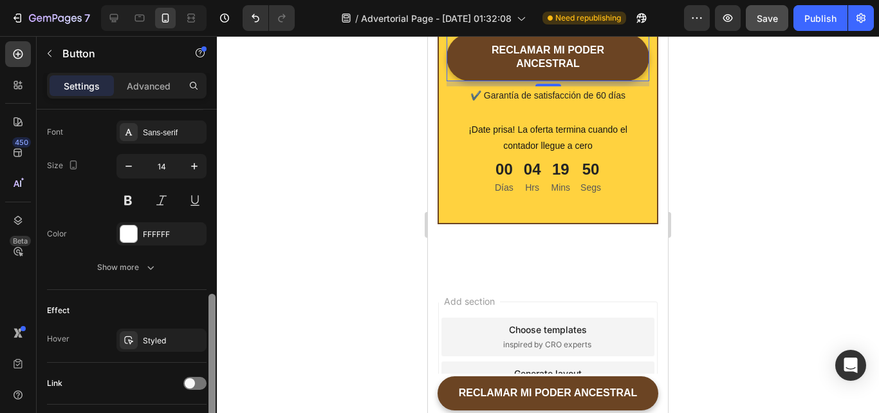
scroll to position [498, 0]
drag, startPoint x: 212, startPoint y: 302, endPoint x: 209, endPoint y: 368, distance: 66.4
click at [209, 368] on div at bounding box center [212, 354] width 7 height 125
click at [196, 338] on icon "button" at bounding box center [193, 338] width 10 height 10
click at [189, 378] on span at bounding box center [190, 382] width 10 height 10
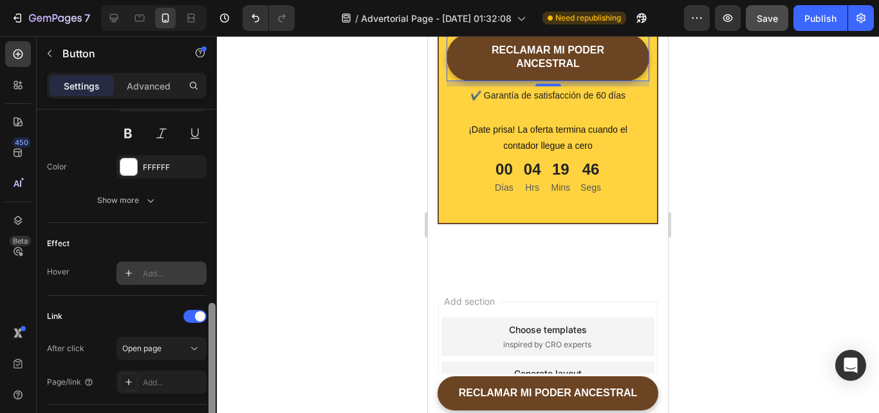
scroll to position [597, 0]
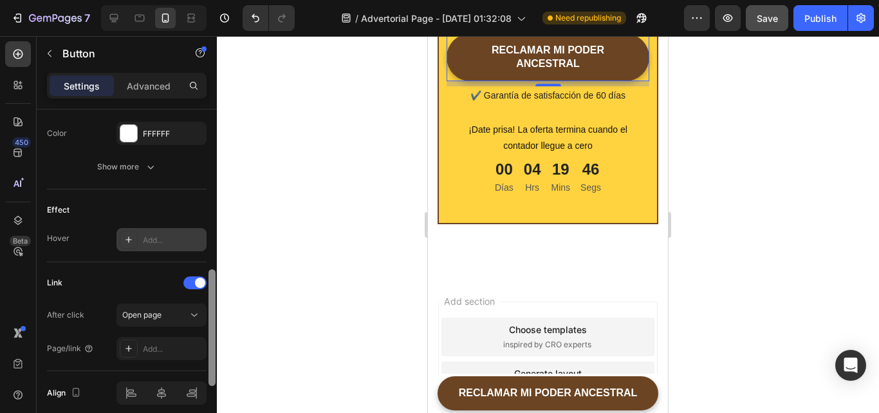
drag, startPoint x: 210, startPoint y: 348, endPoint x: 208, endPoint y: 382, distance: 34.2
click at [208, 382] on div at bounding box center [212, 246] width 10 height 340
click at [179, 355] on div "Add..." at bounding box center [162, 348] width 90 height 23
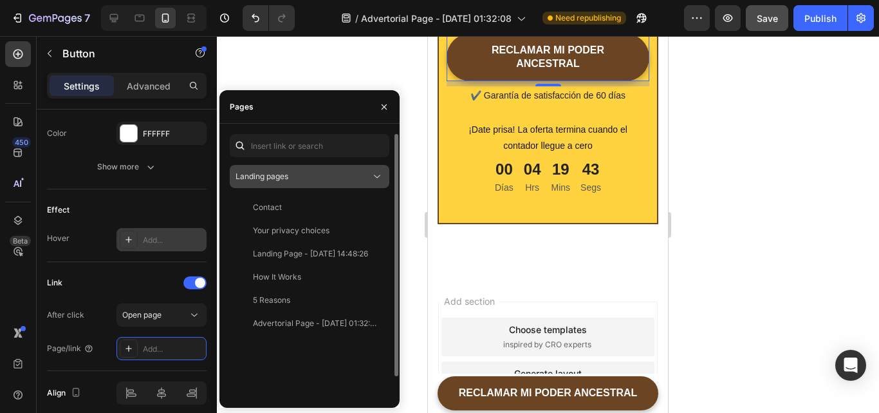
click at [302, 171] on div "Landing pages" at bounding box center [303, 177] width 135 height 12
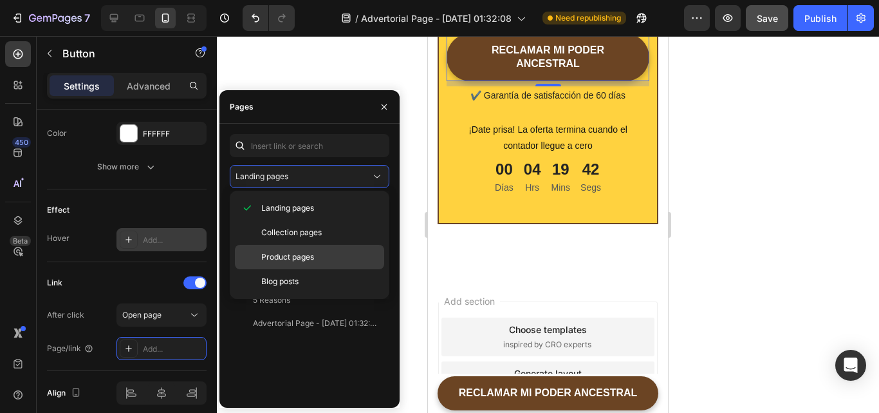
click at [292, 255] on span "Product pages" at bounding box center [287, 257] width 53 height 12
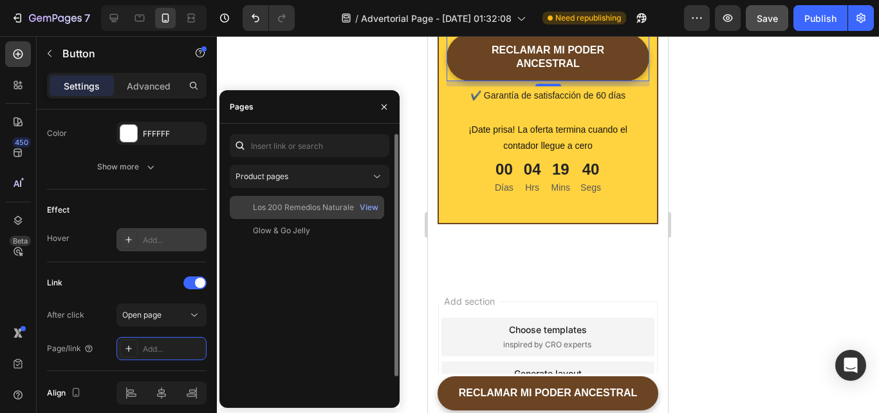
click at [304, 207] on div "Los 200 Remedios Naturales Olvidados de la Abuela | En Español" at bounding box center [315, 207] width 124 height 12
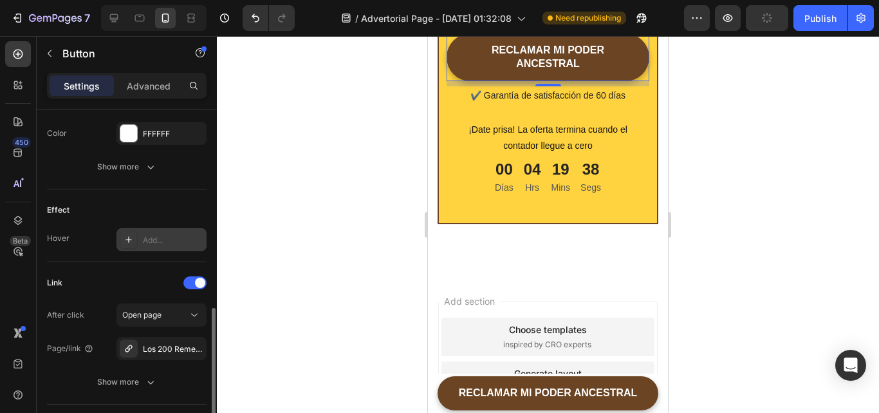
click at [161, 285] on div "Link" at bounding box center [127, 282] width 160 height 21
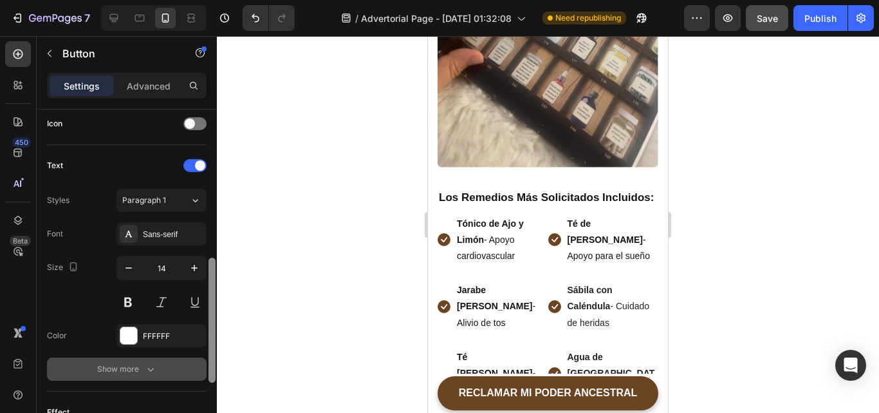
scroll to position [398, 0]
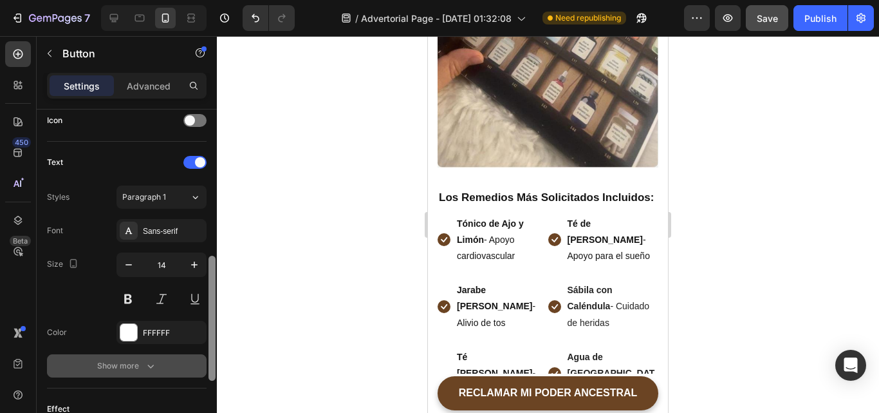
drag, startPoint x: 210, startPoint y: 219, endPoint x: 200, endPoint y: 364, distance: 145.2
click at [200, 364] on div "Size Width 100% Height Auto Padding 16, 48, 16, 48 Background Color 6B4423 Imag…" at bounding box center [127, 279] width 180 height 340
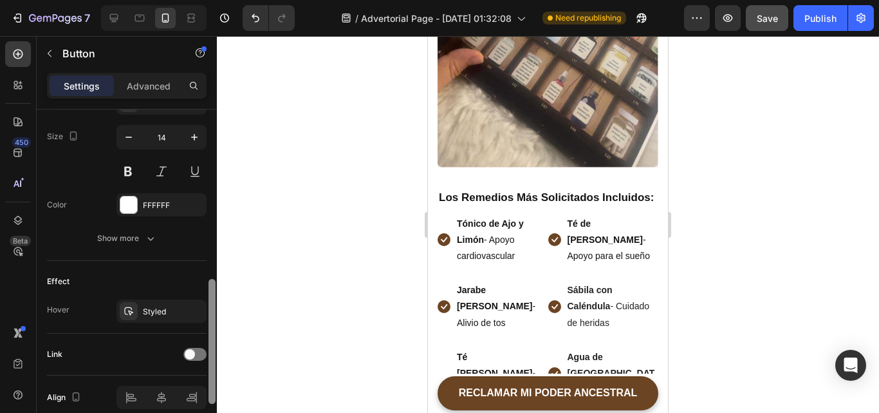
scroll to position [539, 0]
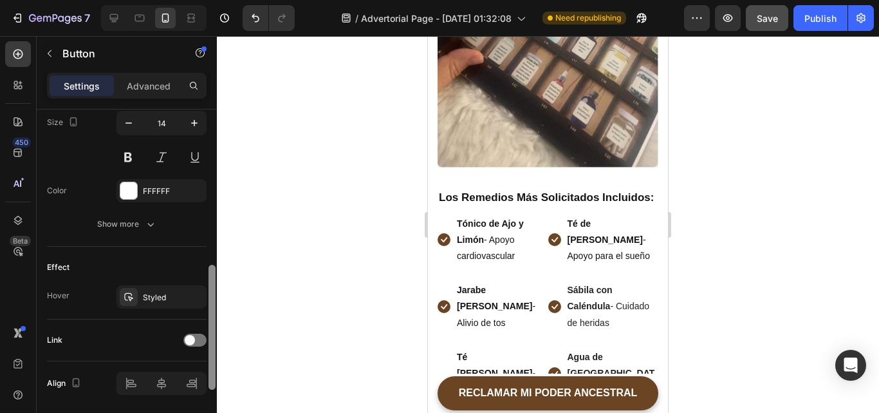
drag, startPoint x: 212, startPoint y: 308, endPoint x: 211, endPoint y: 355, distance: 47.6
click at [211, 355] on div at bounding box center [212, 327] width 7 height 125
click at [192, 295] on icon "button" at bounding box center [193, 296] width 5 height 5
click at [195, 339] on div at bounding box center [194, 339] width 23 height 13
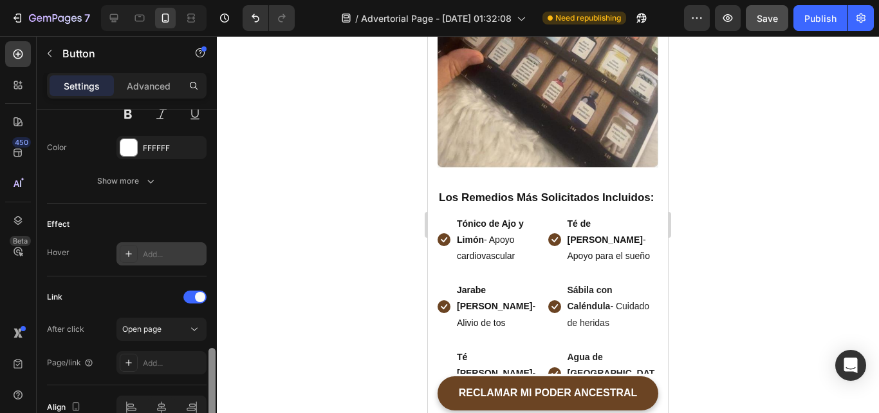
scroll to position [613, 0]
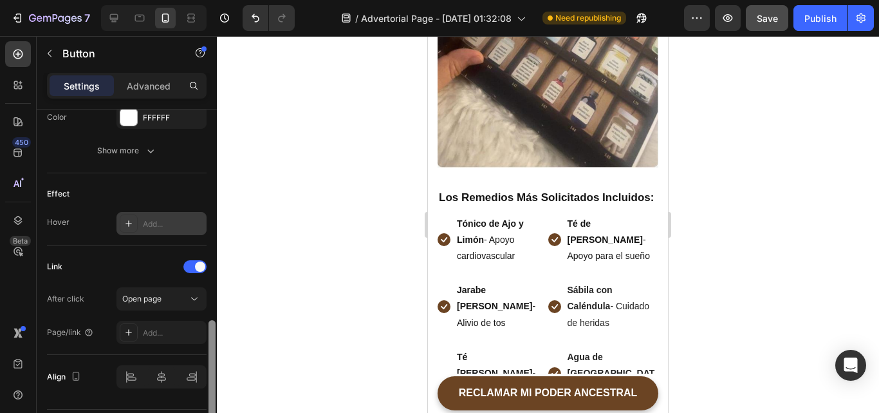
drag, startPoint x: 213, startPoint y: 335, endPoint x: 214, endPoint y: 360, distance: 25.1
click at [214, 360] on div at bounding box center [212, 378] width 7 height 117
click at [169, 328] on div "Add..." at bounding box center [173, 333] width 61 height 12
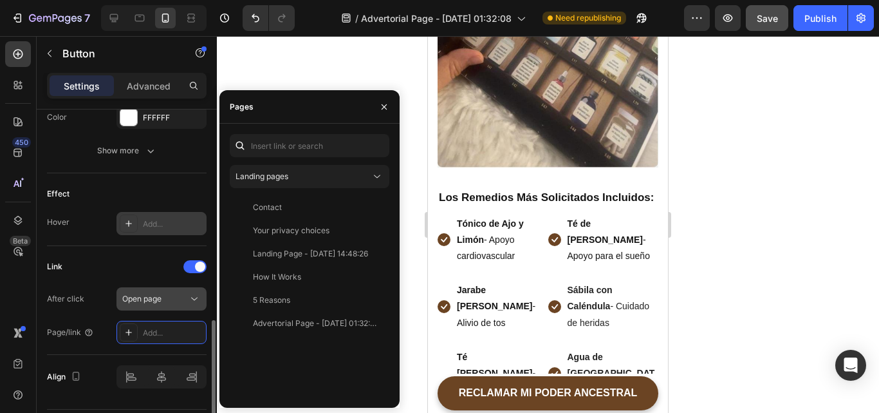
click at [158, 290] on button "Open page" at bounding box center [162, 298] width 90 height 23
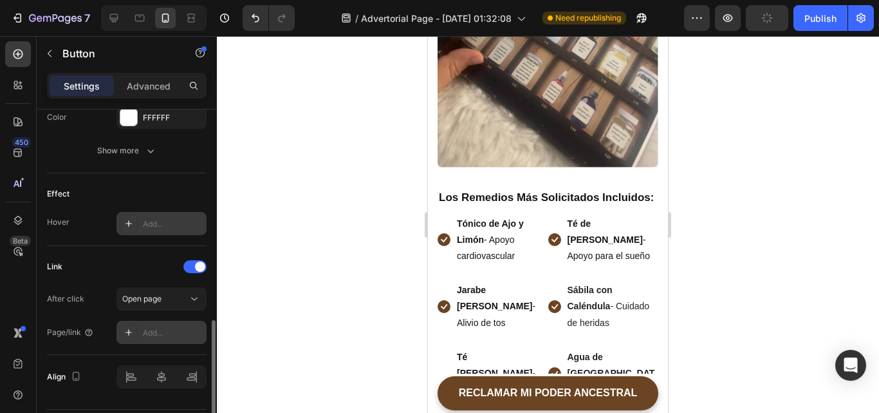
click at [133, 330] on icon at bounding box center [129, 332] width 10 height 10
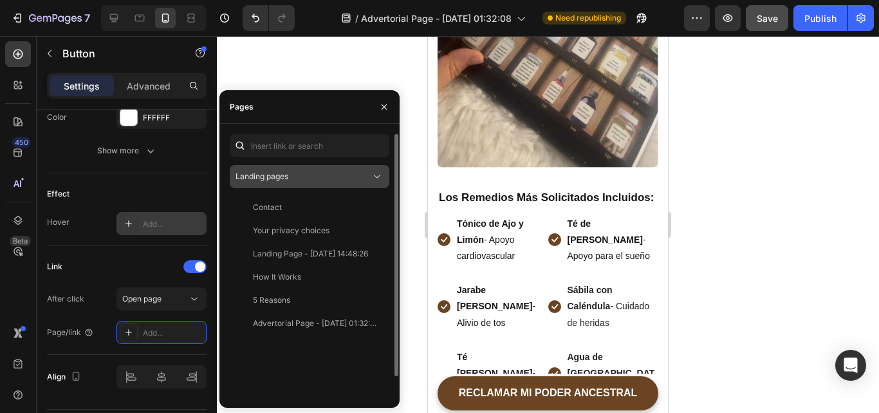
click at [286, 185] on button "Landing pages" at bounding box center [310, 176] width 160 height 23
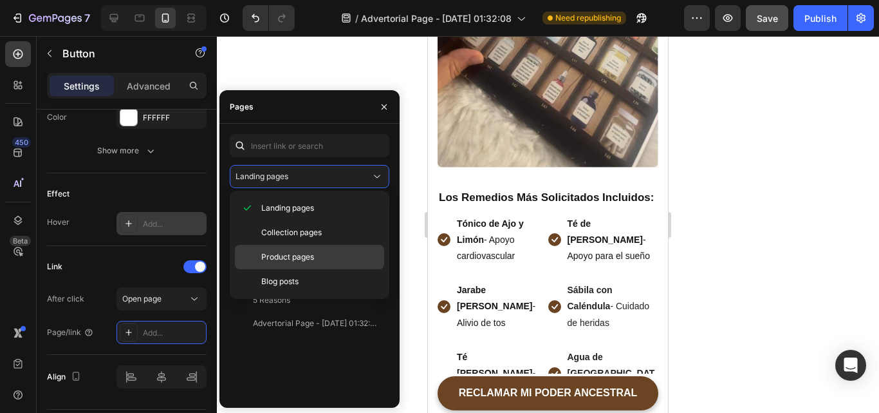
click at [283, 259] on span "Product pages" at bounding box center [287, 257] width 53 height 12
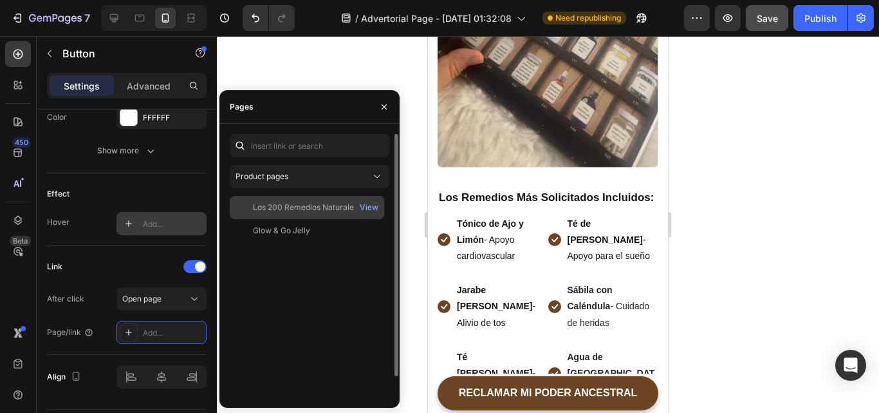
click at [308, 209] on div "Los 200 Remedios Naturales Olvidados de la Abuela | En Español" at bounding box center [315, 207] width 124 height 12
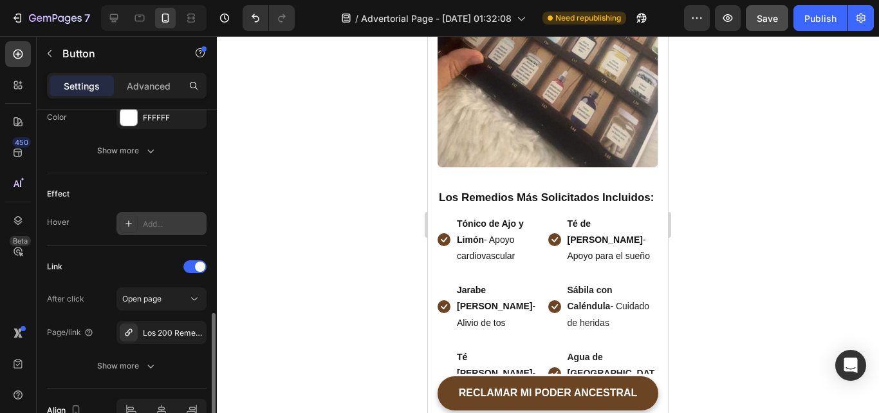
click at [153, 257] on div "Link" at bounding box center [127, 266] width 160 height 21
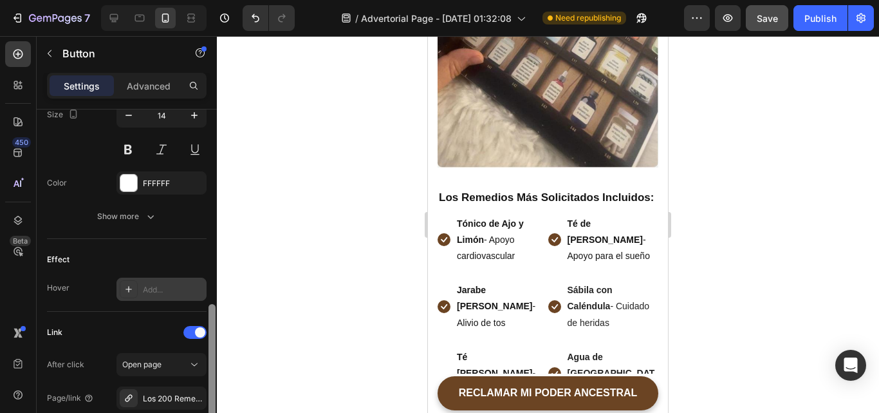
scroll to position [536, 0]
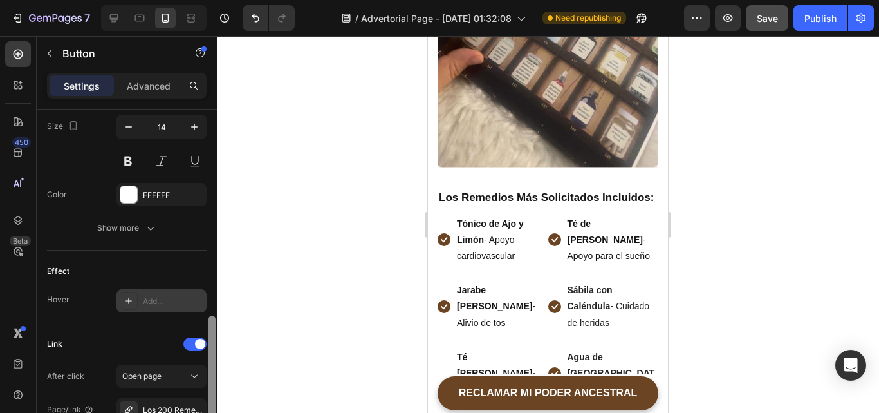
drag, startPoint x: 214, startPoint y: 325, endPoint x: 214, endPoint y: 299, distance: 25.7
click at [214, 315] on div at bounding box center [212, 371] width 7 height 113
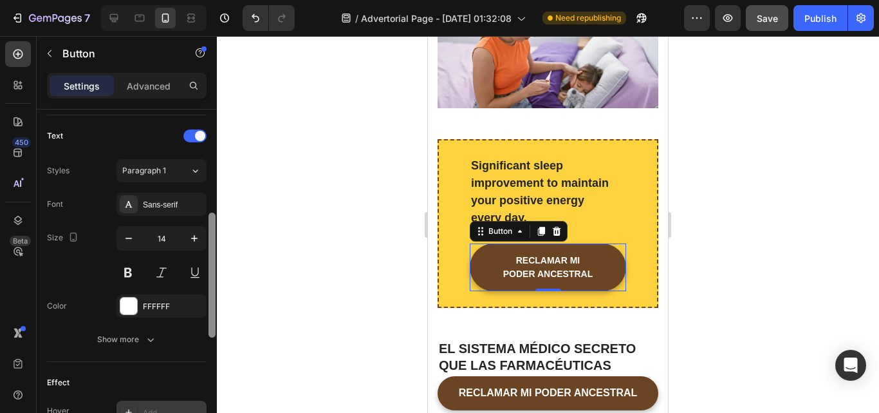
scroll to position [453, 0]
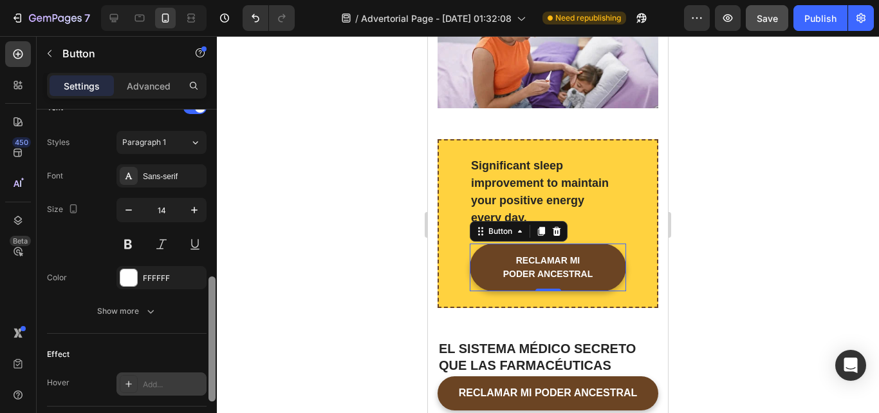
drag, startPoint x: 214, startPoint y: 221, endPoint x: 205, endPoint y: 388, distance: 166.9
click at [205, 388] on div "Size Width 100% Height Auto Padding 16, 48, 16, 48 Background Color 6B4423 Imag…" at bounding box center [127, 279] width 180 height 340
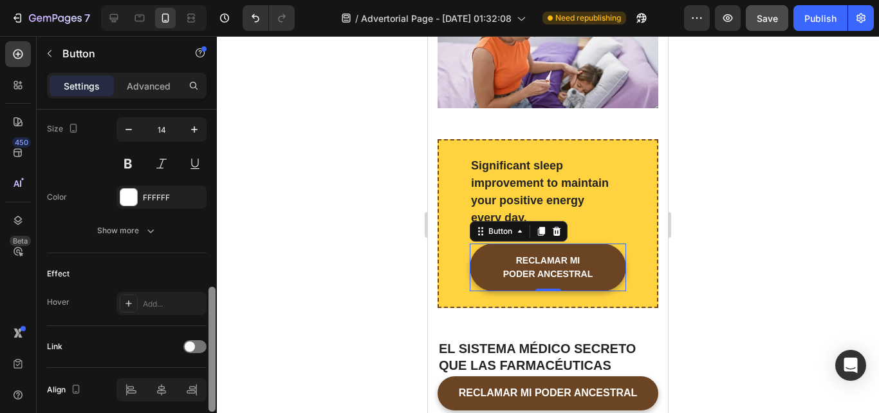
scroll to position [540, 0]
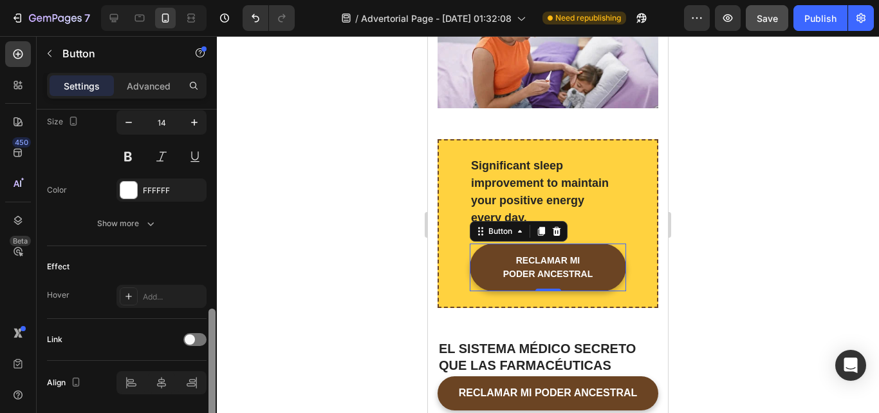
drag, startPoint x: 210, startPoint y: 350, endPoint x: 210, endPoint y: 380, distance: 30.9
click at [210, 380] on div at bounding box center [212, 370] width 7 height 125
click at [194, 333] on div at bounding box center [194, 339] width 23 height 13
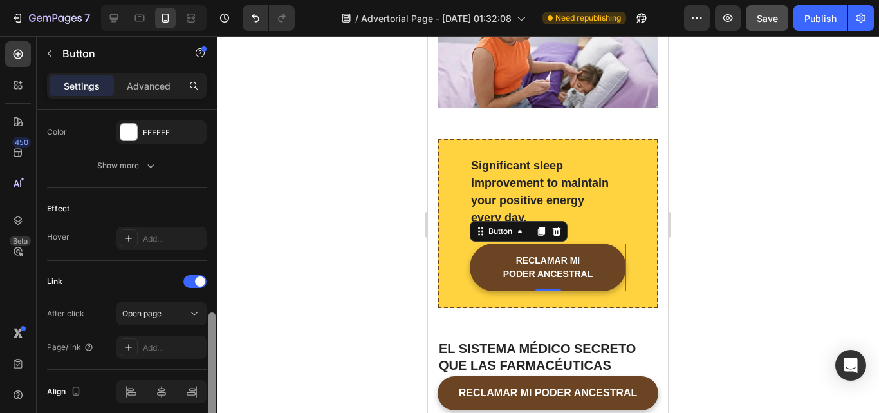
drag, startPoint x: 211, startPoint y: 340, endPoint x: 209, endPoint y: 359, distance: 19.4
click at [209, 359] on div at bounding box center [212, 370] width 7 height 117
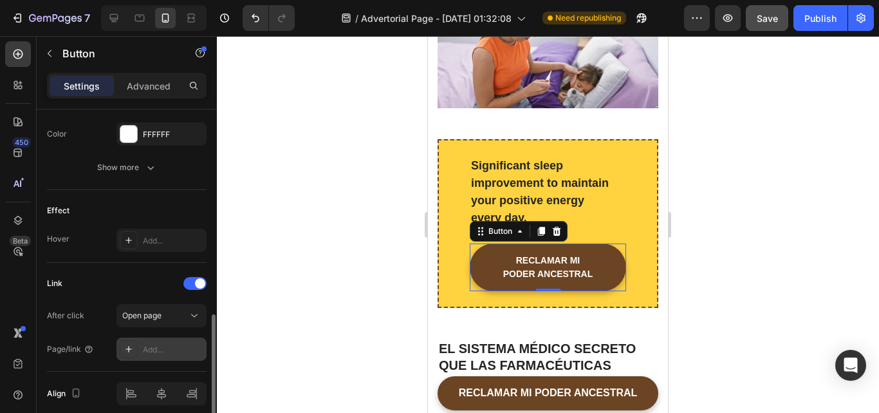
click at [189, 351] on div "Add..." at bounding box center [173, 350] width 61 height 12
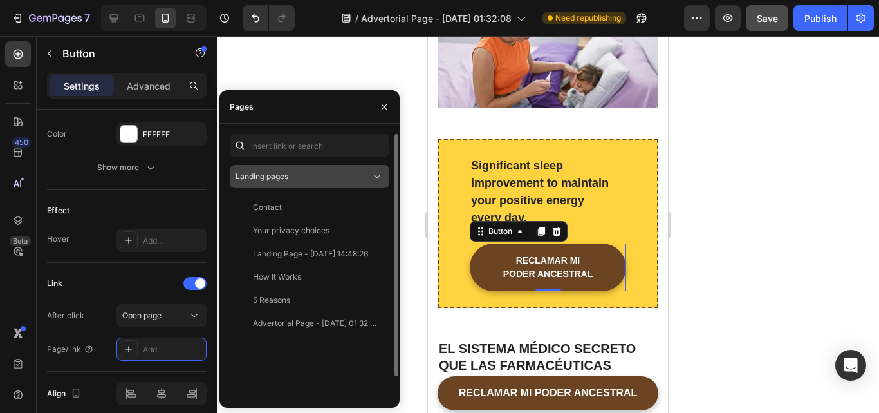
click at [300, 174] on div "Landing pages" at bounding box center [303, 177] width 135 height 12
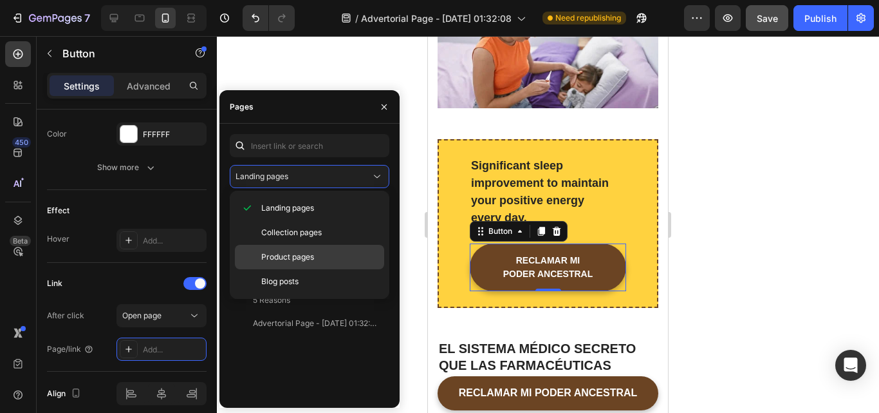
click at [287, 250] on div "Product pages" at bounding box center [309, 257] width 149 height 24
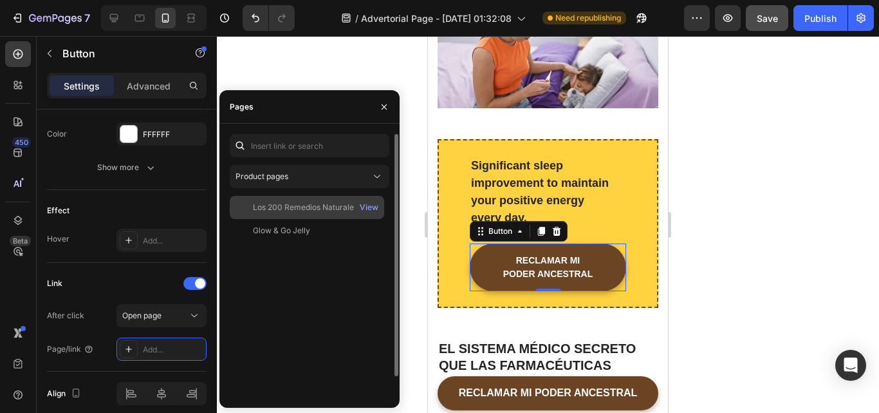
click at [295, 210] on div "Los 200 Remedios Naturales Olvidados de la Abuela | En Español" at bounding box center [315, 207] width 124 height 12
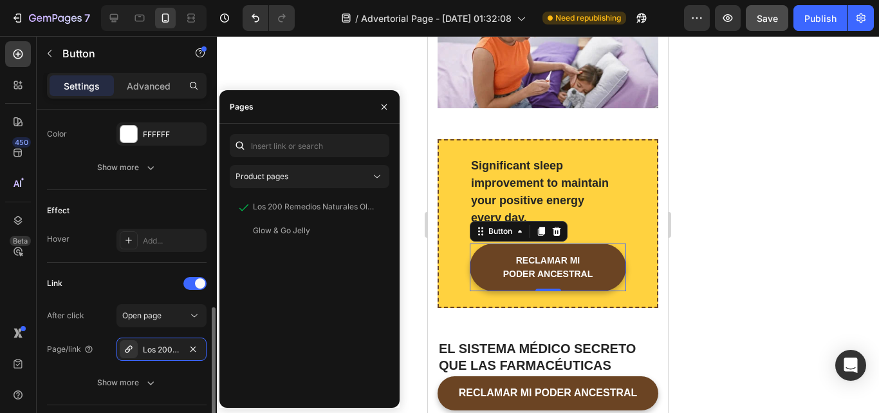
click at [151, 270] on div "Link After click Open page Page/link Los 200 Remedios Naturales Olvidados de la…" at bounding box center [127, 334] width 160 height 142
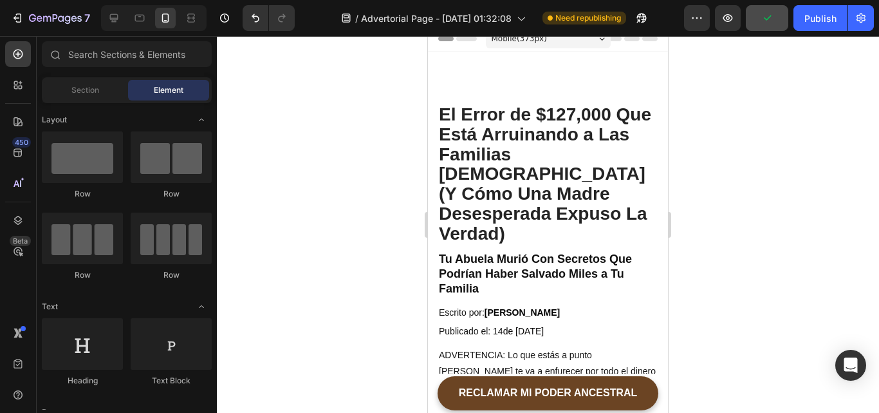
scroll to position [0, 0]
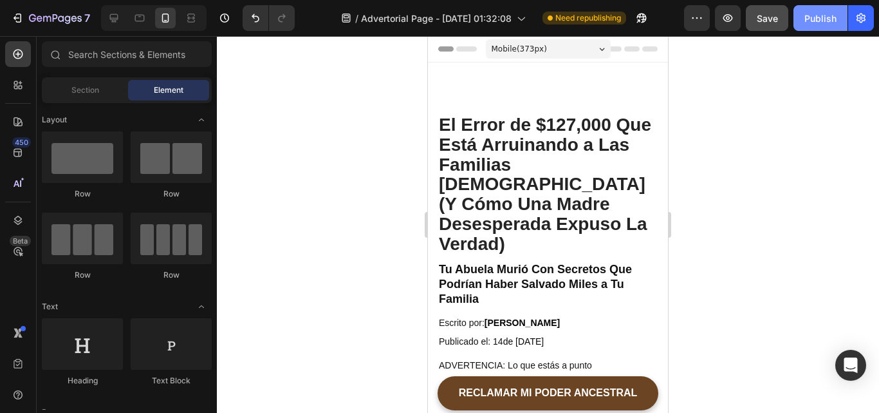
click at [821, 12] on div "Publish" at bounding box center [821, 19] width 32 height 14
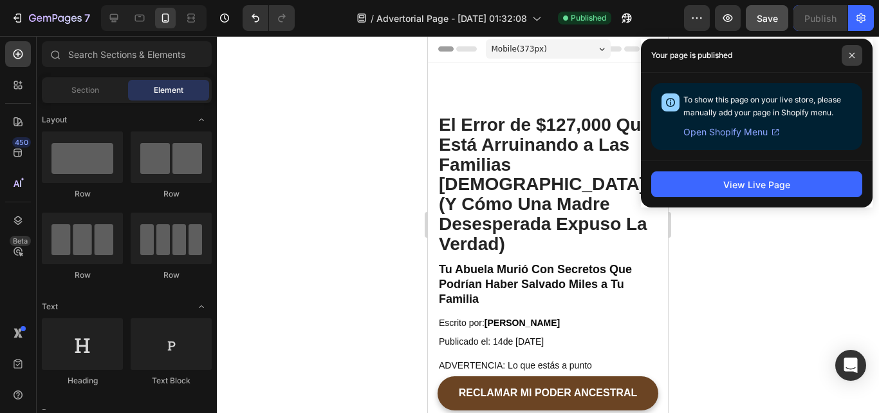
click at [850, 58] on icon at bounding box center [852, 55] width 6 height 6
